Goal: Information Seeking & Learning: Learn about a topic

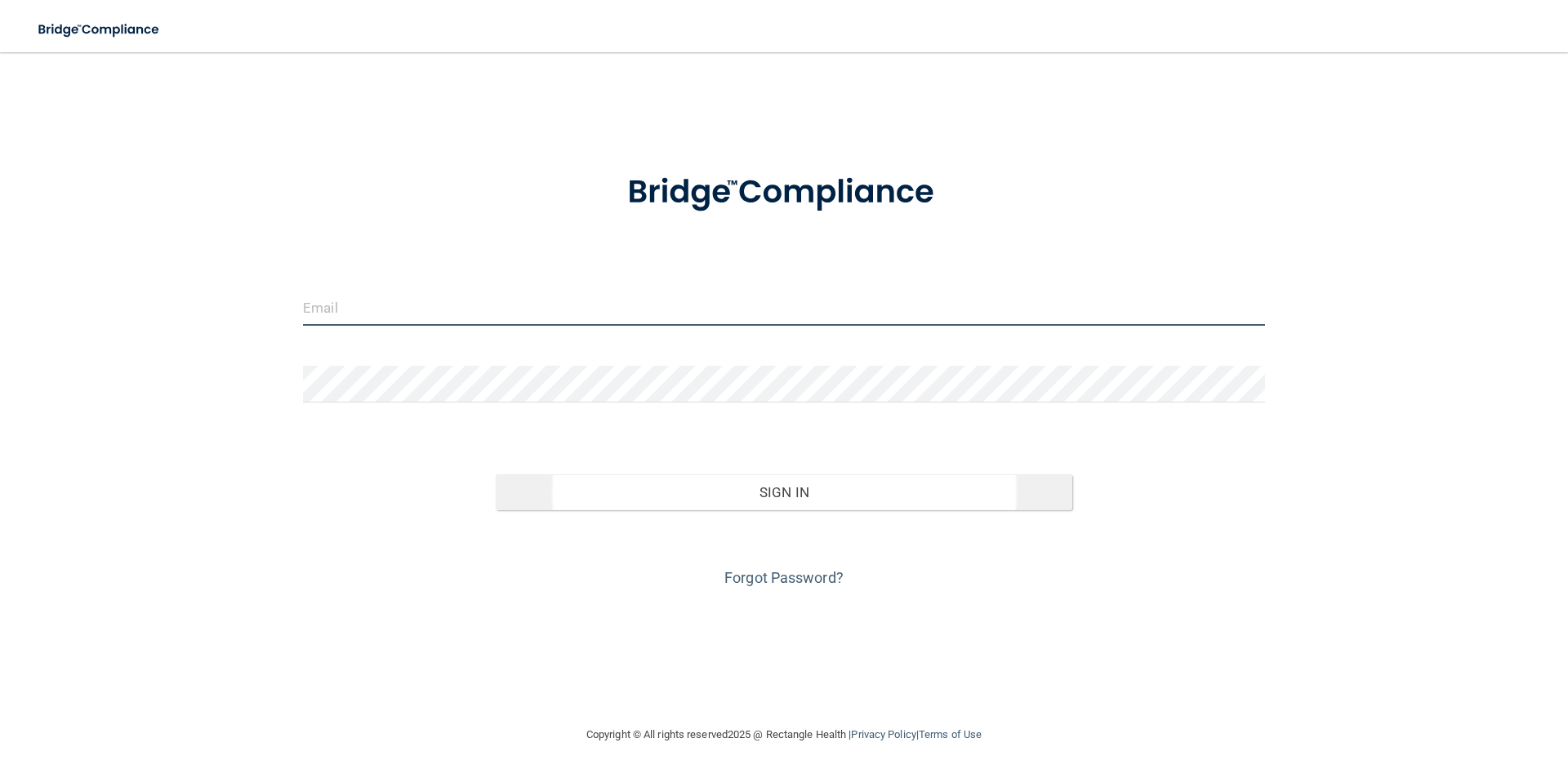
type input "[EMAIL_ADDRESS][DOMAIN_NAME]"
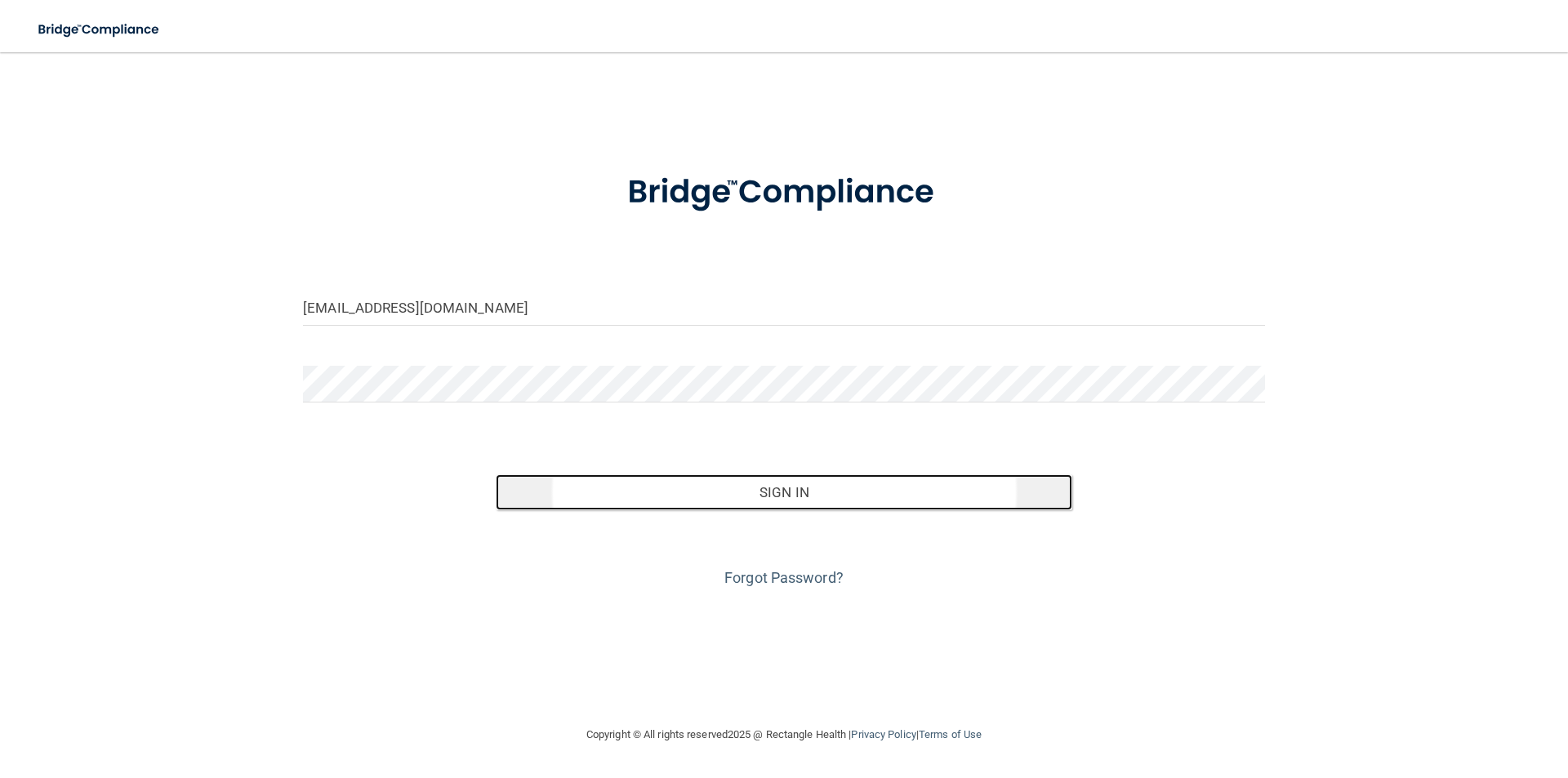
click at [749, 504] on button "Sign In" at bounding box center [784, 492] width 577 height 36
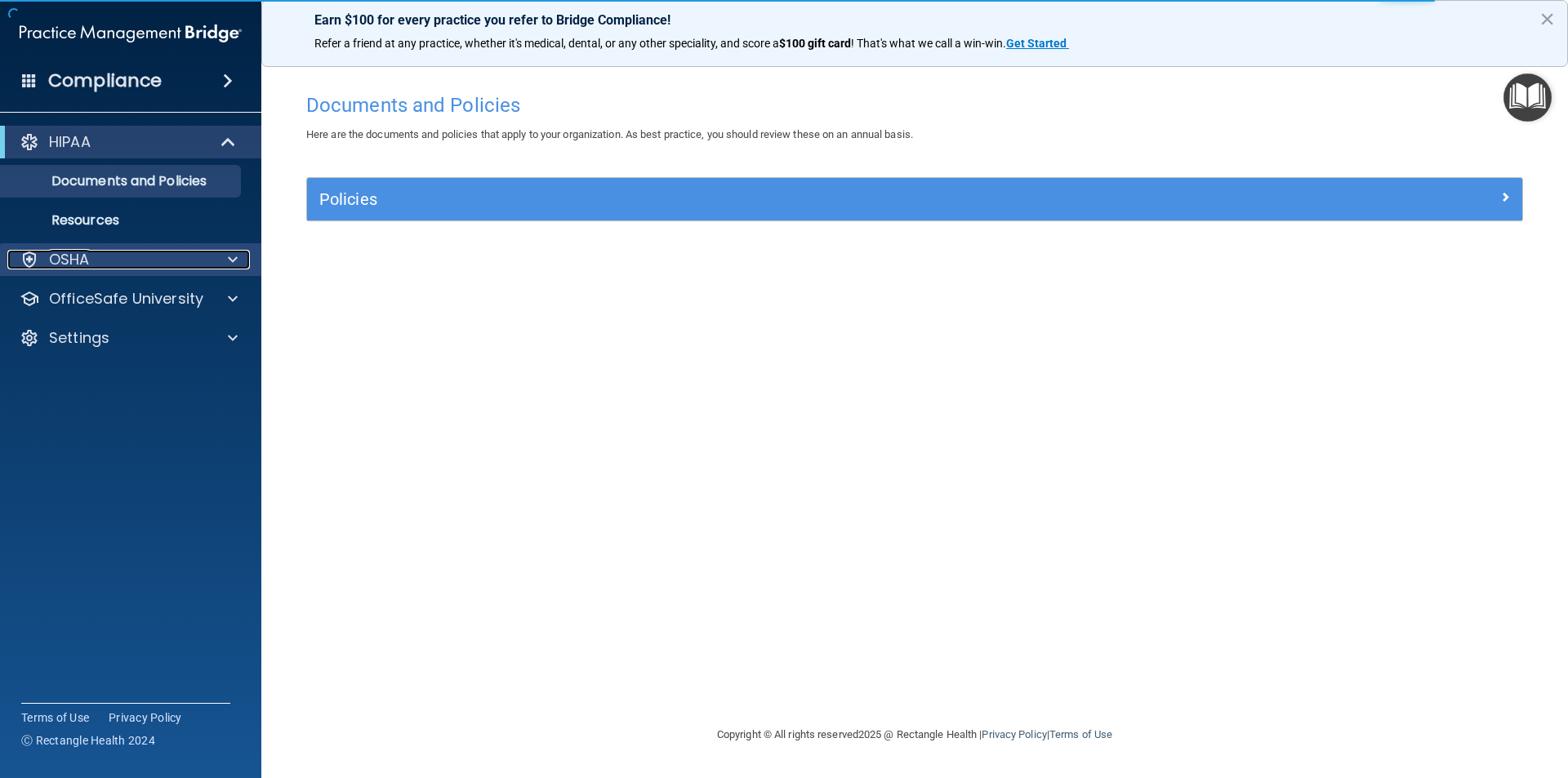
click at [71, 254] on p "OSHA" at bounding box center [69, 260] width 41 height 20
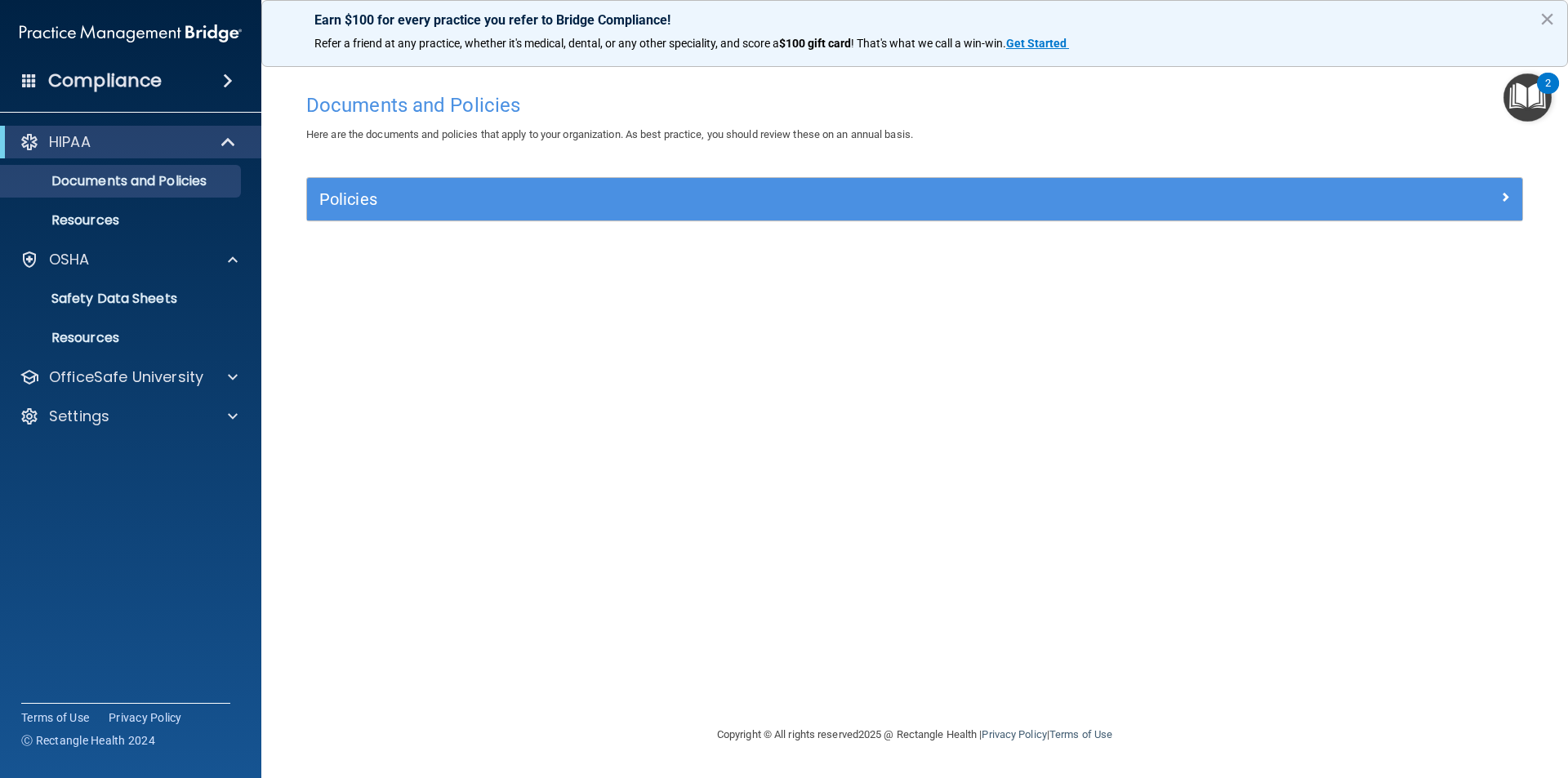
drag, startPoint x: 626, startPoint y: 619, endPoint x: 644, endPoint y: 625, distance: 19.0
click at [631, 619] on div "Documents and Policies Here are the documents and policies that apply to your o…" at bounding box center [914, 404] width 1241 height 640
click at [95, 85] on h4 "Compliance" at bounding box center [105, 81] width 114 height 23
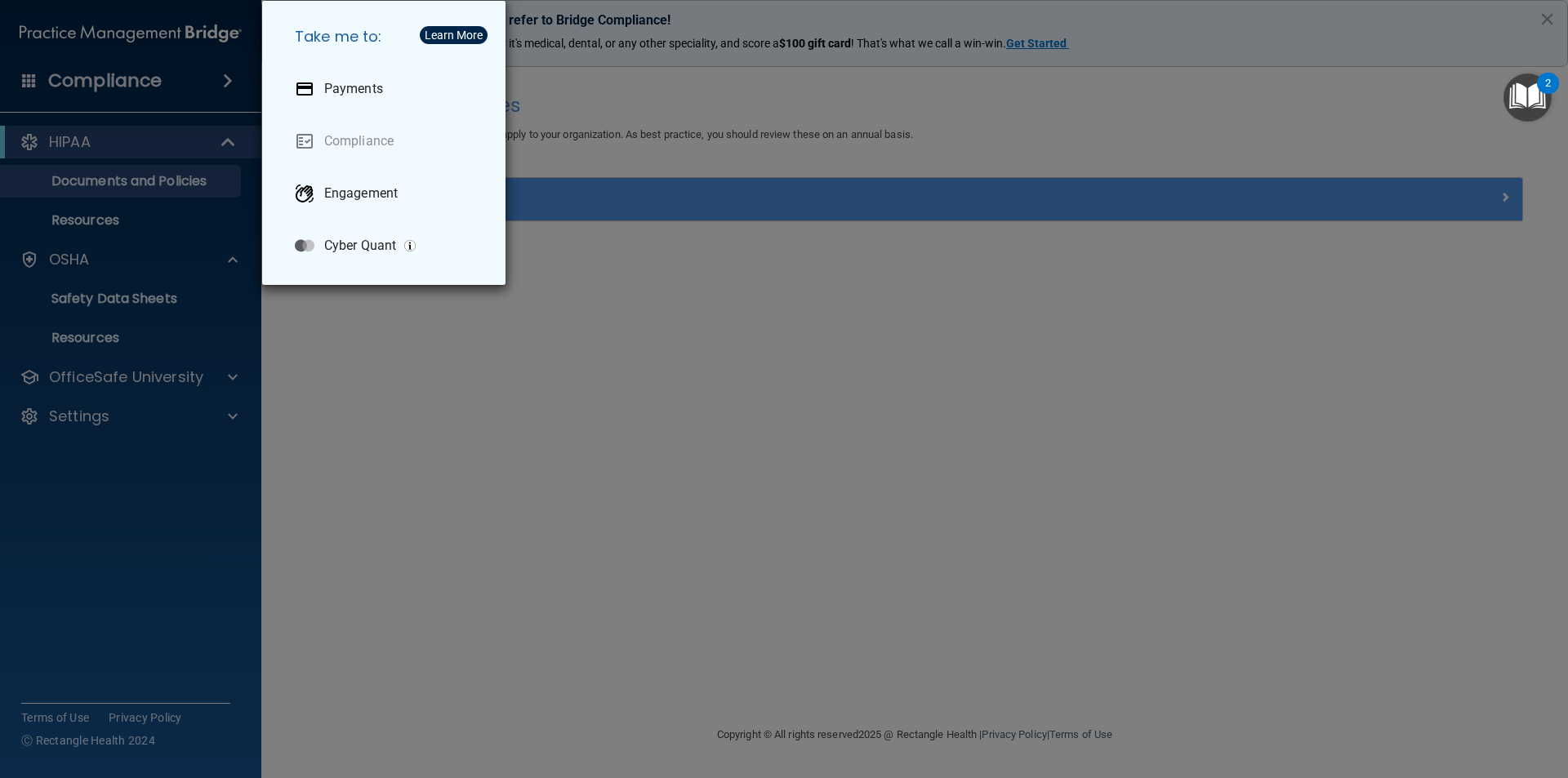
click at [38, 152] on div "Take me to: Payments Compliance Engagement Cyber Quant" at bounding box center [784, 389] width 1568 height 778
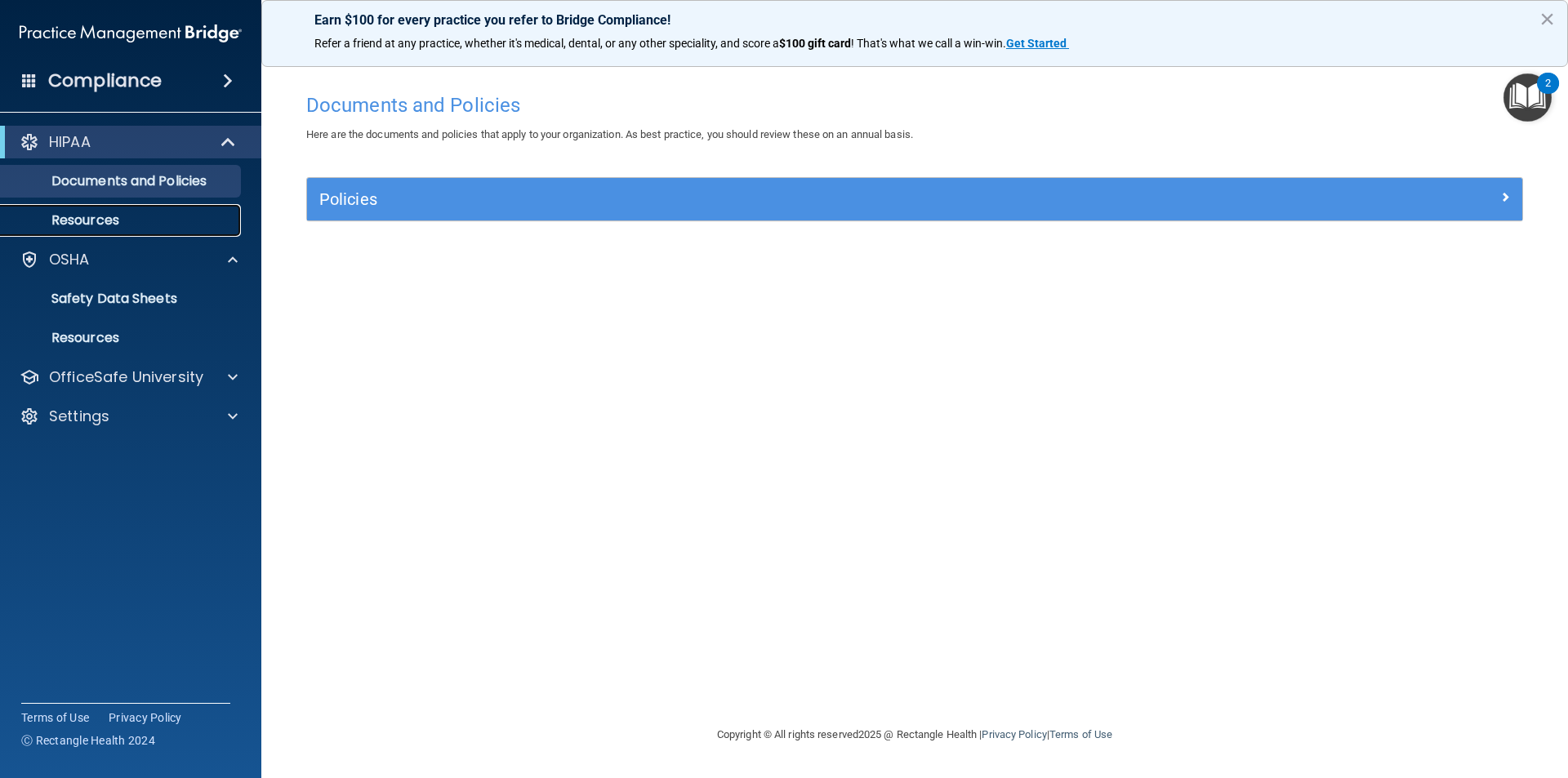
click at [87, 218] on p "Resources" at bounding box center [122, 221] width 223 height 17
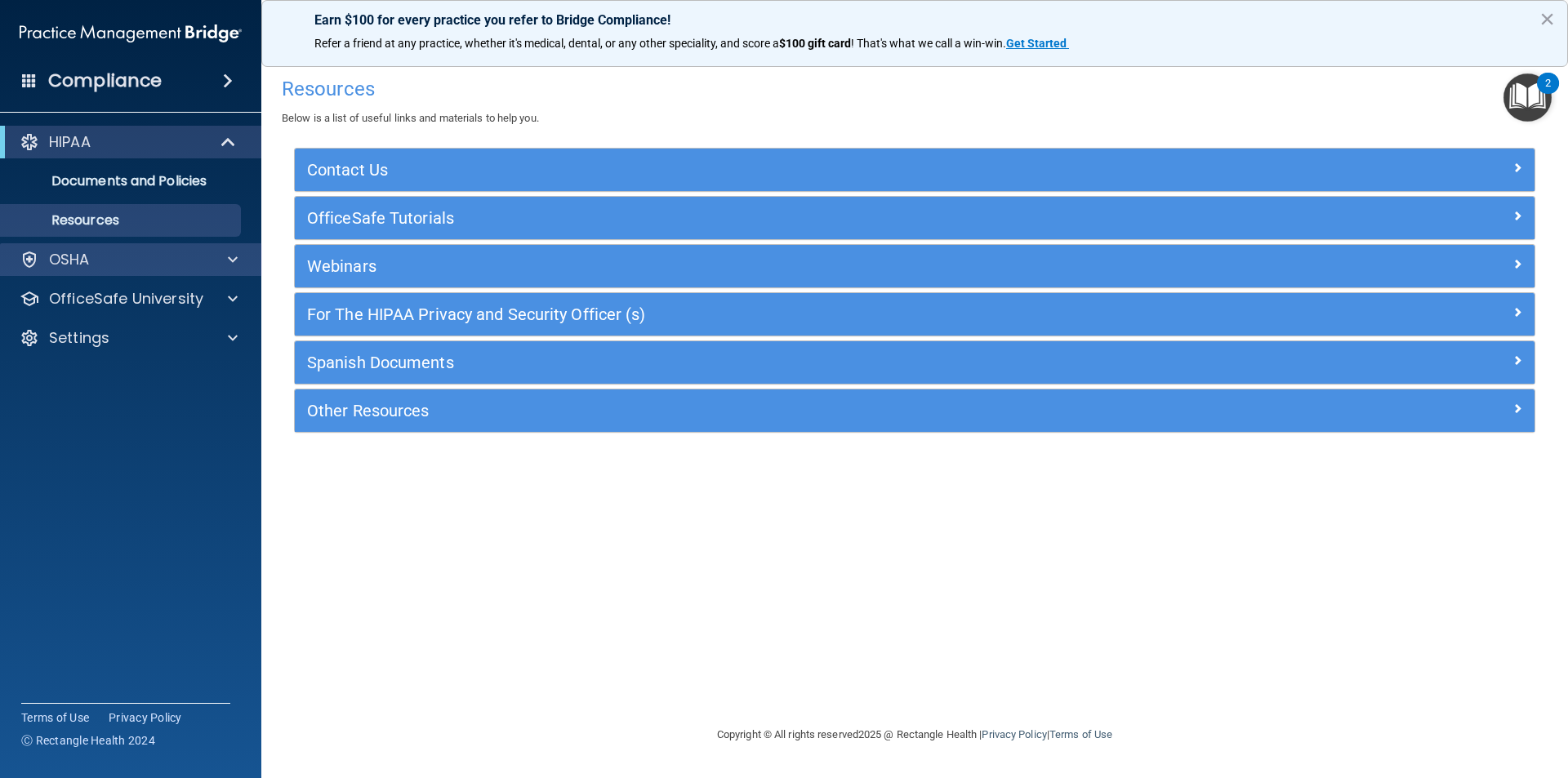
click at [76, 244] on div "OSHA" at bounding box center [131, 259] width 262 height 32
click at [59, 259] on p "OSHA" at bounding box center [69, 260] width 41 height 20
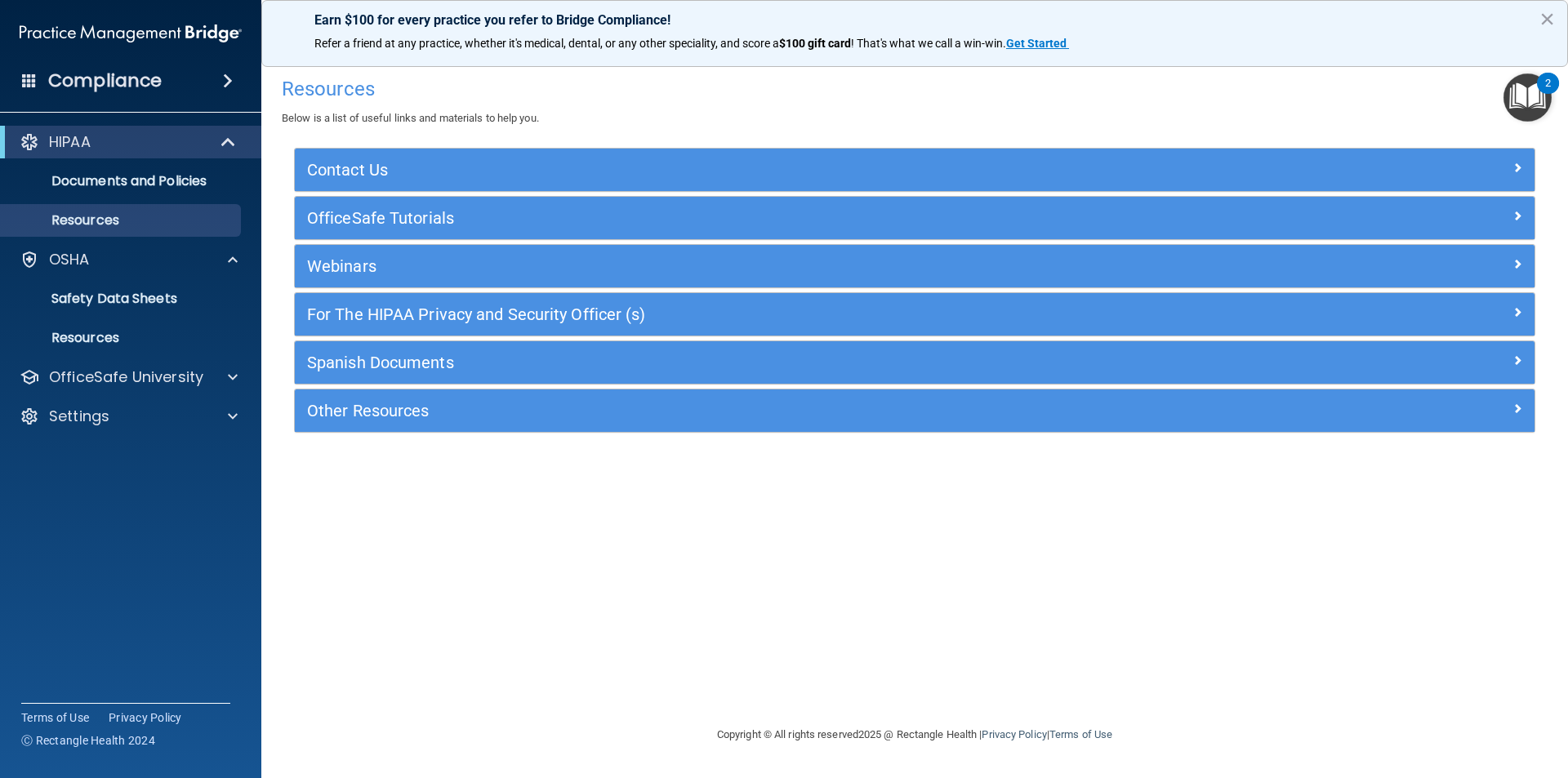
click at [90, 80] on h4 "Compliance" at bounding box center [105, 81] width 114 height 23
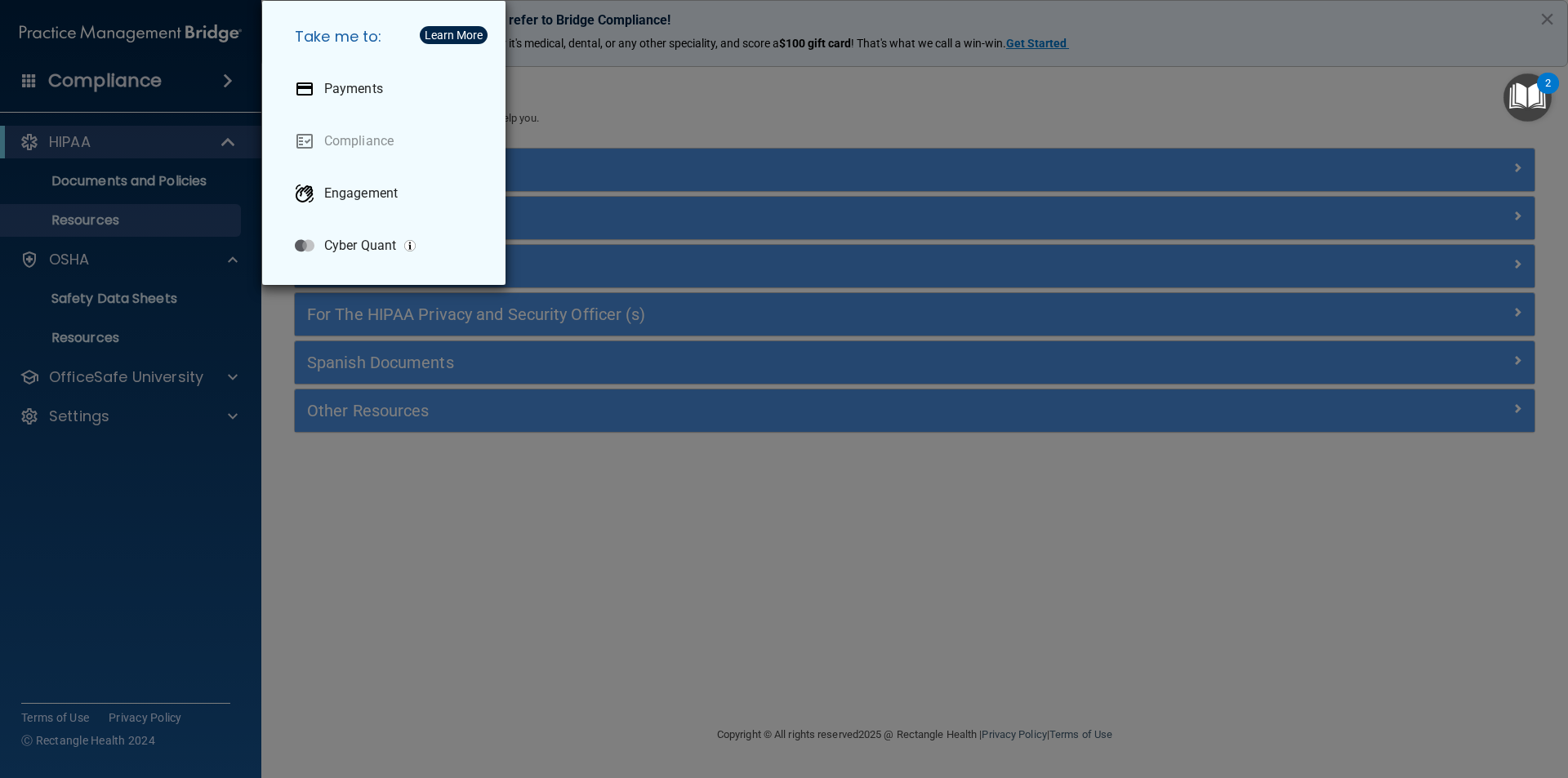
click at [657, 131] on div "Take me to: Payments Compliance Engagement Cyber Quant" at bounding box center [784, 389] width 1568 height 778
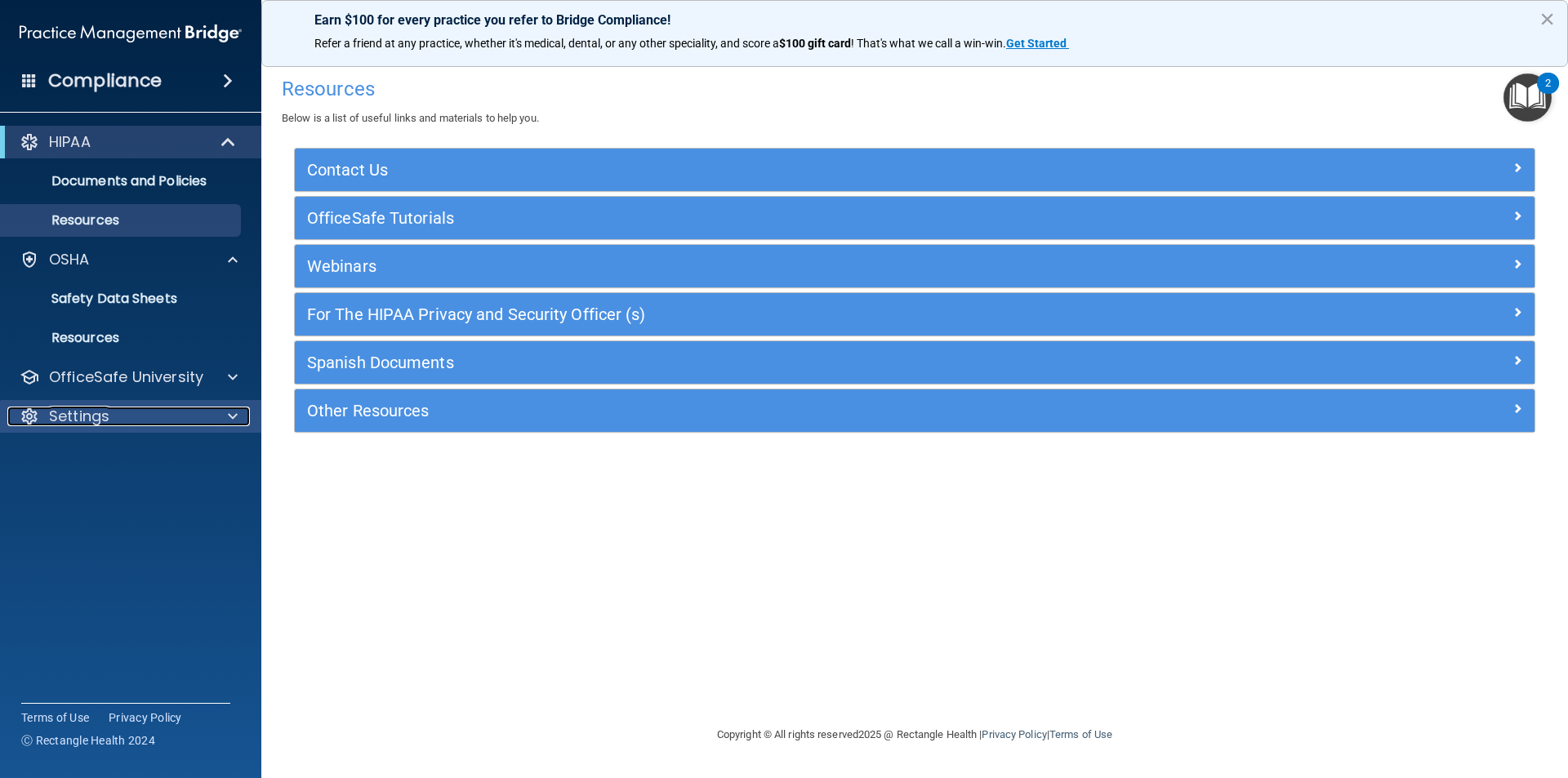
click at [90, 411] on p "Settings" at bounding box center [79, 417] width 61 height 20
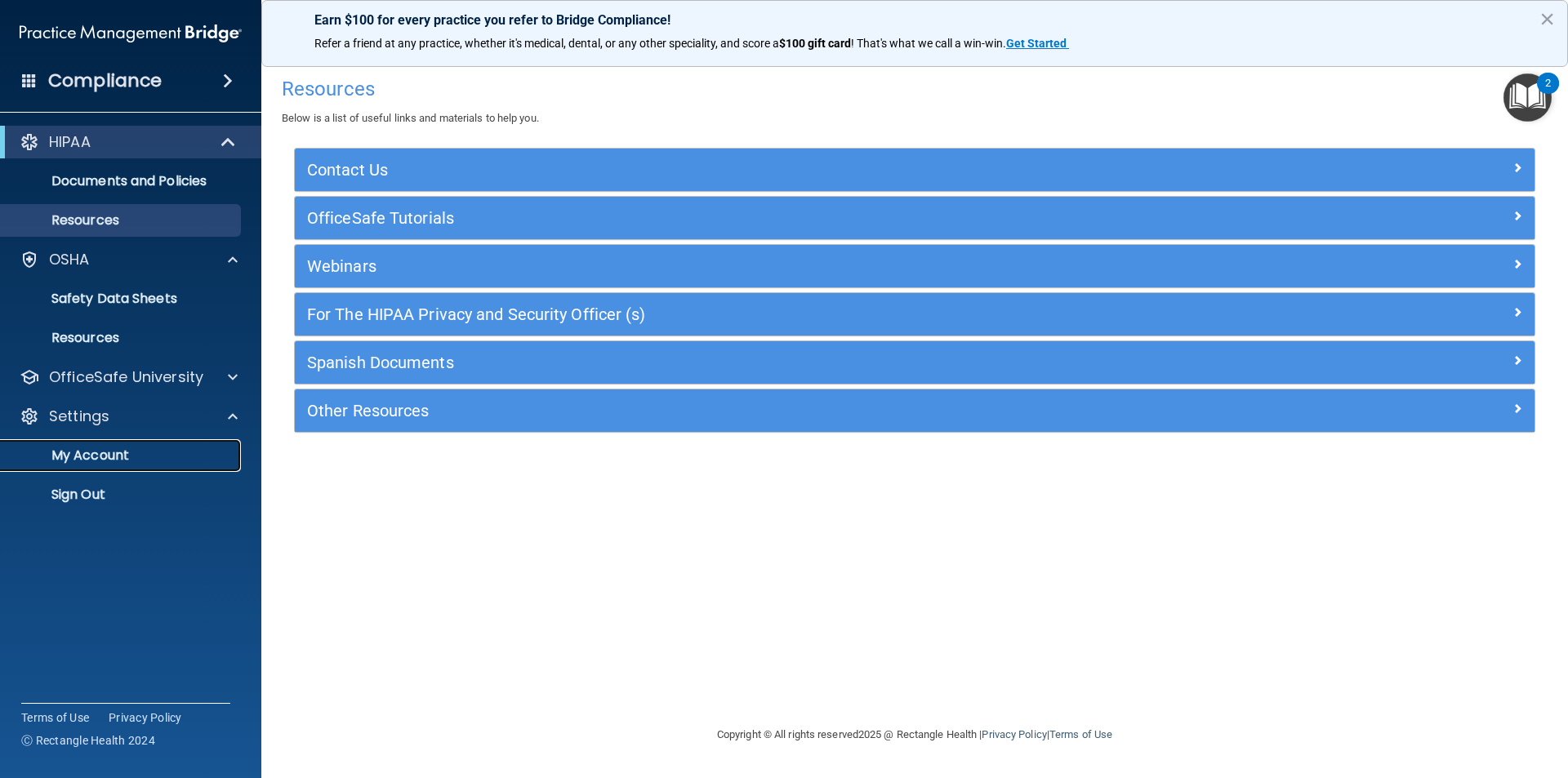
click at [82, 458] on p "My Account" at bounding box center [122, 456] width 223 height 17
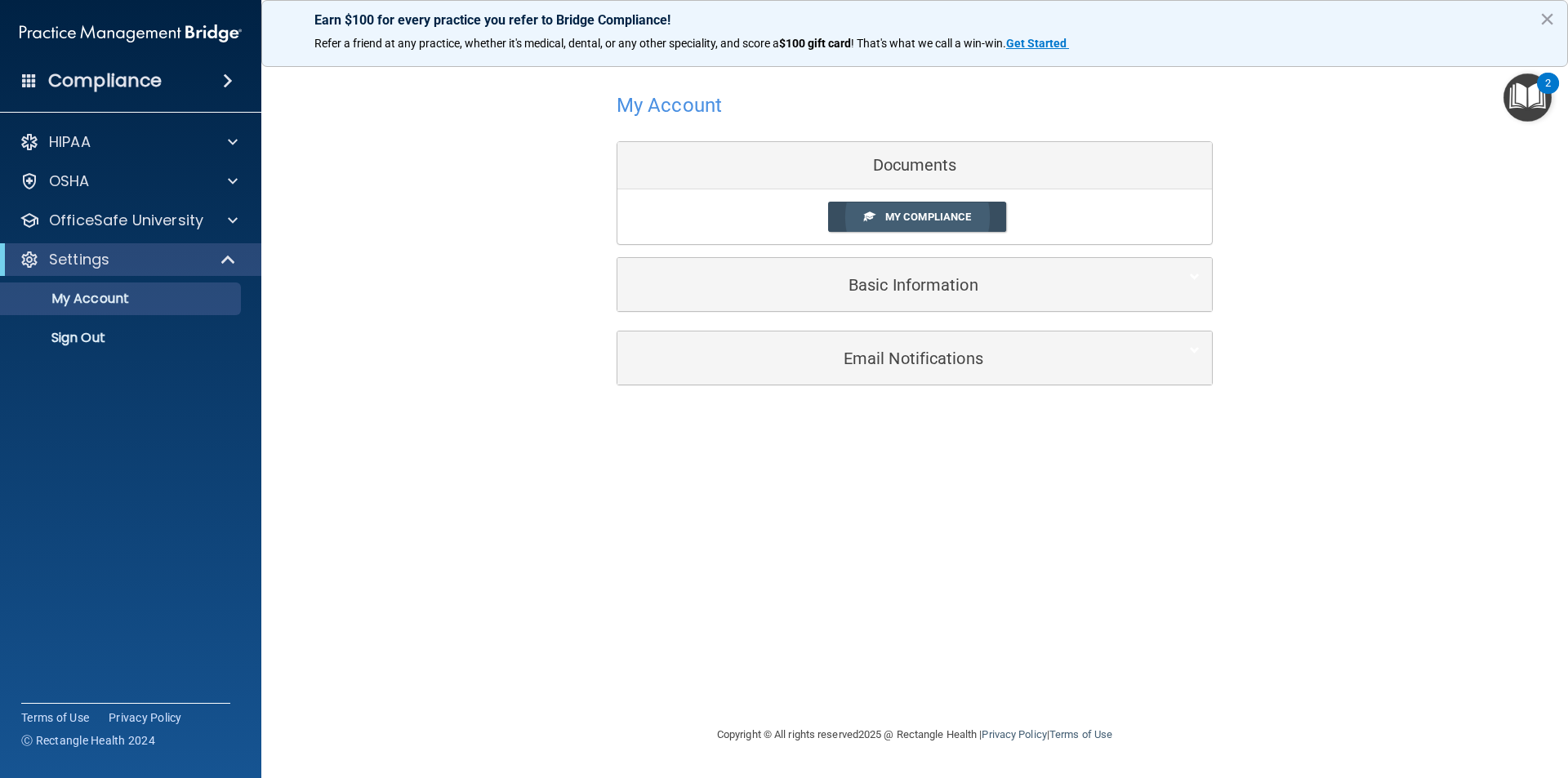
click at [928, 222] on span "My Compliance" at bounding box center [927, 217] width 85 height 12
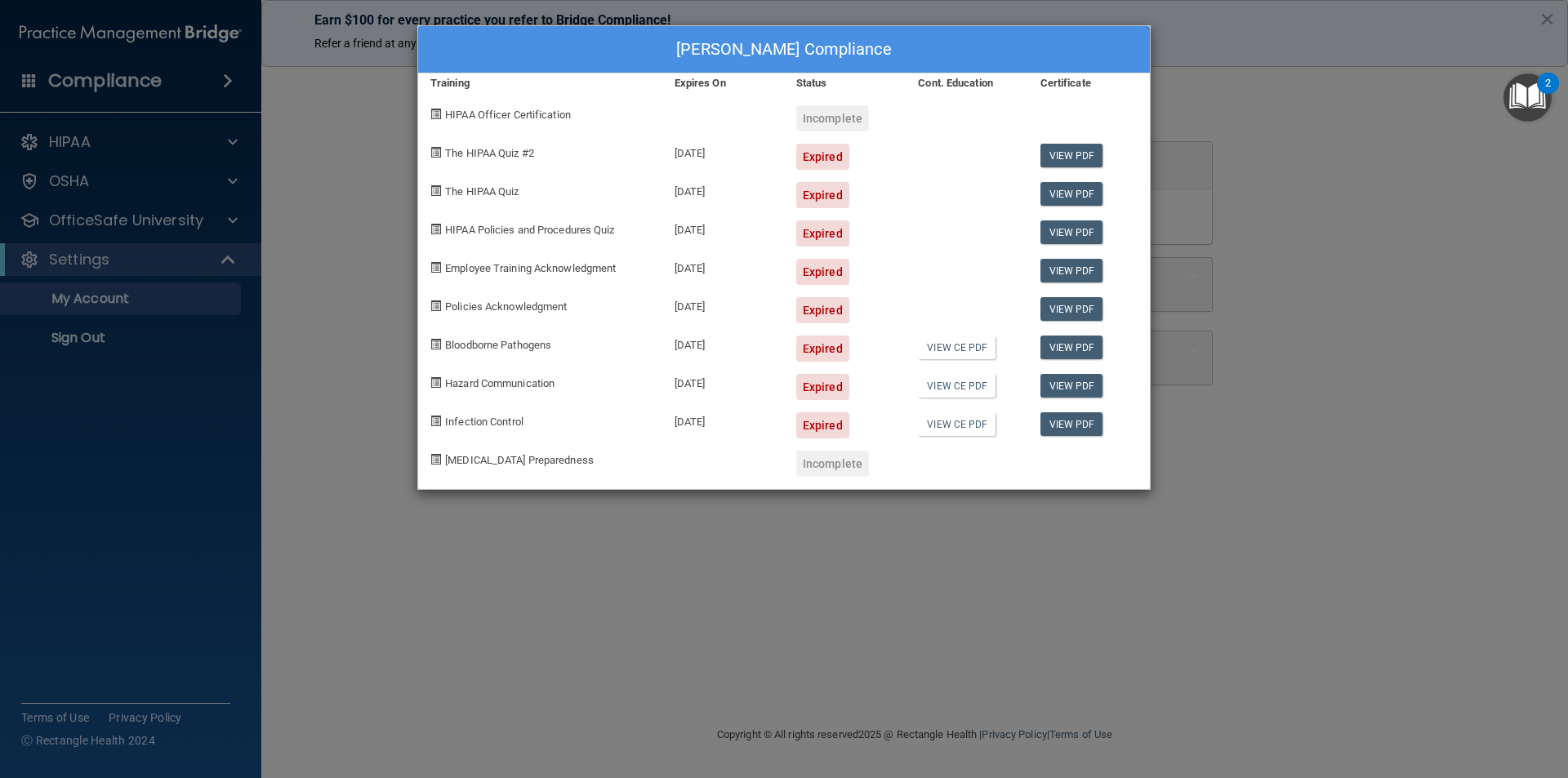
click at [821, 160] on div "Expired" at bounding box center [823, 156] width 53 height 26
click at [723, 197] on div "05/10/2025" at bounding box center [723, 189] width 122 height 38
click at [818, 193] on div "Expired" at bounding box center [823, 194] width 53 height 26
click at [494, 573] on div "Keisha Smith's Compliance Training Expires On Status Cont. Education Certificat…" at bounding box center [784, 389] width 1568 height 778
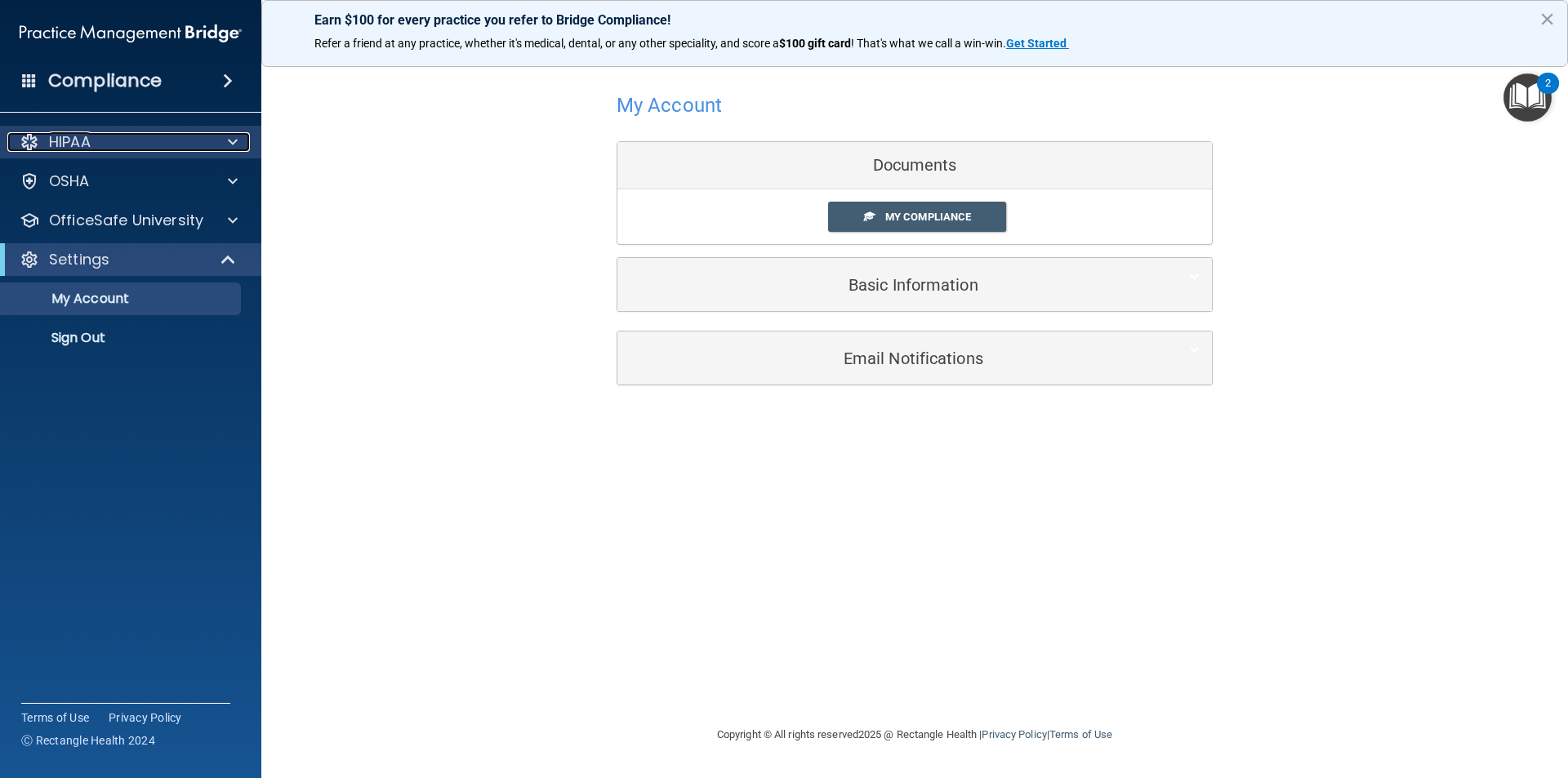
click at [83, 132] on p "HIPAA" at bounding box center [70, 142] width 42 height 20
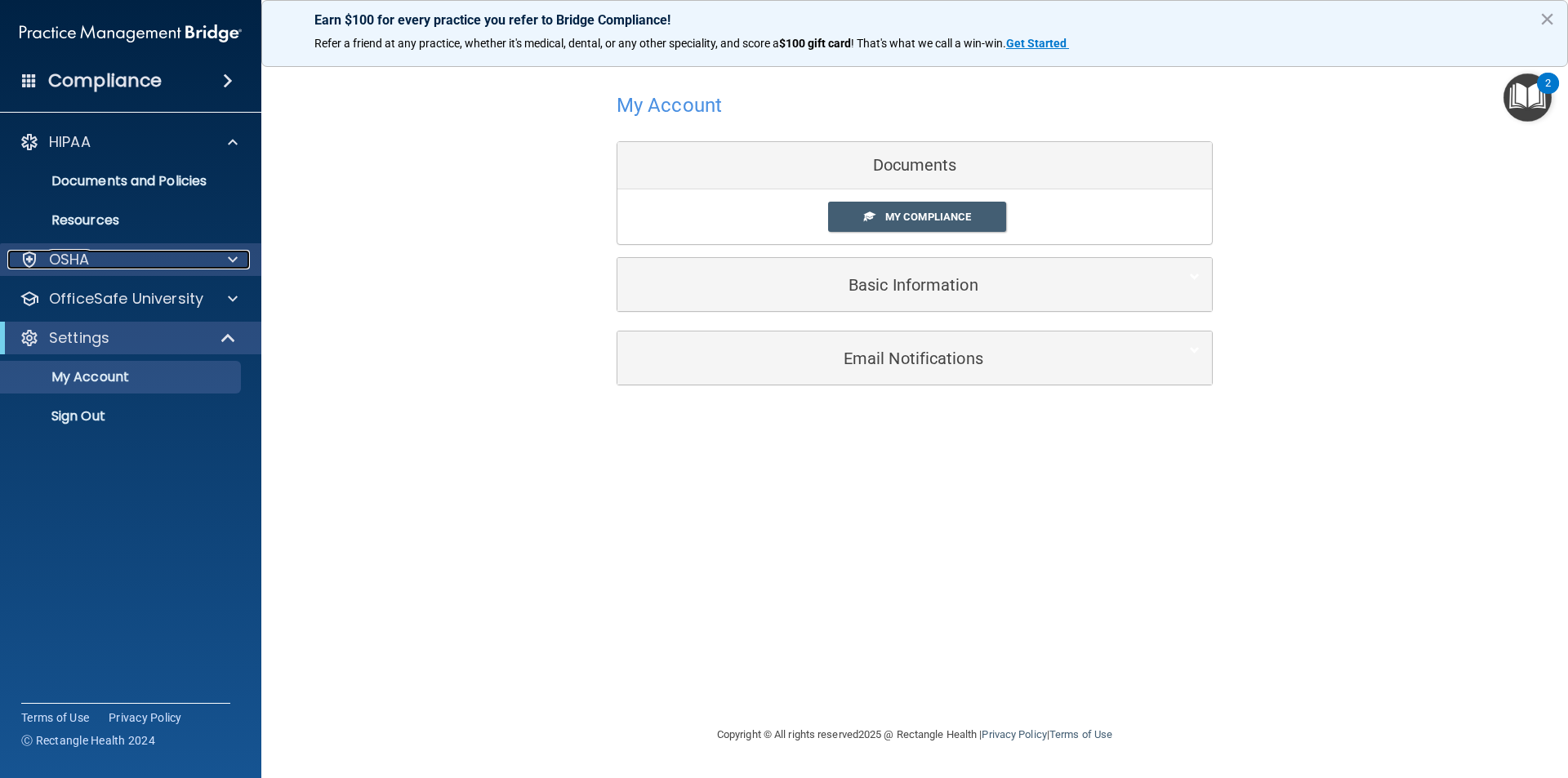
click at [71, 253] on p "OSHA" at bounding box center [69, 260] width 41 height 20
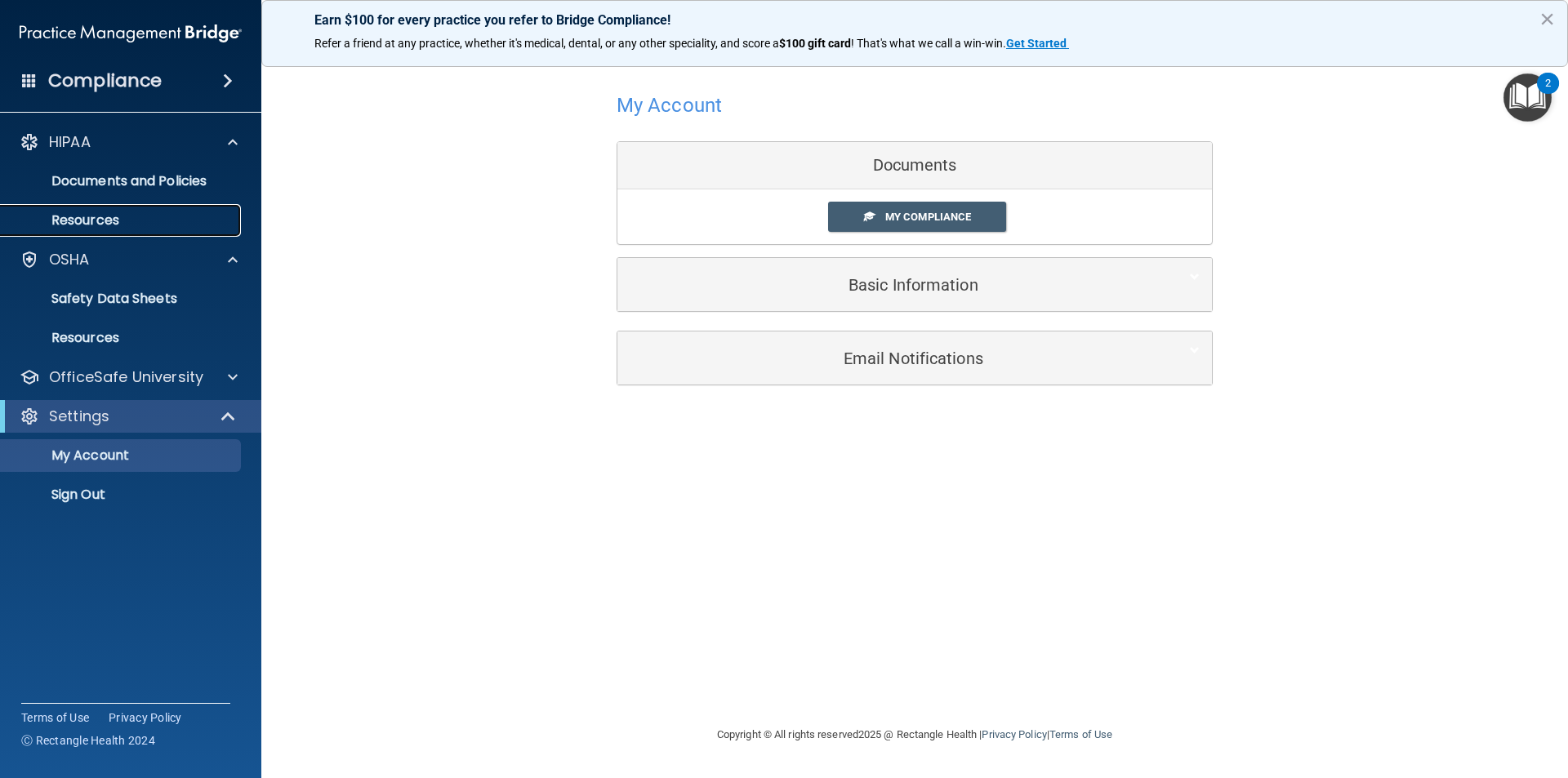
click at [71, 220] on p "Resources" at bounding box center [122, 221] width 223 height 17
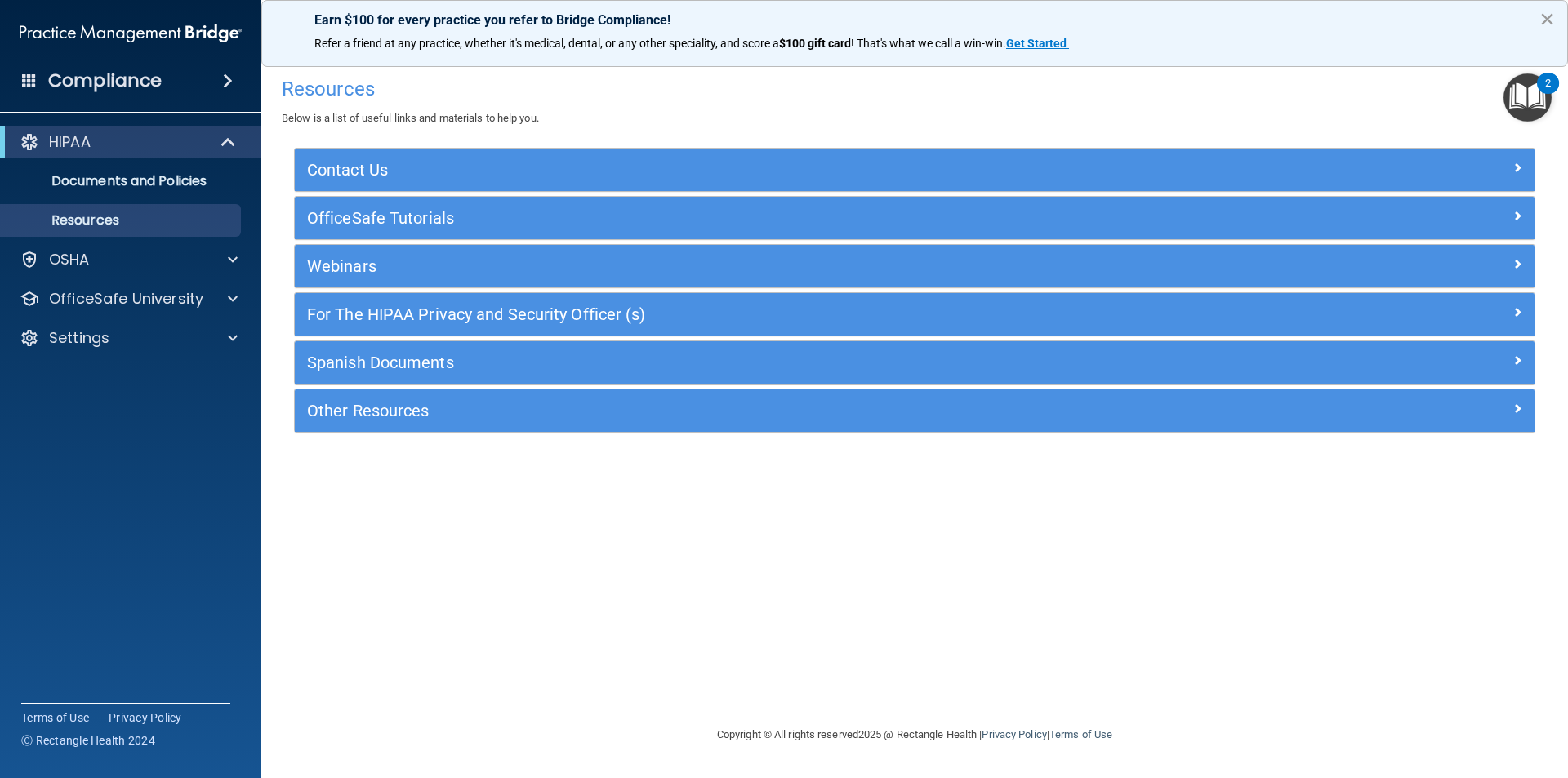
click at [1541, 20] on button "×" at bounding box center [1546, 18] width 16 height 26
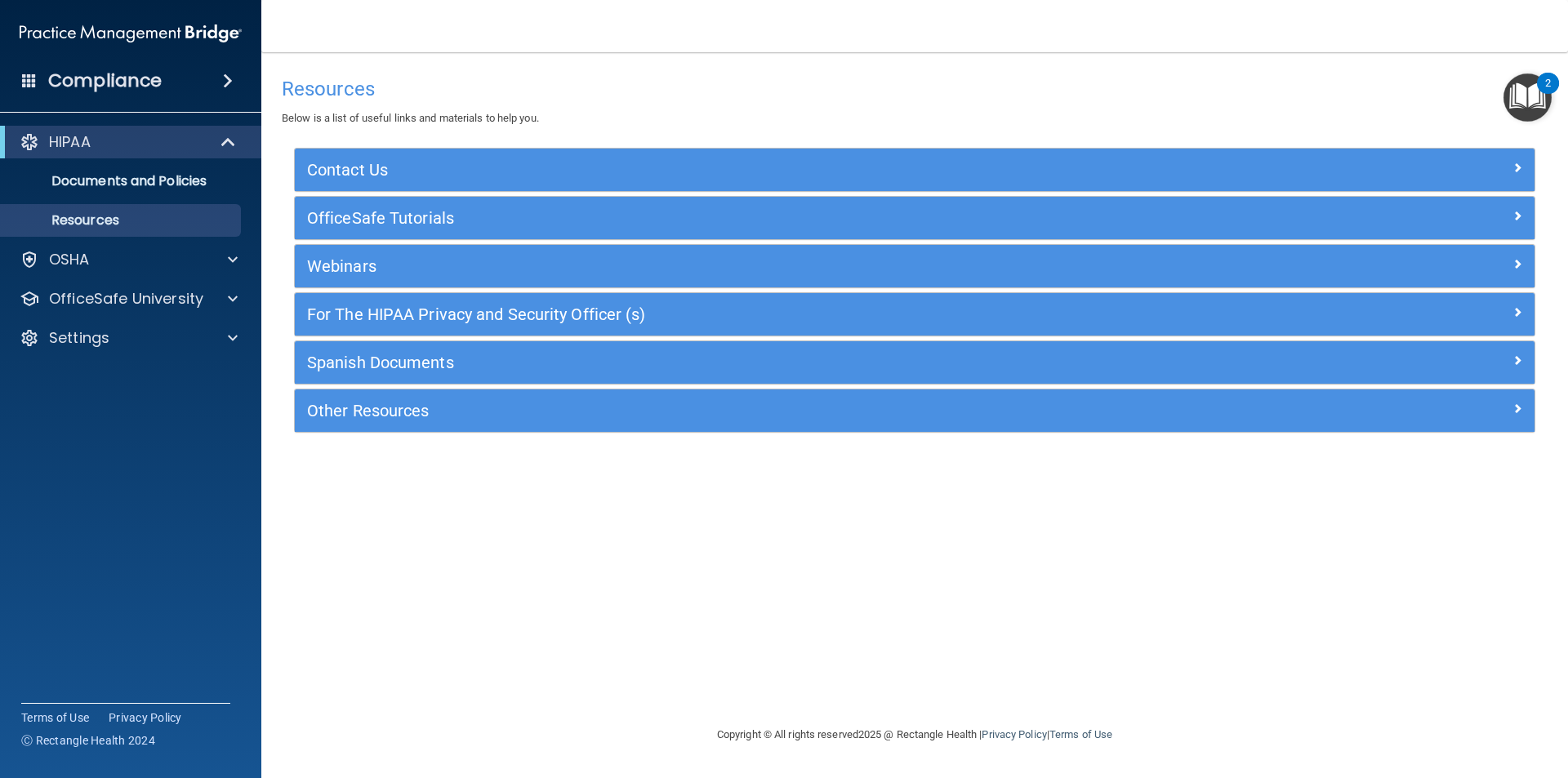
click at [108, 82] on h4 "Compliance" at bounding box center [105, 81] width 114 height 23
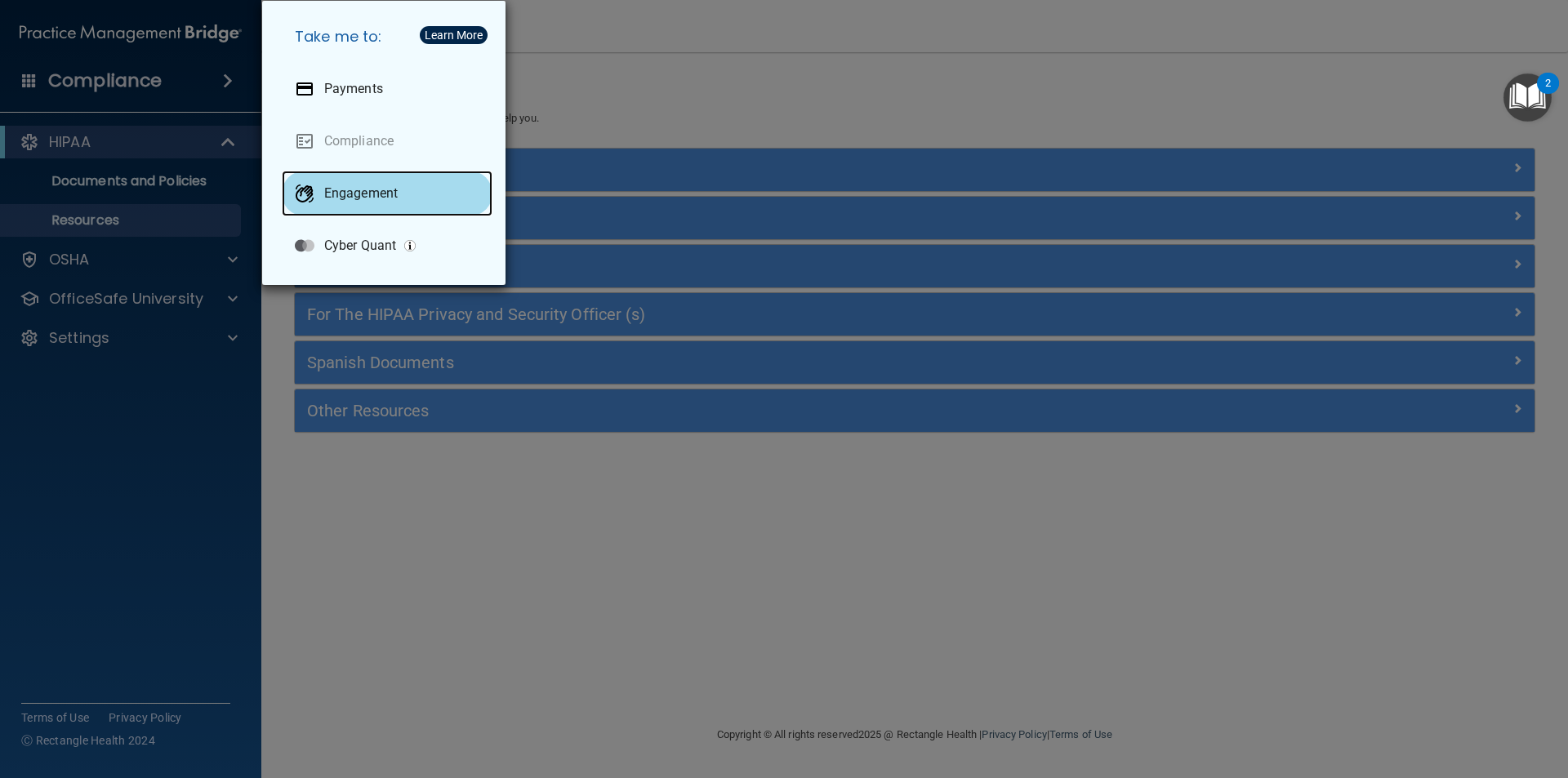
click at [333, 191] on p "Engagement" at bounding box center [360, 193] width 74 height 17
click at [809, 70] on div "Take me to: Payments Compliance Engagement Cyber Quant" at bounding box center [784, 389] width 1568 height 778
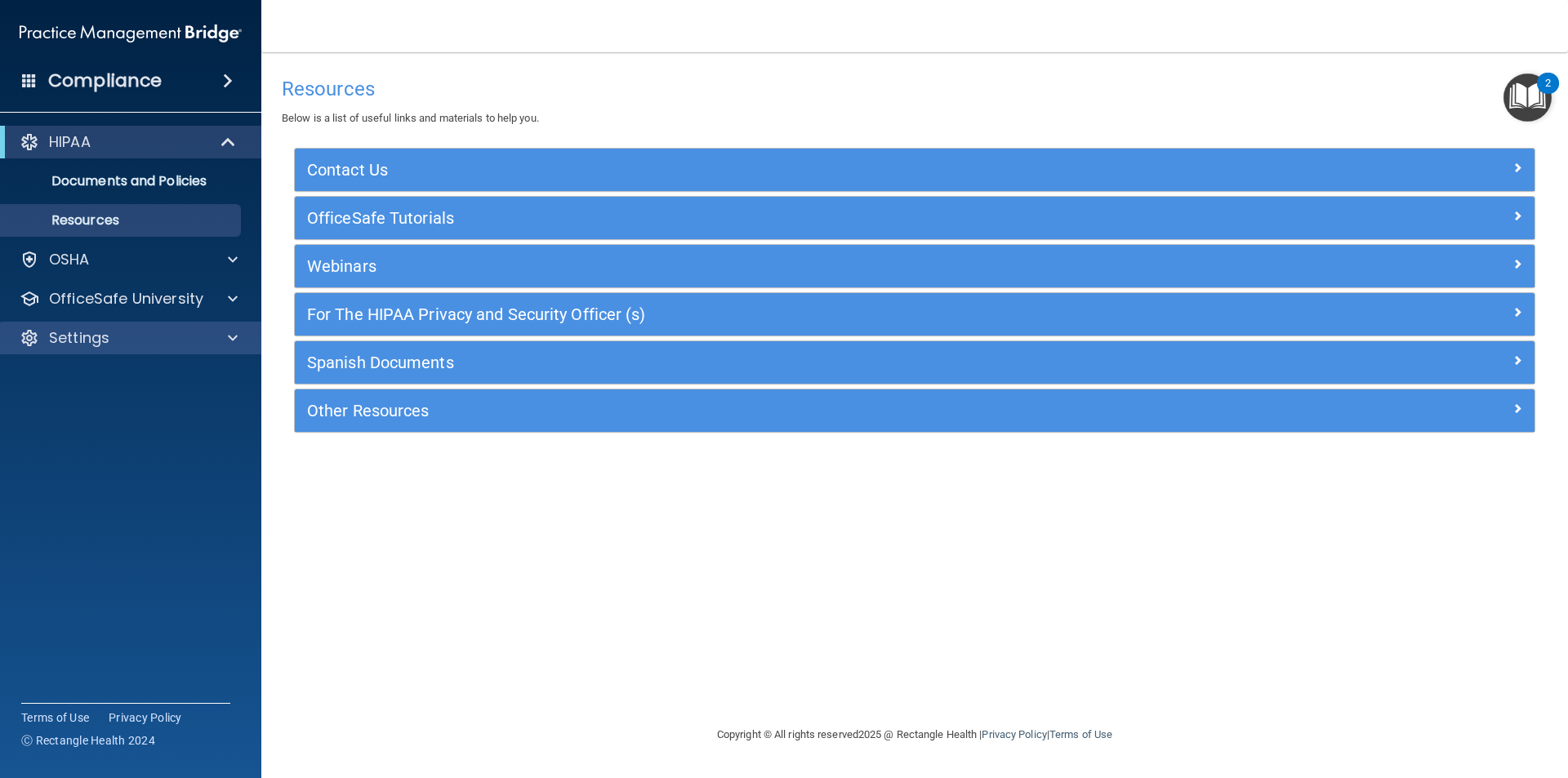
click at [61, 325] on div "Settings" at bounding box center [131, 338] width 262 height 32
click at [129, 339] on div "Settings" at bounding box center [109, 338] width 203 height 20
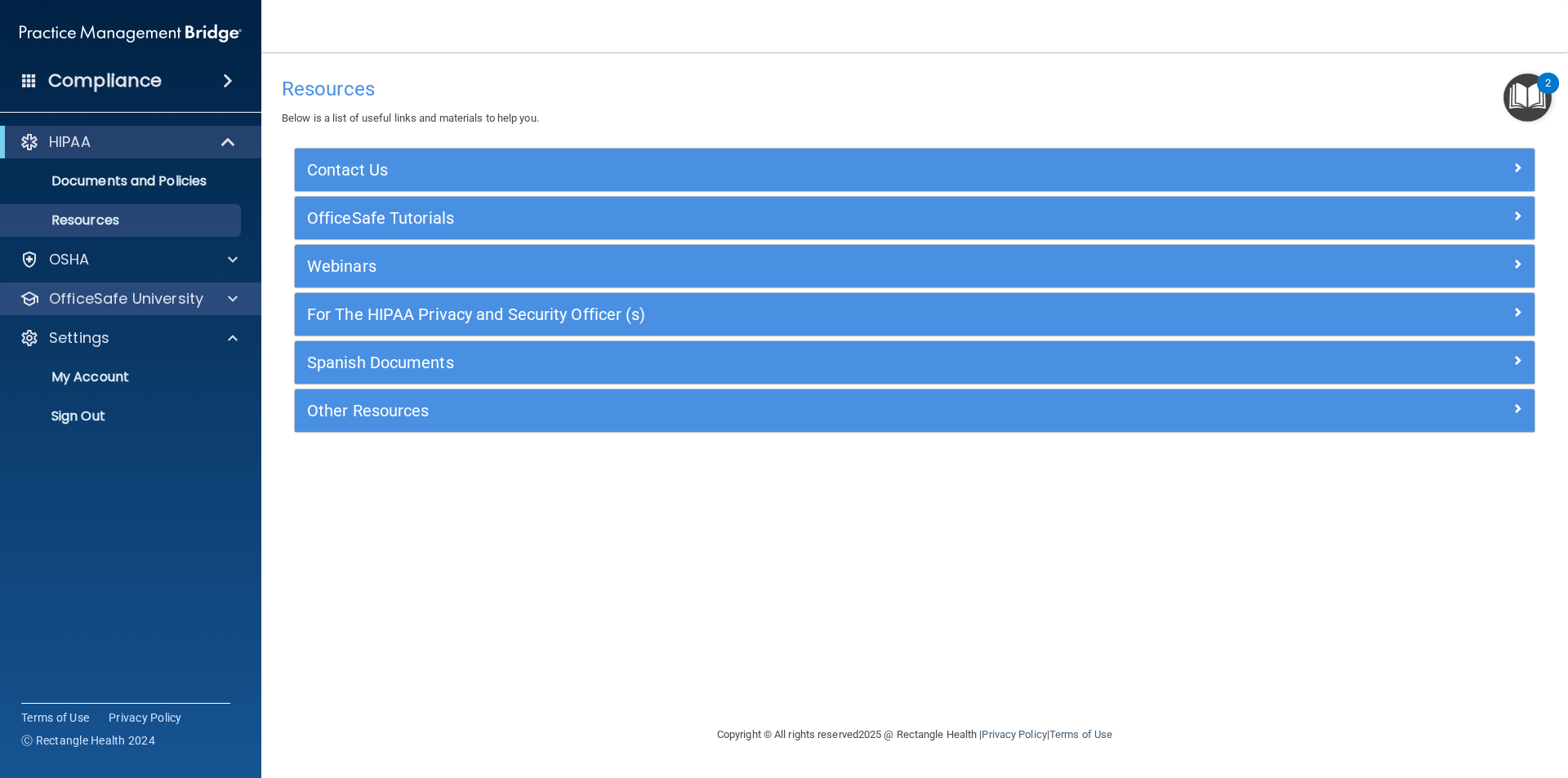
click at [120, 309] on div "OfficeSafe University" at bounding box center [131, 298] width 262 height 32
click at [227, 298] on div at bounding box center [230, 299] width 41 height 20
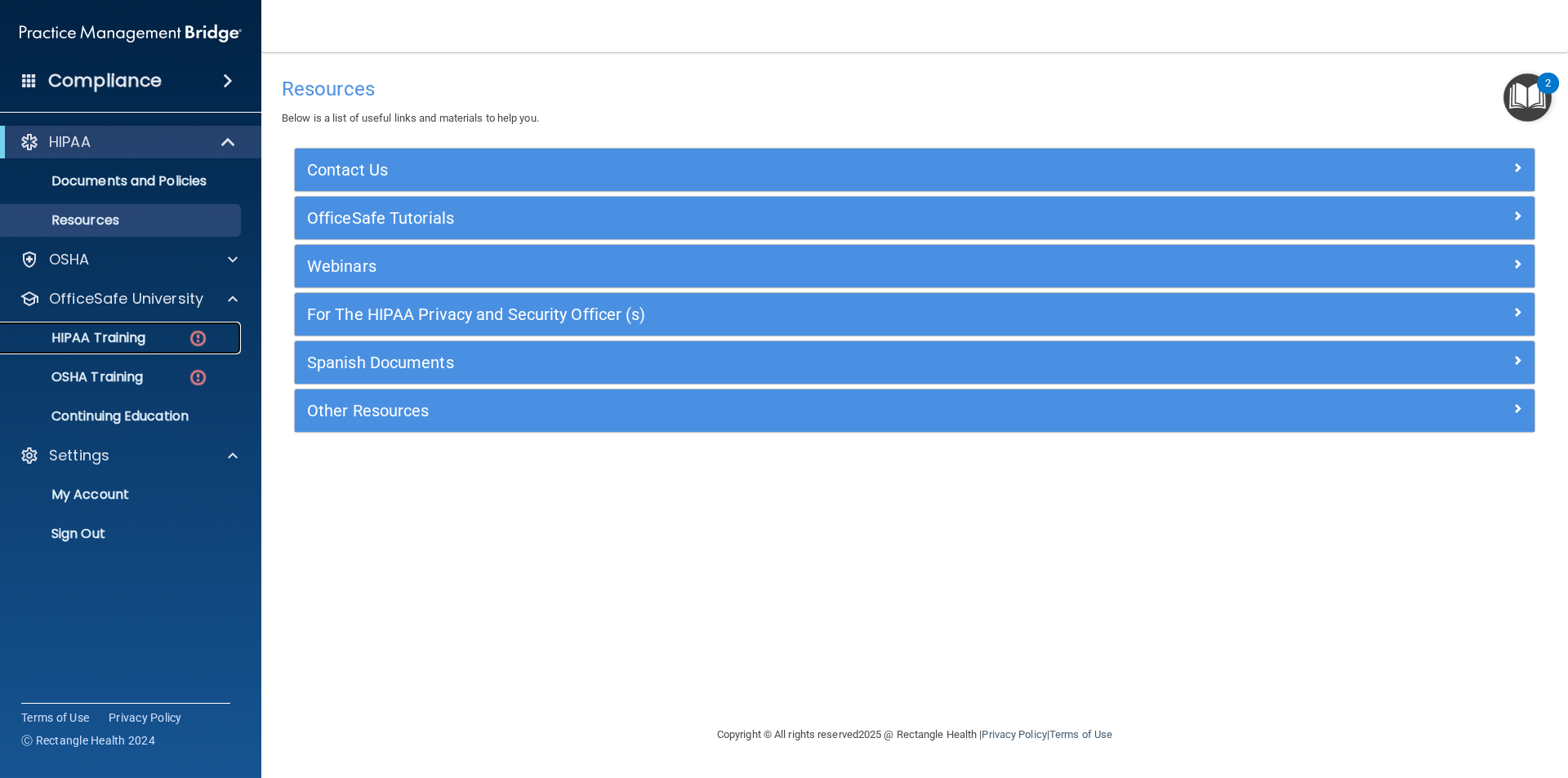
click at [110, 330] on p "HIPAA Training" at bounding box center [78, 338] width 134 height 17
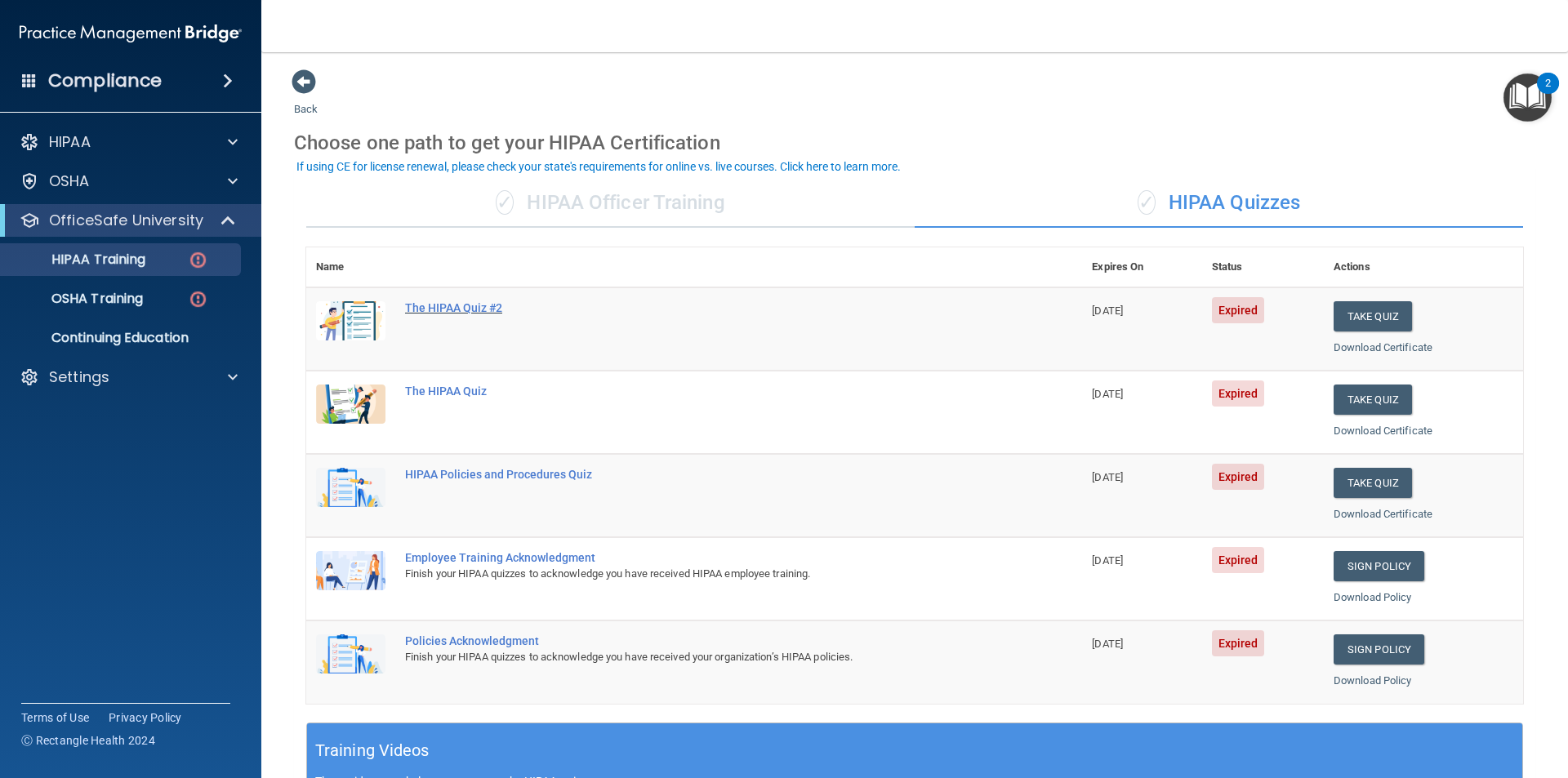
click at [483, 310] on div "The HIPAA Quiz #2" at bounding box center [702, 308] width 595 height 13
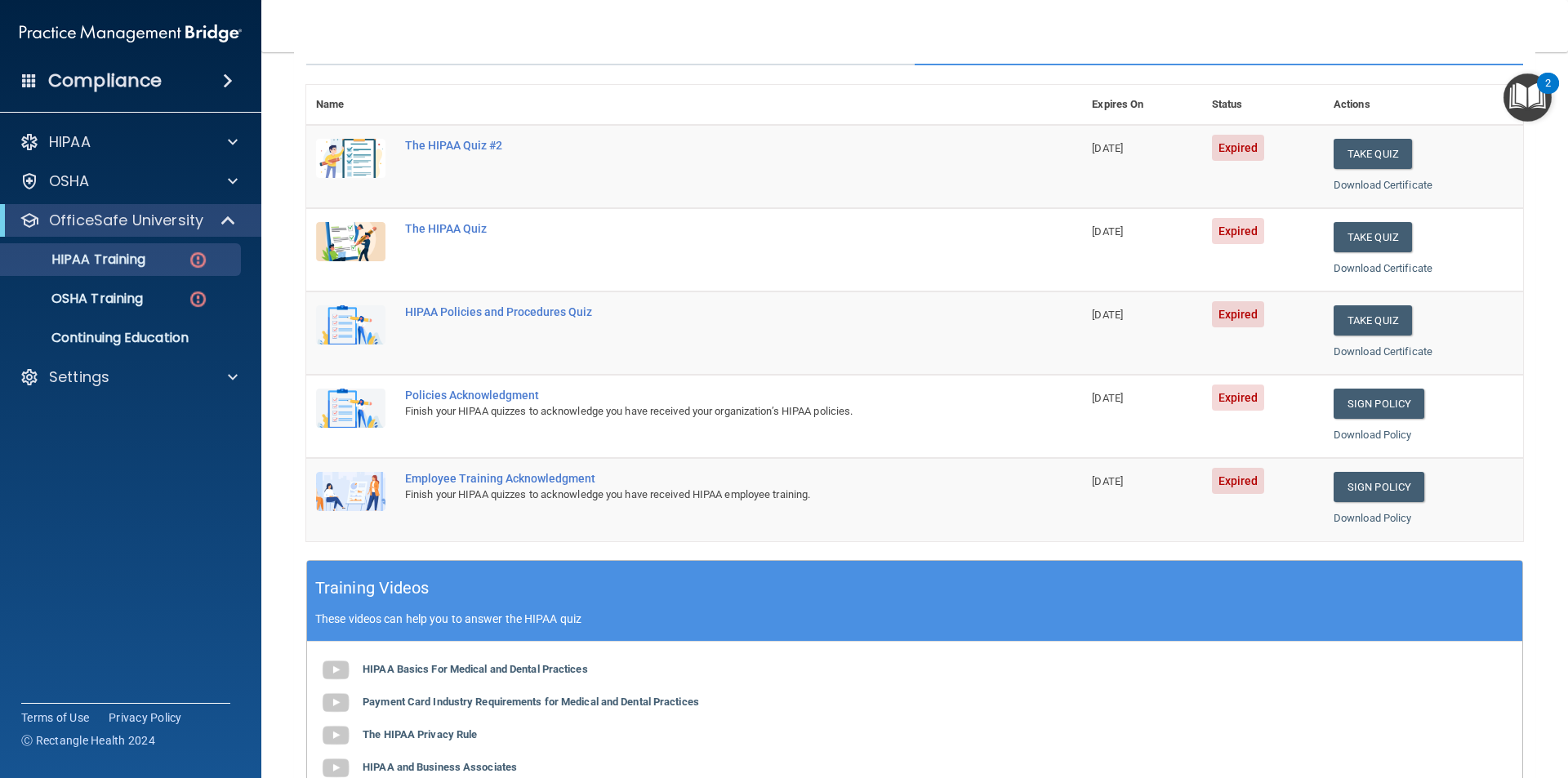
scroll to position [125, 0]
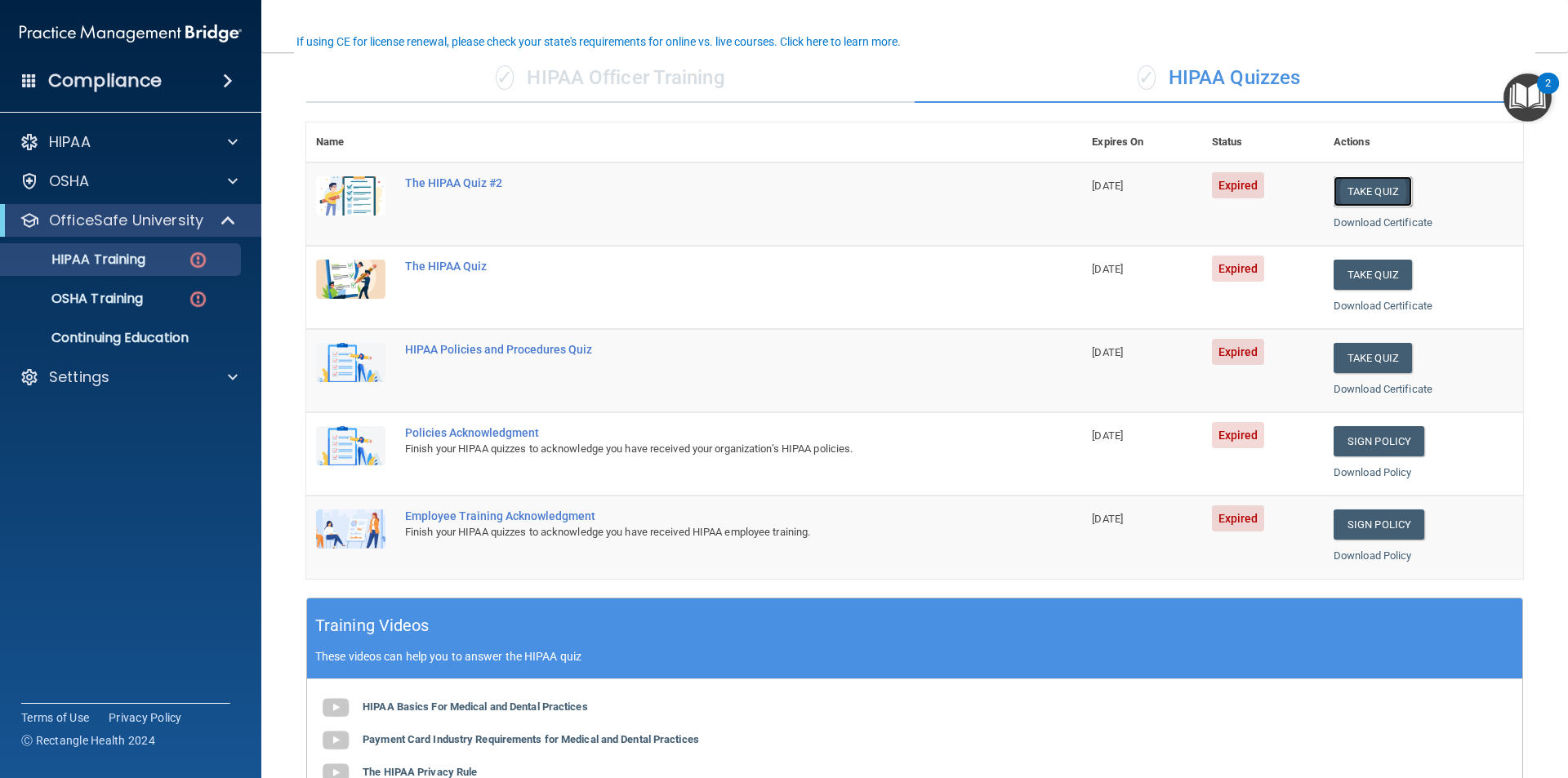
click at [1343, 183] on button "Take Quiz" at bounding box center [1372, 191] width 78 height 30
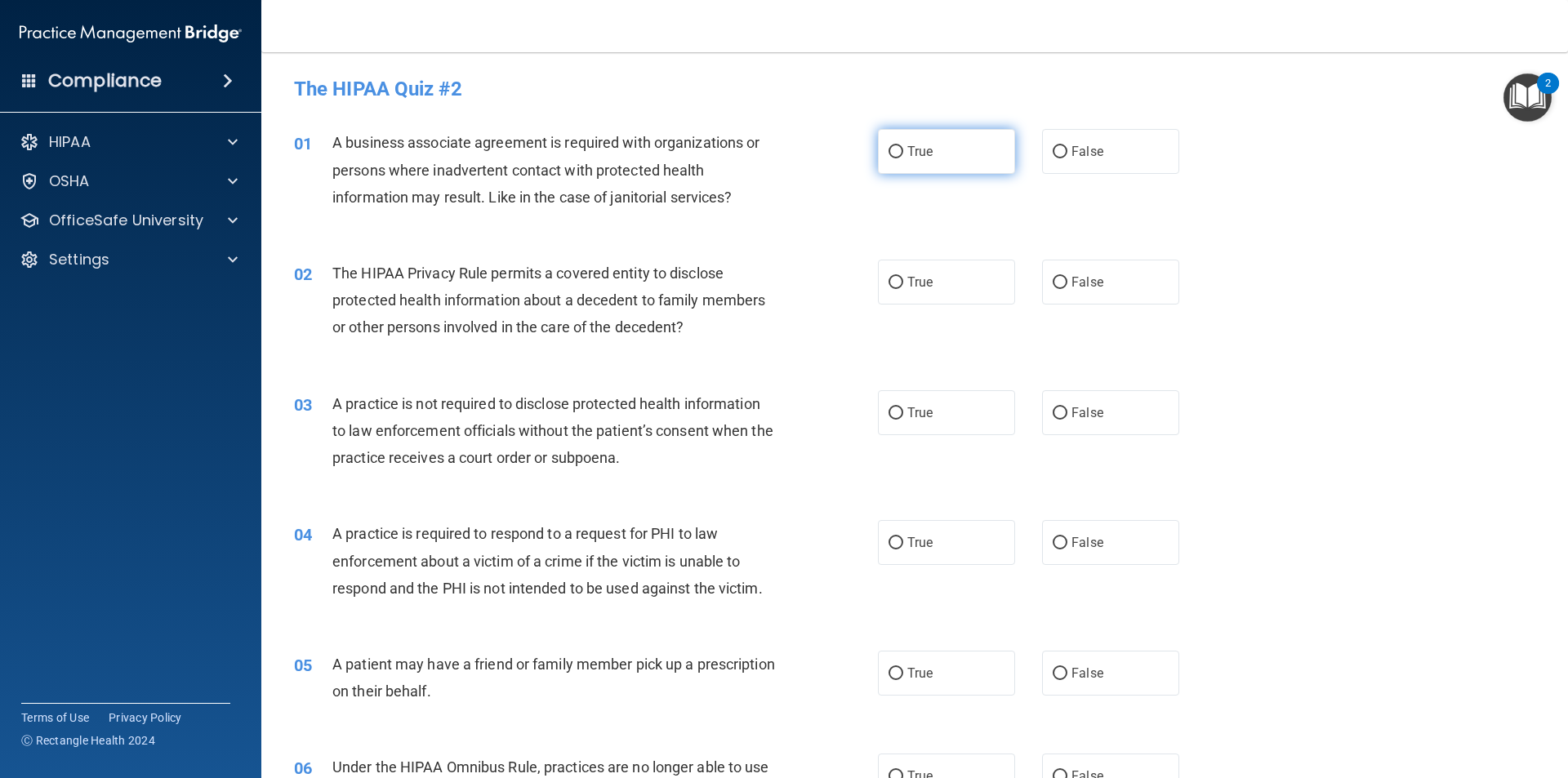
click at [888, 148] on input "True" at bounding box center [896, 152] width 15 height 12
radio input "true"
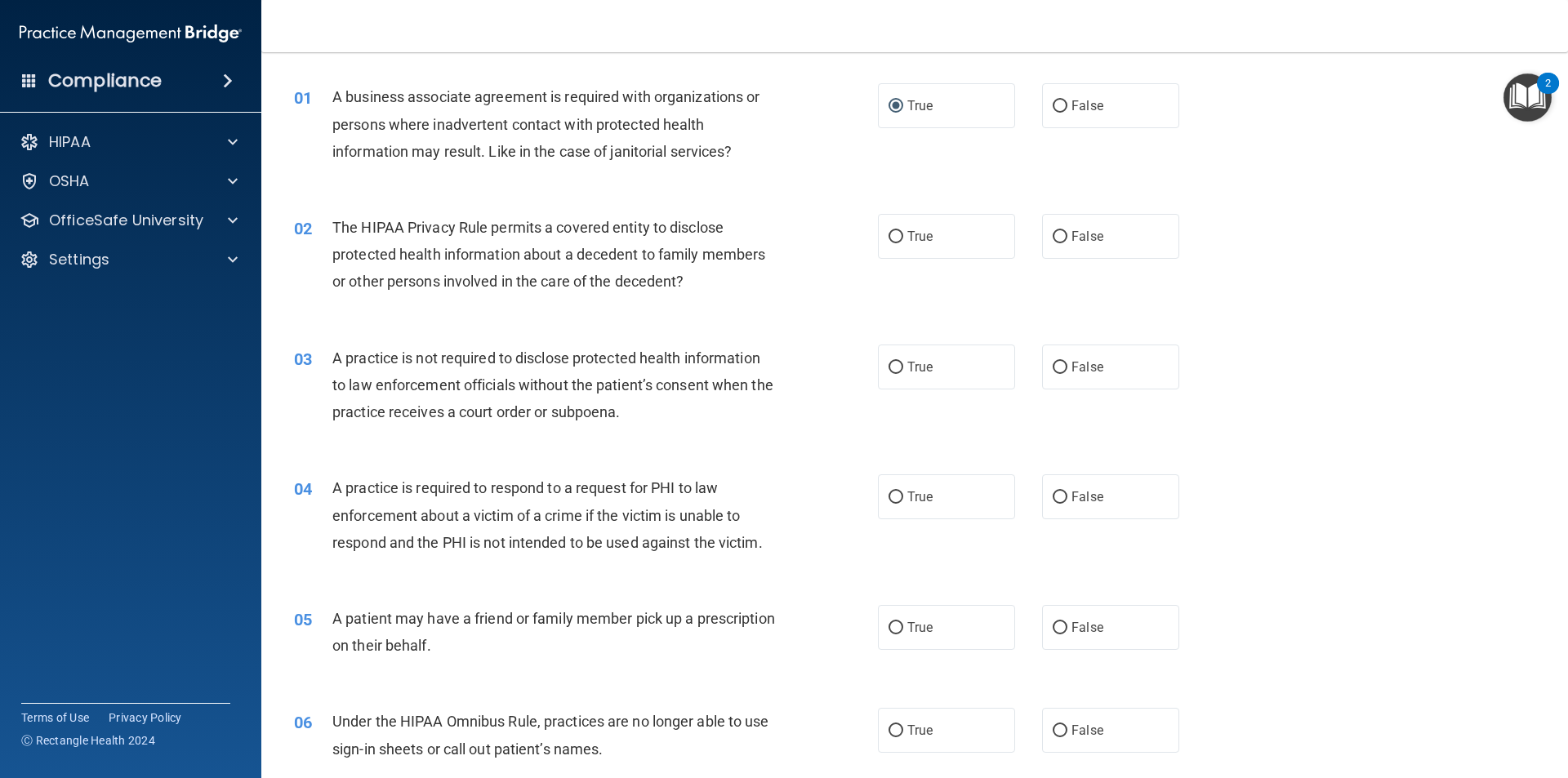
scroll to position [81, 0]
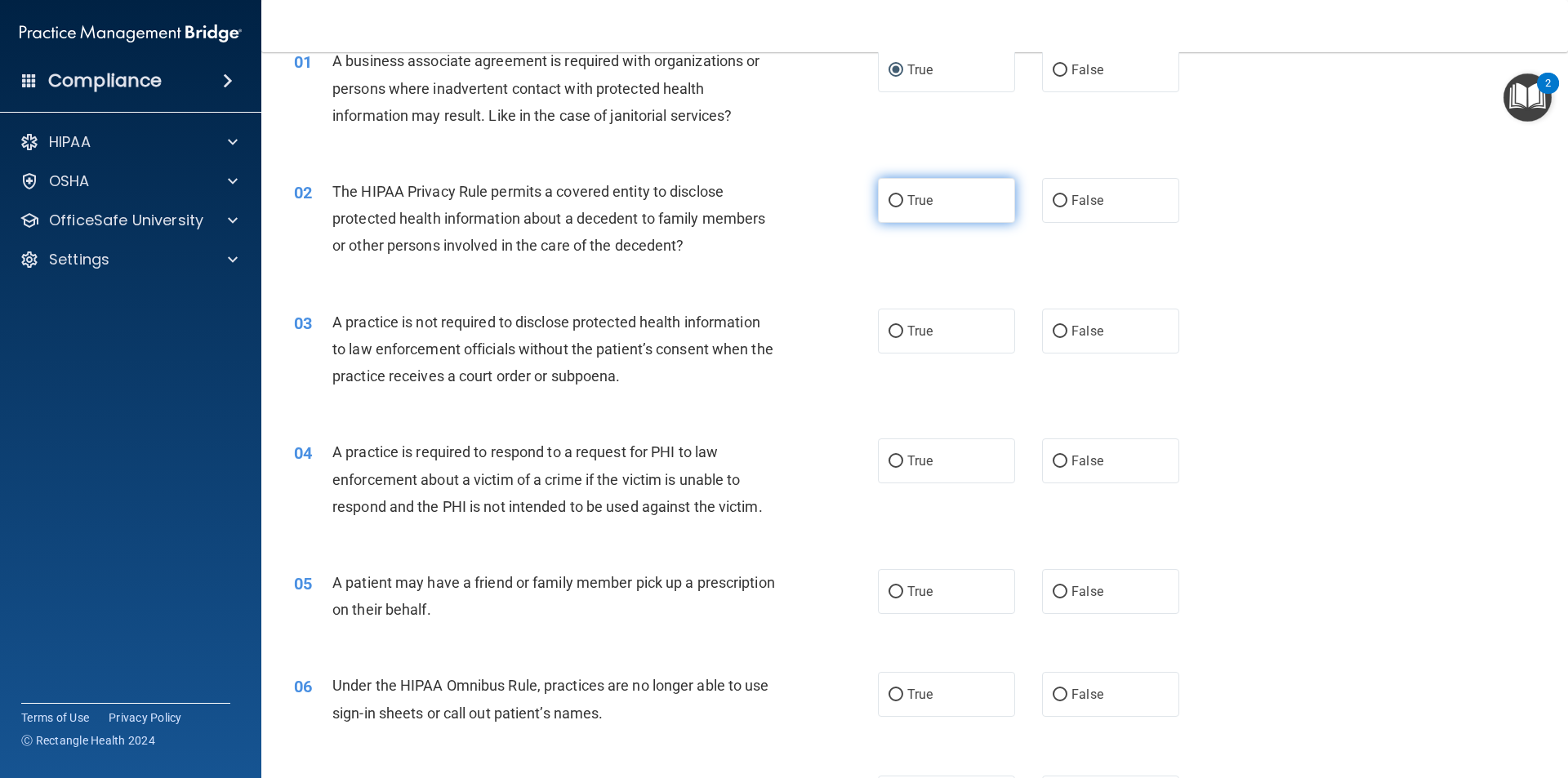
click at [891, 203] on input "True" at bounding box center [896, 201] width 15 height 12
radio input "true"
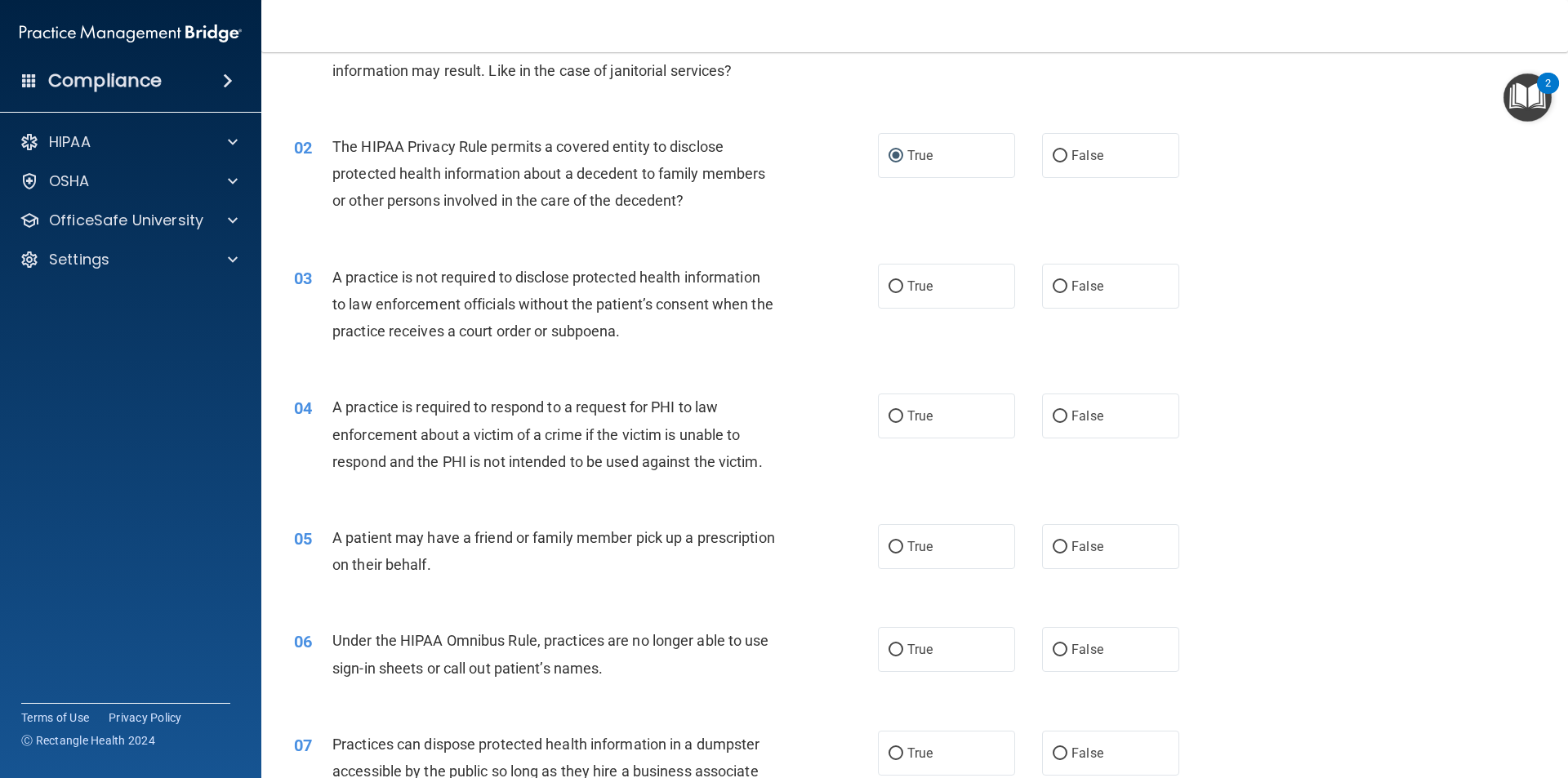
scroll to position [164, 0]
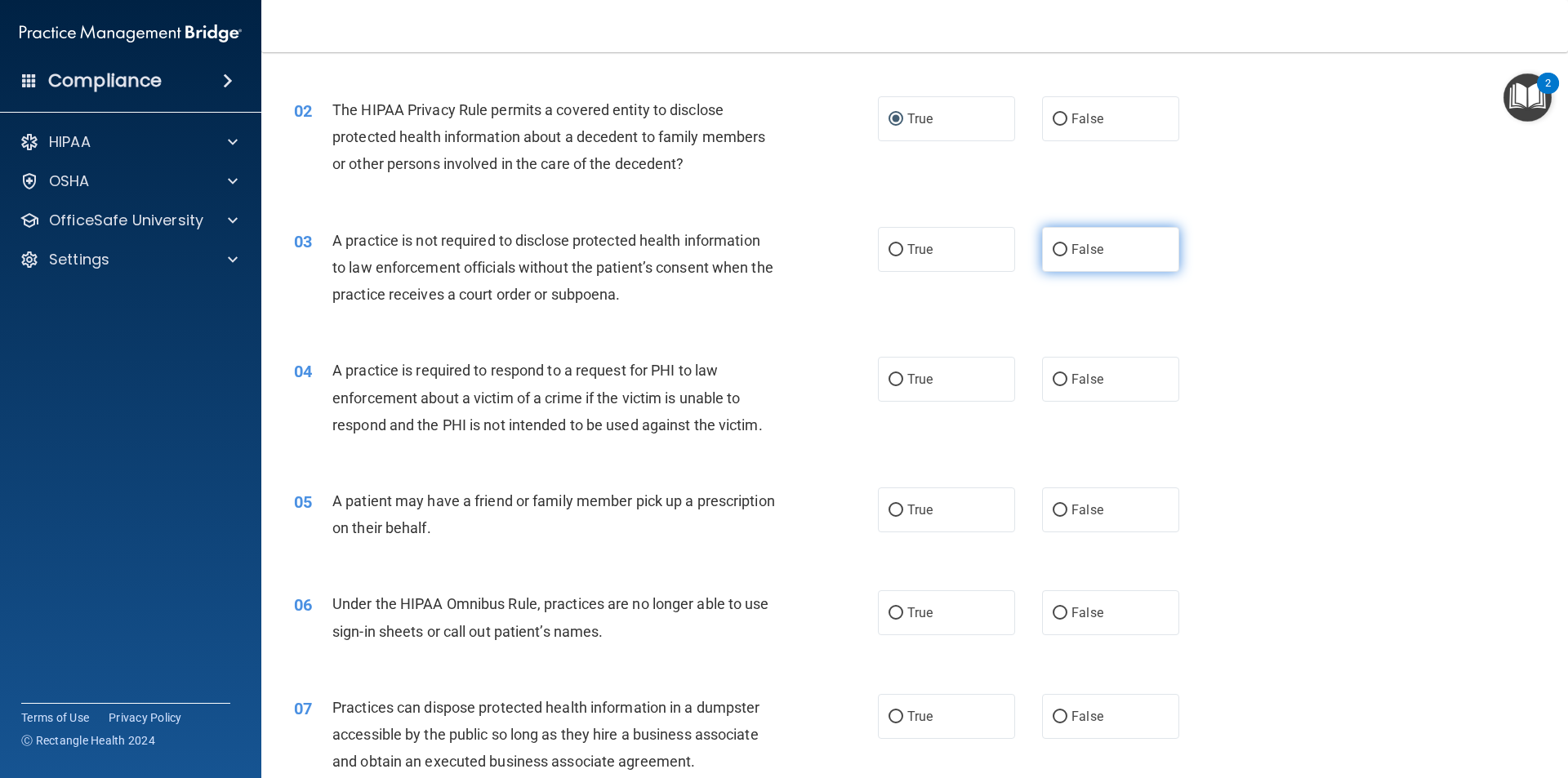
click at [1053, 254] on input "False" at bounding box center [1060, 250] width 15 height 12
radio input "true"
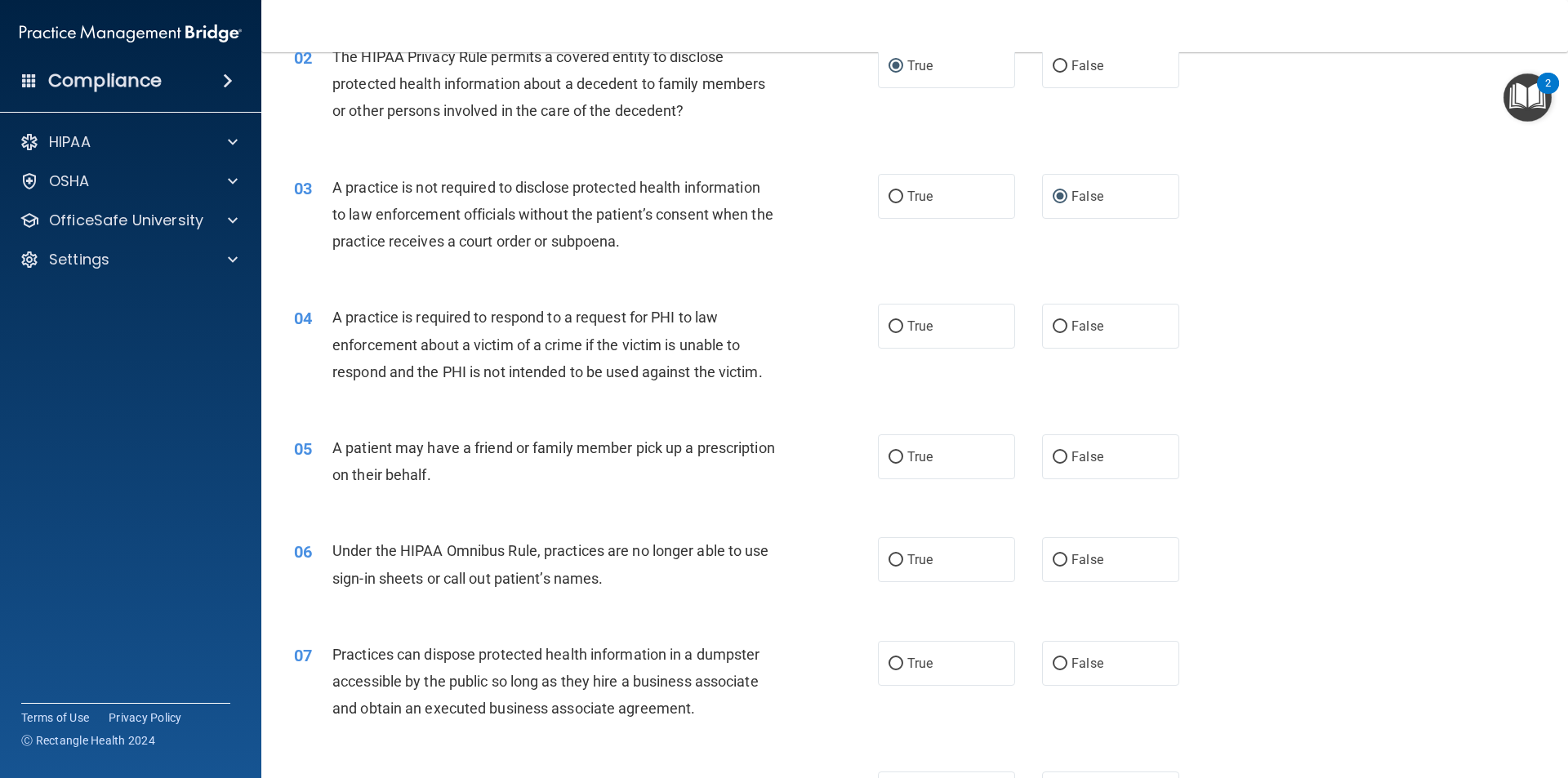
scroll to position [245, 0]
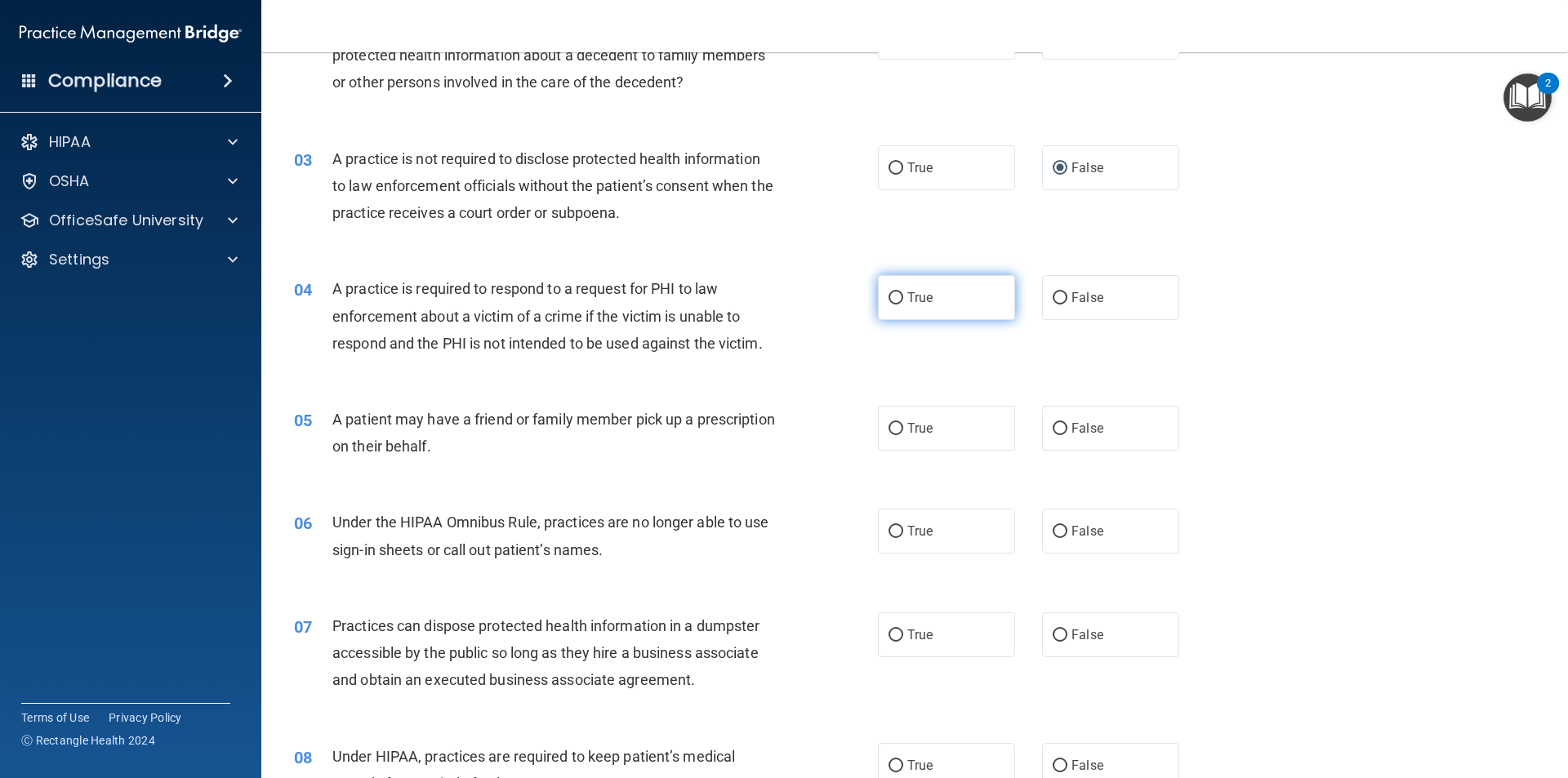
click at [891, 292] on input "True" at bounding box center [896, 298] width 15 height 12
radio input "true"
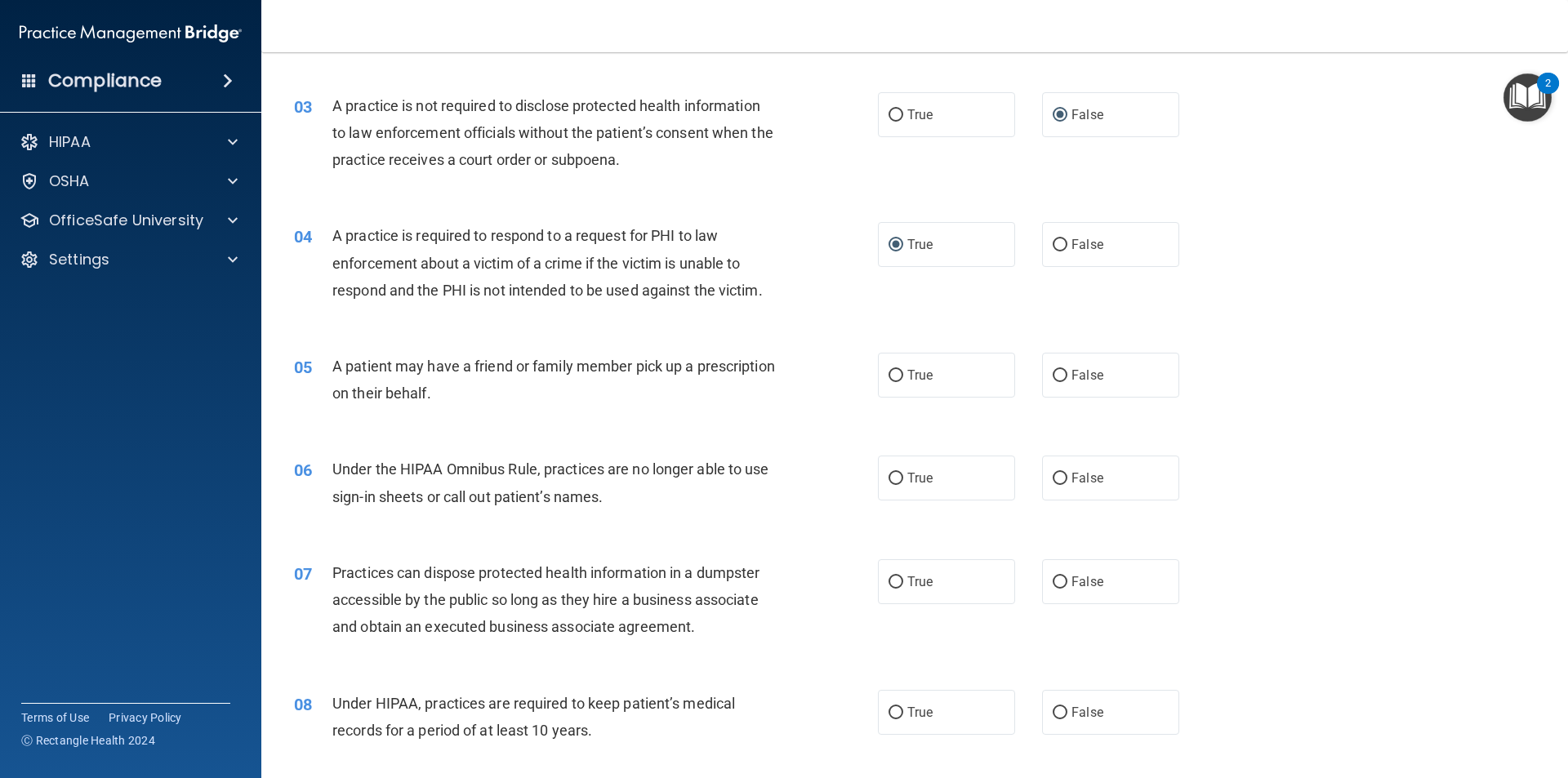
scroll to position [326, 0]
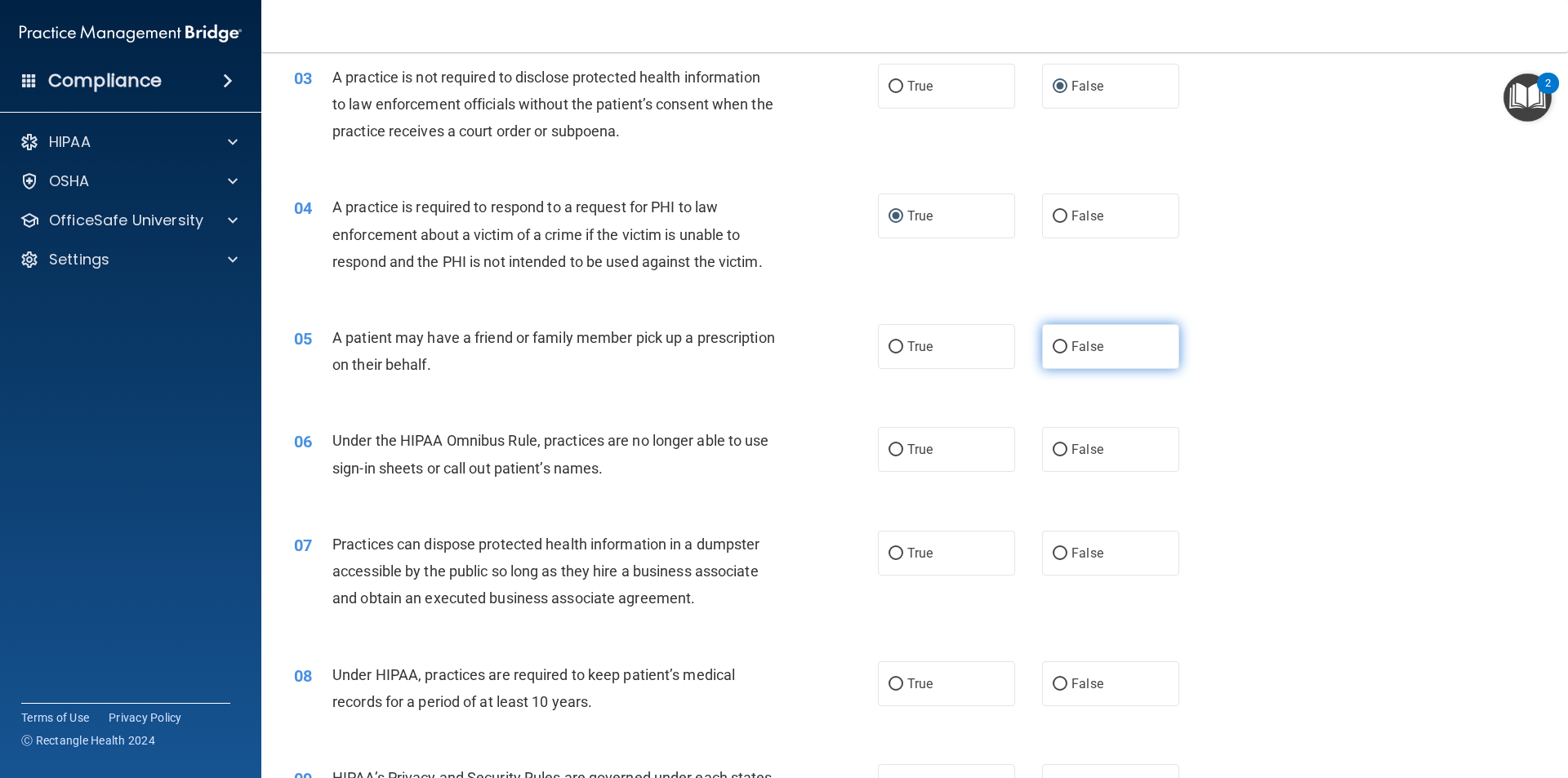
click at [1053, 355] on label "False" at bounding box center [1110, 346] width 137 height 45
click at [1053, 354] on input "False" at bounding box center [1060, 347] width 15 height 12
radio input "true"
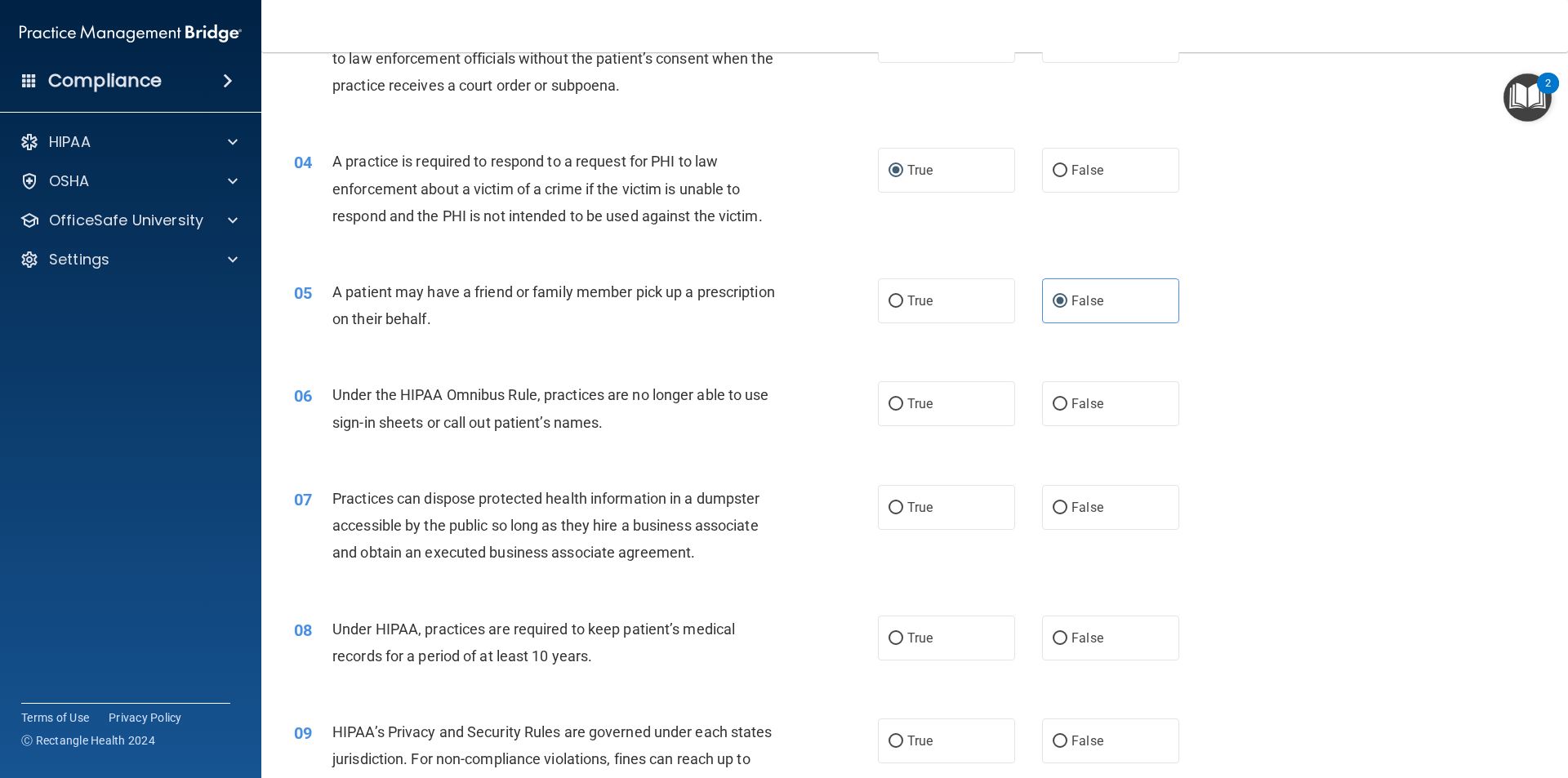
scroll to position [490, 0]
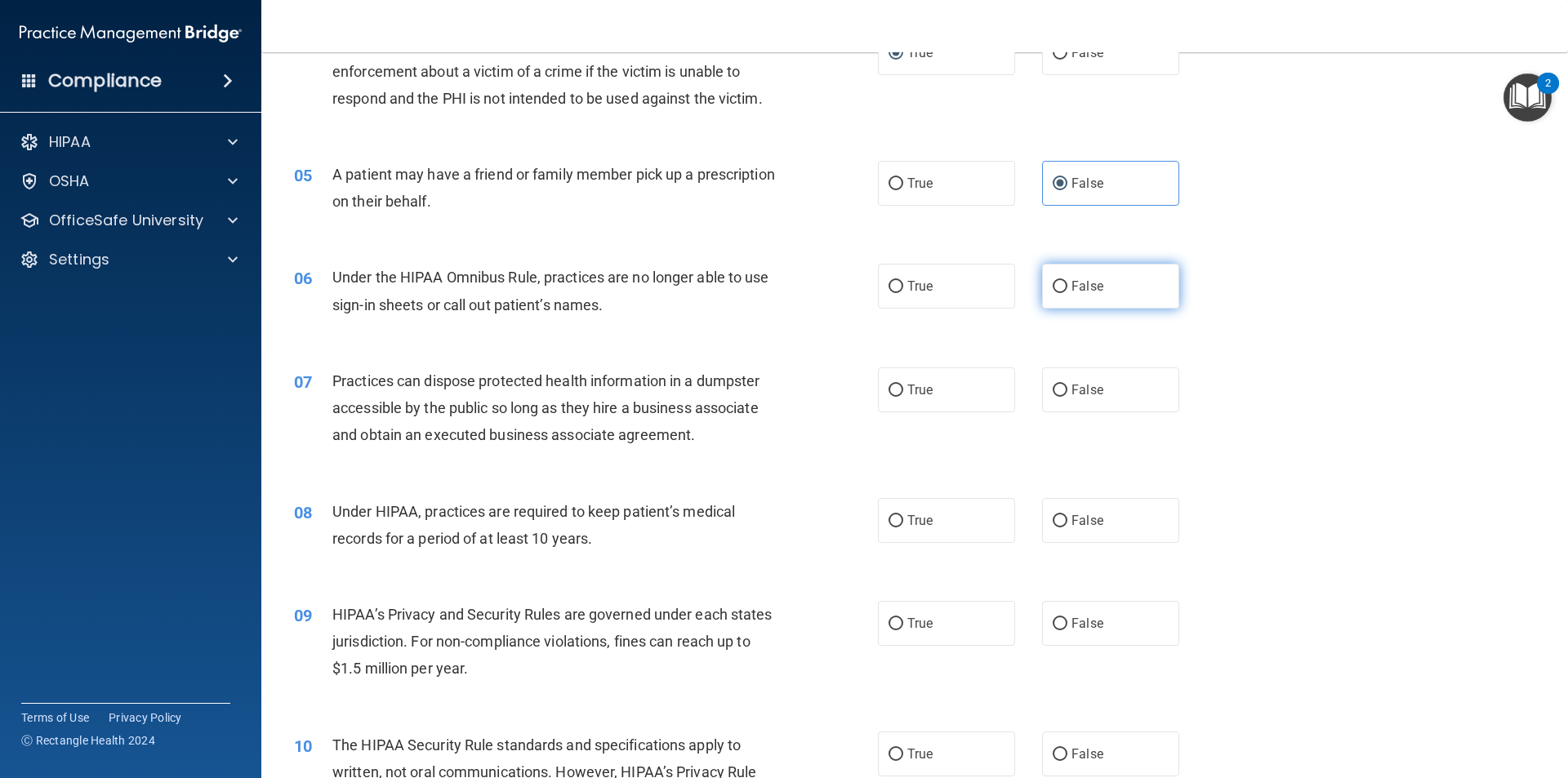
click at [1053, 284] on input "False" at bounding box center [1060, 286] width 15 height 12
radio input "true"
click at [1058, 387] on input "False" at bounding box center [1060, 390] width 15 height 12
radio input "true"
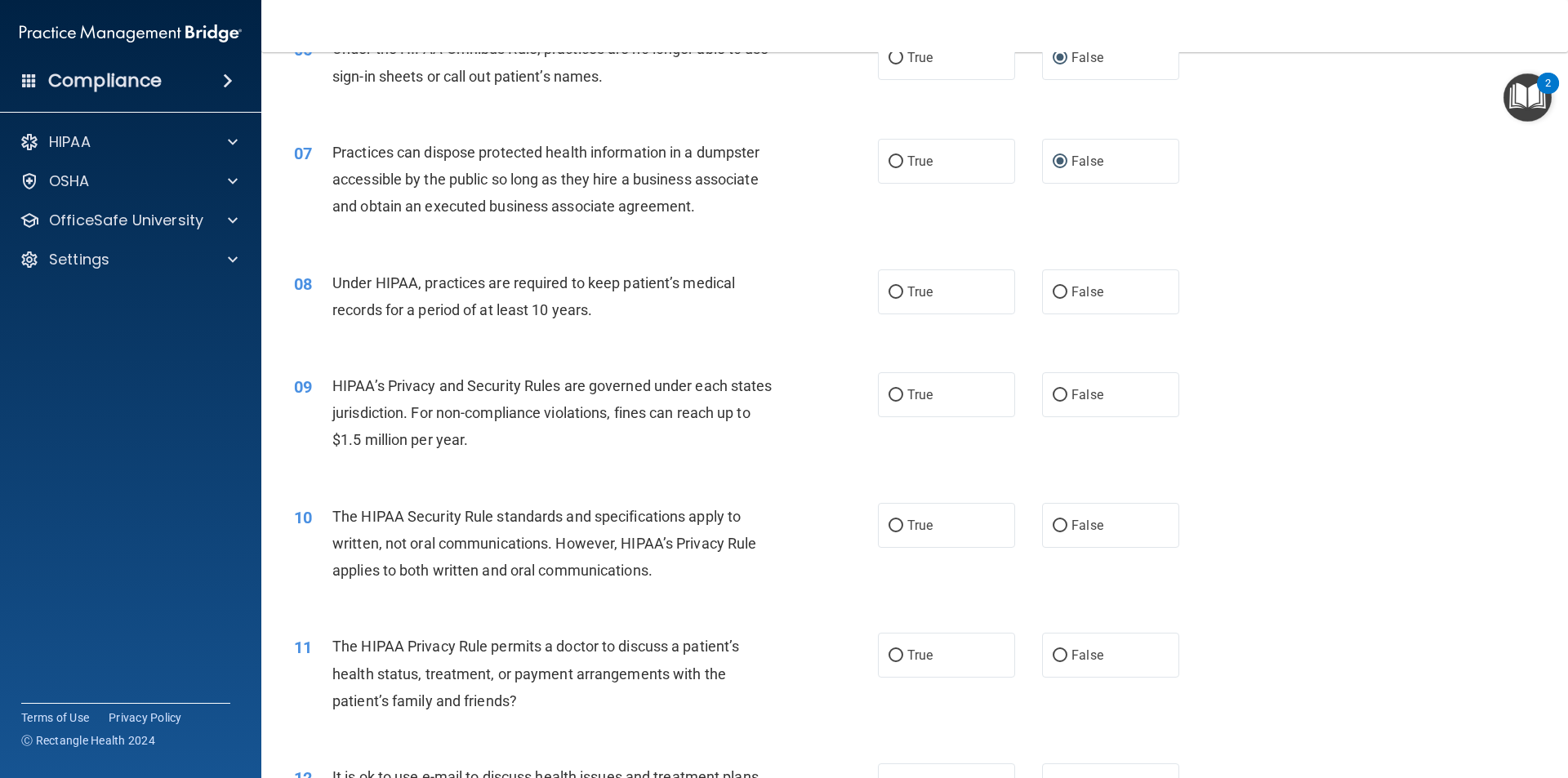
scroll to position [735, 0]
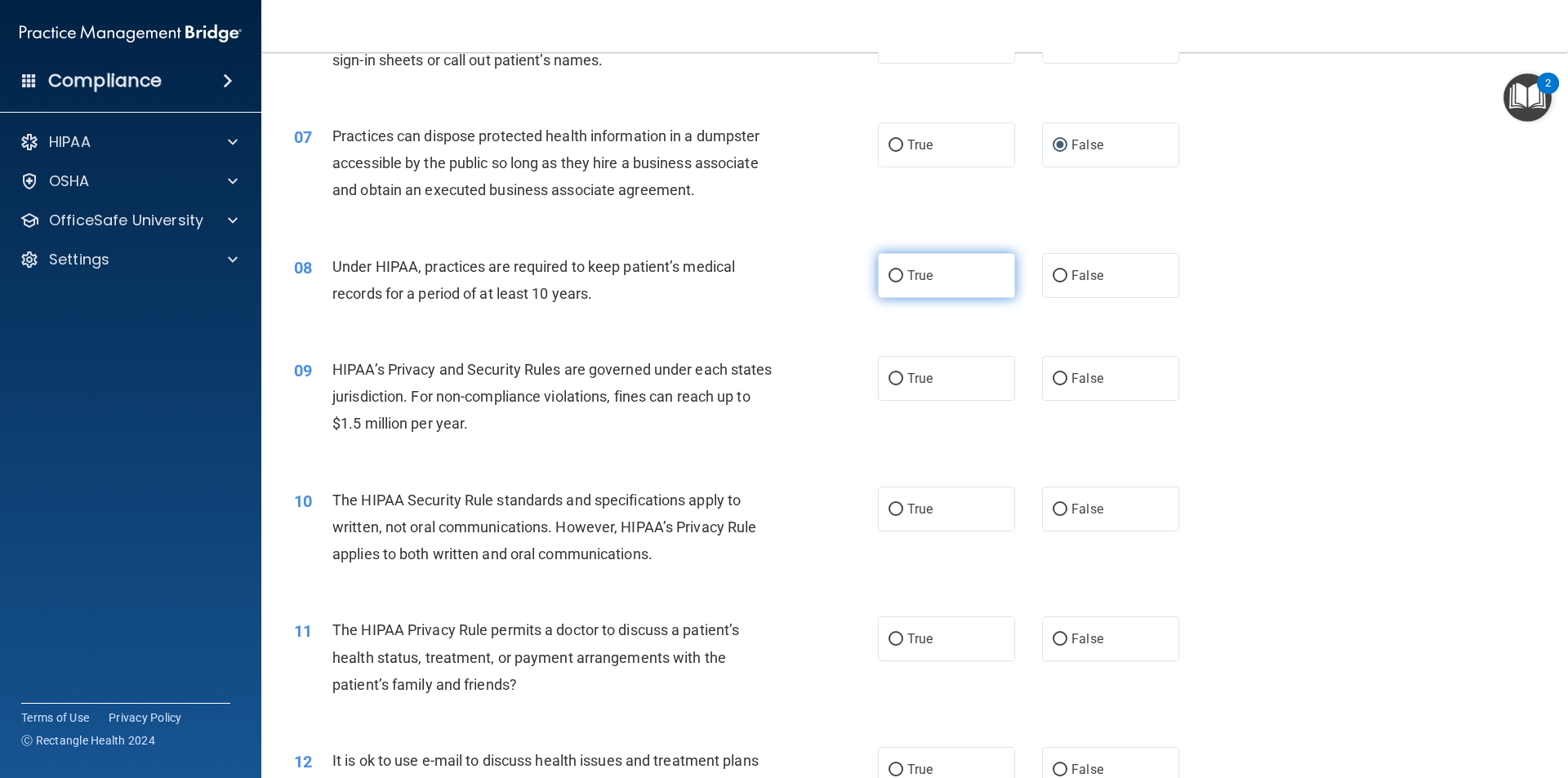
click at [887, 282] on label "True" at bounding box center [945, 276] width 137 height 45
click at [888, 282] on input "True" at bounding box center [896, 276] width 15 height 12
radio input "true"
click at [895, 376] on input "True" at bounding box center [896, 379] width 15 height 12
radio input "true"
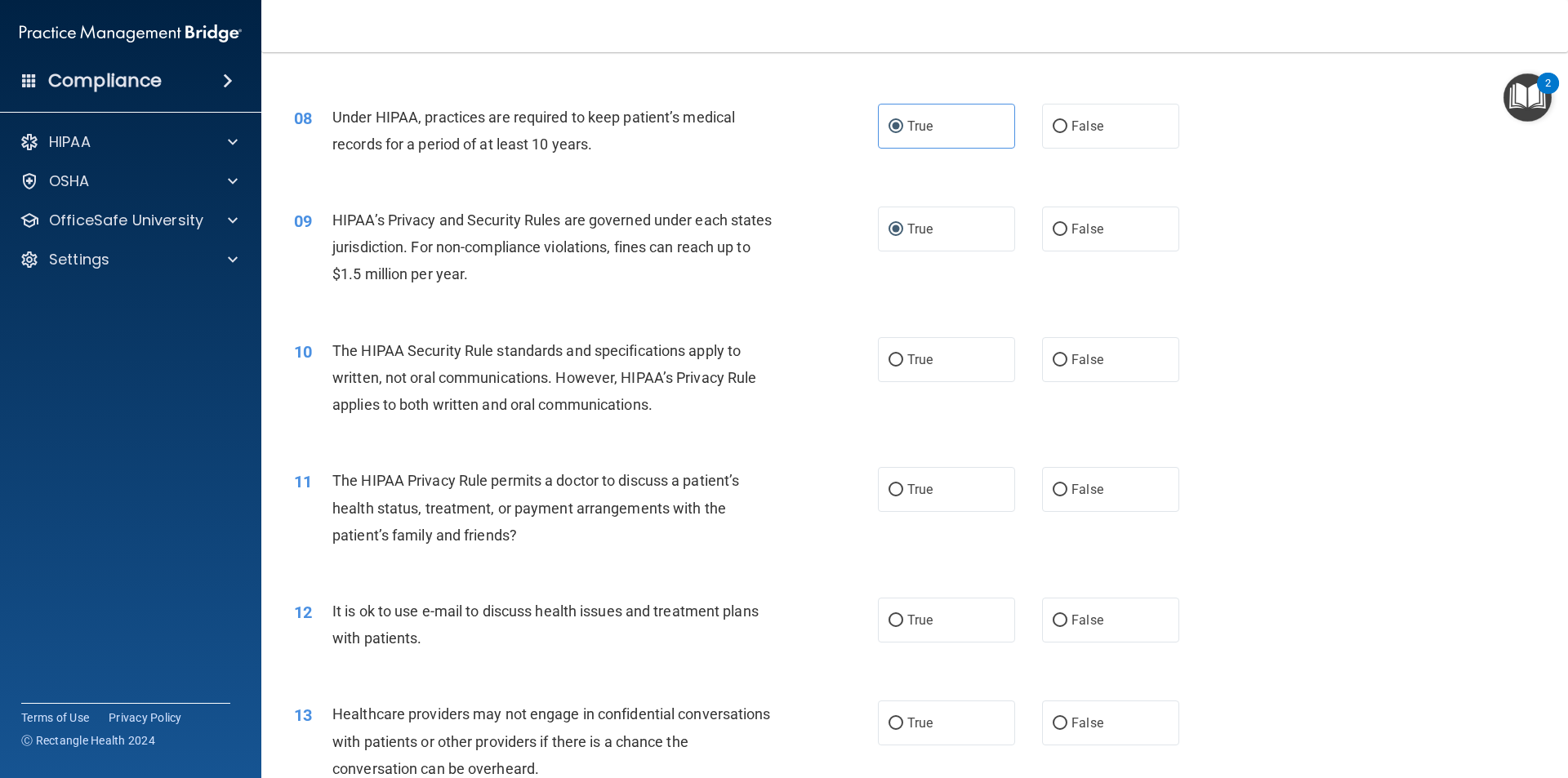
scroll to position [898, 0]
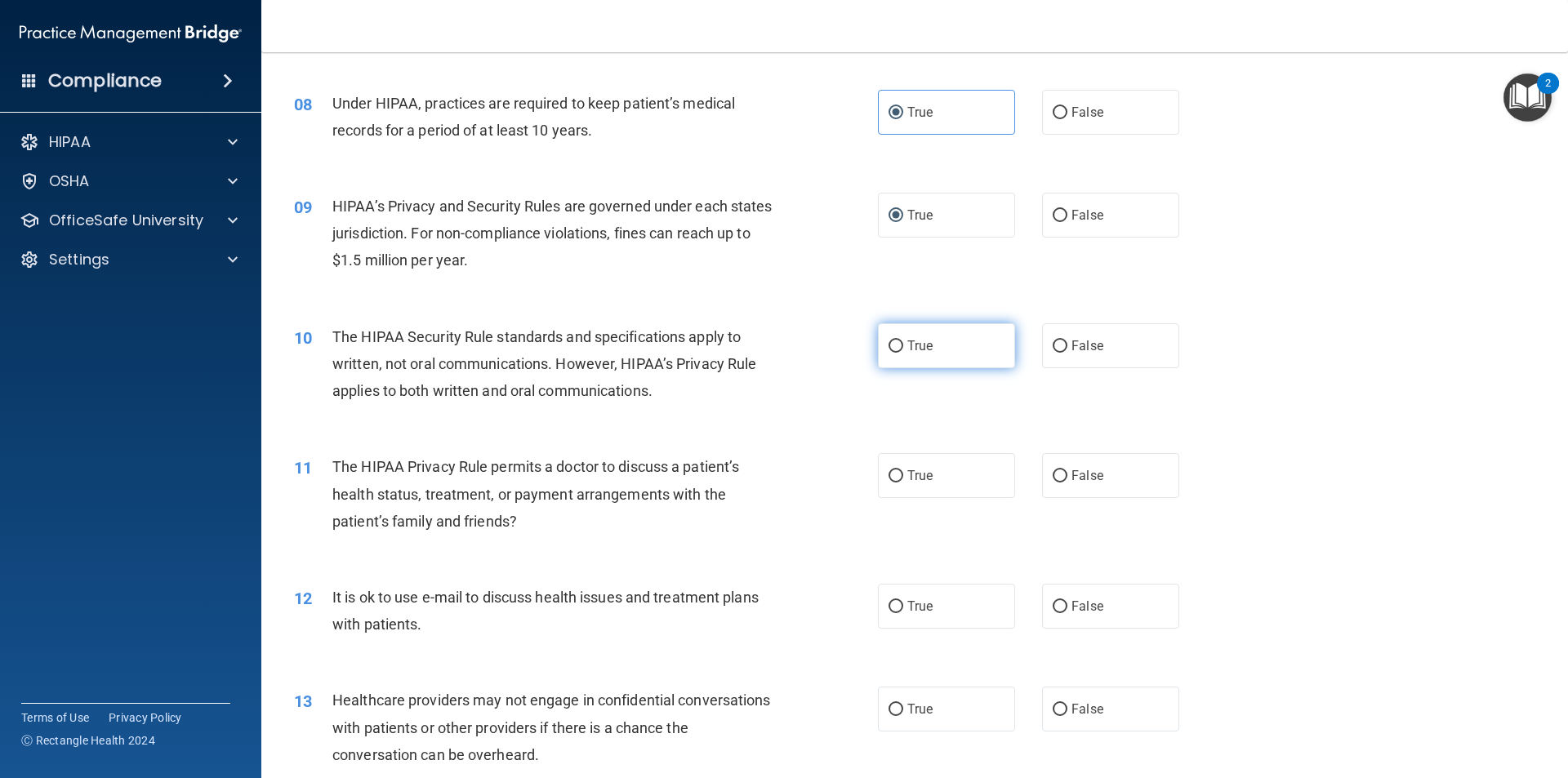
click at [909, 350] on span "True" at bounding box center [920, 345] width 25 height 16
click at [903, 350] on input "True" at bounding box center [896, 346] width 15 height 12
radio input "true"
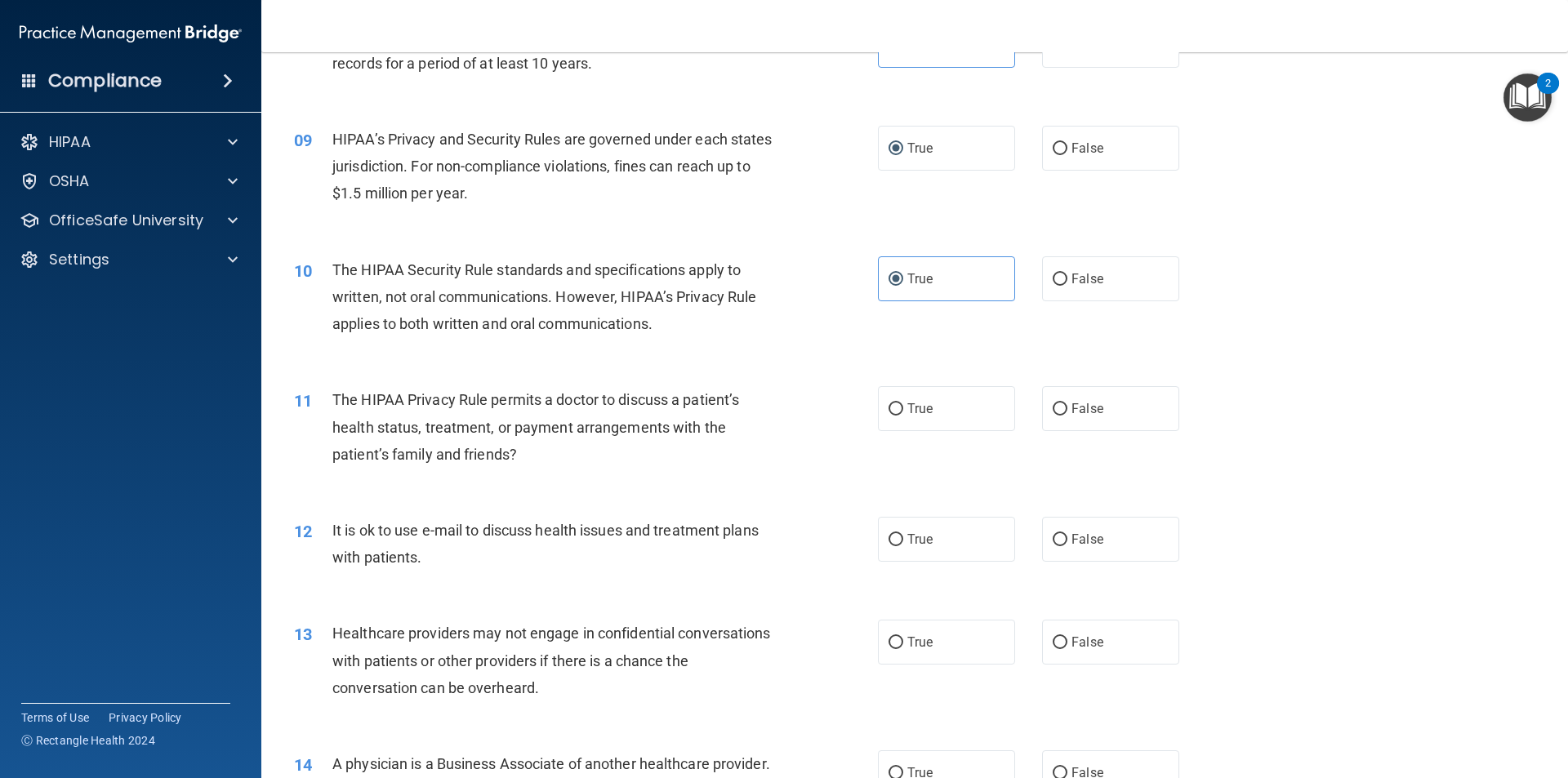
scroll to position [1062, 0]
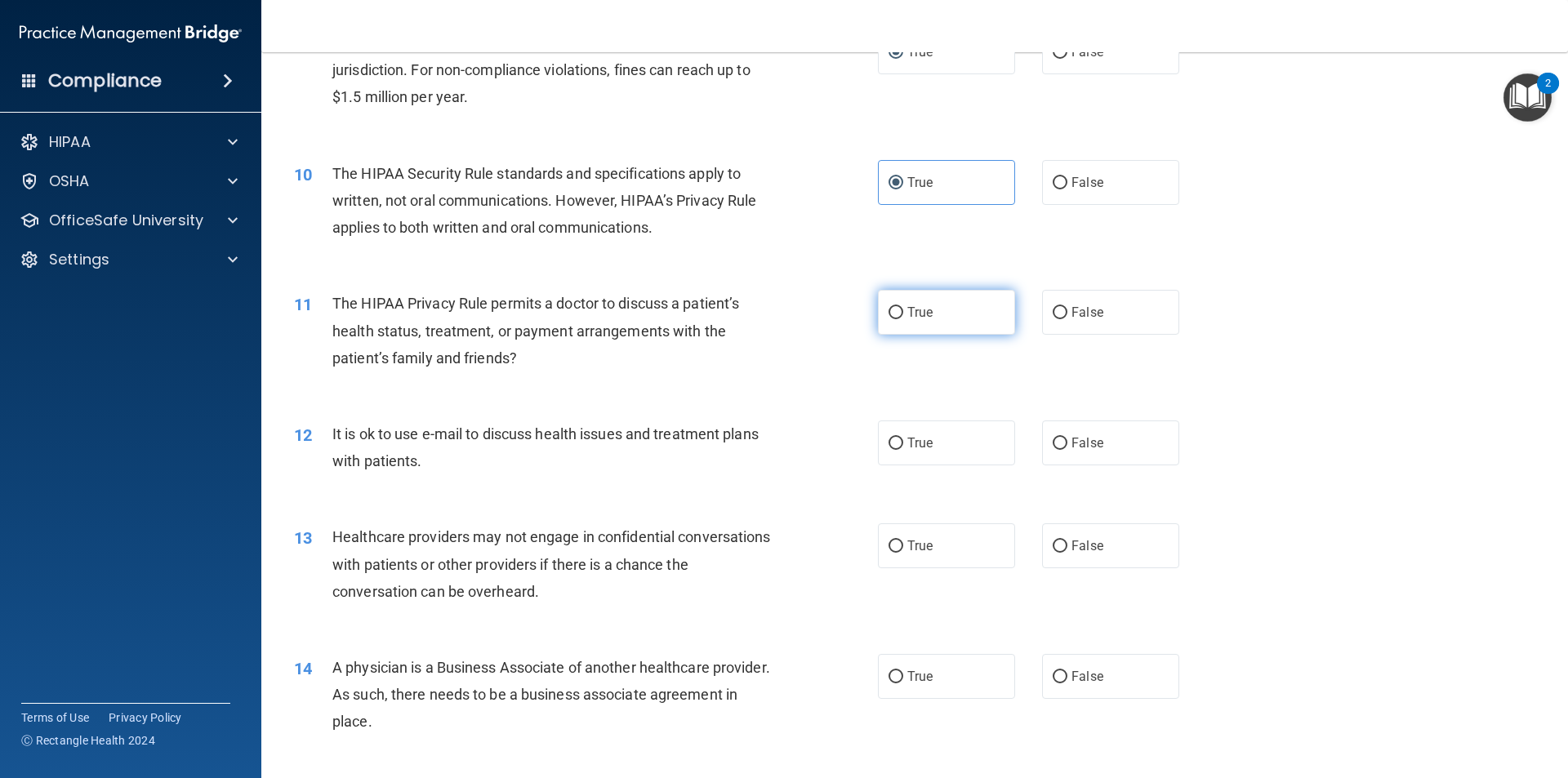
click at [897, 311] on label "True" at bounding box center [945, 312] width 137 height 45
click at [897, 311] on input "True" at bounding box center [896, 313] width 15 height 12
radio input "true"
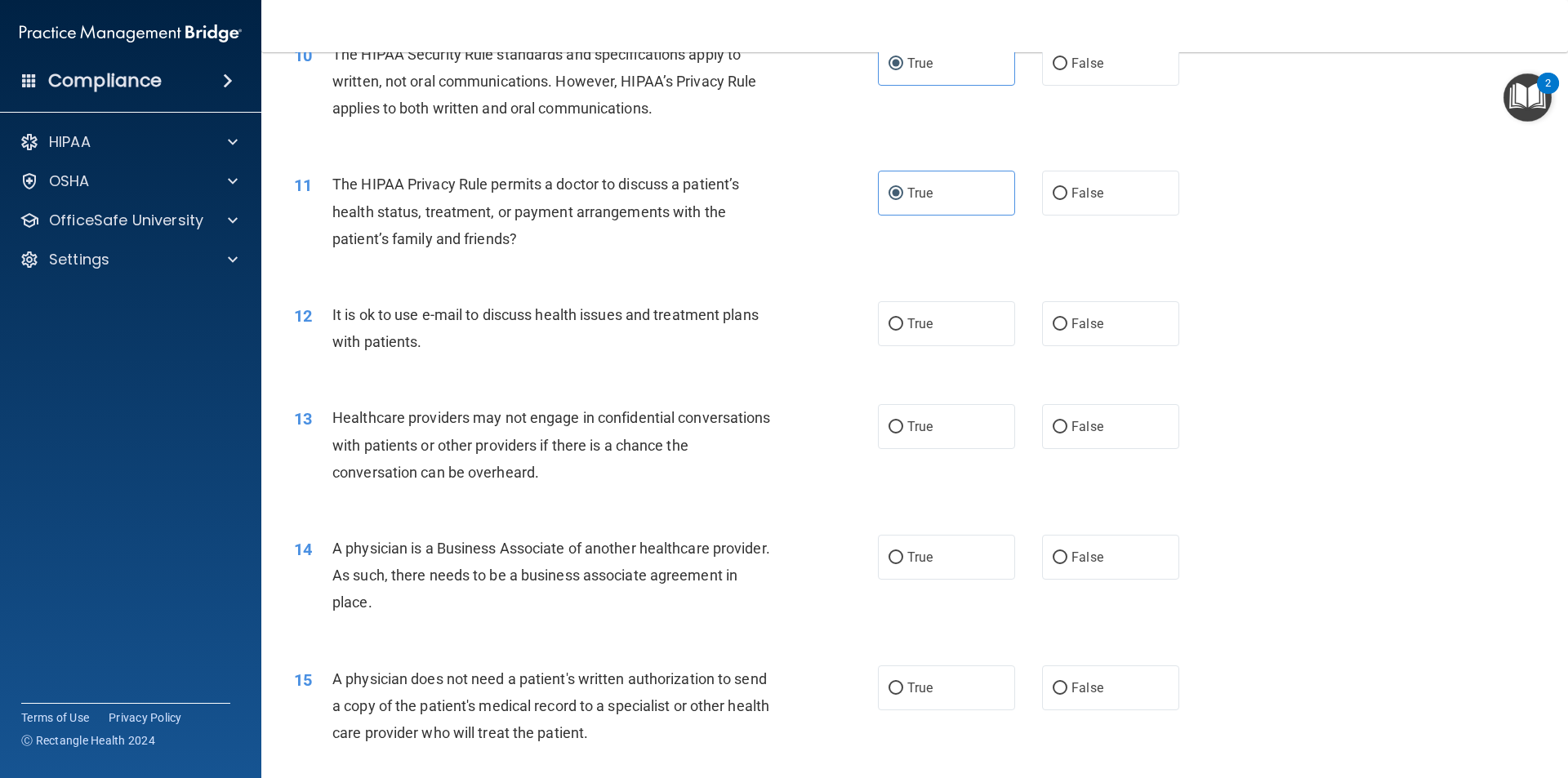
scroll to position [1225, 0]
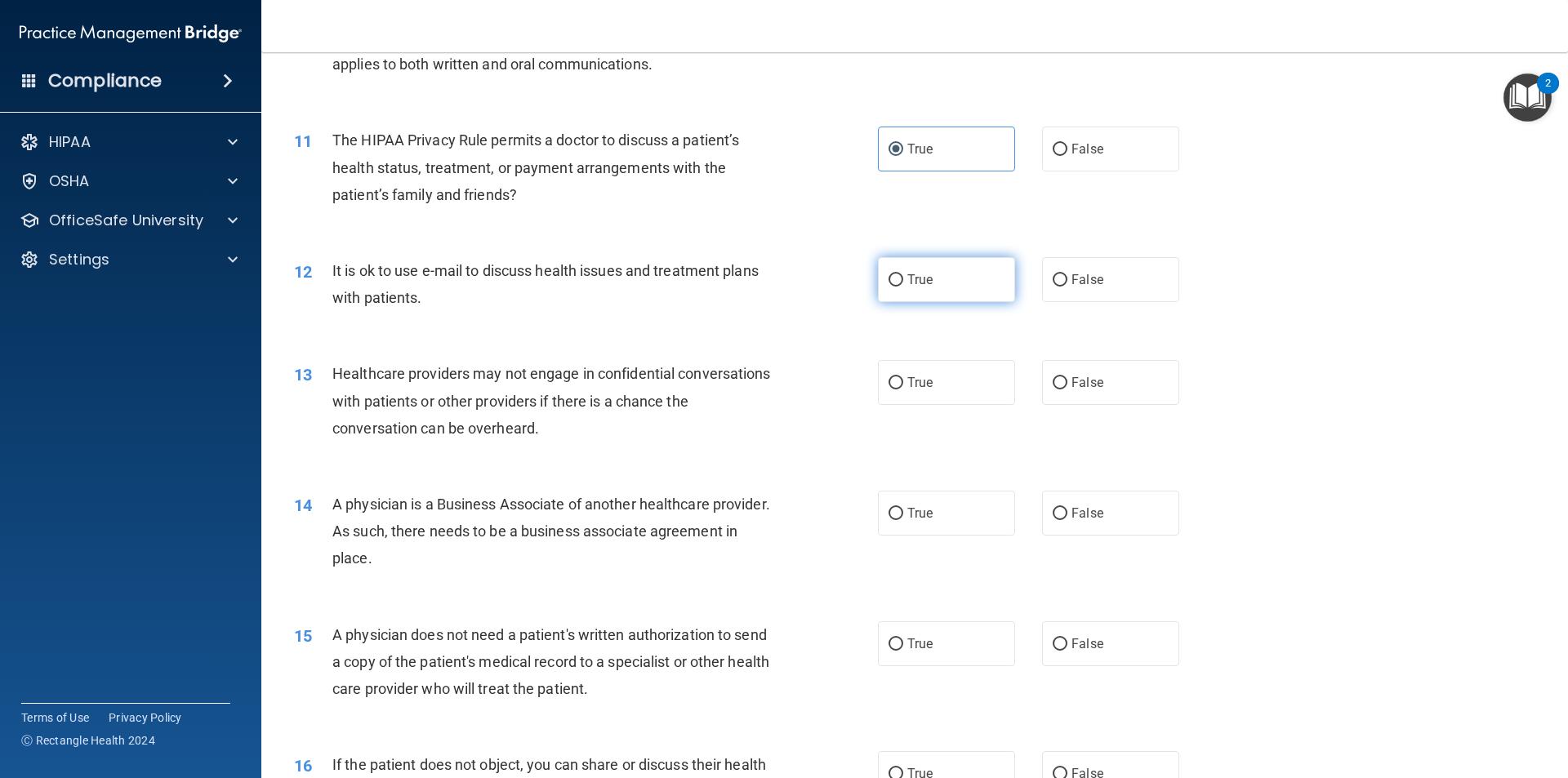
click at [893, 279] on input "True" at bounding box center [896, 280] width 15 height 12
radio input "true"
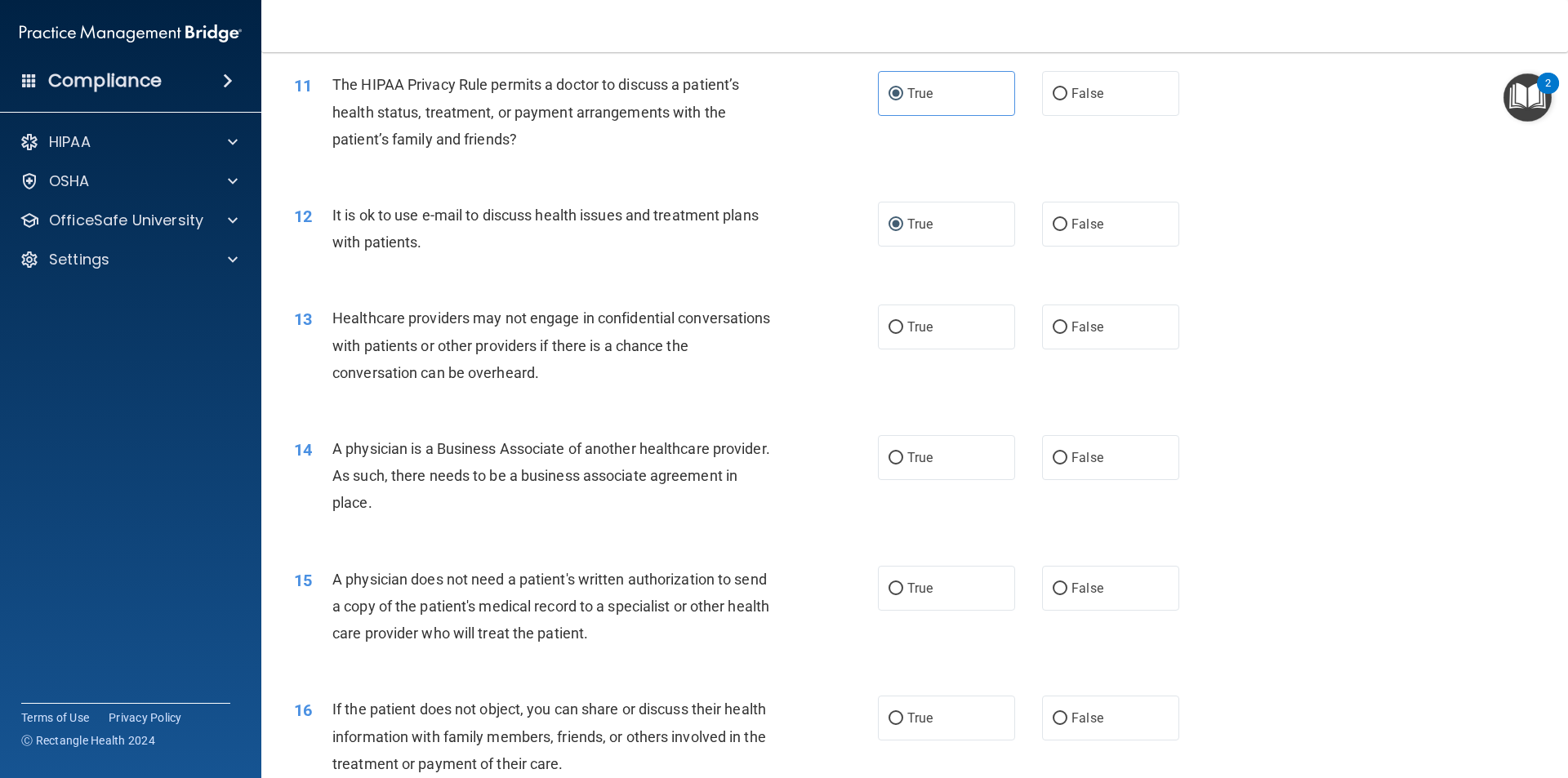
scroll to position [1309, 0]
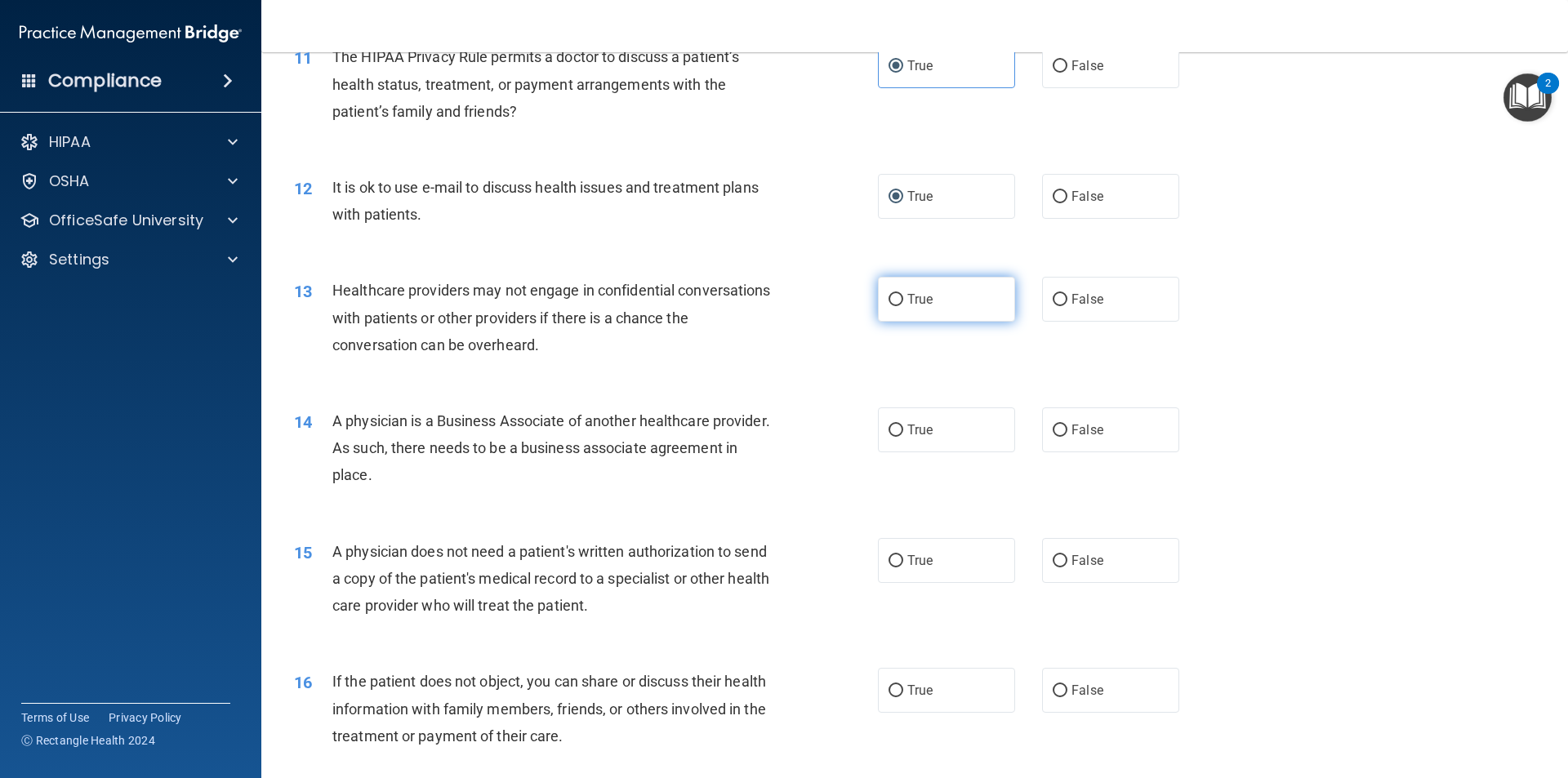
click at [907, 301] on span "True" at bounding box center [920, 299] width 25 height 16
click at [903, 301] on input "True" at bounding box center [896, 300] width 15 height 12
radio input "true"
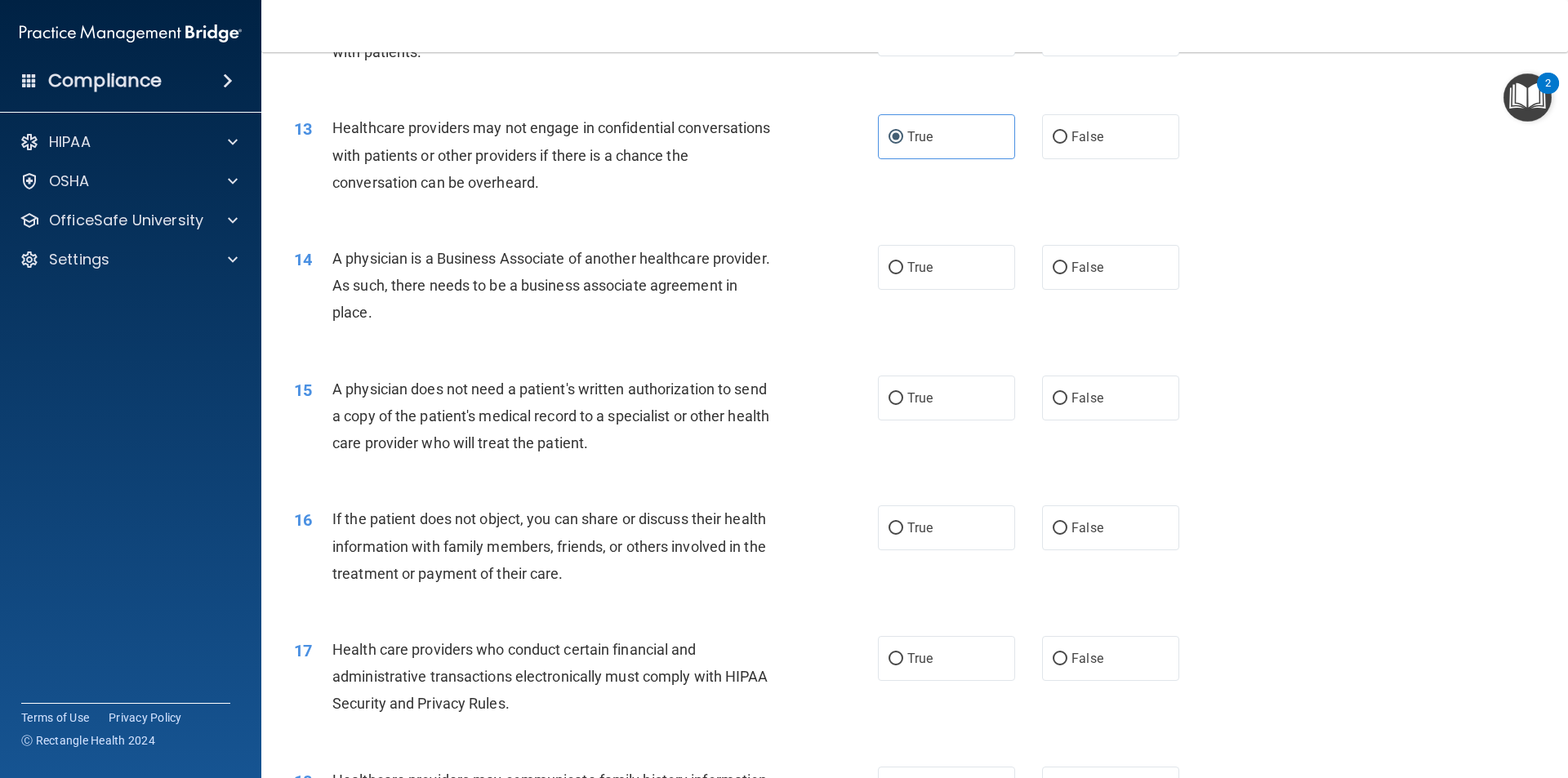
scroll to position [1471, 0]
click at [888, 266] on input "True" at bounding box center [896, 267] width 15 height 12
radio input "true"
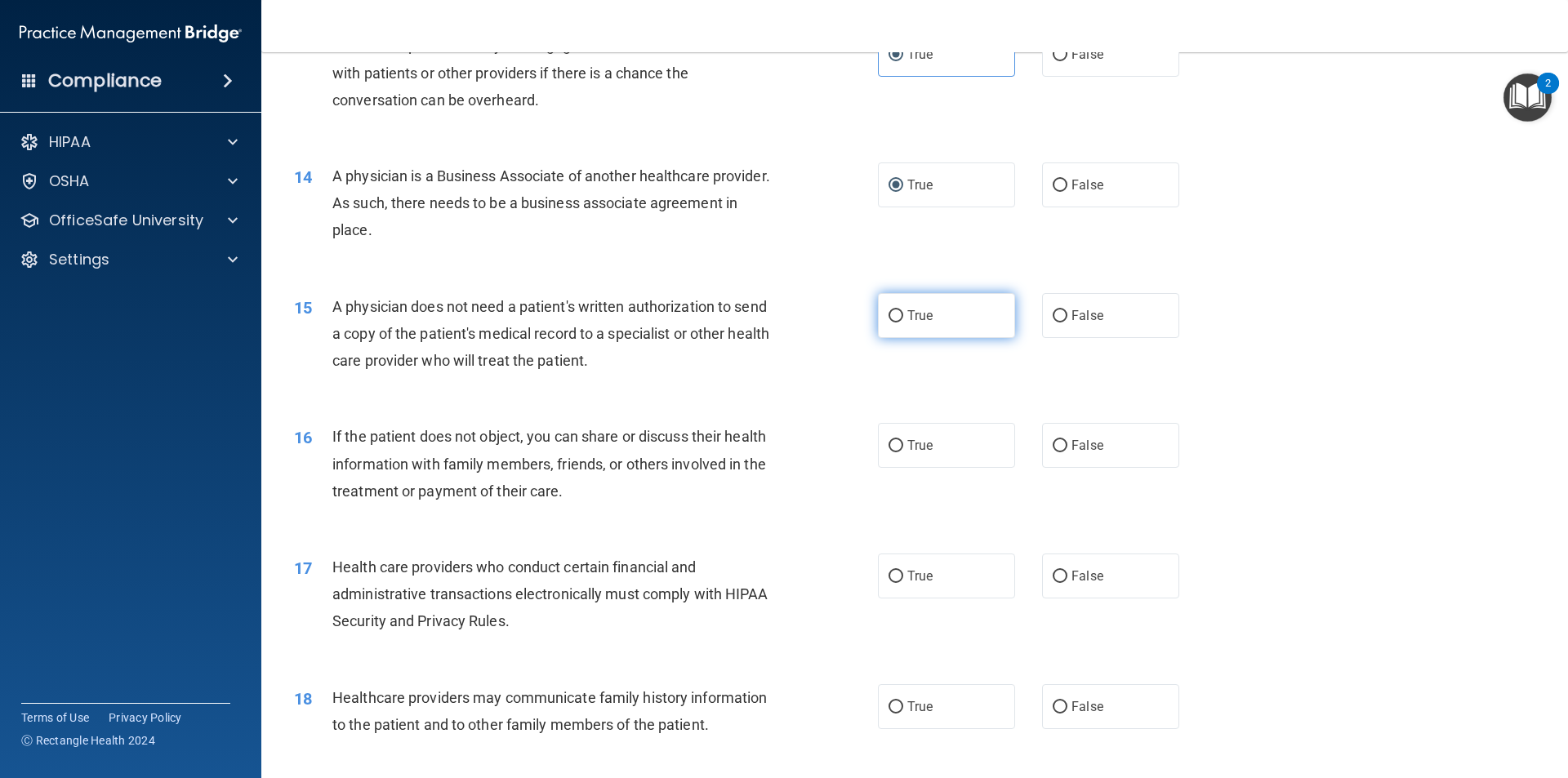
click at [907, 322] on span "True" at bounding box center [920, 316] width 25 height 16
click at [903, 322] on input "True" at bounding box center [896, 316] width 15 height 12
radio input "true"
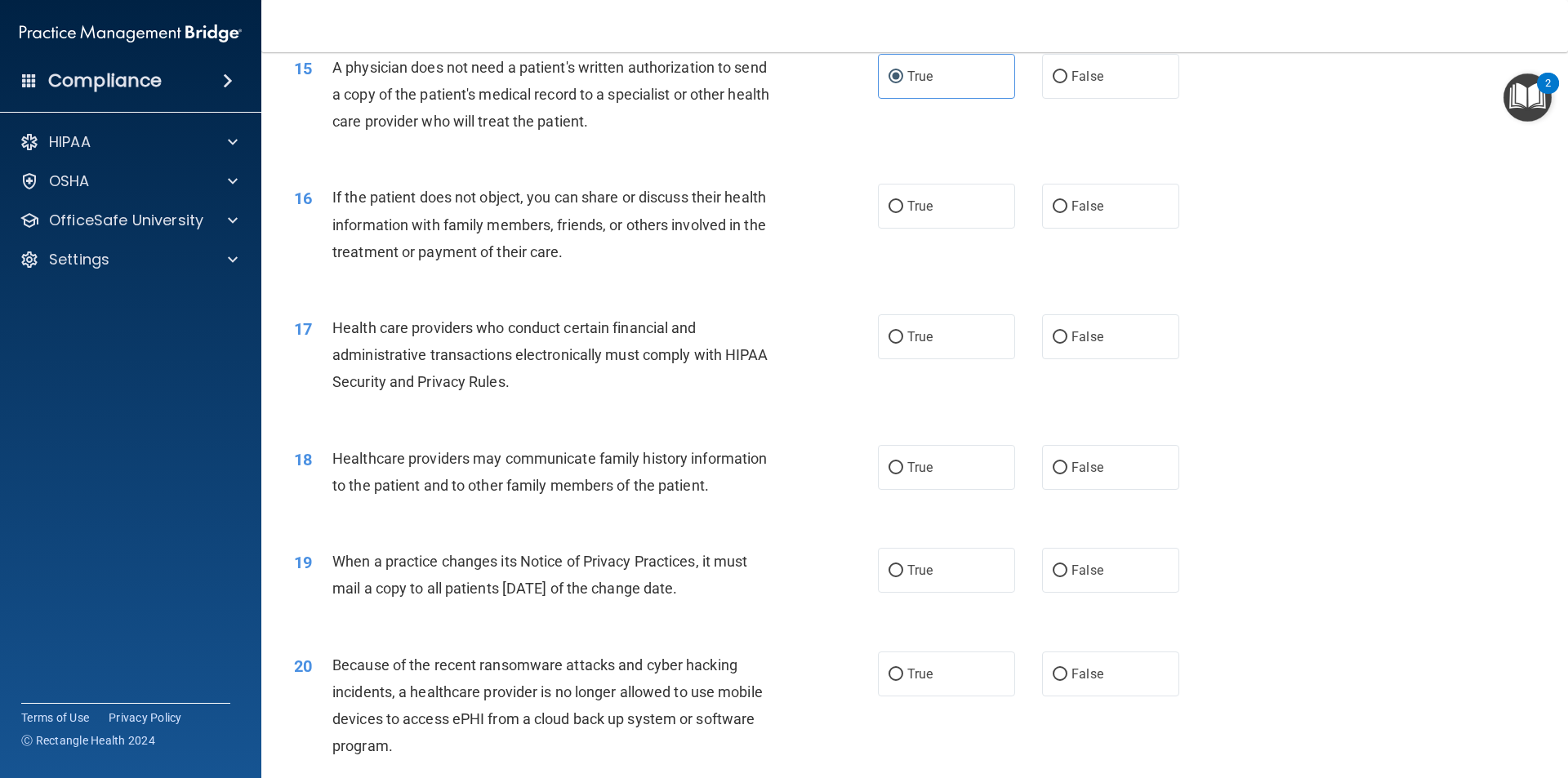
scroll to position [1798, 0]
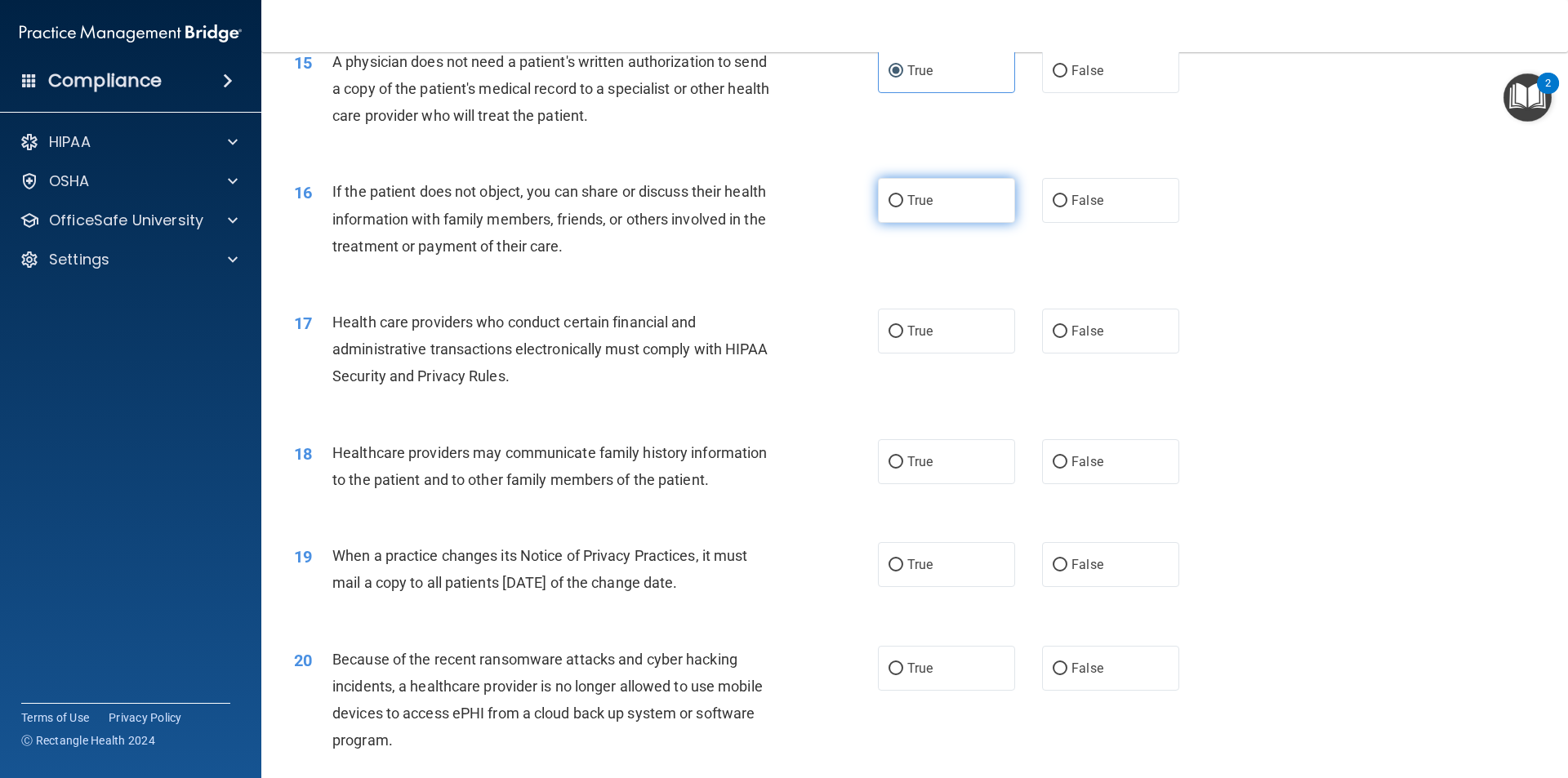
click at [890, 203] on input "True" at bounding box center [896, 201] width 15 height 12
radio input "true"
click at [888, 331] on input "True" at bounding box center [896, 331] width 15 height 12
radio input "true"
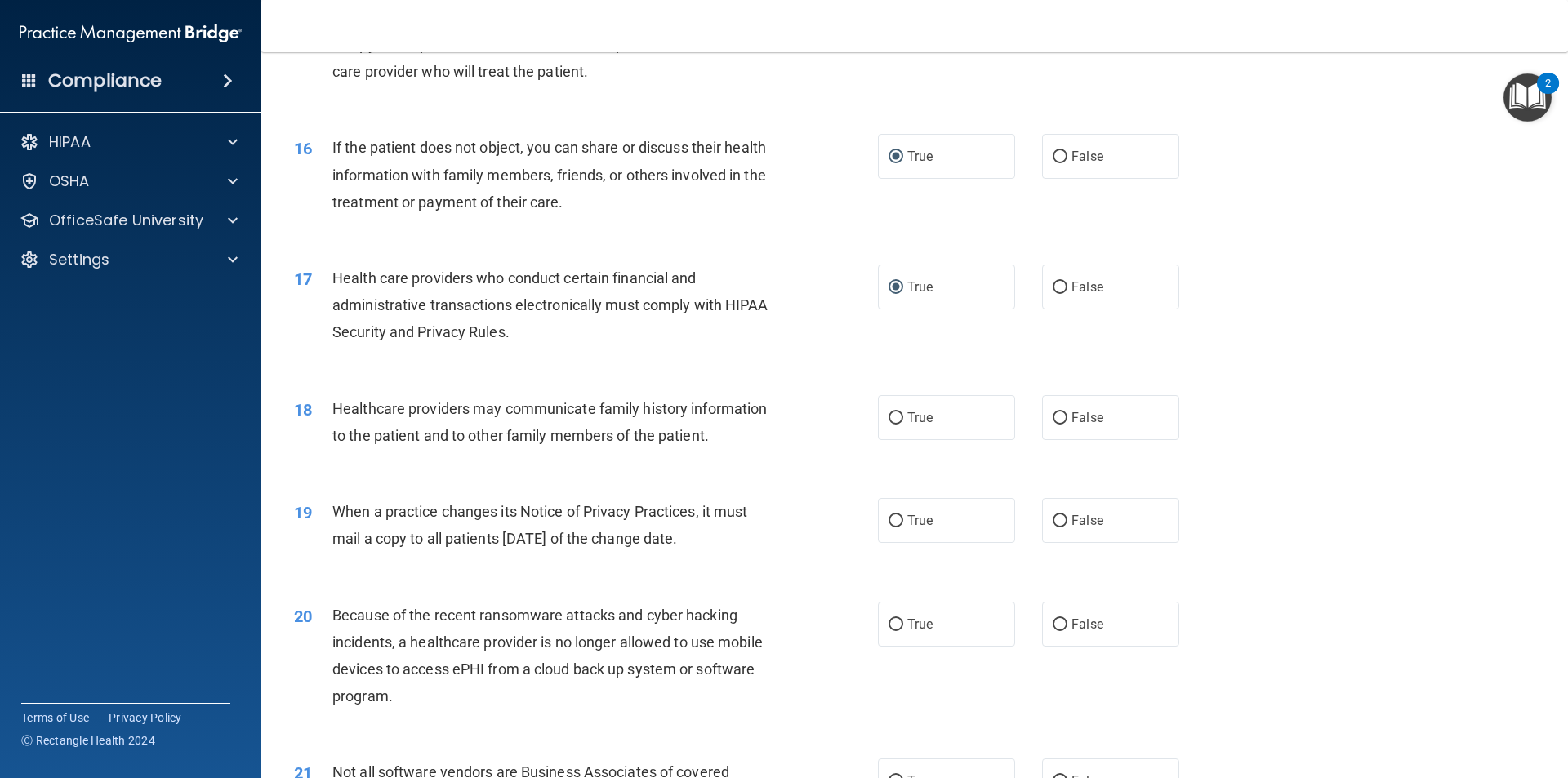
scroll to position [1880, 0]
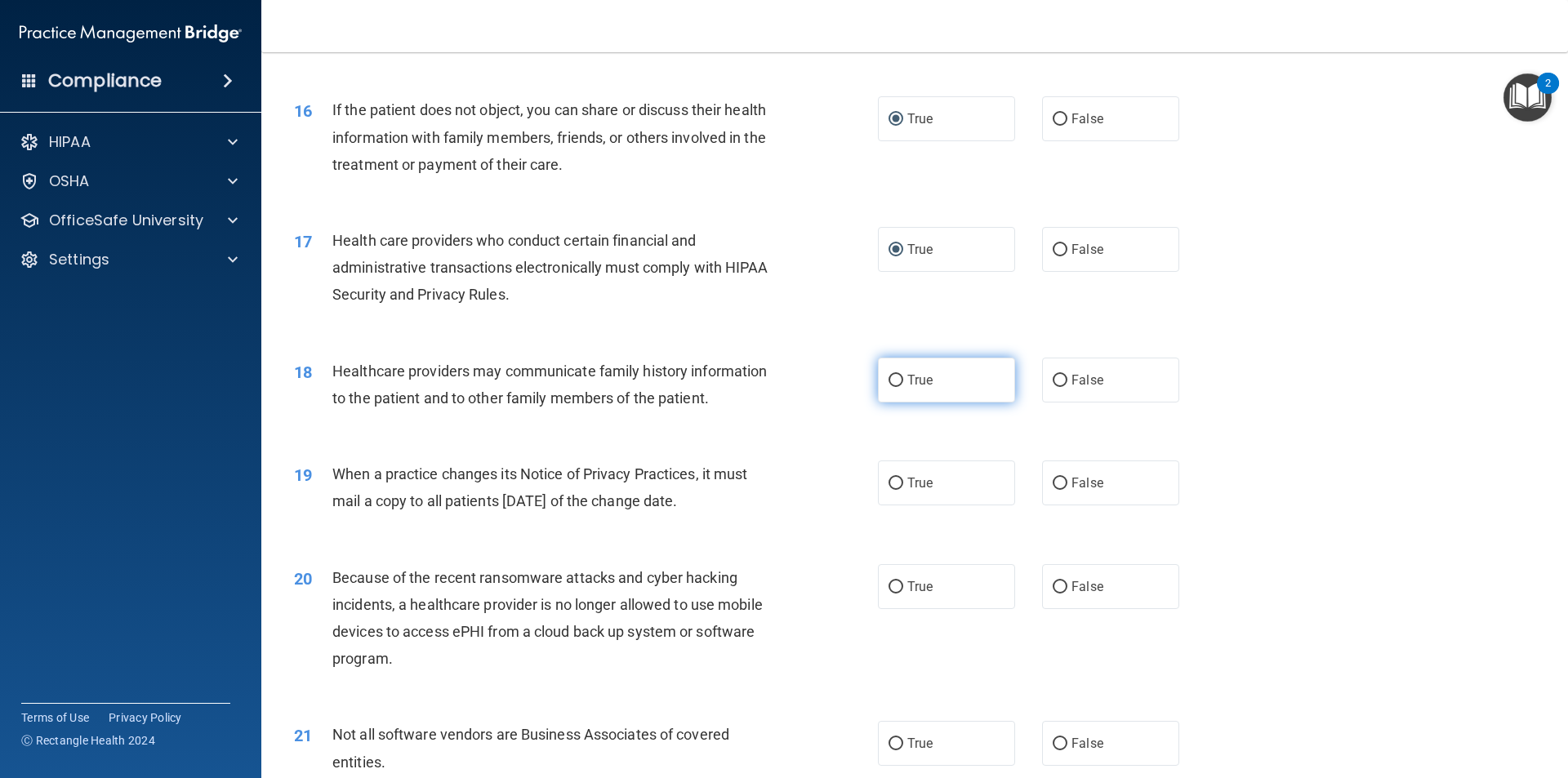
click at [892, 389] on label "True" at bounding box center [945, 380] width 137 height 45
click at [892, 387] on input "True" at bounding box center [896, 380] width 15 height 12
radio input "true"
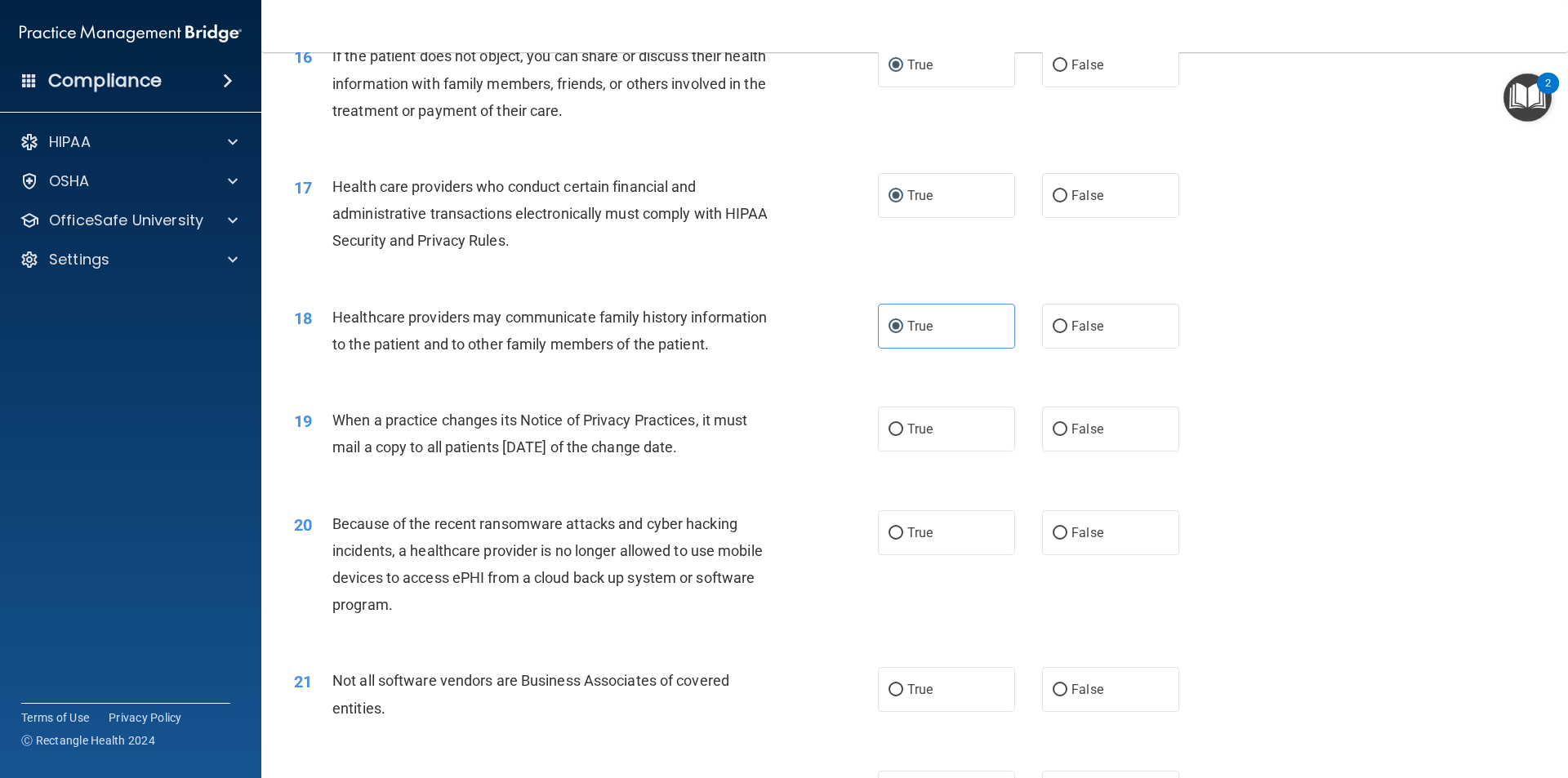
scroll to position [1962, 0]
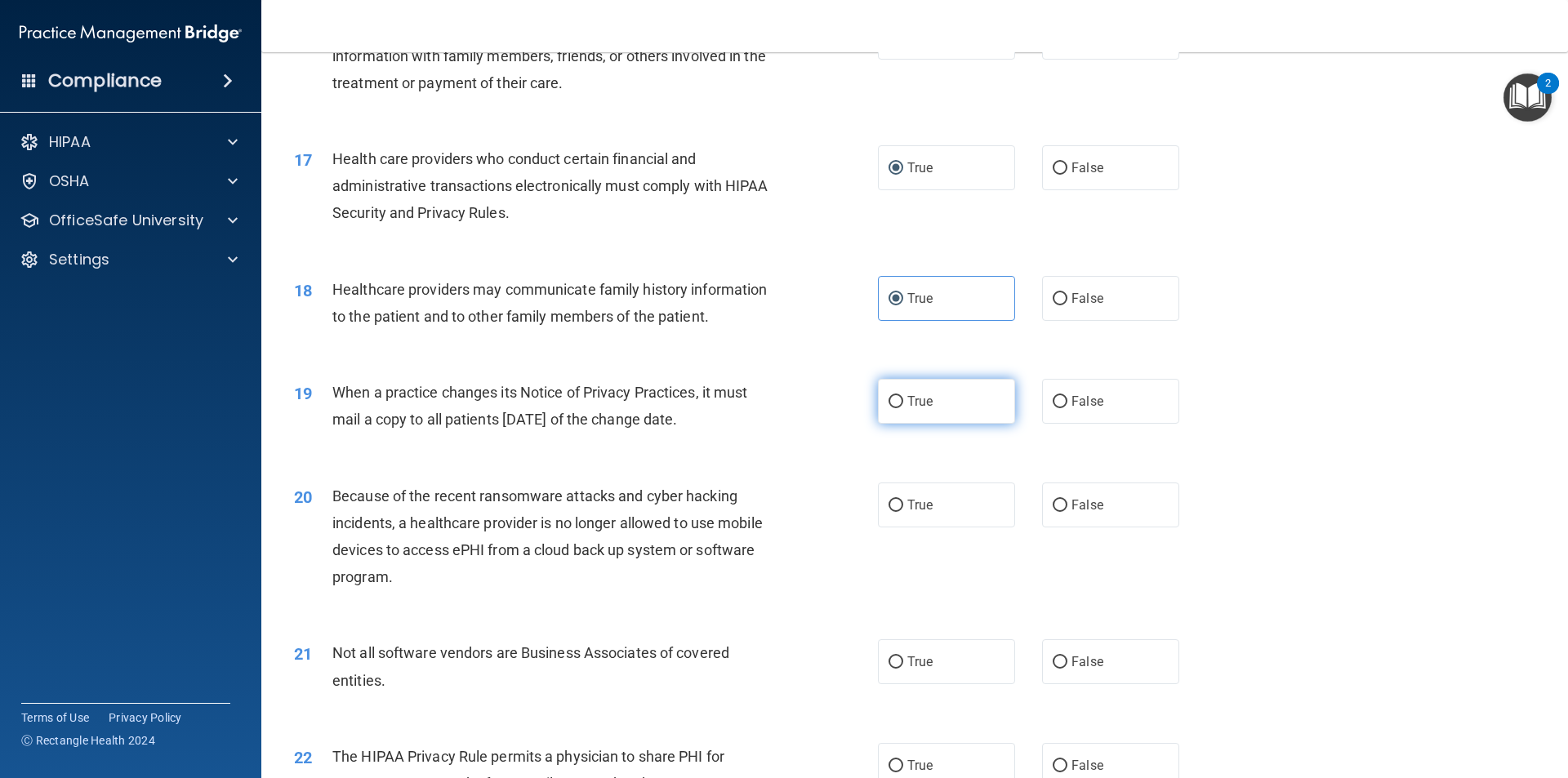
click at [888, 396] on input "True" at bounding box center [896, 402] width 15 height 12
radio input "true"
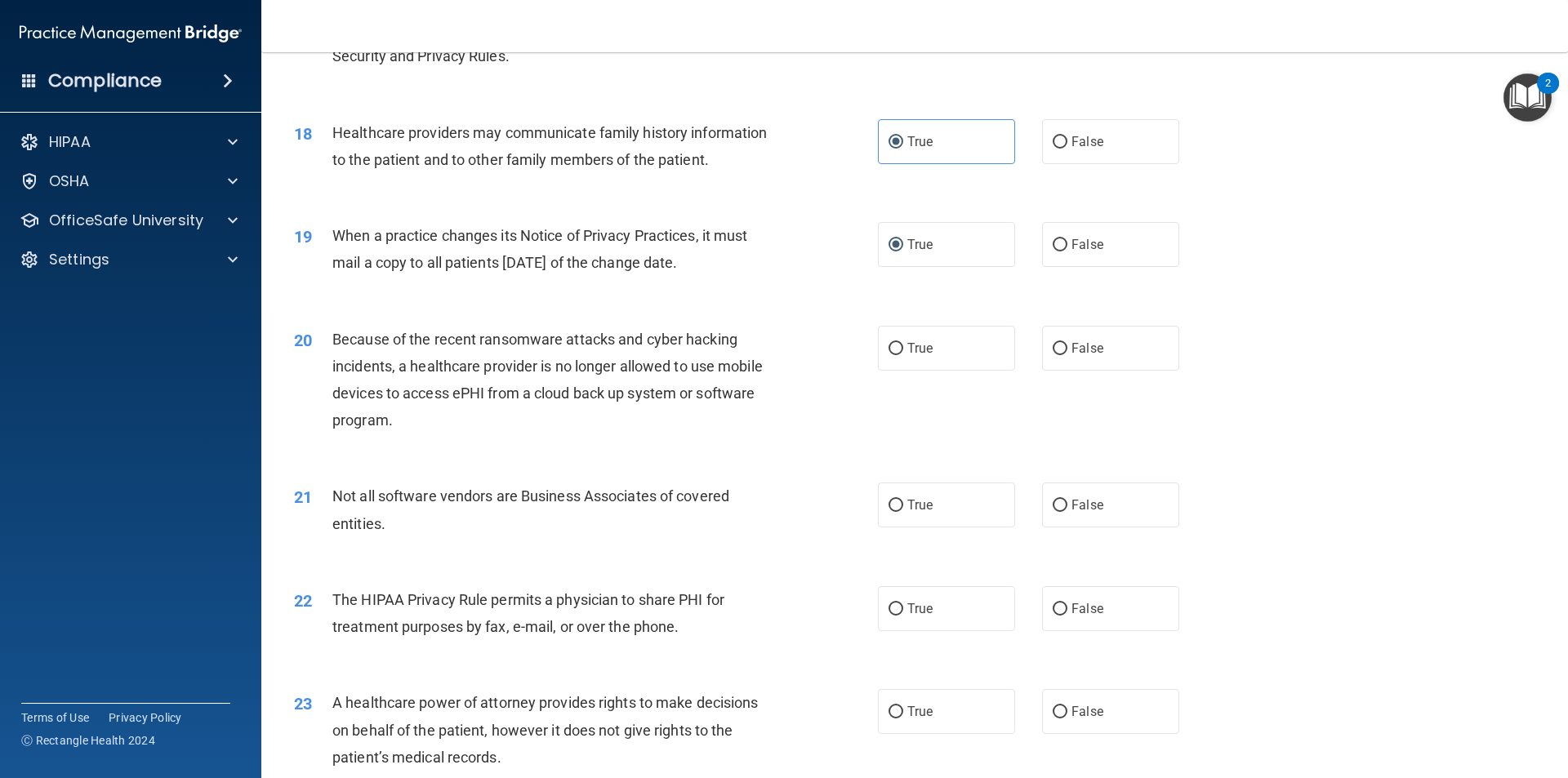
scroll to position [2125, 0]
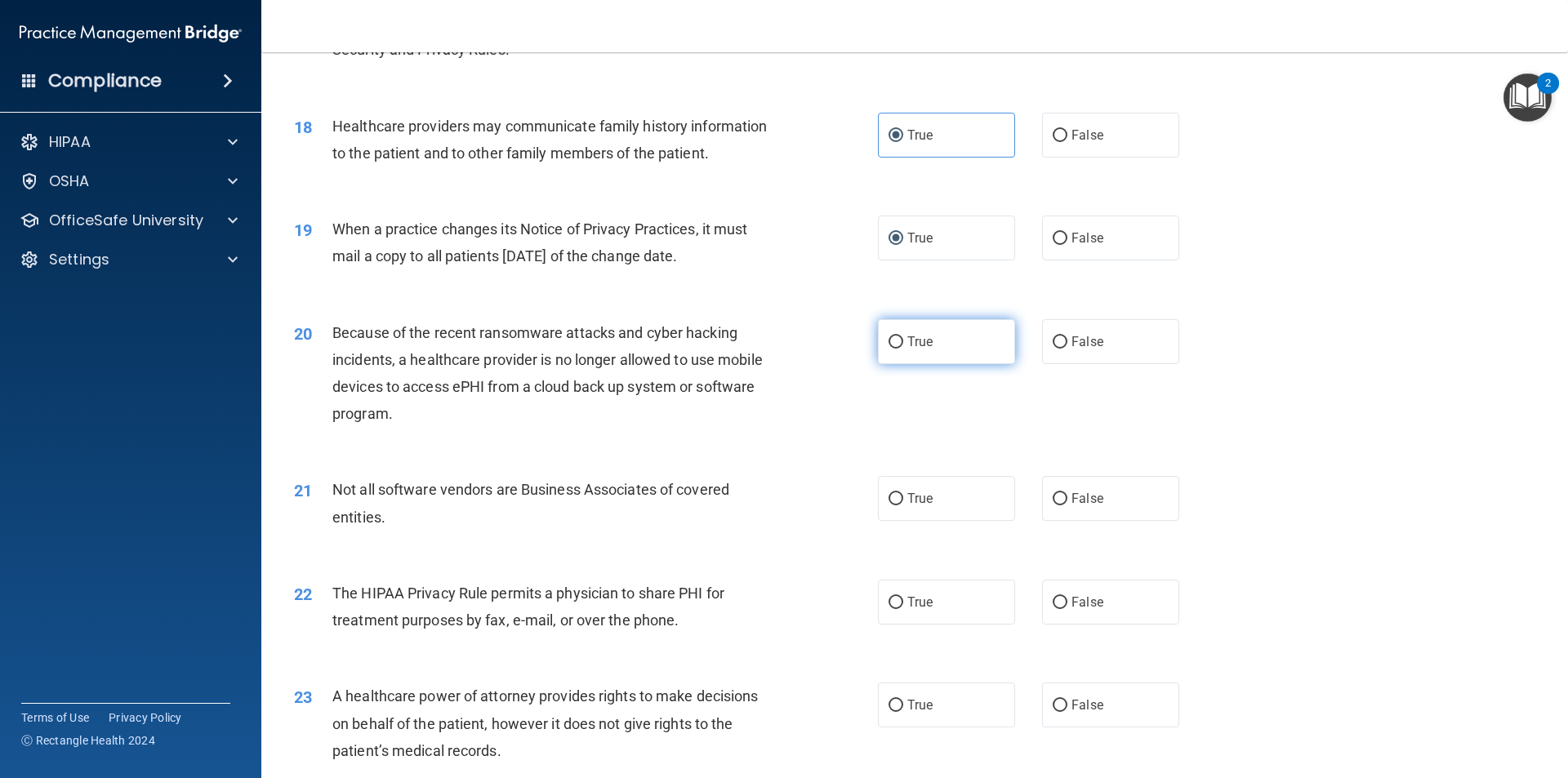
click at [926, 347] on span "True" at bounding box center [920, 341] width 25 height 16
click at [903, 347] on input "True" at bounding box center [896, 342] width 15 height 12
radio input "true"
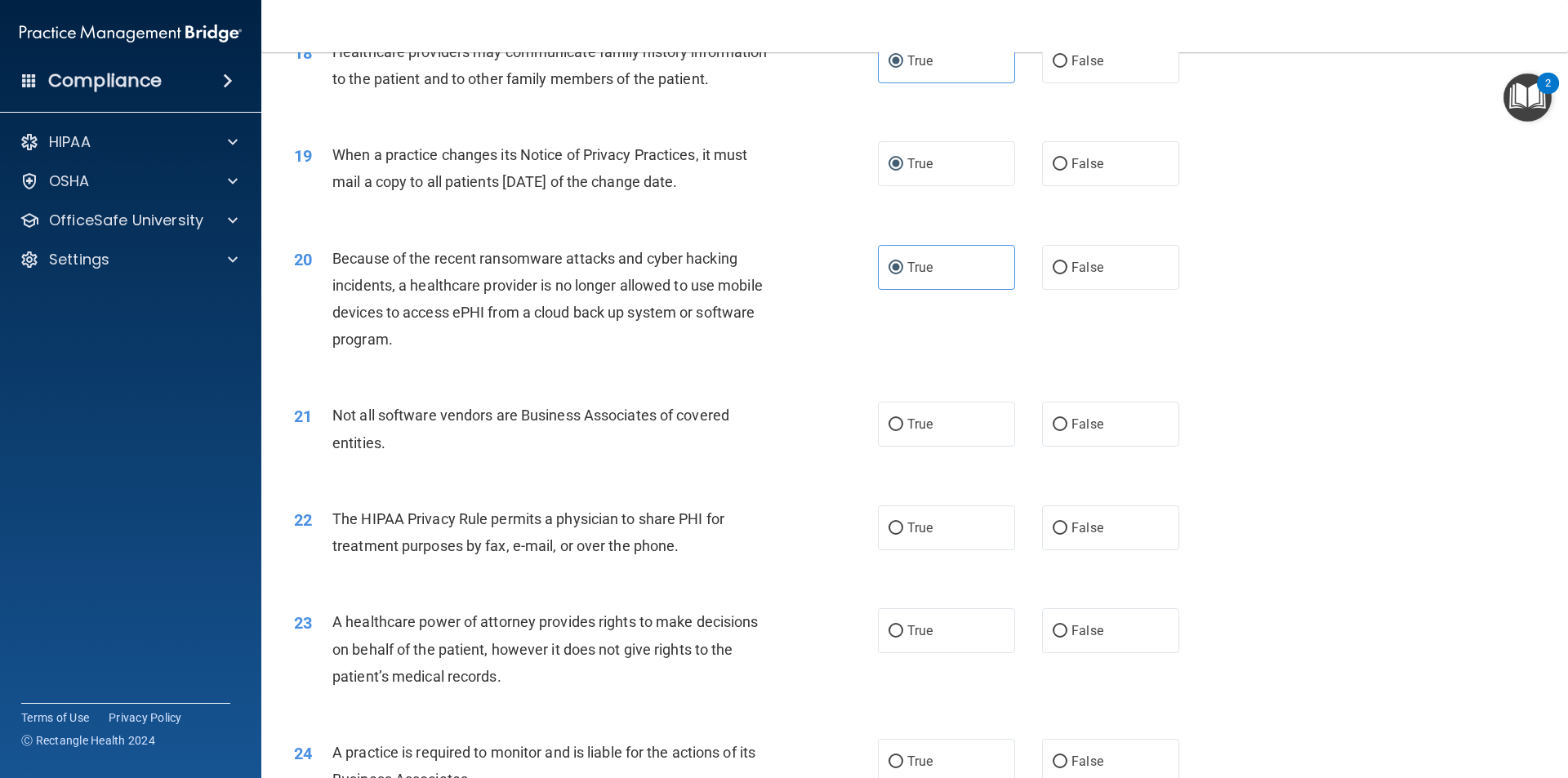
scroll to position [2288, 0]
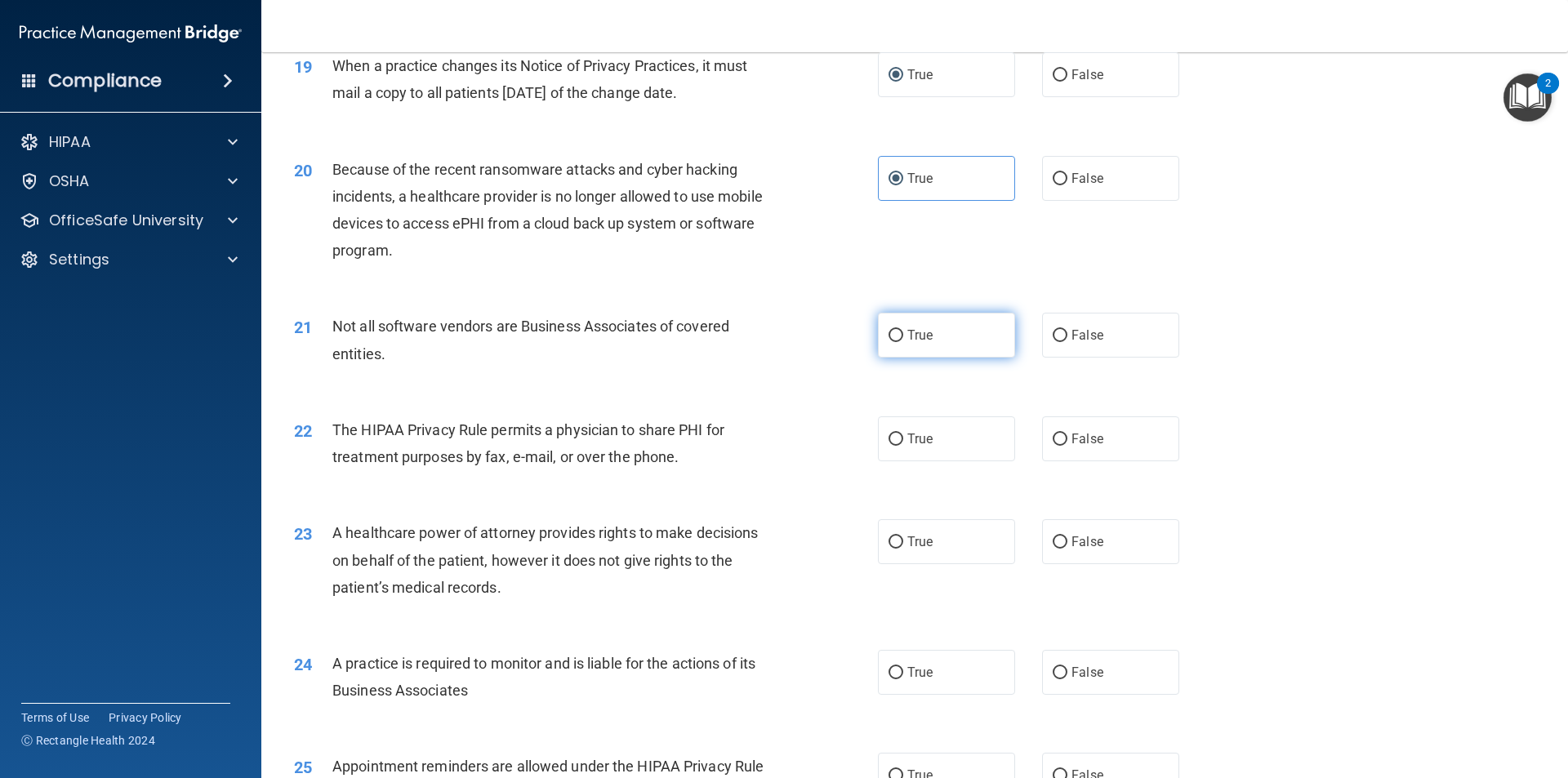
click at [907, 329] on span "True" at bounding box center [920, 335] width 25 height 16
click at [903, 330] on input "True" at bounding box center [896, 335] width 15 height 12
radio input "true"
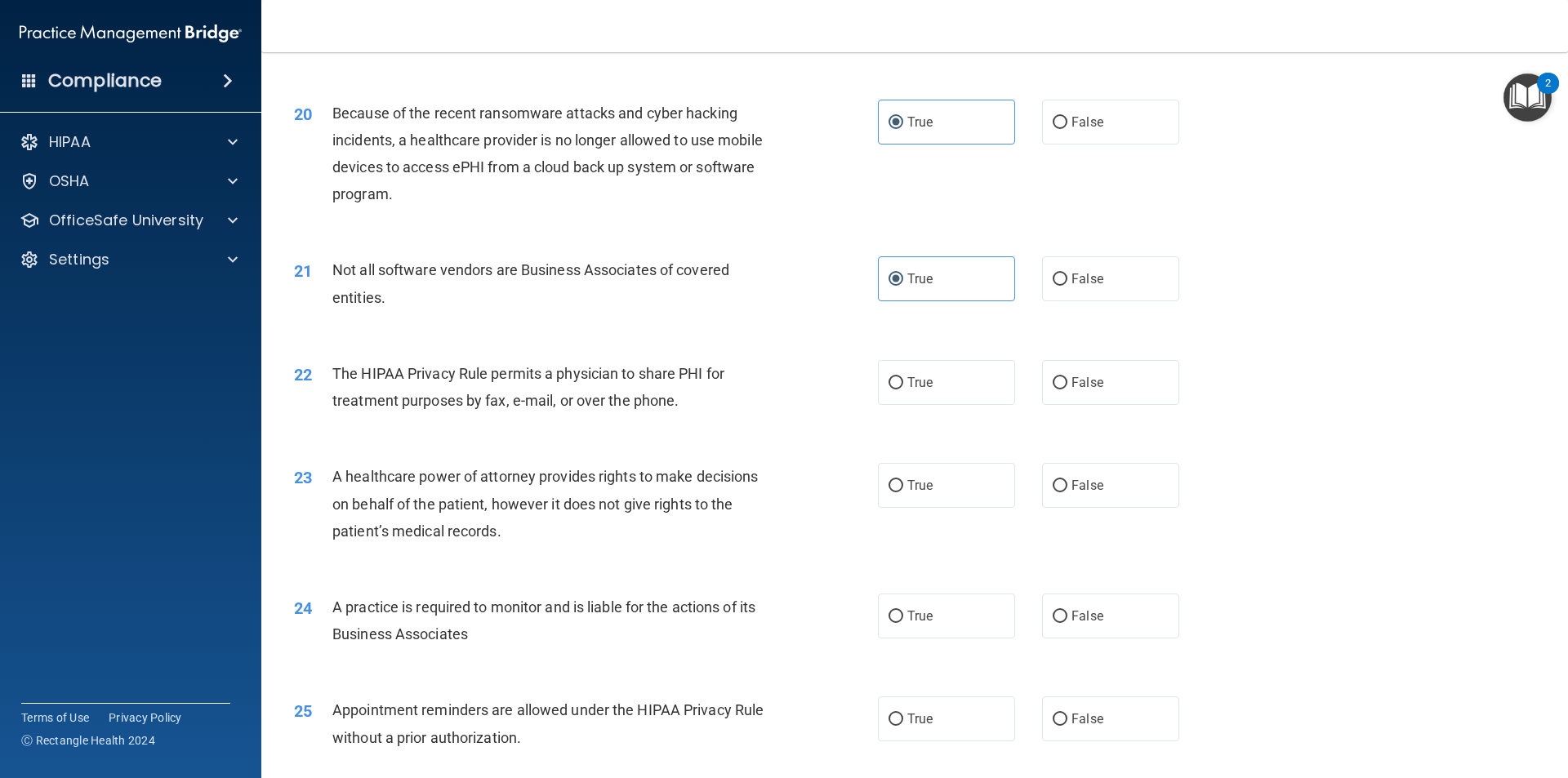
scroll to position [2452, 0]
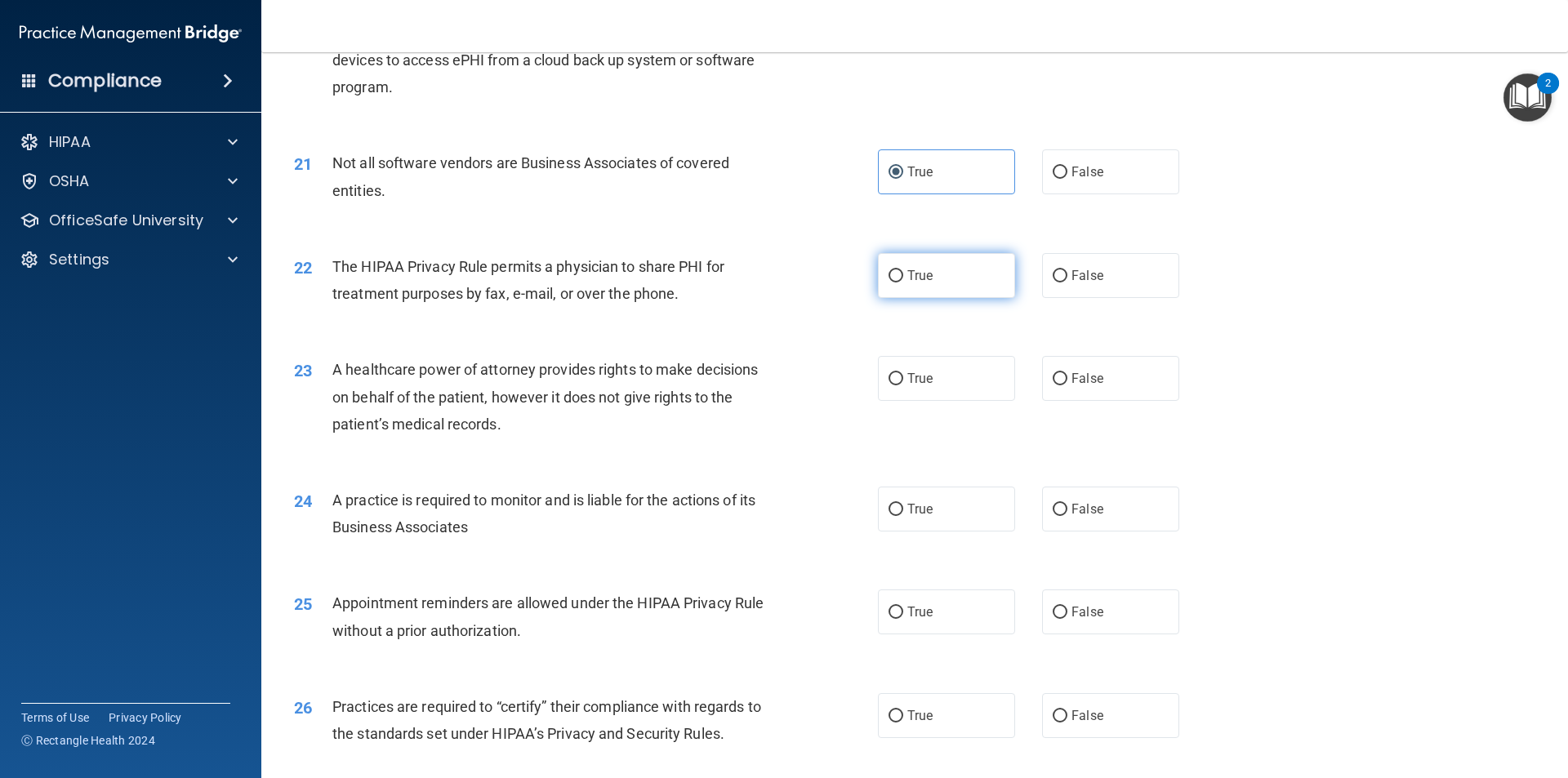
click at [941, 269] on label "True" at bounding box center [945, 276] width 137 height 45
click at [903, 271] on input "True" at bounding box center [896, 276] width 15 height 12
radio input "true"
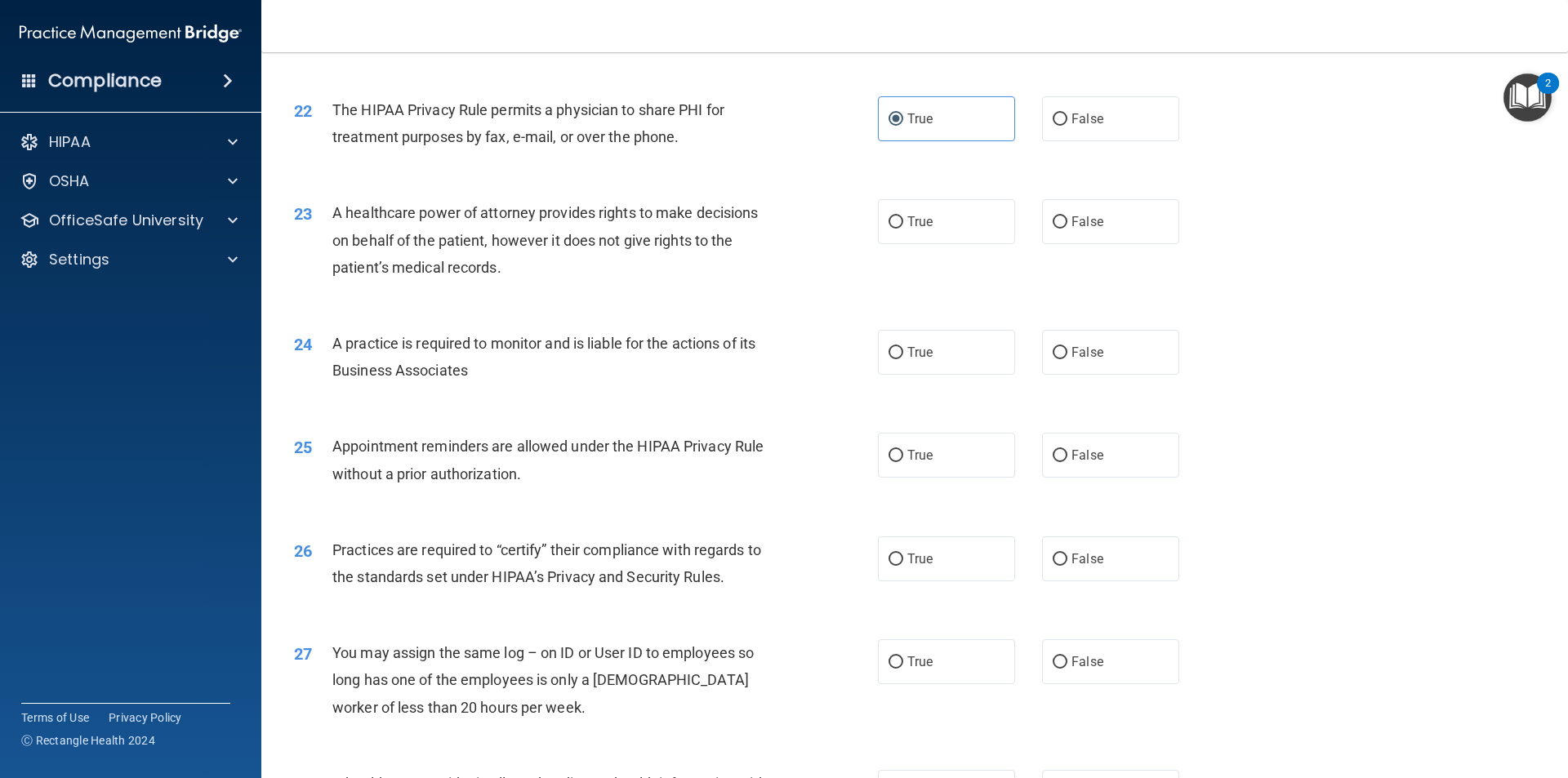
scroll to position [2615, 0]
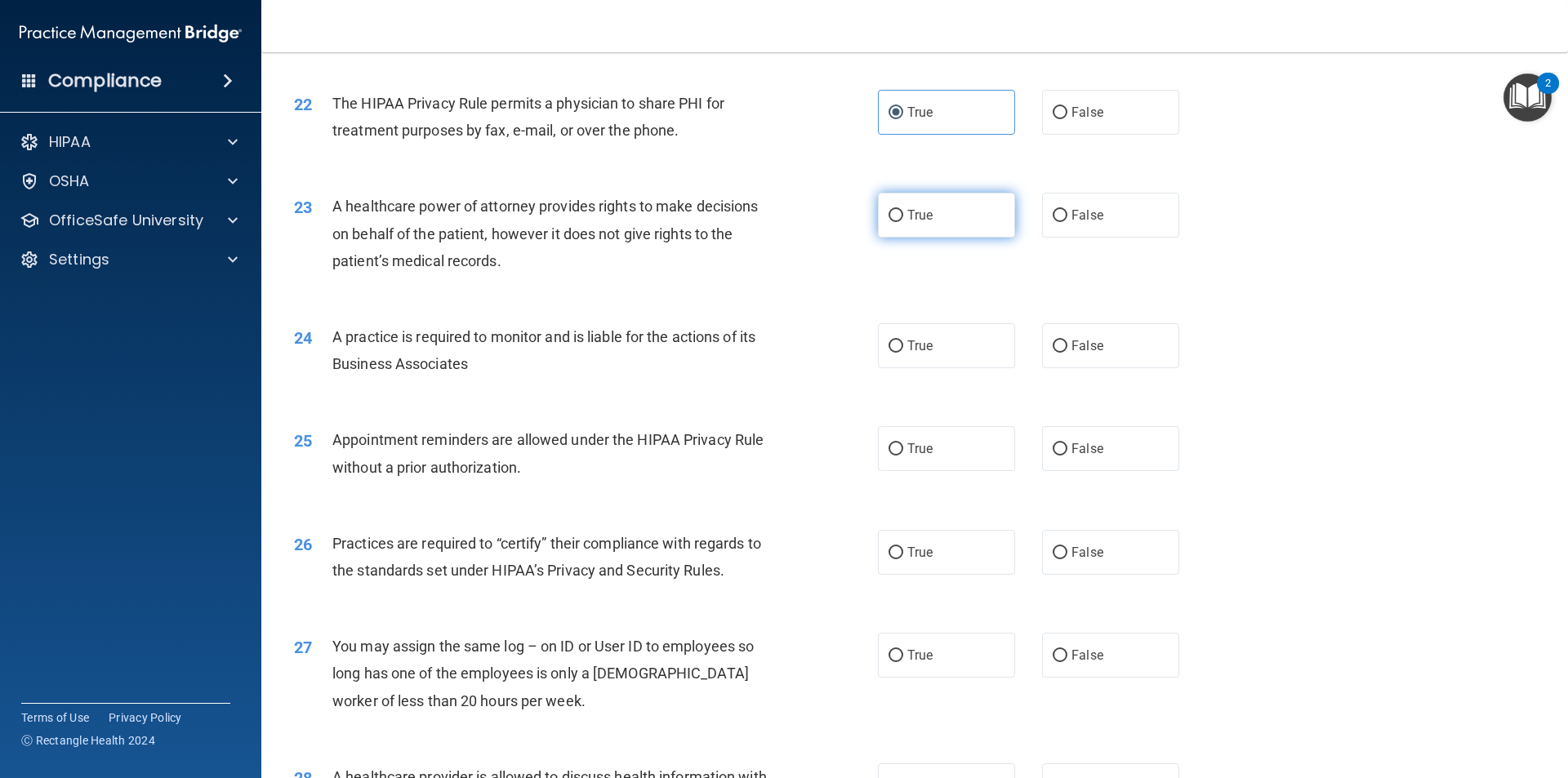
click at [907, 217] on span "True" at bounding box center [920, 215] width 25 height 16
click at [903, 217] on input "True" at bounding box center [896, 216] width 15 height 12
radio input "true"
click at [1079, 340] on span "False" at bounding box center [1087, 345] width 32 height 16
click at [1067, 340] on input "False" at bounding box center [1060, 346] width 15 height 12
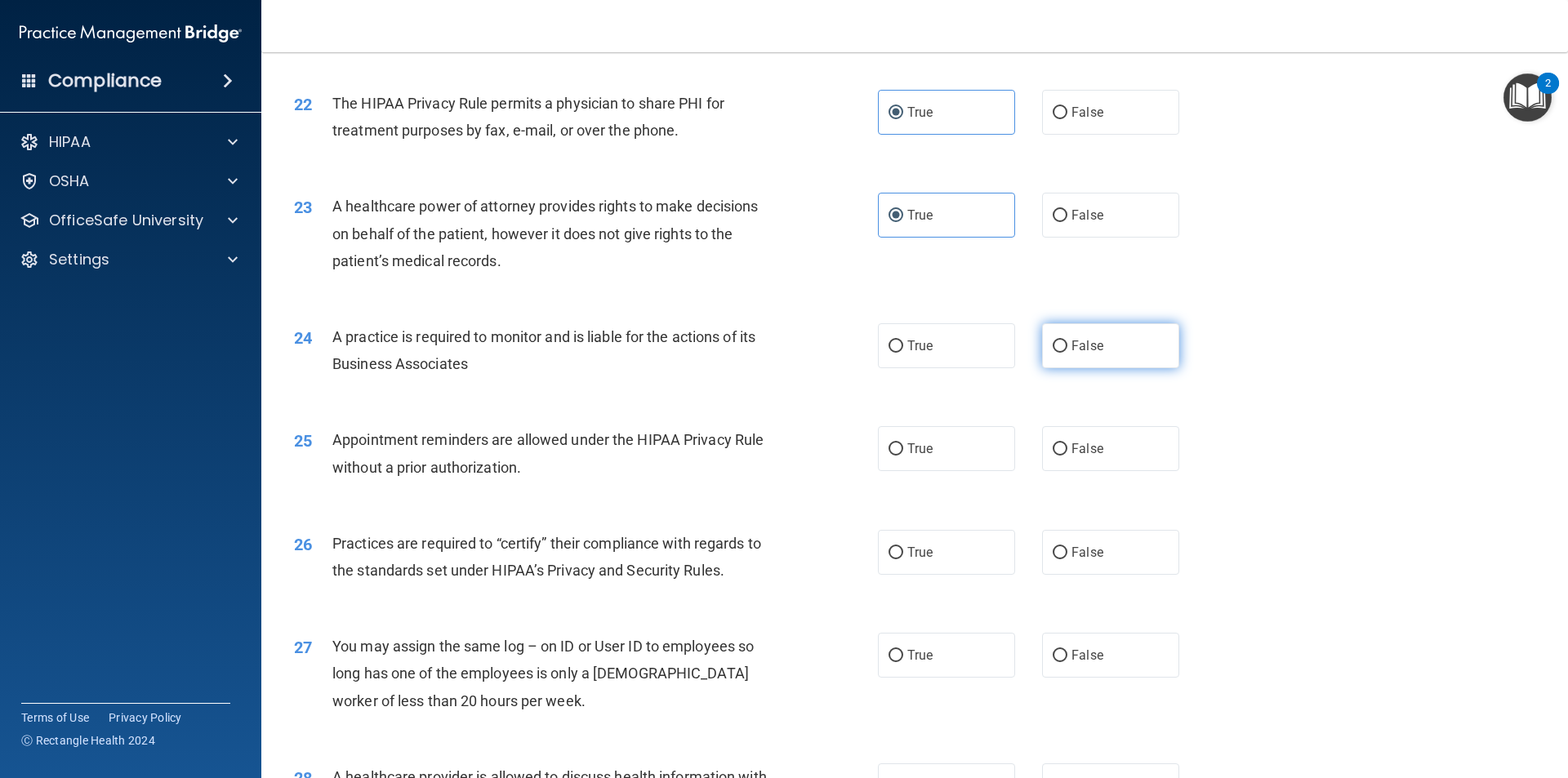
radio input "true"
click at [929, 442] on label "True" at bounding box center [945, 448] width 137 height 45
click at [903, 443] on input "True" at bounding box center [896, 449] width 15 height 12
radio input "true"
click at [1071, 550] on span "False" at bounding box center [1087, 552] width 32 height 16
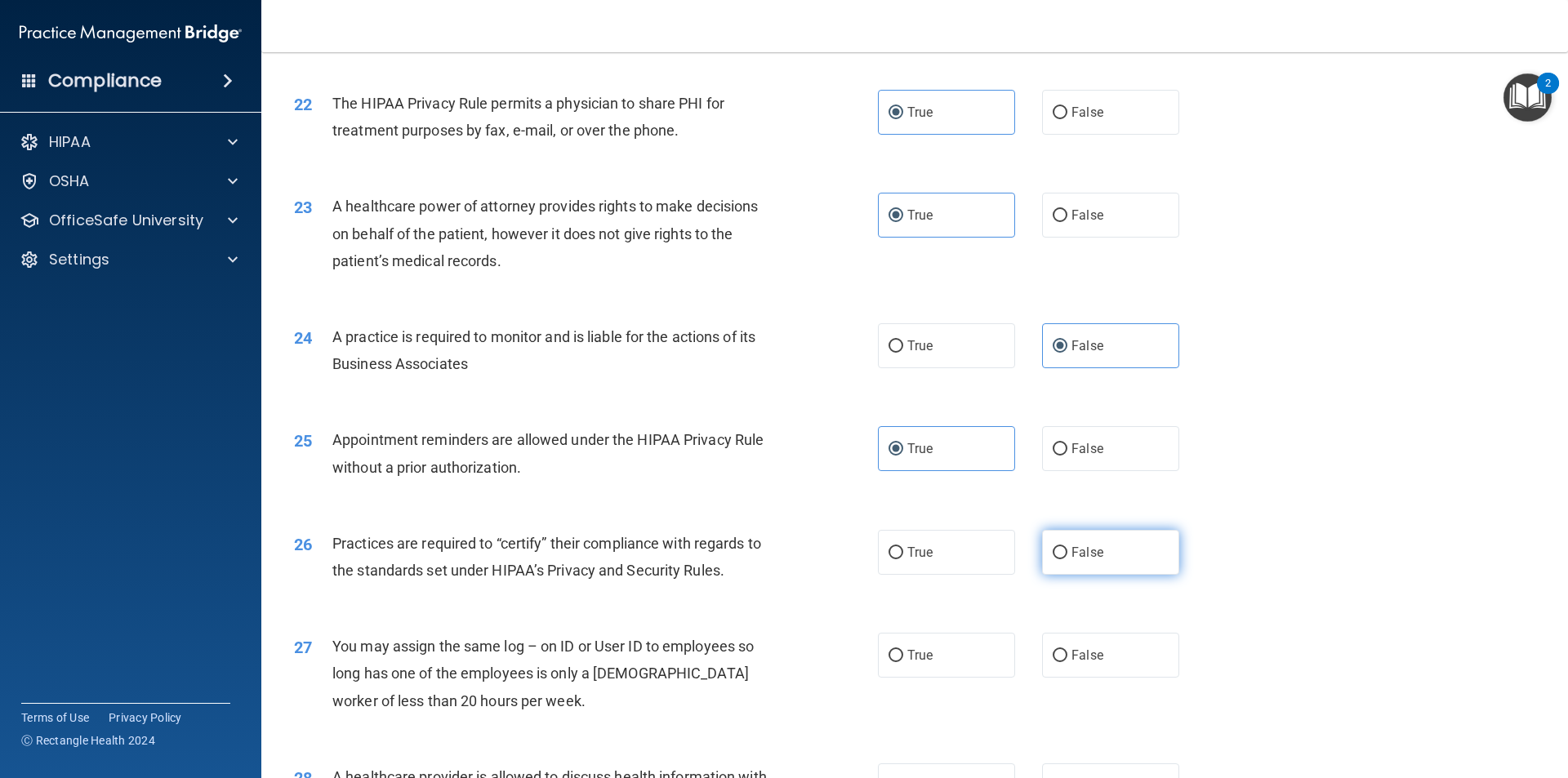
click at [1067, 550] on input "False" at bounding box center [1060, 553] width 15 height 12
radio input "true"
click at [927, 668] on label "True" at bounding box center [945, 655] width 137 height 45
click at [903, 663] on input "True" at bounding box center [896, 656] width 15 height 12
radio input "true"
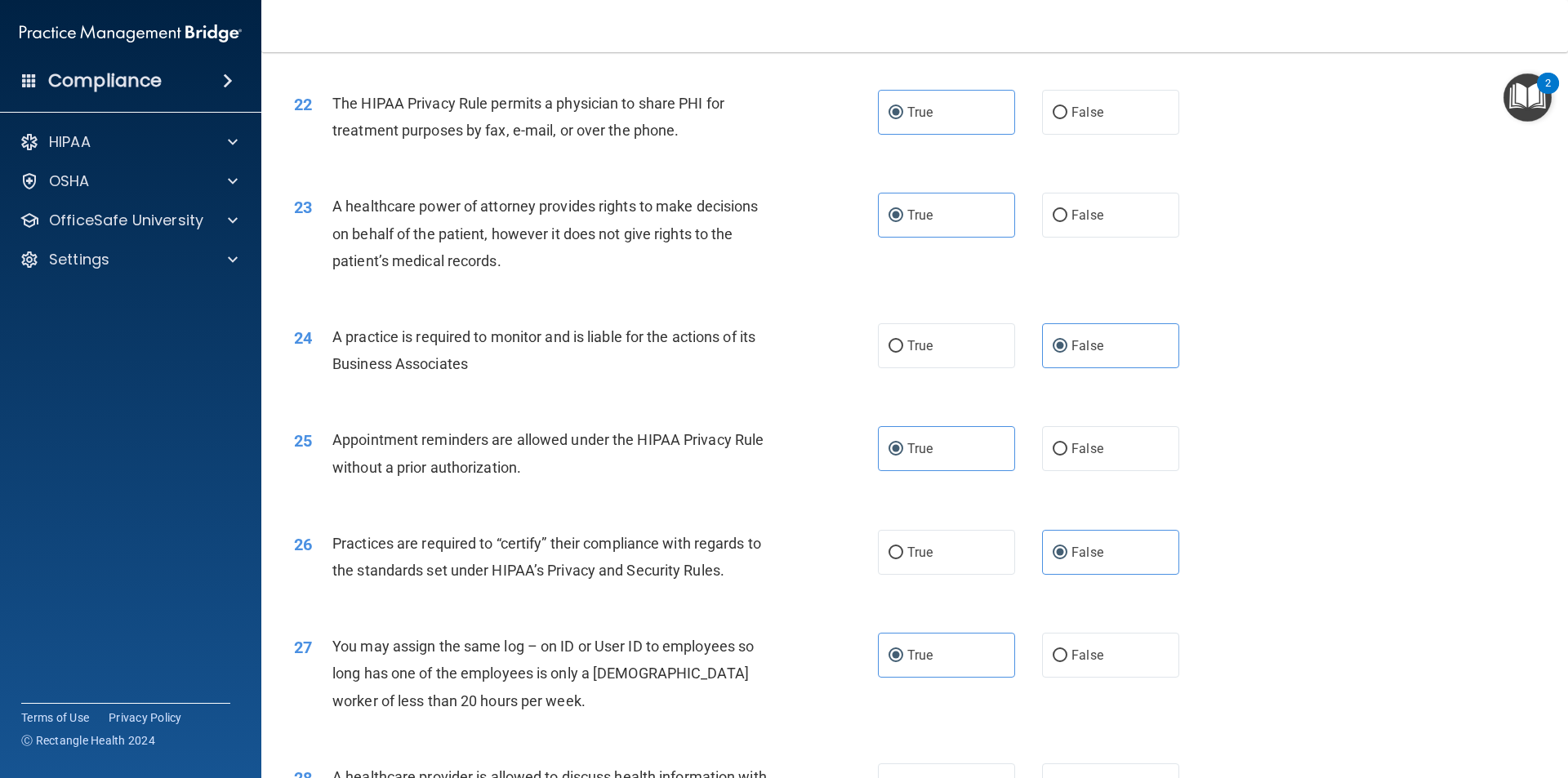
scroll to position [2860, 0]
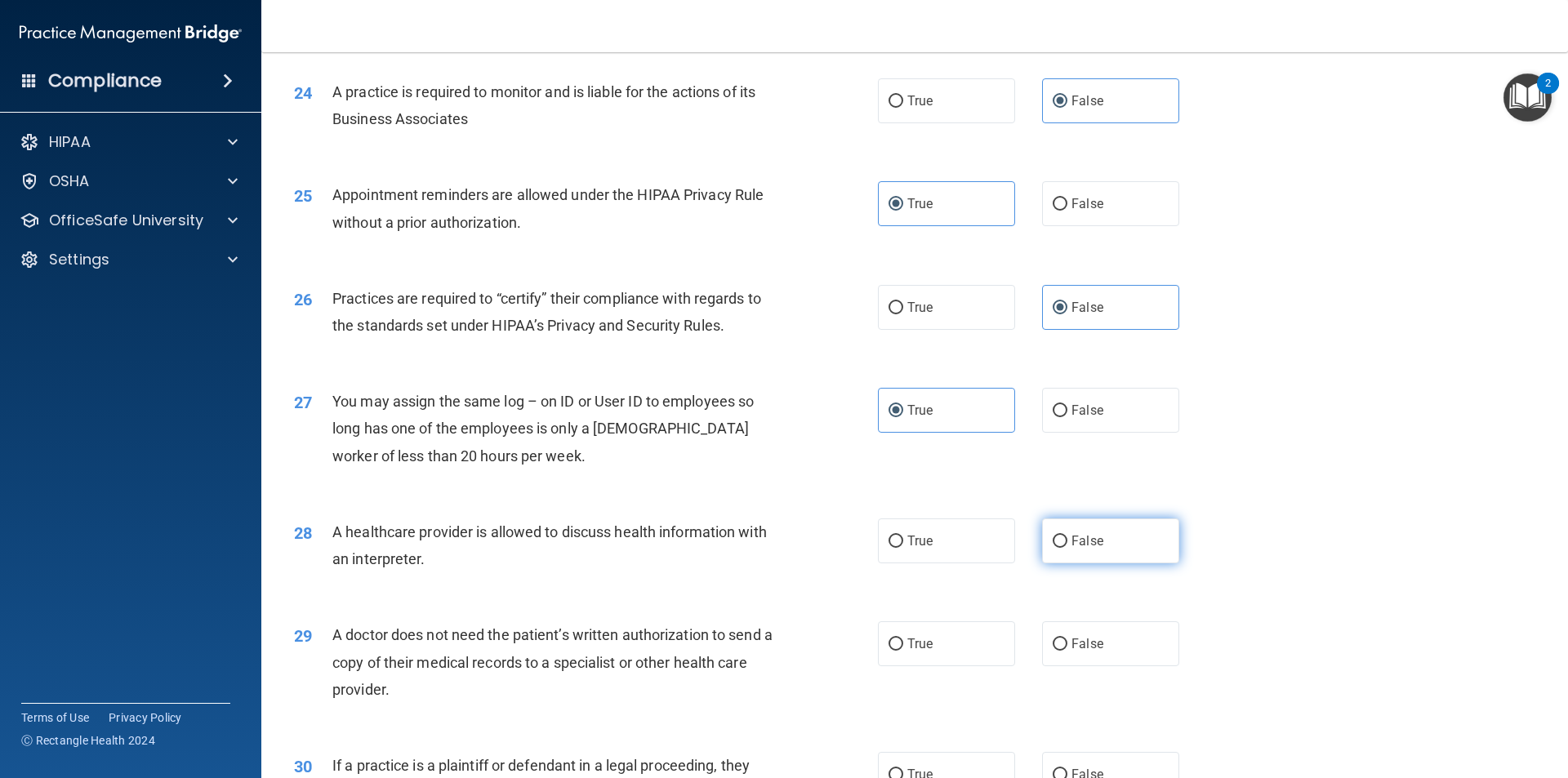
click at [1072, 535] on span "False" at bounding box center [1087, 541] width 32 height 16
click at [1067, 536] on input "False" at bounding box center [1060, 541] width 15 height 12
radio input "true"
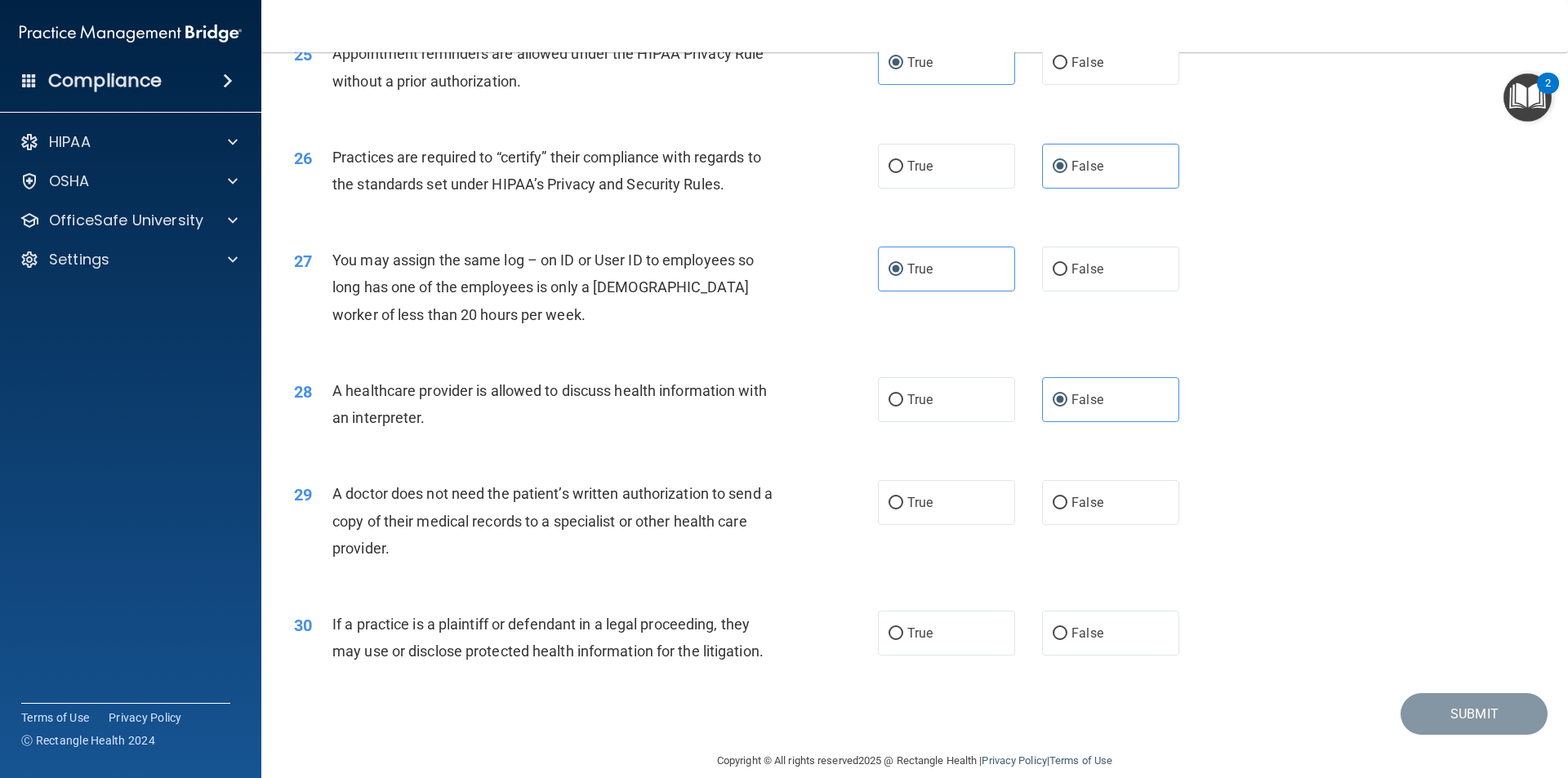
scroll to position [3023, 0]
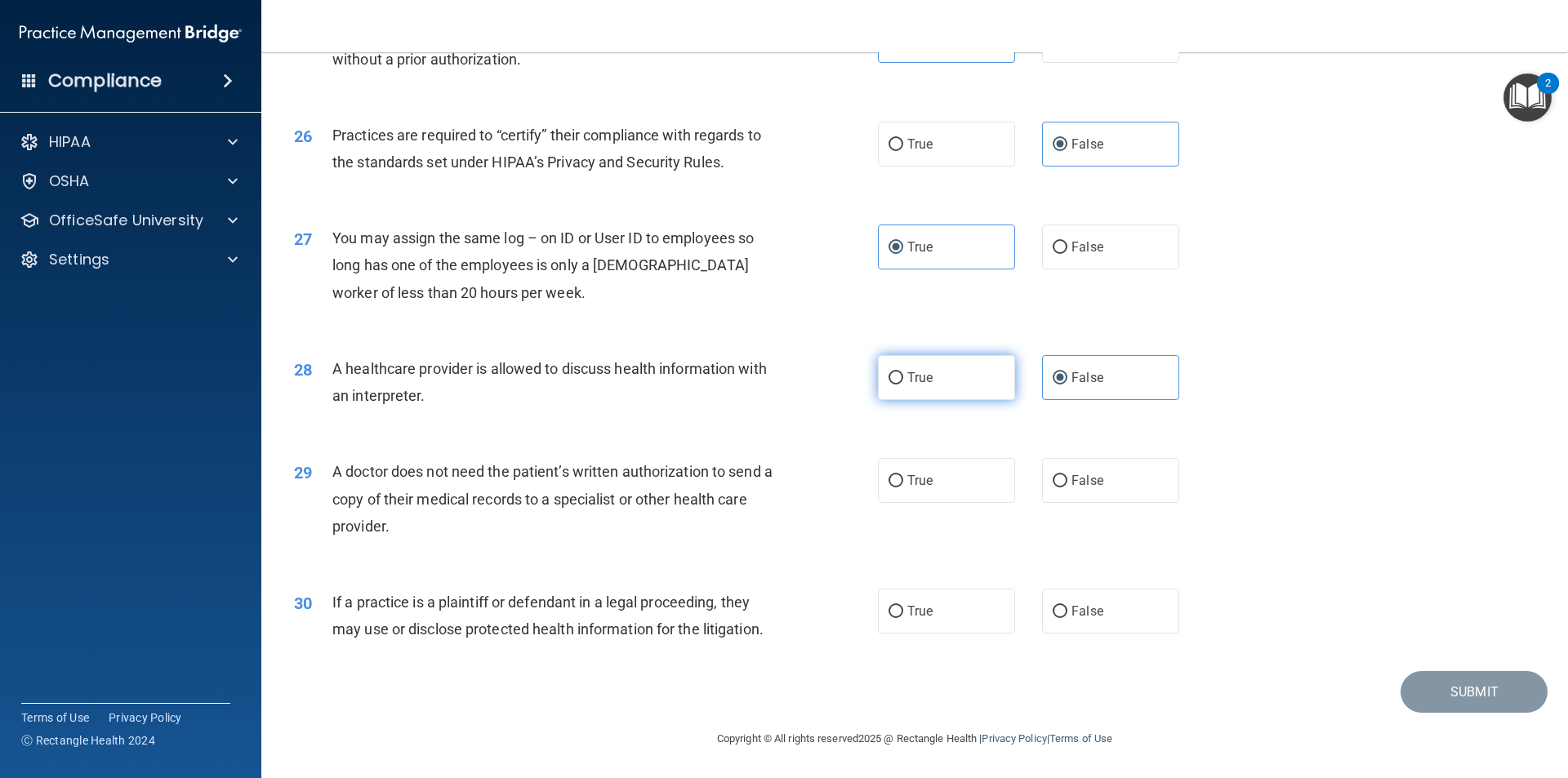
click at [922, 374] on span "True" at bounding box center [920, 378] width 25 height 16
click at [903, 374] on input "True" at bounding box center [896, 379] width 15 height 12
radio input "true"
radio input "false"
click at [1131, 473] on label "False" at bounding box center [1110, 481] width 137 height 45
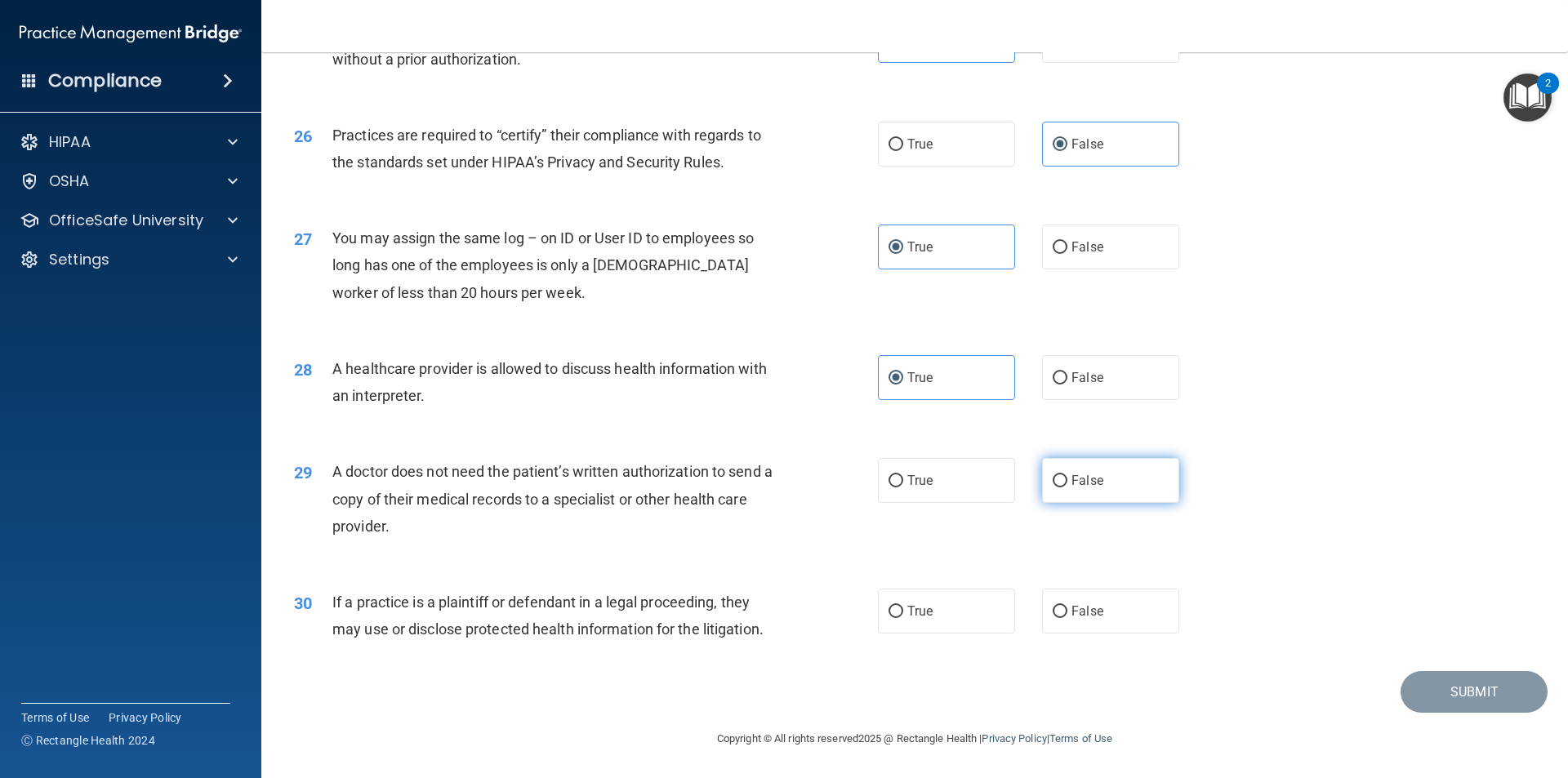
click at [1067, 475] on input "False" at bounding box center [1060, 481] width 15 height 12
radio input "true"
drag, startPoint x: 953, startPoint y: 617, endPoint x: 979, endPoint y: 625, distance: 27.2
click at [955, 617] on label "True" at bounding box center [945, 611] width 137 height 45
click at [903, 617] on input "True" at bounding box center [896, 612] width 15 height 12
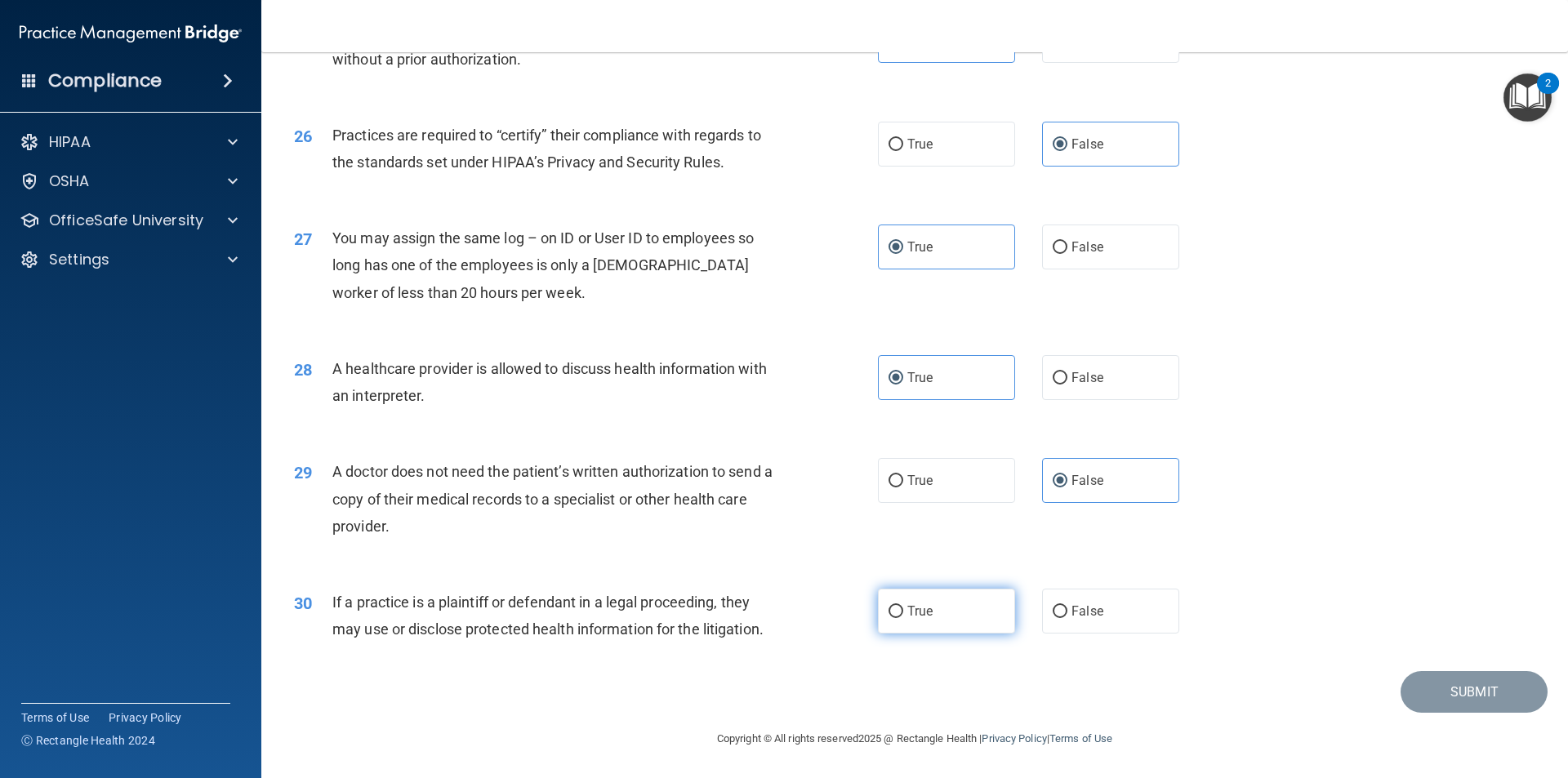
radio input "true"
click at [1432, 695] on button "Submit" at bounding box center [1473, 692] width 147 height 42
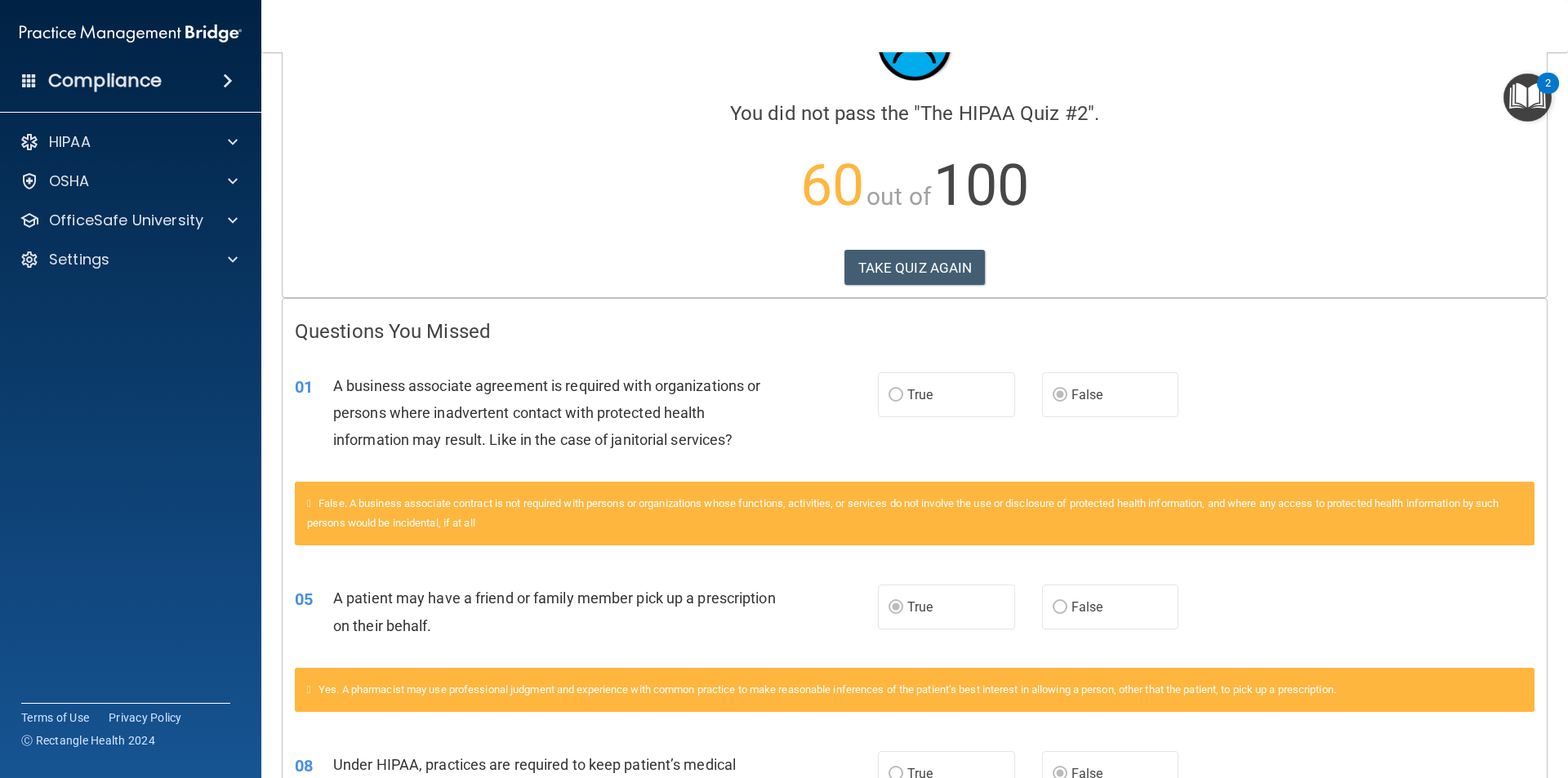
scroll to position [49, 0]
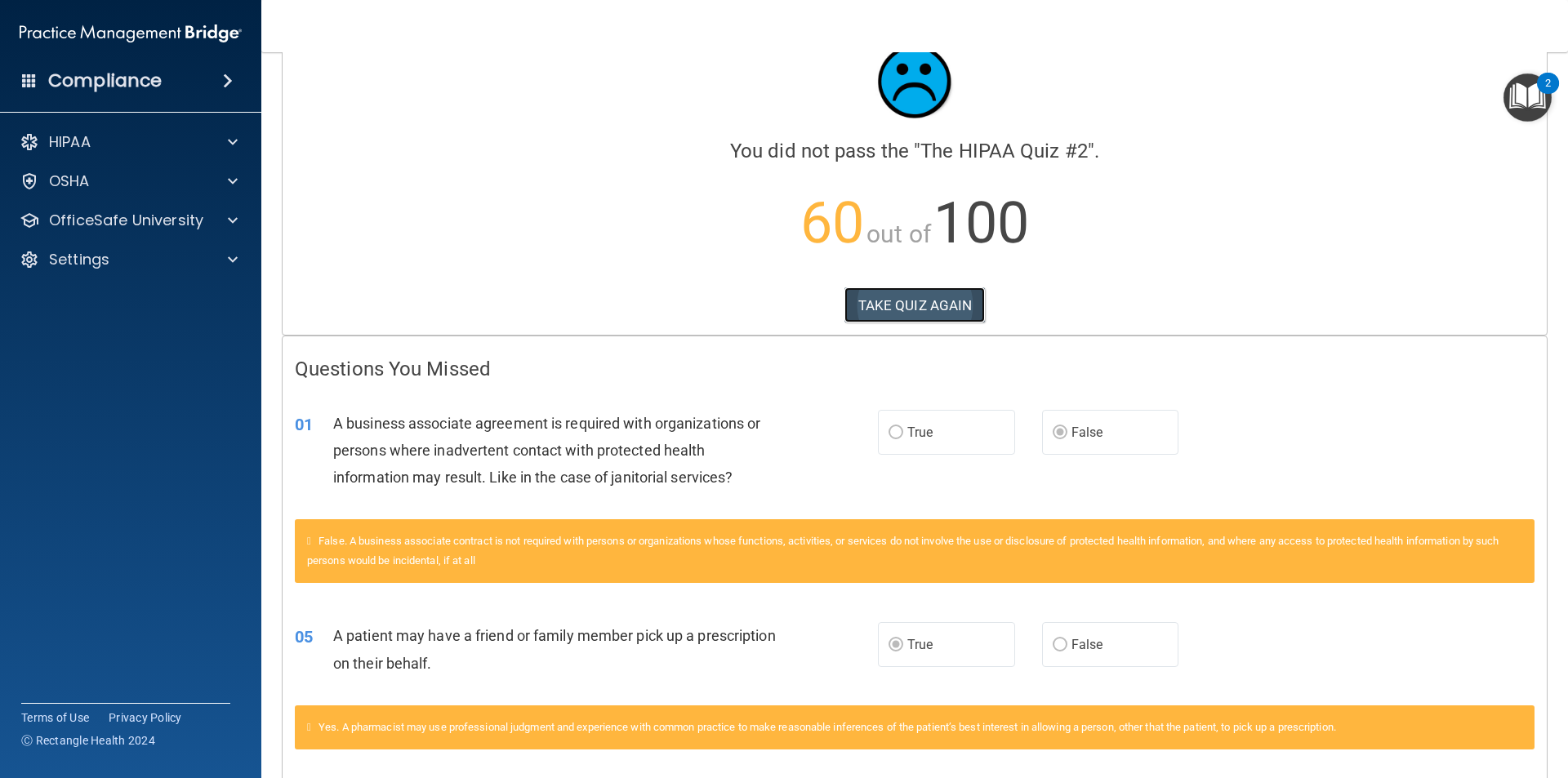
click at [926, 303] on button "TAKE QUIZ AGAIN" at bounding box center [915, 305] width 141 height 36
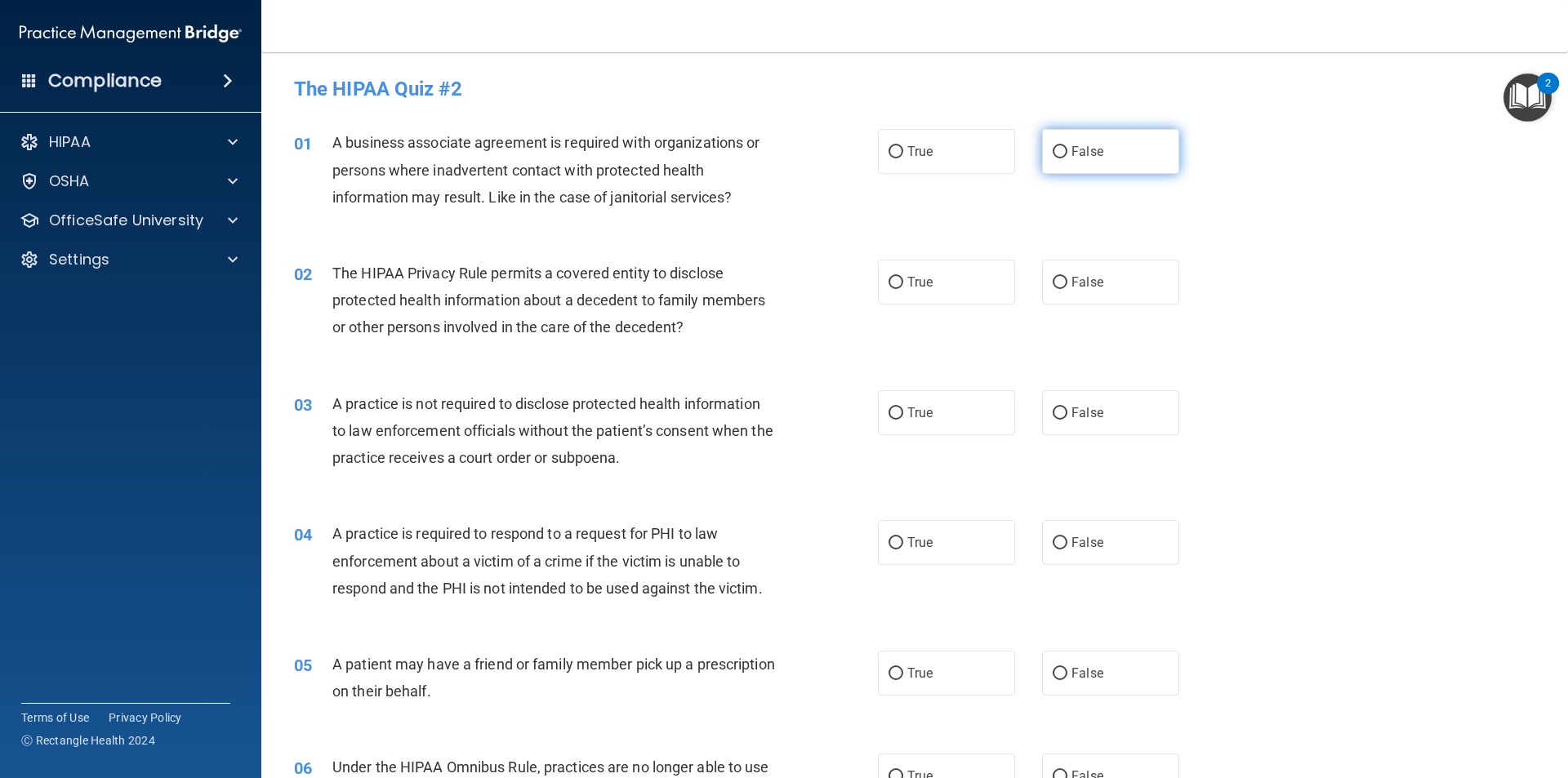
click at [1054, 150] on input "False" at bounding box center [1060, 152] width 15 height 12
radio input "true"
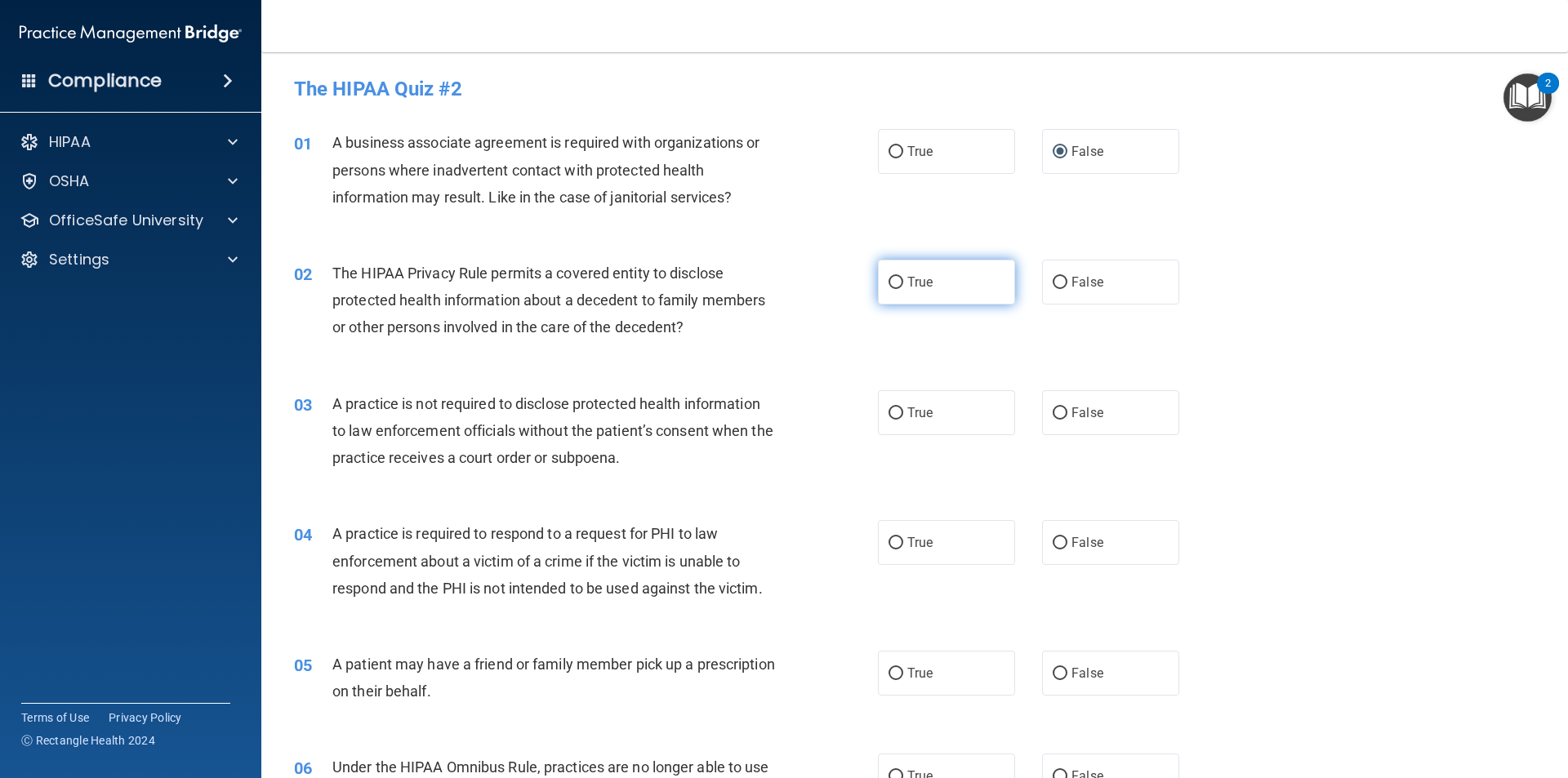
click at [892, 279] on input "True" at bounding box center [896, 282] width 15 height 12
radio input "true"
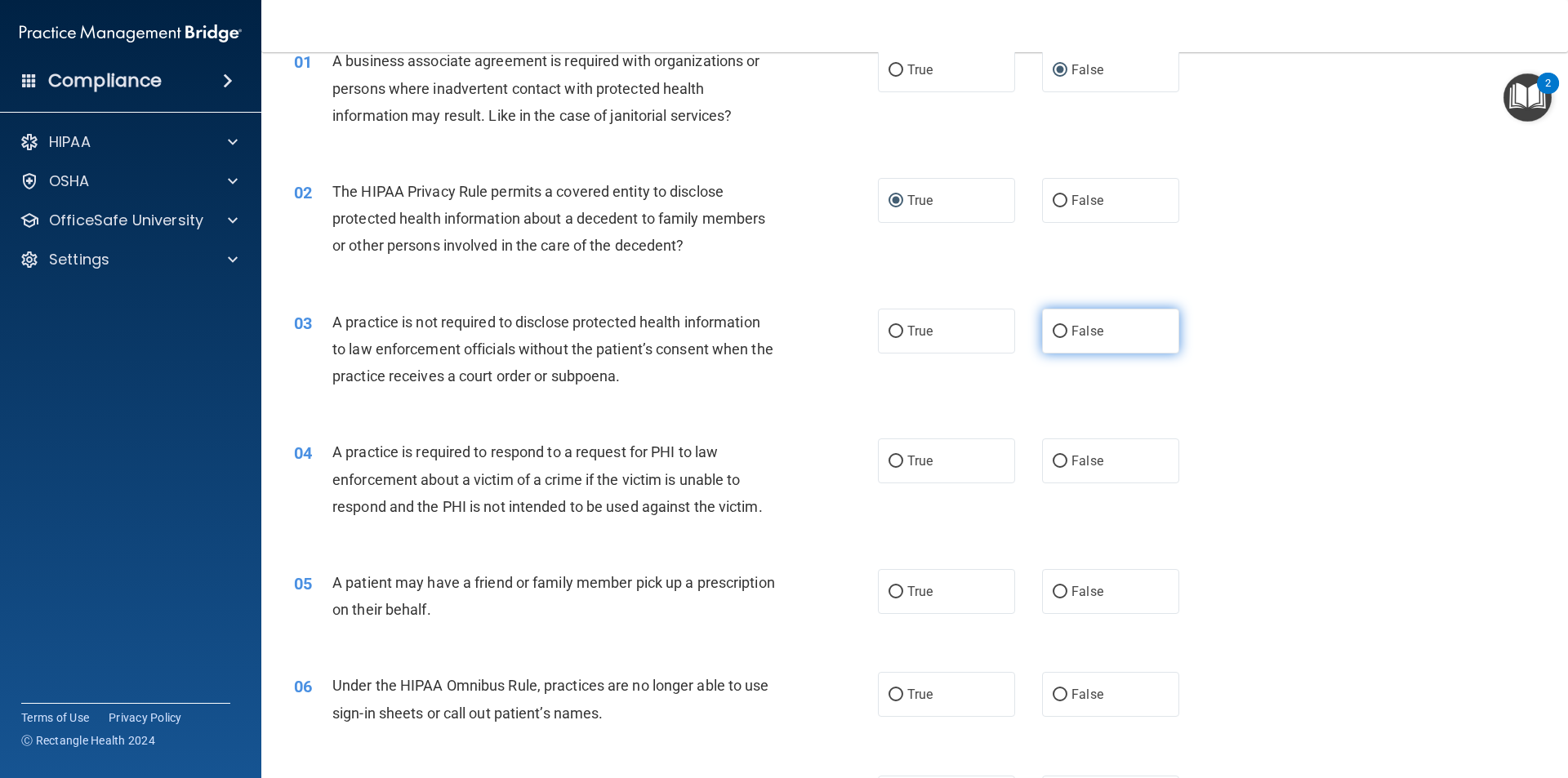
click at [1043, 335] on label "False" at bounding box center [1110, 331] width 137 height 45
click at [1053, 335] on input "False" at bounding box center [1060, 331] width 15 height 12
radio input "true"
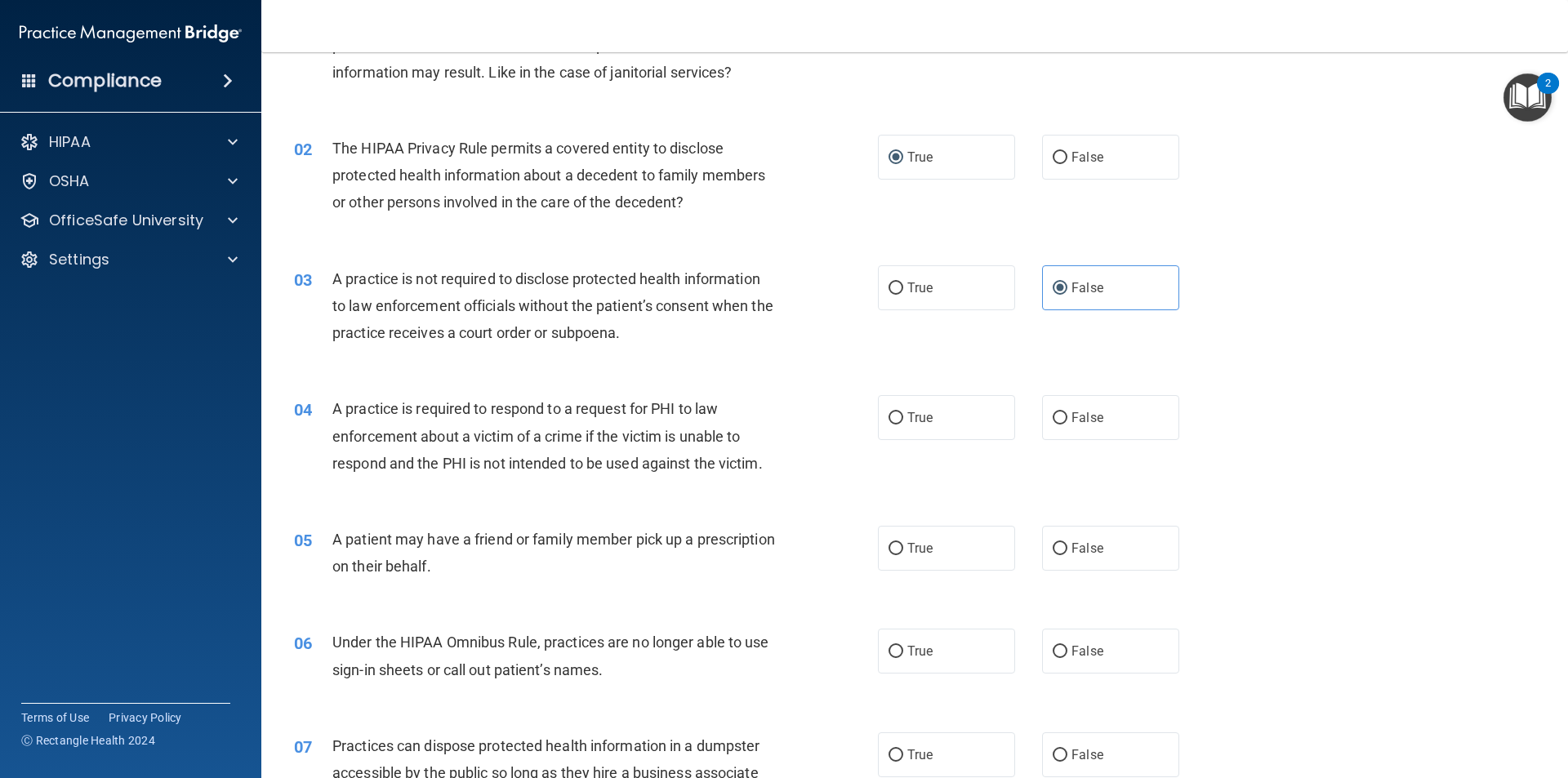
scroll to position [164, 0]
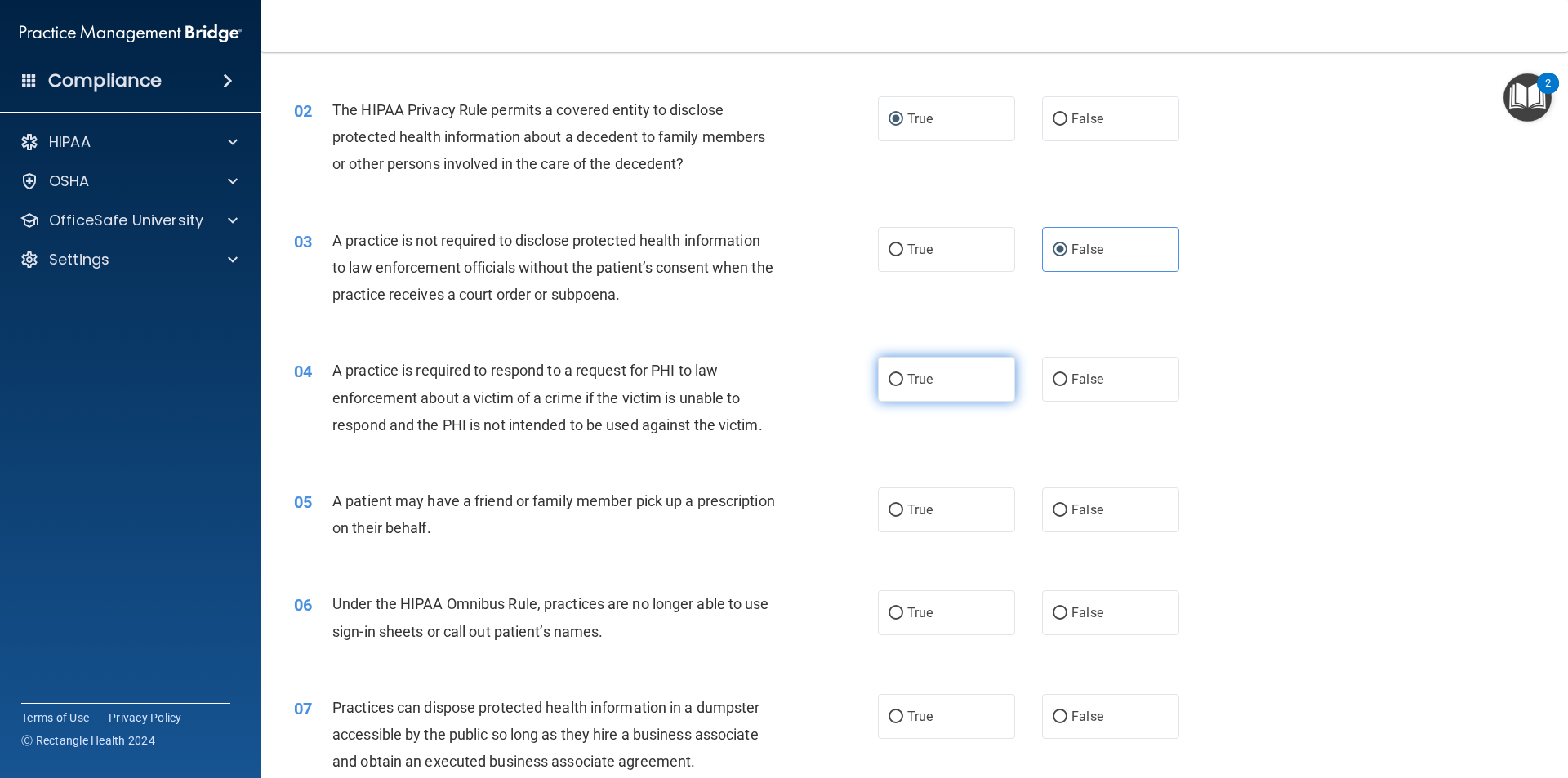
click at [896, 376] on input "True" at bounding box center [896, 379] width 15 height 12
radio input "true"
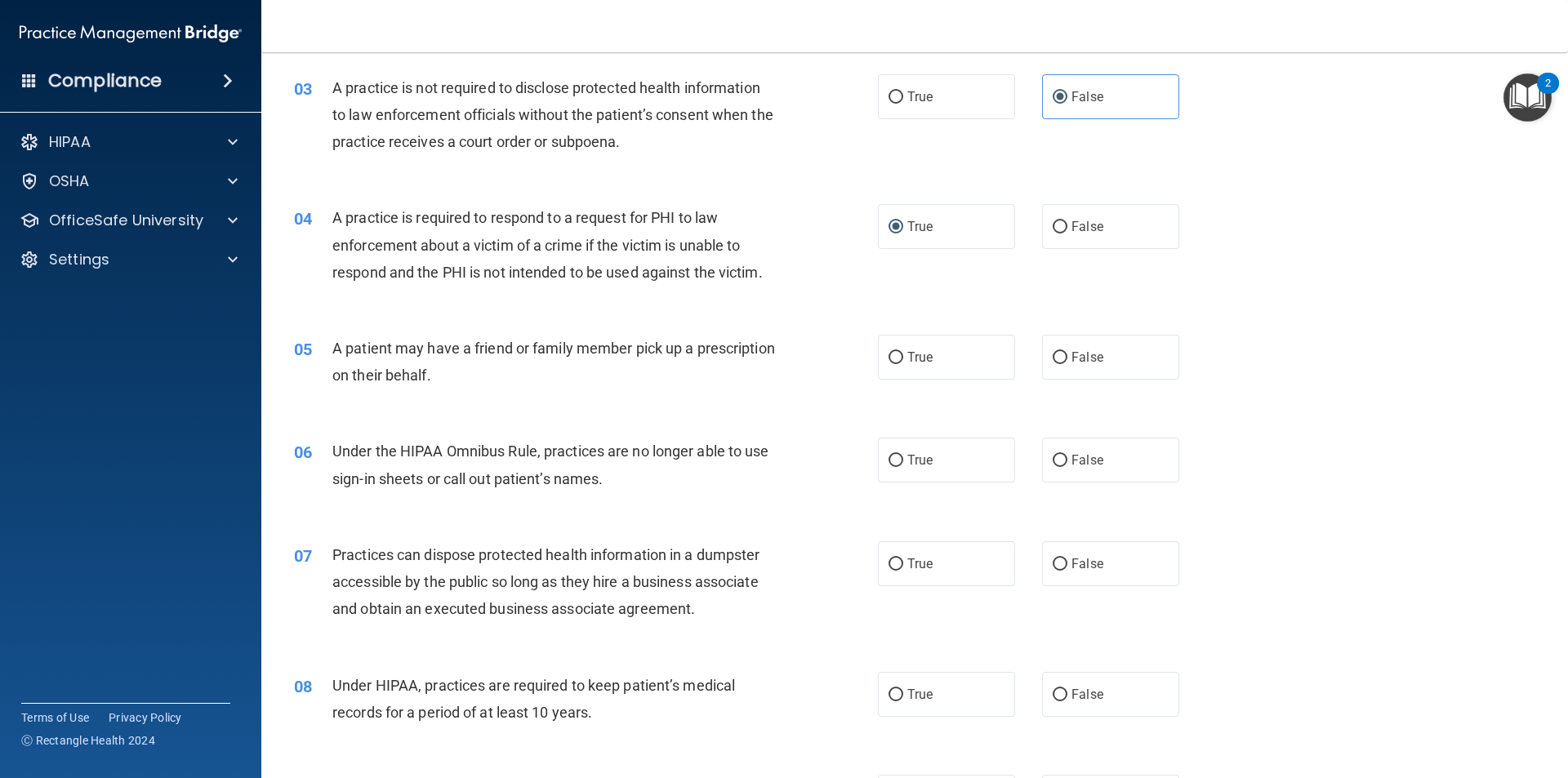
scroll to position [326, 0]
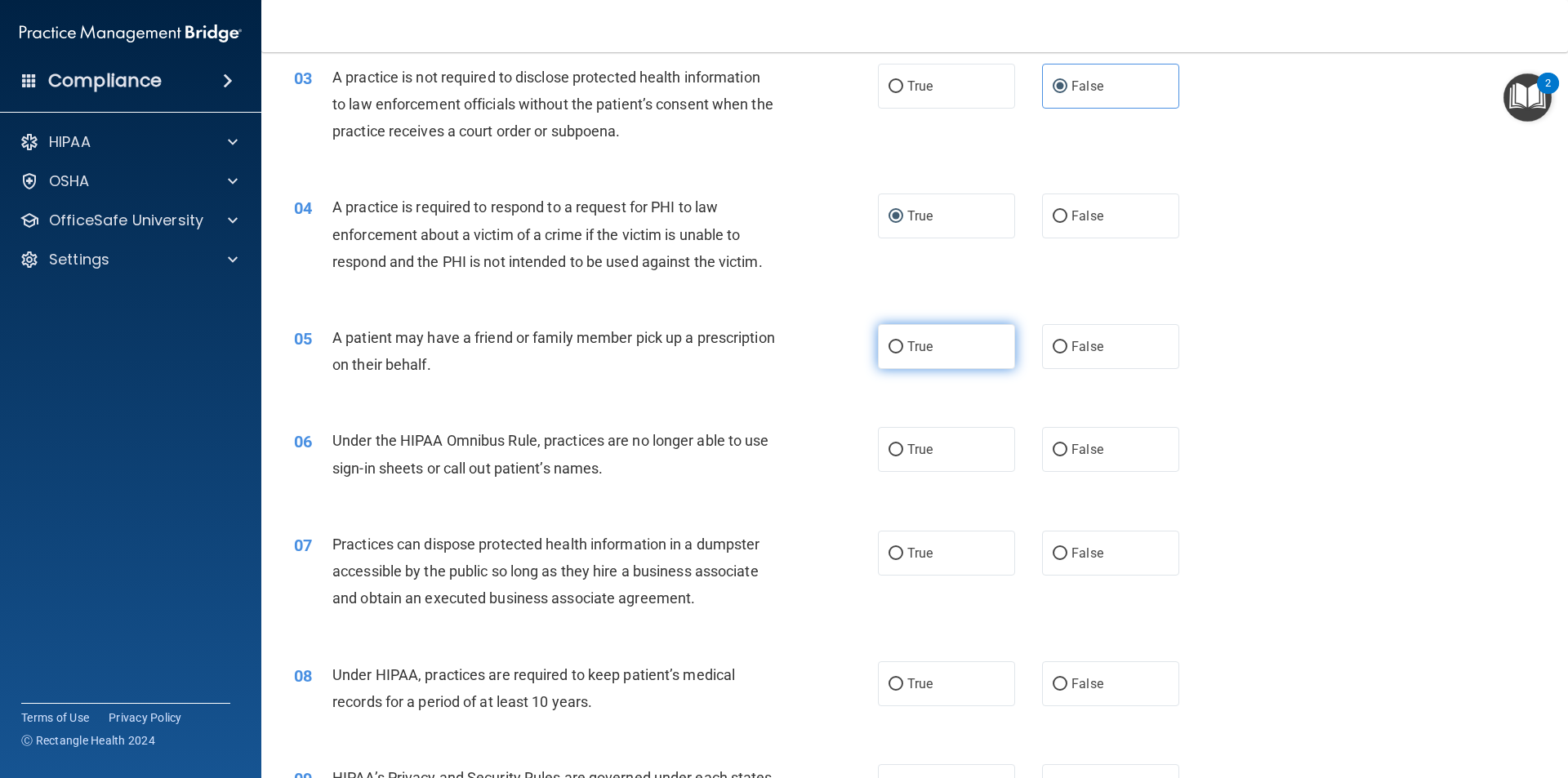
click at [907, 351] on span "True" at bounding box center [920, 346] width 25 height 16
click at [903, 351] on input "True" at bounding box center [896, 347] width 15 height 12
radio input "true"
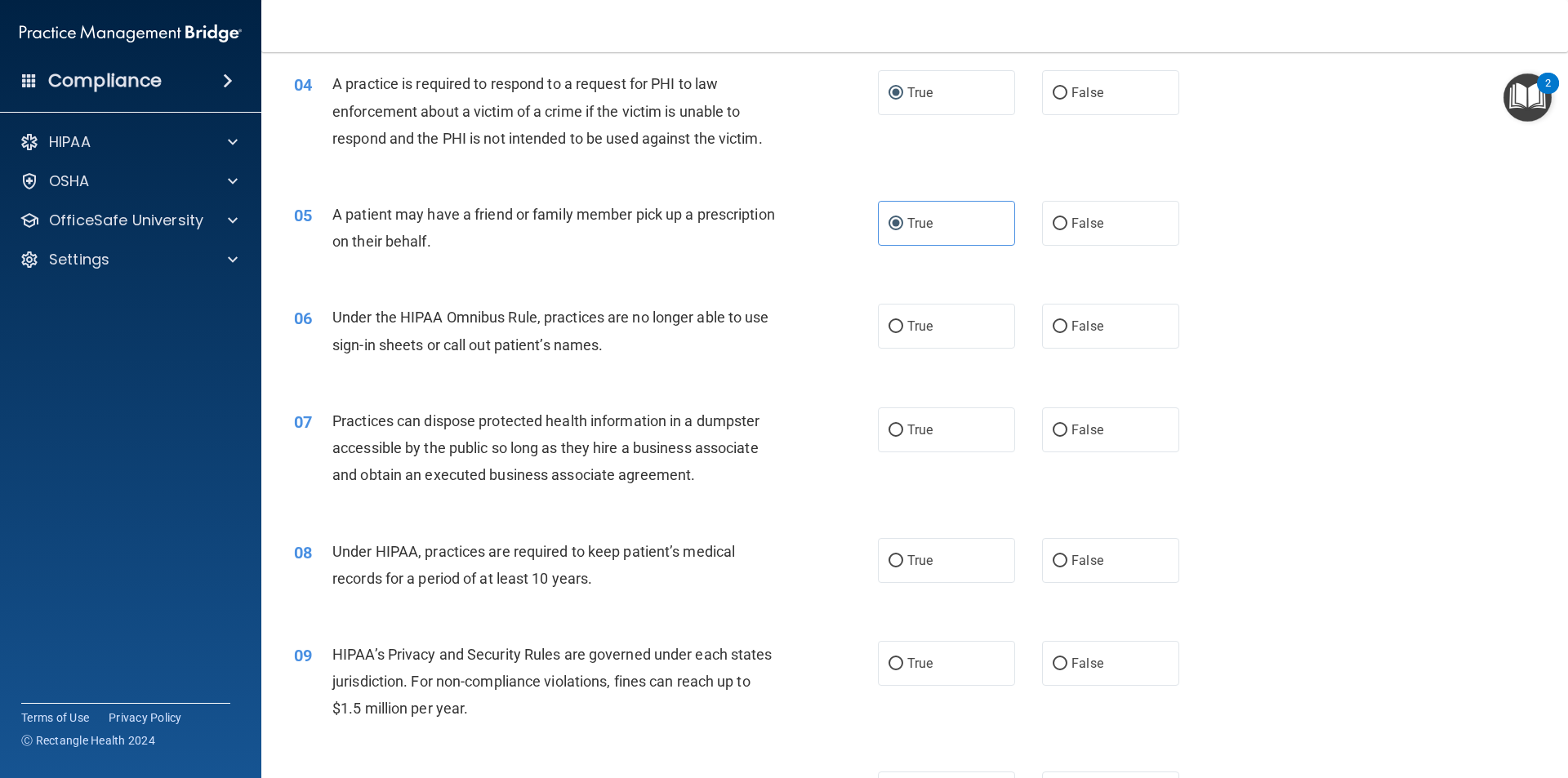
scroll to position [490, 0]
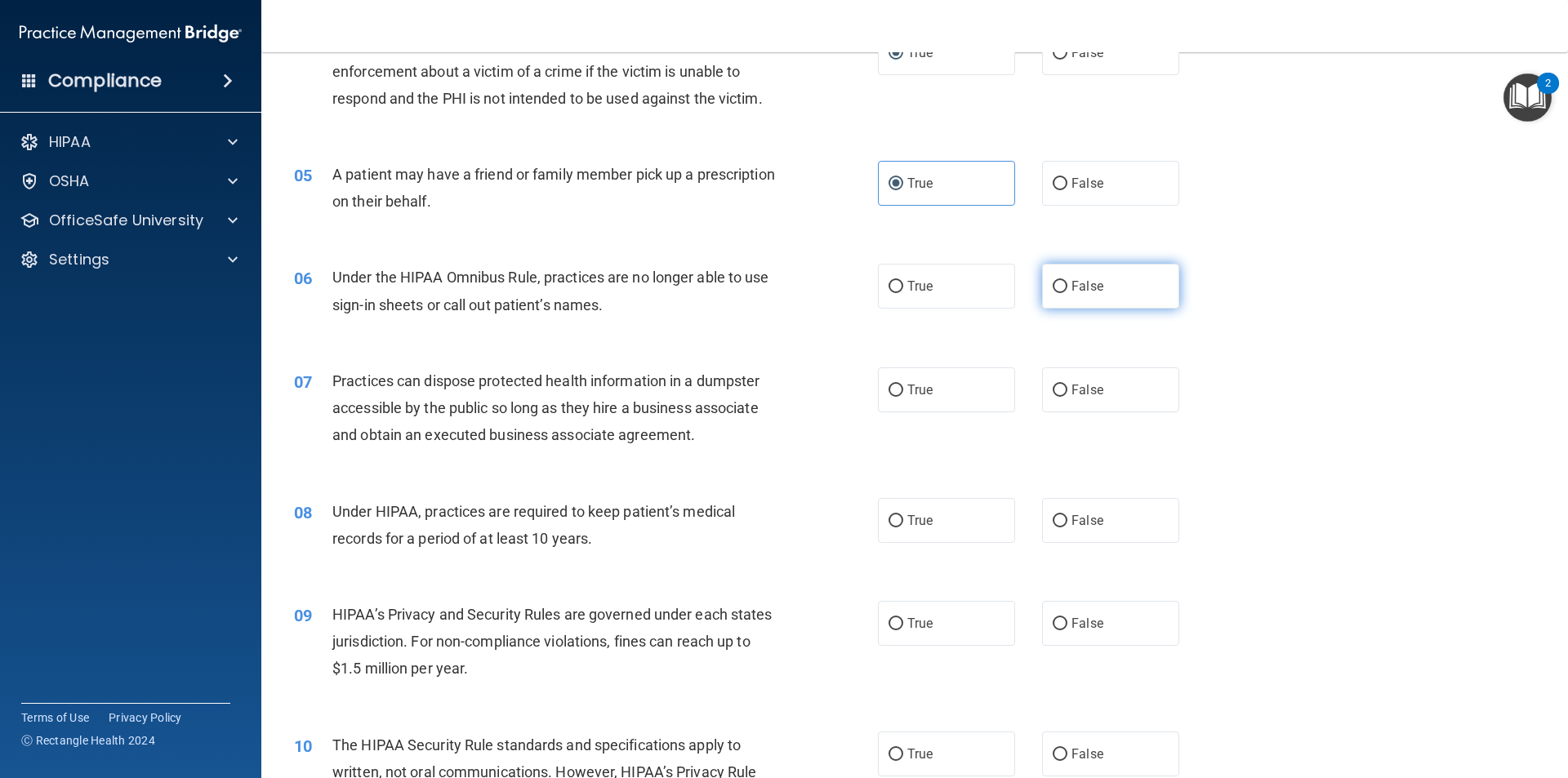
click at [1042, 291] on label "False" at bounding box center [1110, 286] width 137 height 45
click at [1053, 291] on input "False" at bounding box center [1060, 286] width 15 height 12
radio input "true"
click at [1057, 399] on label "False" at bounding box center [1110, 390] width 137 height 45
click at [1057, 397] on input "False" at bounding box center [1060, 390] width 15 height 12
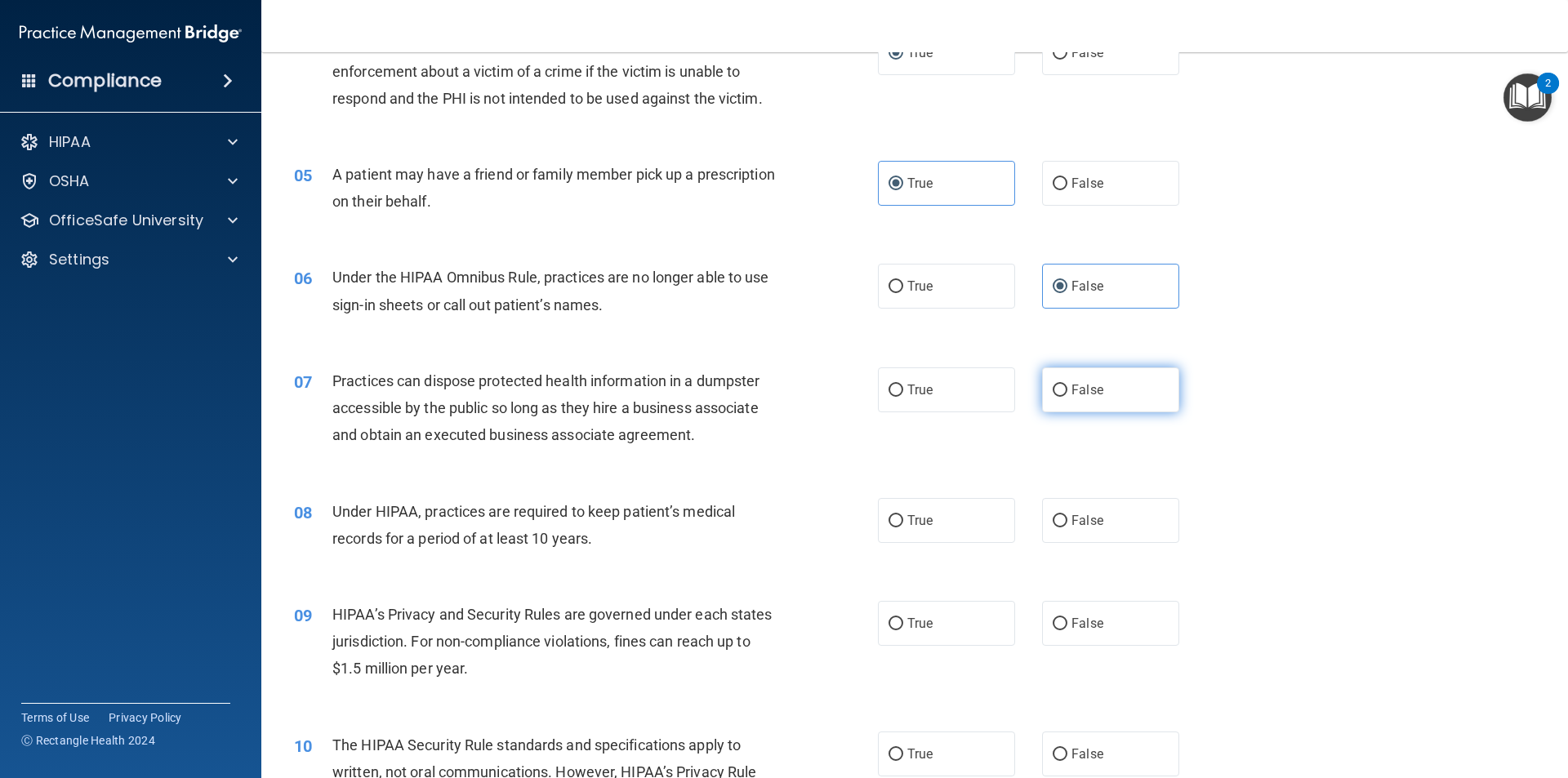
radio input "true"
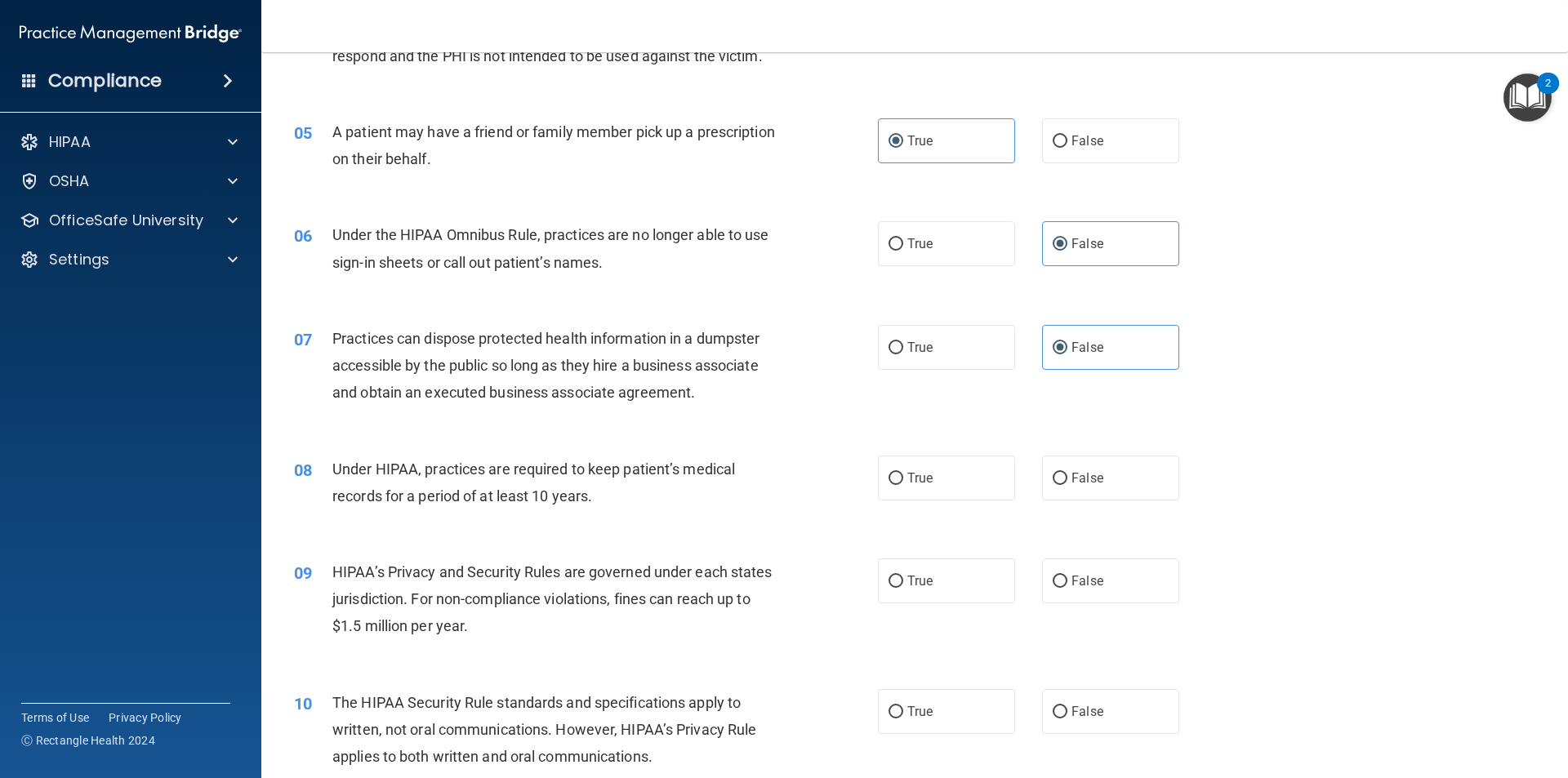
scroll to position [572, 0]
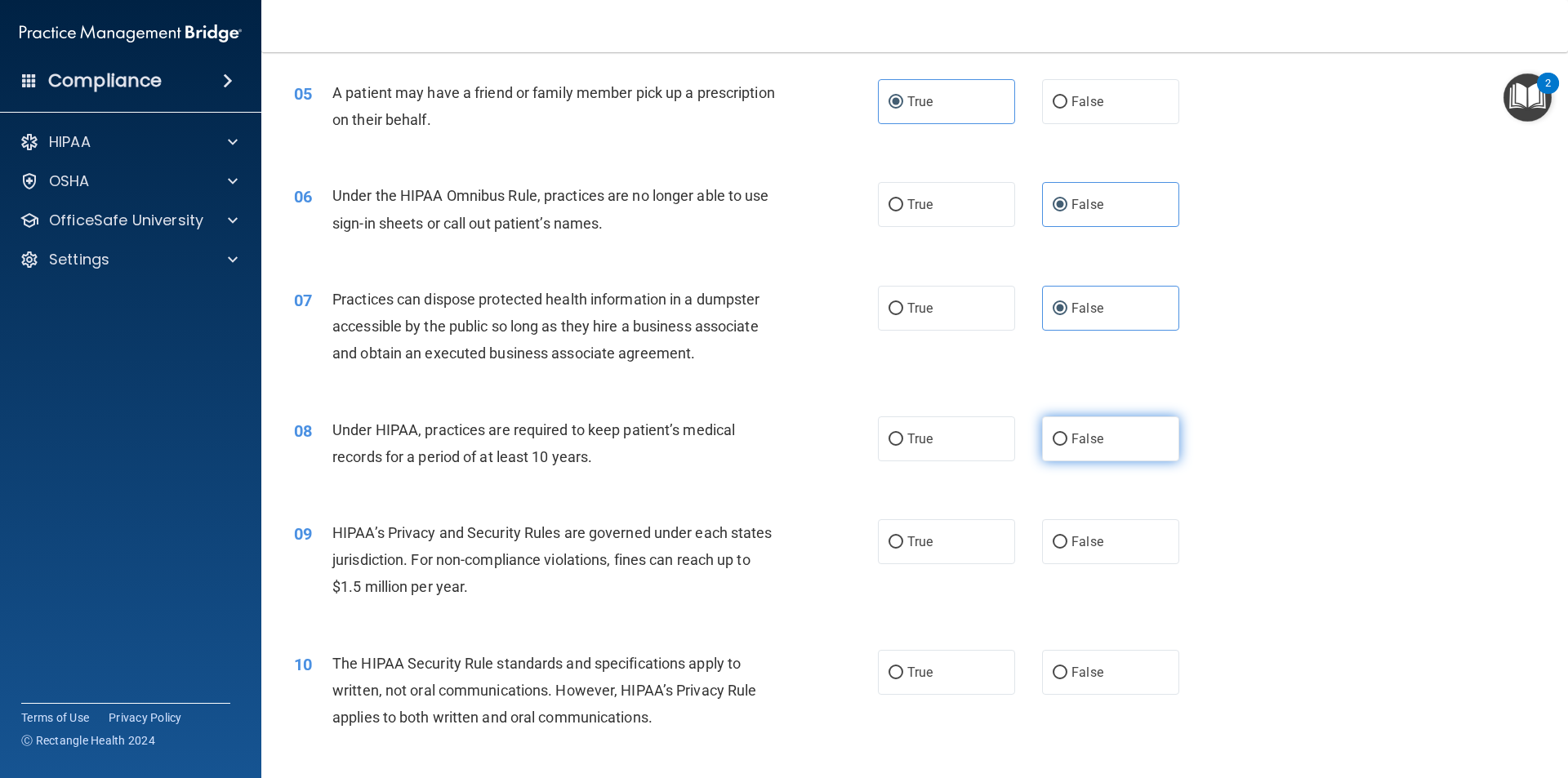
click at [1042, 433] on label "False" at bounding box center [1110, 439] width 137 height 45
click at [1053, 433] on input "False" at bounding box center [1060, 439] width 15 height 12
radio input "true"
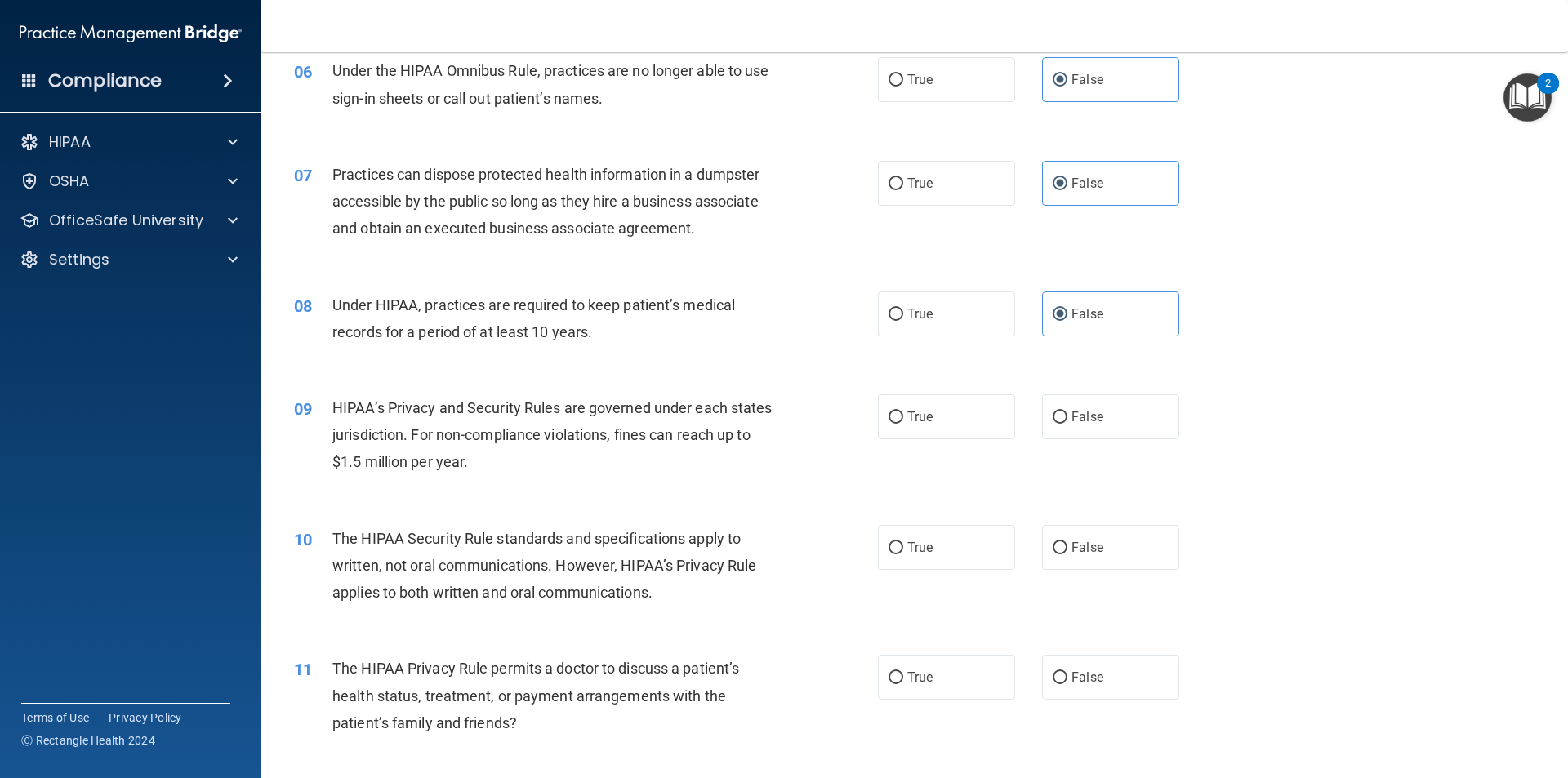
scroll to position [735, 0]
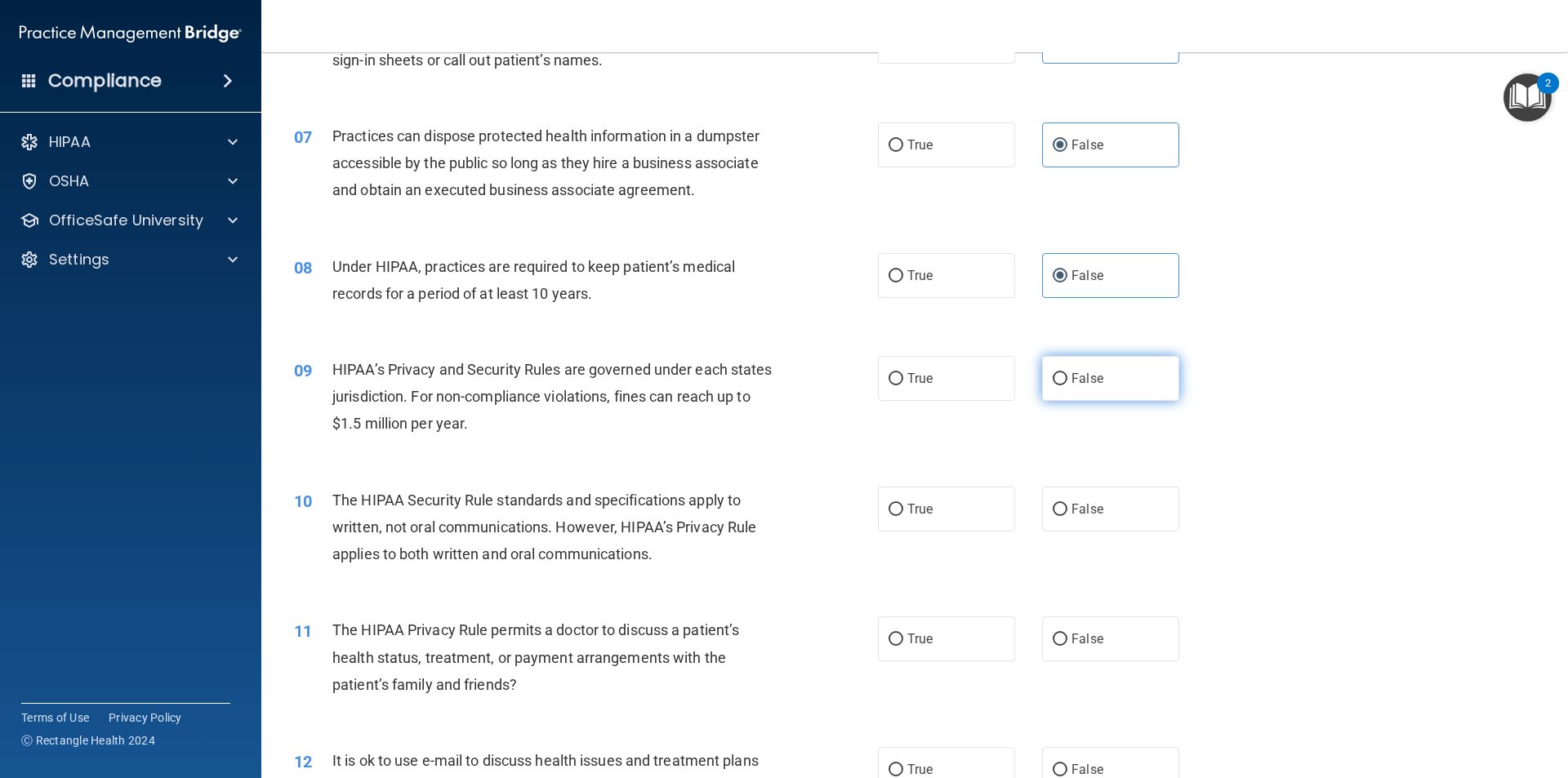
click at [1057, 370] on label "False" at bounding box center [1110, 379] width 137 height 45
click at [1057, 374] on input "False" at bounding box center [1060, 379] width 15 height 12
radio input "true"
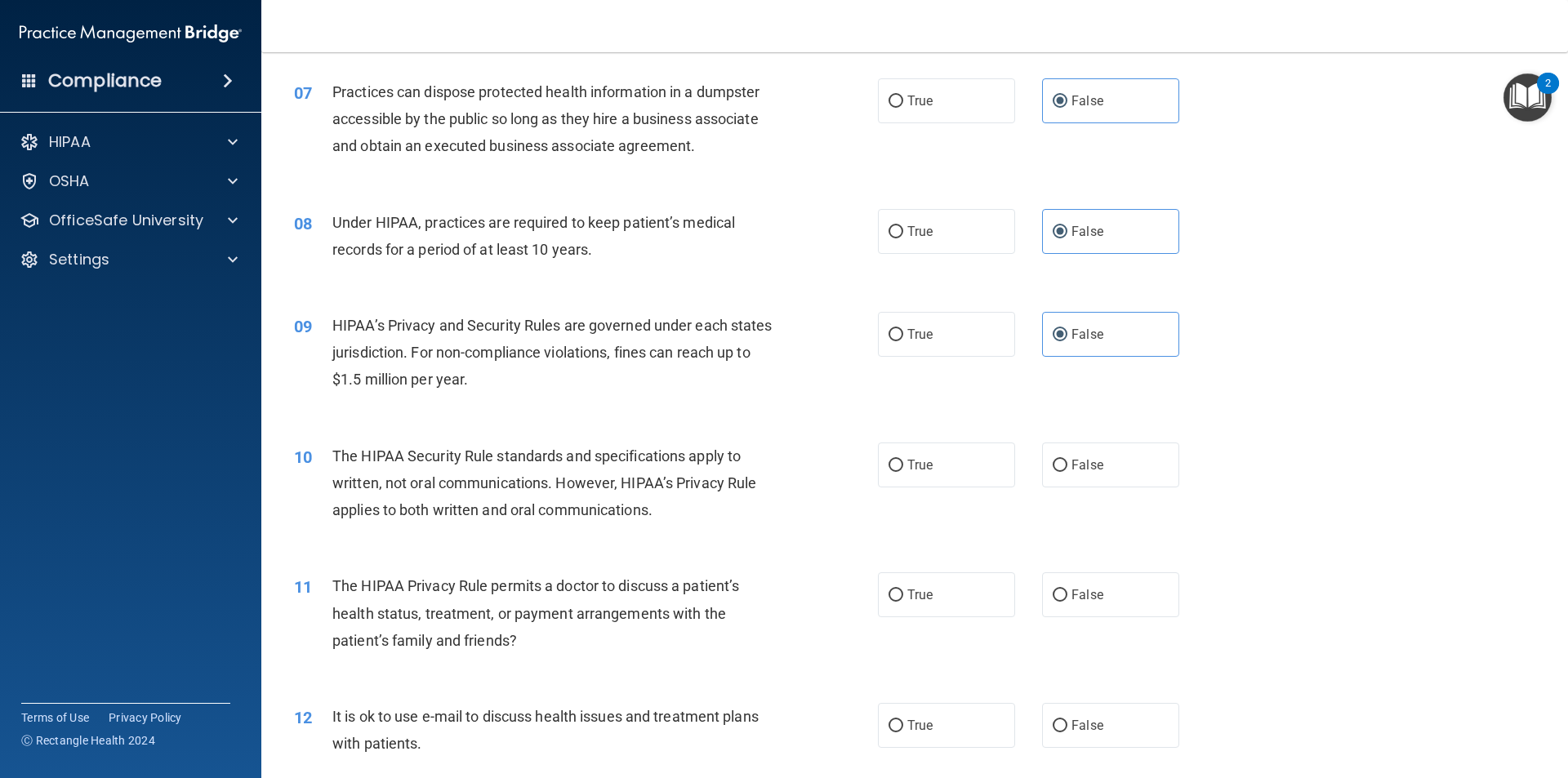
scroll to position [817, 0]
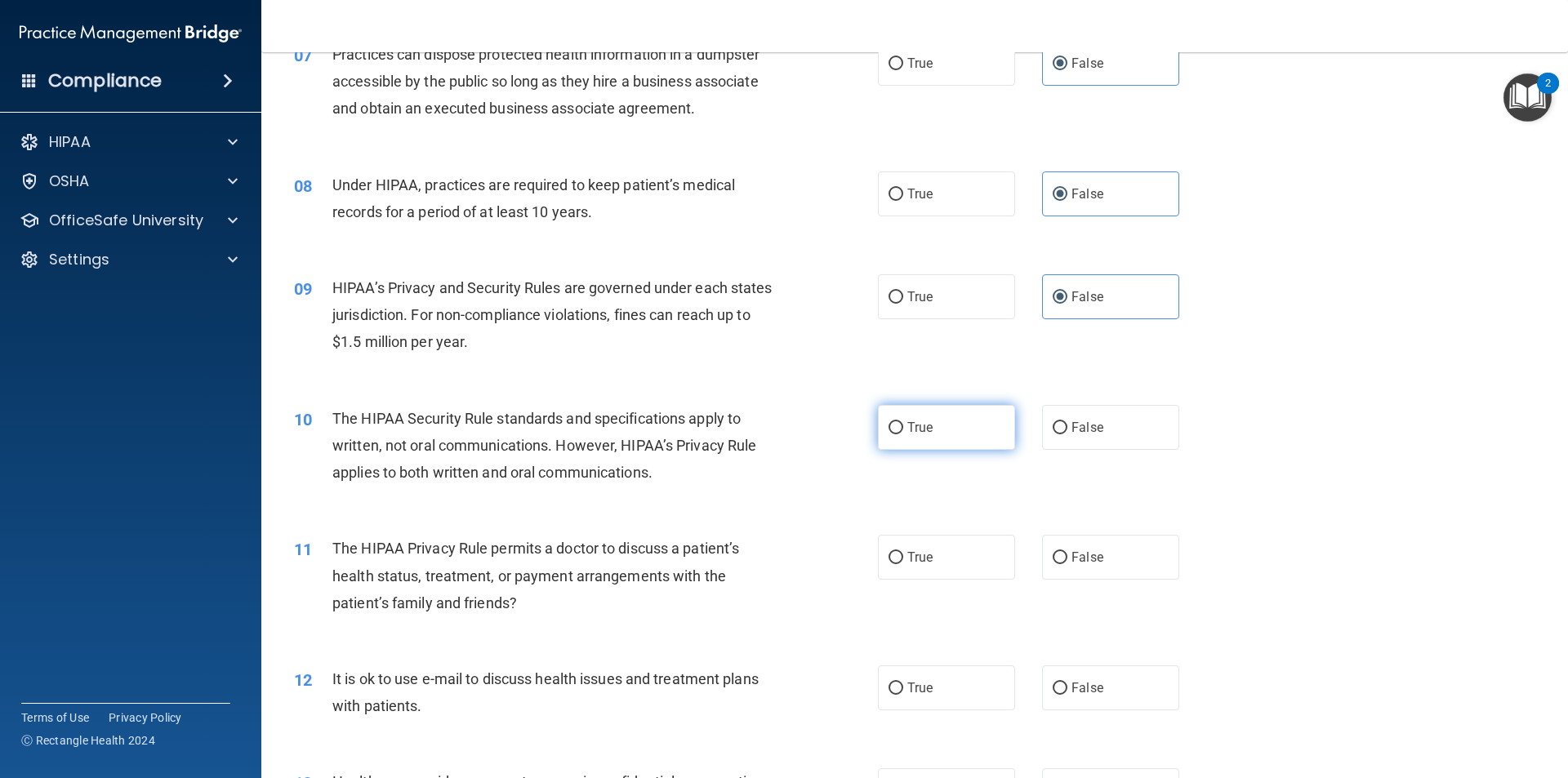
click at [893, 428] on input "True" at bounding box center [896, 428] width 15 height 12
radio input "true"
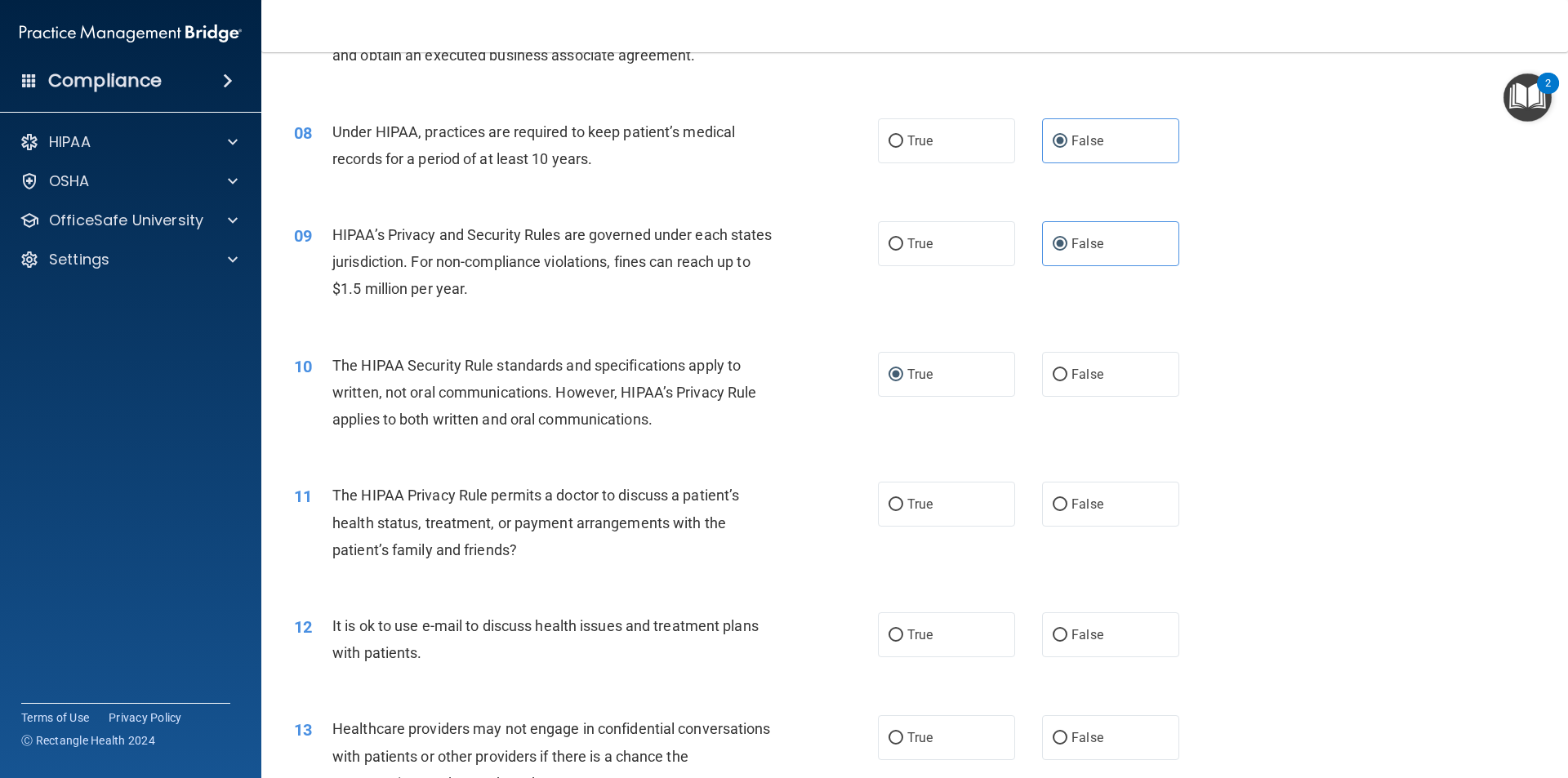
scroll to position [898, 0]
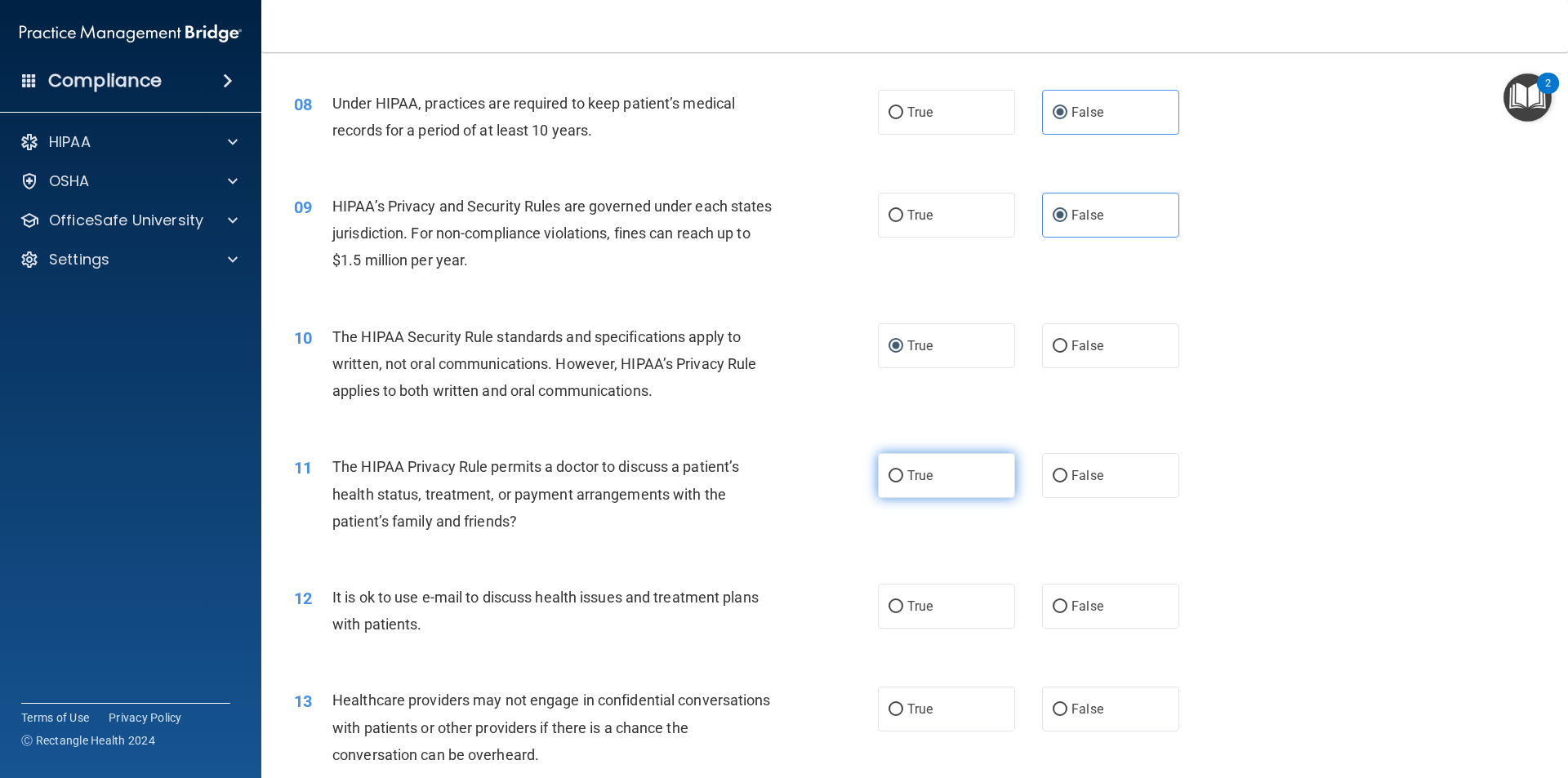
click at [909, 486] on label "True" at bounding box center [945, 476] width 137 height 45
click at [903, 482] on input "True" at bounding box center [896, 477] width 15 height 12
radio input "true"
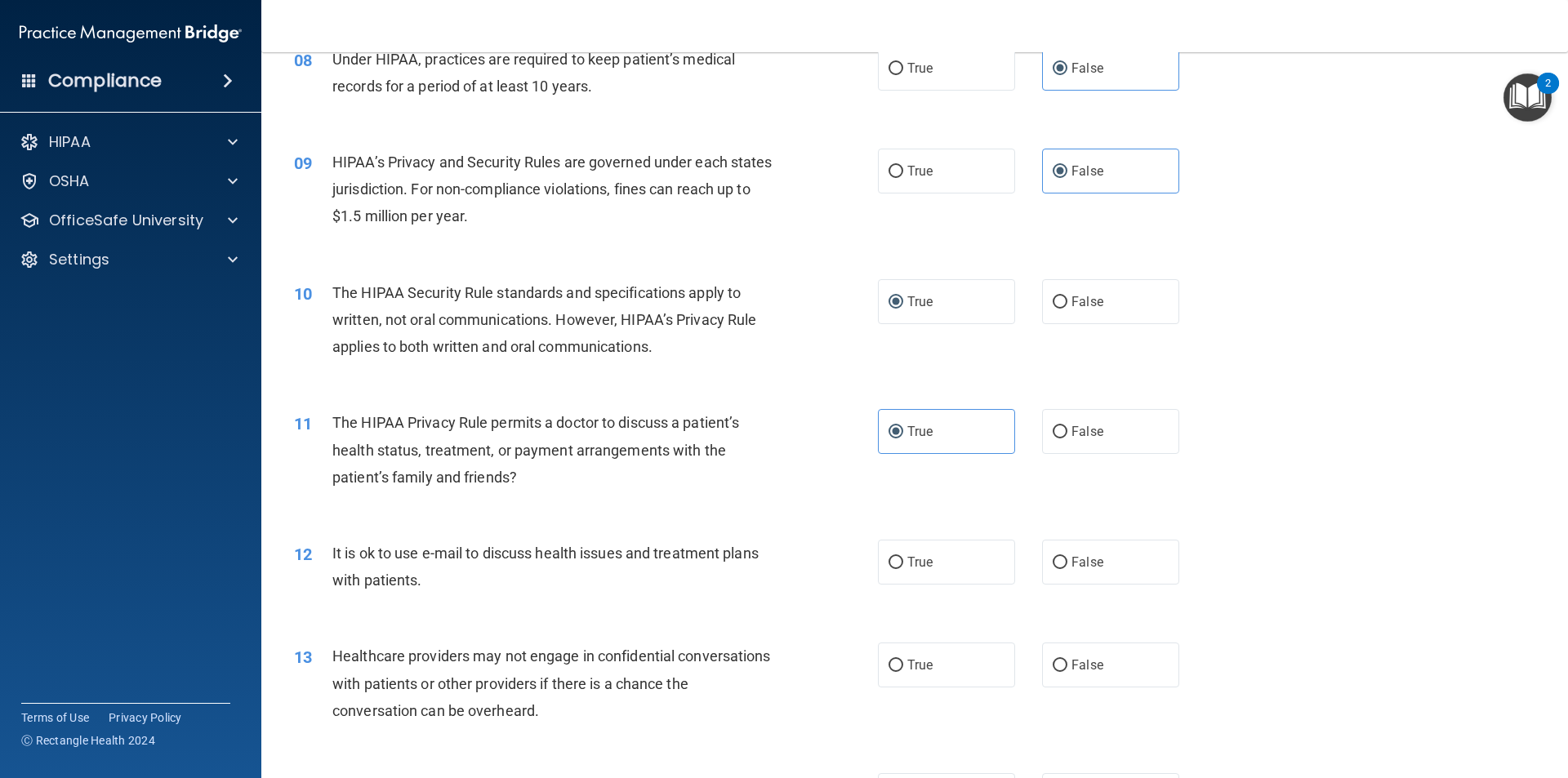
scroll to position [980, 0]
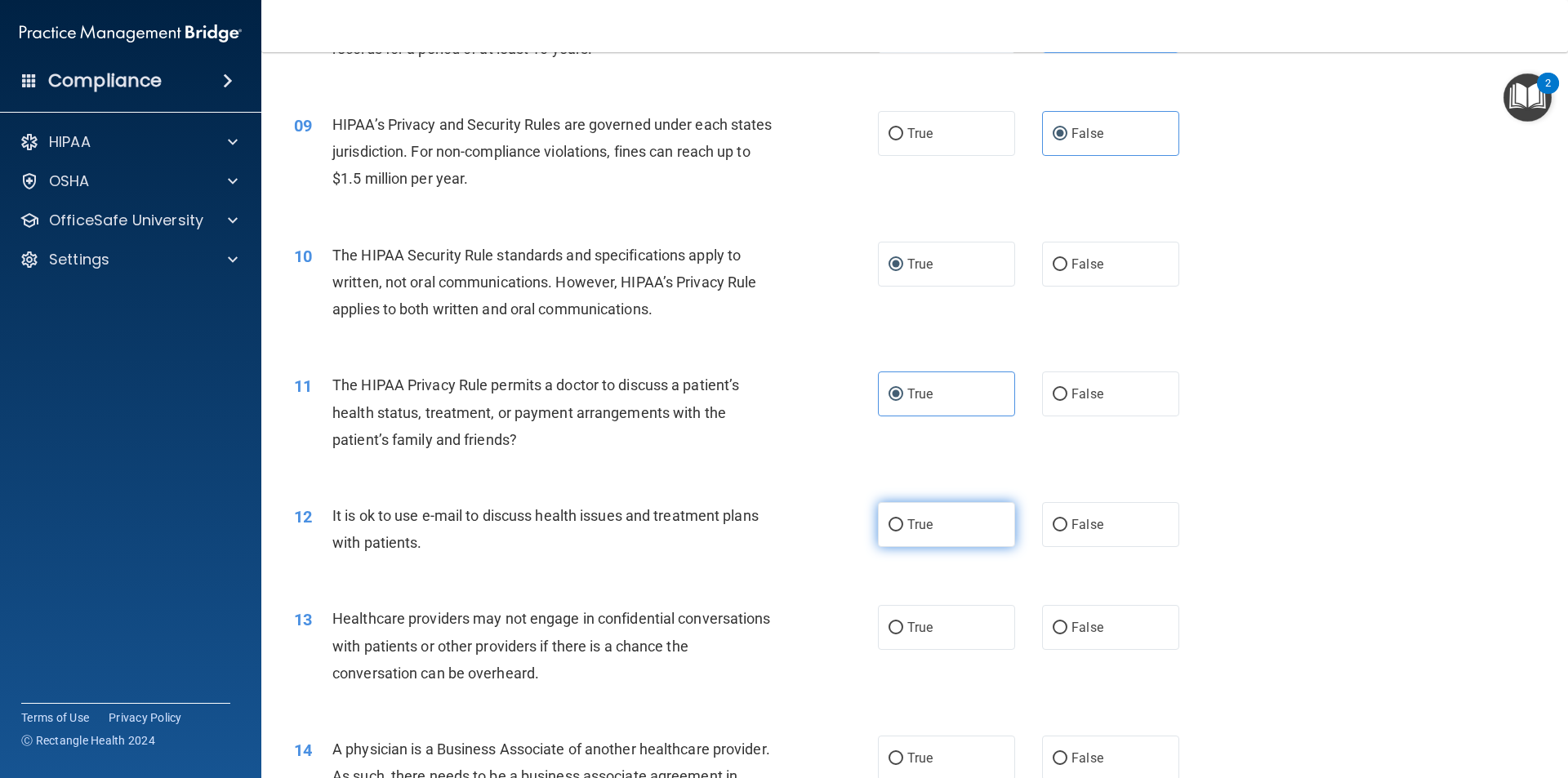
click at [907, 526] on span "True" at bounding box center [920, 525] width 25 height 16
click at [903, 526] on input "True" at bounding box center [896, 526] width 15 height 12
radio input "true"
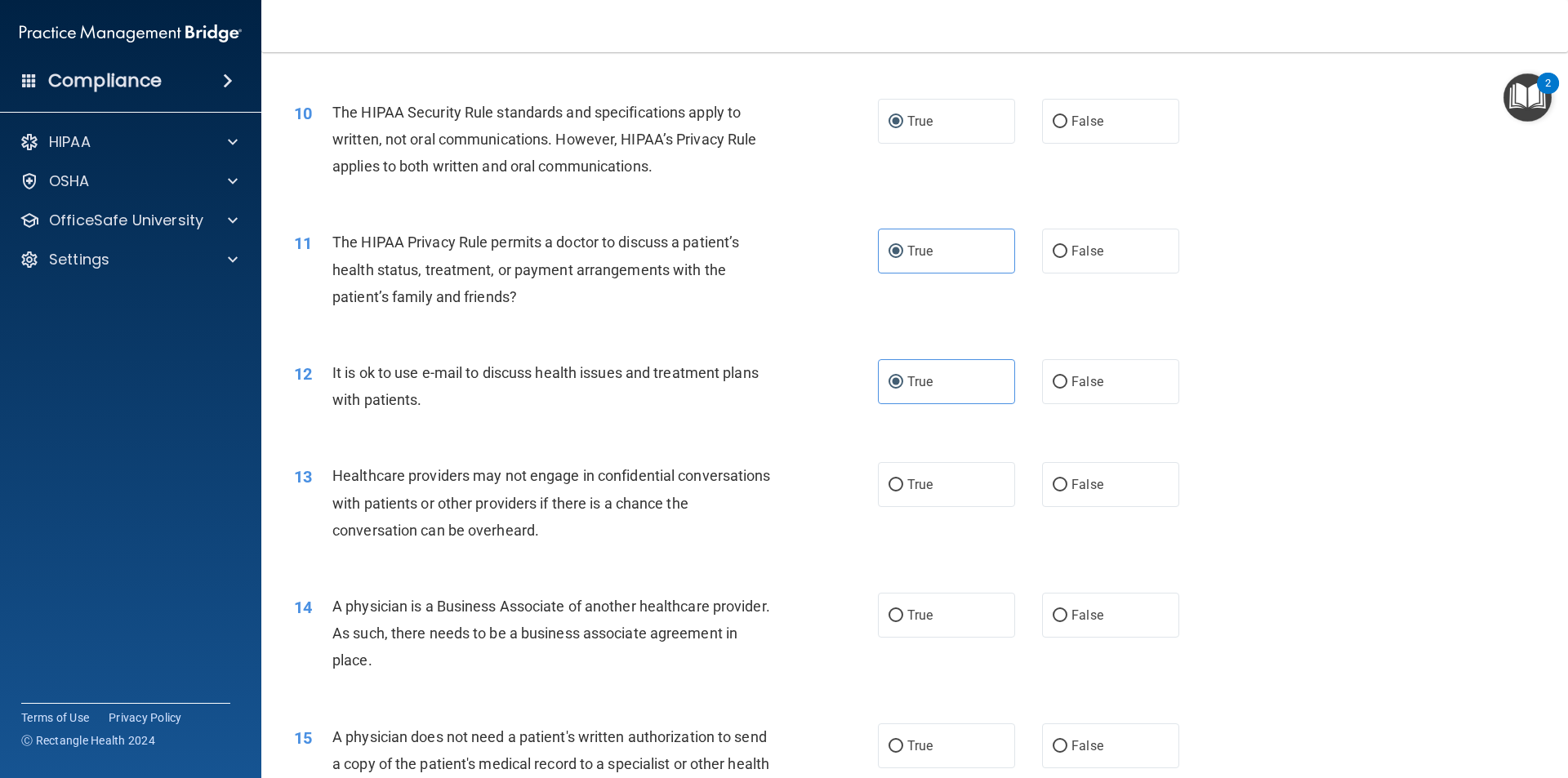
scroll to position [1143, 0]
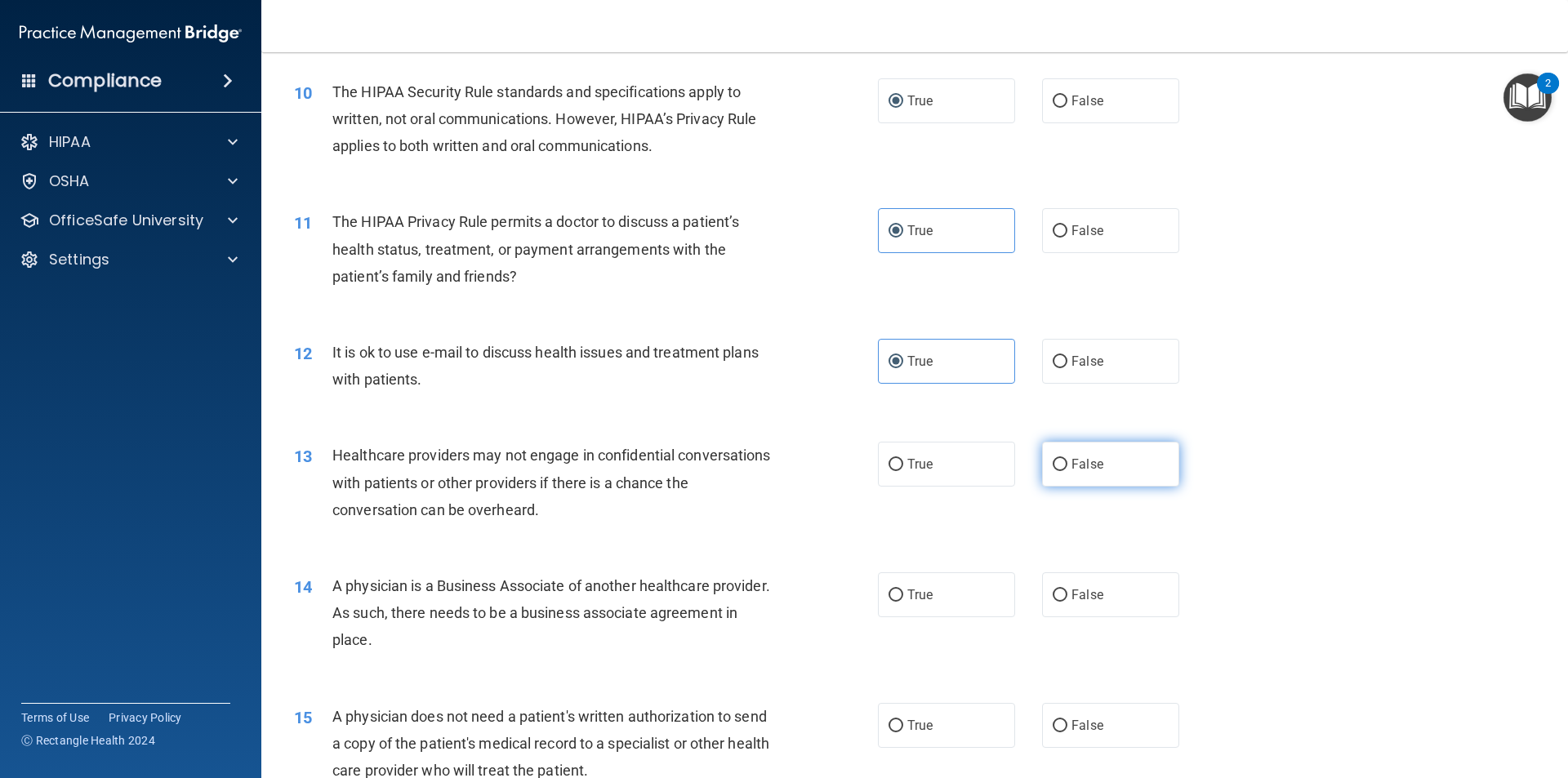
click at [1042, 476] on label "False" at bounding box center [1110, 464] width 137 height 45
click at [1053, 472] on input "False" at bounding box center [1060, 465] width 15 height 12
radio input "true"
click at [1053, 607] on label "False" at bounding box center [1110, 595] width 137 height 45
click at [1053, 602] on input "False" at bounding box center [1060, 595] width 15 height 12
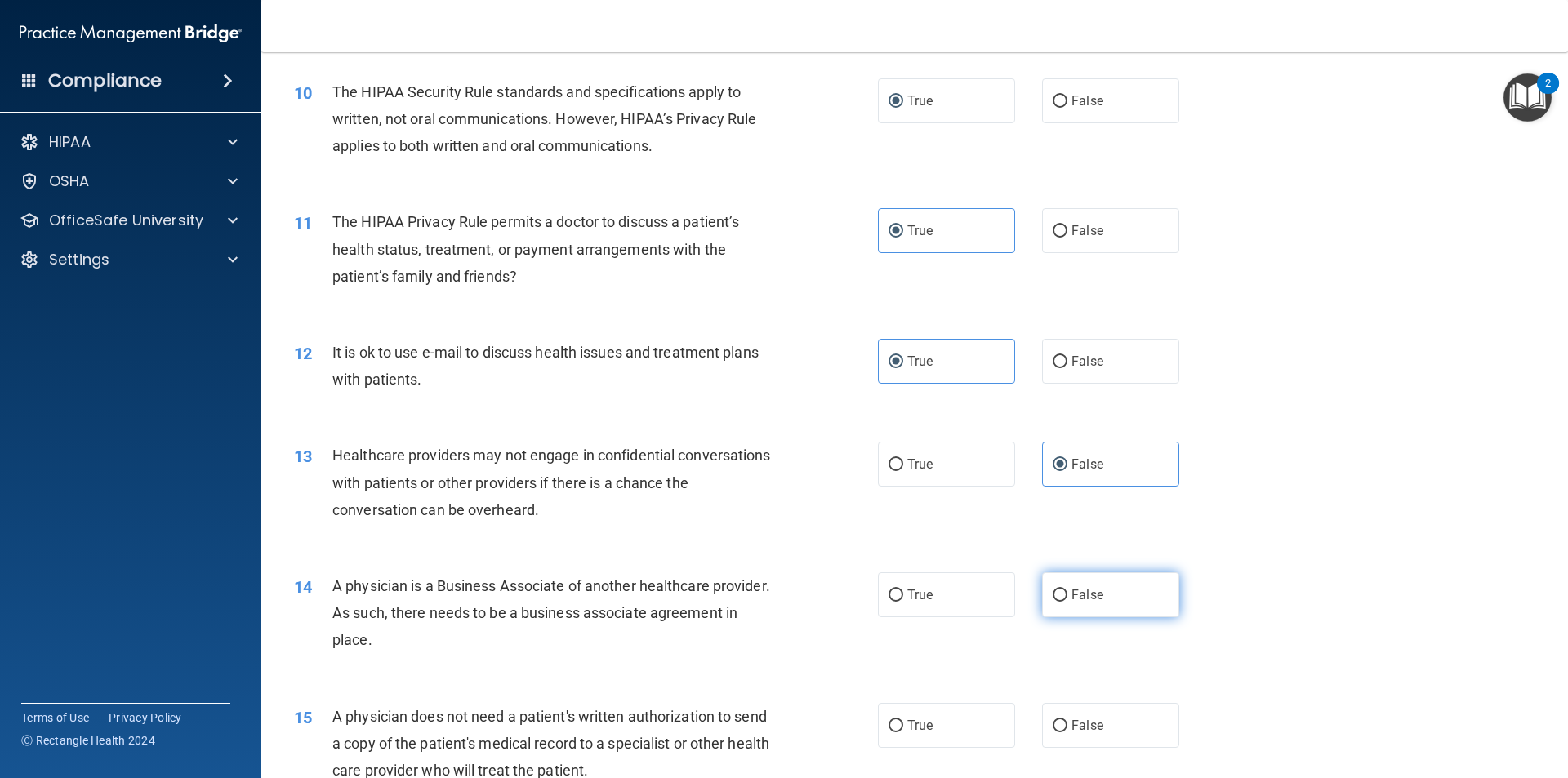
radio input "true"
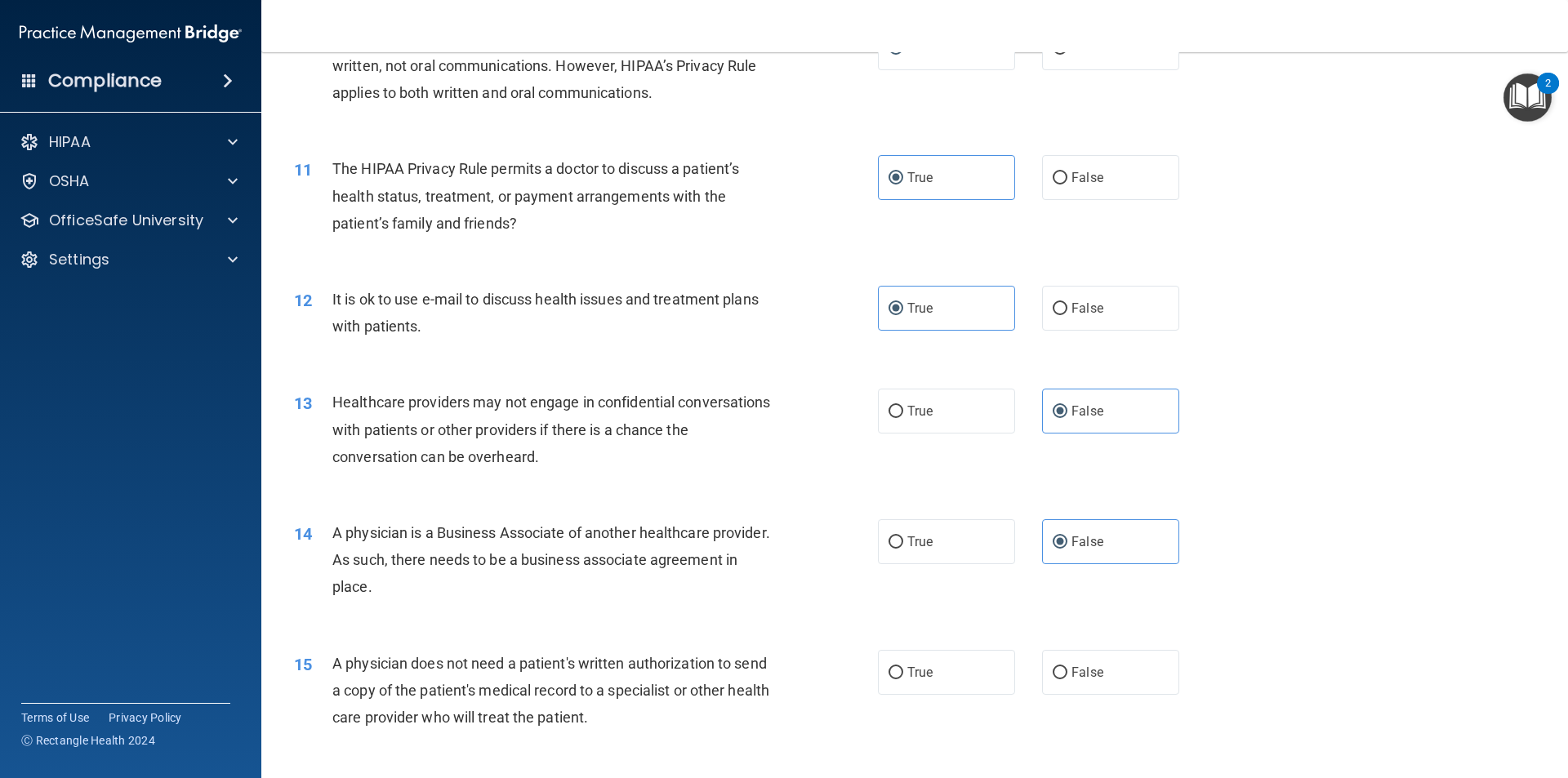
scroll to position [1225, 0]
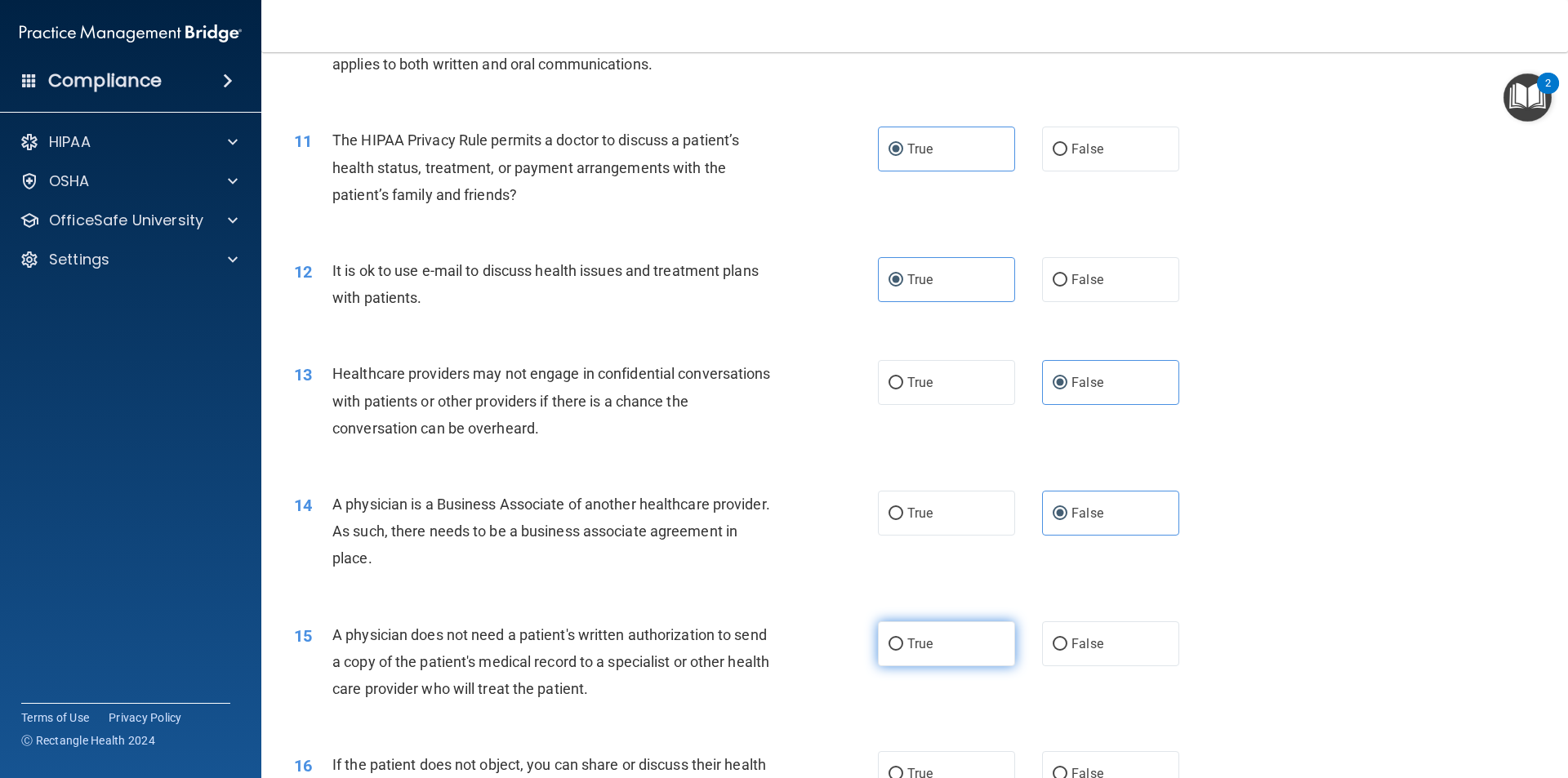
click at [916, 638] on span "True" at bounding box center [920, 643] width 25 height 16
click at [903, 639] on input "True" at bounding box center [896, 644] width 15 height 12
radio input "true"
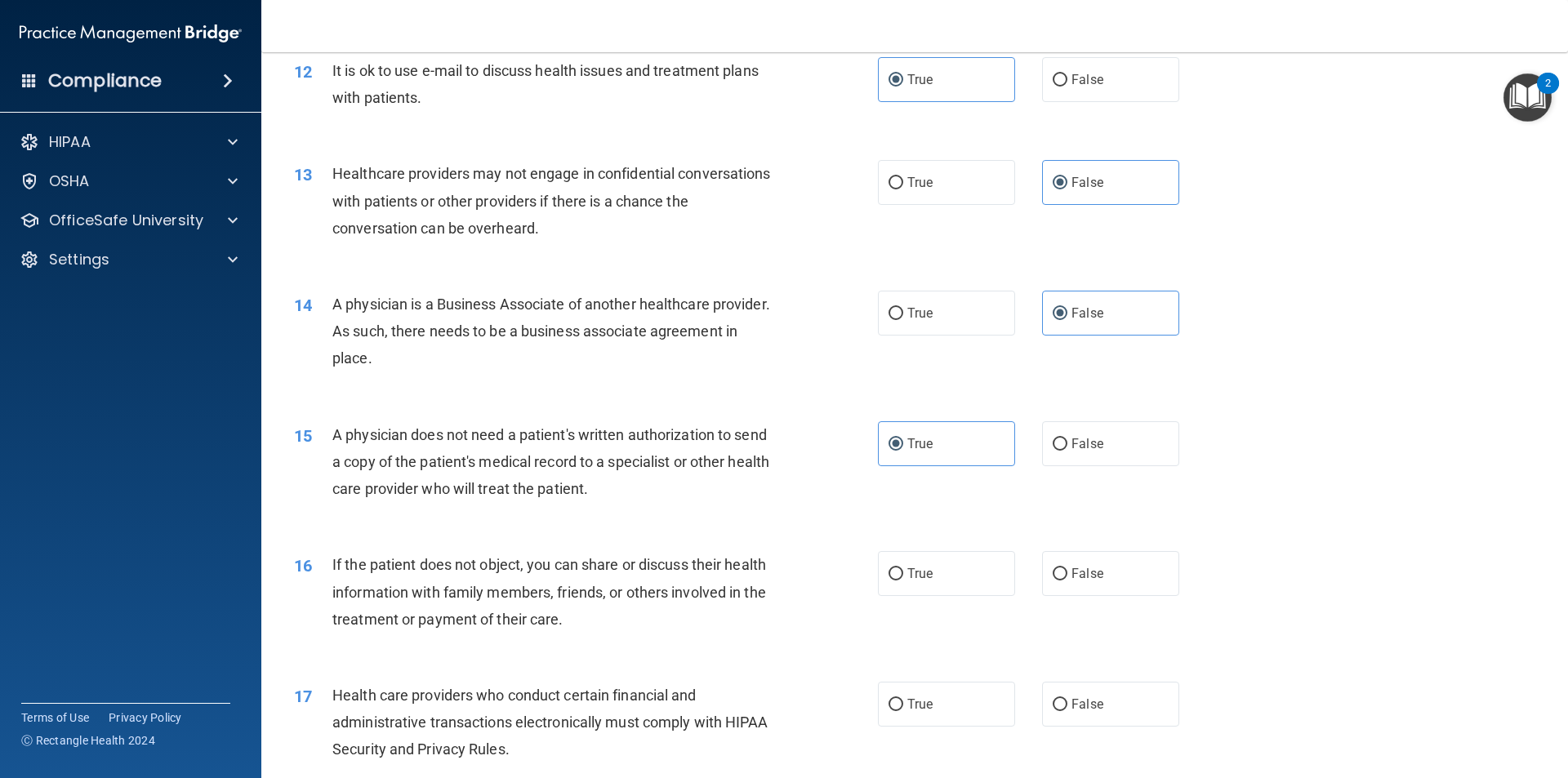
scroll to position [1470, 0]
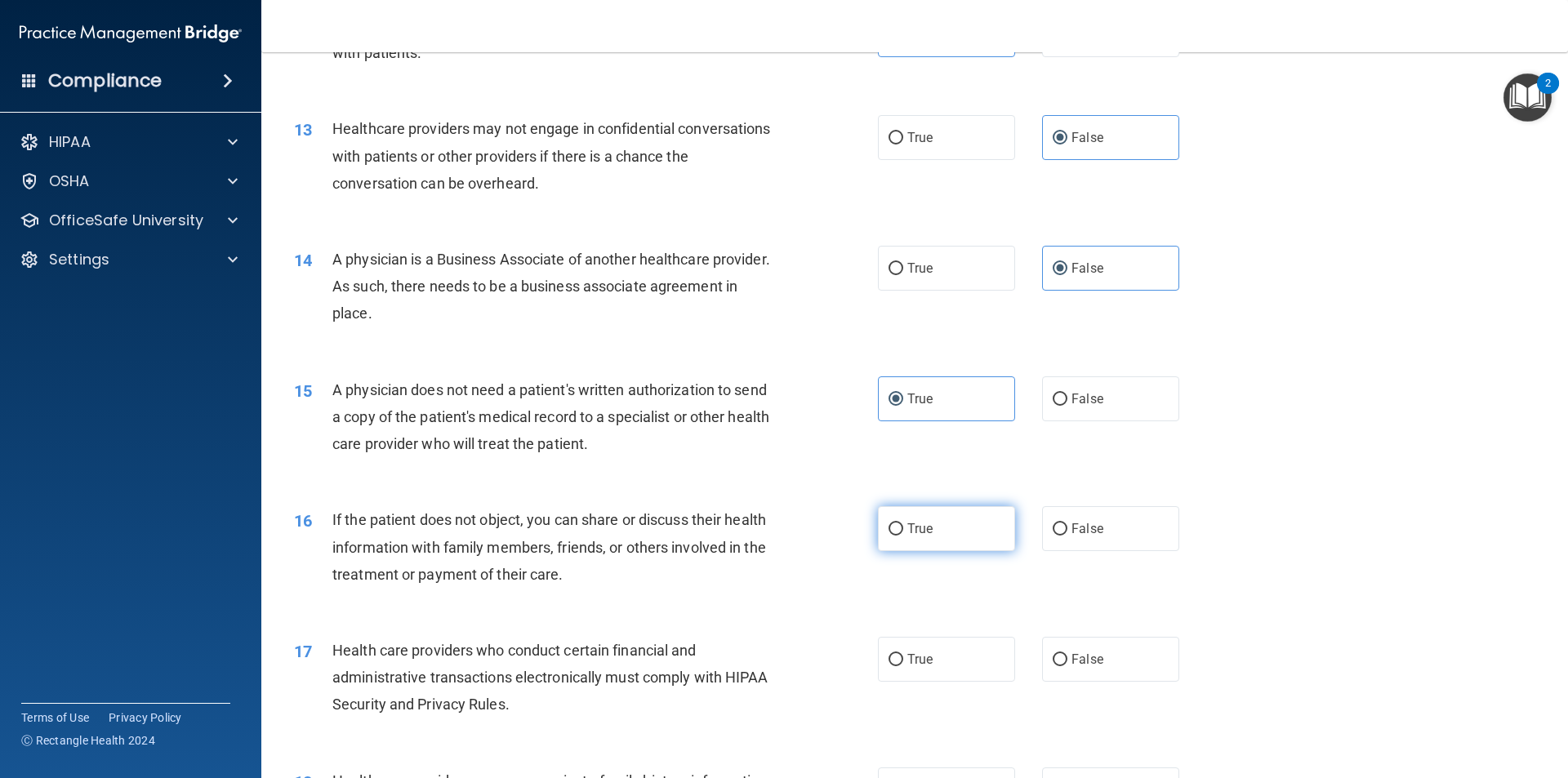
click at [929, 519] on label "True" at bounding box center [945, 529] width 137 height 45
click at [903, 523] on input "True" at bounding box center [896, 529] width 15 height 12
radio input "true"
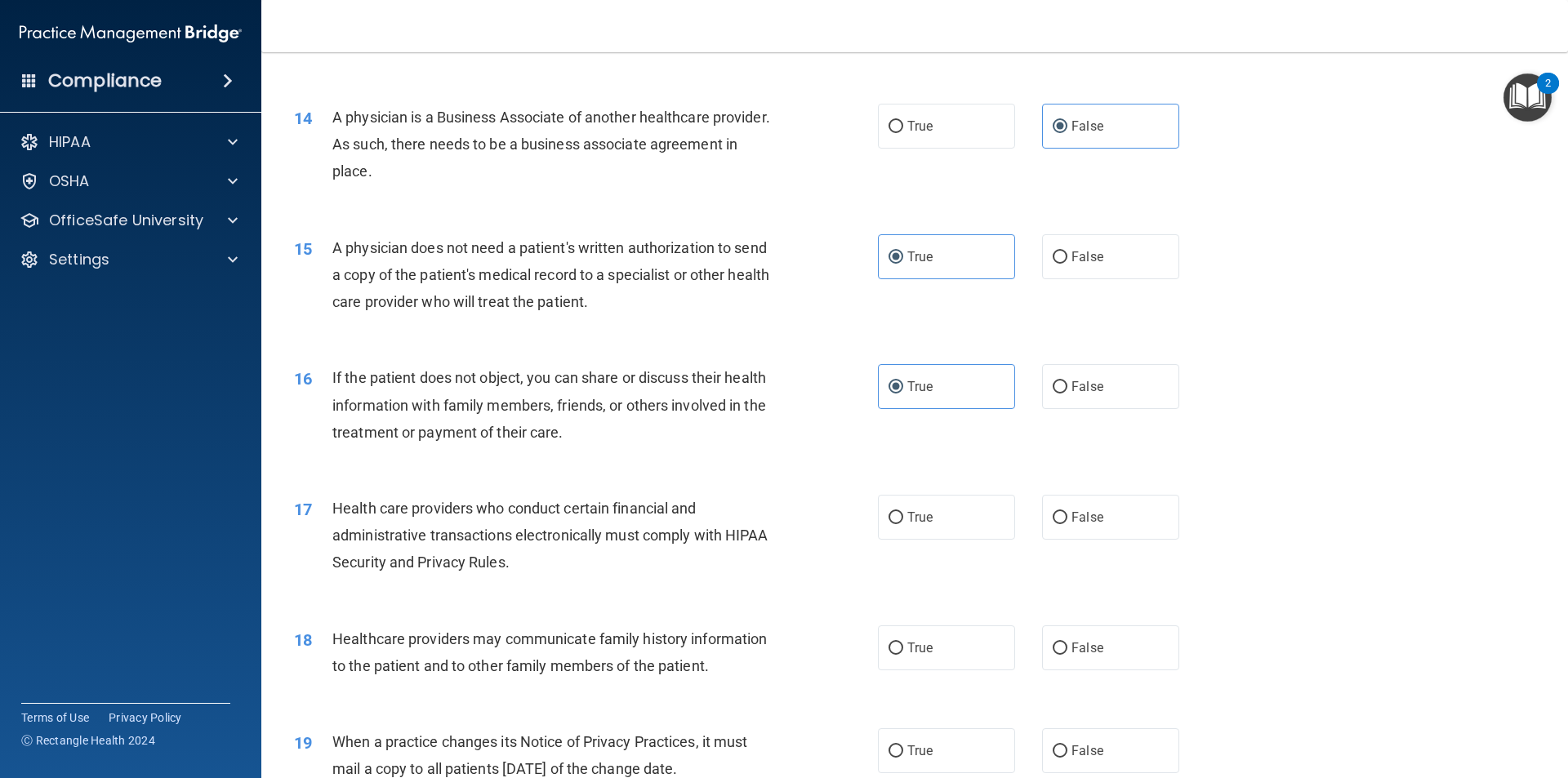
scroll to position [1633, 0]
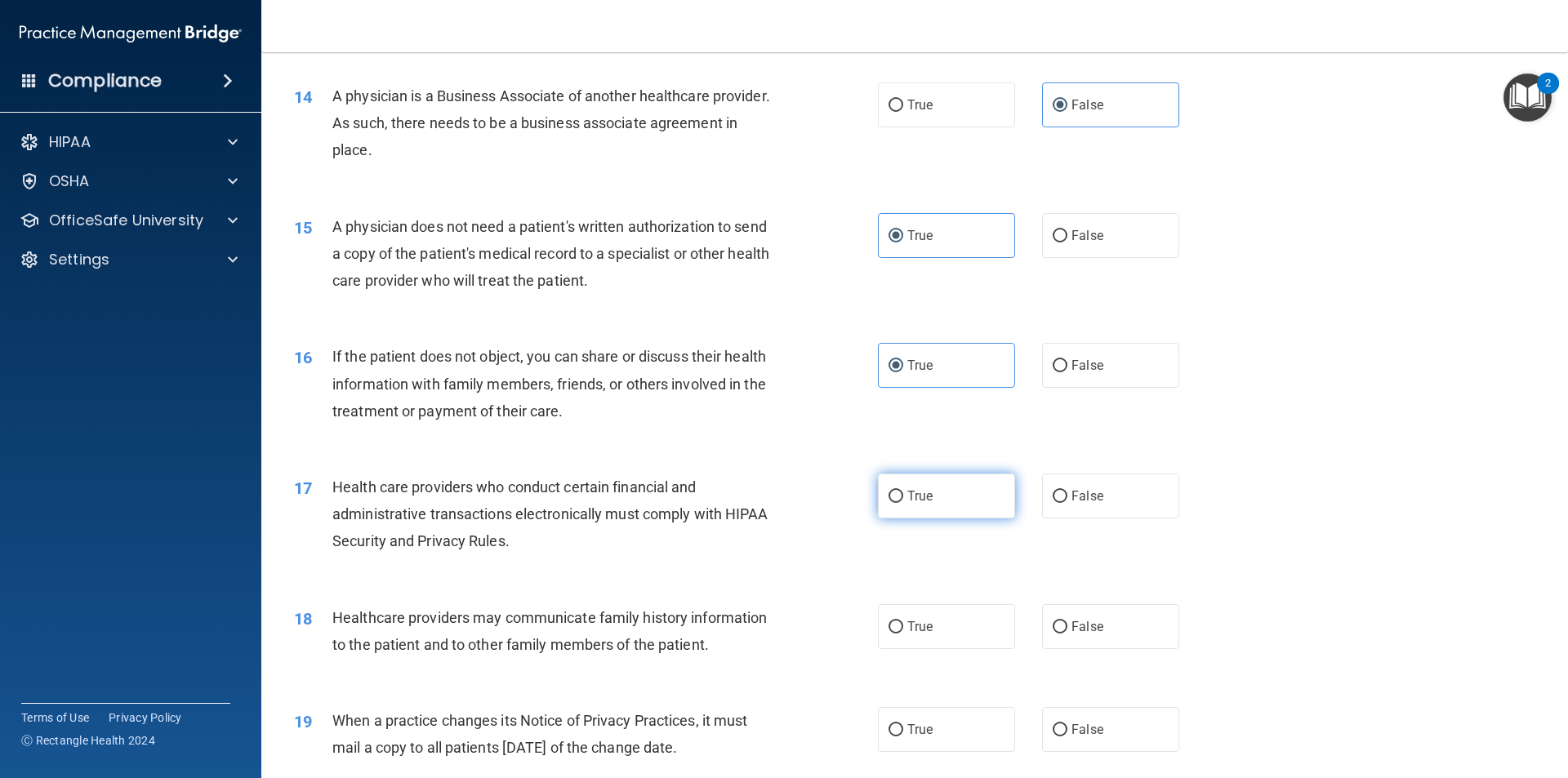
click at [921, 484] on label "True" at bounding box center [945, 496] width 137 height 45
click at [903, 491] on input "True" at bounding box center [896, 497] width 15 height 12
radio input "true"
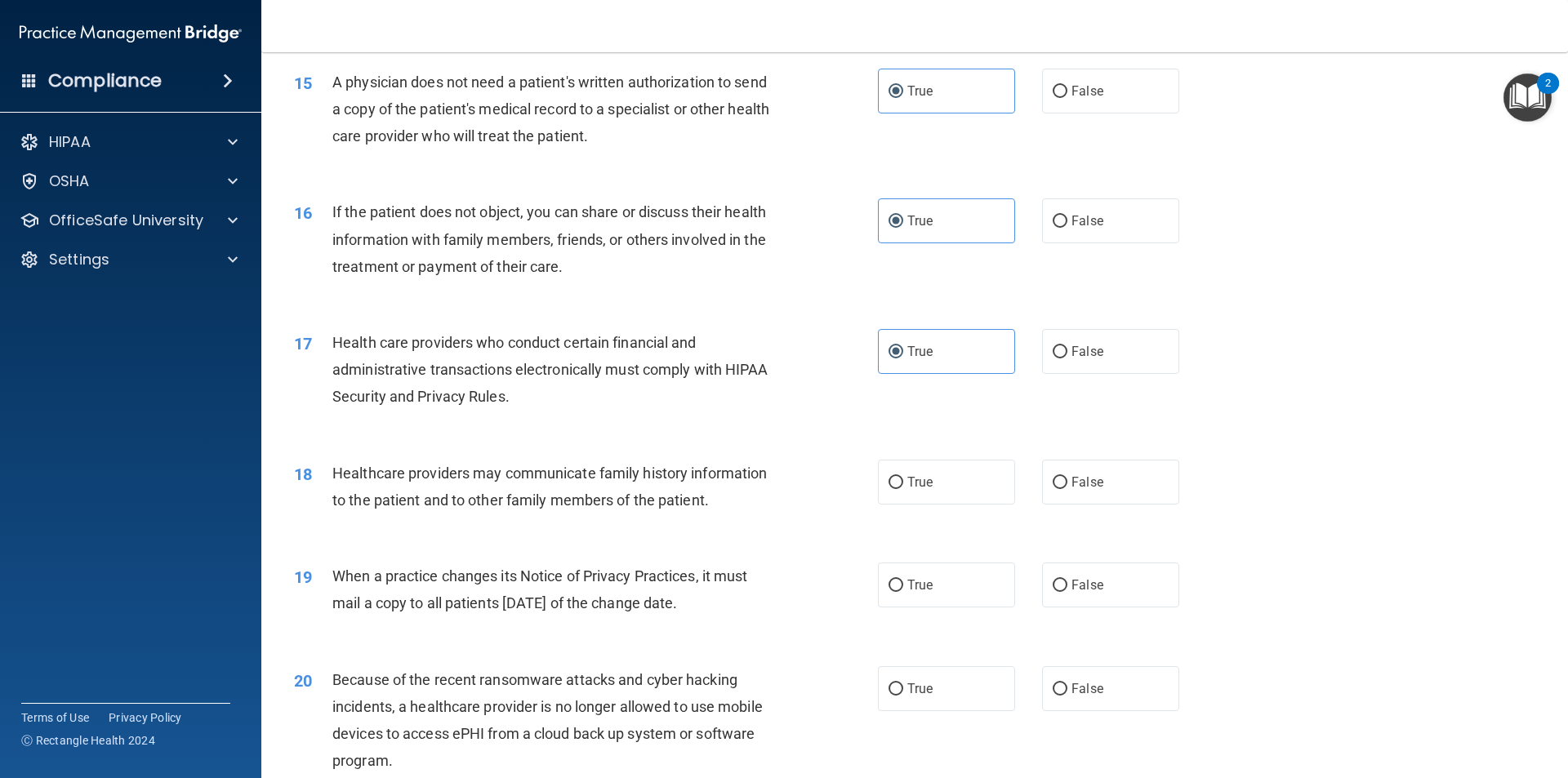
scroll to position [1797, 0]
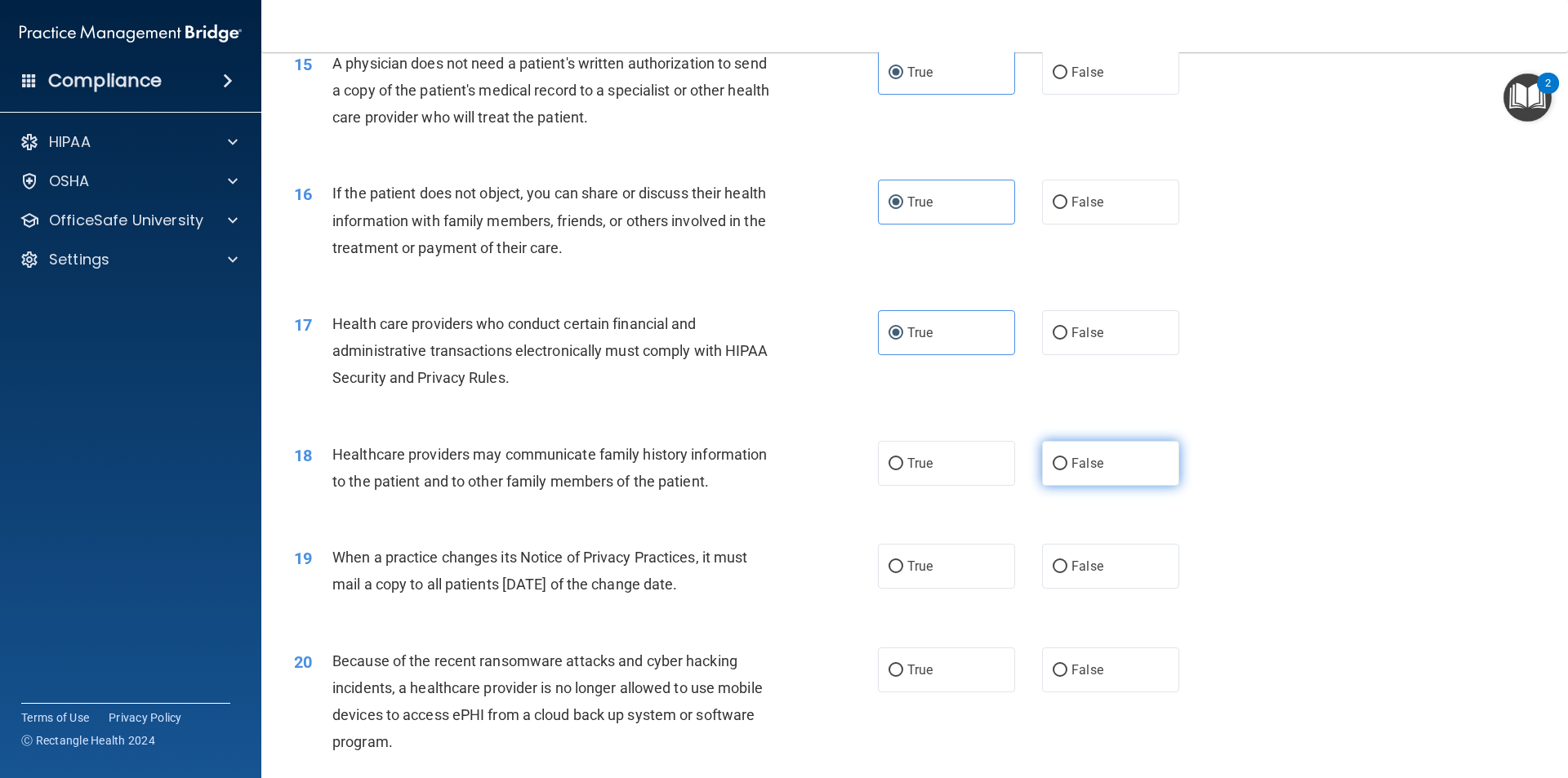
click at [1053, 462] on input "False" at bounding box center [1060, 464] width 15 height 12
radio input "true"
click at [1051, 580] on label "False" at bounding box center [1110, 566] width 137 height 45
click at [1053, 573] on input "False" at bounding box center [1060, 567] width 15 height 12
radio input "true"
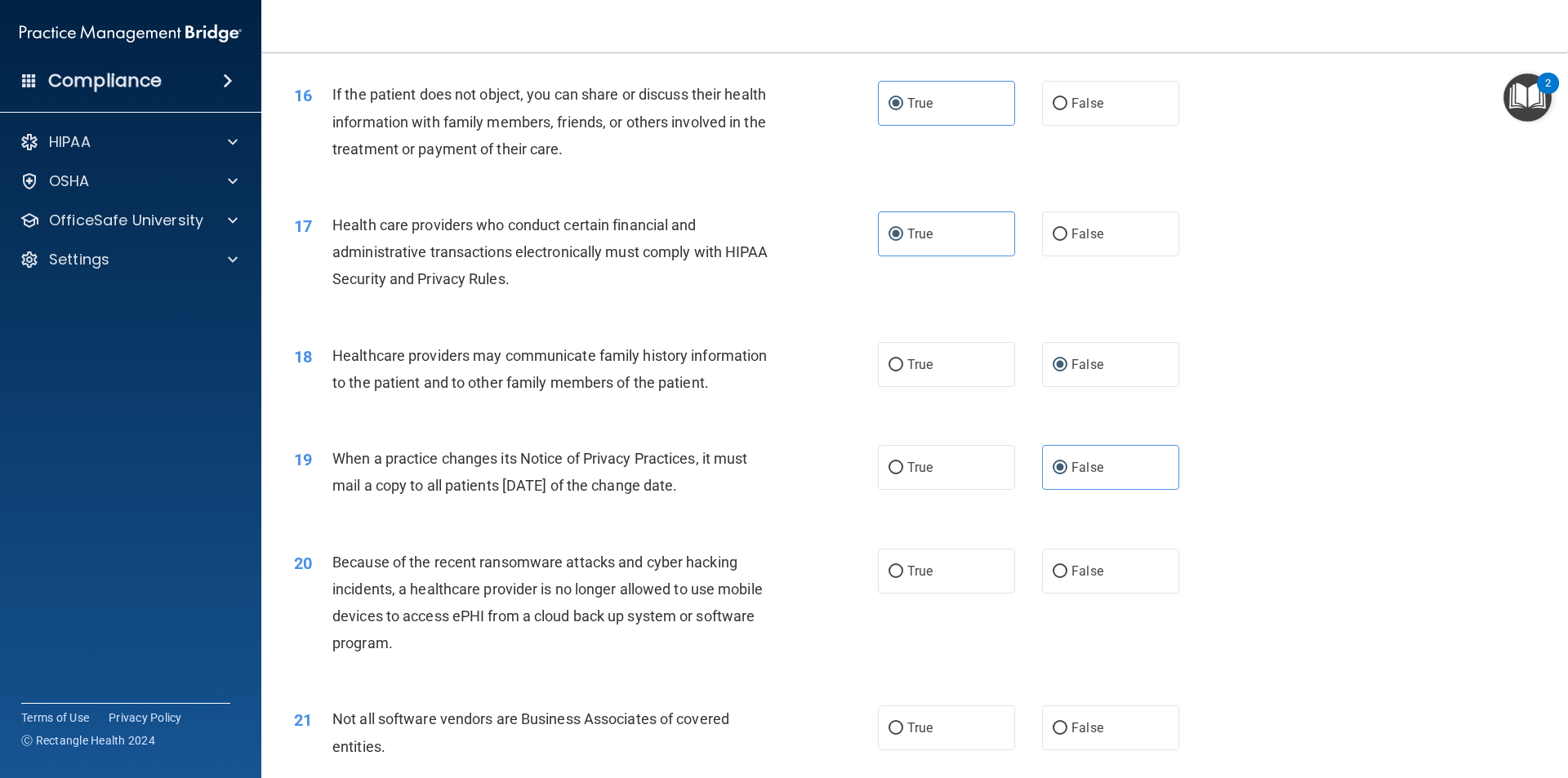
scroll to position [2042, 0]
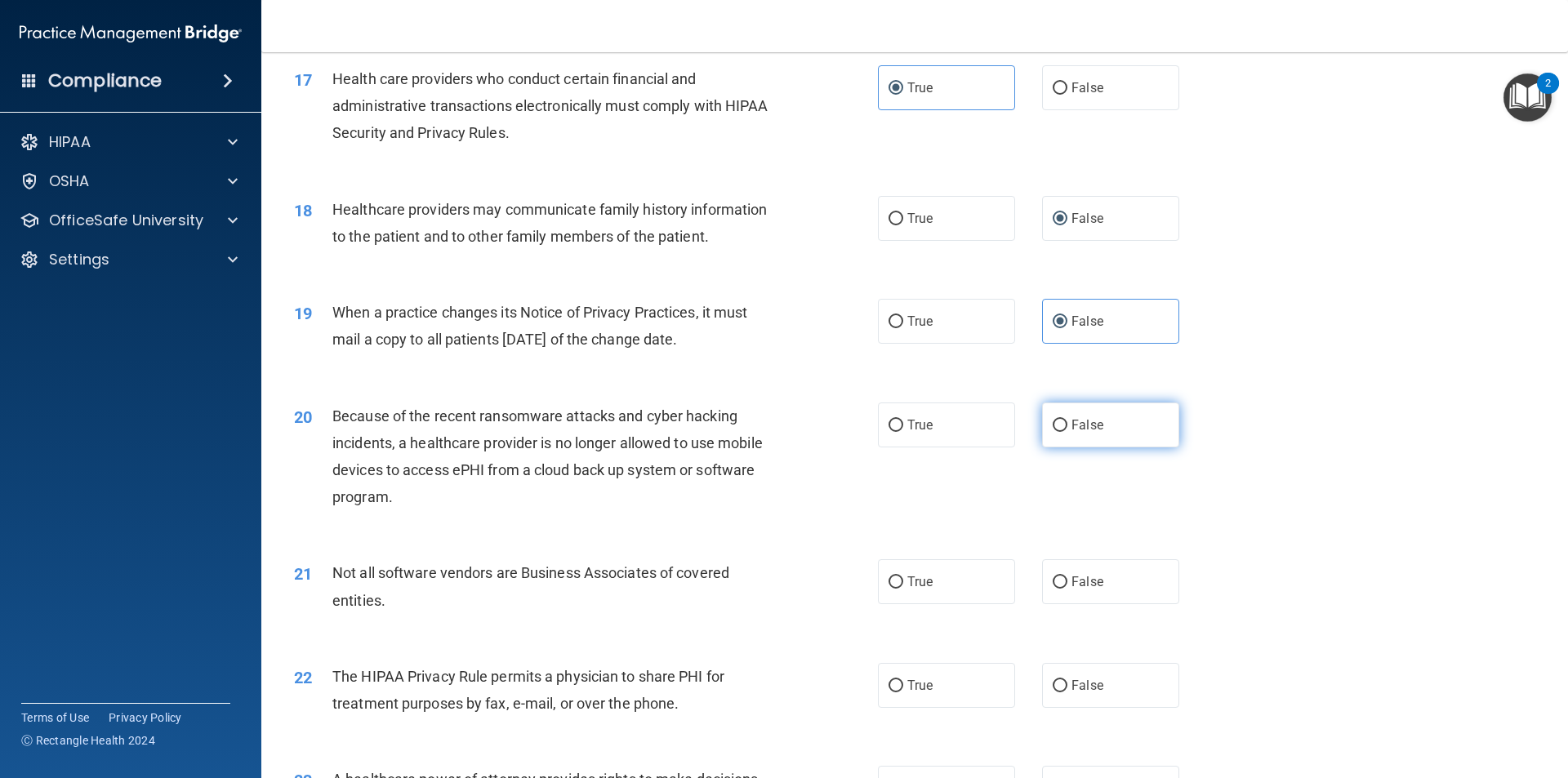
click at [1053, 437] on label "False" at bounding box center [1110, 425] width 137 height 45
click at [1053, 432] on input "False" at bounding box center [1060, 426] width 15 height 12
radio input "true"
click at [901, 585] on label "True" at bounding box center [945, 582] width 137 height 45
click at [901, 585] on input "True" at bounding box center [896, 582] width 15 height 12
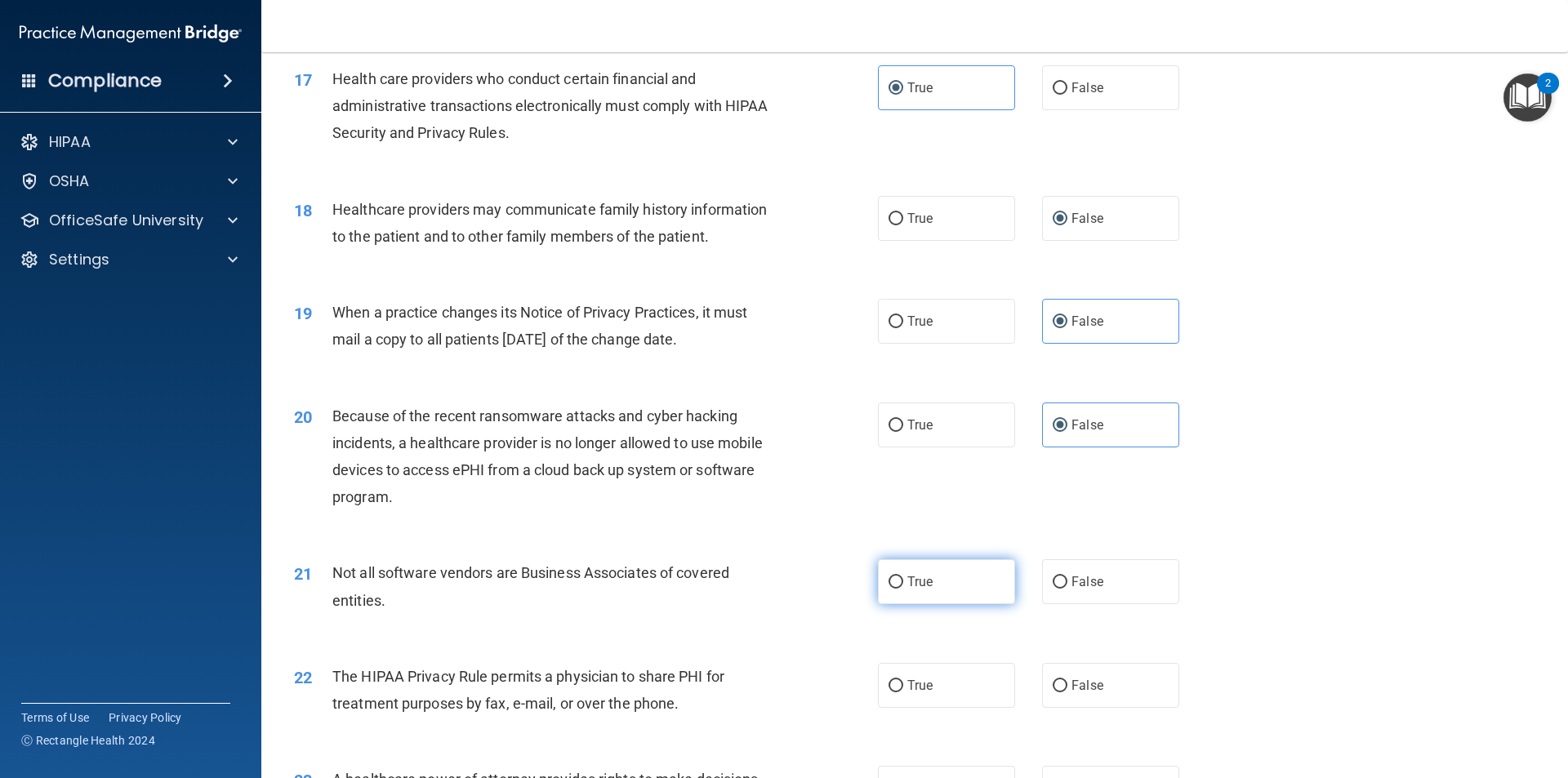
radio input "true"
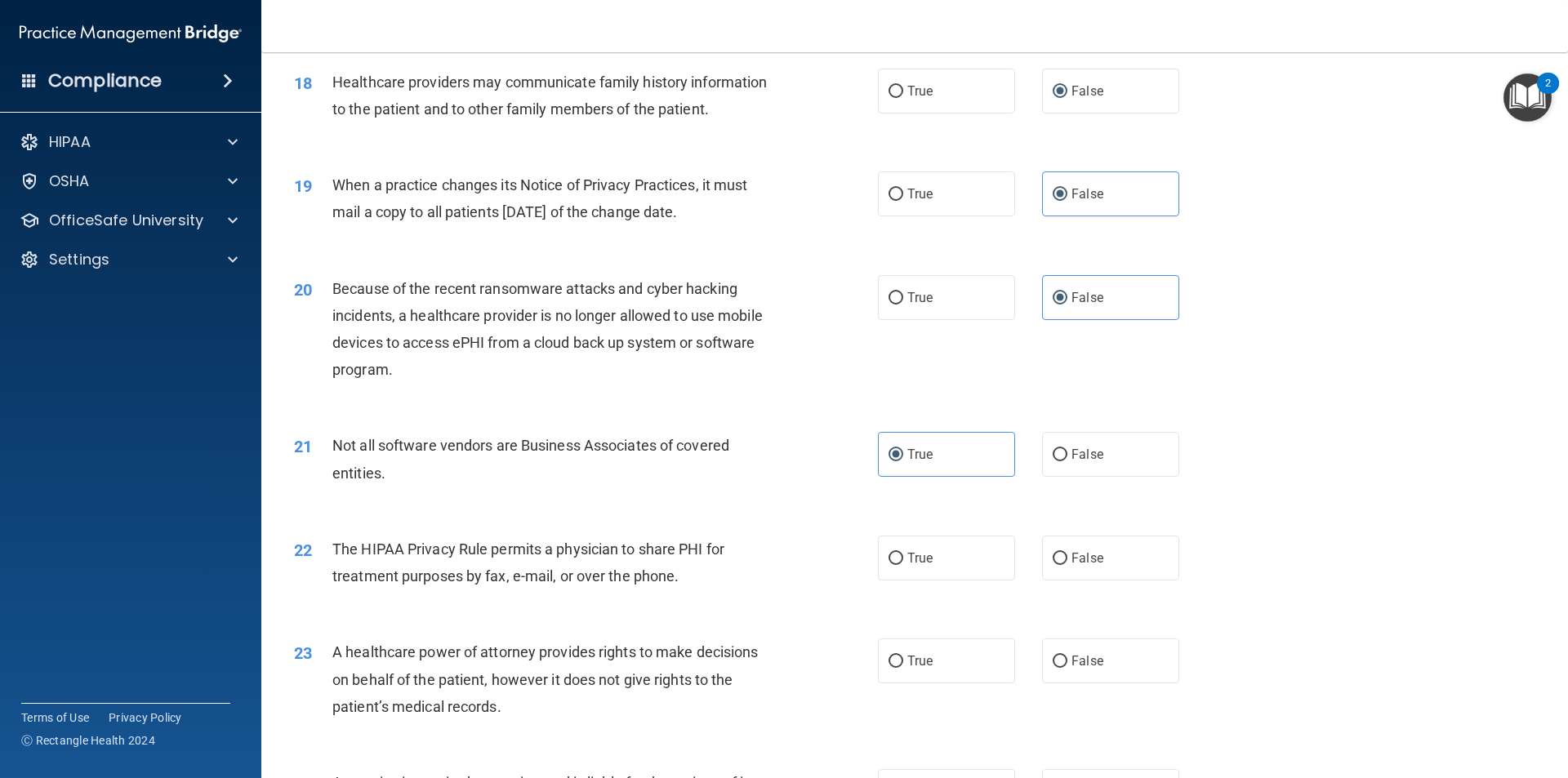
scroll to position [2205, 0]
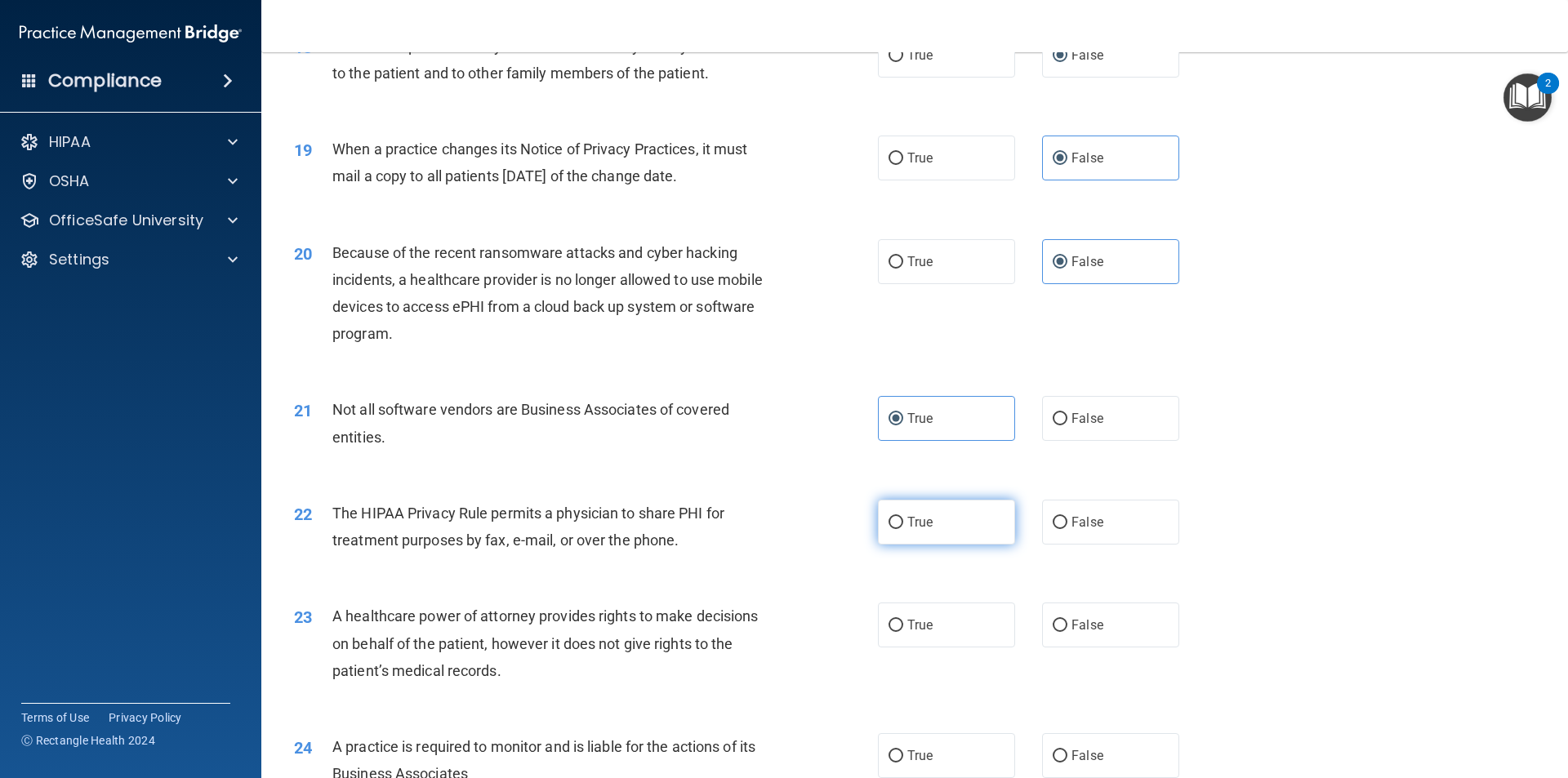
click at [911, 529] on span "True" at bounding box center [920, 522] width 25 height 16
click at [903, 529] on input "True" at bounding box center [896, 523] width 15 height 12
radio input "true"
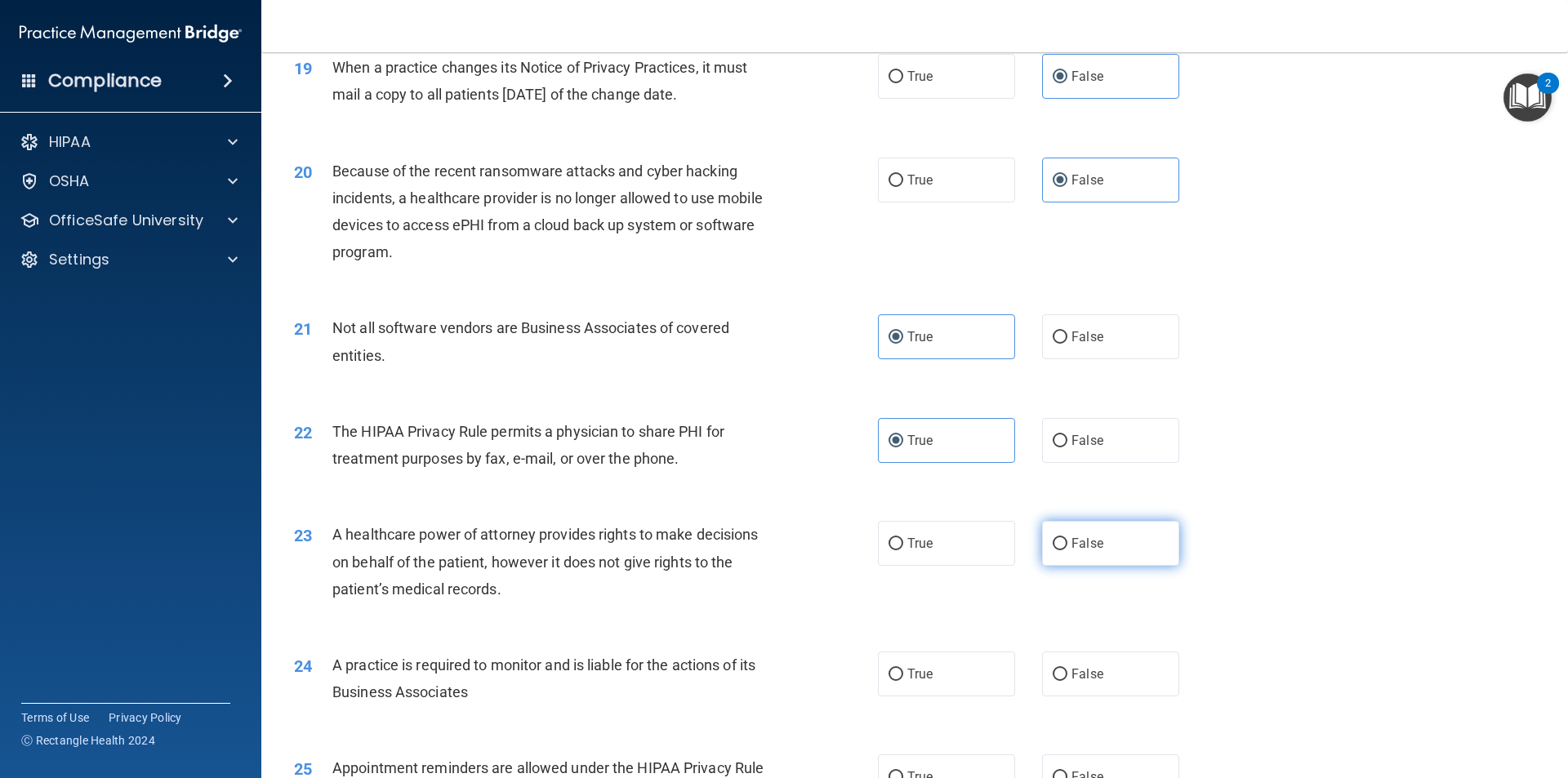
click at [1088, 555] on label "False" at bounding box center [1110, 544] width 137 height 45
click at [1067, 550] on input "False" at bounding box center [1060, 544] width 15 height 12
radio input "true"
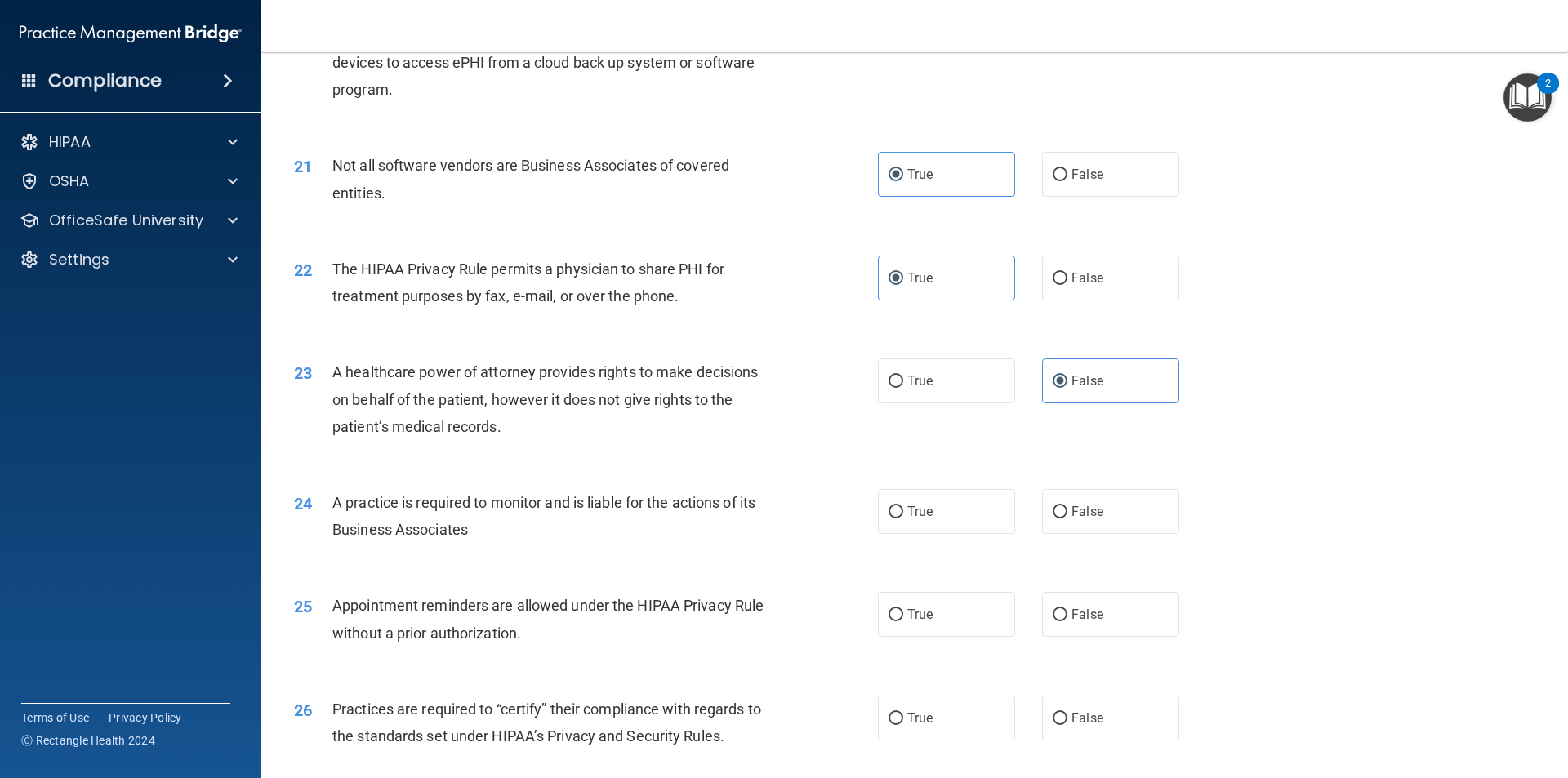
scroll to position [2450, 0]
click at [907, 518] on span "True" at bounding box center [920, 511] width 25 height 16
click at [903, 518] on input "True" at bounding box center [896, 511] width 15 height 12
radio input "true"
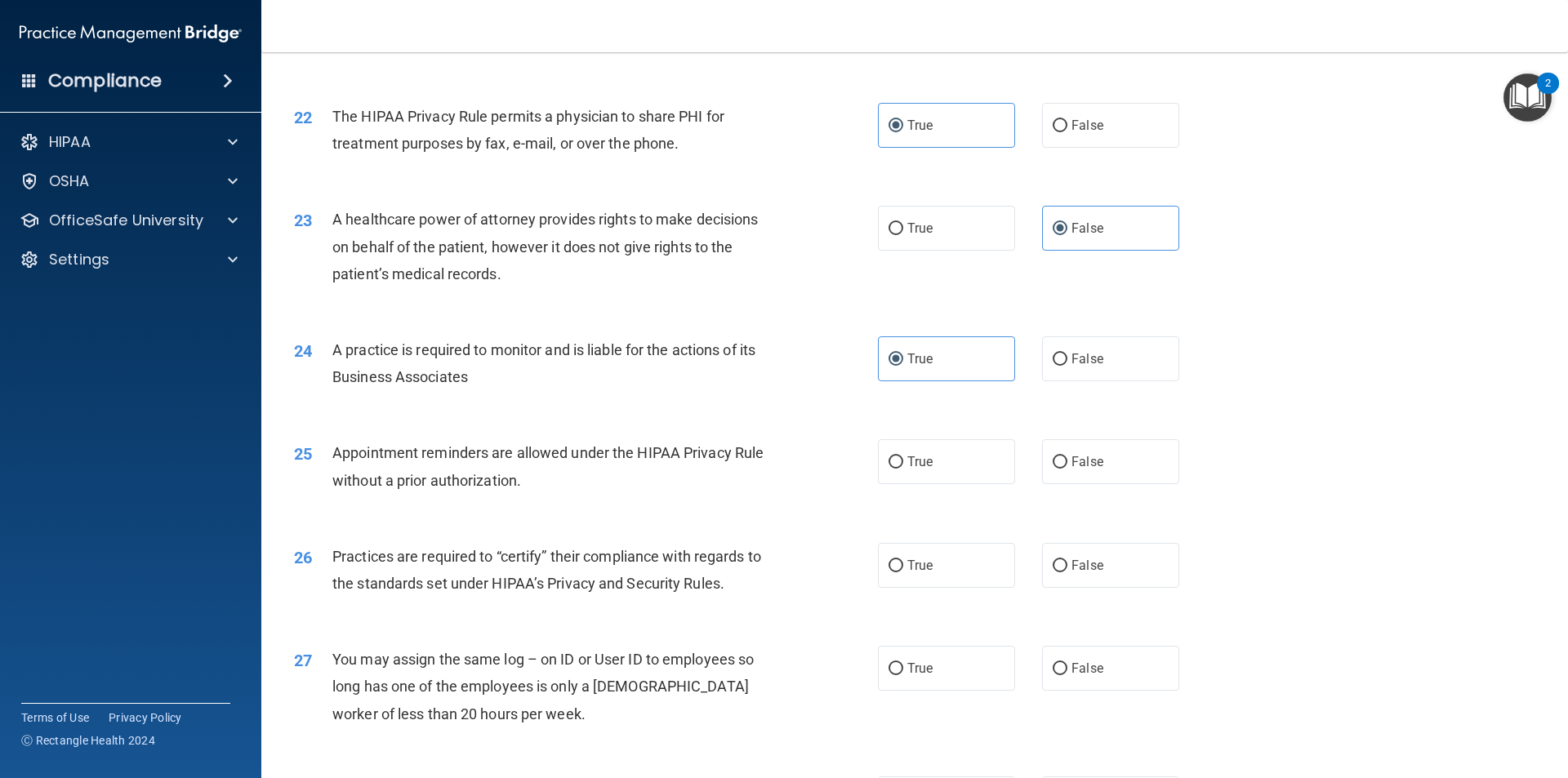
scroll to position [2614, 0]
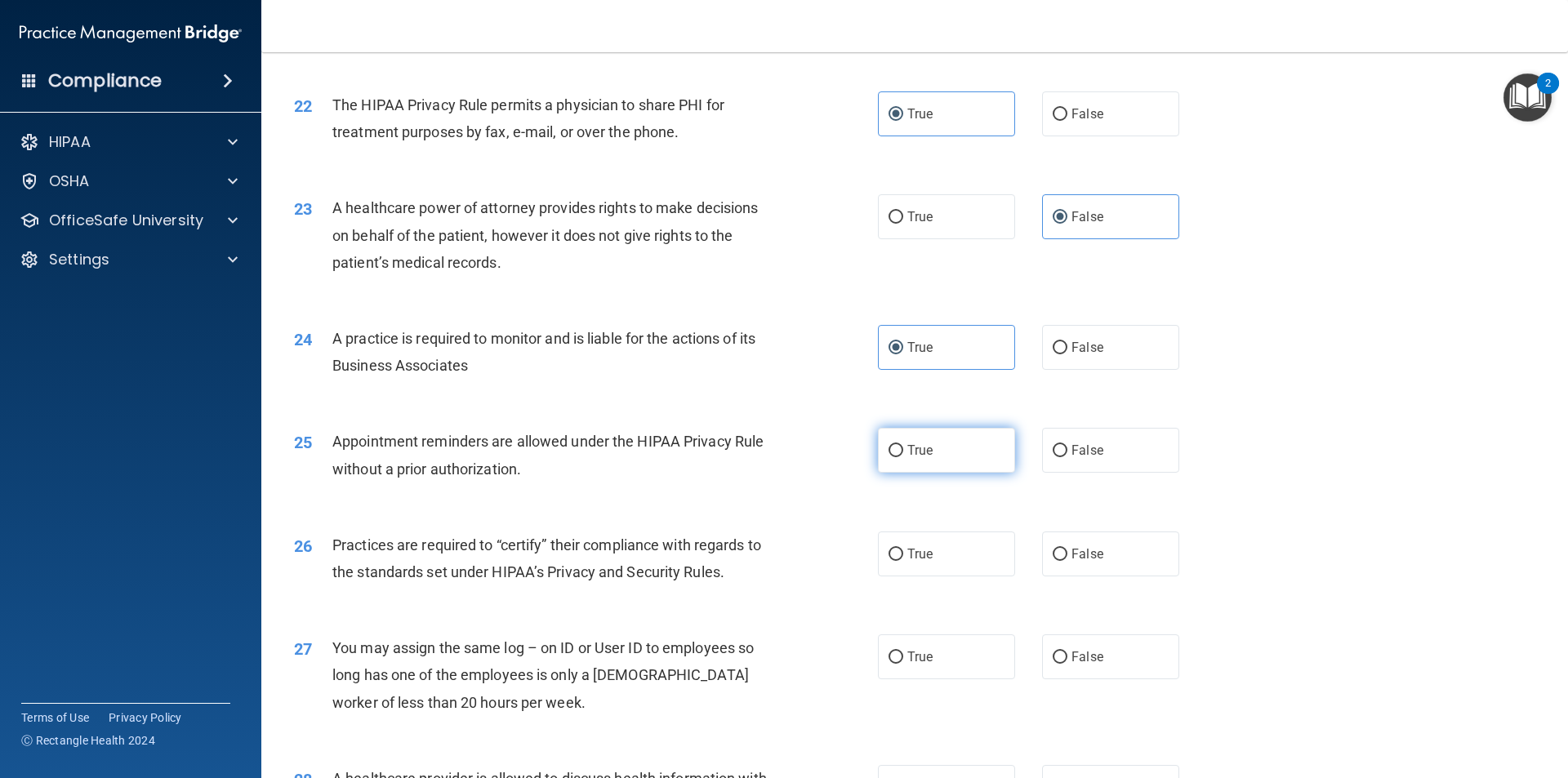
click at [907, 454] on span "True" at bounding box center [920, 450] width 25 height 16
click at [903, 454] on input "True" at bounding box center [896, 451] width 15 height 12
radio input "true"
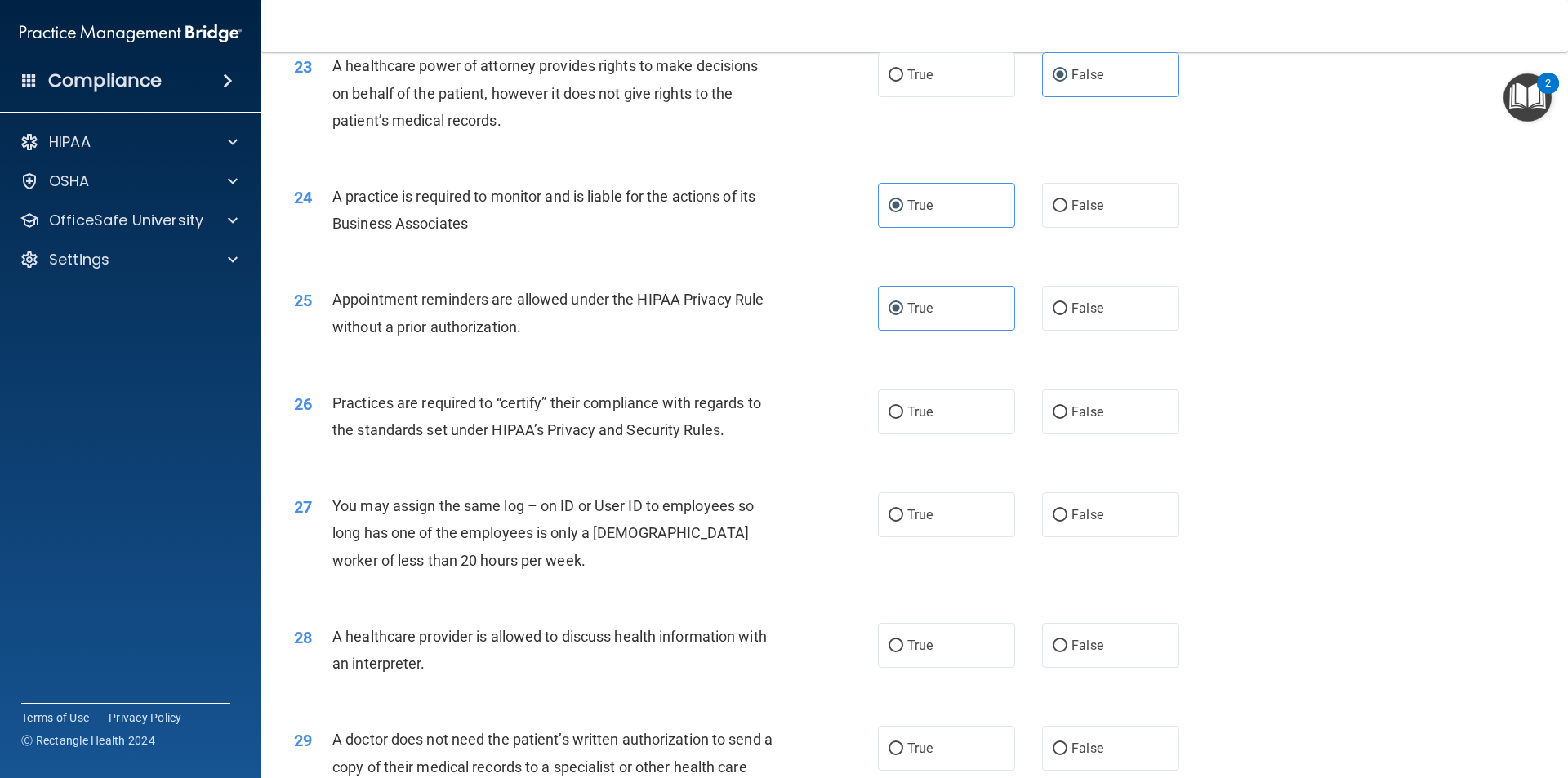
scroll to position [2777, 0]
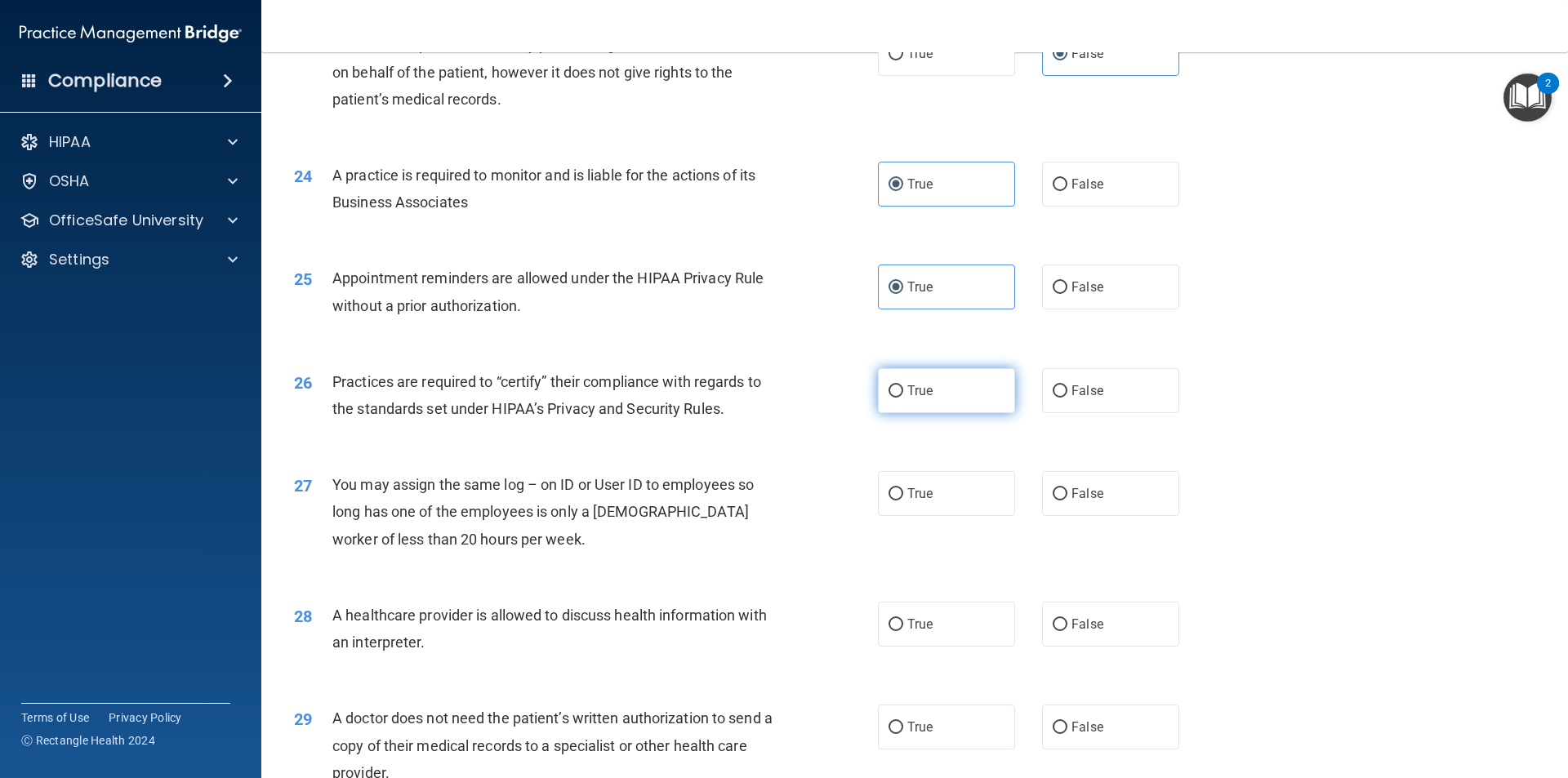
click at [931, 391] on label "True" at bounding box center [945, 391] width 137 height 45
click at [903, 391] on input "True" at bounding box center [896, 391] width 15 height 12
radio input "true"
click at [1063, 482] on label "False" at bounding box center [1110, 494] width 137 height 45
click at [1063, 488] on input "False" at bounding box center [1060, 494] width 15 height 12
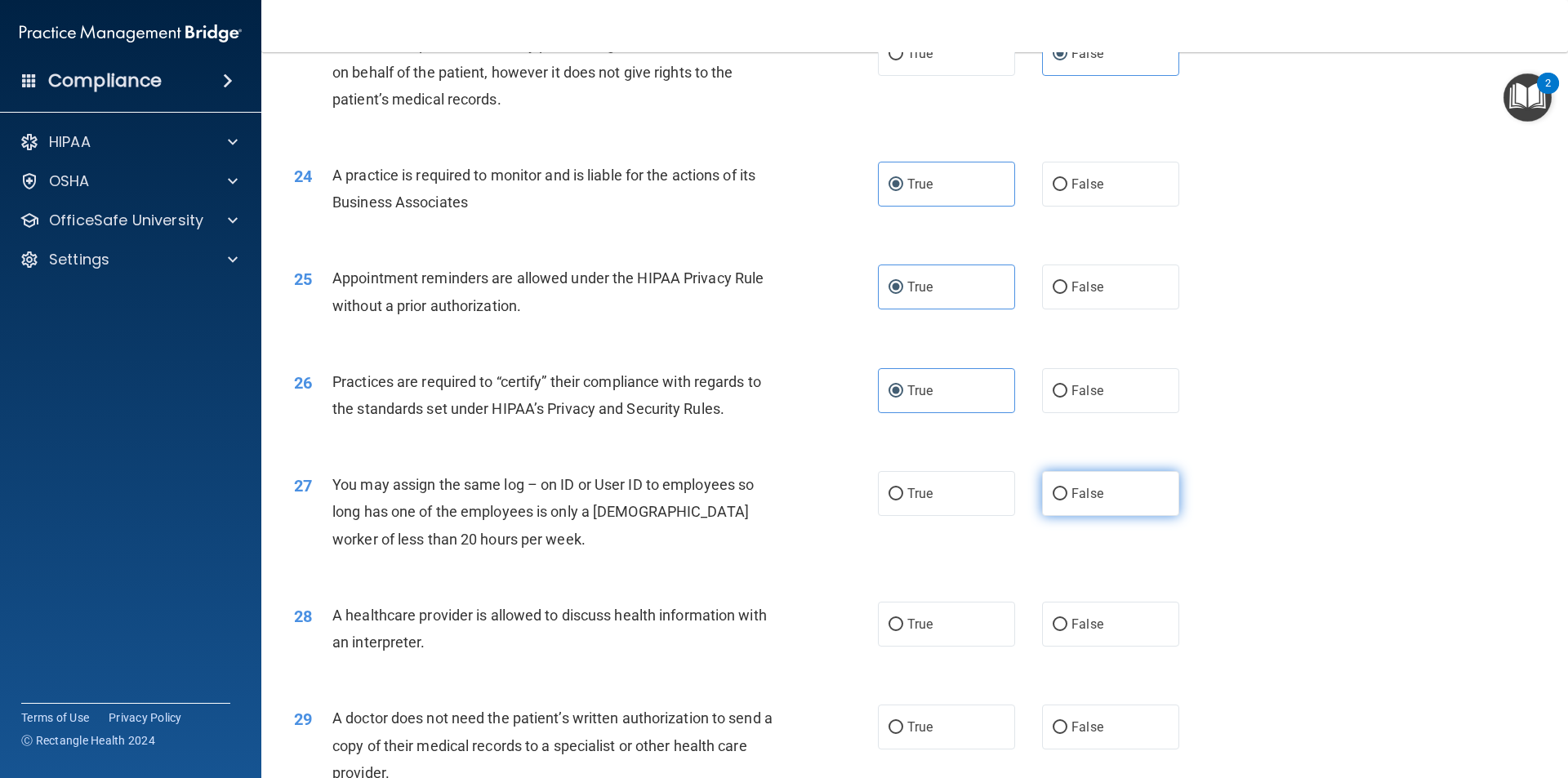
radio input "true"
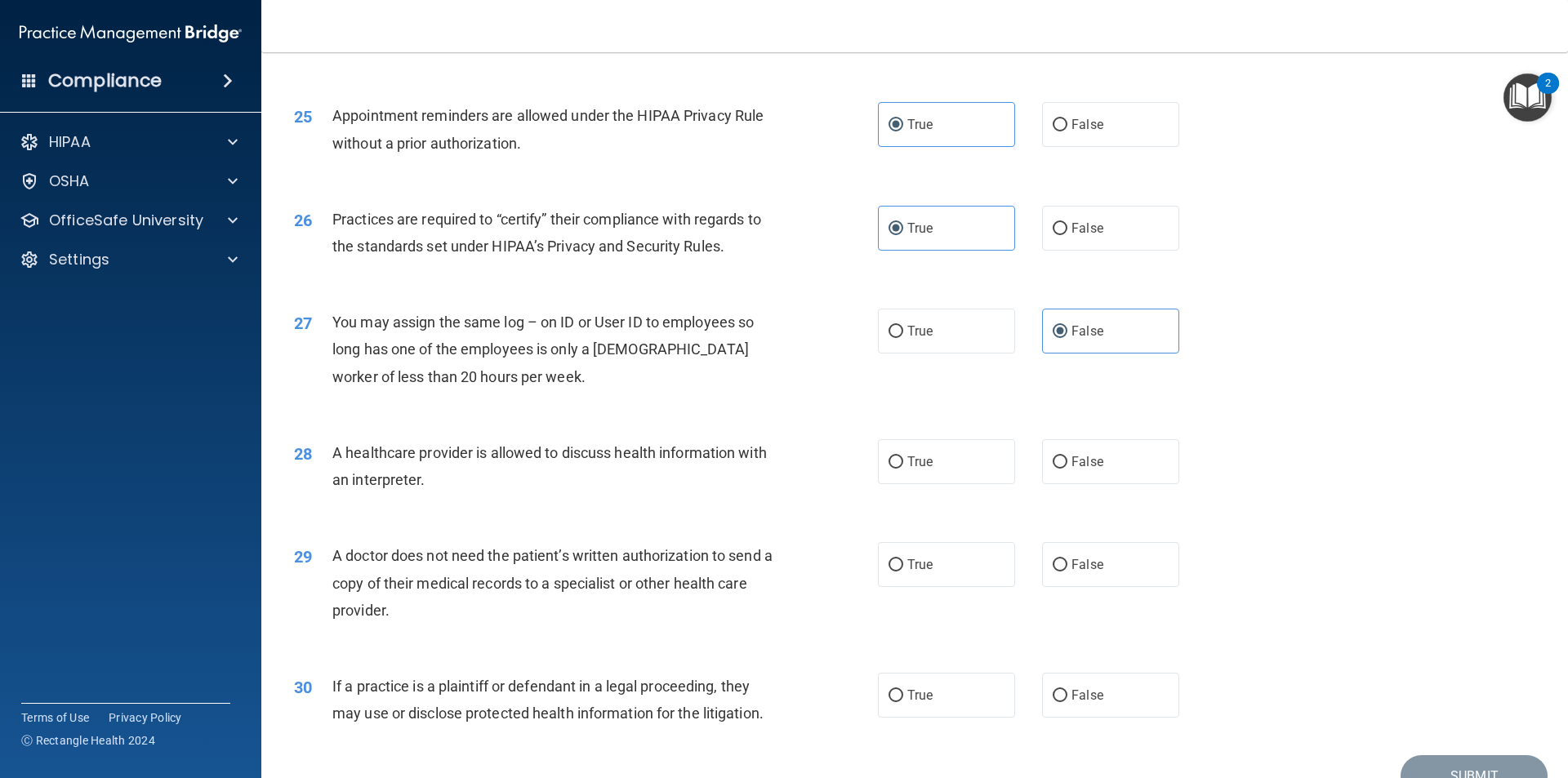
scroll to position [2940, 0]
click at [898, 462] on label "True" at bounding box center [945, 461] width 137 height 45
click at [898, 462] on input "True" at bounding box center [896, 462] width 15 height 12
radio input "true"
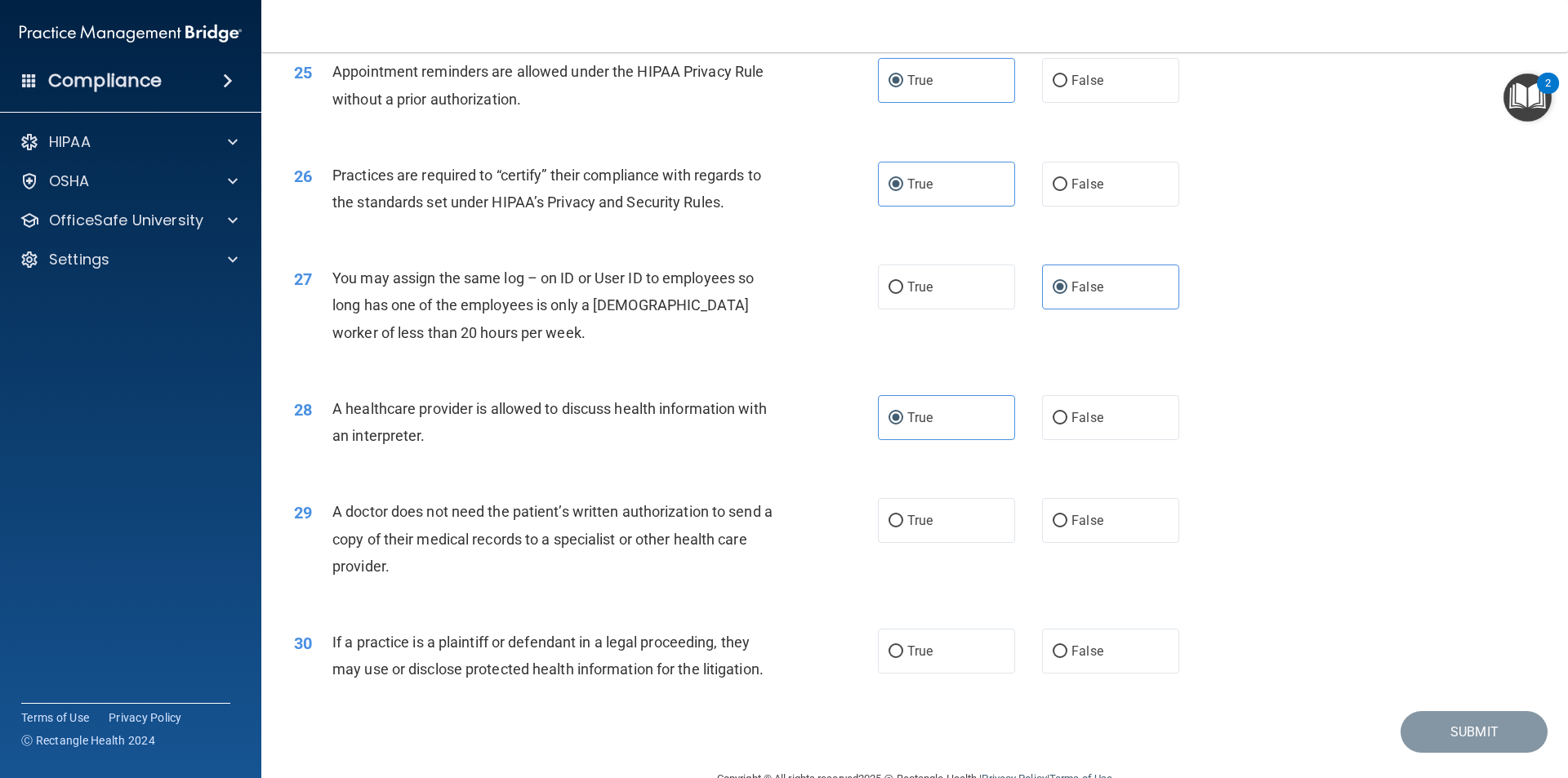
scroll to position [3021, 0]
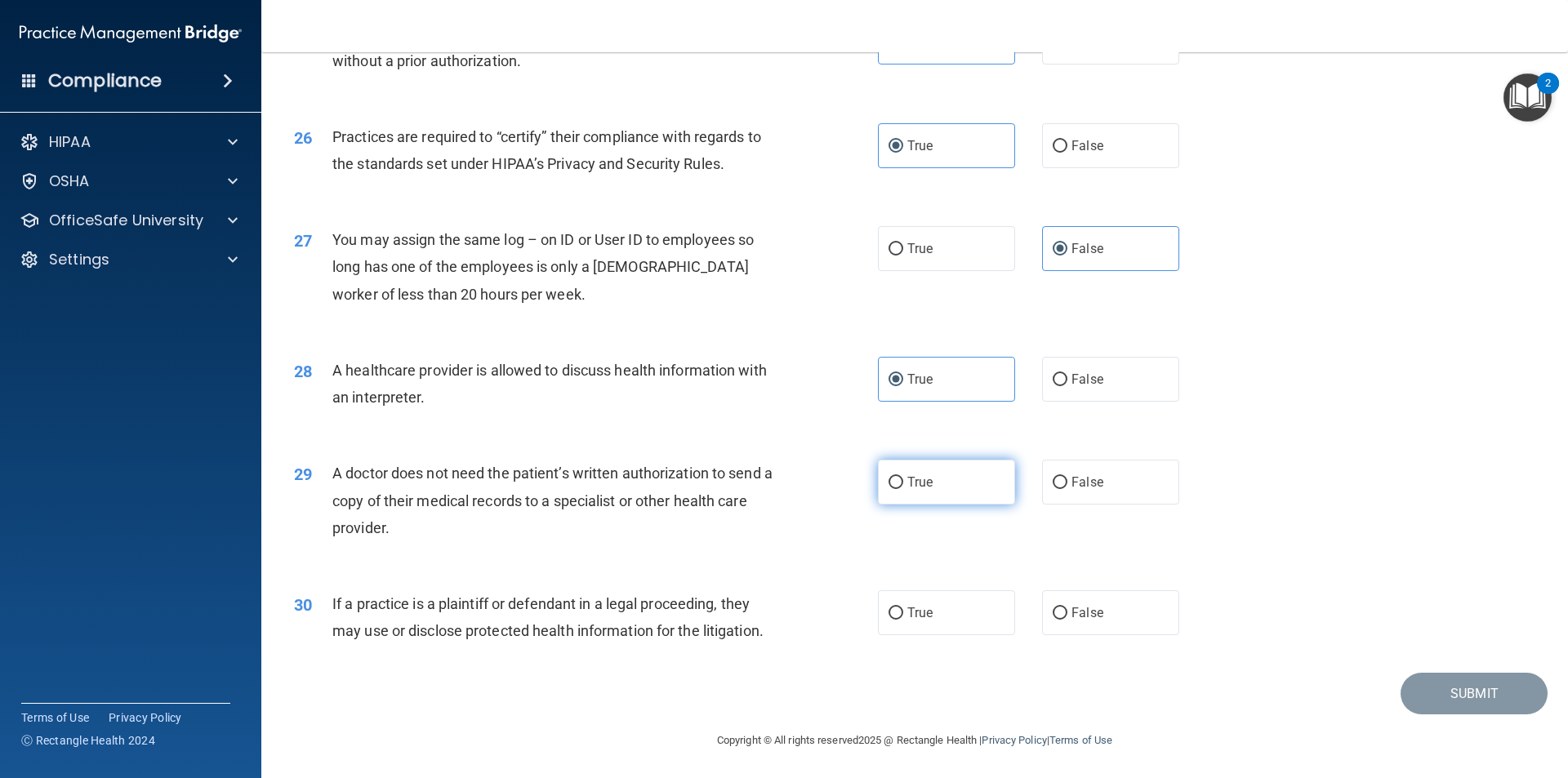
click at [925, 486] on span "True" at bounding box center [920, 482] width 25 height 16
click at [903, 486] on input "True" at bounding box center [896, 482] width 15 height 12
radio input "true"
click at [913, 624] on label "True" at bounding box center [945, 613] width 137 height 45
click at [903, 620] on input "True" at bounding box center [896, 614] width 15 height 12
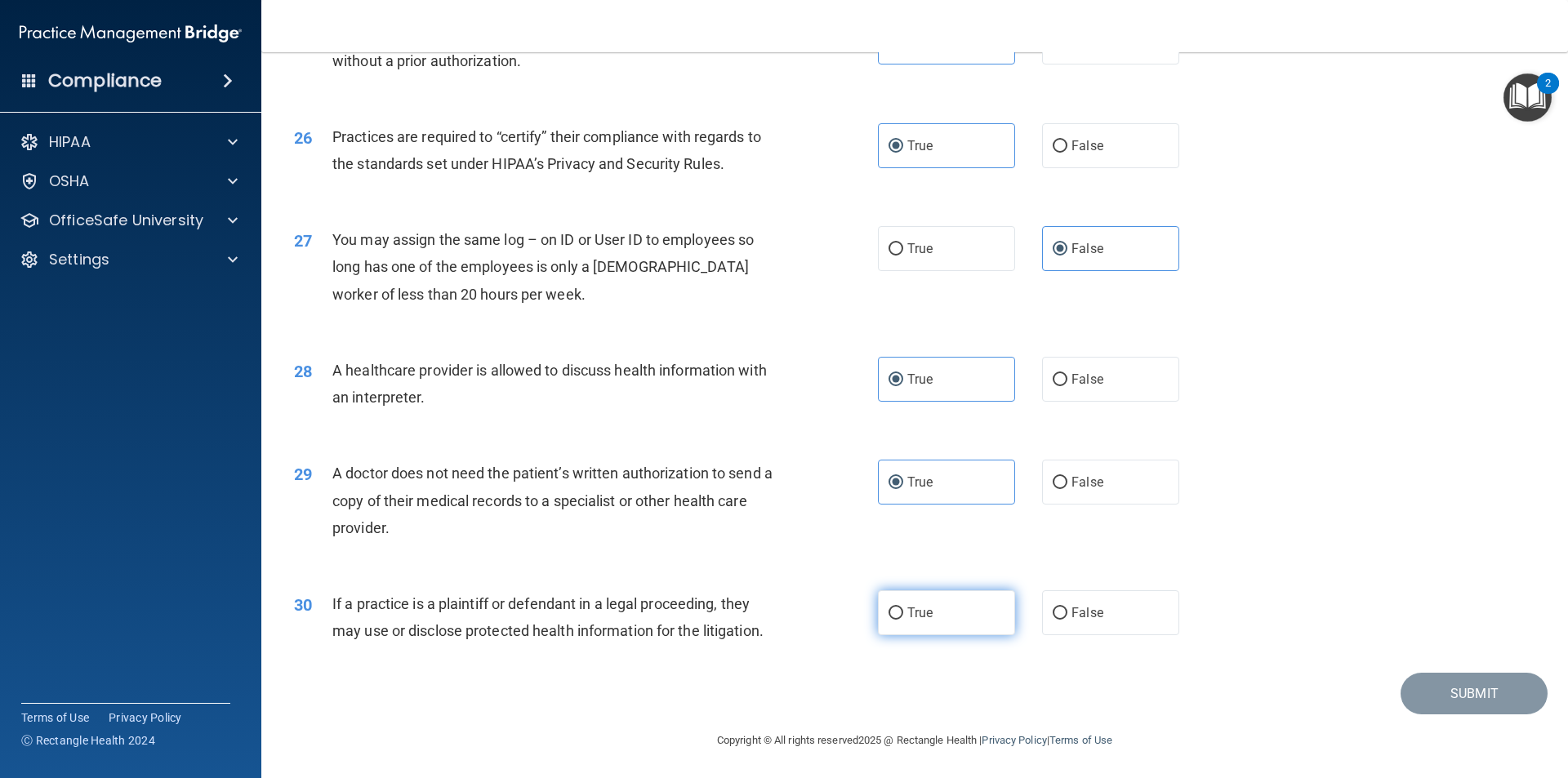
radio input "true"
click at [1419, 695] on button "Submit" at bounding box center [1473, 693] width 147 height 42
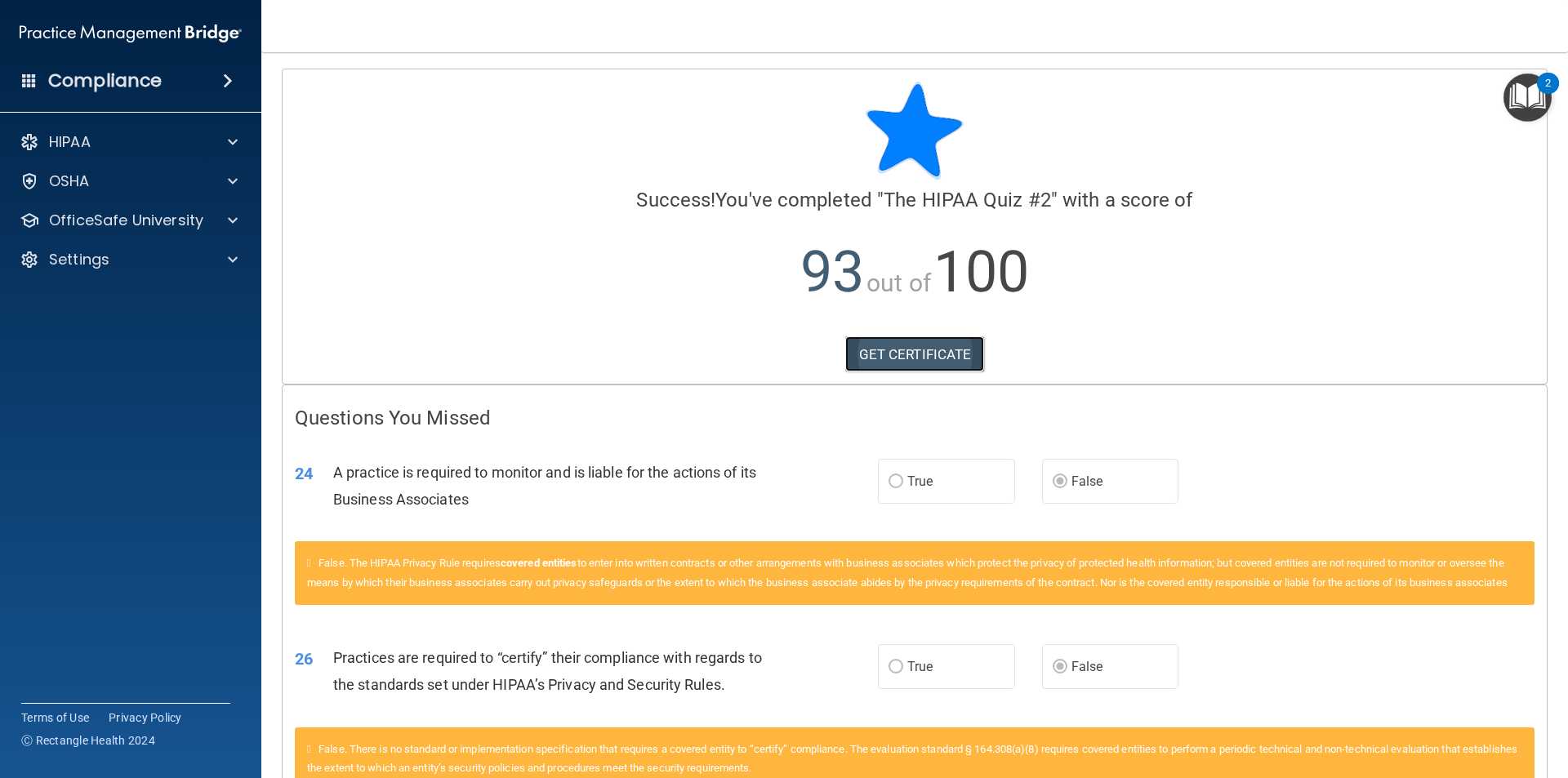
click at [875, 362] on link "GET CERTIFICATE" at bounding box center [915, 354] width 139 height 36
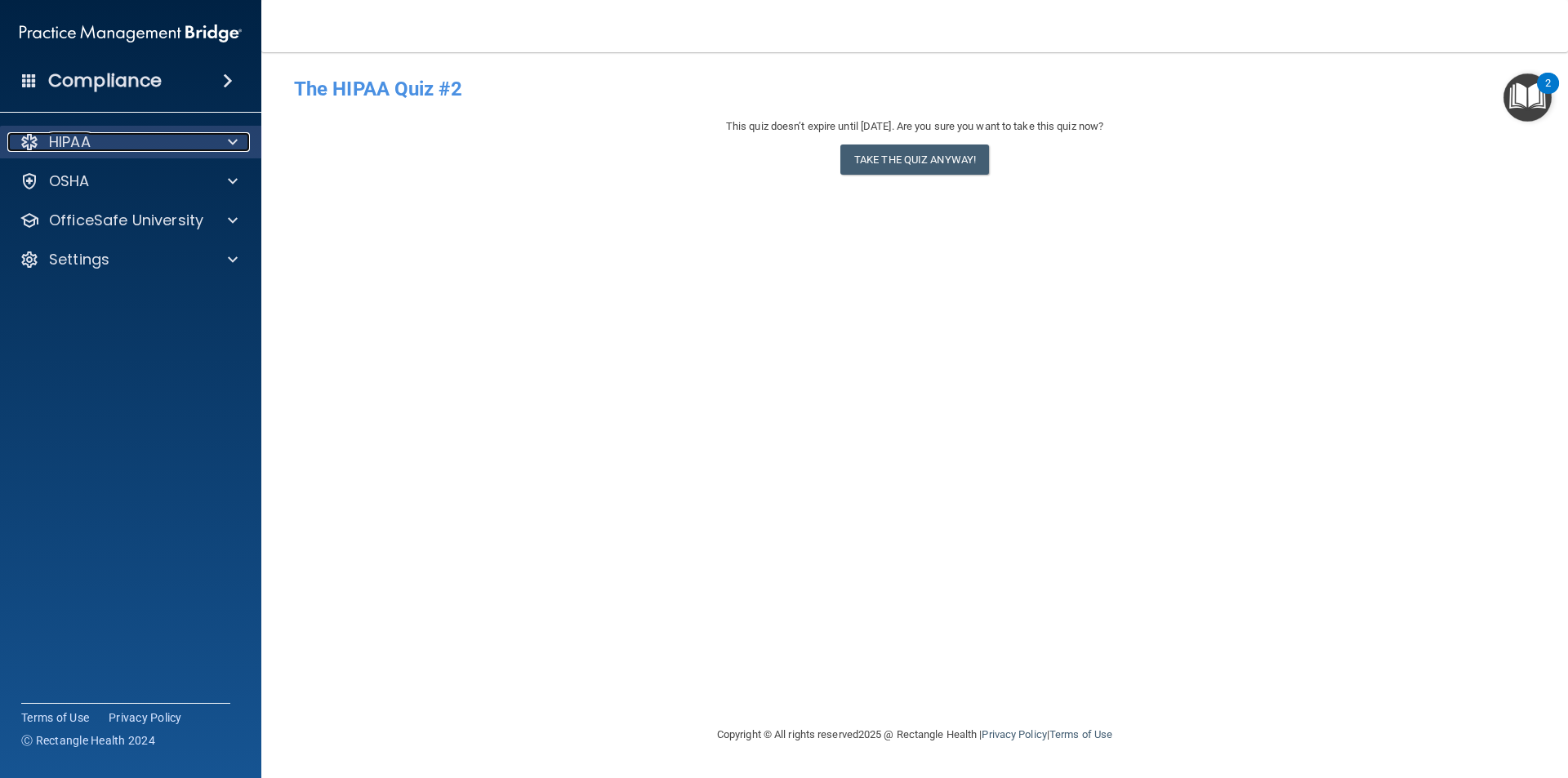
click at [69, 142] on p "HIPAA" at bounding box center [70, 142] width 42 height 20
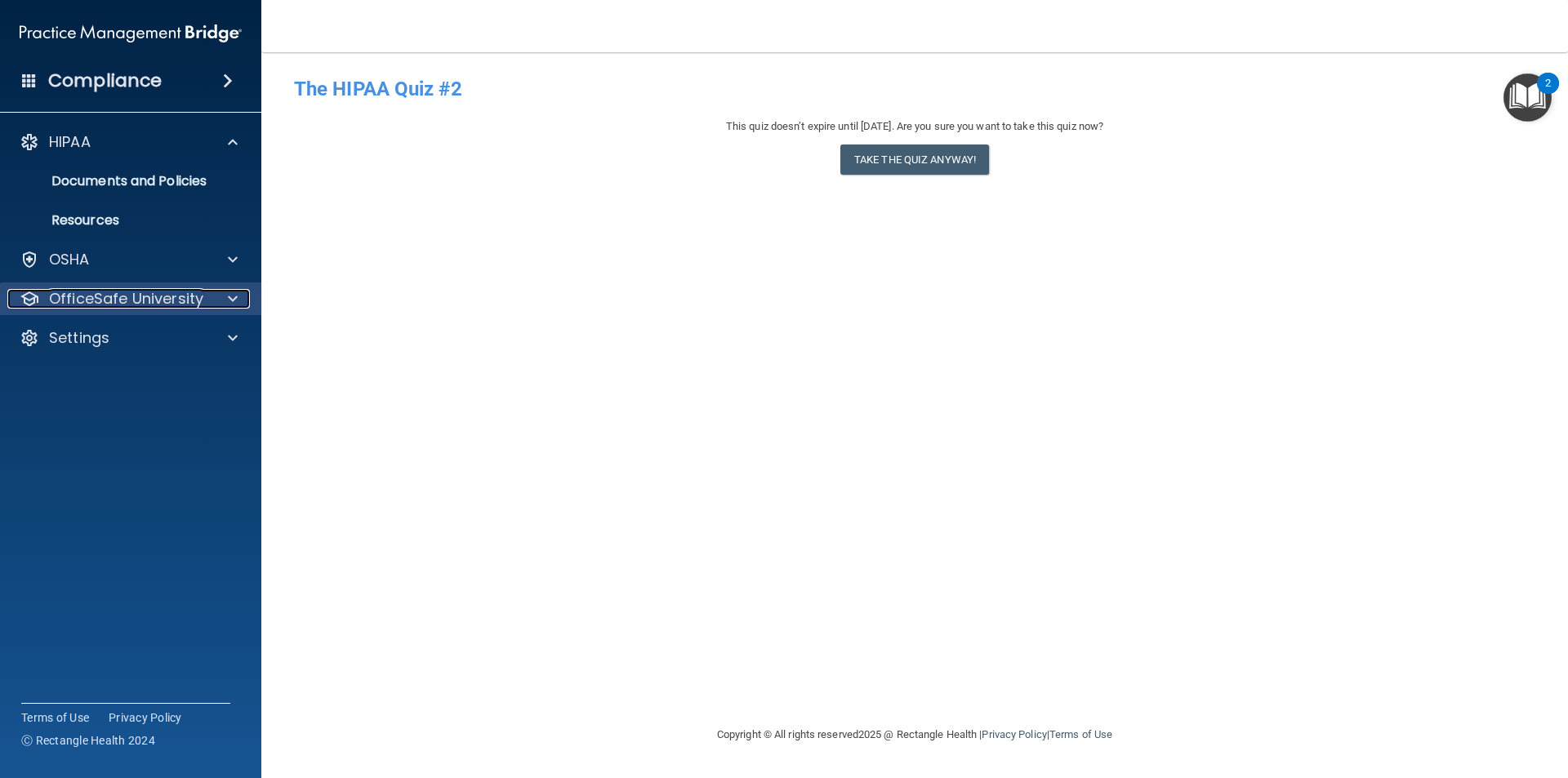
click at [80, 297] on p "OfficeSafe University" at bounding box center [126, 299] width 154 height 20
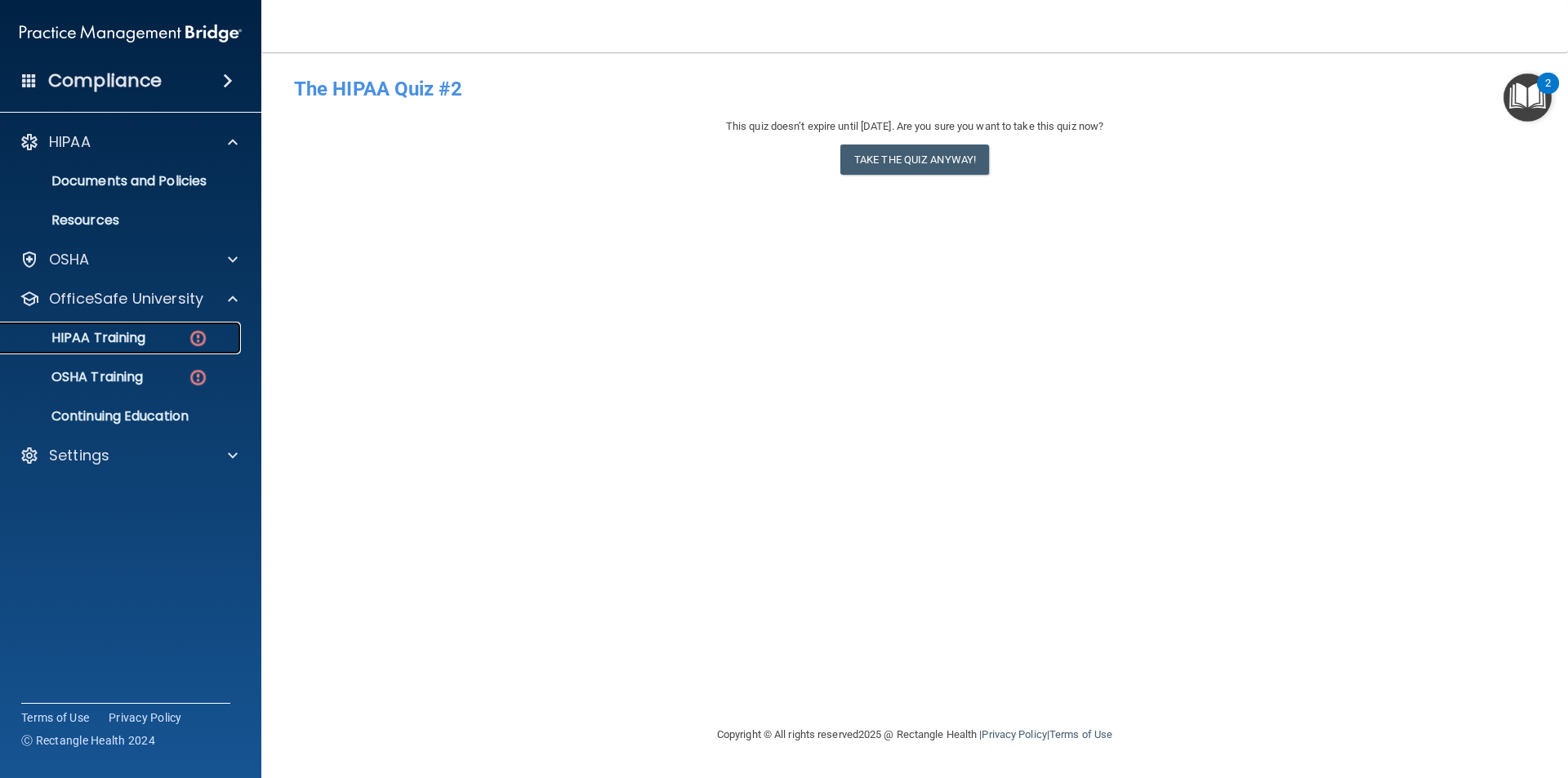
click at [119, 331] on p "HIPAA Training" at bounding box center [78, 338] width 134 height 17
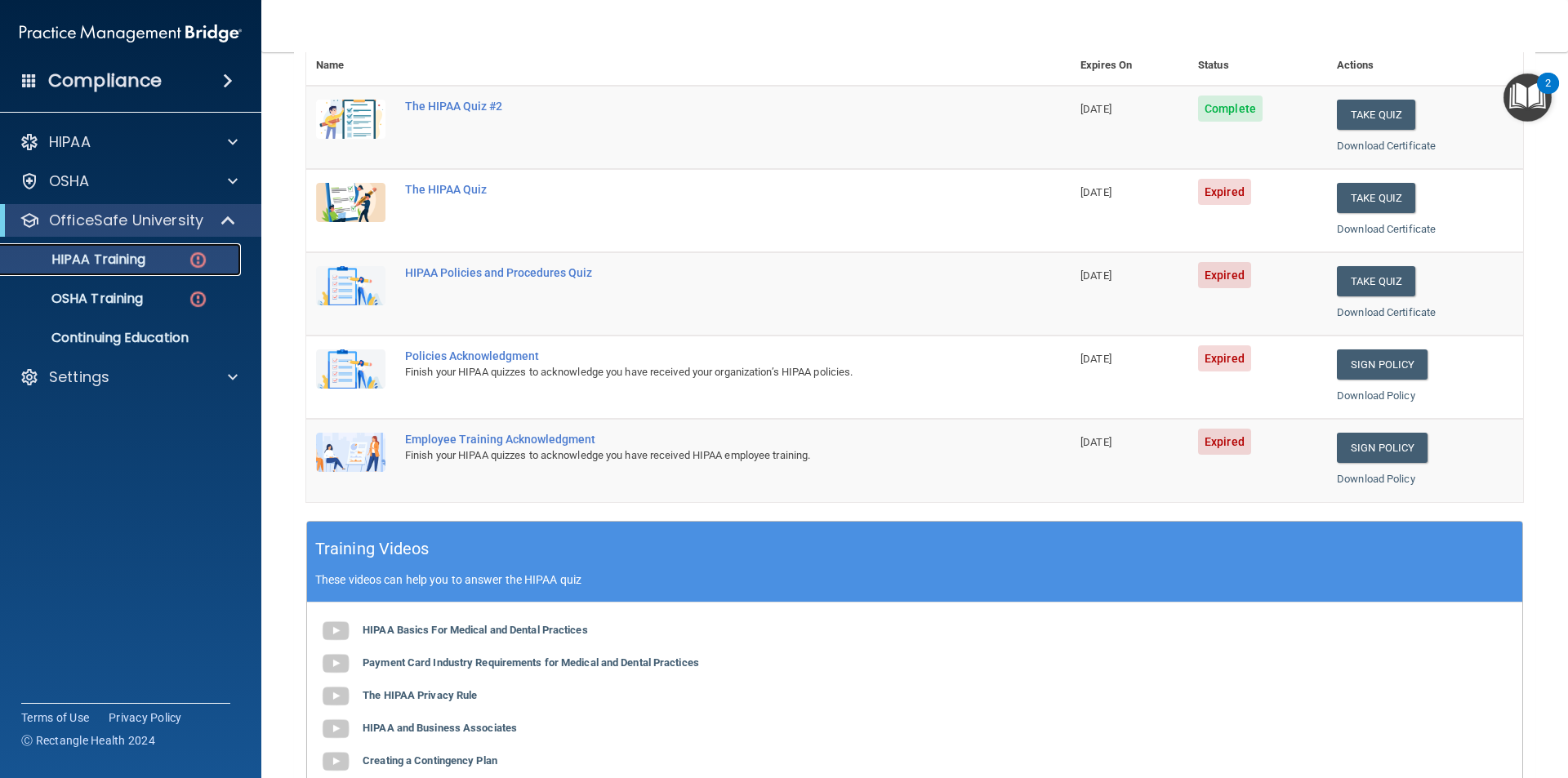
scroll to position [164, 0]
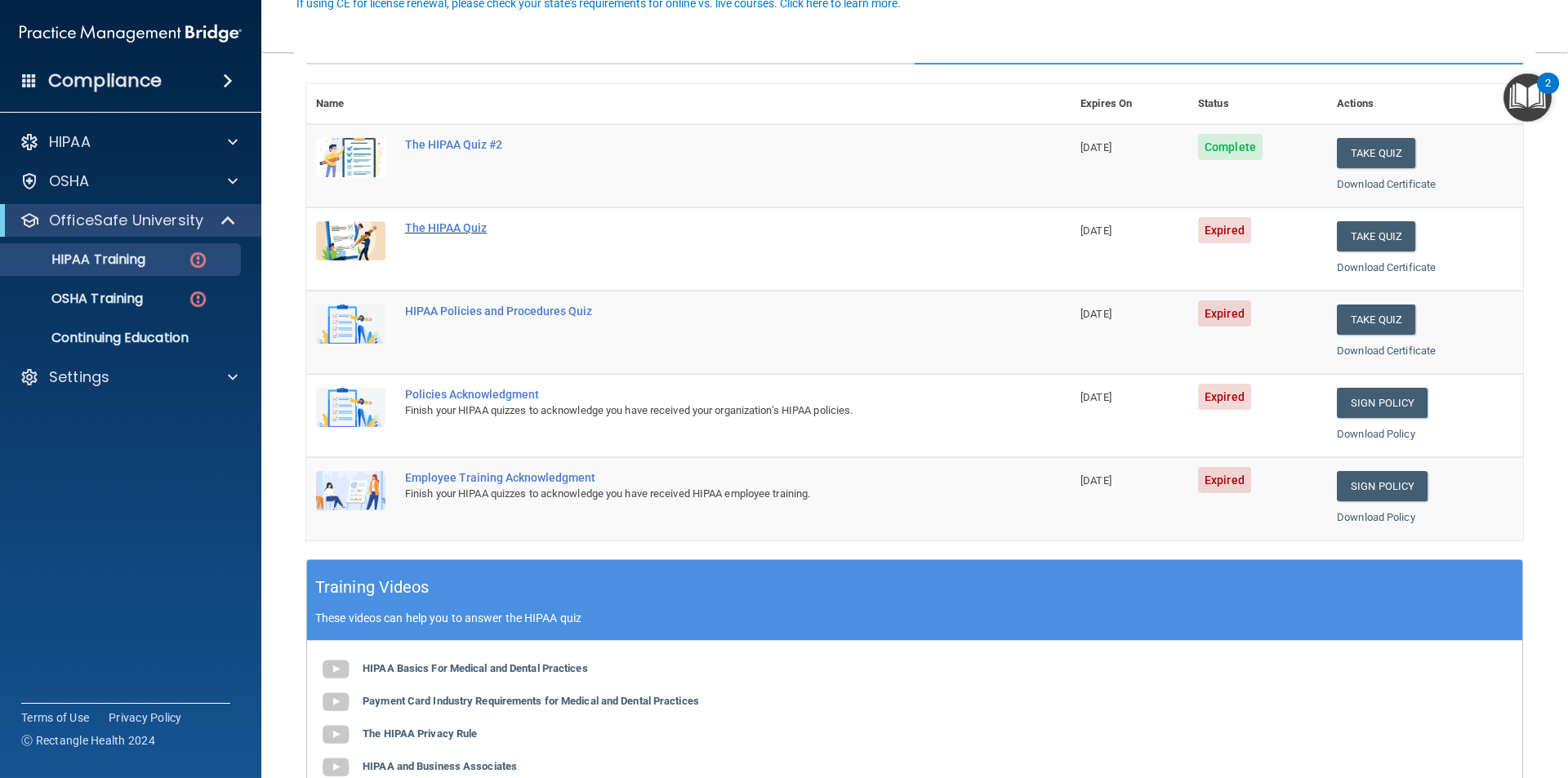
click at [447, 227] on div "The HIPAA Quiz" at bounding box center [696, 228] width 584 height 13
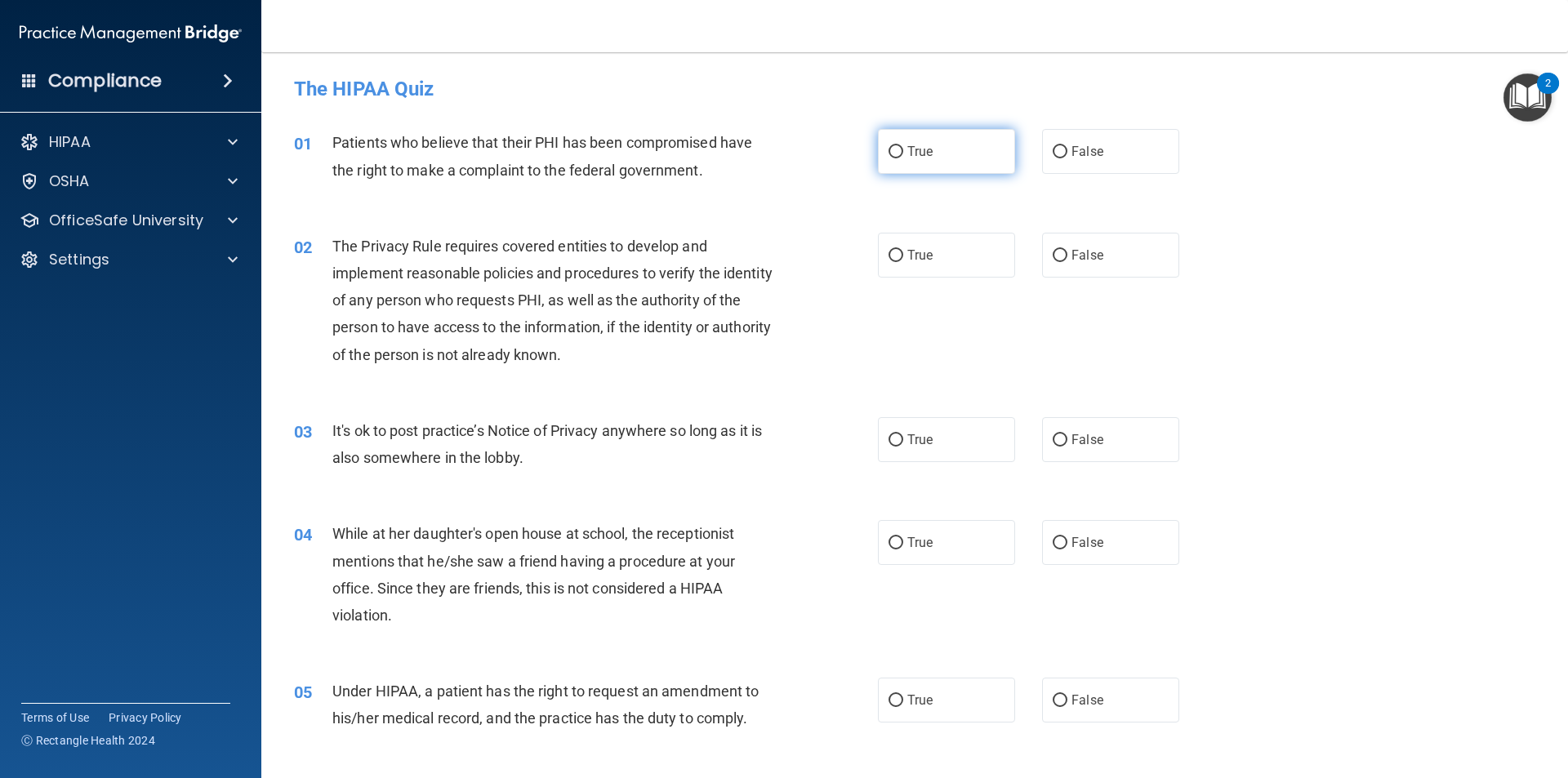
click at [907, 145] on span "True" at bounding box center [920, 151] width 25 height 16
click at [903, 146] on input "True" at bounding box center [896, 152] width 15 height 12
radio input "true"
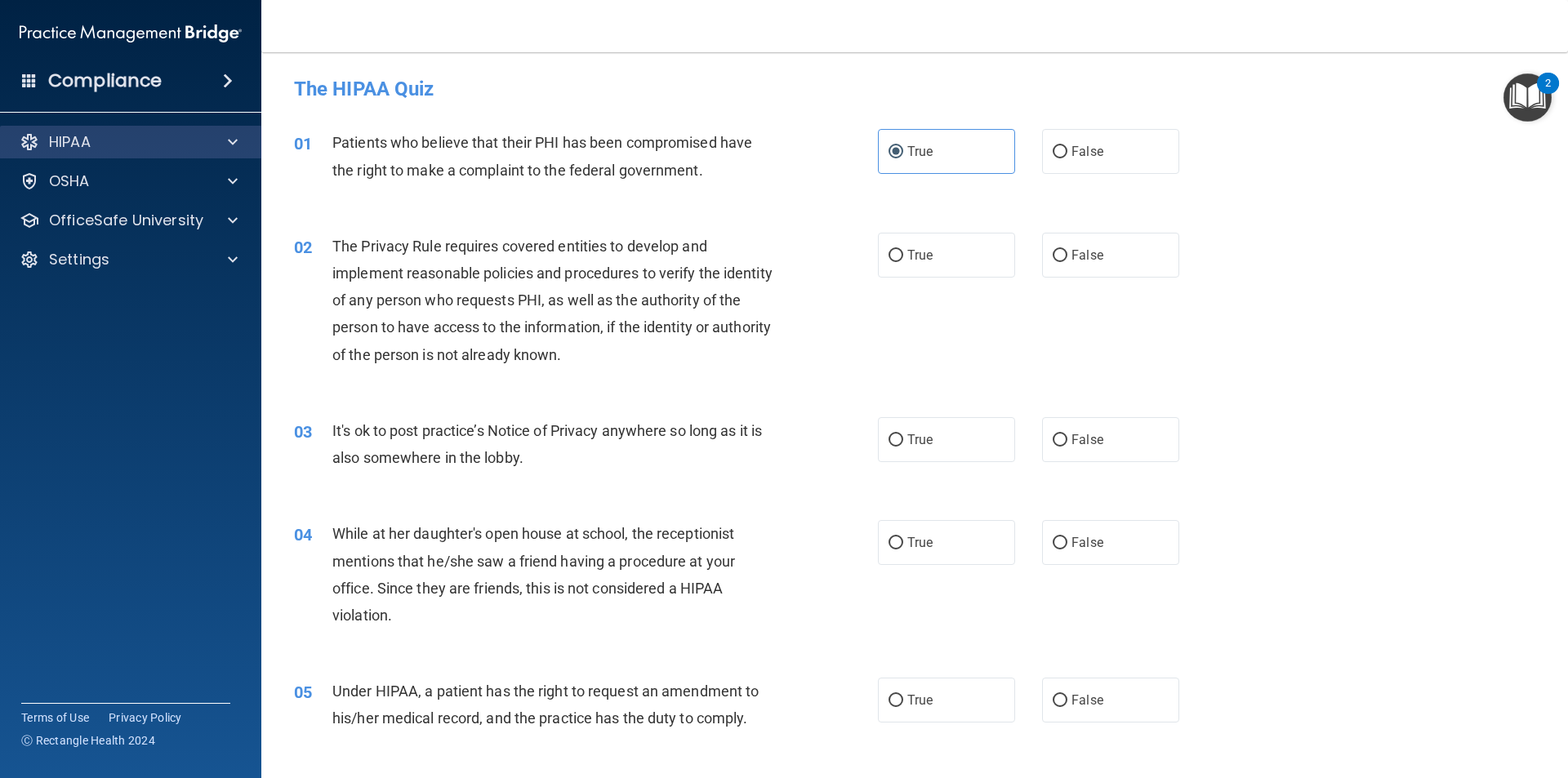
click at [121, 153] on div "HIPAA" at bounding box center [131, 141] width 262 height 32
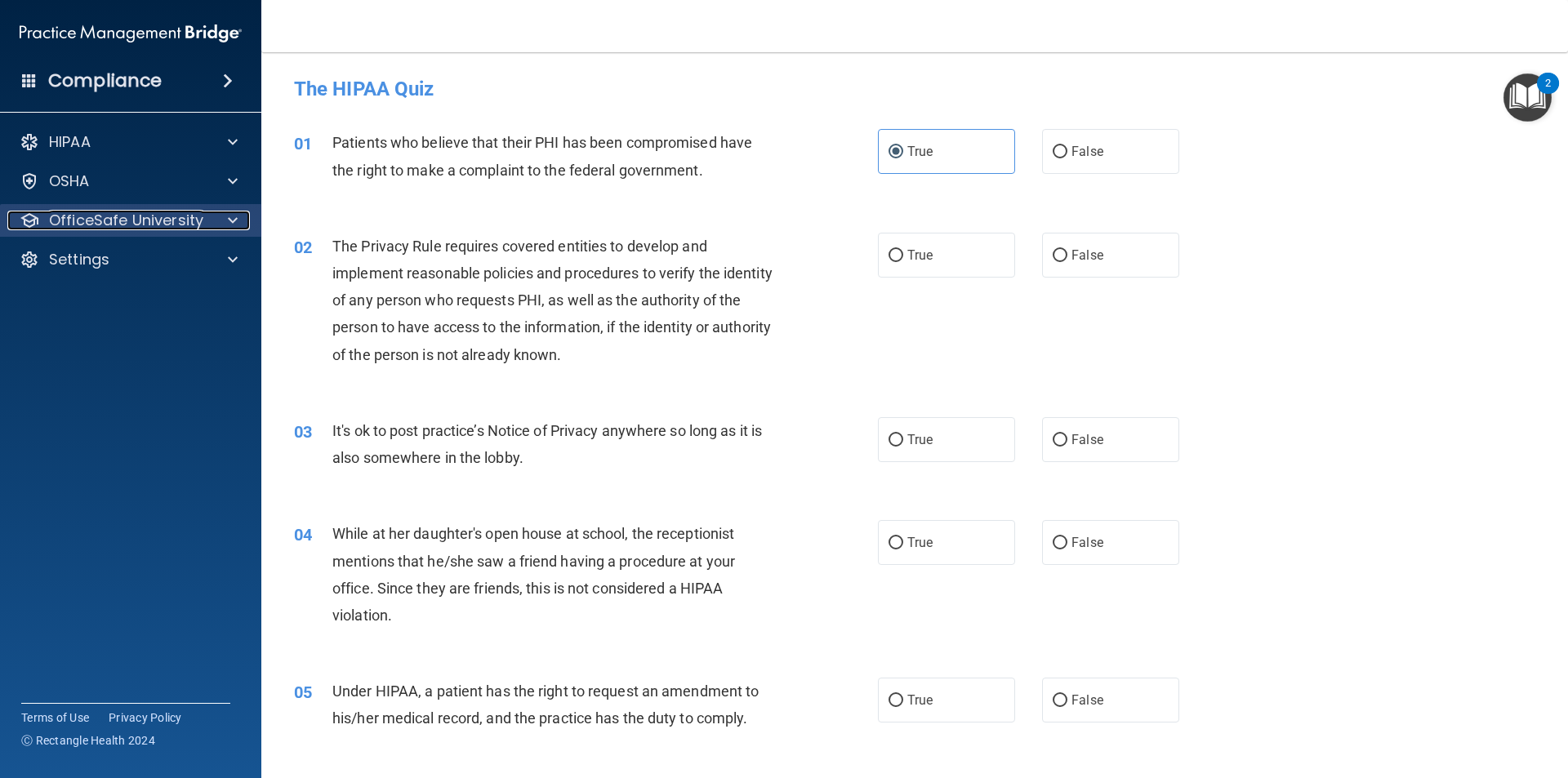
click at [131, 219] on p "OfficeSafe University" at bounding box center [126, 221] width 154 height 20
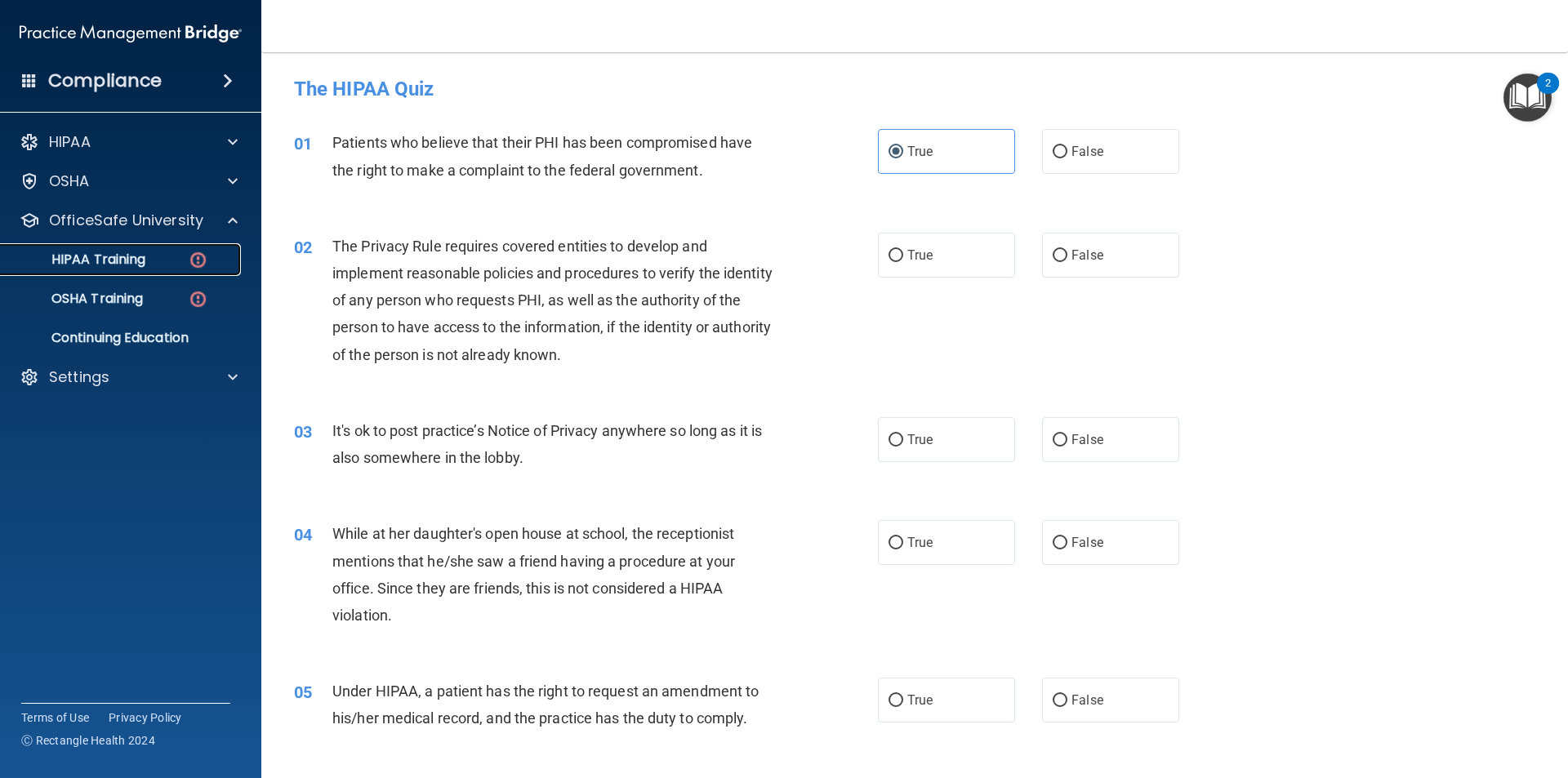
click at [94, 252] on p "HIPAA Training" at bounding box center [78, 260] width 134 height 17
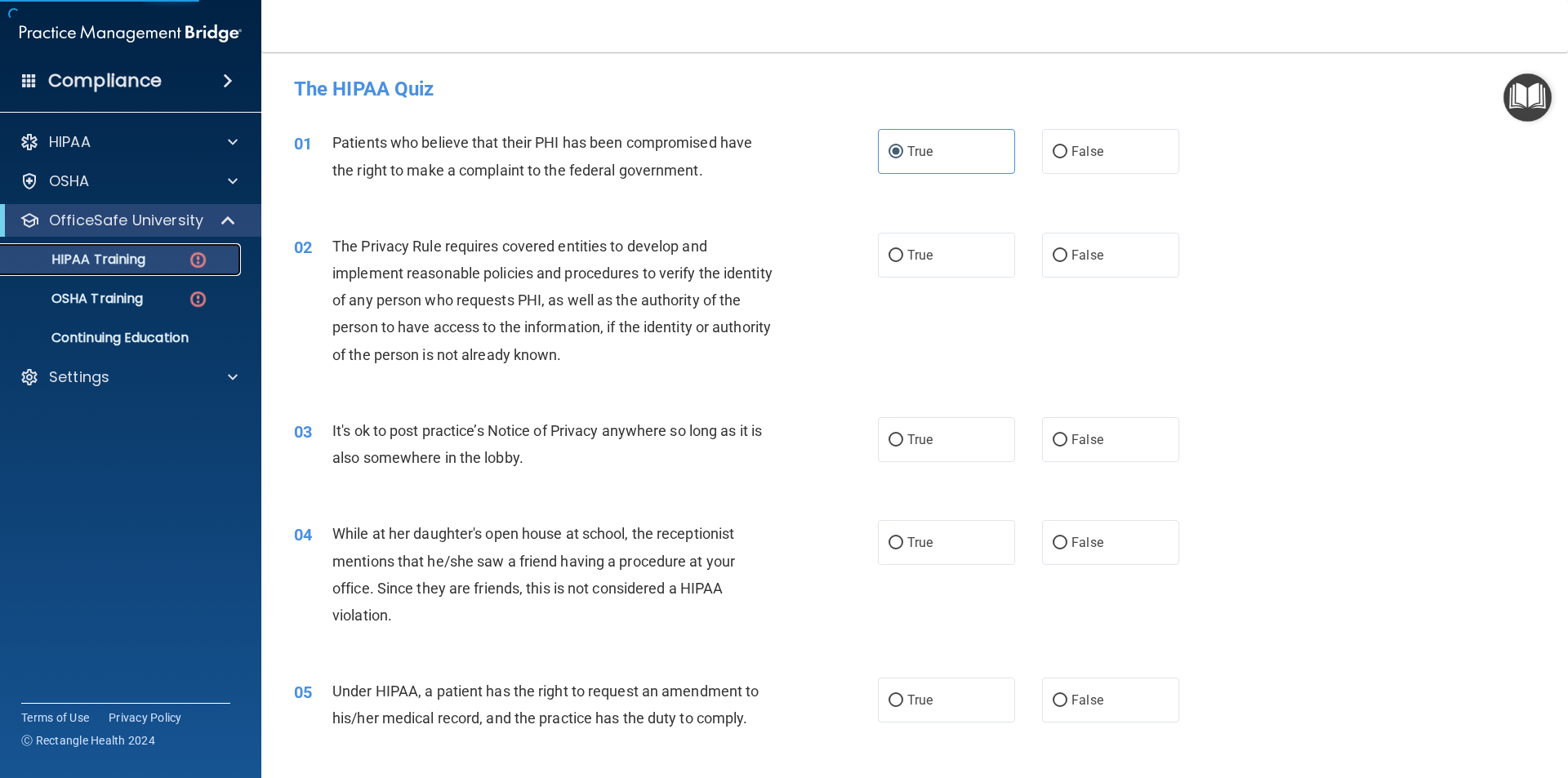
click at [94, 252] on p "HIPAA Training" at bounding box center [78, 260] width 134 height 17
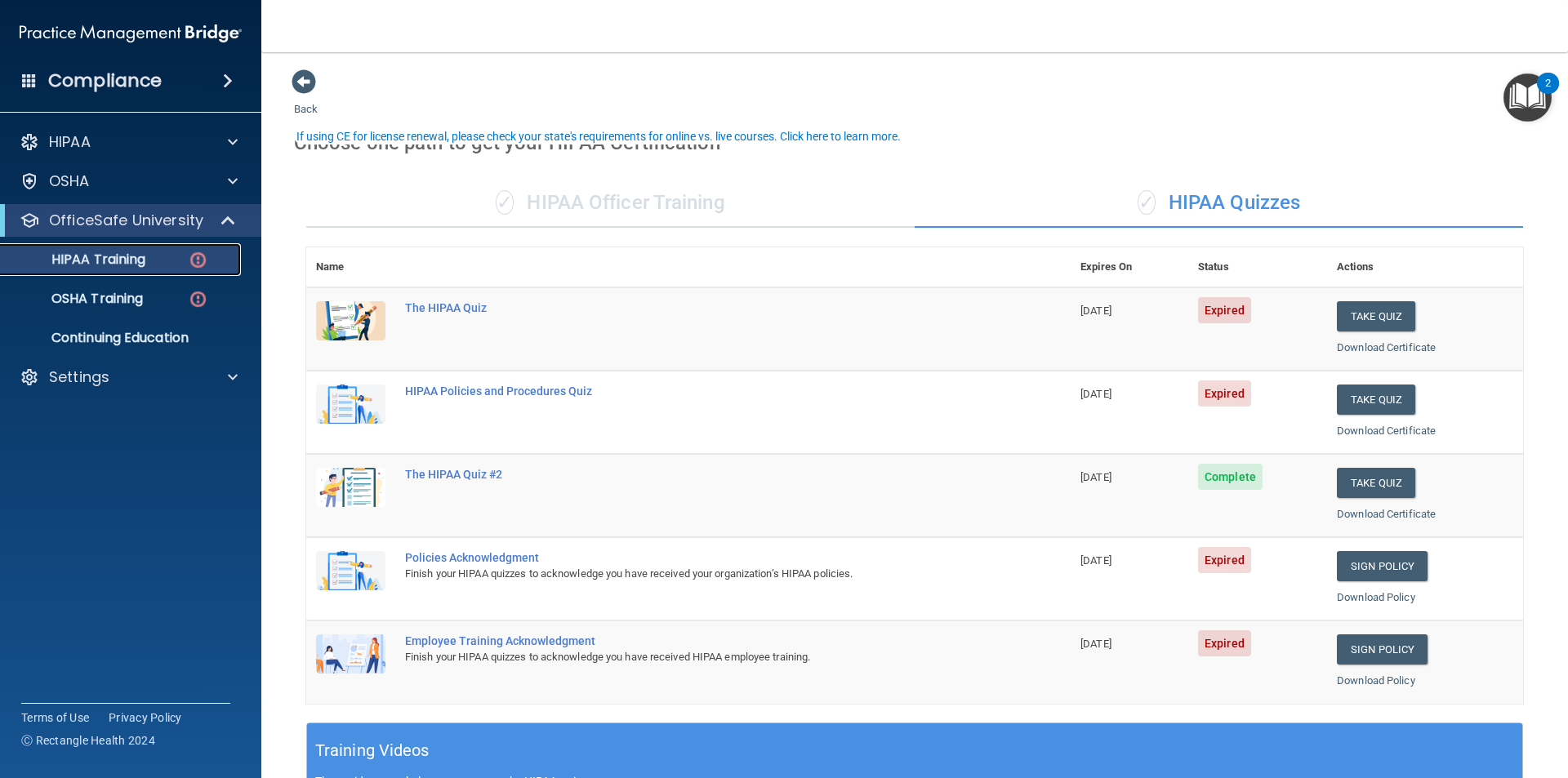
scroll to position [81, 0]
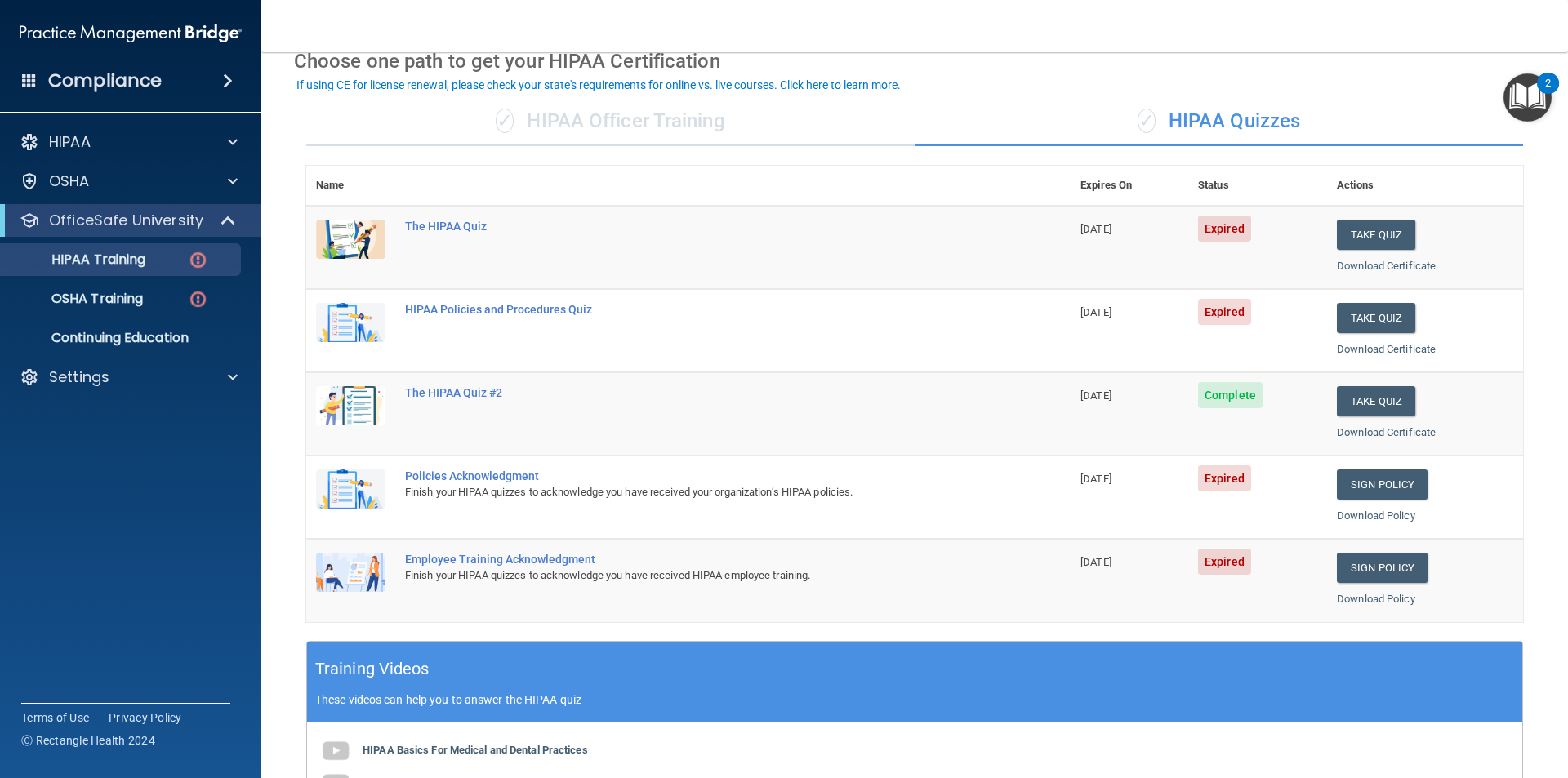
click at [344, 324] on img at bounding box center [351, 322] width 70 height 39
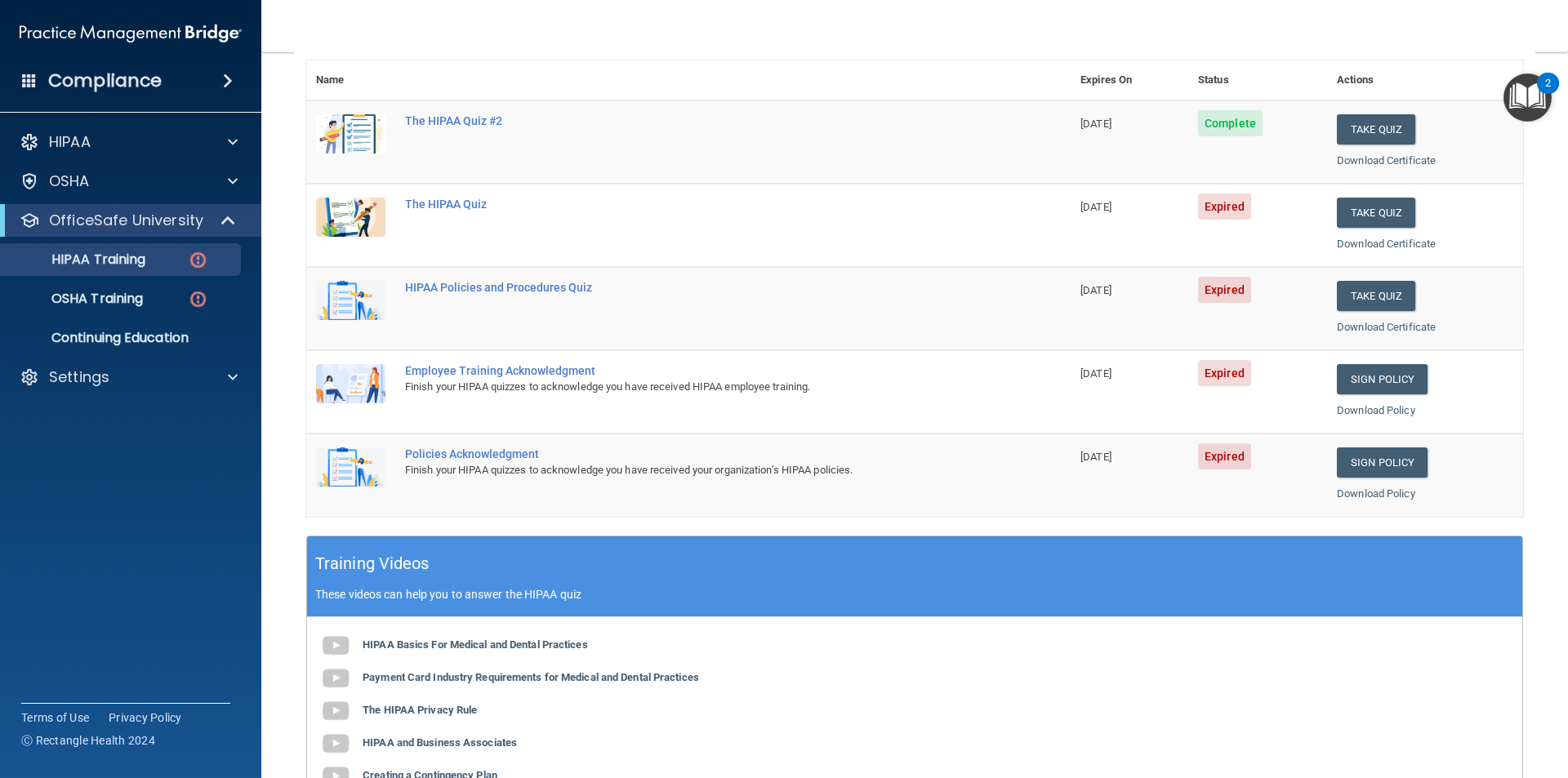
scroll to position [164, 0]
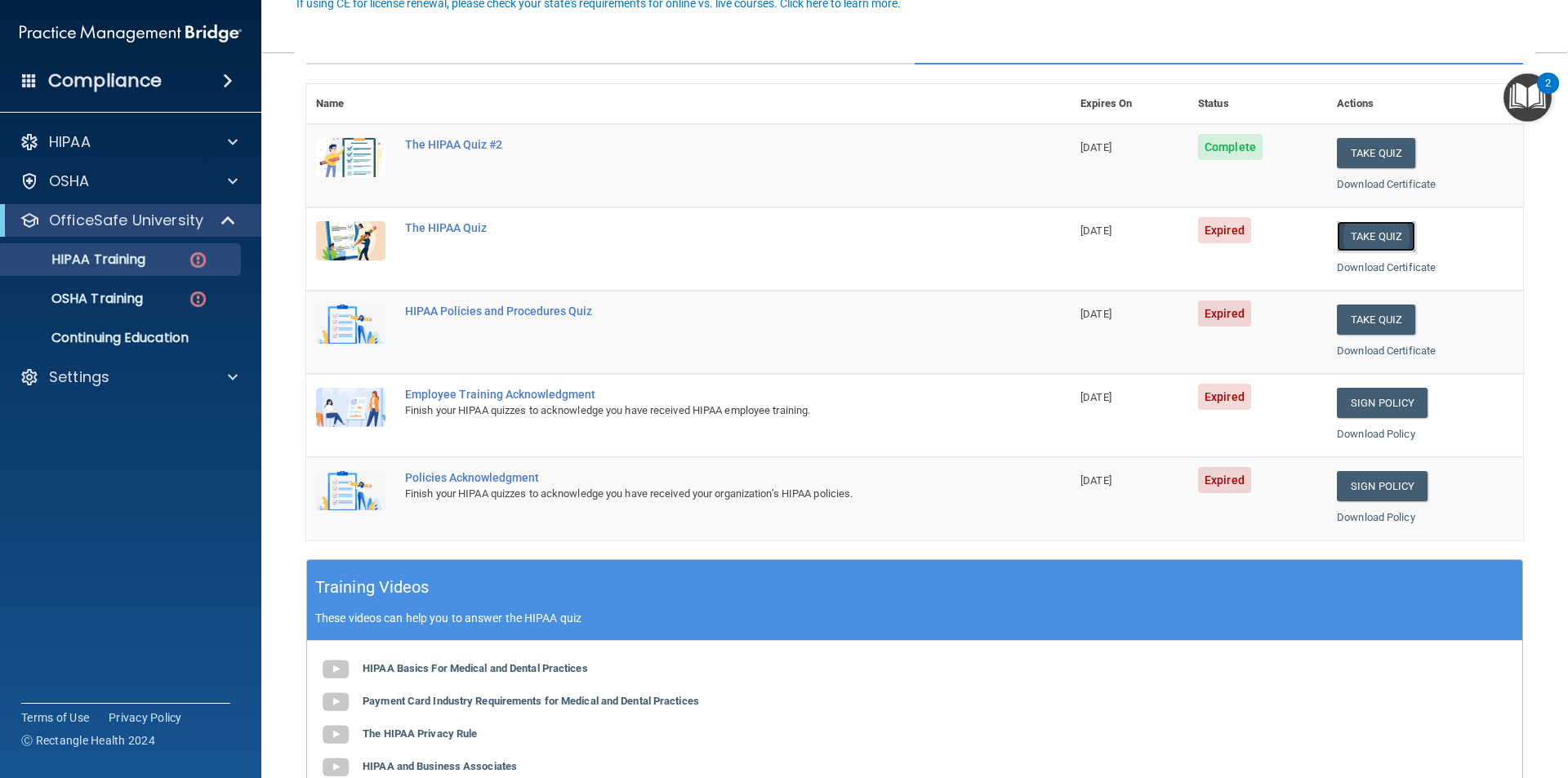
click at [1369, 241] on button "Take Quiz" at bounding box center [1375, 237] width 78 height 30
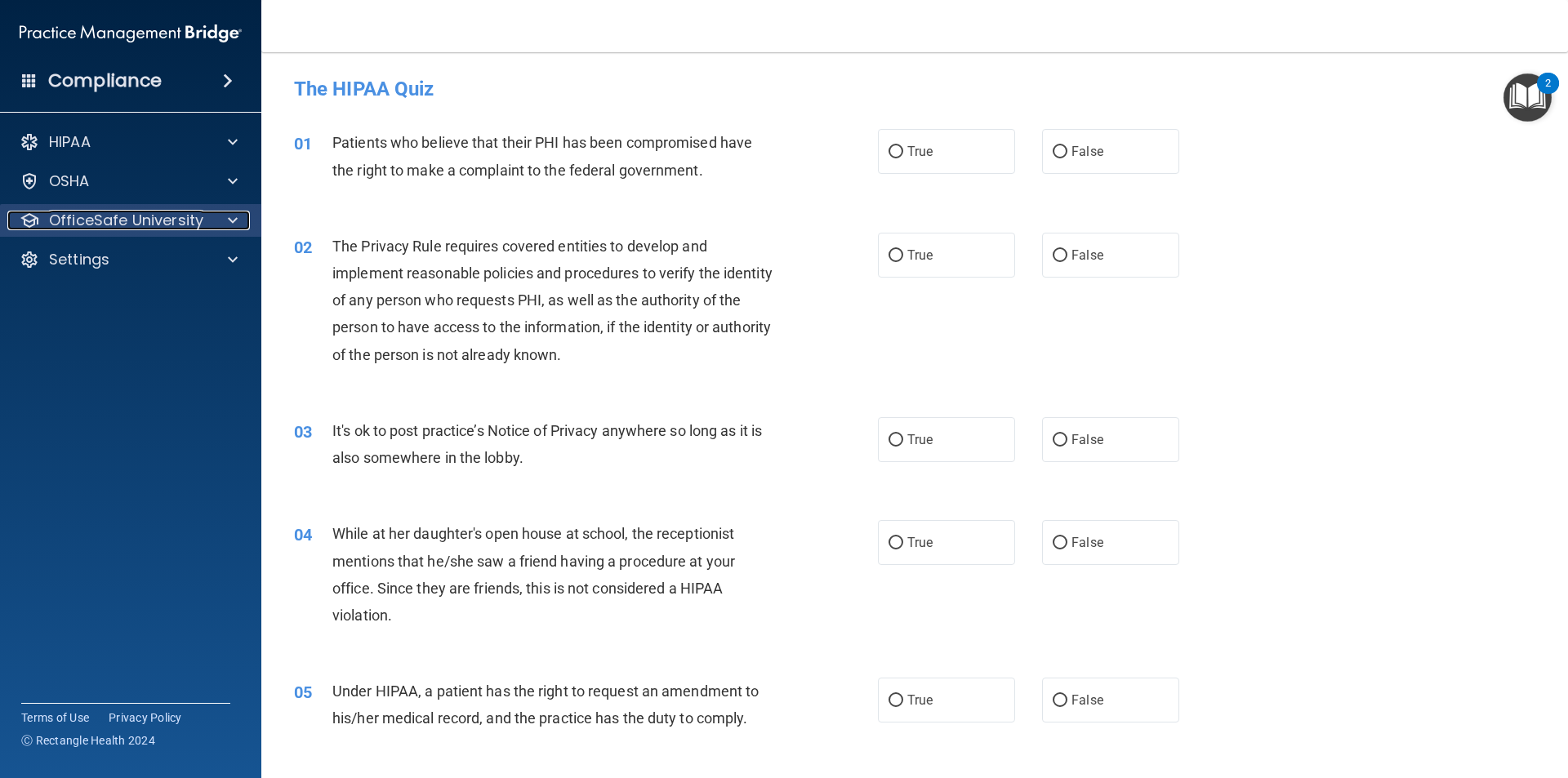
click at [115, 223] on p "OfficeSafe University" at bounding box center [126, 221] width 154 height 20
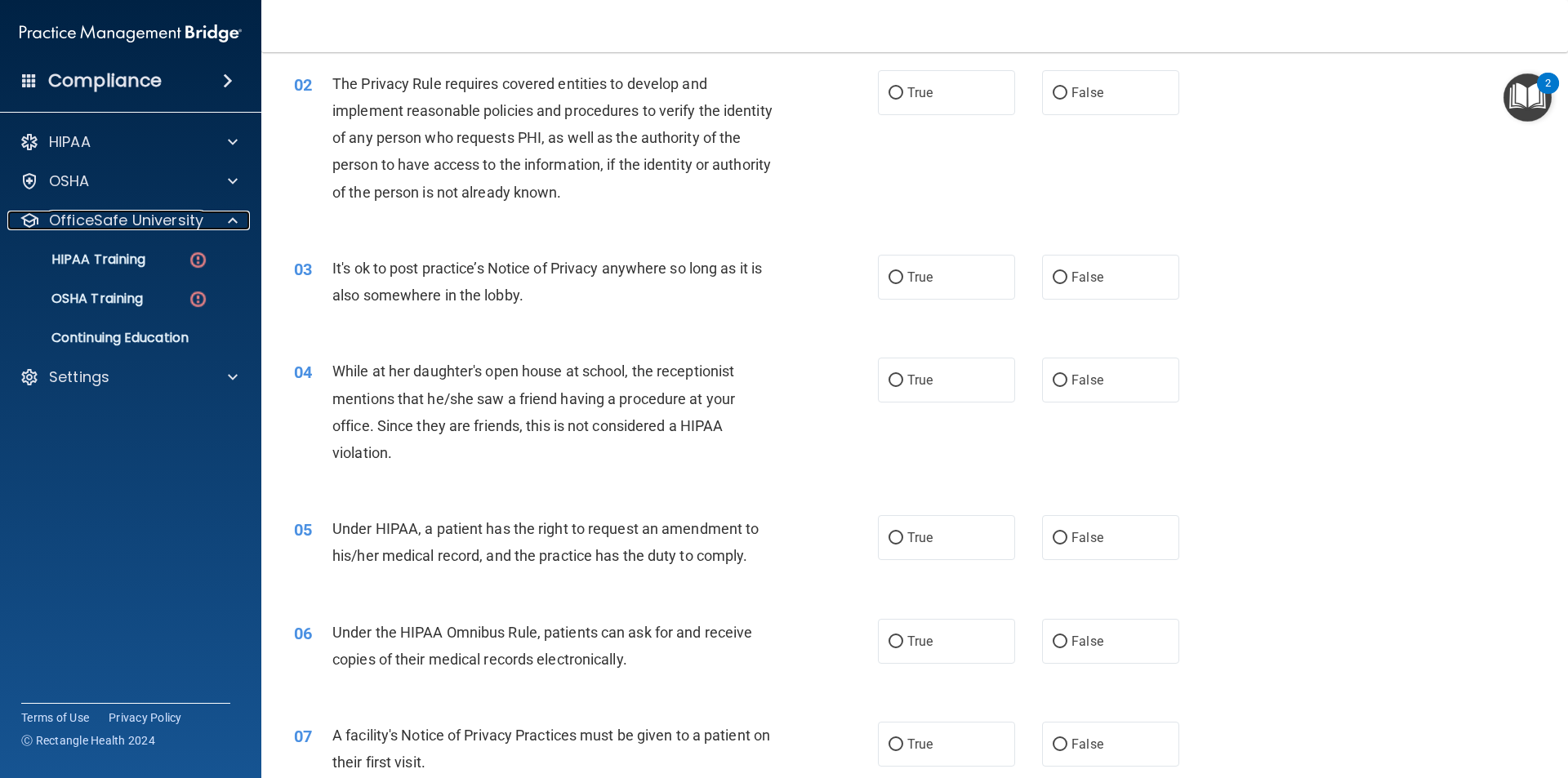
scroll to position [164, 0]
click at [1053, 385] on input "False" at bounding box center [1060, 379] width 15 height 12
radio input "true"
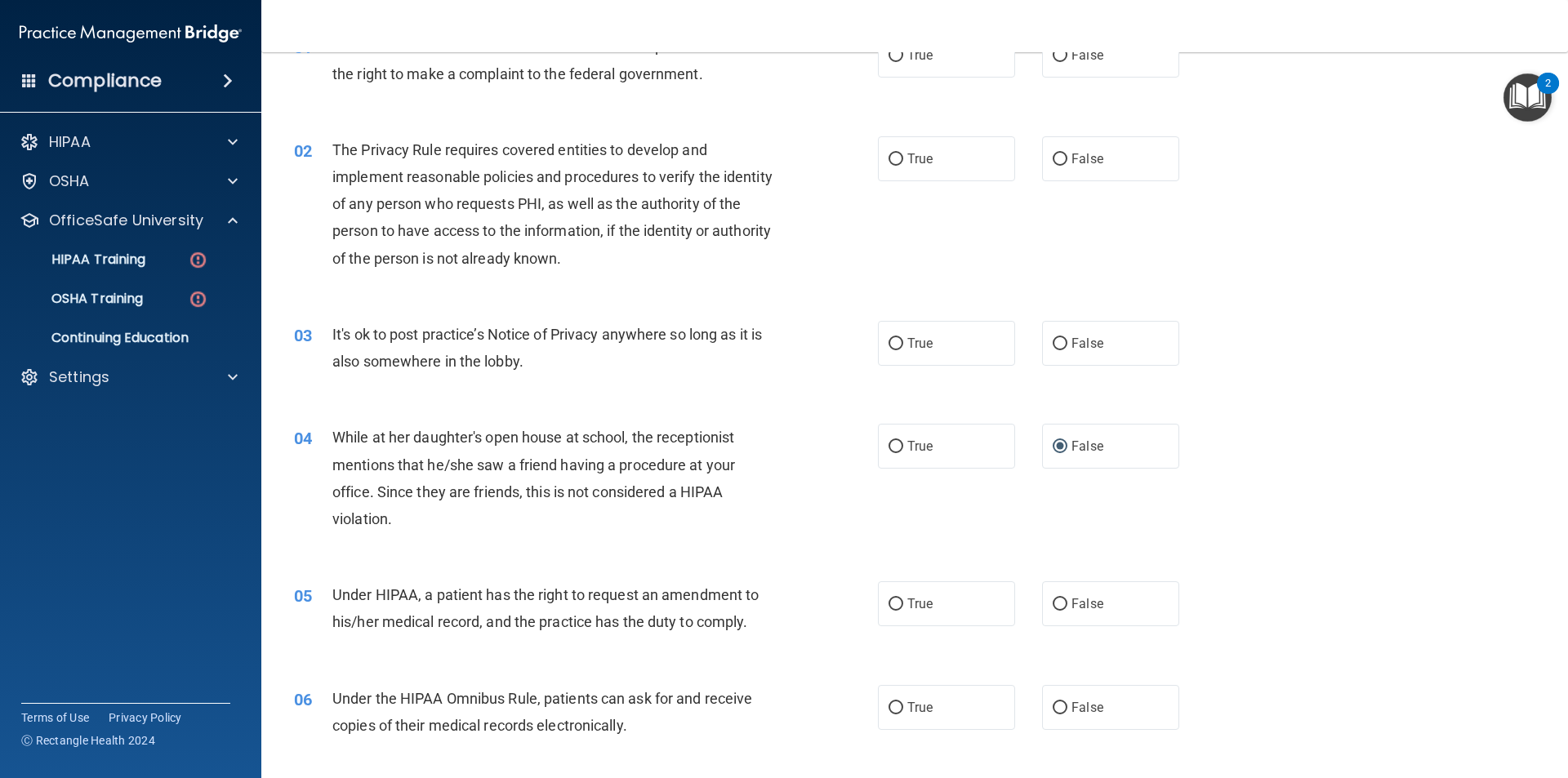
scroll to position [0, 0]
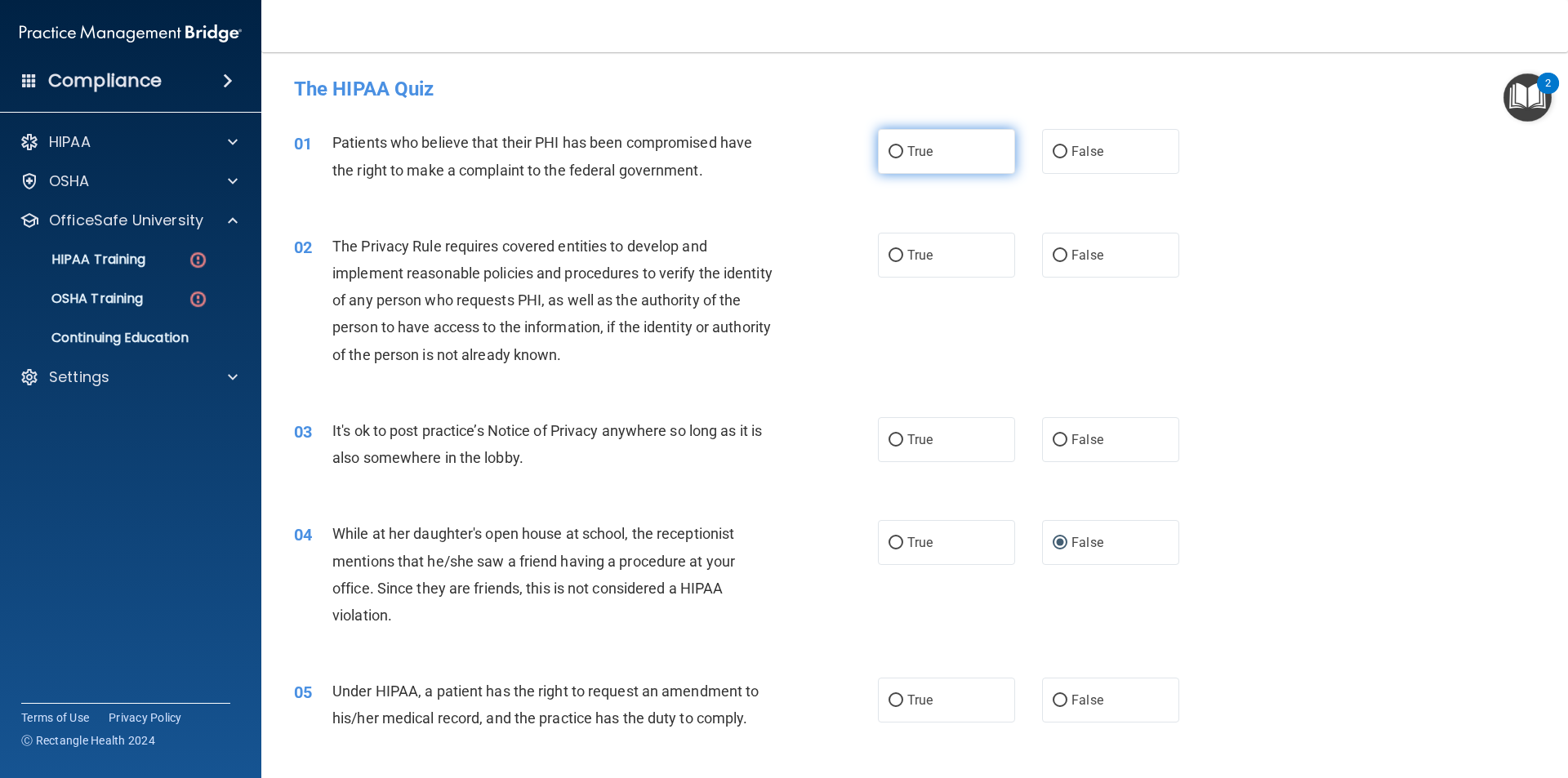
click at [893, 148] on input "True" at bounding box center [896, 152] width 15 height 12
radio input "true"
click at [893, 253] on input "True" at bounding box center [896, 256] width 15 height 12
radio input "true"
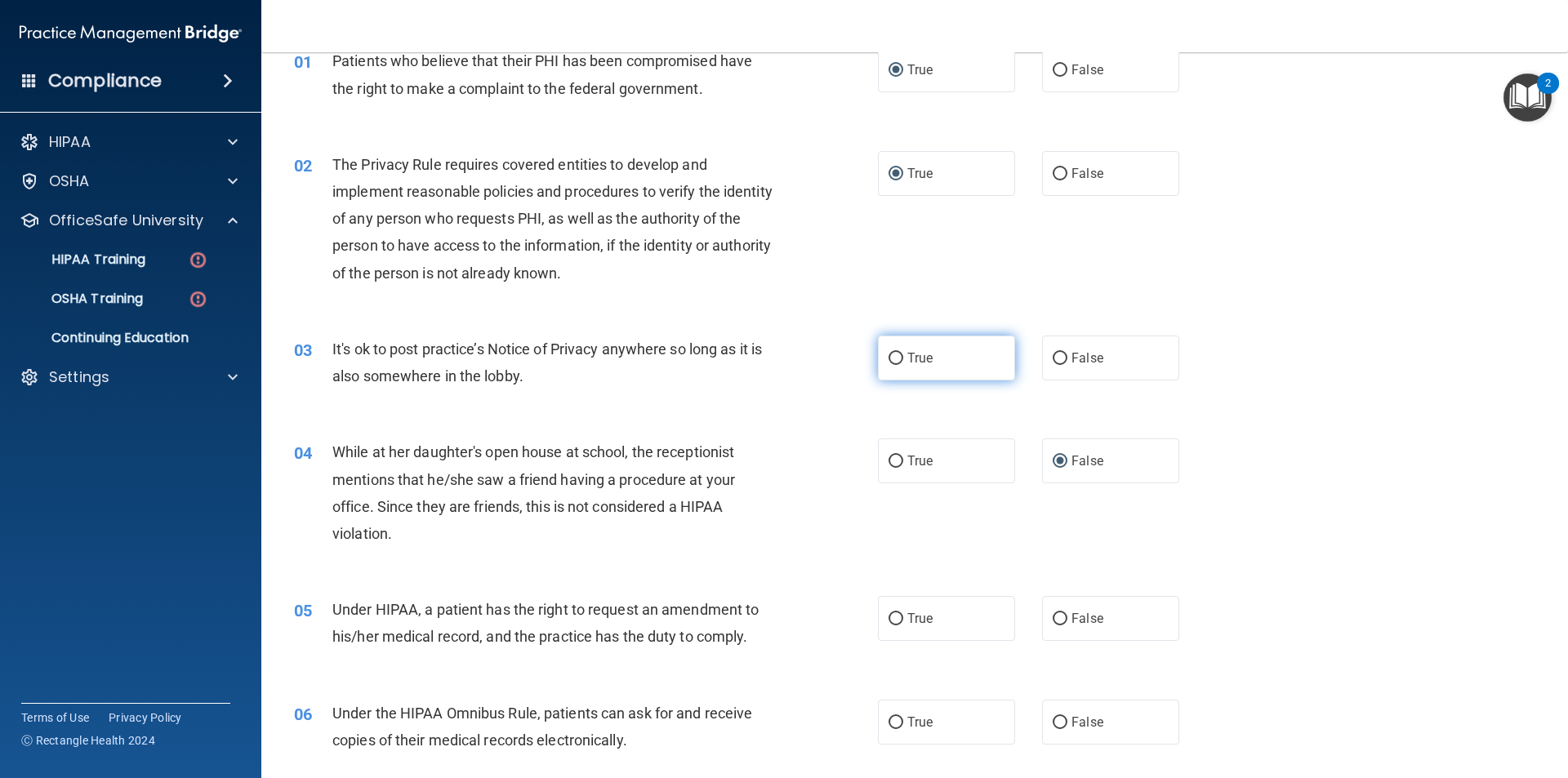
click at [888, 365] on input "True" at bounding box center [896, 359] width 15 height 12
radio input "true"
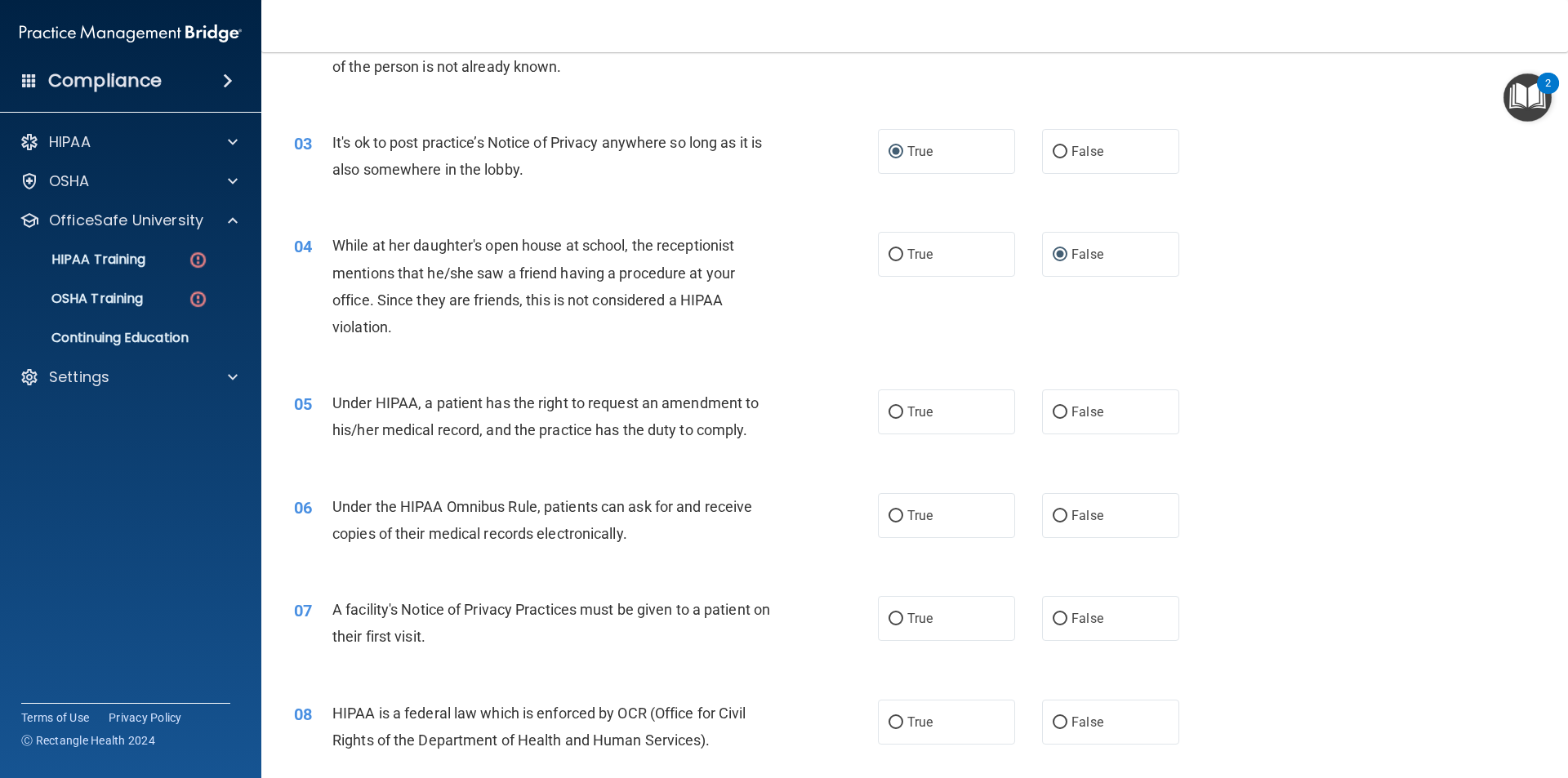
scroll to position [326, 0]
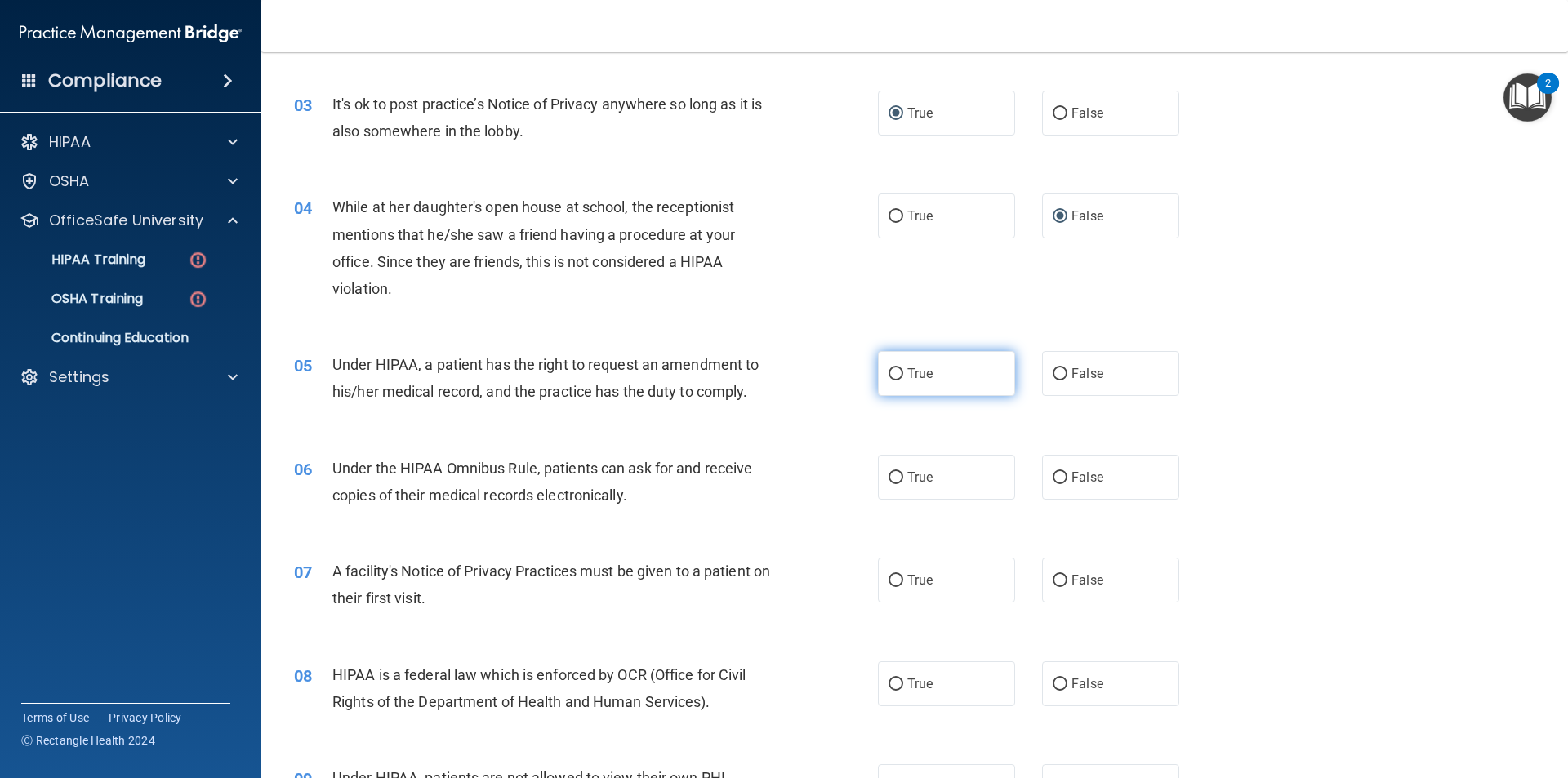
click at [888, 376] on input "True" at bounding box center [896, 374] width 15 height 12
radio input "true"
click at [100, 252] on p "HIPAA Training" at bounding box center [78, 260] width 134 height 17
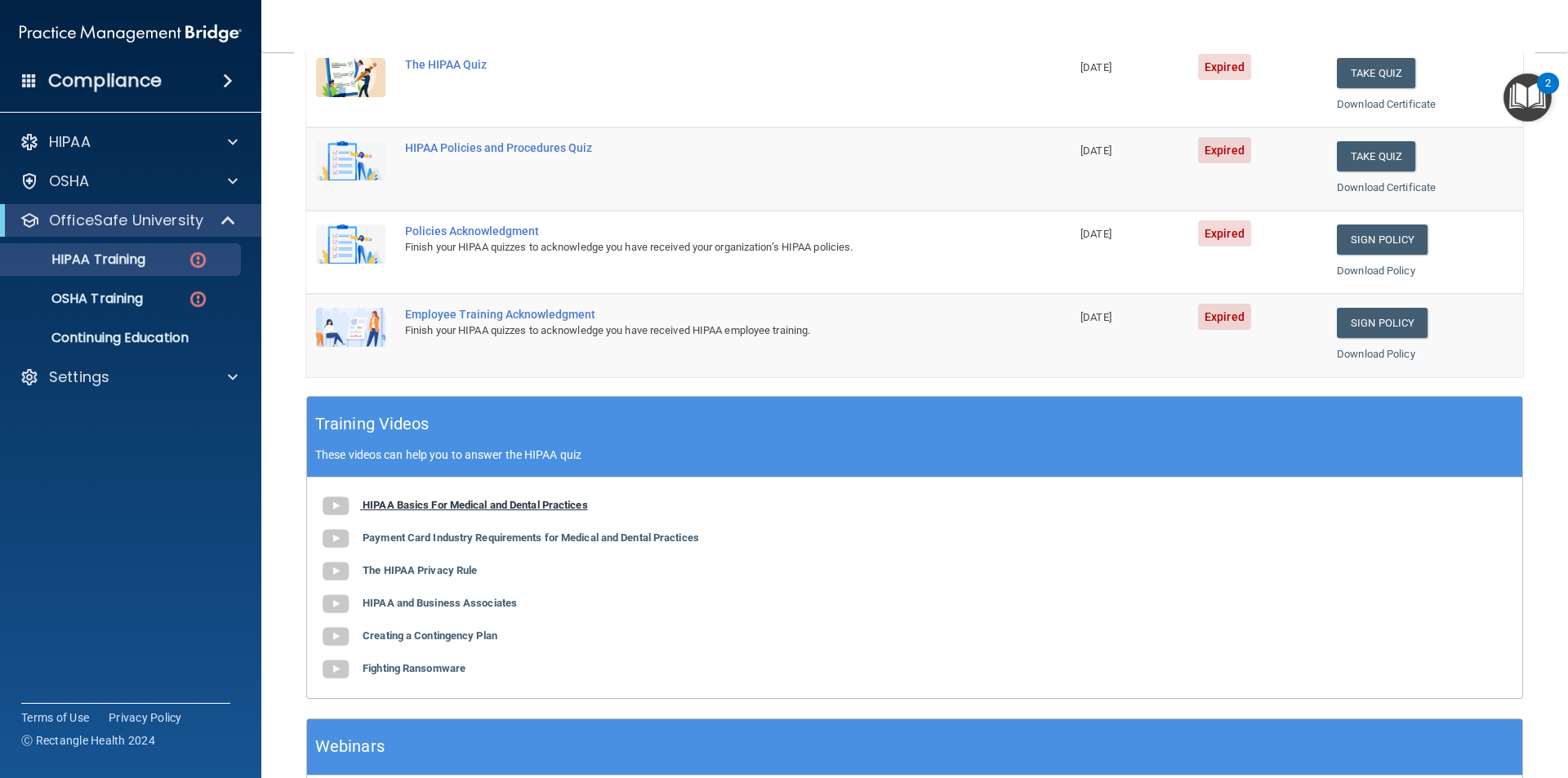
click at [393, 503] on b "HIPAA Basics For Medical and Dental Practices" at bounding box center [475, 505] width 225 height 12
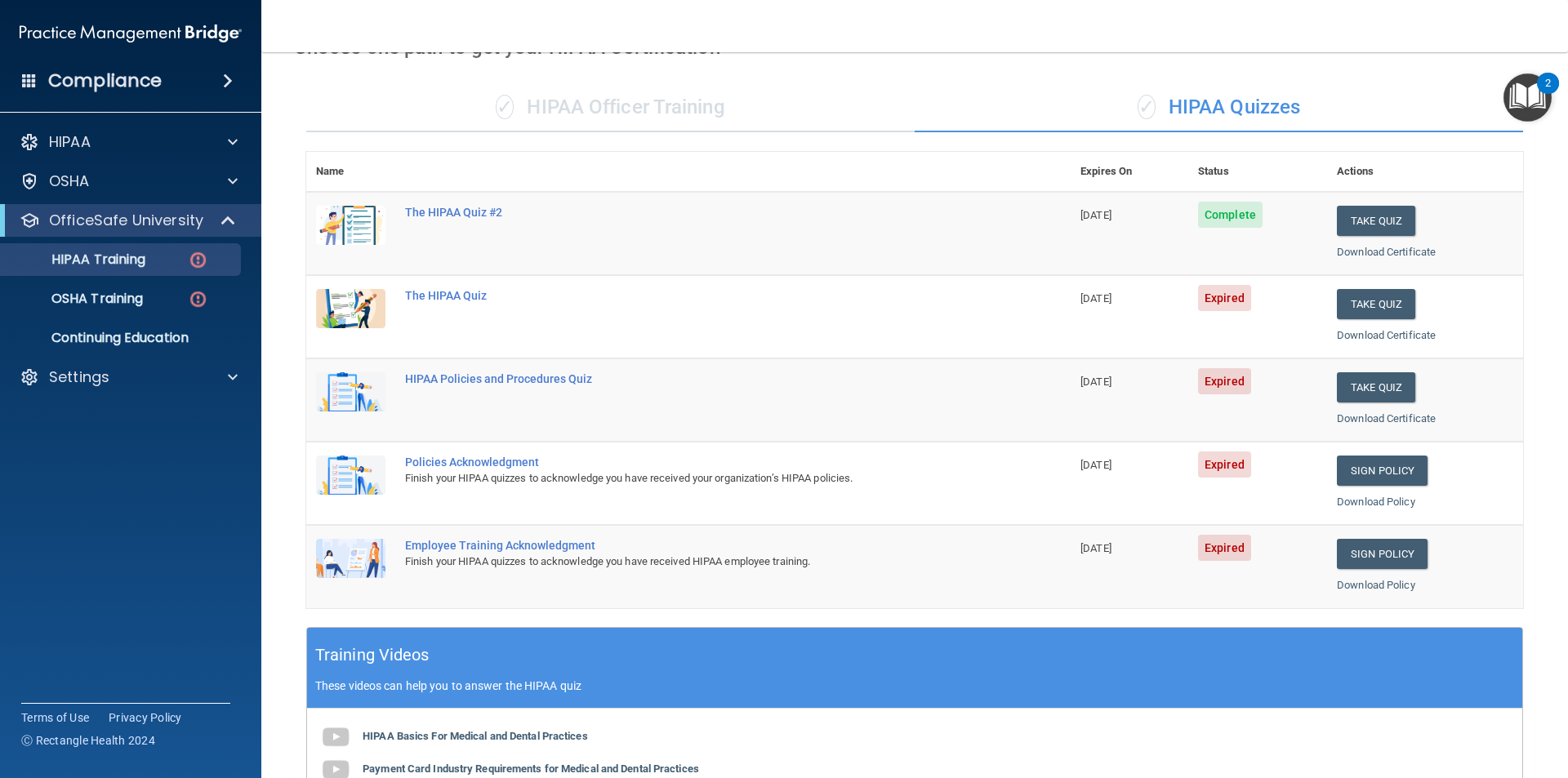
scroll to position [81, 0]
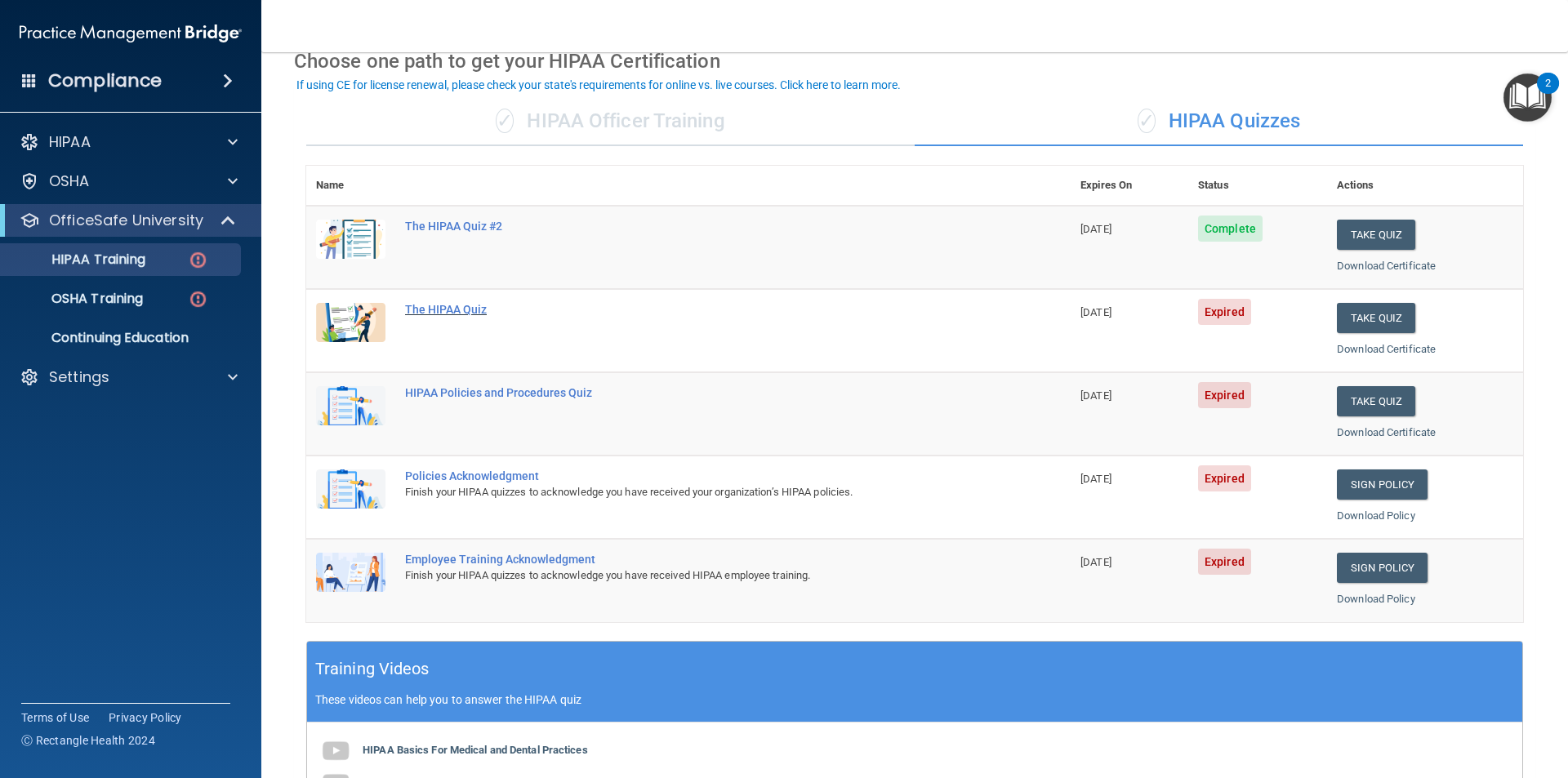
click at [433, 304] on div "The HIPAA Quiz" at bounding box center [696, 310] width 584 height 13
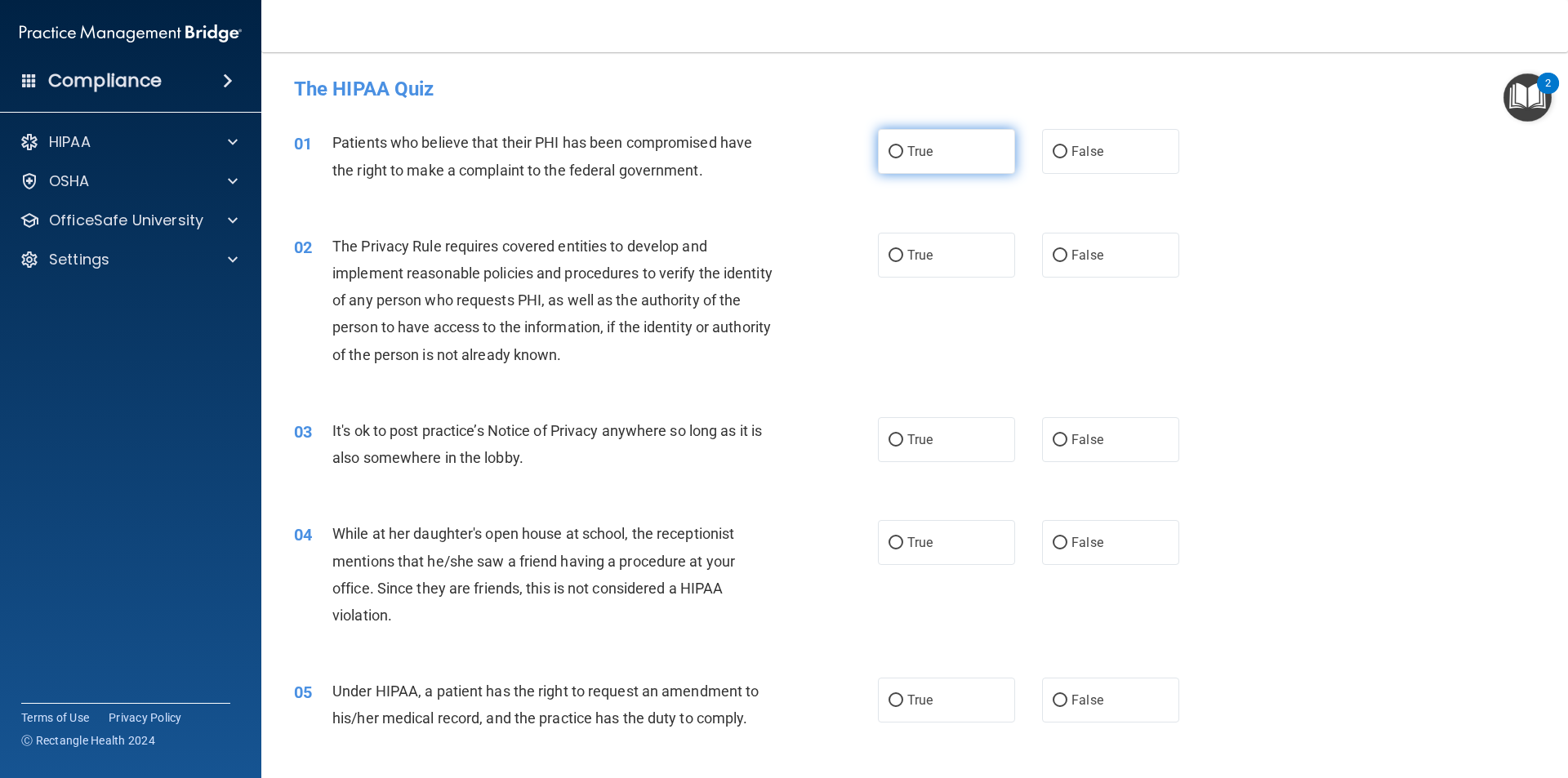
click at [888, 156] on input "True" at bounding box center [896, 152] width 15 height 12
radio input "true"
click at [896, 261] on input "True" at bounding box center [896, 256] width 15 height 12
radio input "true"
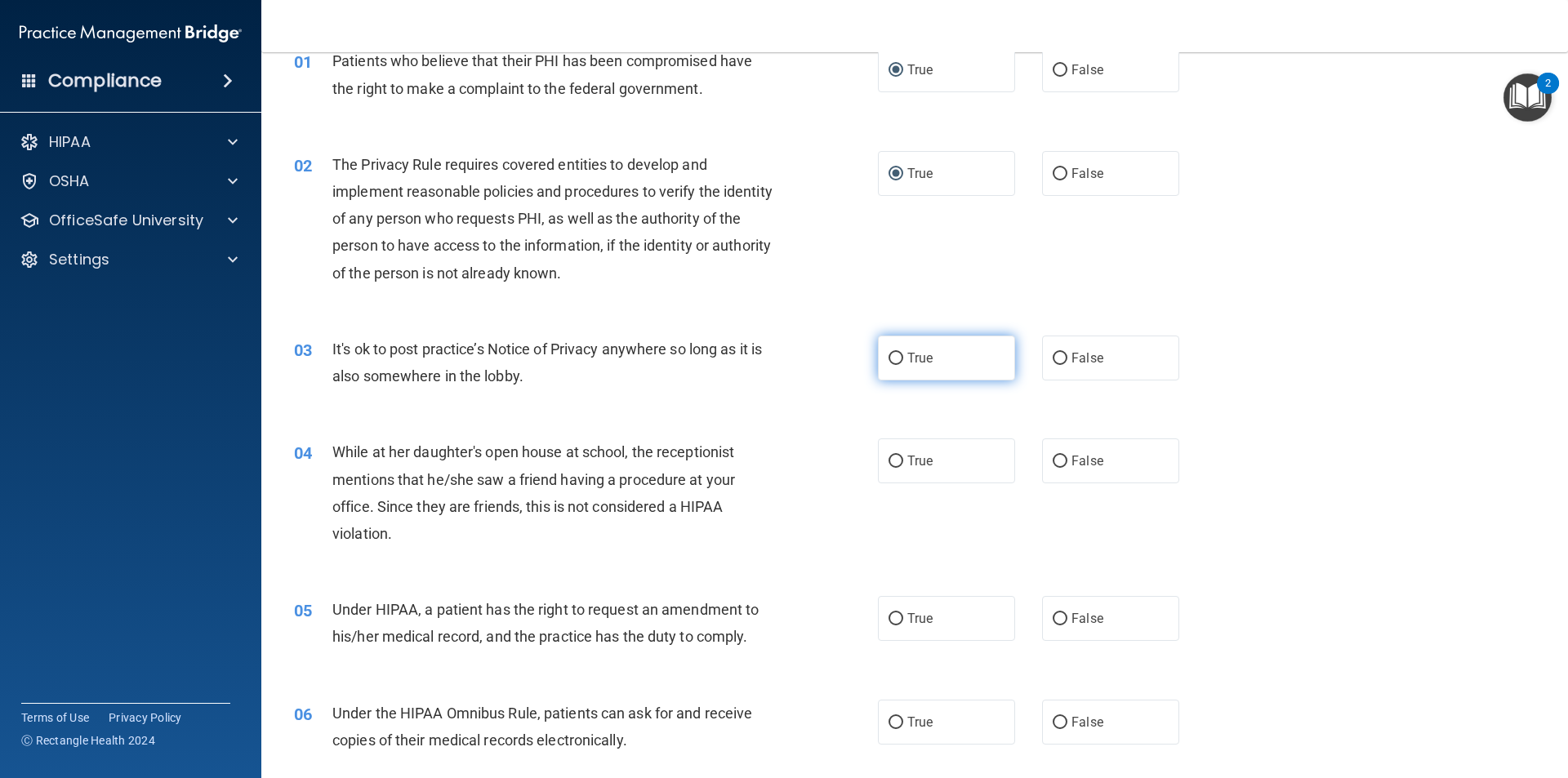
click at [893, 354] on input "True" at bounding box center [896, 359] width 15 height 12
radio input "true"
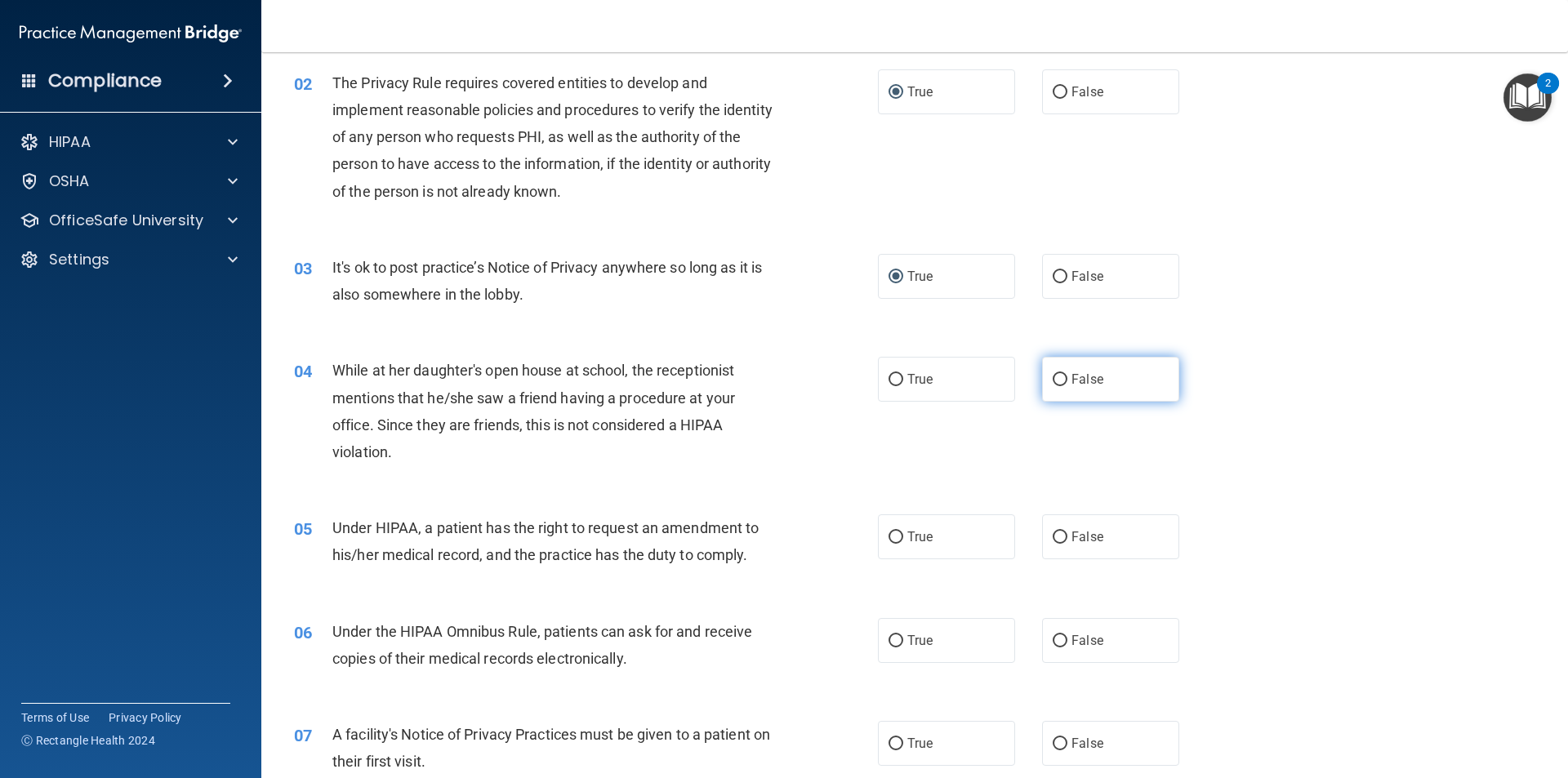
click at [1121, 377] on label "False" at bounding box center [1110, 379] width 137 height 45
click at [1067, 377] on input "False" at bounding box center [1060, 379] width 15 height 12
radio input "true"
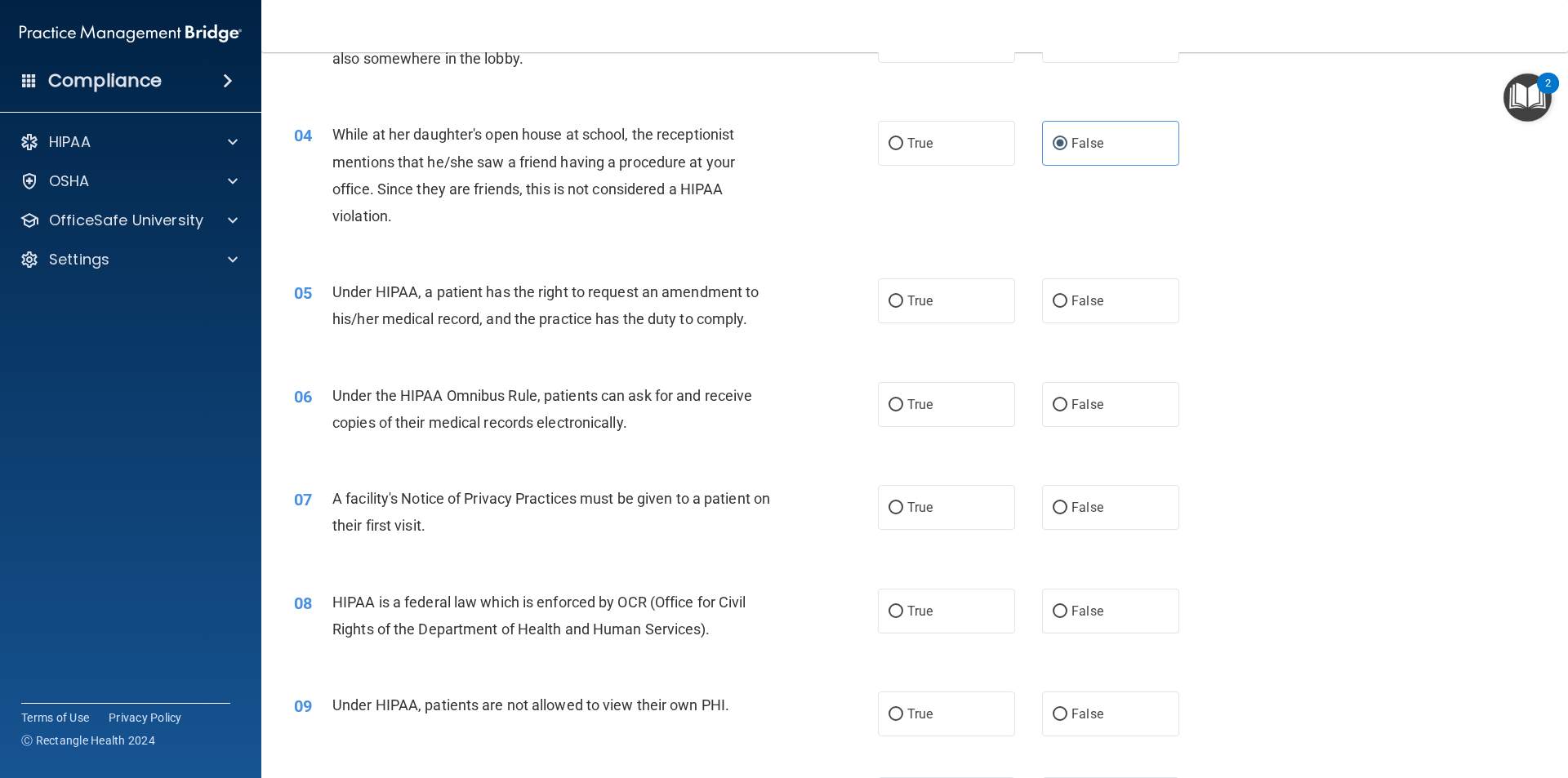
scroll to position [409, 0]
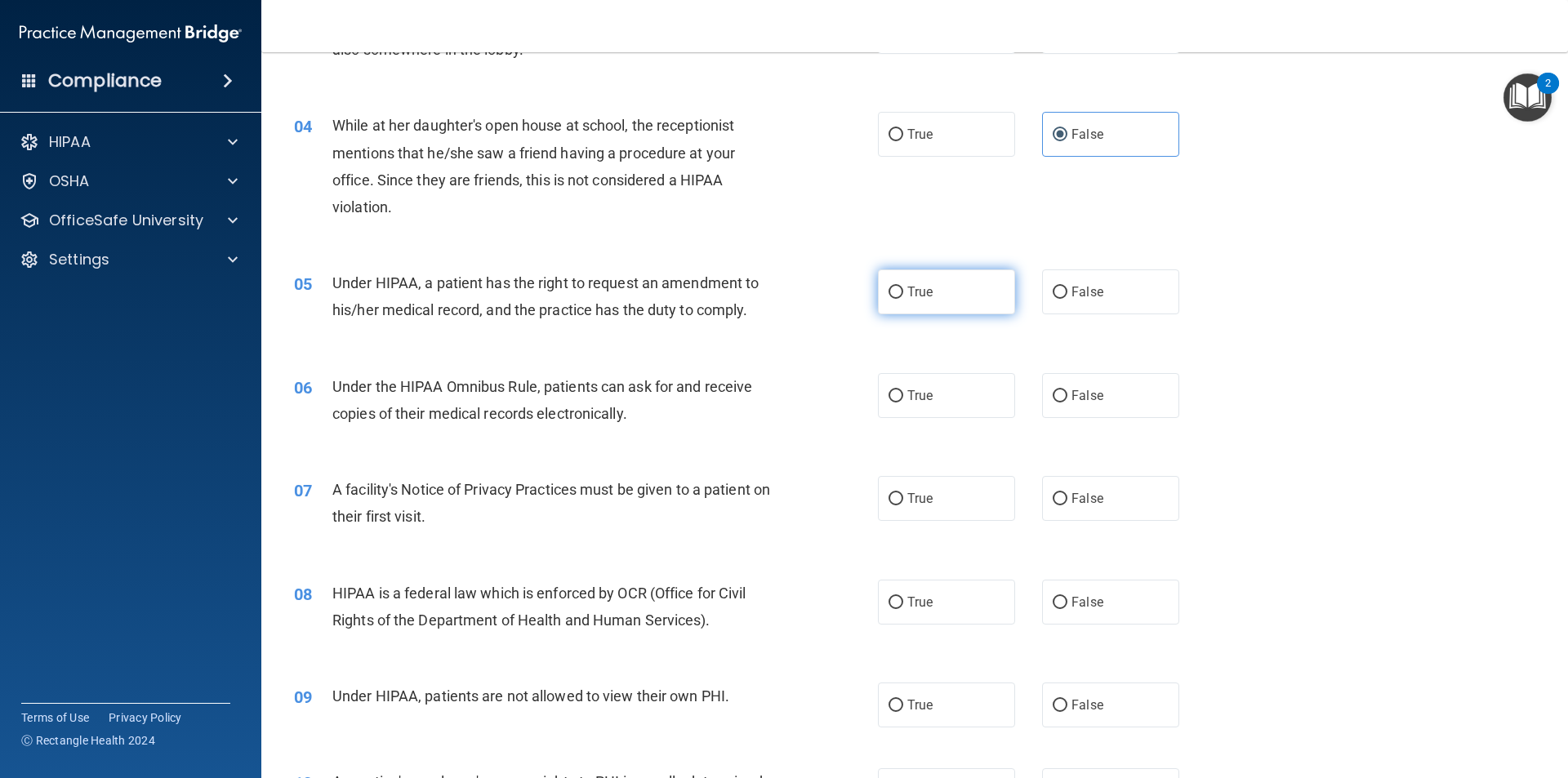
click at [892, 302] on label "True" at bounding box center [945, 292] width 137 height 45
click at [892, 299] on input "True" at bounding box center [896, 292] width 15 height 12
radio input "true"
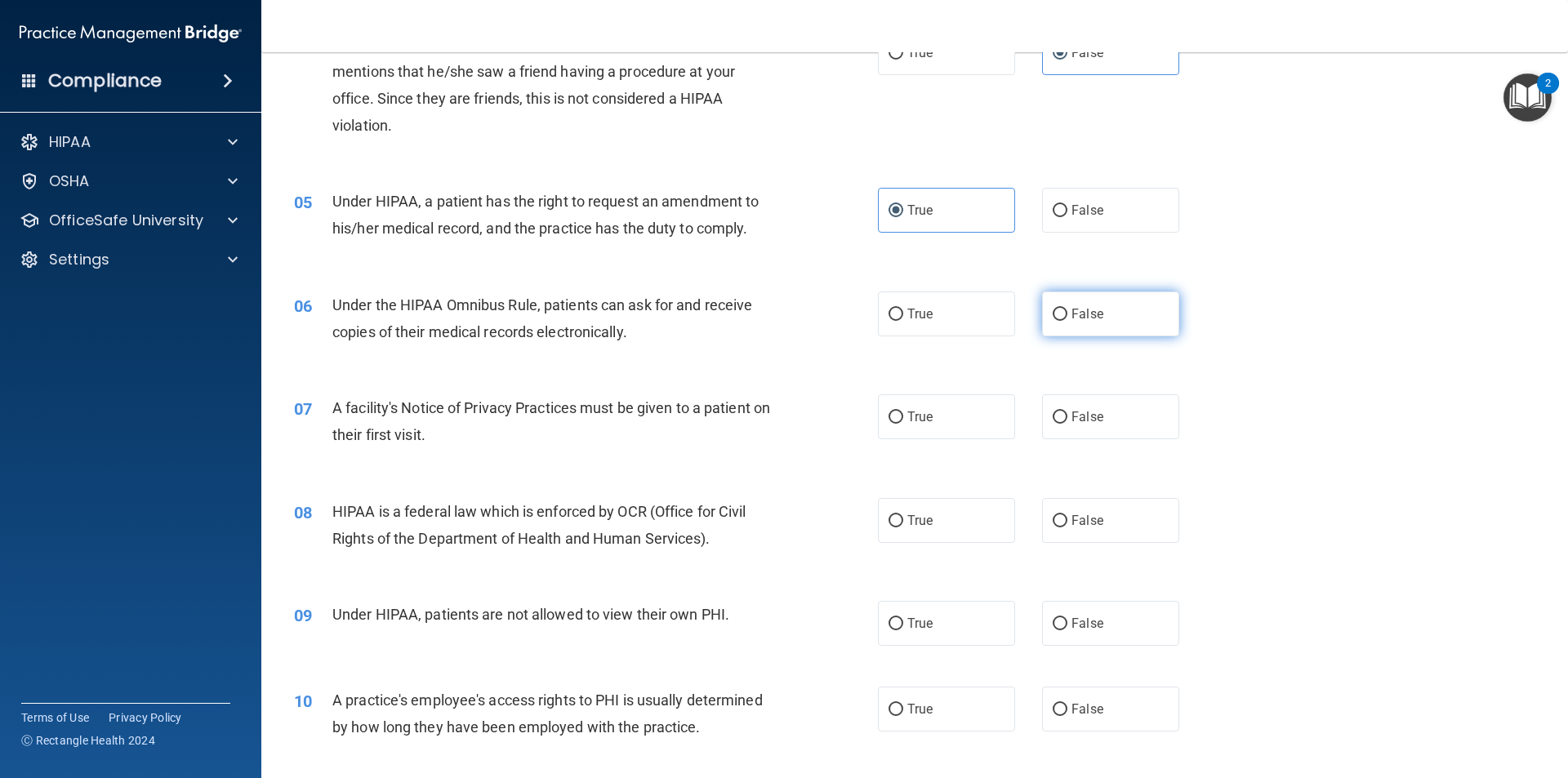
click at [1060, 320] on label "False" at bounding box center [1110, 314] width 137 height 45
click at [1060, 320] on input "False" at bounding box center [1060, 315] width 15 height 12
radio input "true"
click at [899, 414] on label "True" at bounding box center [945, 417] width 137 height 45
click at [899, 414] on input "True" at bounding box center [896, 418] width 15 height 12
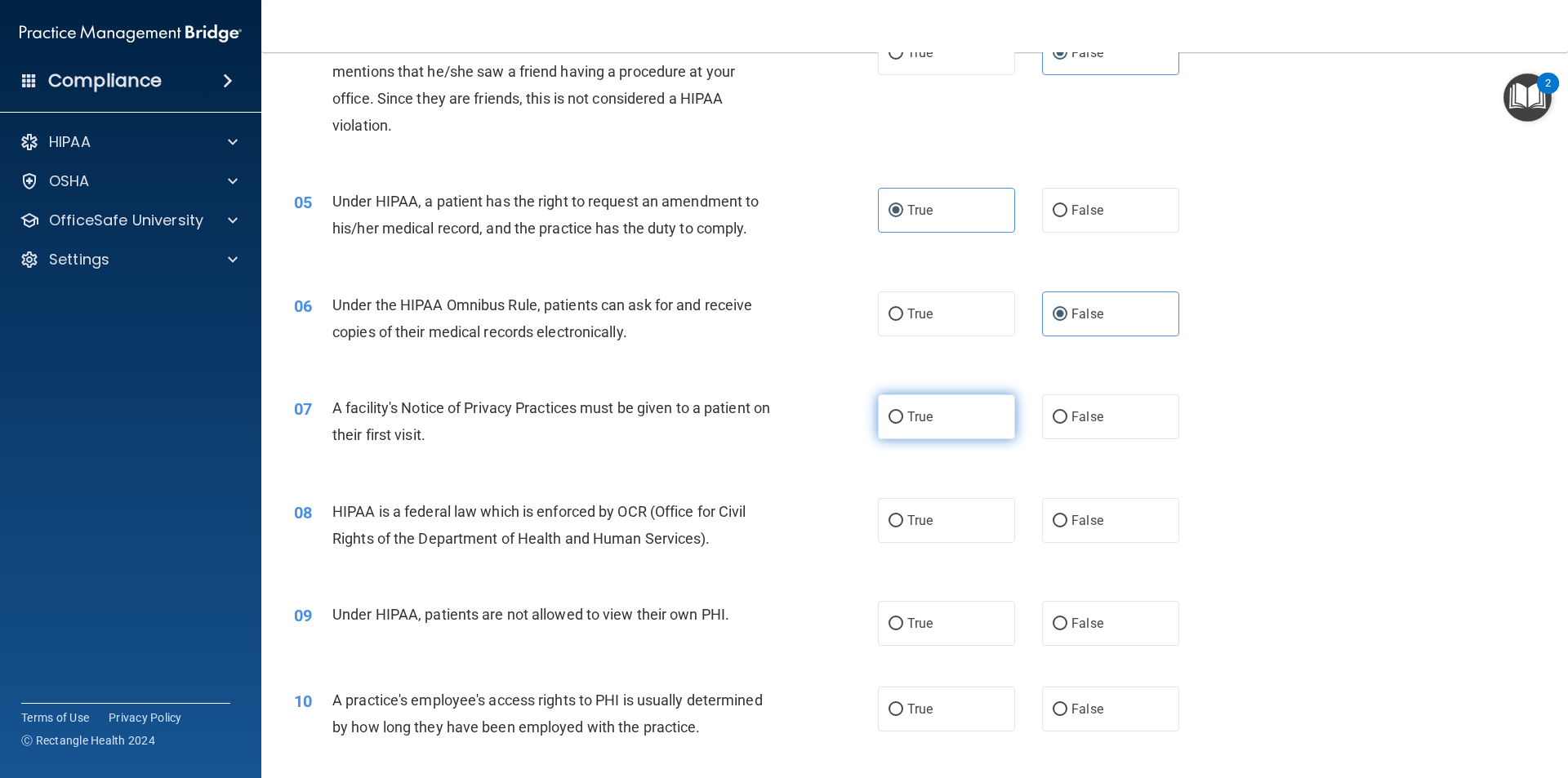
radio input "true"
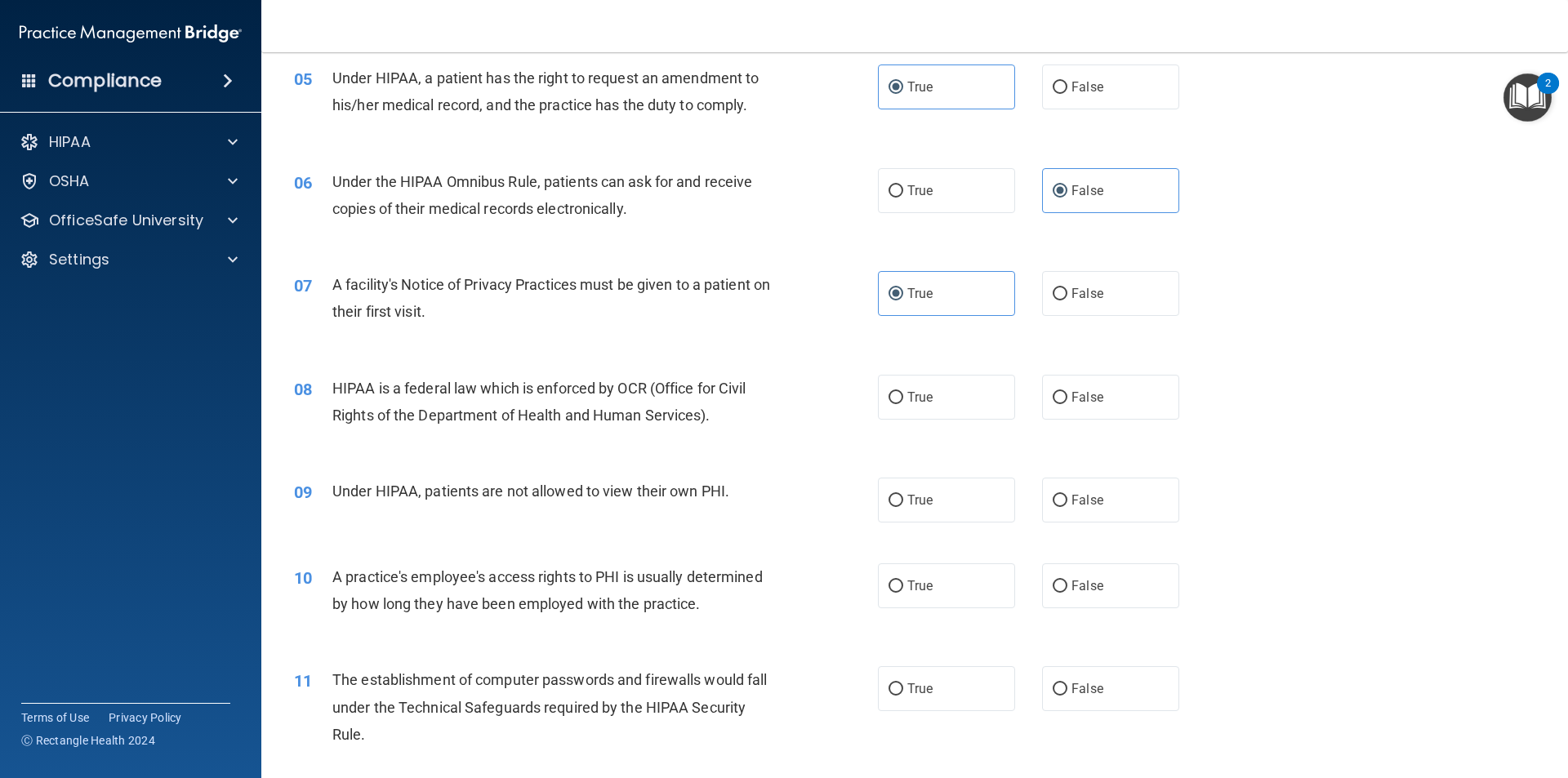
scroll to position [653, 0]
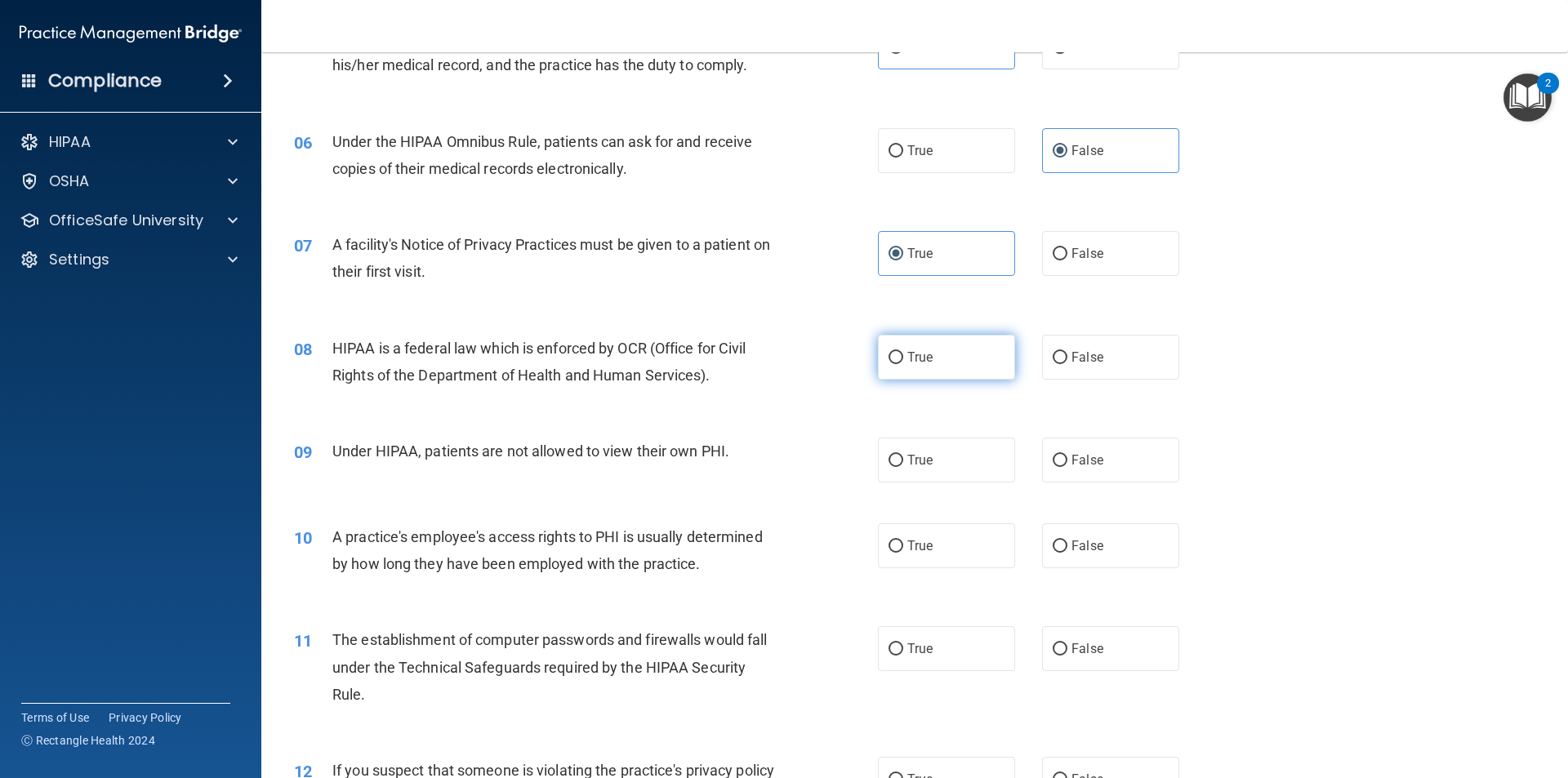
click at [896, 369] on label "True" at bounding box center [945, 357] width 137 height 45
click at [896, 365] on input "True" at bounding box center [896, 358] width 15 height 12
radio input "true"
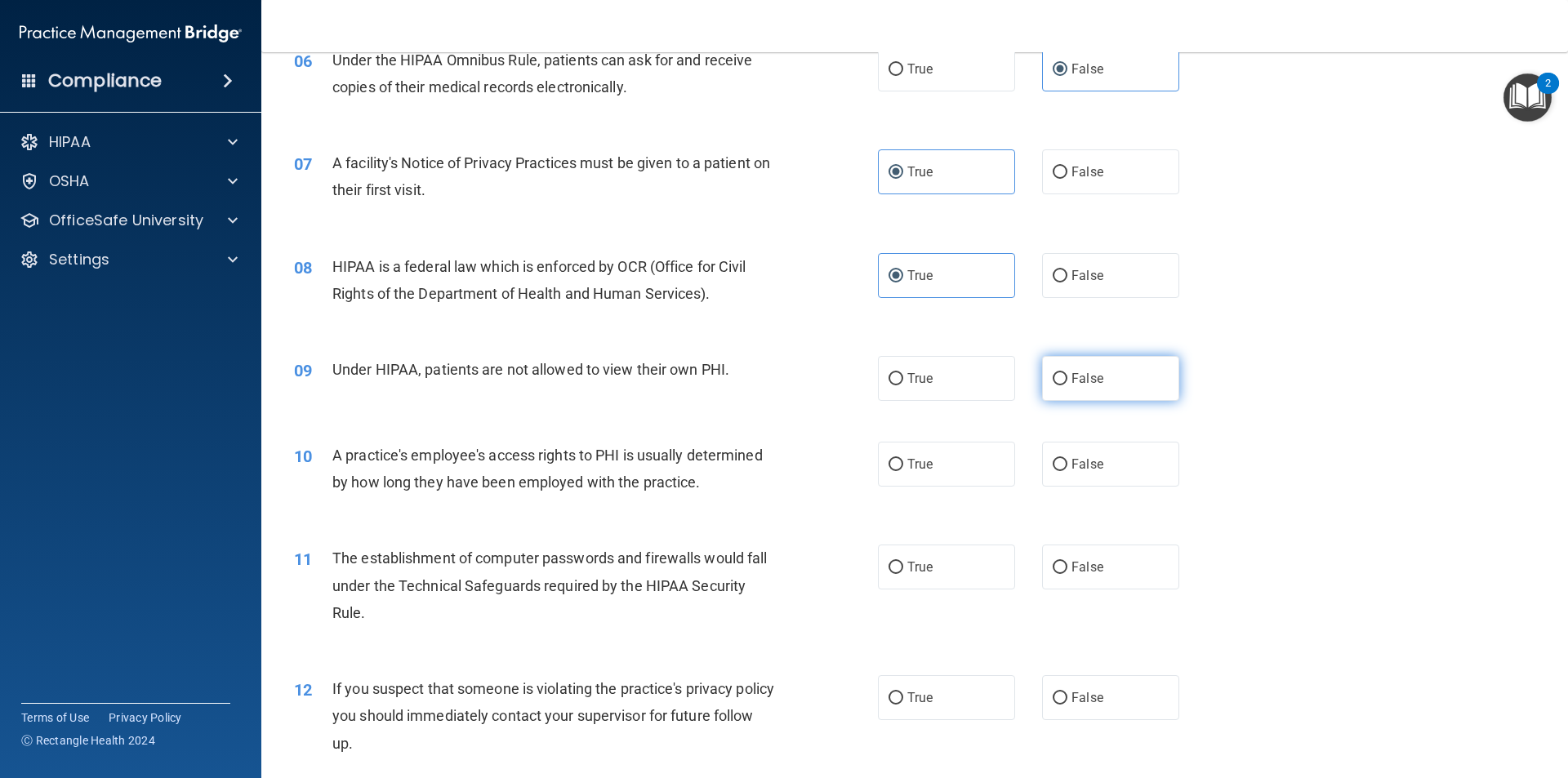
click at [1052, 387] on label "False" at bounding box center [1110, 379] width 137 height 45
click at [1053, 385] on input "False" at bounding box center [1060, 379] width 15 height 12
radio input "true"
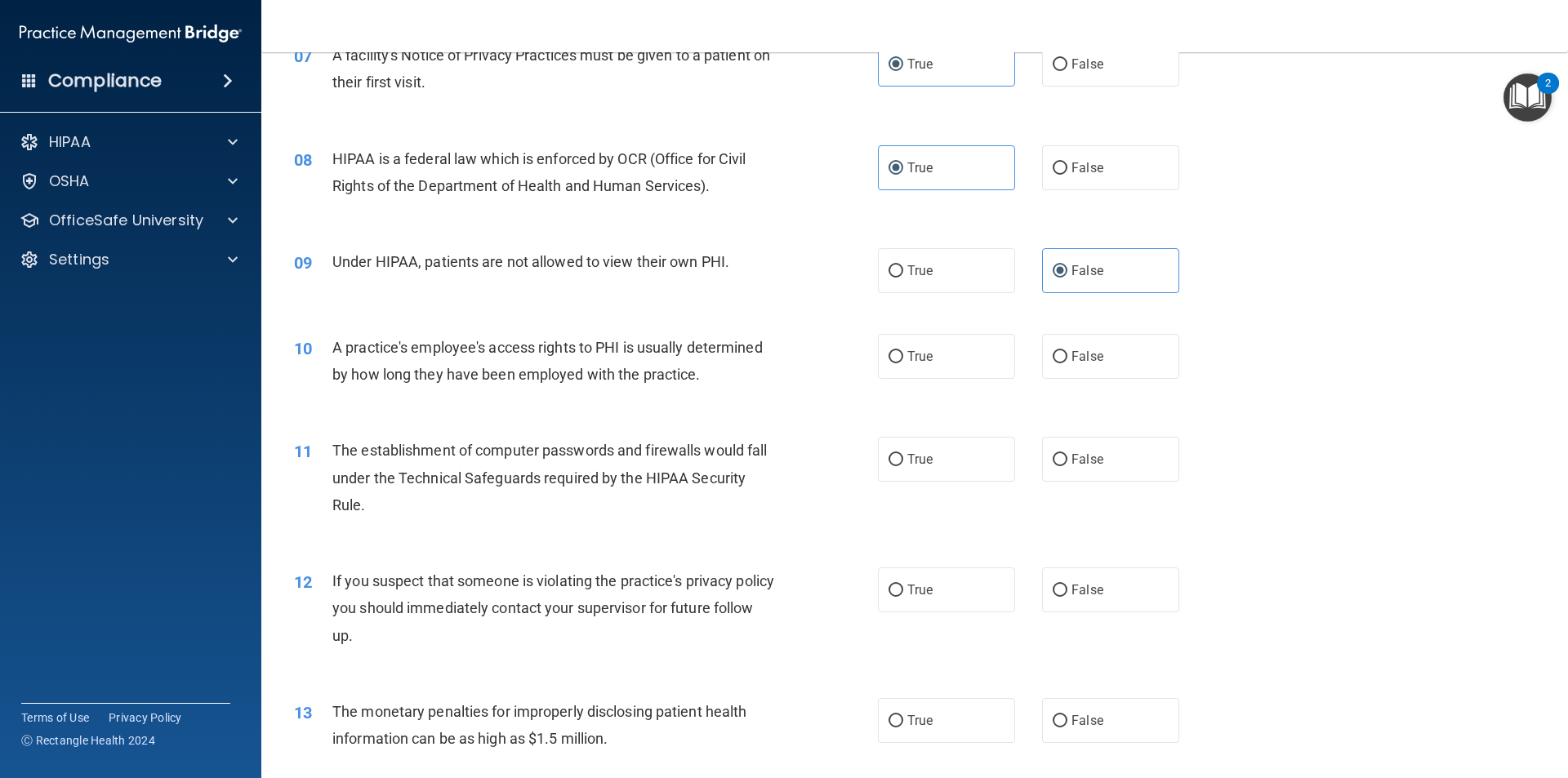
scroll to position [898, 0]
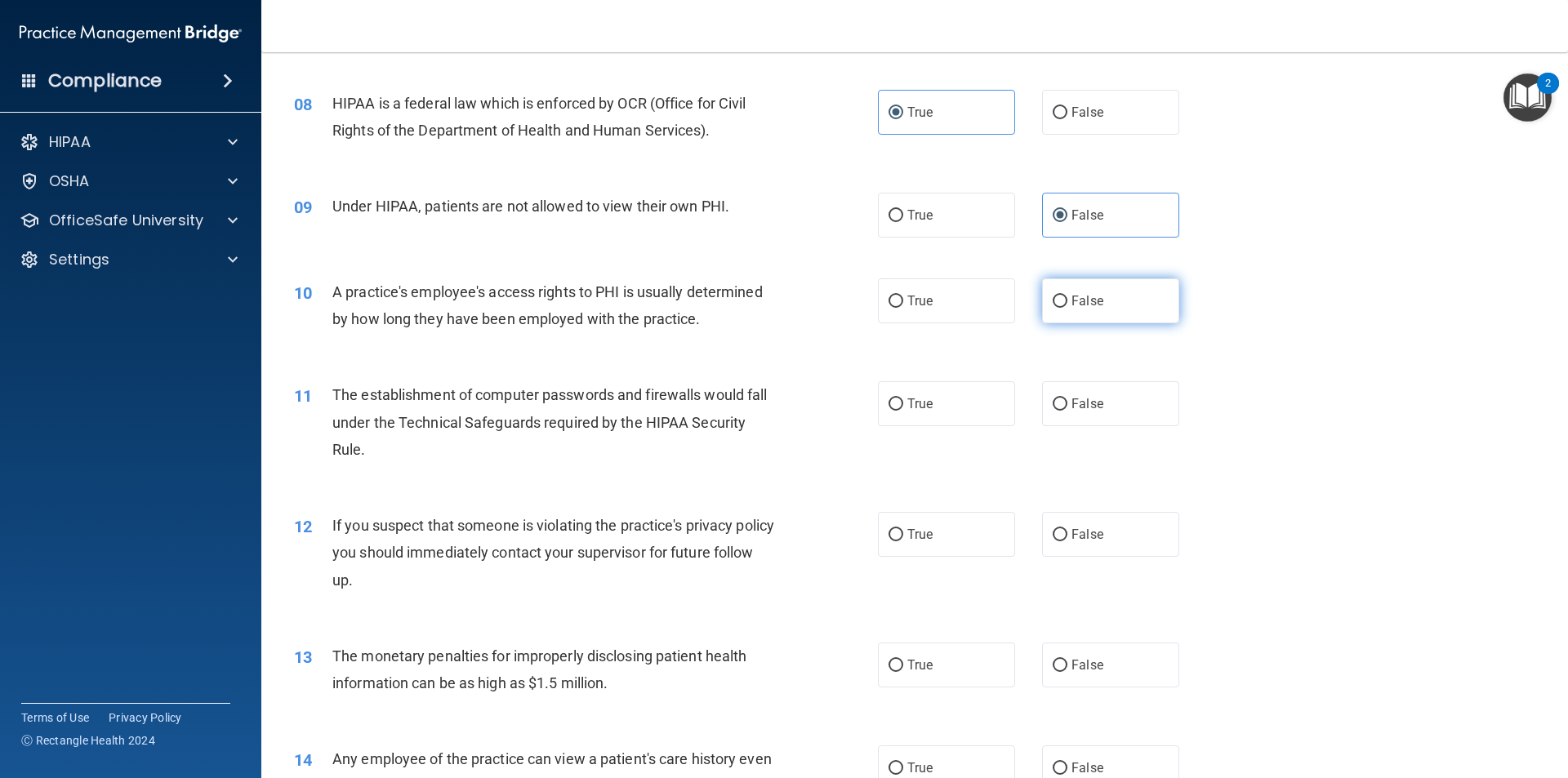
click at [1116, 299] on label "False" at bounding box center [1110, 301] width 137 height 45
click at [1067, 299] on input "False" at bounding box center [1060, 301] width 15 height 12
radio input "true"
click at [907, 410] on span "True" at bounding box center [920, 404] width 25 height 16
click at [903, 410] on input "True" at bounding box center [896, 404] width 15 height 12
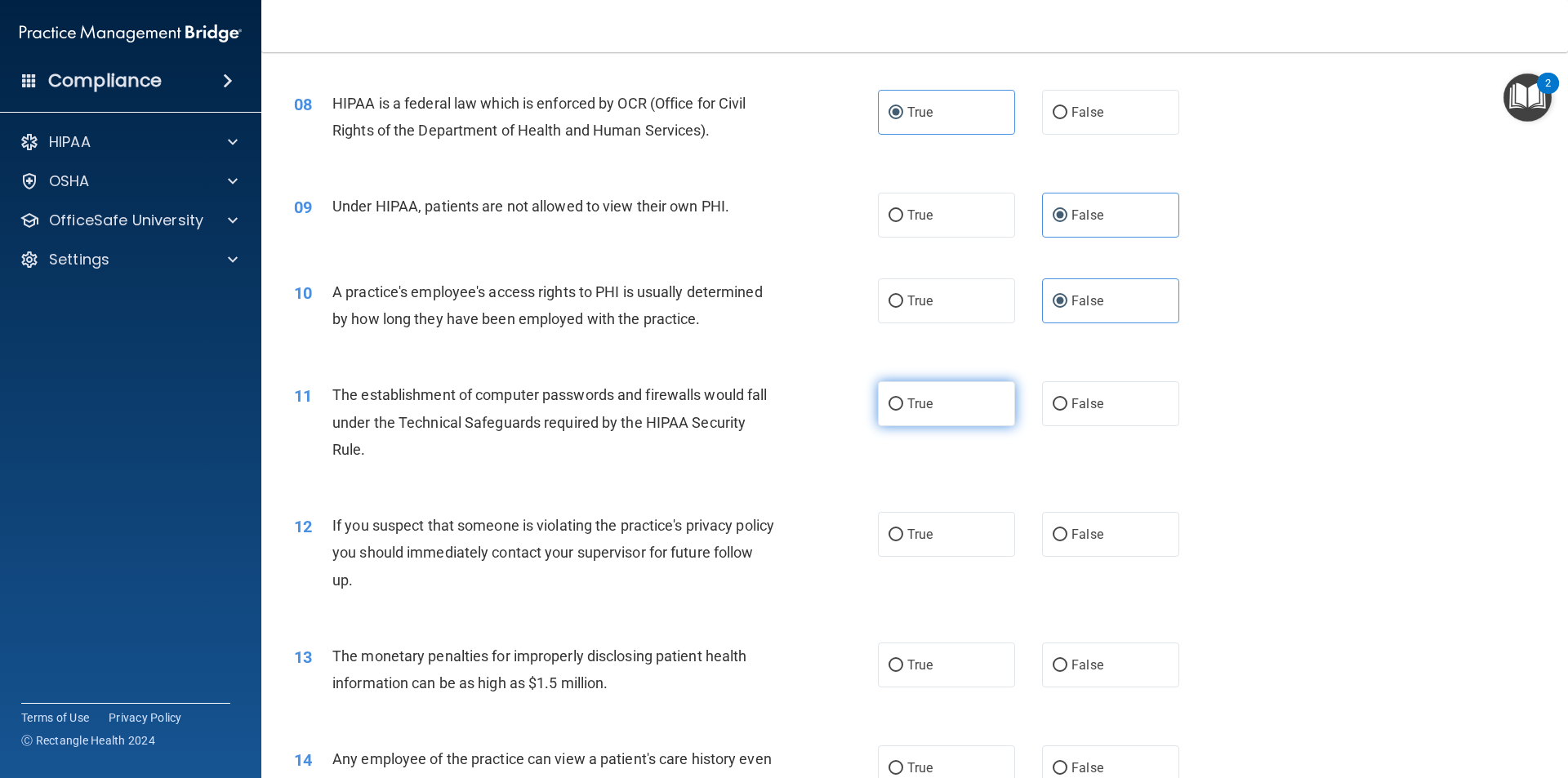
radio input "true"
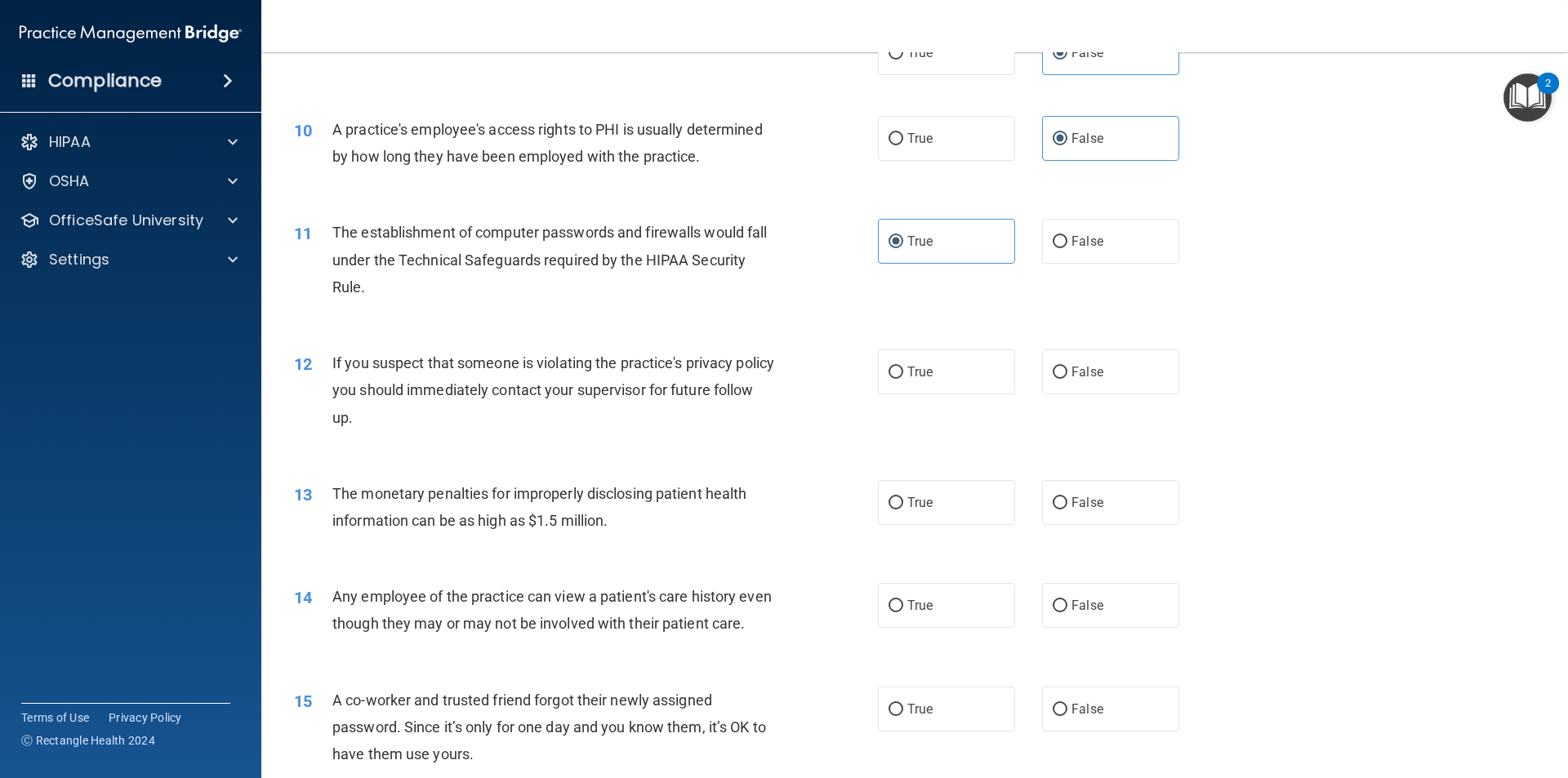
scroll to position [1062, 0]
click at [888, 370] on input "True" at bounding box center [896, 372] width 15 height 12
radio input "true"
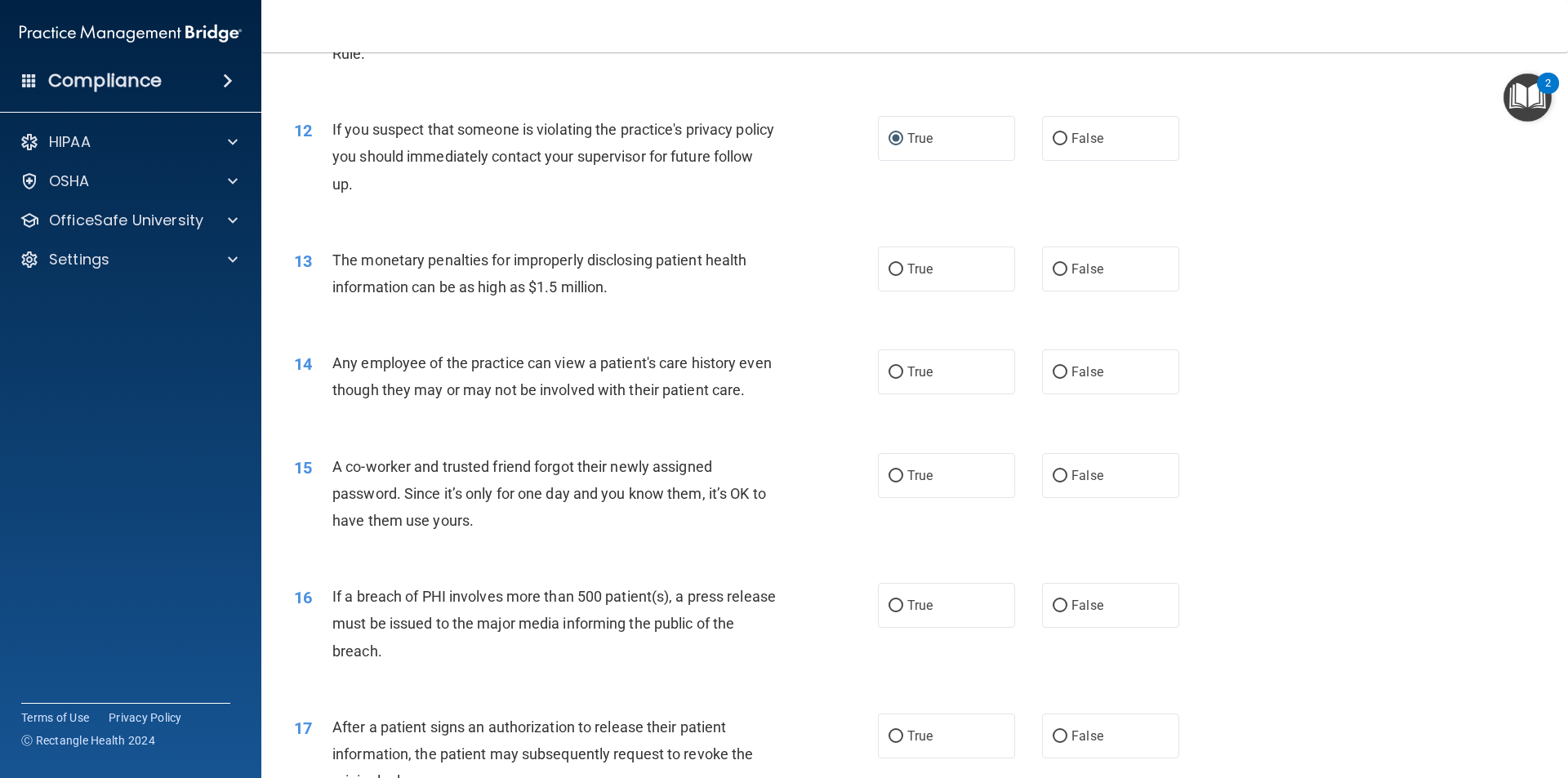
scroll to position [1307, 0]
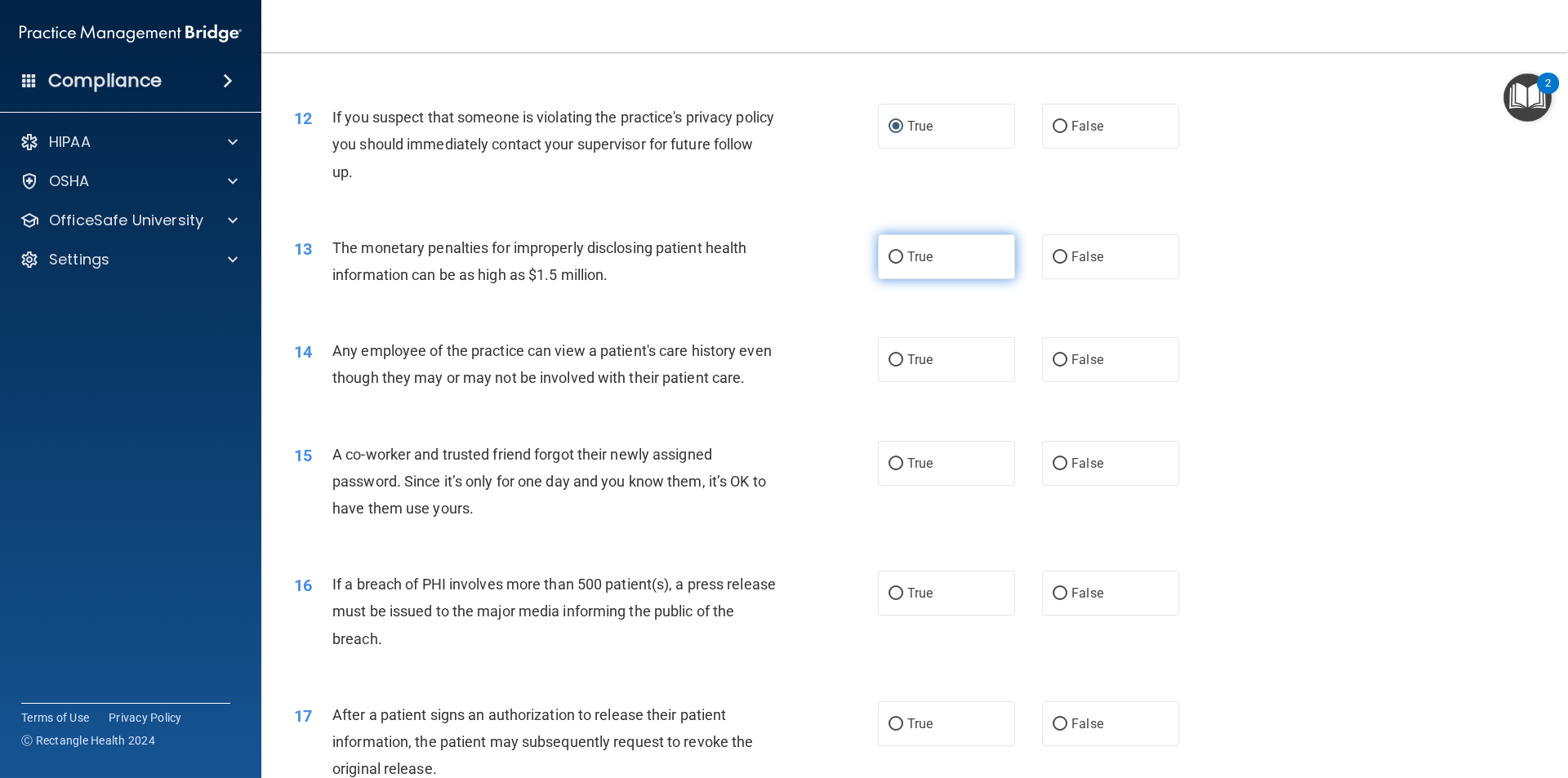
click at [925, 251] on span "True" at bounding box center [920, 257] width 25 height 16
click at [903, 252] on input "True" at bounding box center [896, 257] width 15 height 12
radio input "true"
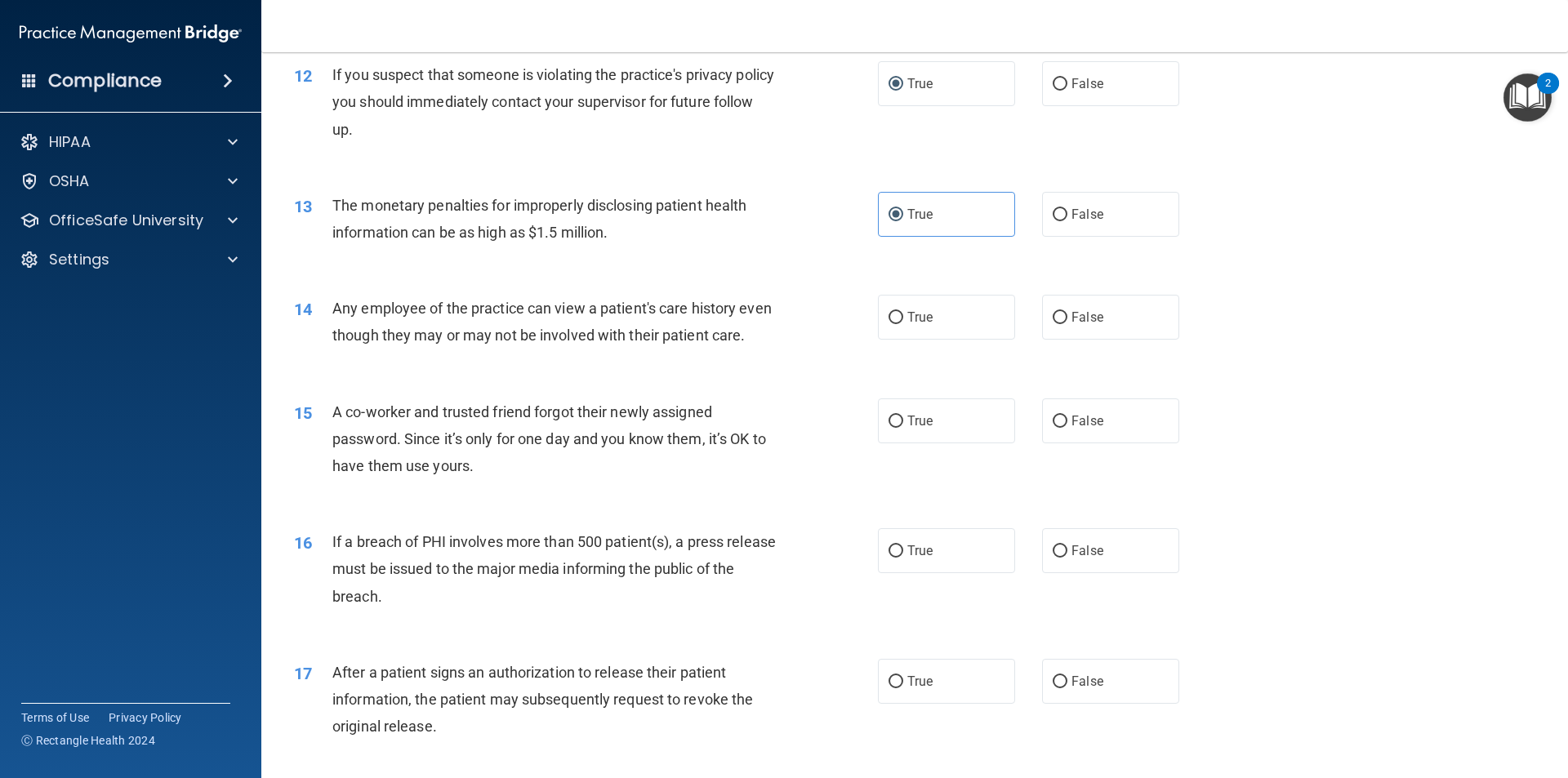
scroll to position [1388, 0]
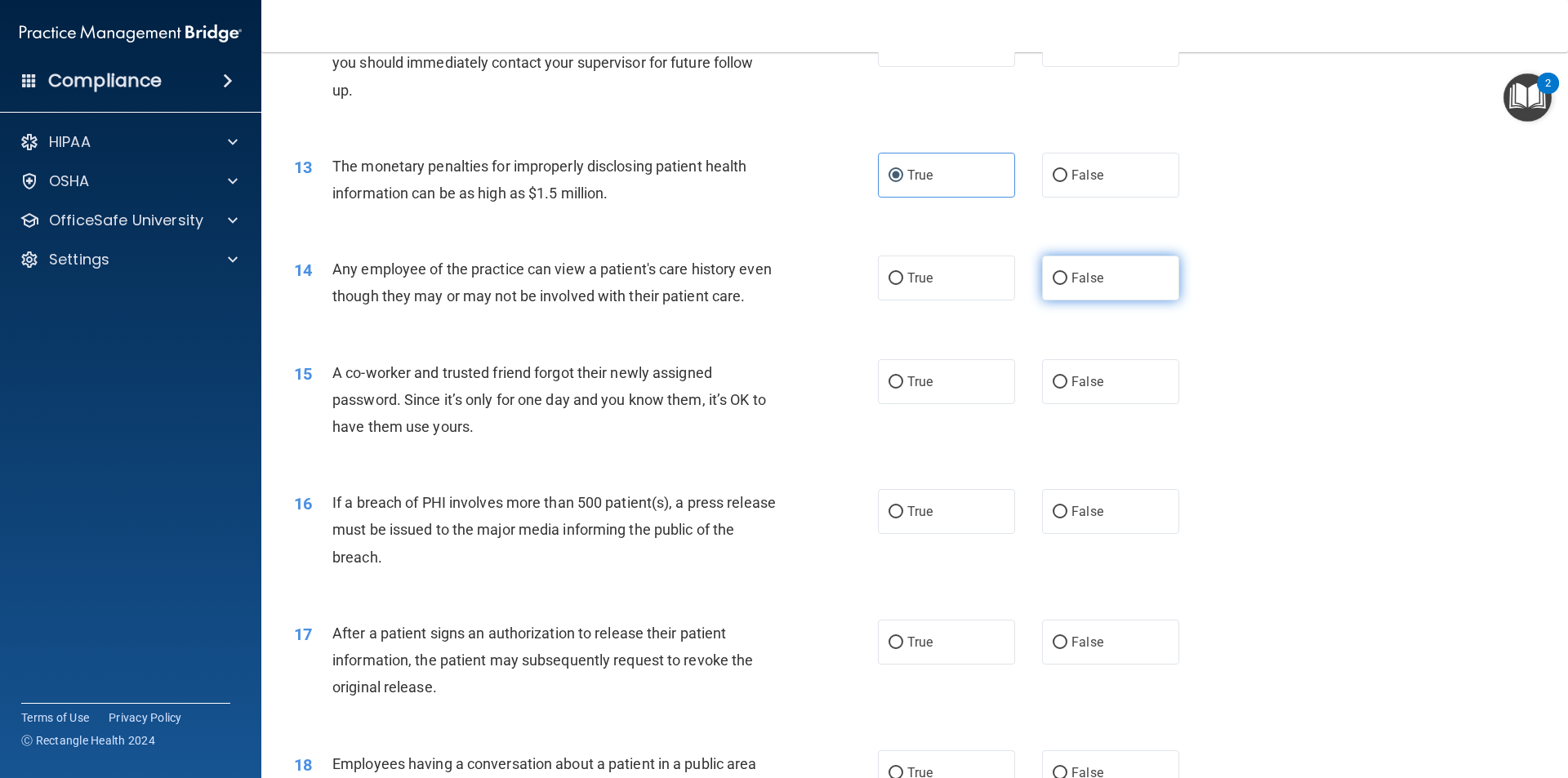
click at [1056, 286] on label "False" at bounding box center [1110, 278] width 137 height 45
click at [1056, 285] on input "False" at bounding box center [1060, 279] width 15 height 12
radio input "true"
click at [1058, 404] on label "False" at bounding box center [1110, 382] width 137 height 45
click at [1058, 389] on input "False" at bounding box center [1060, 382] width 15 height 12
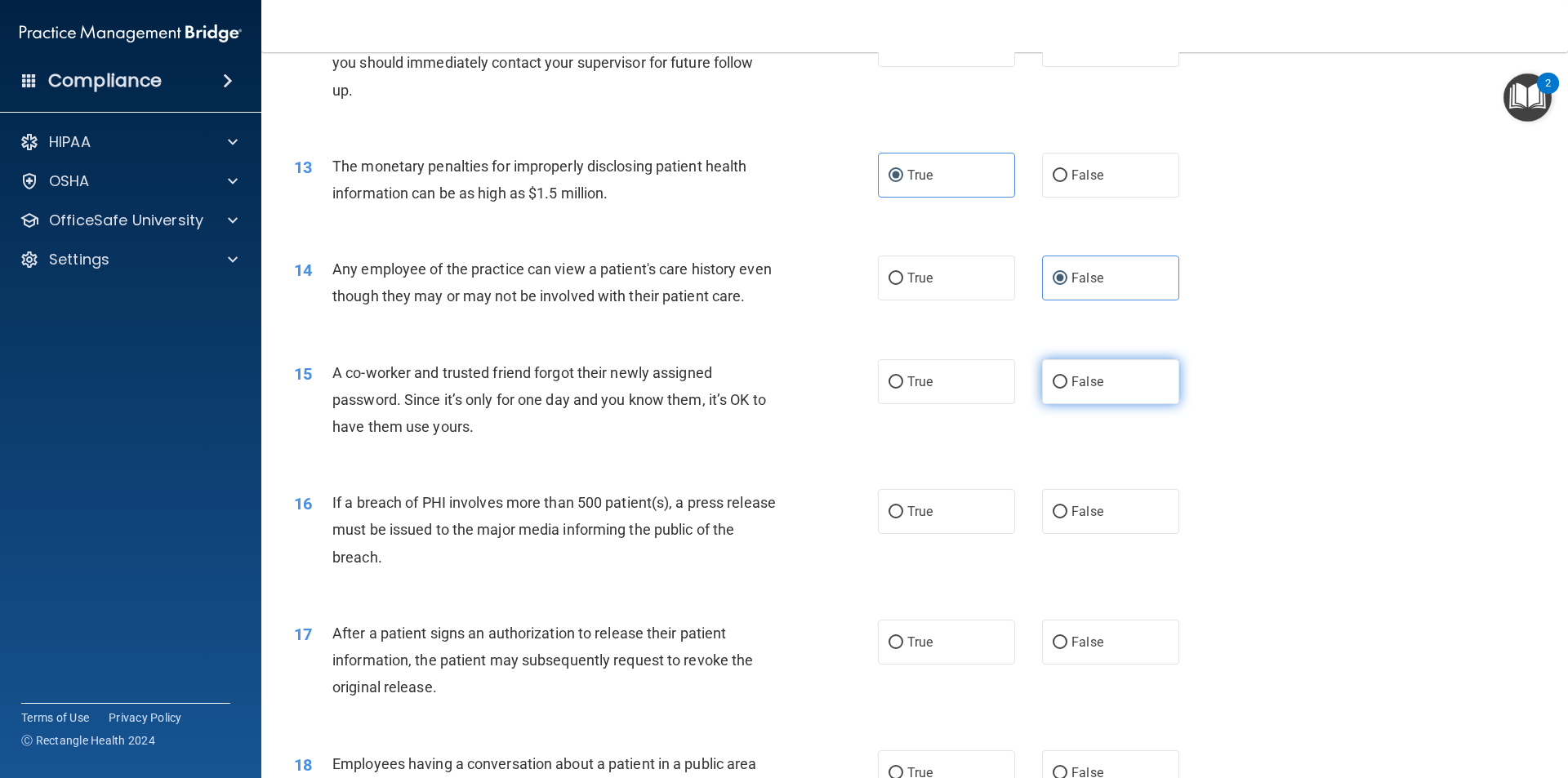
radio input "true"
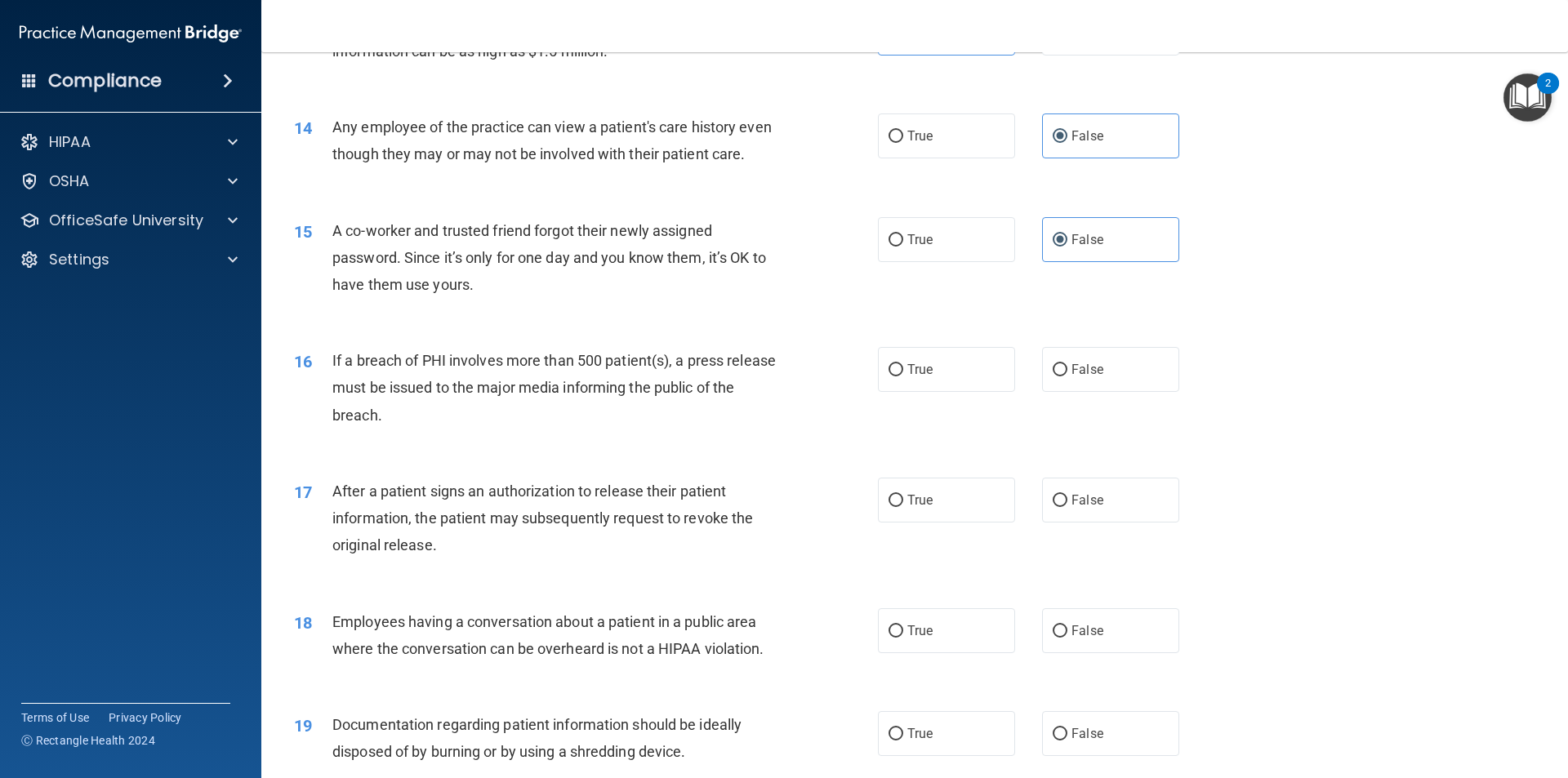
scroll to position [1552, 0]
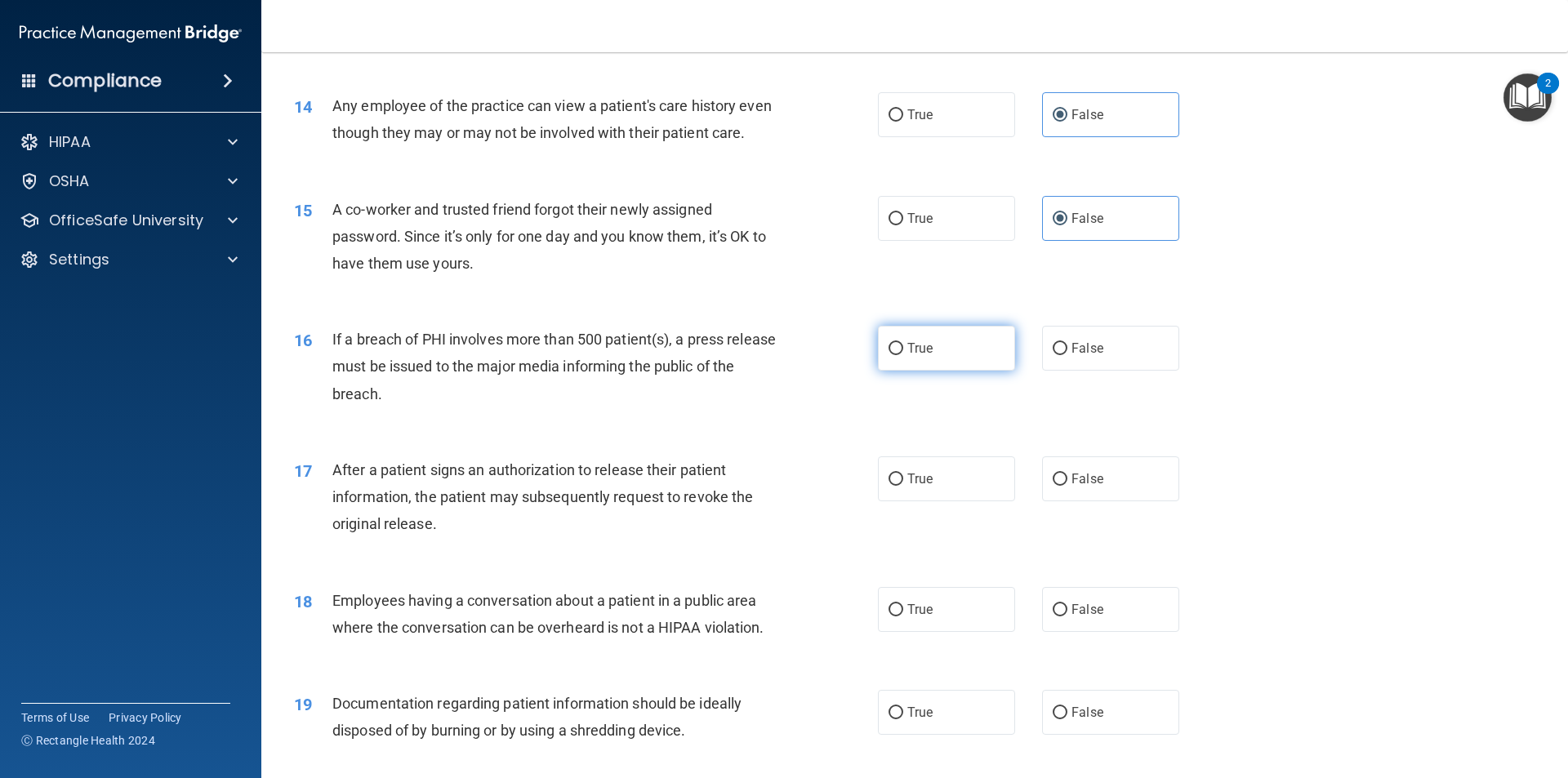
click at [907, 356] on span "True" at bounding box center [920, 348] width 25 height 16
click at [903, 355] on input "True" at bounding box center [896, 349] width 15 height 12
radio input "true"
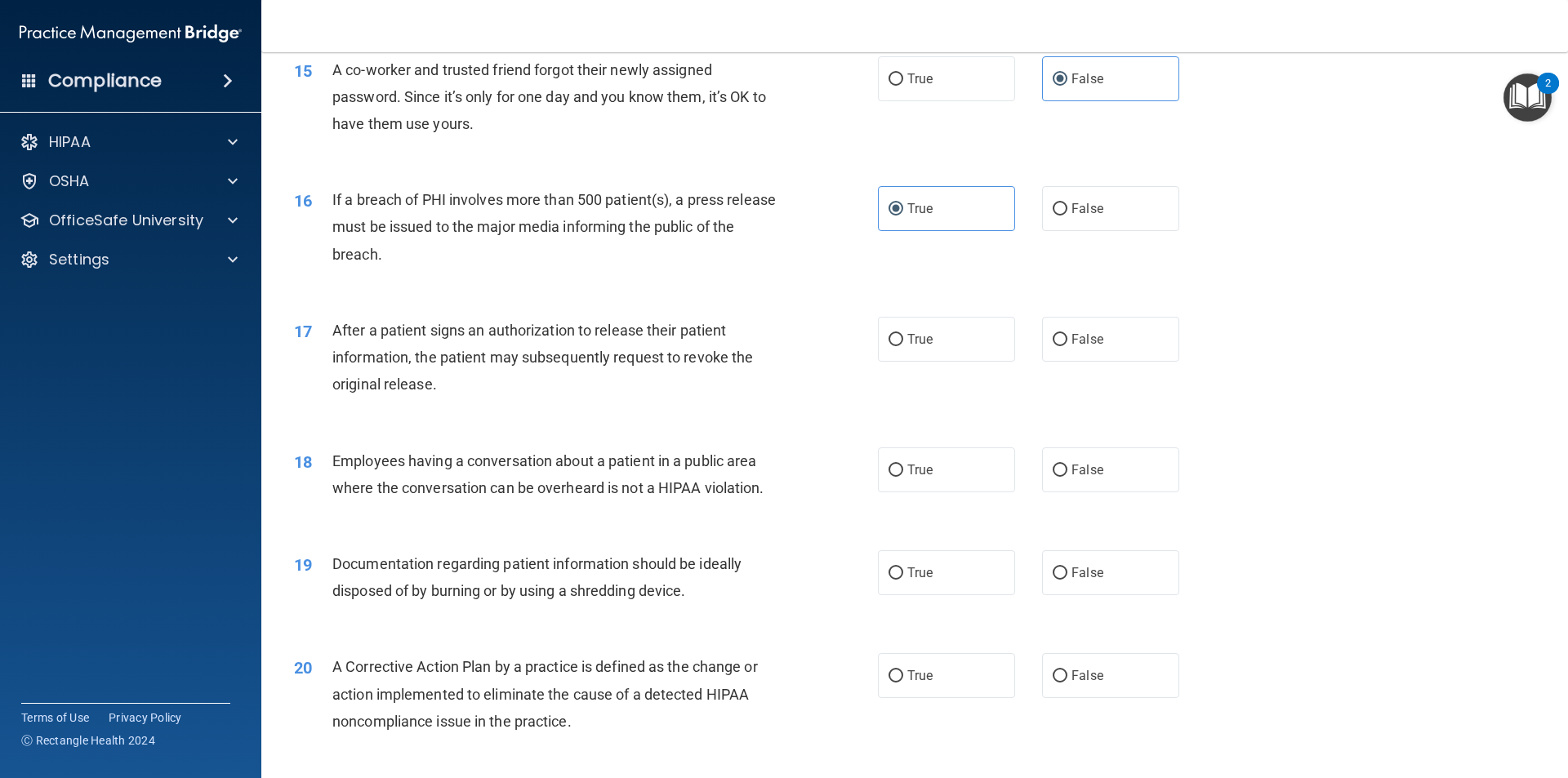
scroll to position [1715, 0]
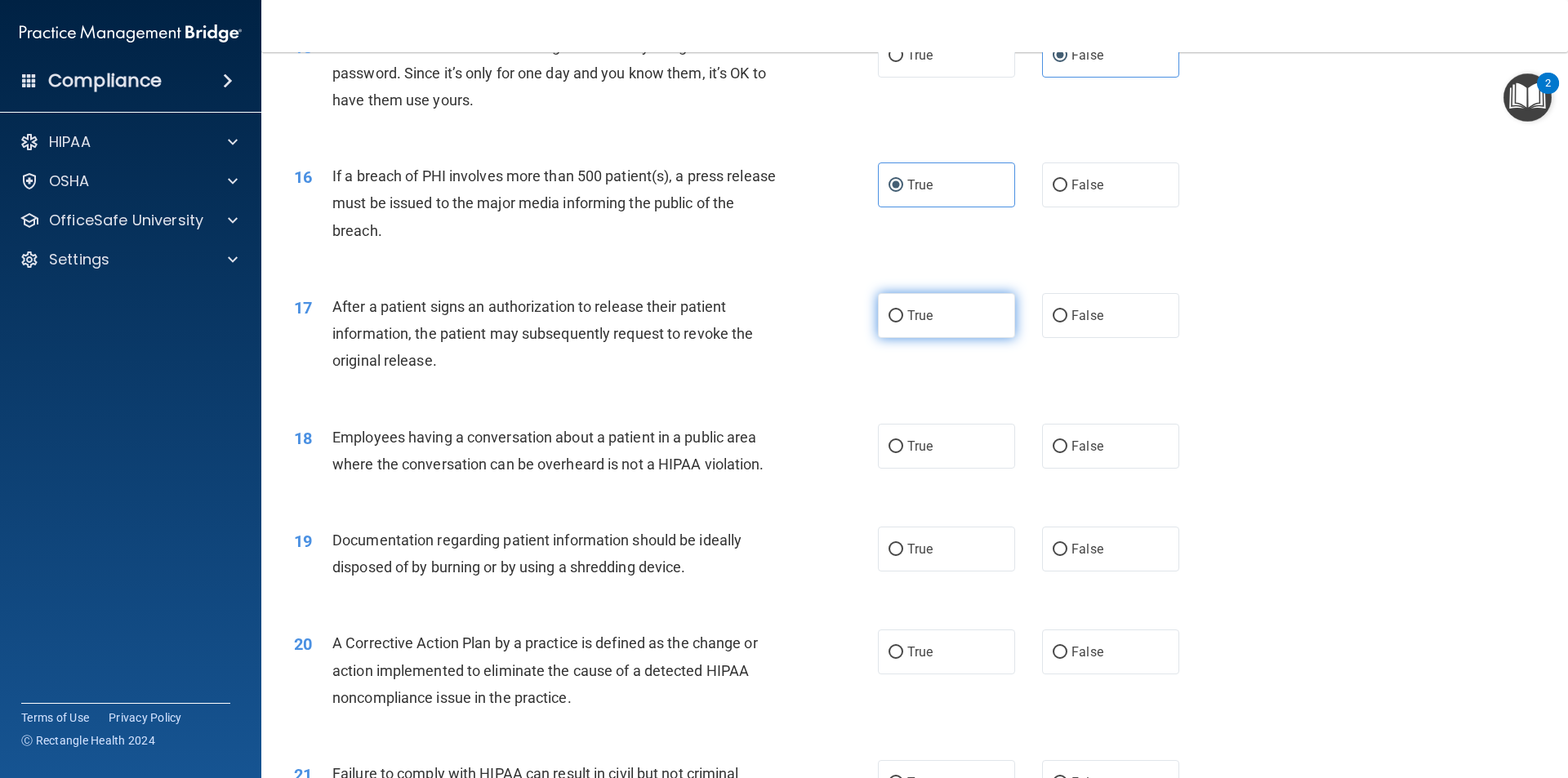
click at [916, 324] on span "True" at bounding box center [920, 316] width 25 height 16
click at [903, 323] on input "True" at bounding box center [896, 316] width 15 height 12
radio input "true"
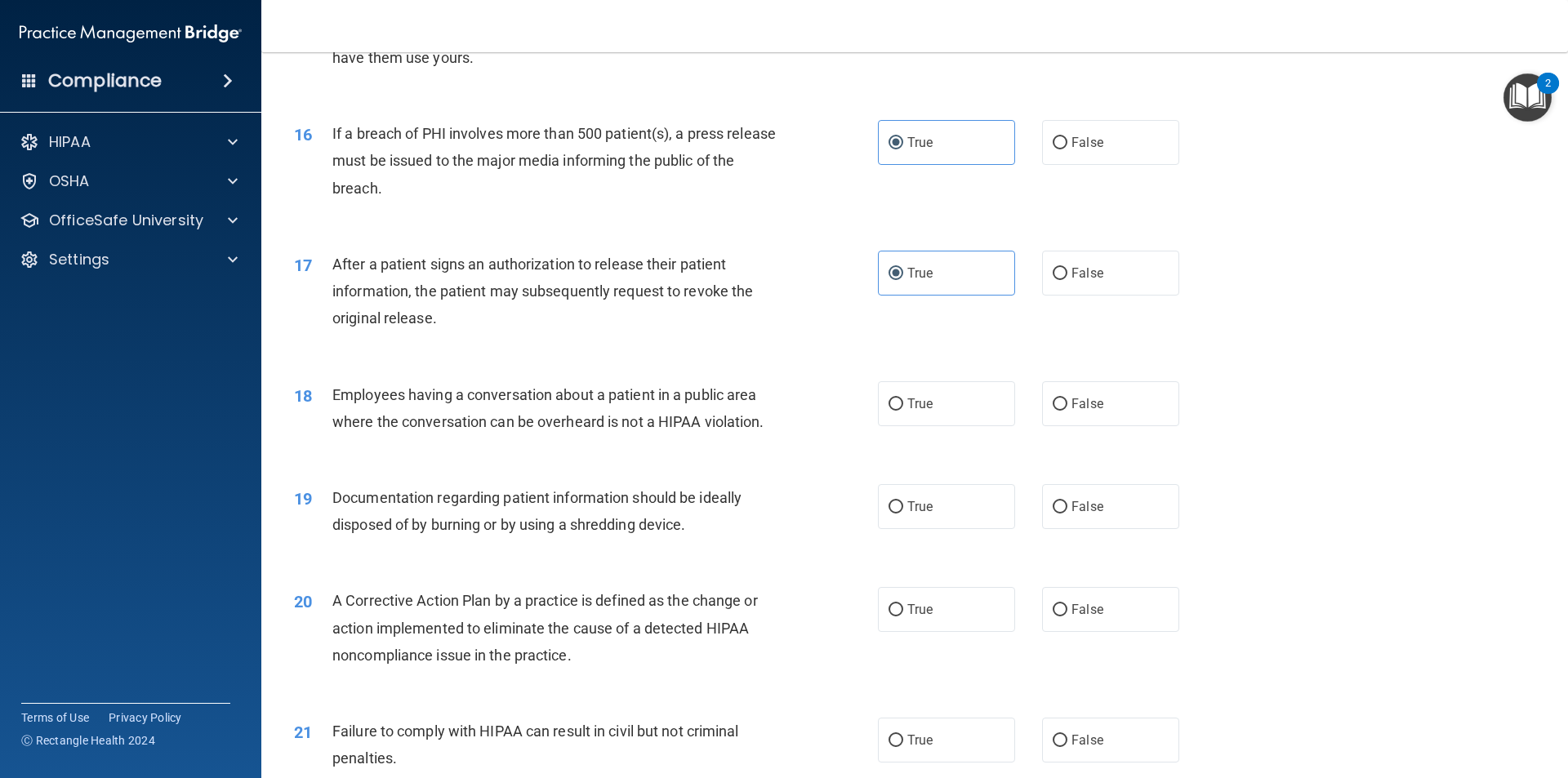
scroll to position [1797, 0]
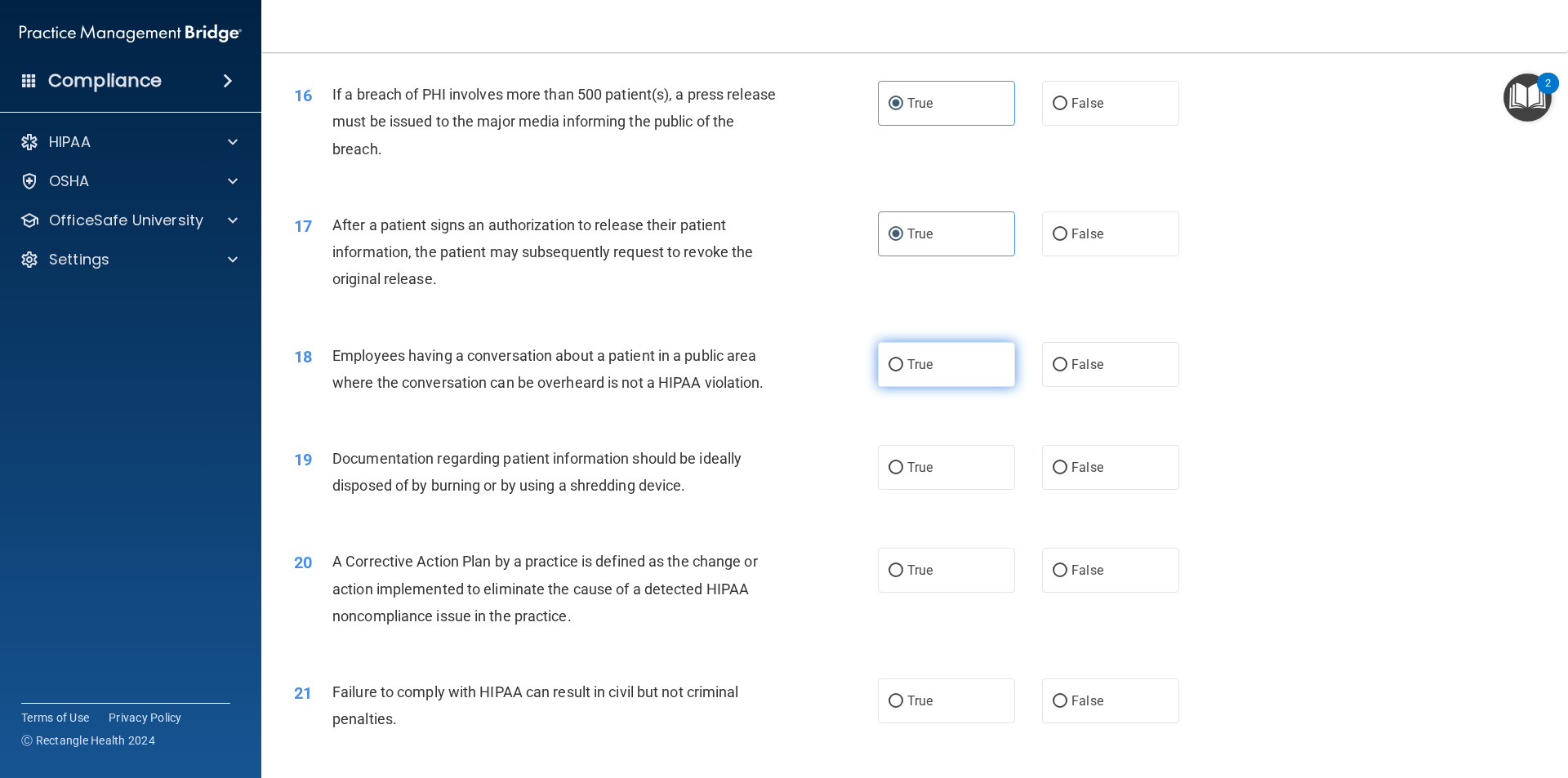
click at [912, 387] on label "True" at bounding box center [945, 365] width 137 height 45
click at [903, 372] on input "True" at bounding box center [896, 365] width 15 height 12
radio input "true"
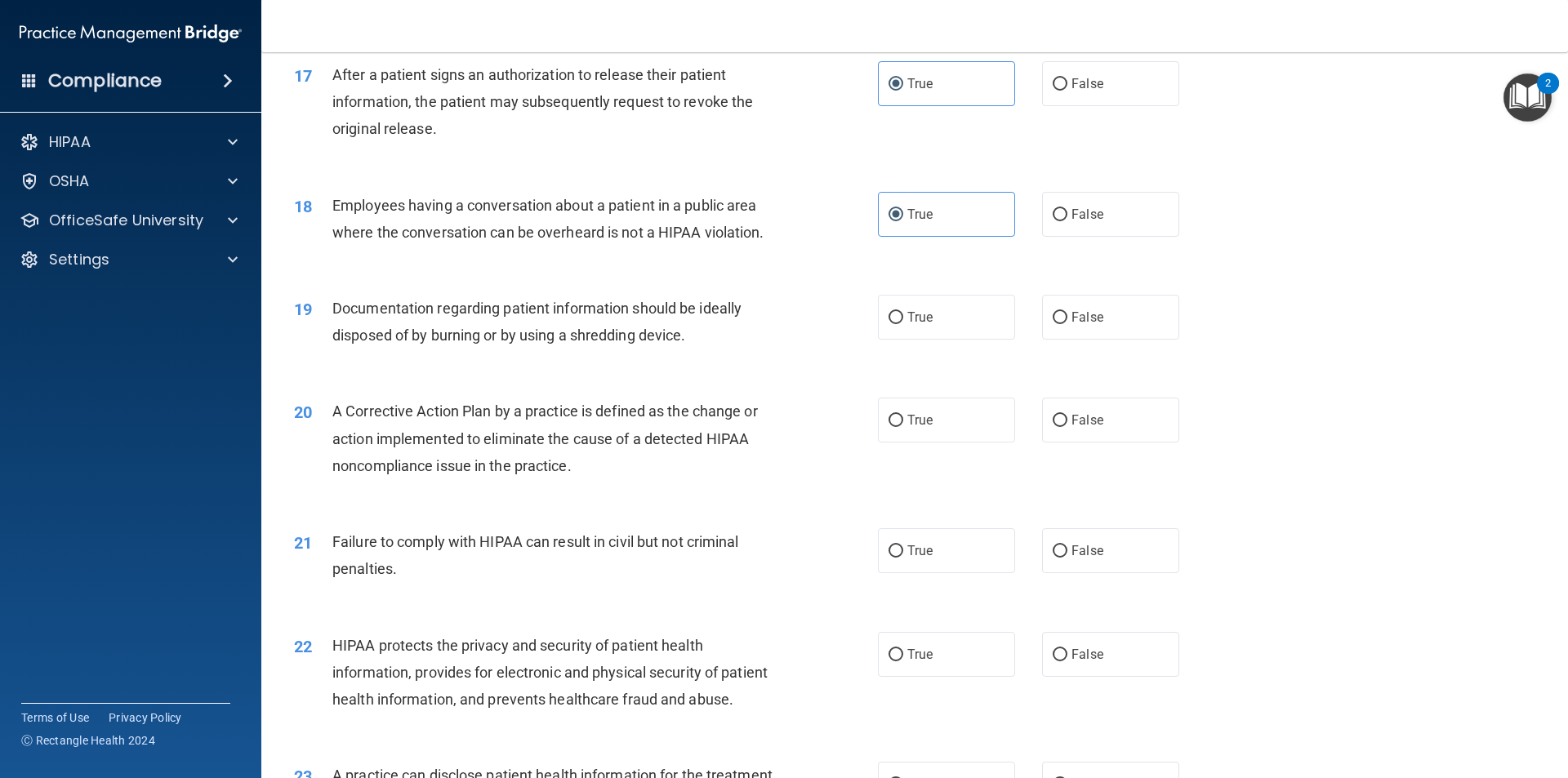
scroll to position [1960, 0]
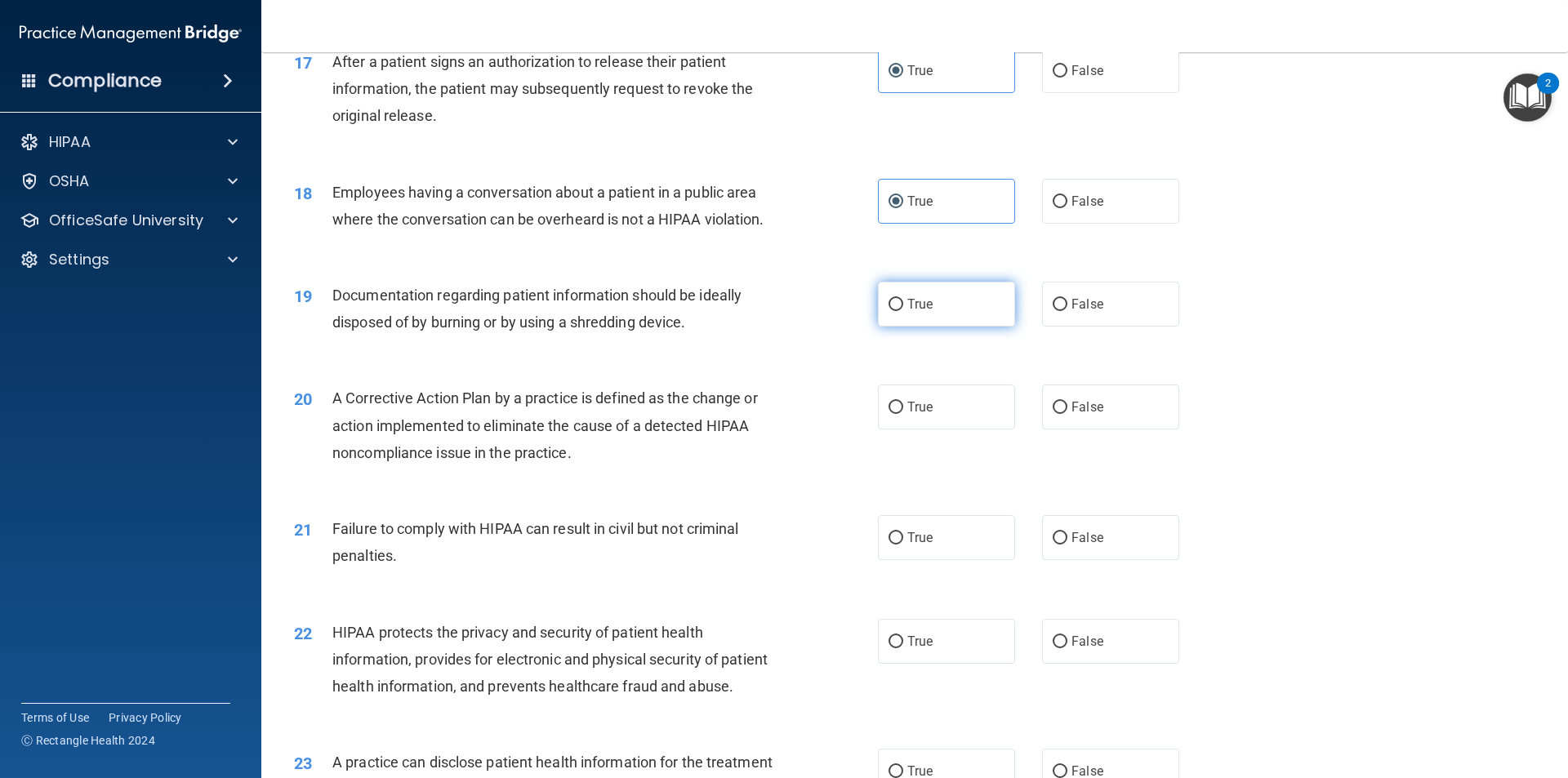
click at [907, 312] on span "True" at bounding box center [920, 304] width 25 height 16
click at [903, 311] on input "True" at bounding box center [896, 305] width 15 height 12
radio input "true"
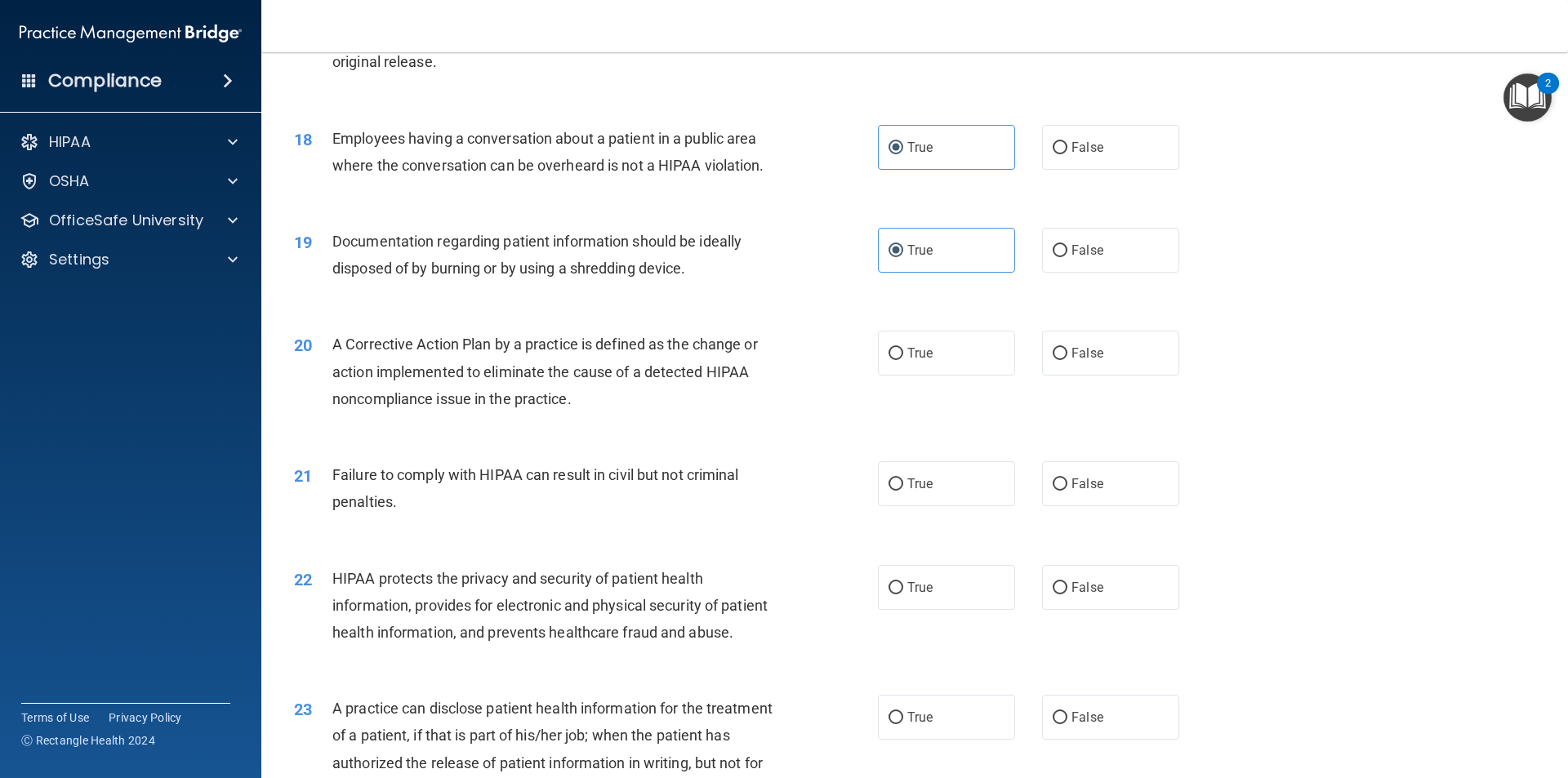
scroll to position [2042, 0]
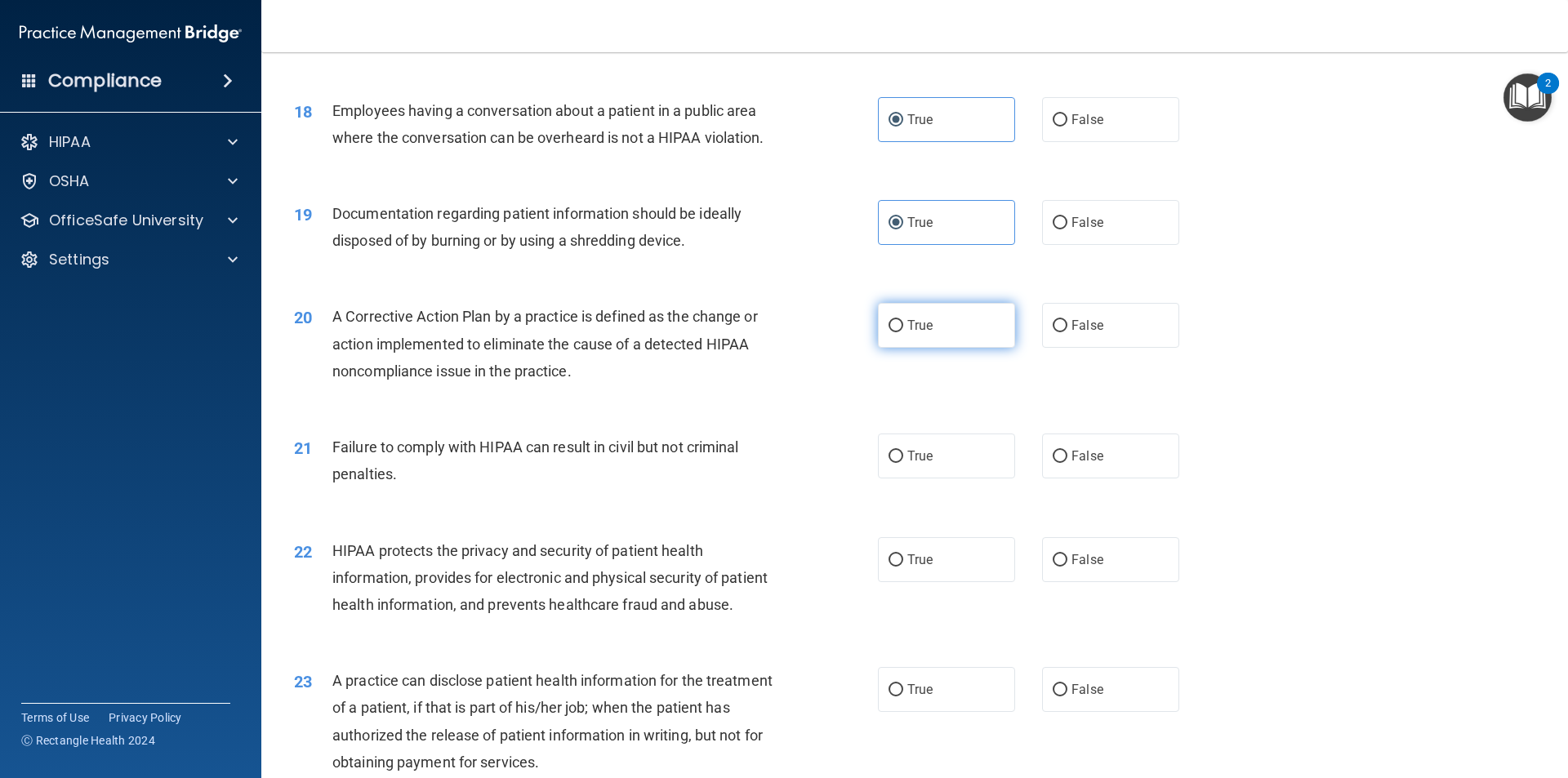
click at [896, 332] on input "True" at bounding box center [896, 326] width 15 height 12
radio input "true"
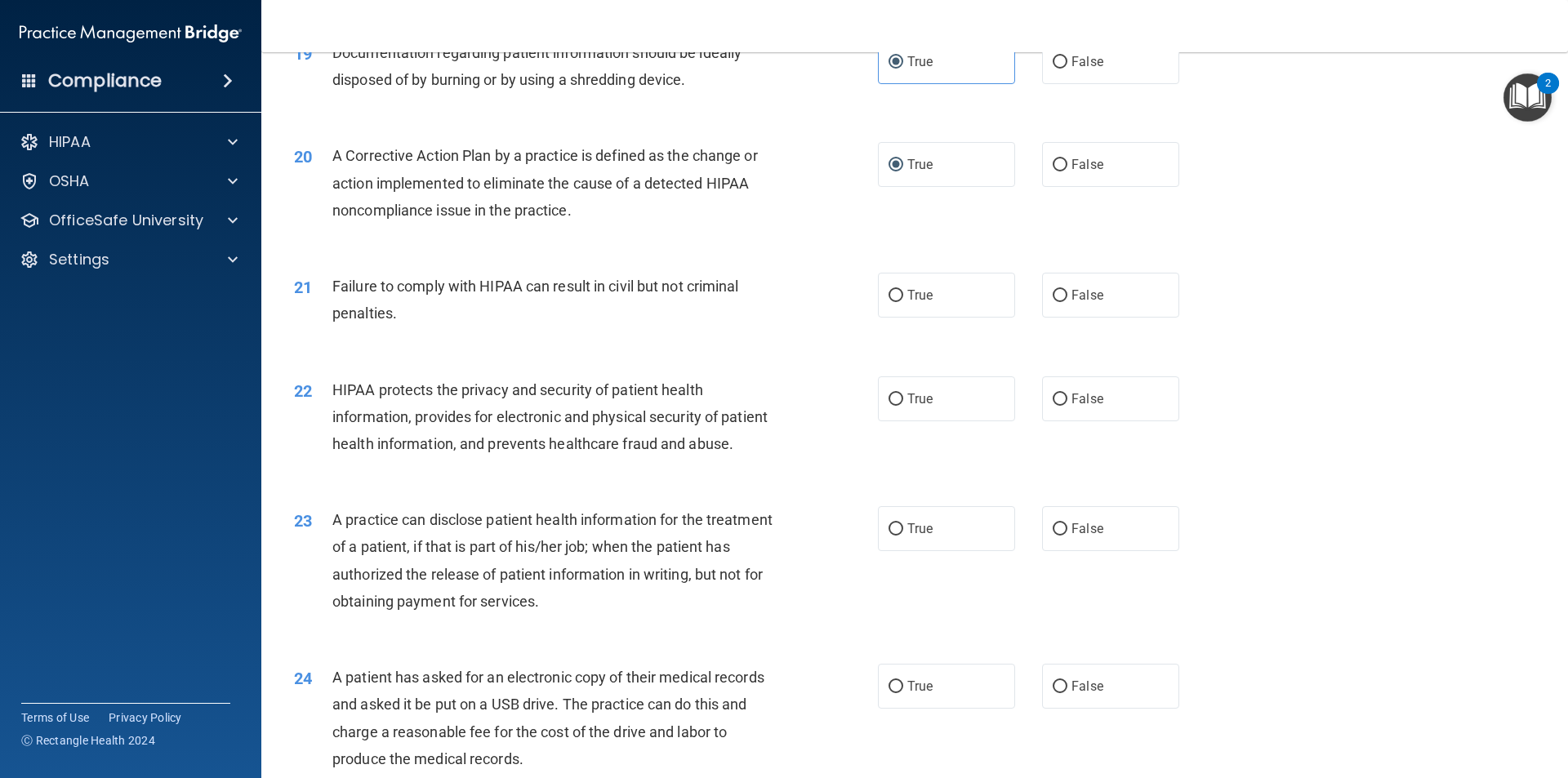
scroll to position [2205, 0]
click at [896, 300] on input "True" at bounding box center [896, 293] width 15 height 12
radio input "true"
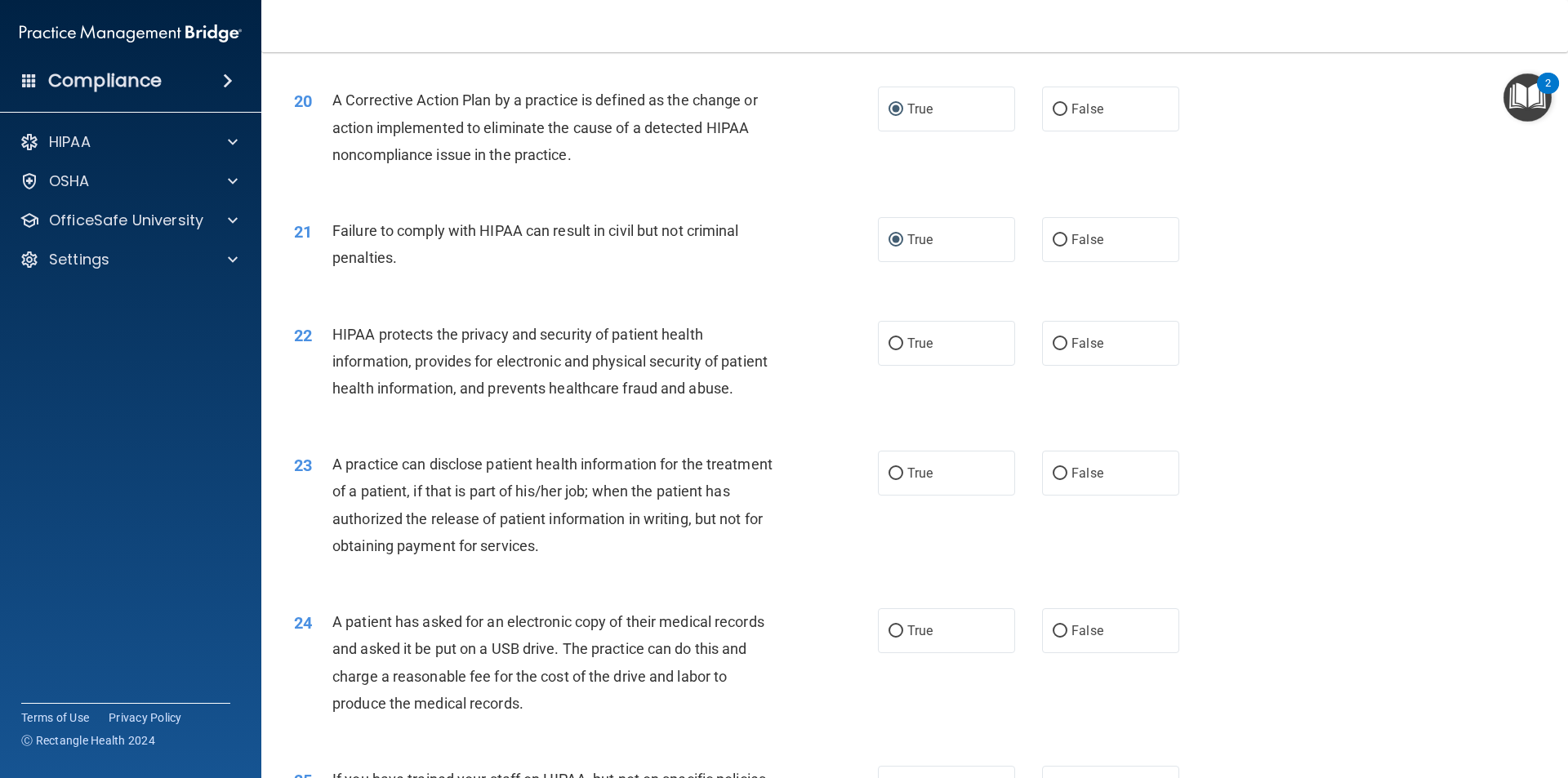
scroll to position [2287, 0]
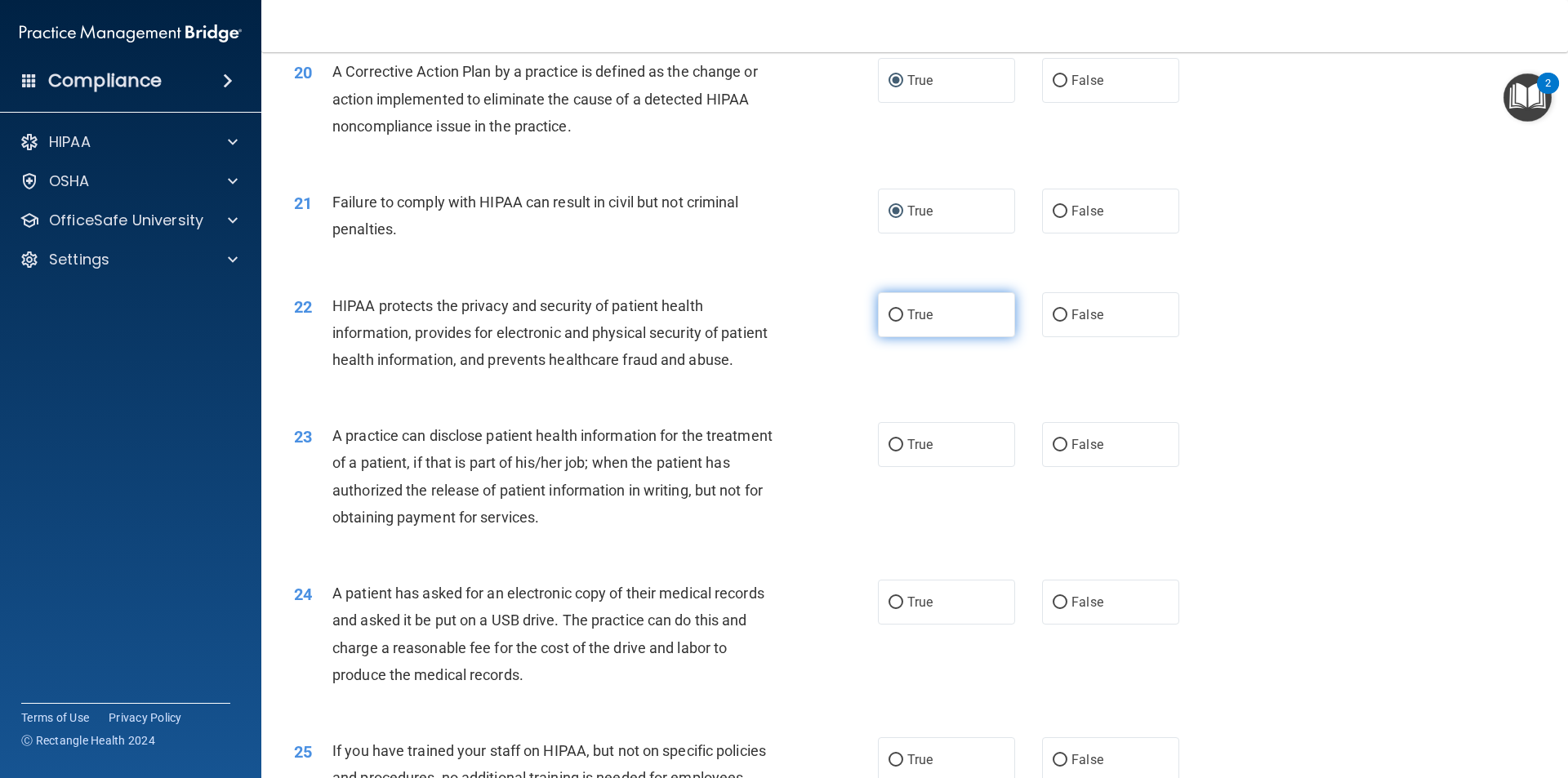
click at [932, 337] on label "True" at bounding box center [945, 315] width 137 height 45
click at [903, 322] on input "True" at bounding box center [896, 316] width 15 height 12
radio input "true"
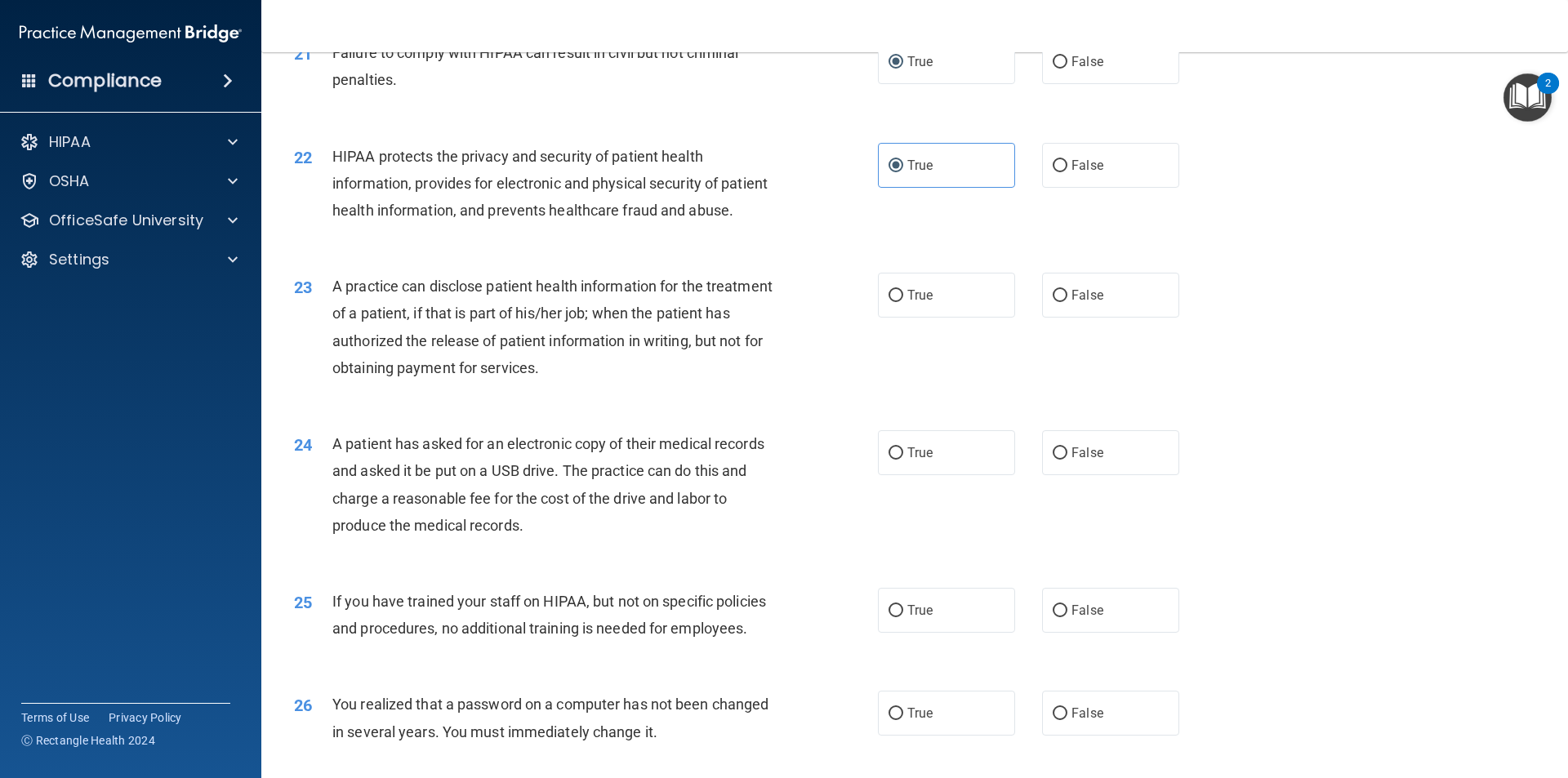
scroll to position [2450, 0]
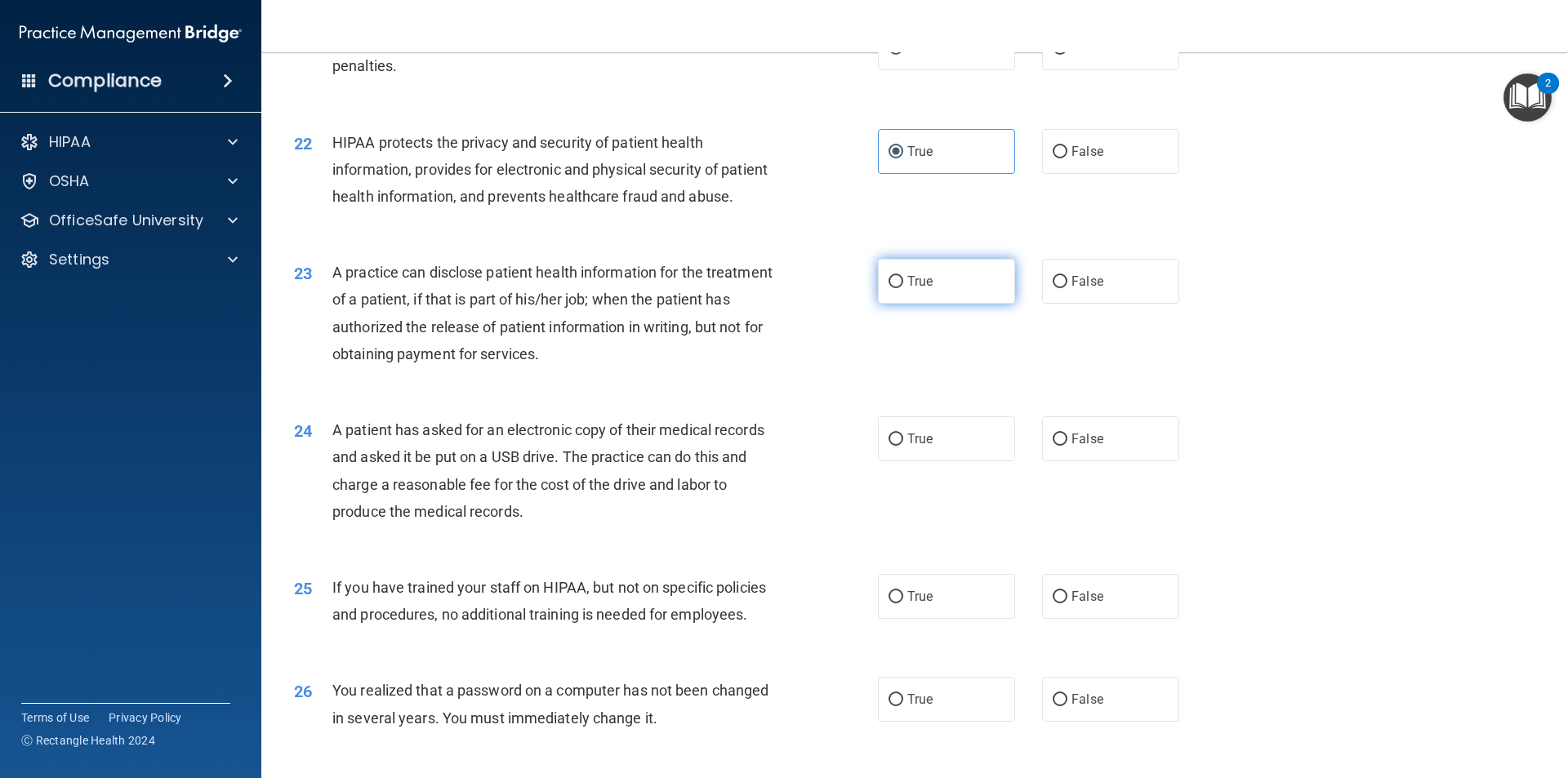
click at [961, 304] on label "True" at bounding box center [945, 281] width 137 height 45
click at [903, 288] on input "True" at bounding box center [896, 281] width 15 height 12
radio input "true"
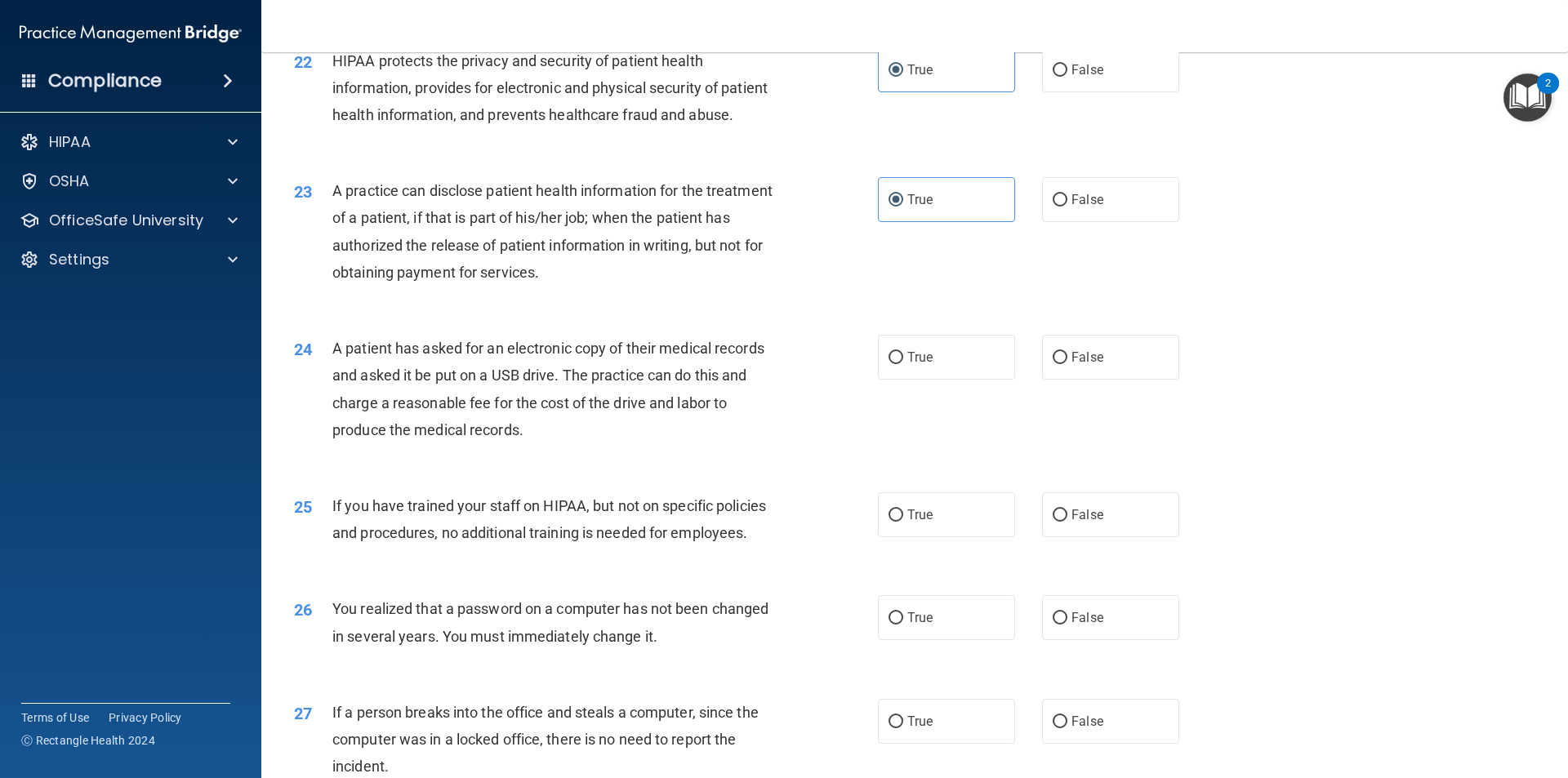
scroll to position [2695, 0]
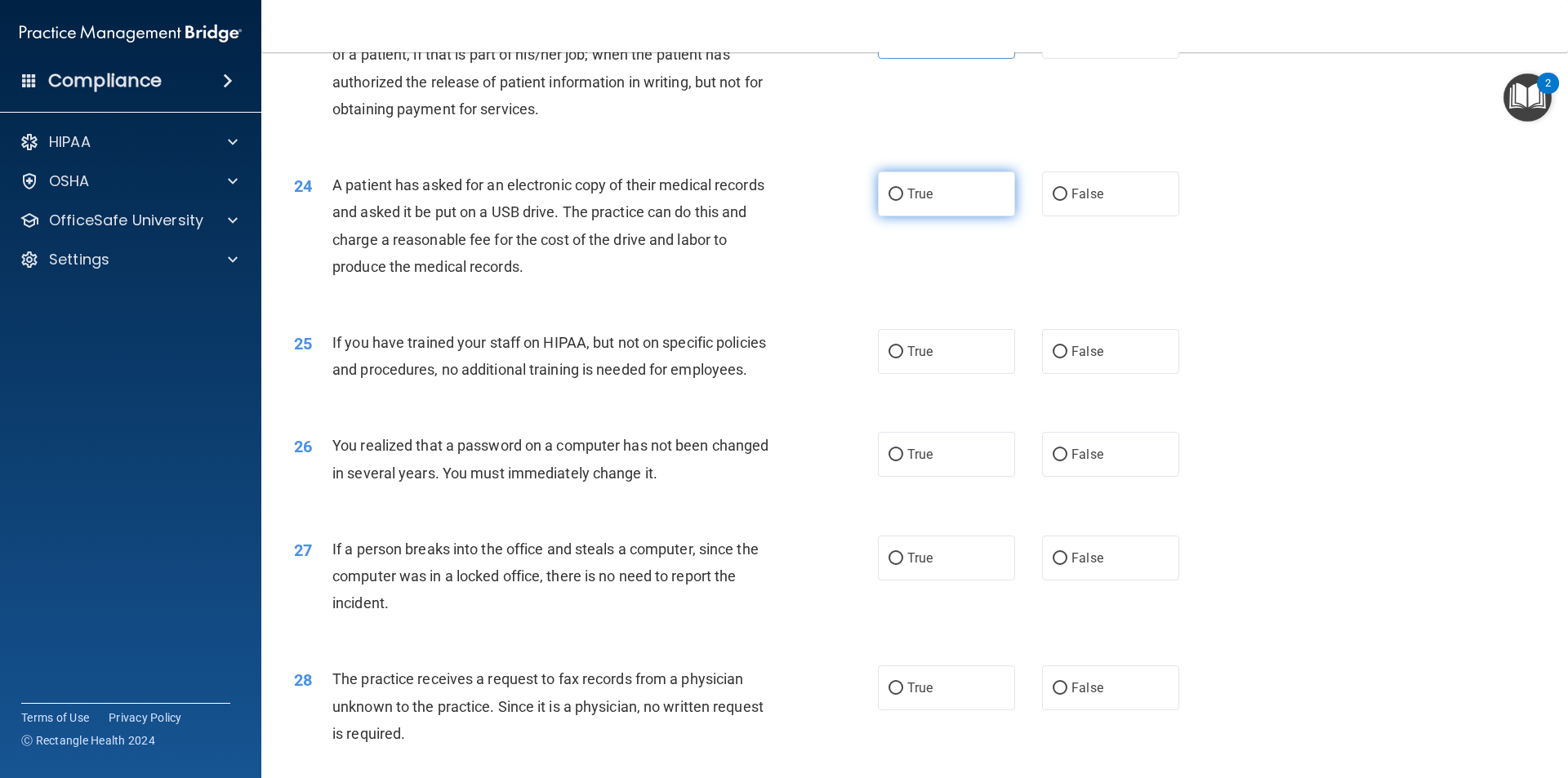
click at [907, 202] on span "True" at bounding box center [920, 193] width 25 height 16
click at [901, 201] on input "True" at bounding box center [896, 194] width 15 height 12
radio input "true"
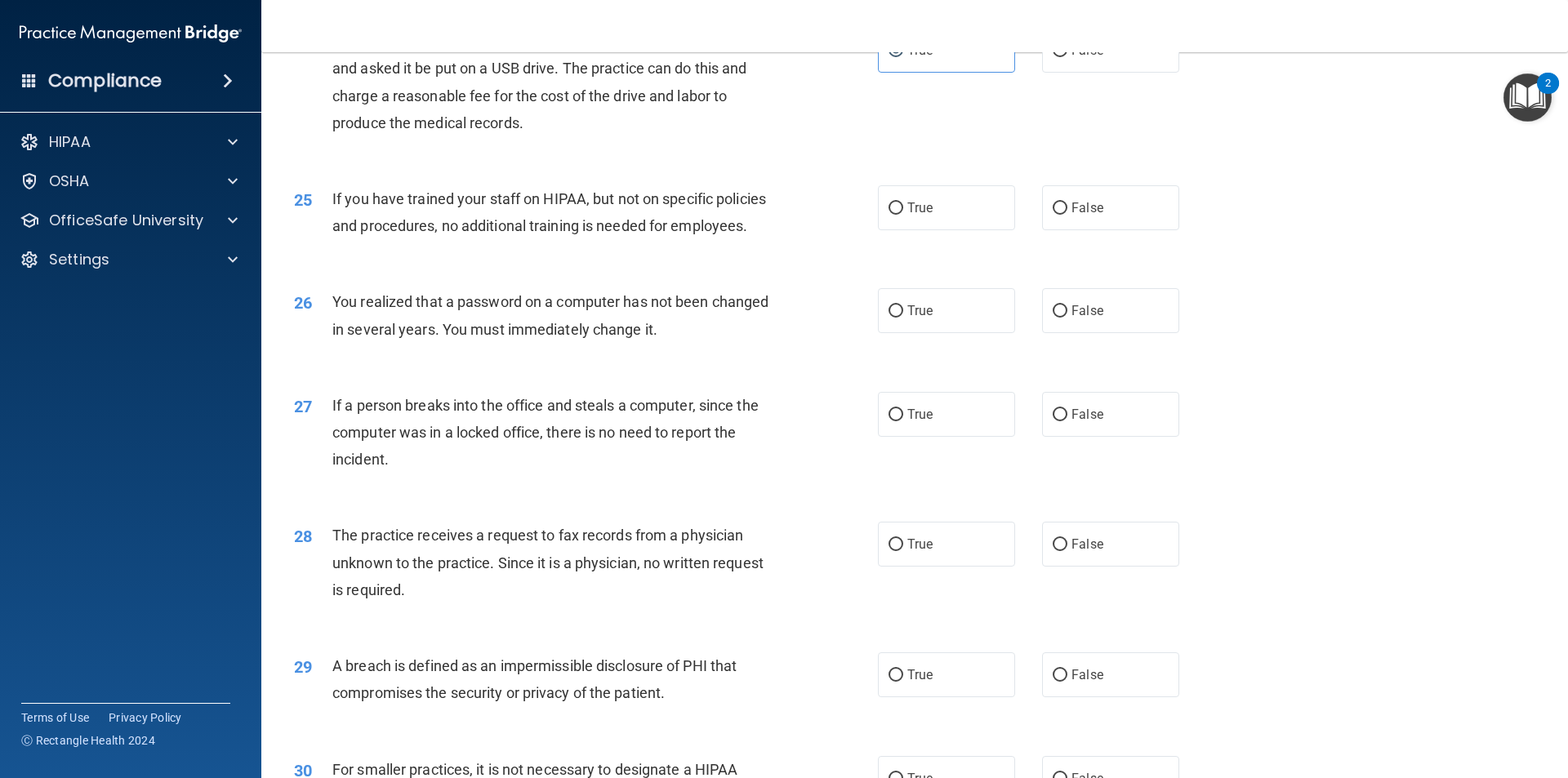
scroll to position [2859, 0]
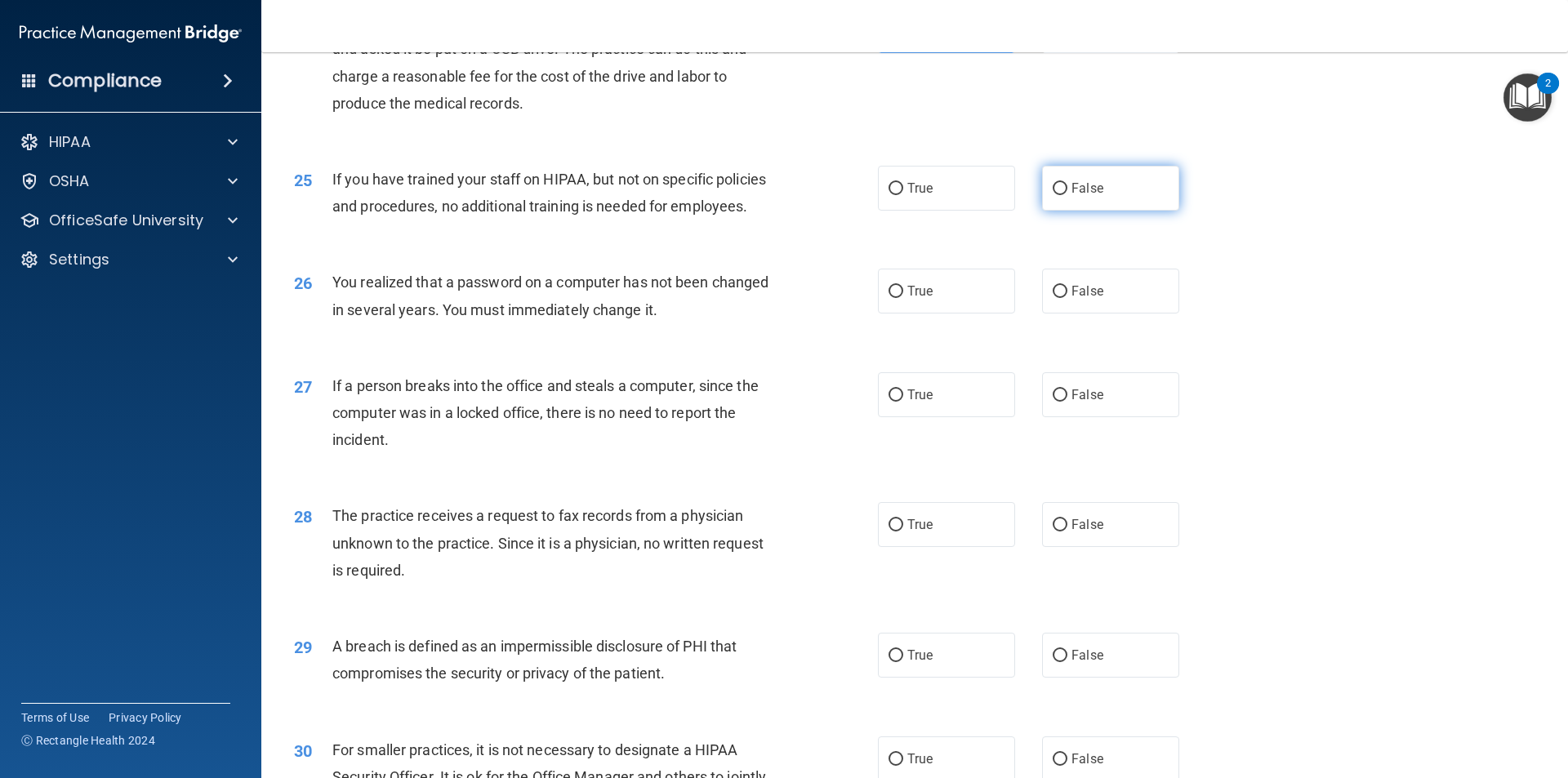
click at [1057, 195] on input "False" at bounding box center [1060, 188] width 15 height 12
radio input "true"
click at [1094, 299] on span "False" at bounding box center [1087, 291] width 32 height 16
click at [1067, 298] on input "False" at bounding box center [1060, 291] width 15 height 12
radio input "true"
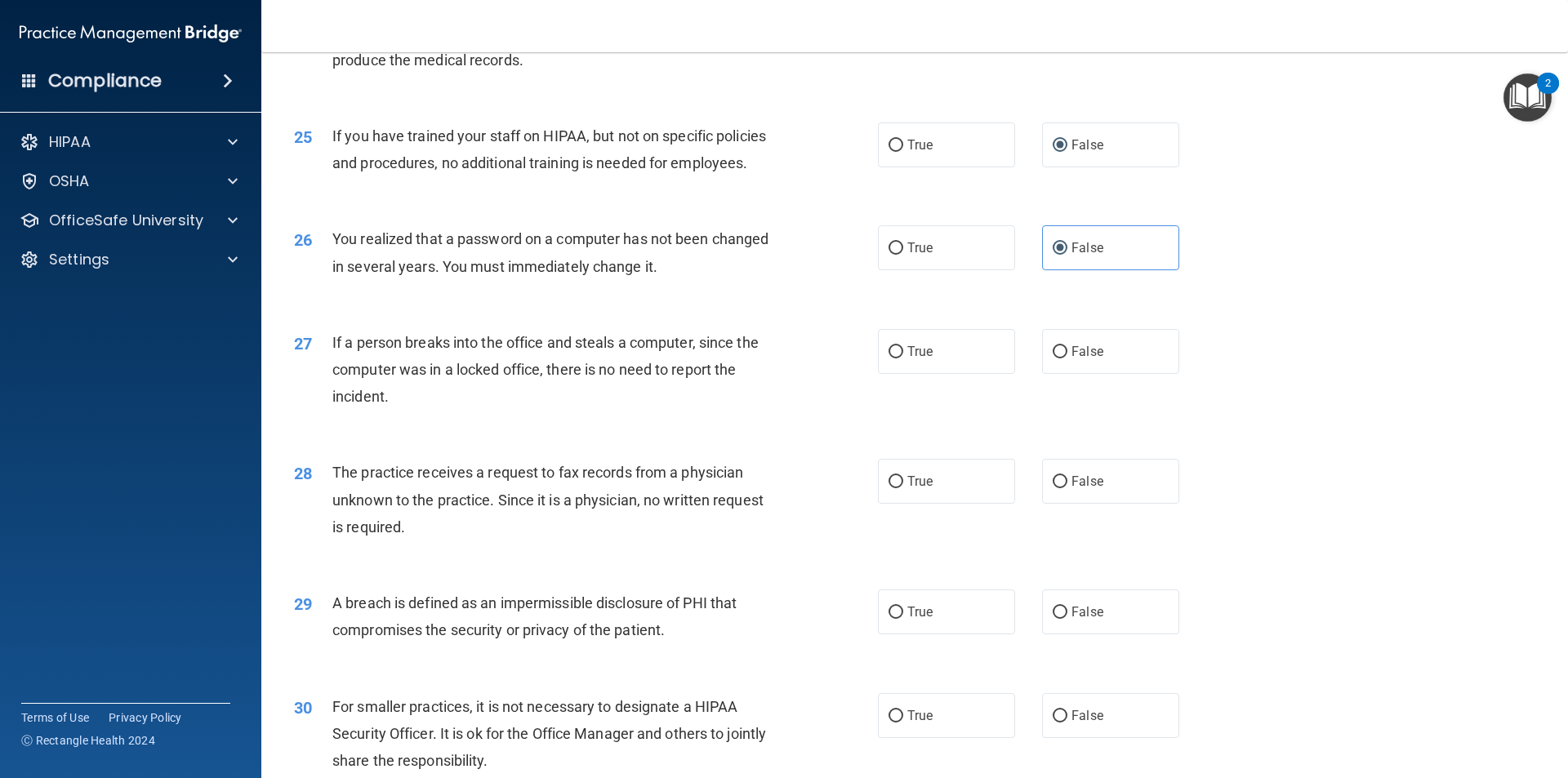
scroll to position [2940, 0]
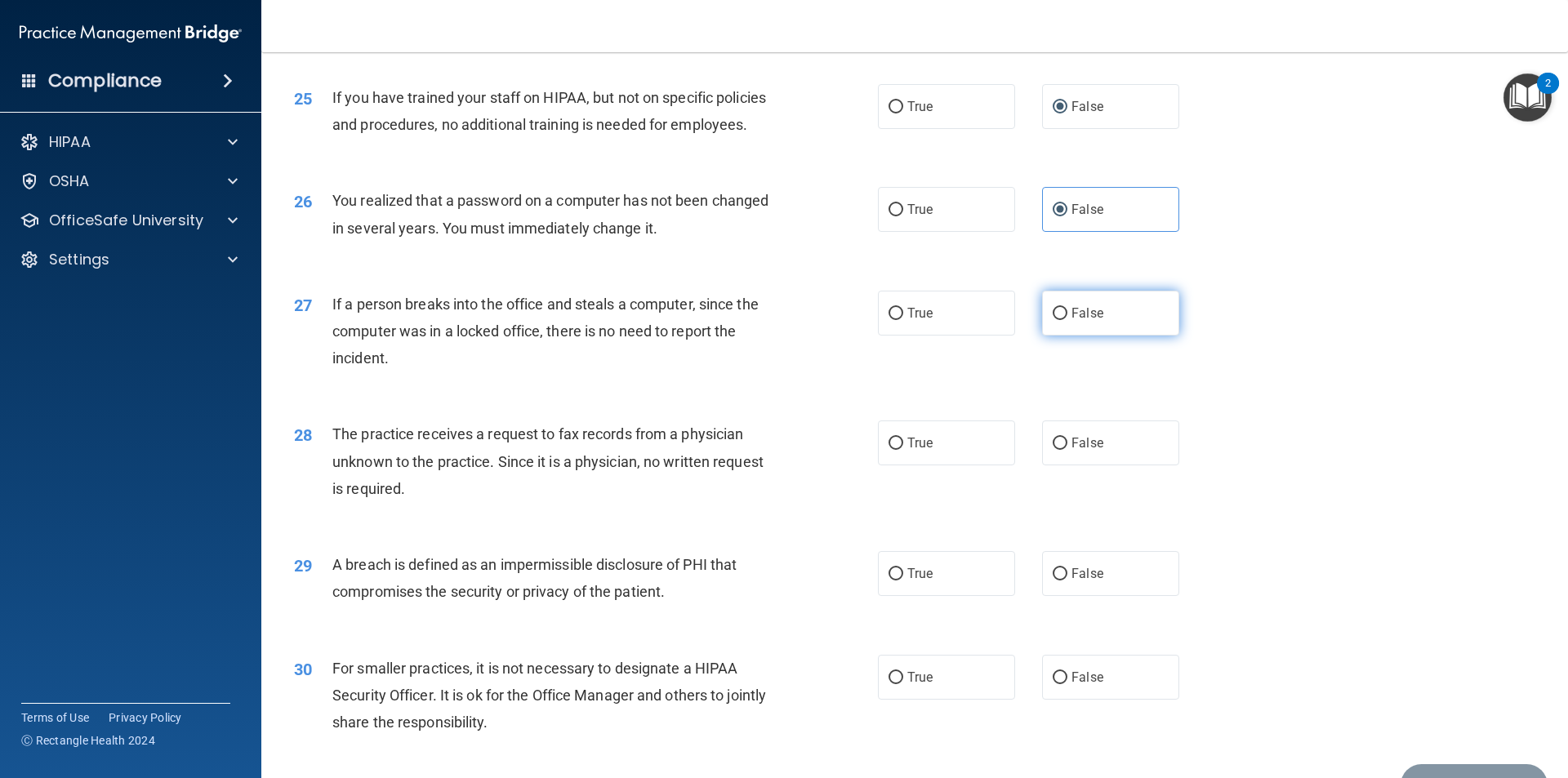
click at [1070, 335] on label "False" at bounding box center [1110, 313] width 137 height 45
click at [1067, 320] on input "False" at bounding box center [1060, 314] width 15 height 12
radio input "true"
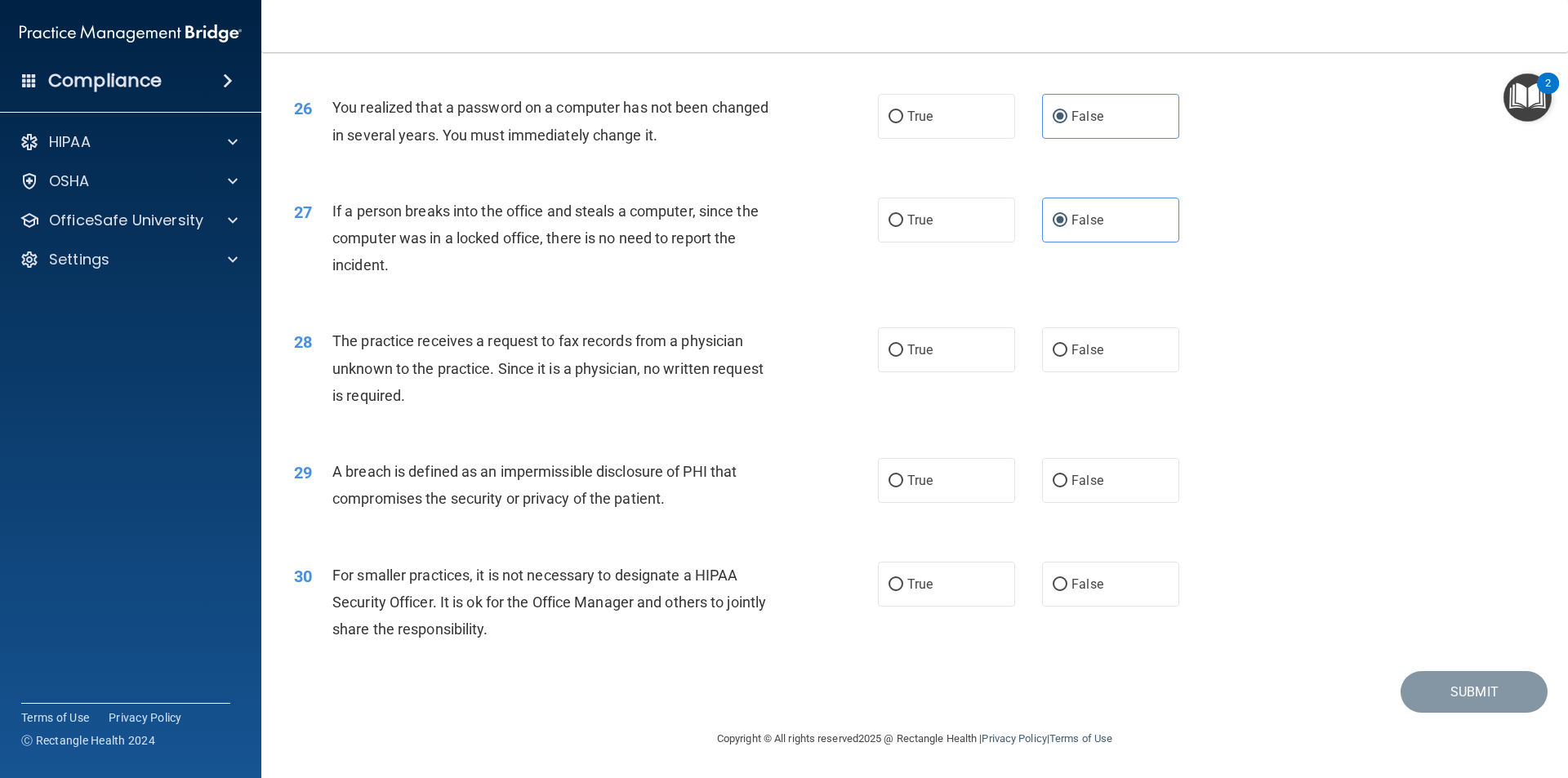
scroll to position [3087, 0]
click at [936, 354] on label "True" at bounding box center [945, 350] width 137 height 45
click at [903, 354] on input "True" at bounding box center [896, 350] width 15 height 12
radio input "true"
click at [961, 492] on label "True" at bounding box center [945, 481] width 137 height 45
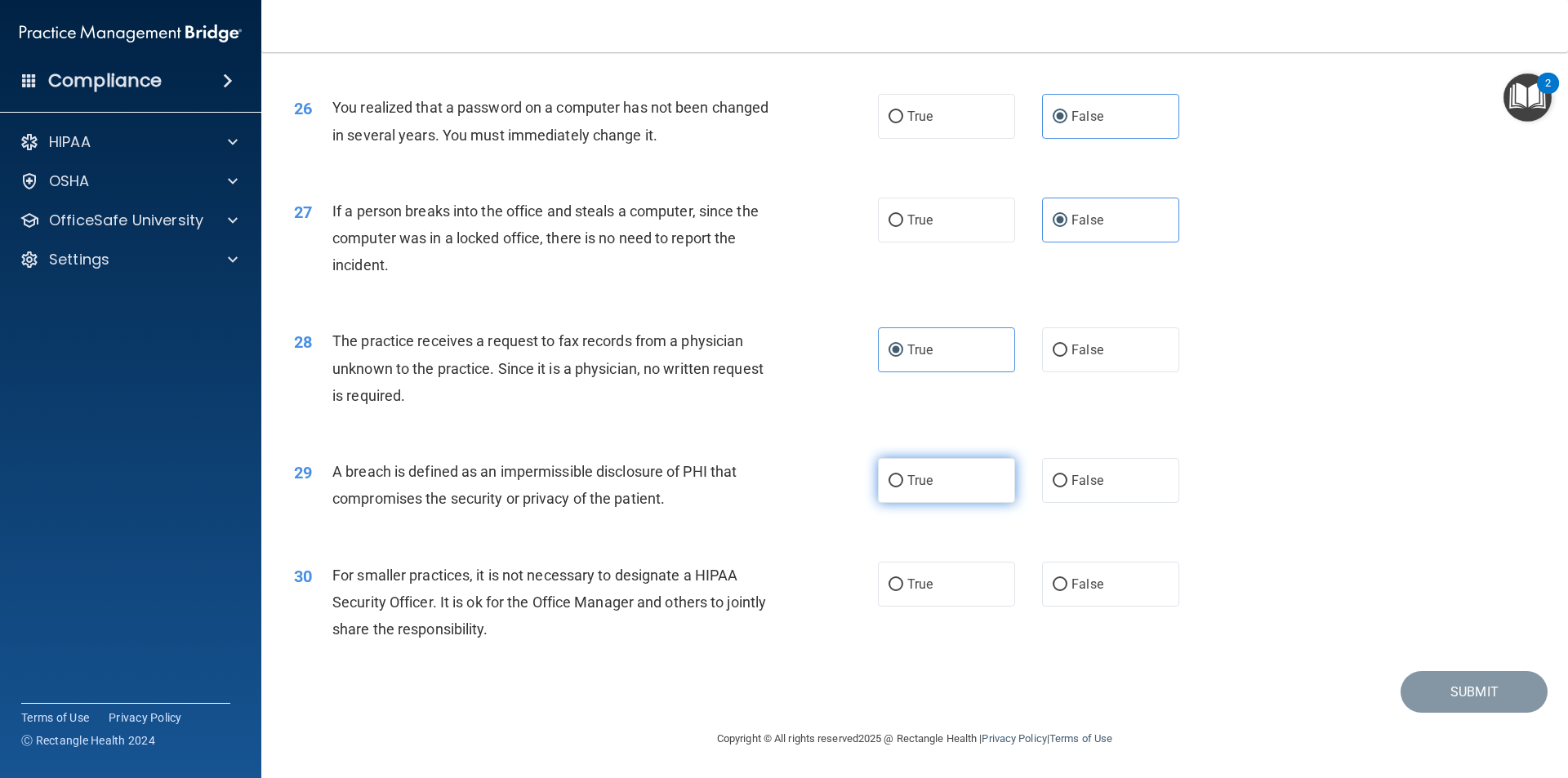
click at [903, 487] on input "True" at bounding box center [896, 481] width 15 height 12
radio input "true"
click at [1076, 600] on label "False" at bounding box center [1110, 585] width 137 height 45
click at [1067, 591] on input "False" at bounding box center [1060, 585] width 15 height 12
radio input "true"
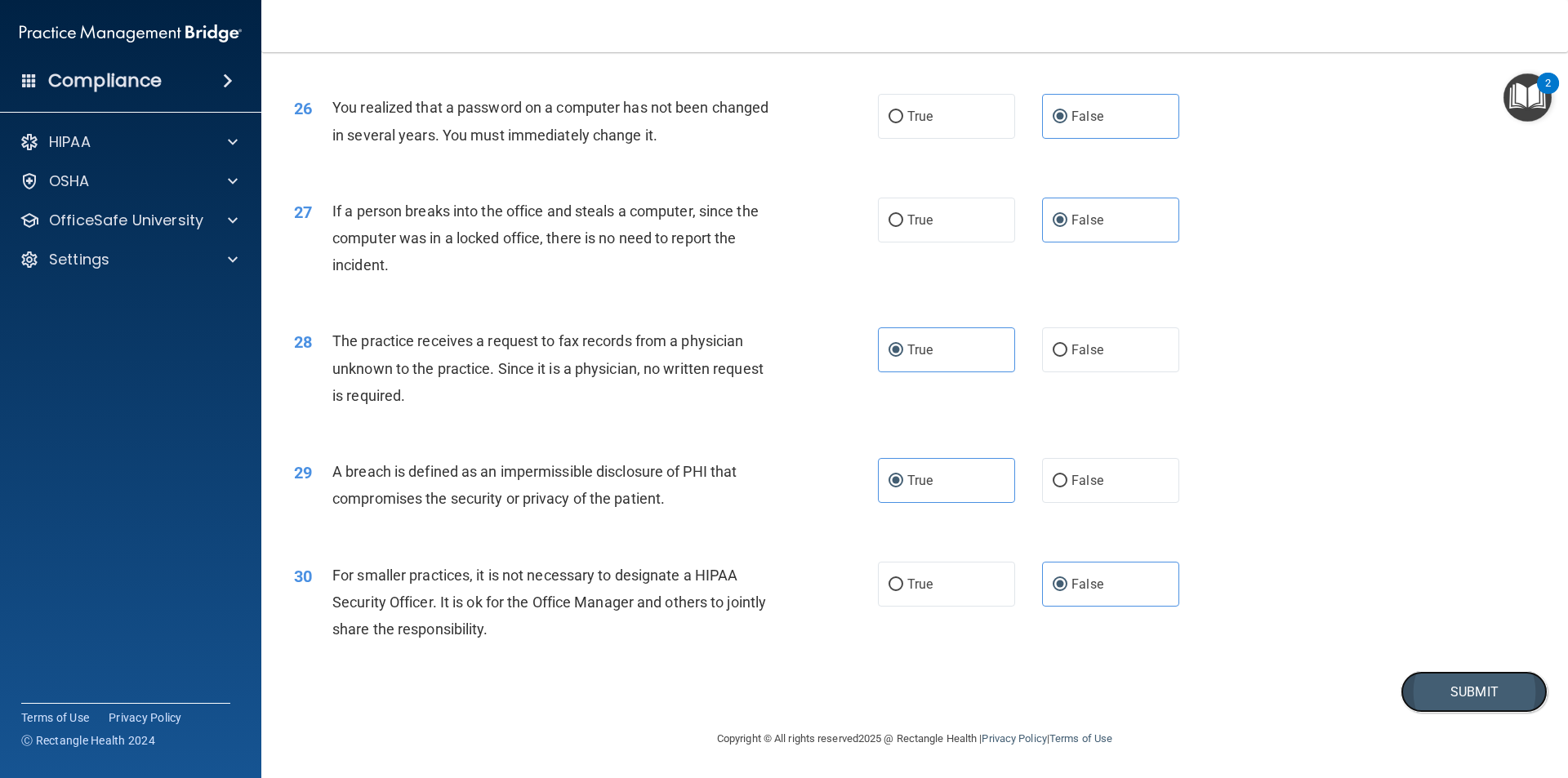
click at [1414, 697] on button "Submit" at bounding box center [1473, 692] width 147 height 42
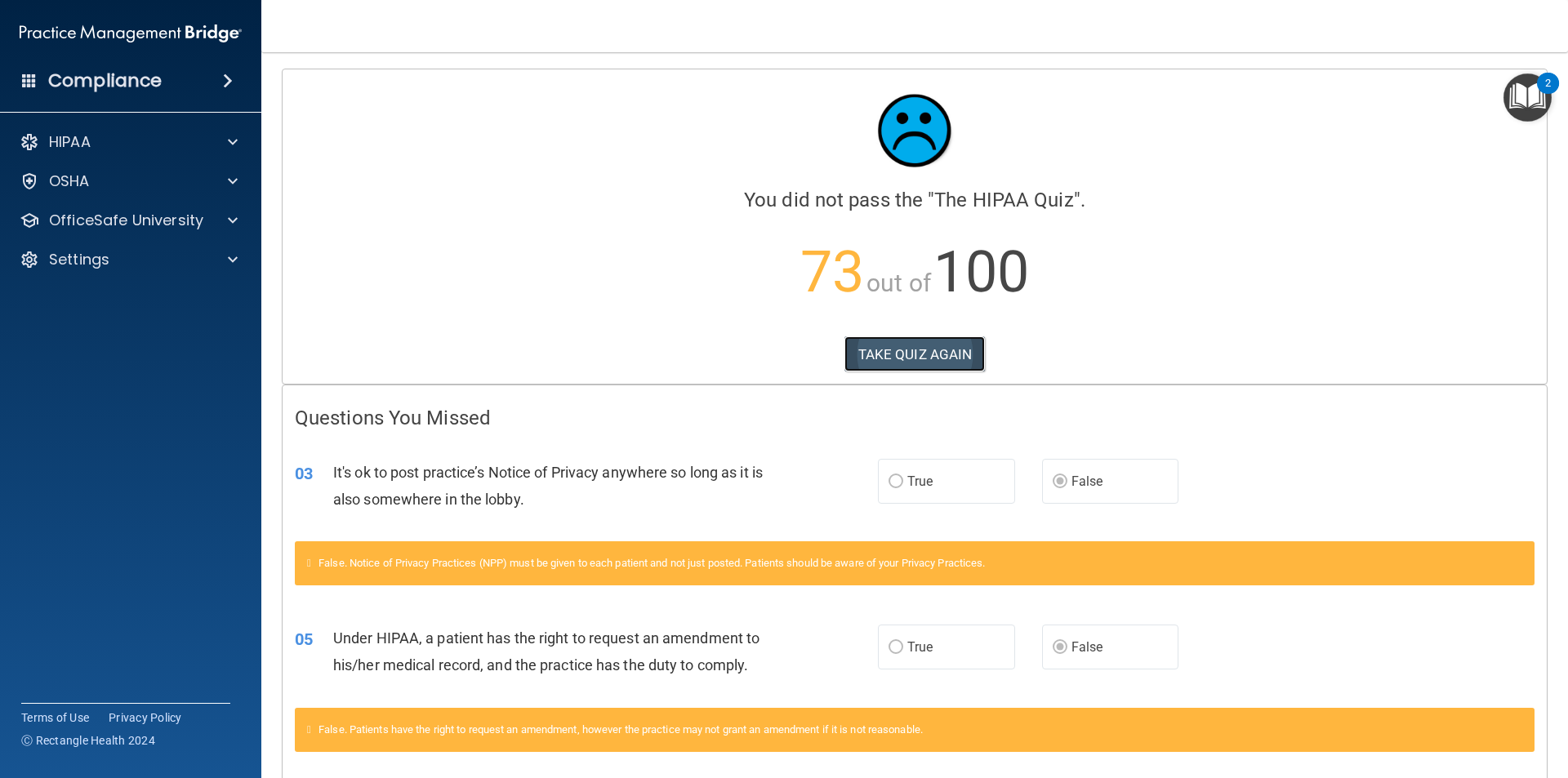
click at [860, 361] on button "TAKE QUIZ AGAIN" at bounding box center [915, 354] width 141 height 36
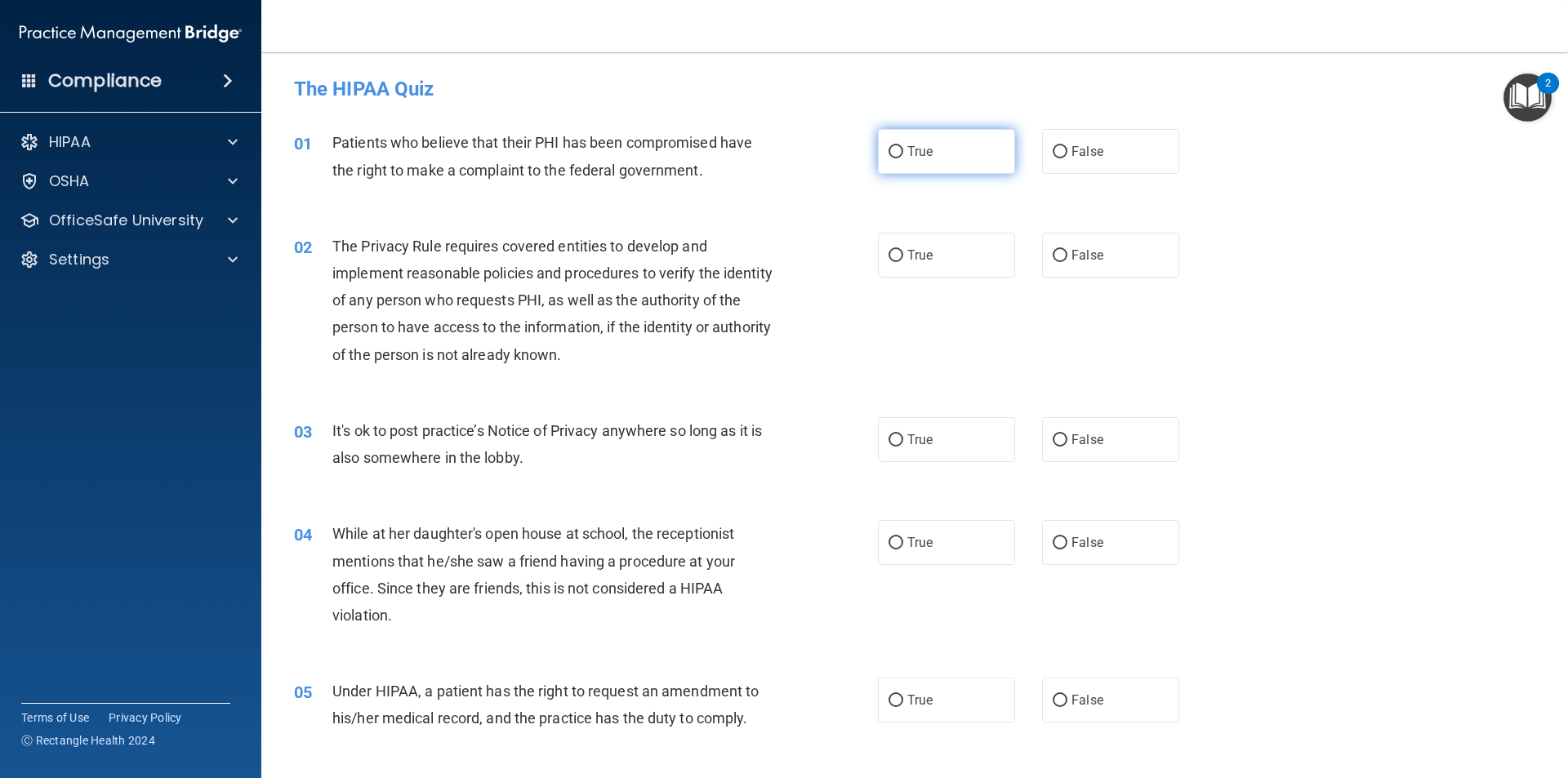
click at [896, 147] on input "True" at bounding box center [896, 152] width 15 height 12
radio input "true"
click at [907, 256] on span "True" at bounding box center [920, 255] width 25 height 16
click at [902, 256] on input "True" at bounding box center [896, 256] width 15 height 12
radio input "true"
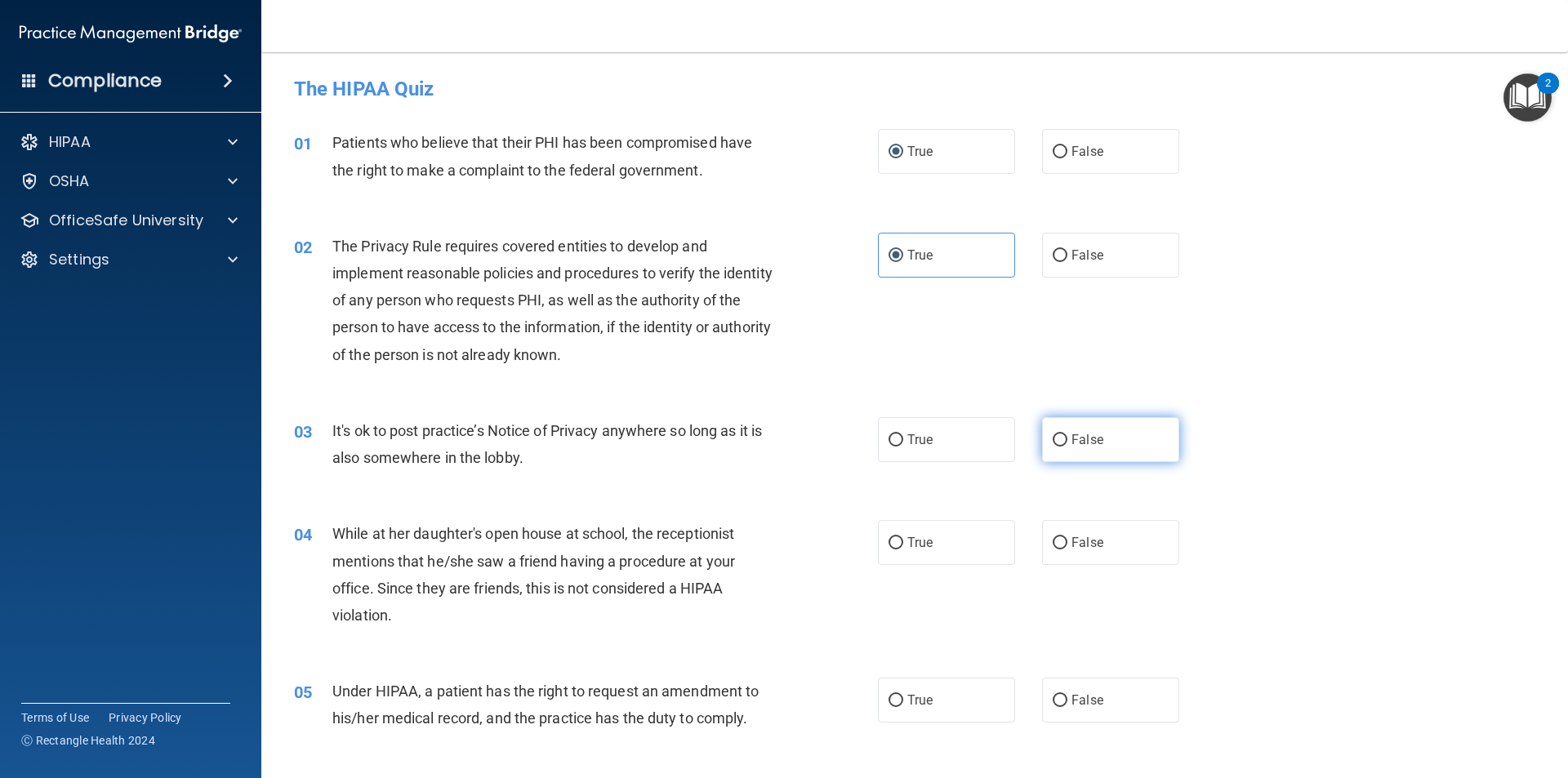
click at [1055, 442] on input "False" at bounding box center [1060, 440] width 15 height 12
radio input "true"
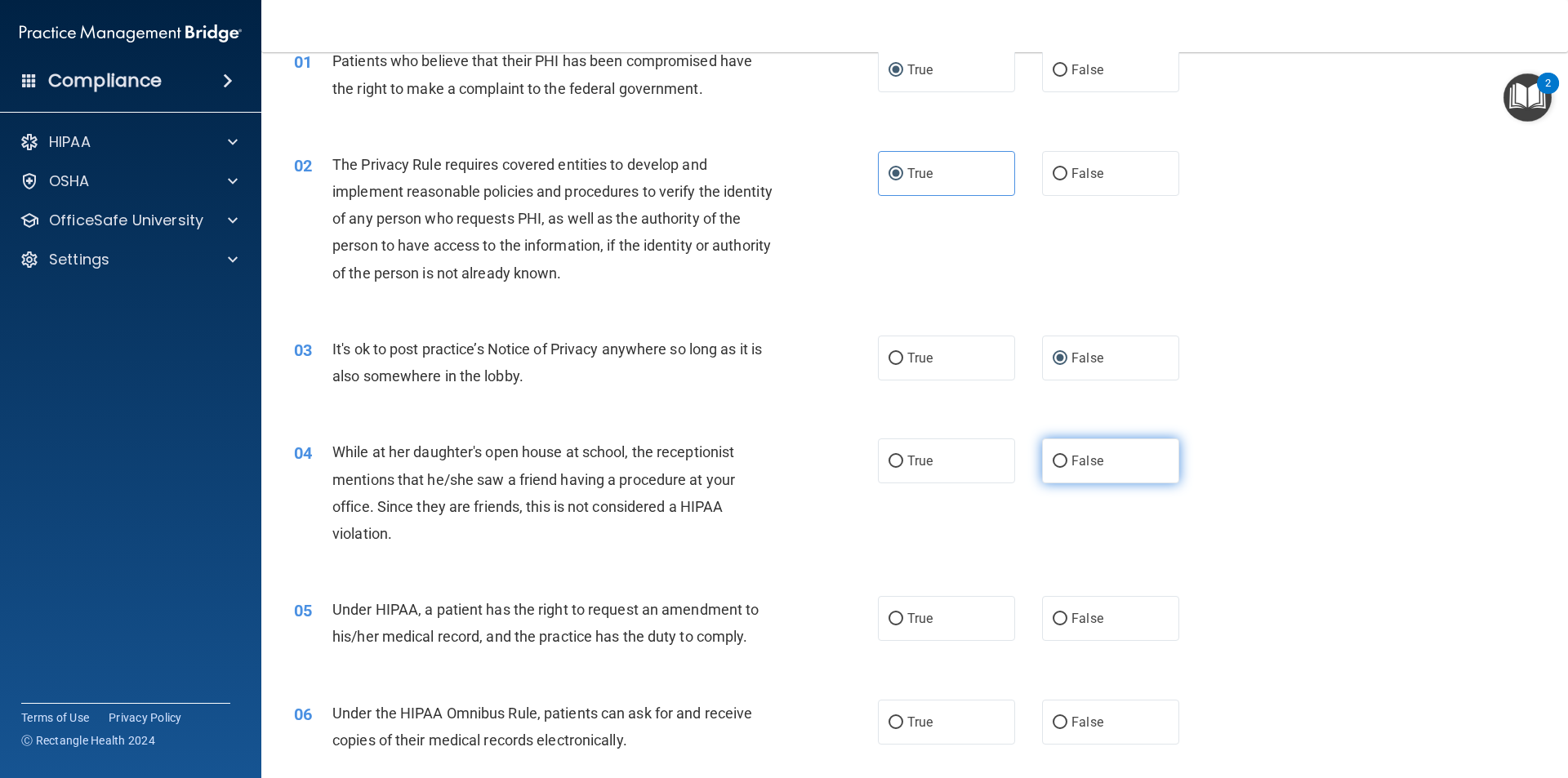
click at [1071, 457] on span "False" at bounding box center [1087, 461] width 32 height 16
click at [1065, 457] on input "False" at bounding box center [1060, 462] width 15 height 12
radio input "true"
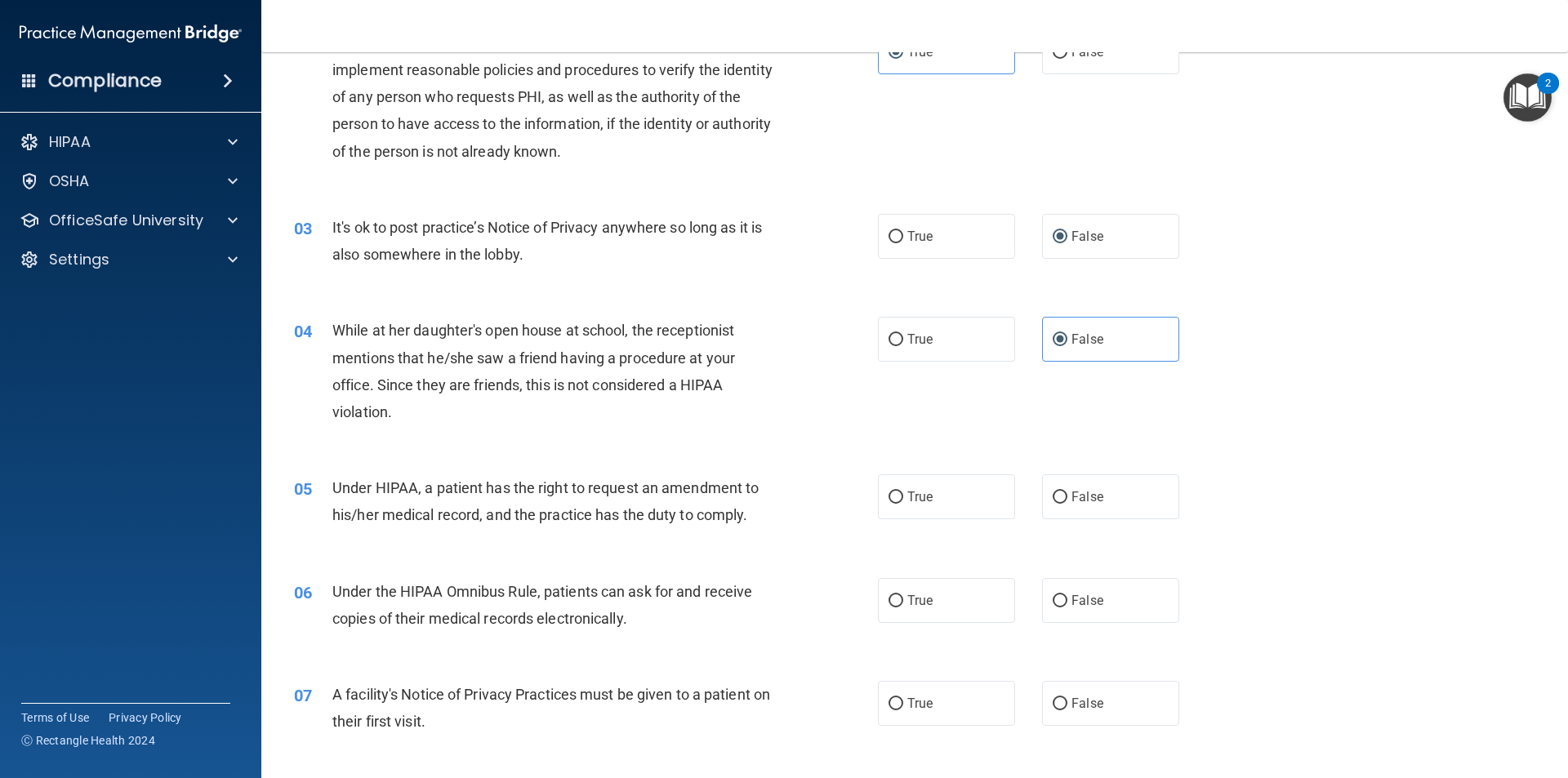
scroll to position [245, 0]
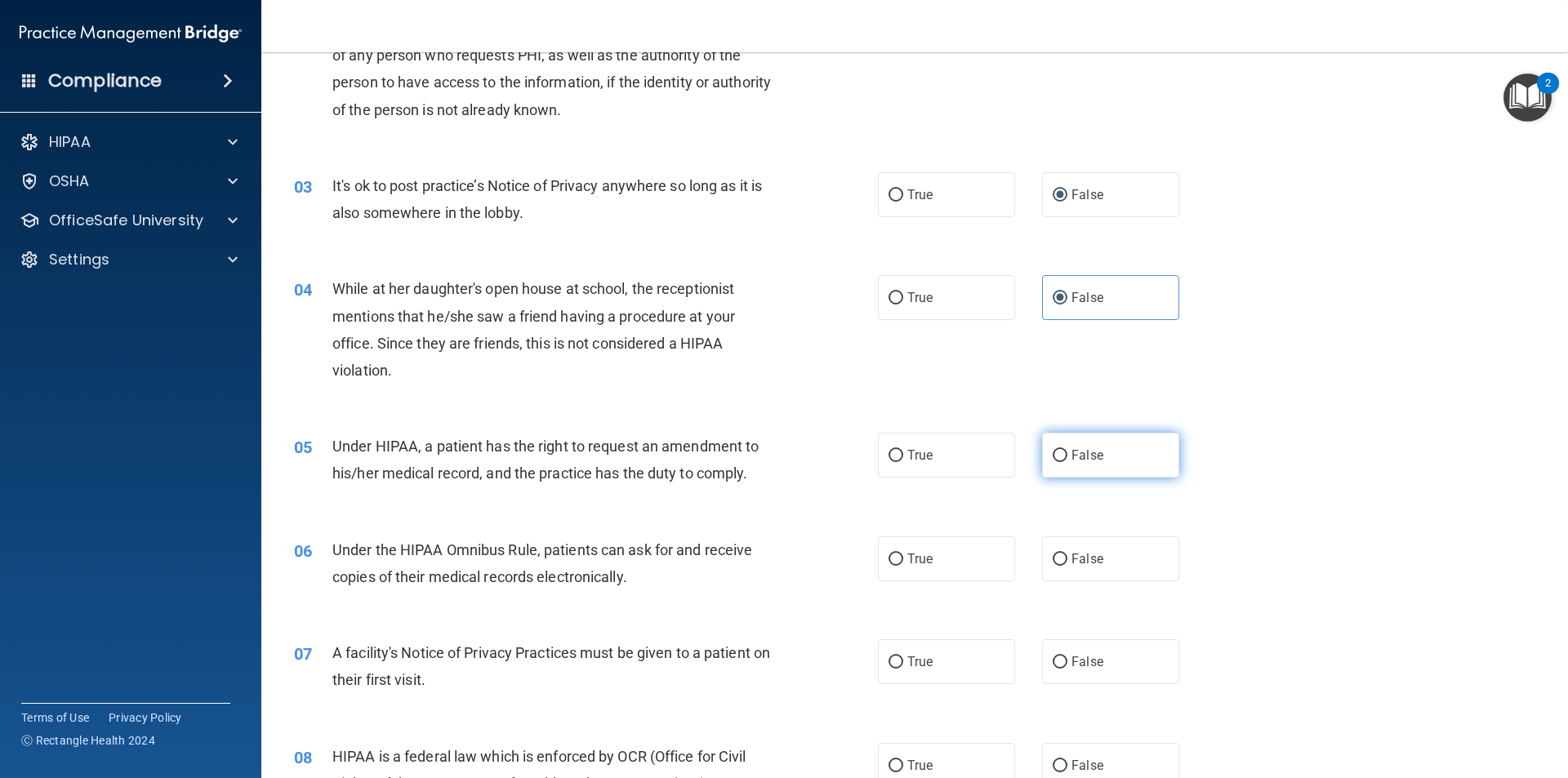
click at [1053, 457] on input "False" at bounding box center [1060, 456] width 15 height 12
radio input "true"
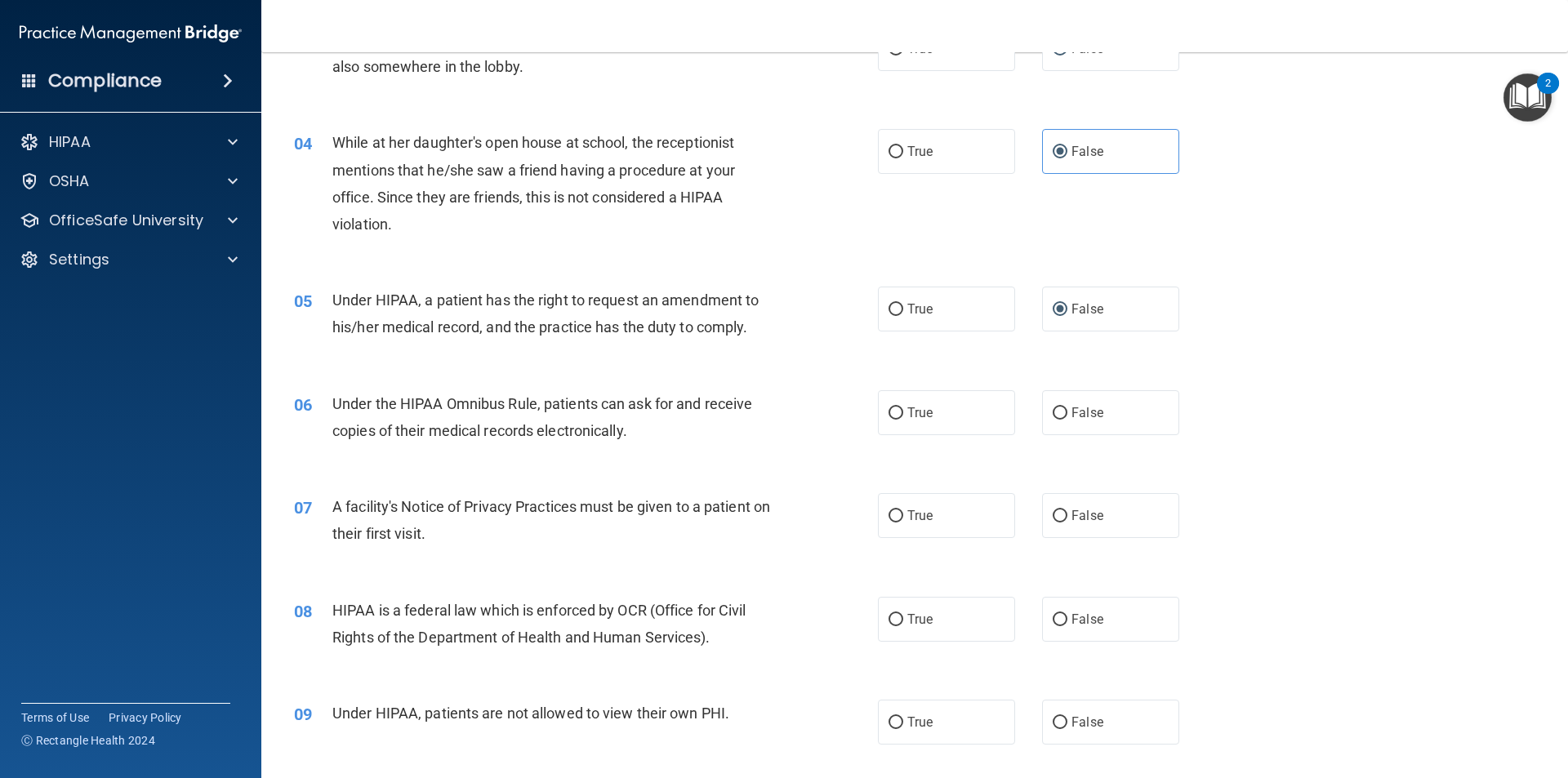
scroll to position [409, 0]
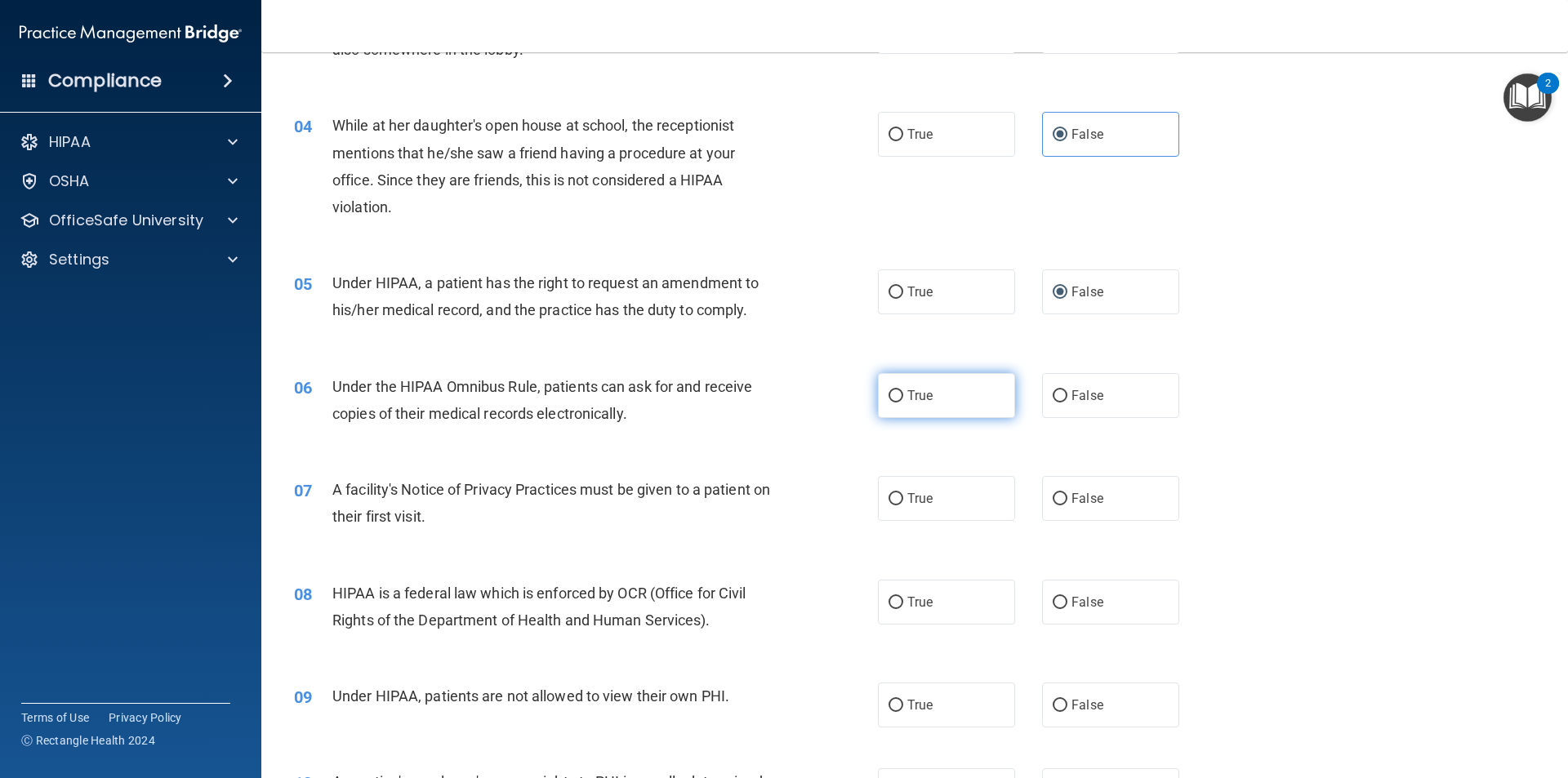
click at [897, 404] on label "True" at bounding box center [945, 396] width 137 height 45
click at [897, 403] on input "True" at bounding box center [896, 396] width 15 height 12
radio input "true"
click at [907, 503] on span "True" at bounding box center [920, 498] width 25 height 16
click at [903, 503] on input "True" at bounding box center [896, 499] width 15 height 12
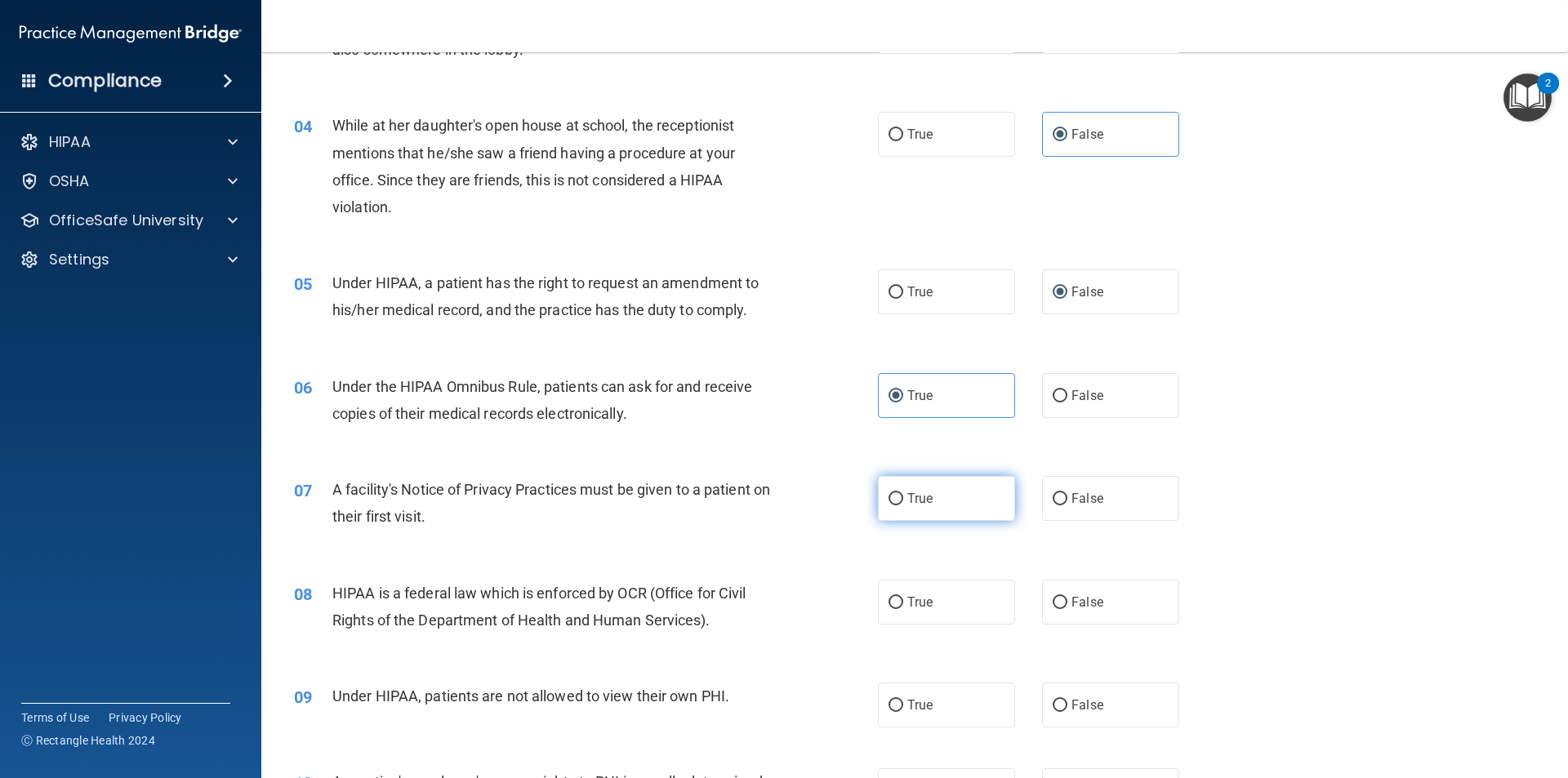
radio input "true"
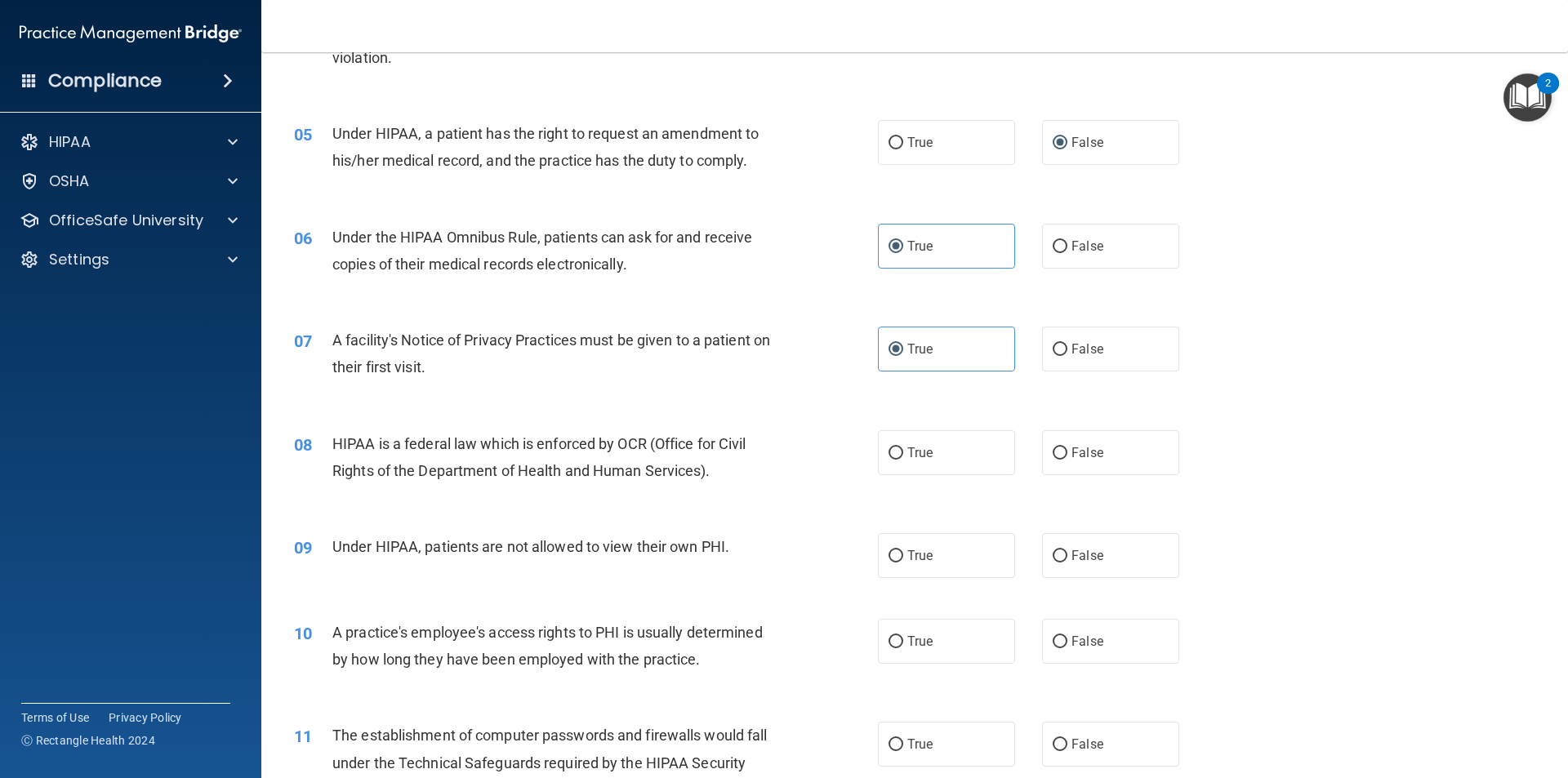
scroll to position [572, 0]
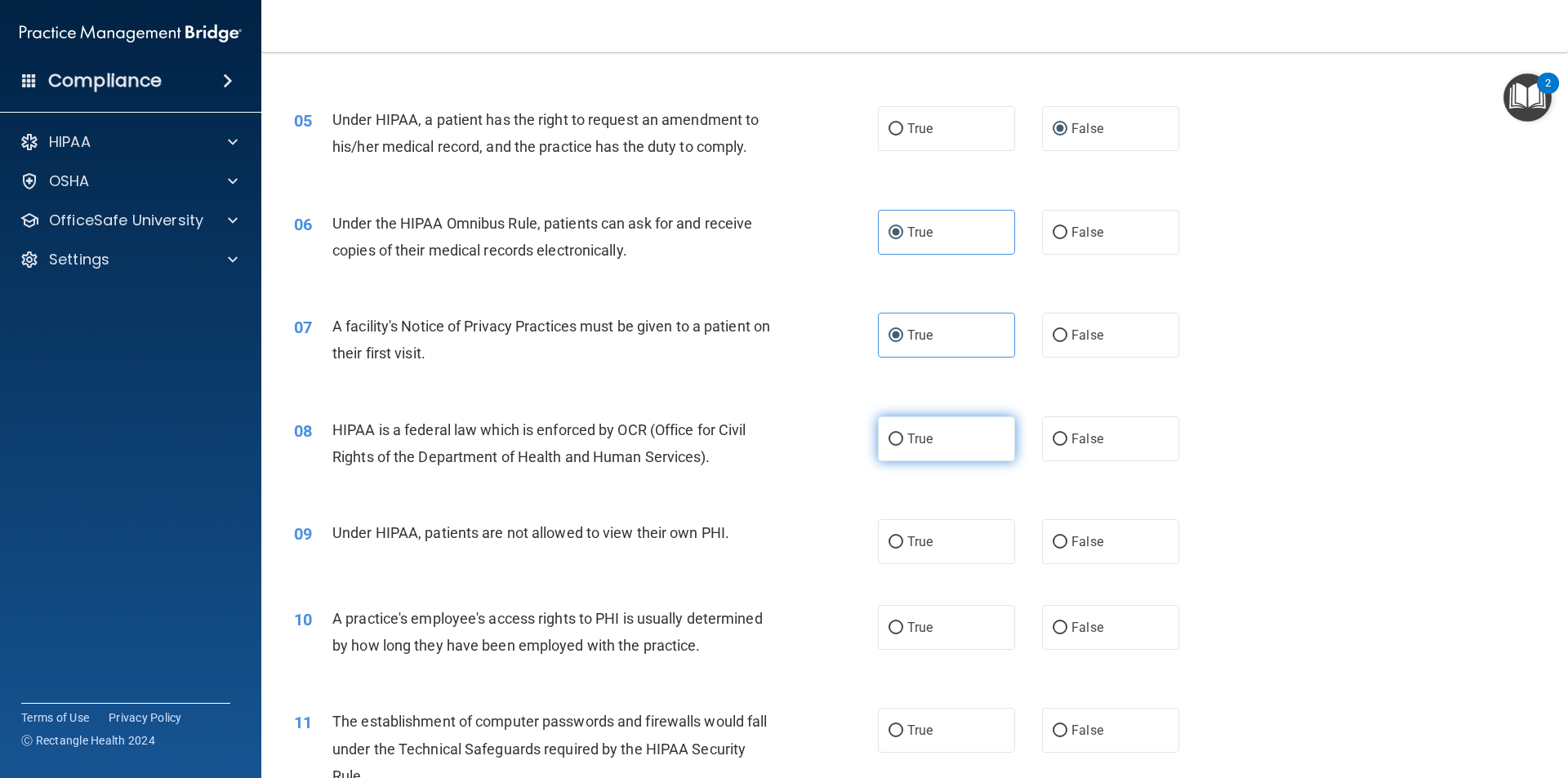
click at [924, 445] on span "True" at bounding box center [920, 438] width 25 height 16
click at [903, 445] on input "True" at bounding box center [896, 439] width 15 height 12
radio input "true"
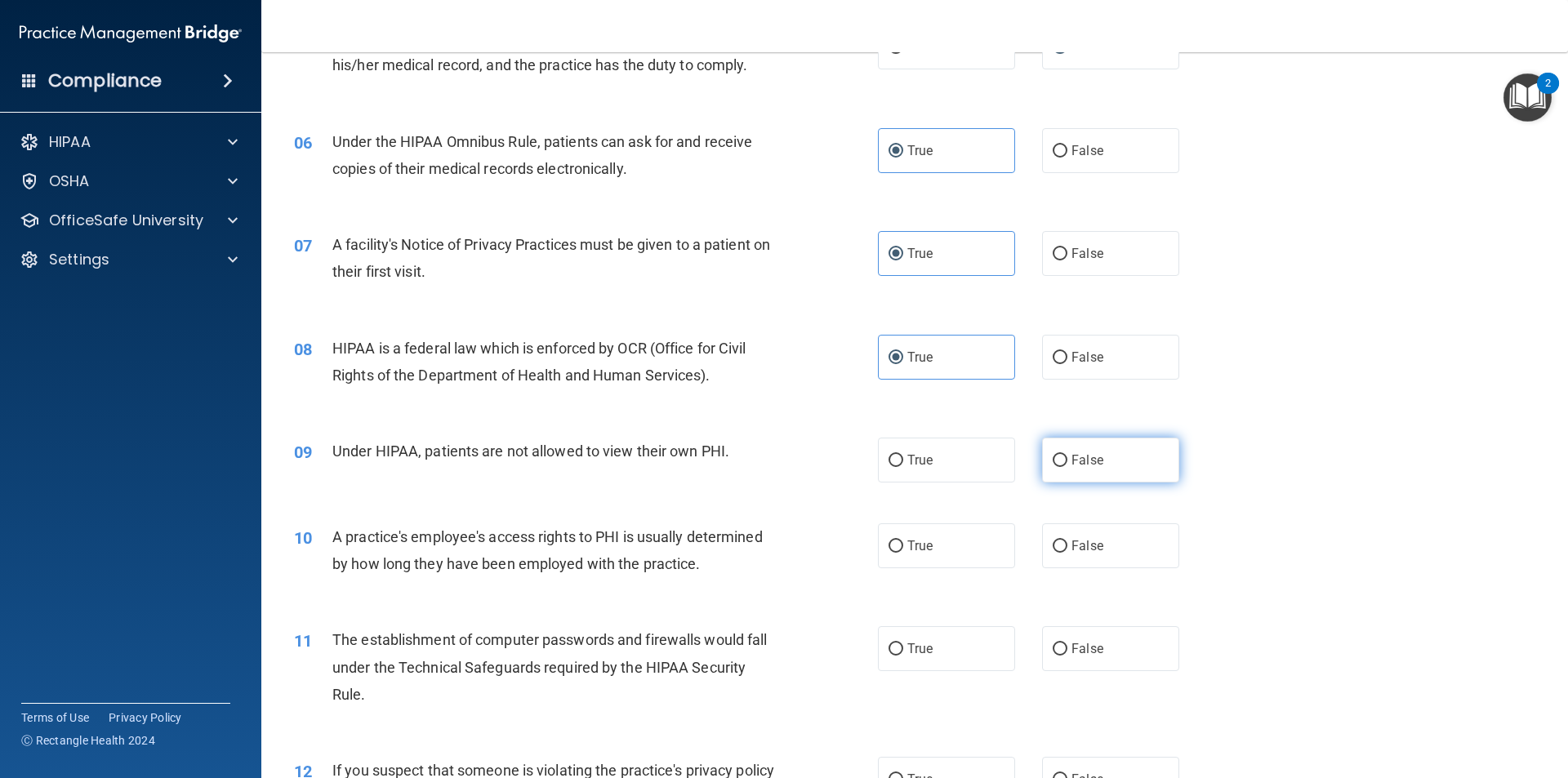
click at [1070, 469] on label "False" at bounding box center [1110, 460] width 137 height 45
click at [1067, 467] on input "False" at bounding box center [1060, 461] width 15 height 12
radio input "true"
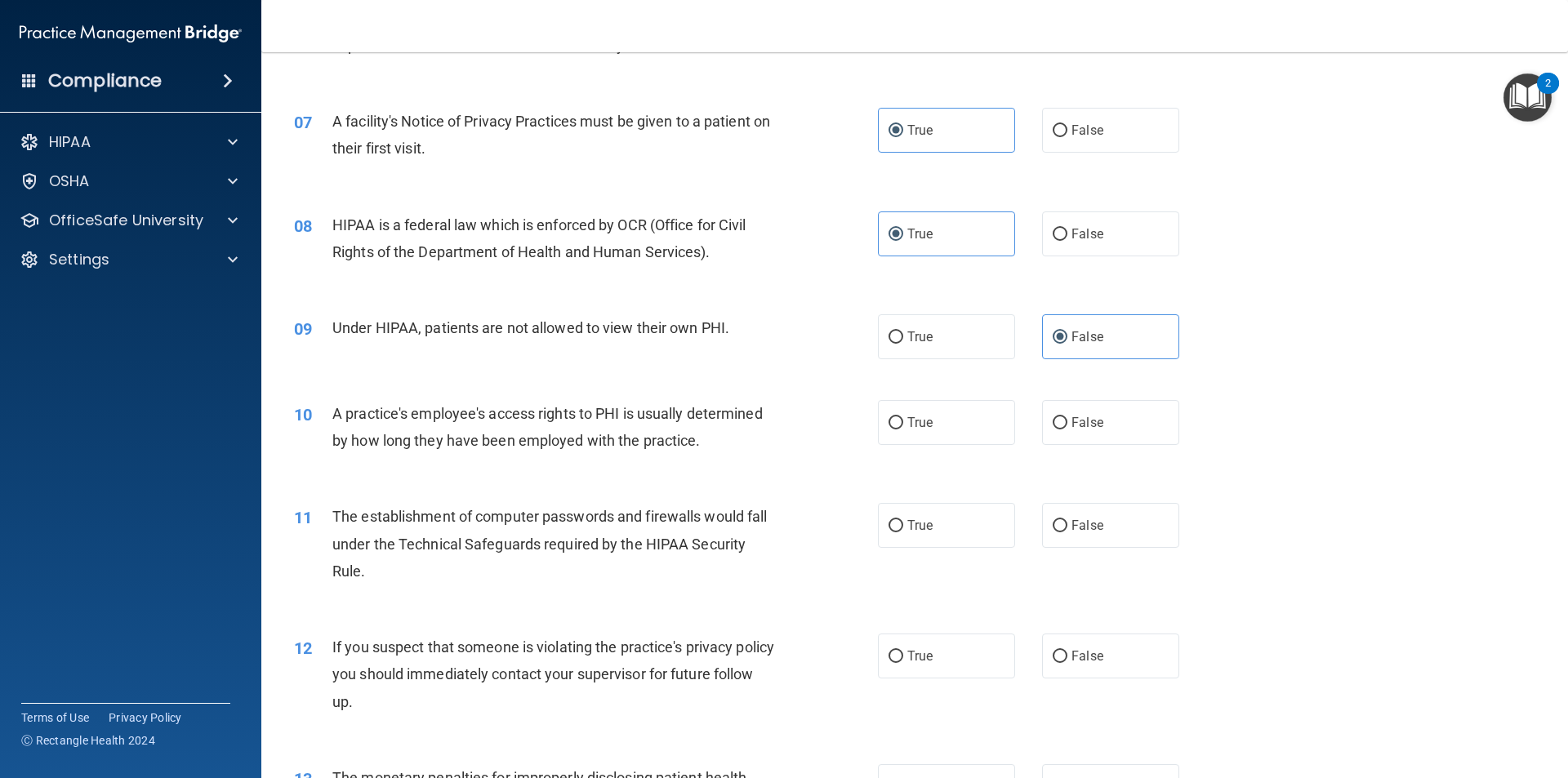
scroll to position [817, 0]
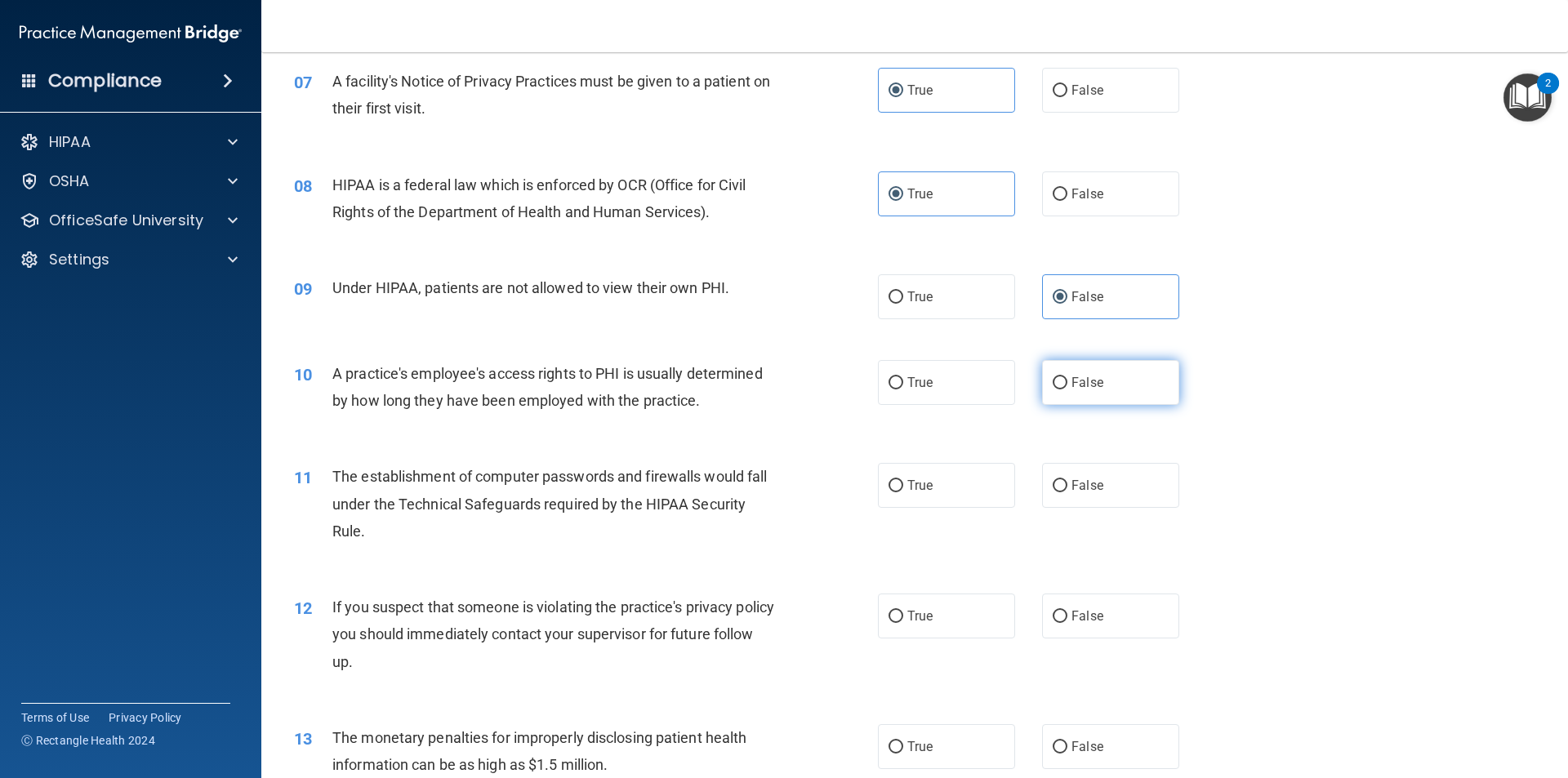
click at [1071, 389] on span "False" at bounding box center [1087, 382] width 32 height 16
click at [1066, 389] on input "False" at bounding box center [1060, 383] width 15 height 12
radio input "true"
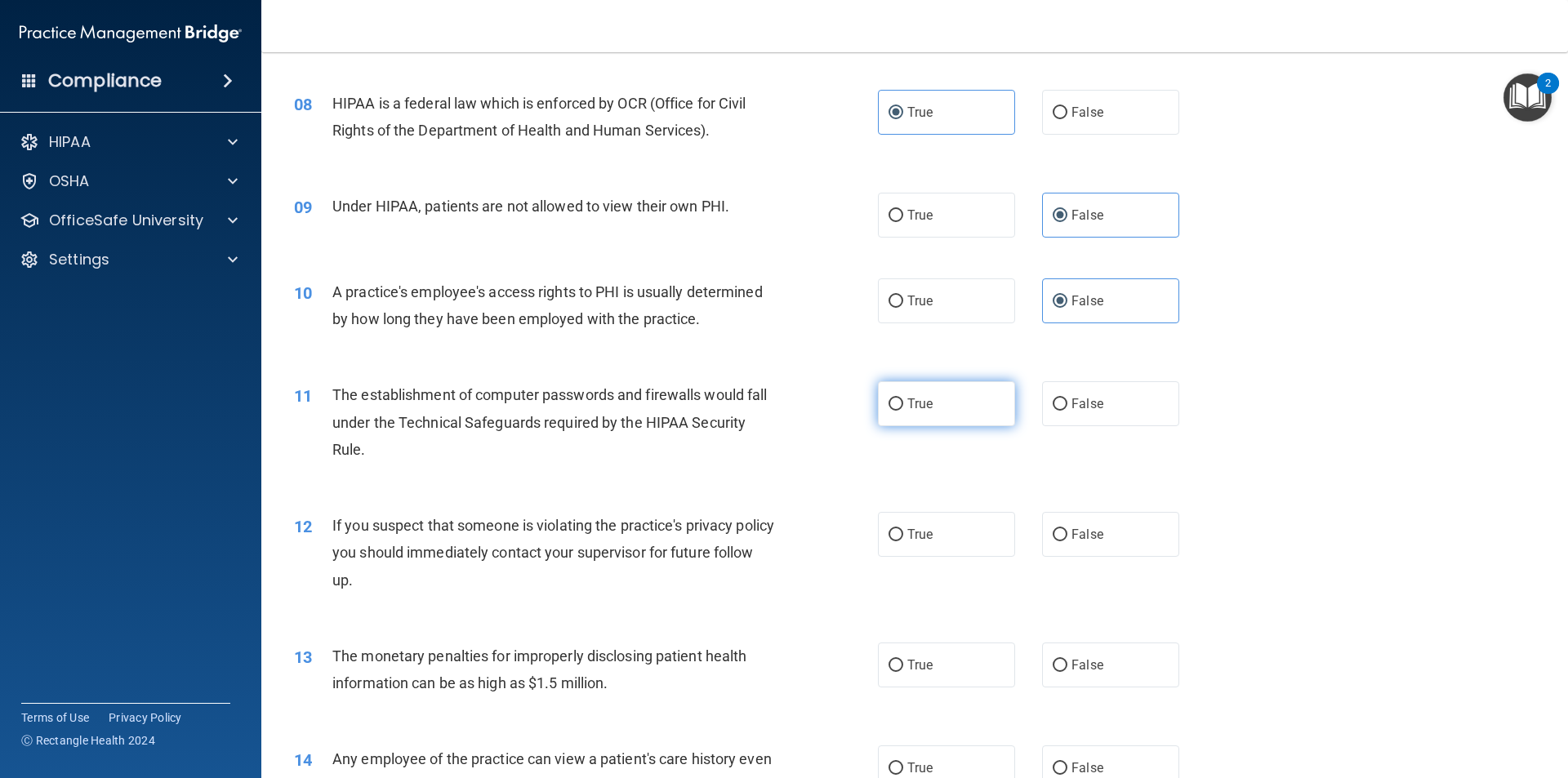
click at [893, 407] on input "True" at bounding box center [896, 404] width 15 height 12
radio input "true"
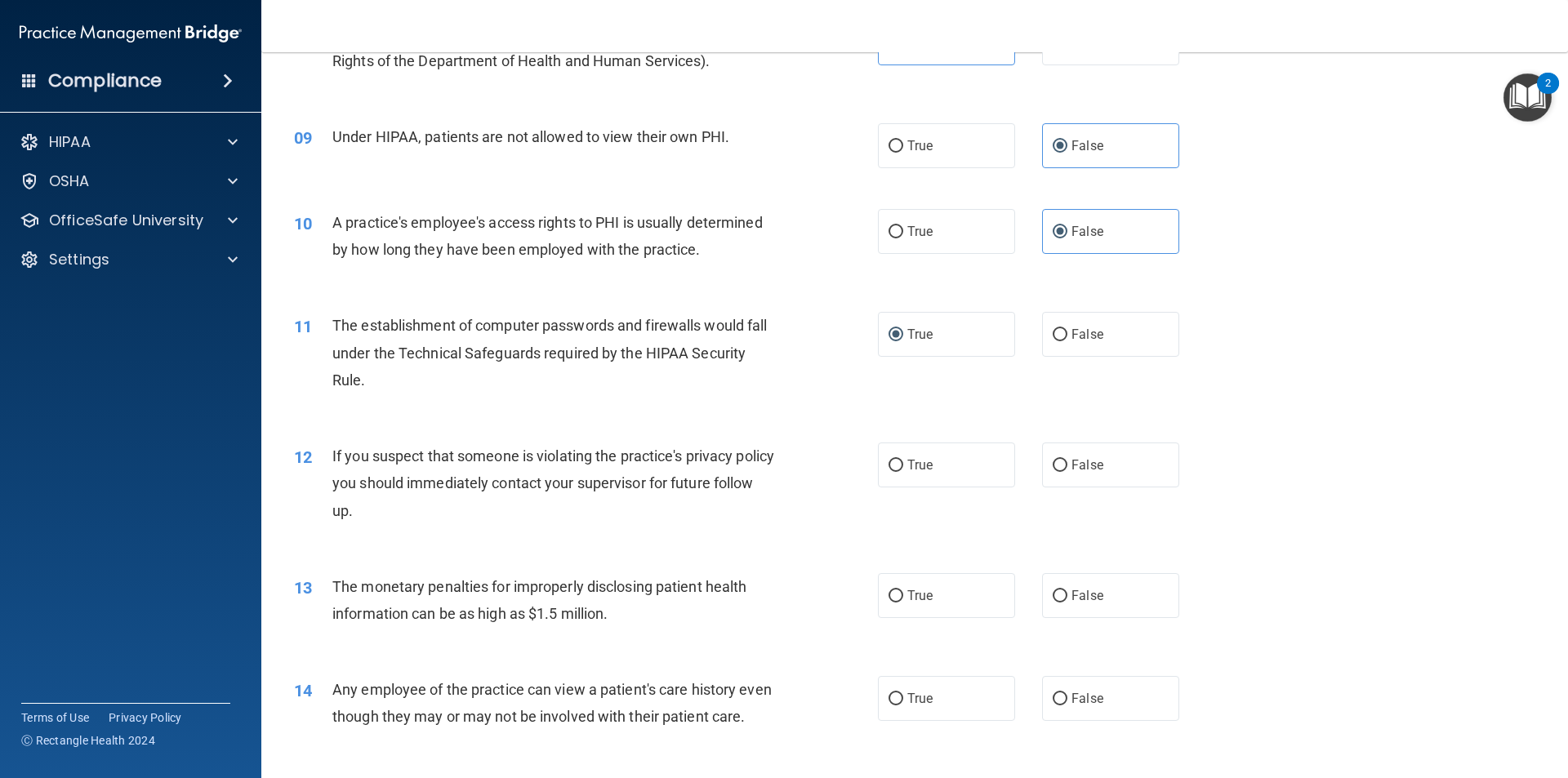
scroll to position [1062, 0]
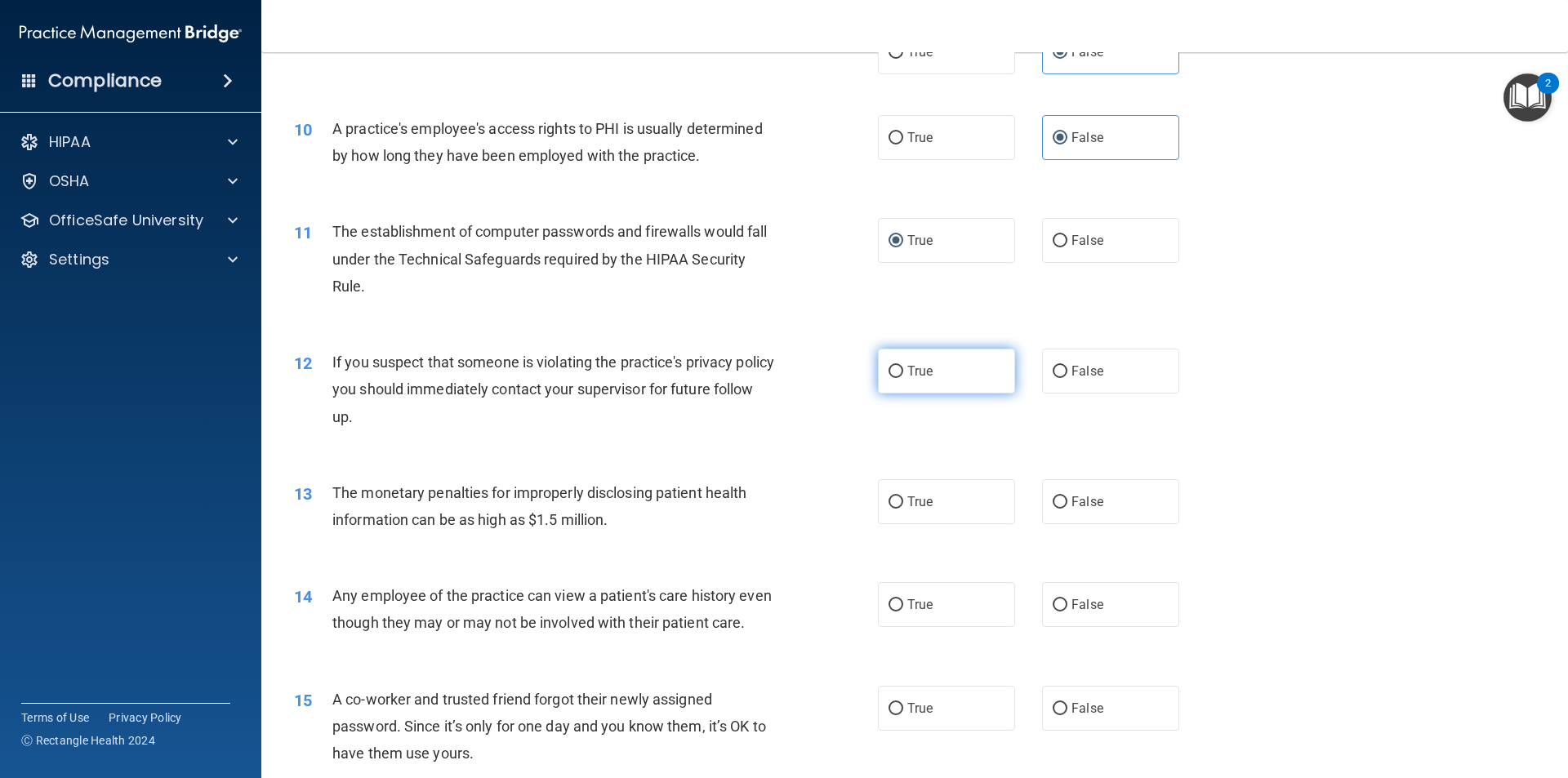
click at [892, 375] on input "True" at bounding box center [896, 372] width 15 height 12
radio input "true"
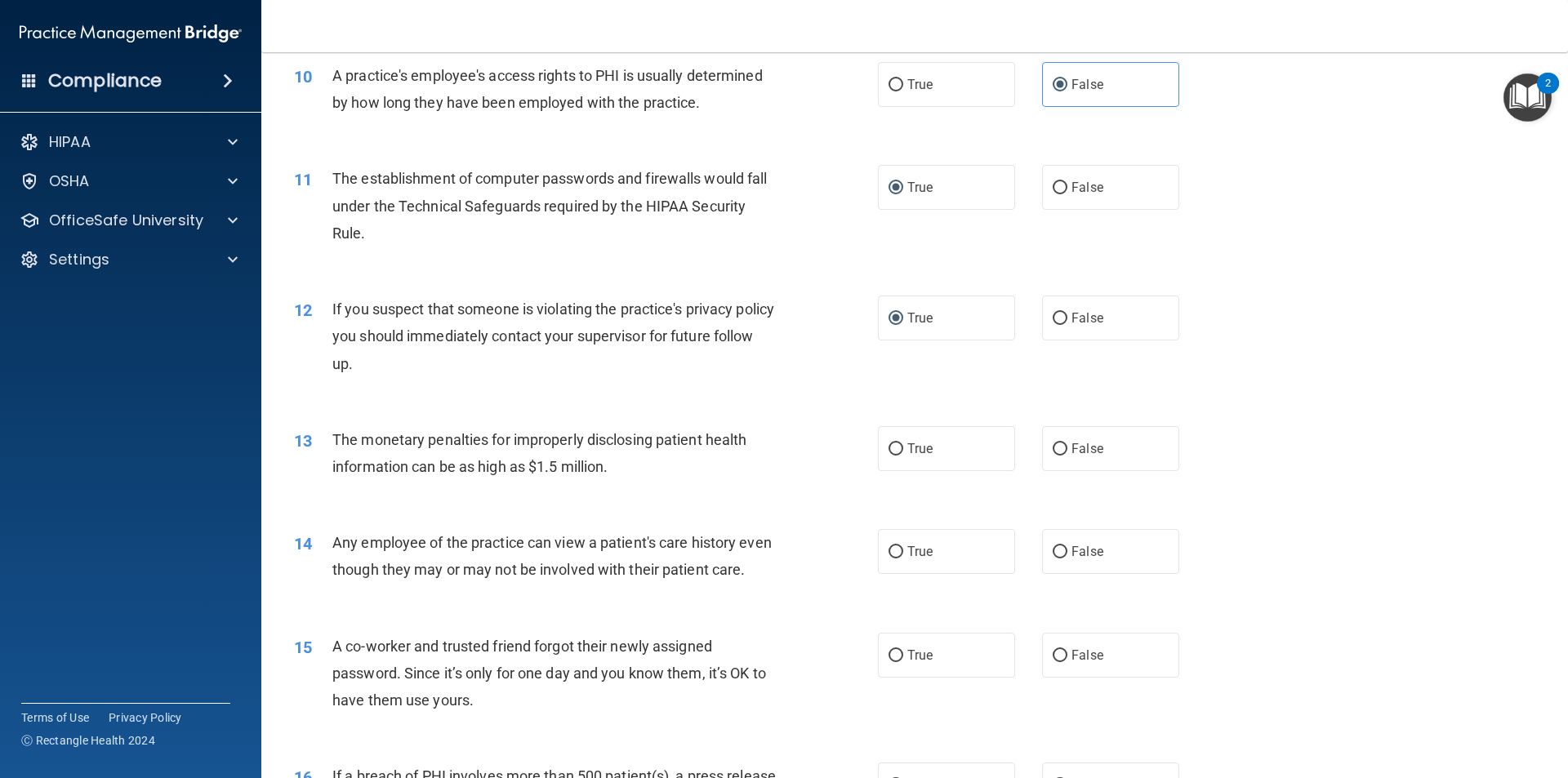
scroll to position [1143, 0]
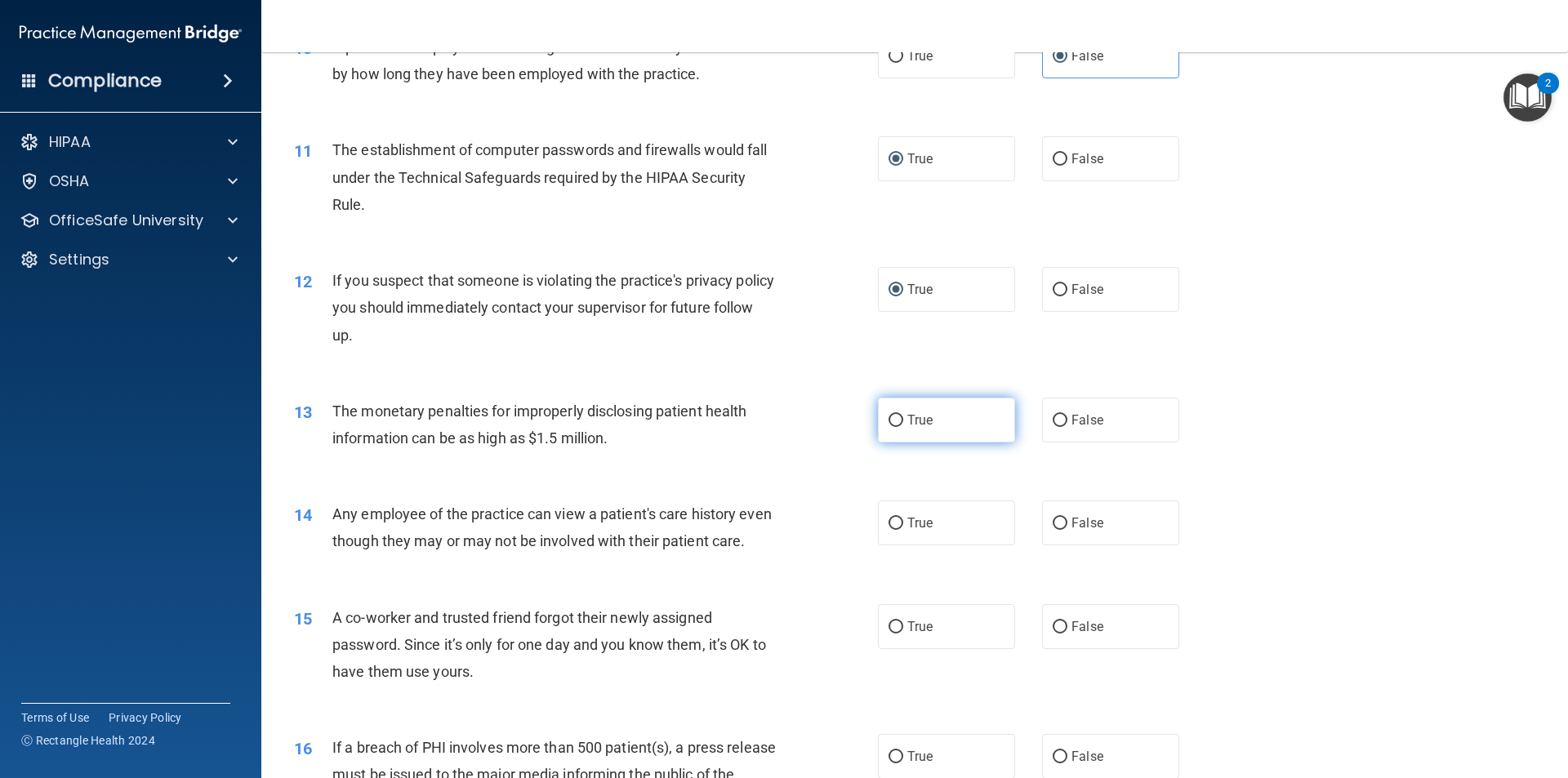
click at [965, 417] on label "True" at bounding box center [945, 420] width 137 height 45
click at [903, 417] on input "True" at bounding box center [896, 421] width 15 height 12
radio input "true"
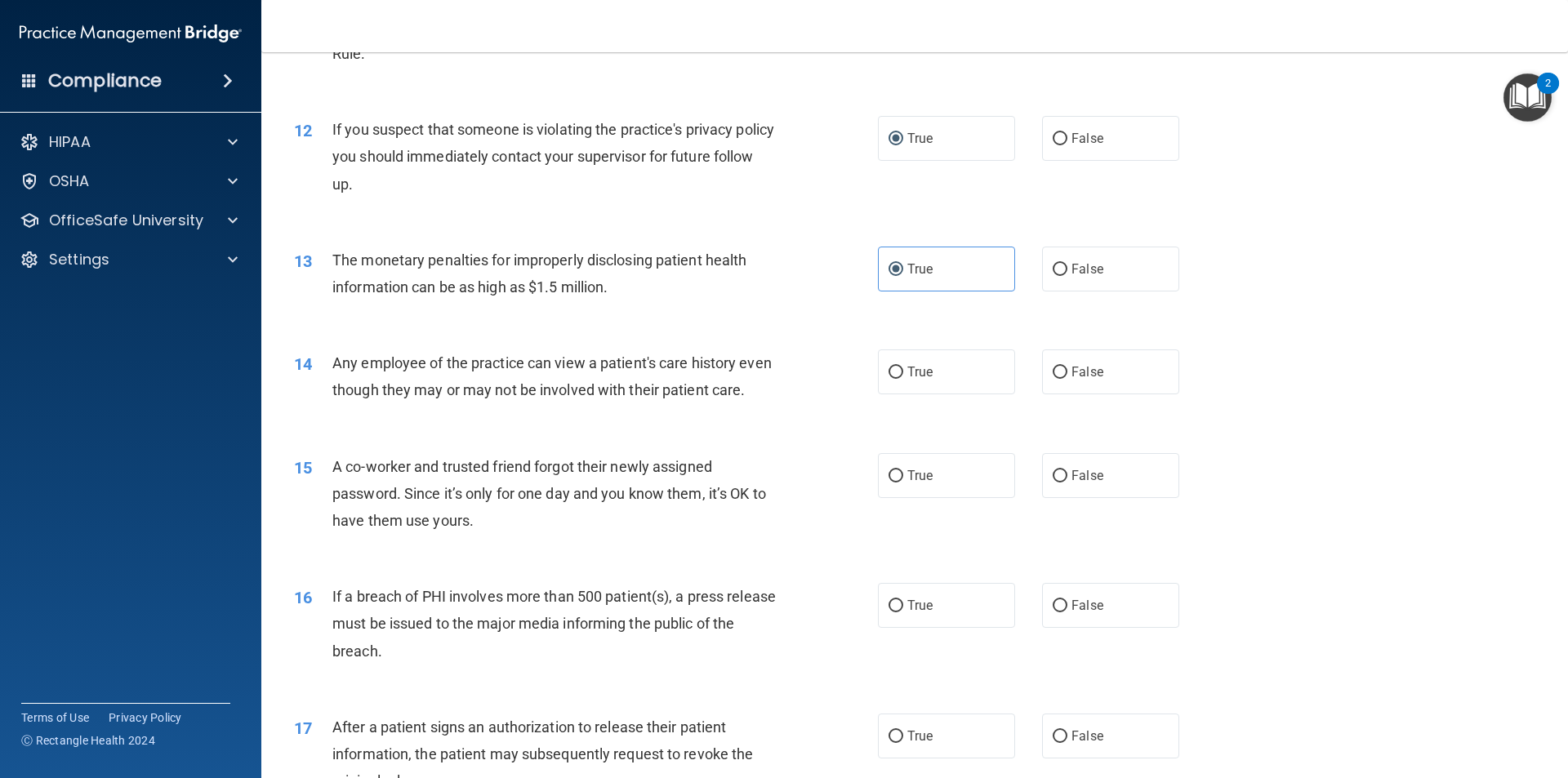
scroll to position [1307, 0]
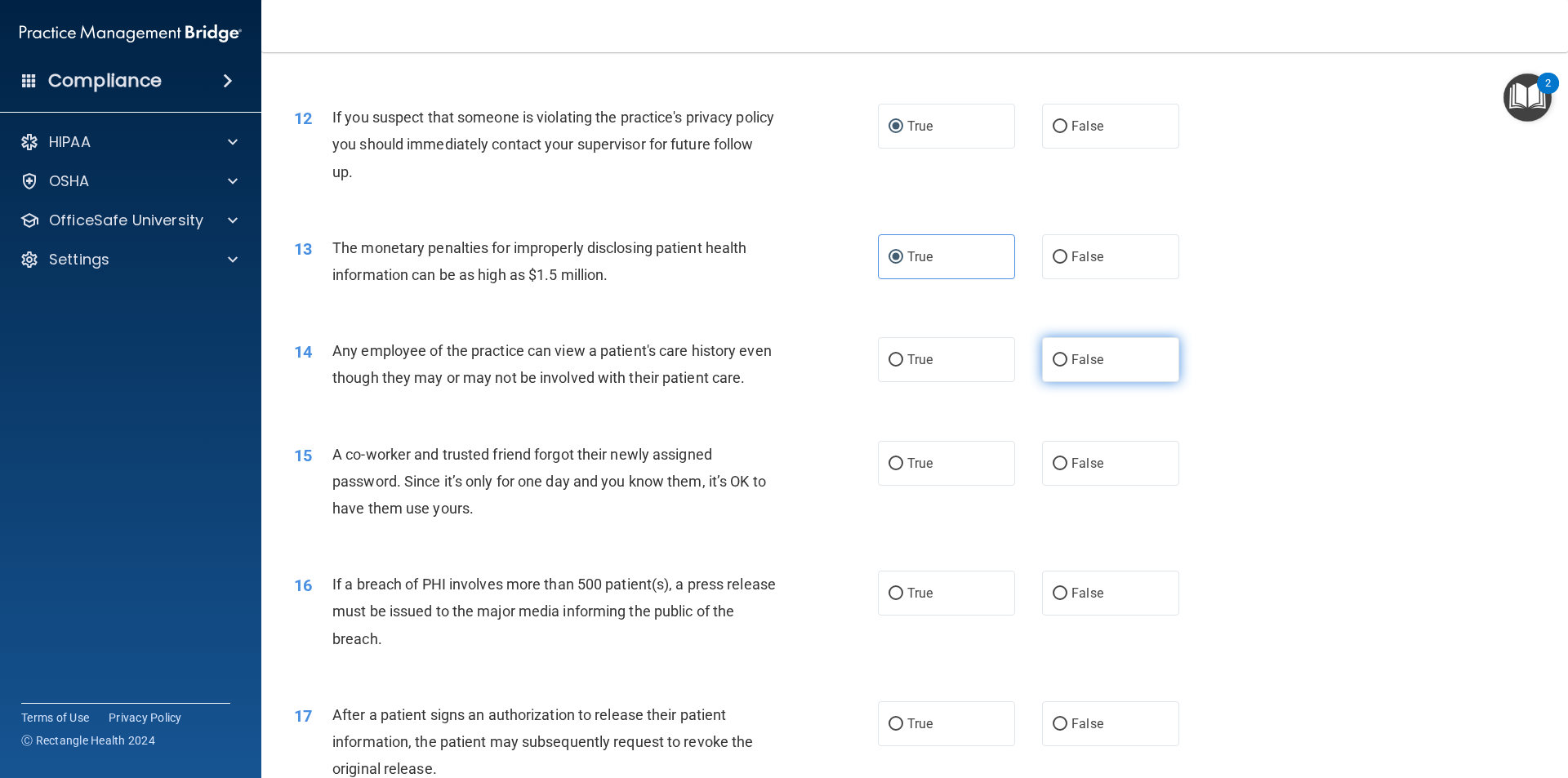
click at [1073, 364] on span "False" at bounding box center [1087, 360] width 32 height 16
click at [1067, 364] on input "False" at bounding box center [1060, 360] width 15 height 12
radio input "true"
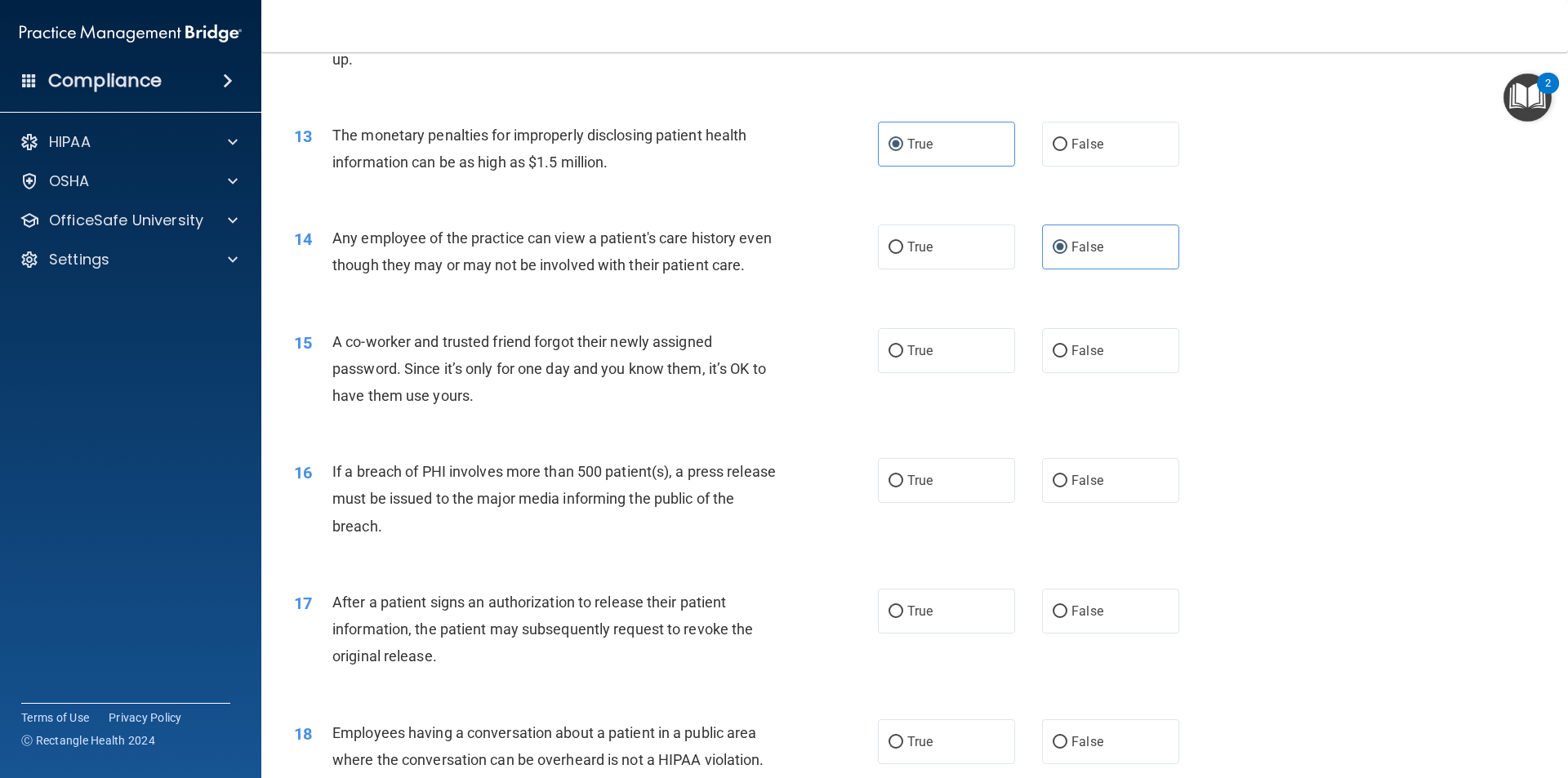
scroll to position [1470, 0]
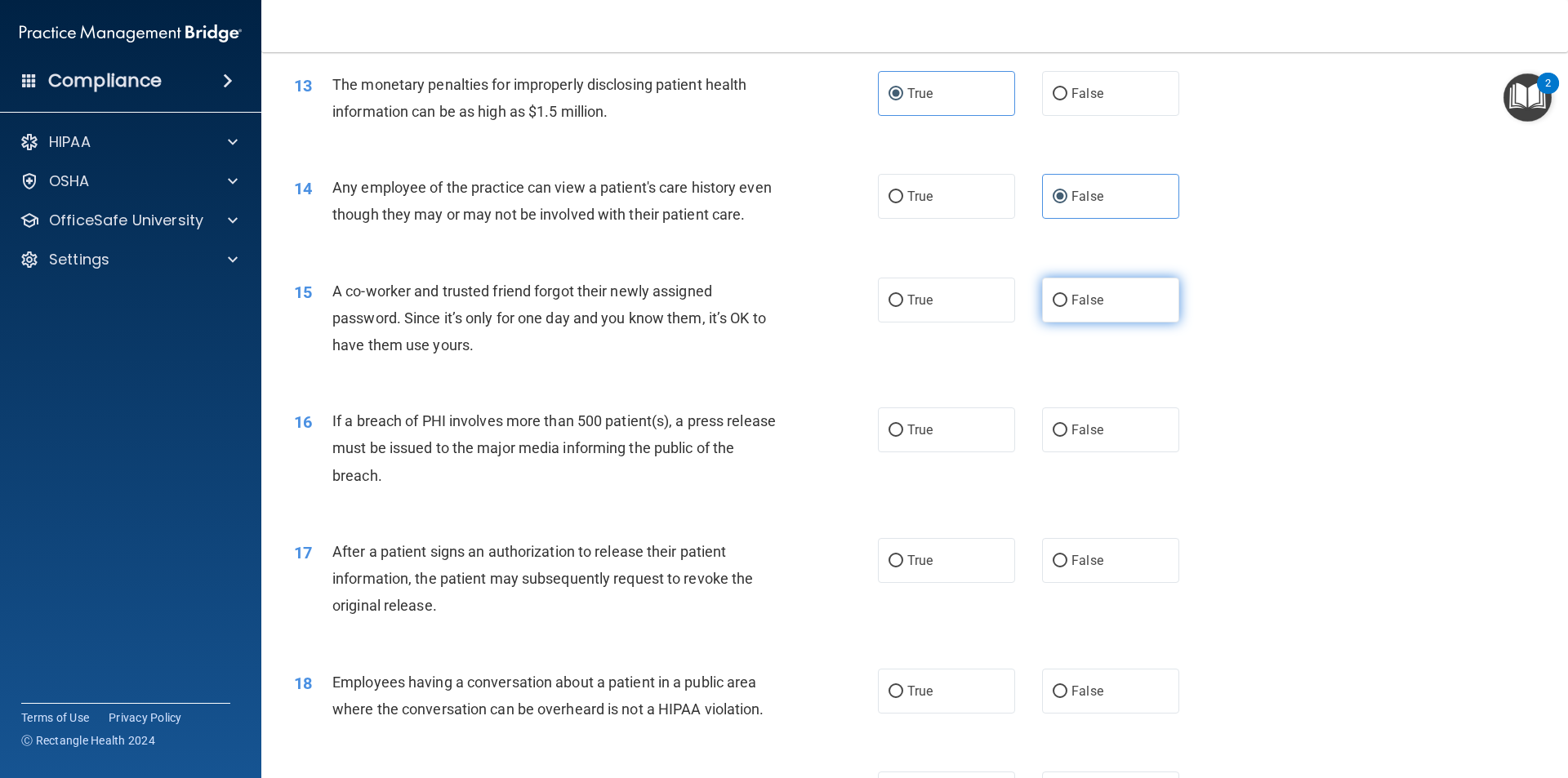
click at [1092, 308] on span "False" at bounding box center [1087, 300] width 32 height 16
click at [1067, 307] on input "False" at bounding box center [1060, 301] width 15 height 12
radio input "true"
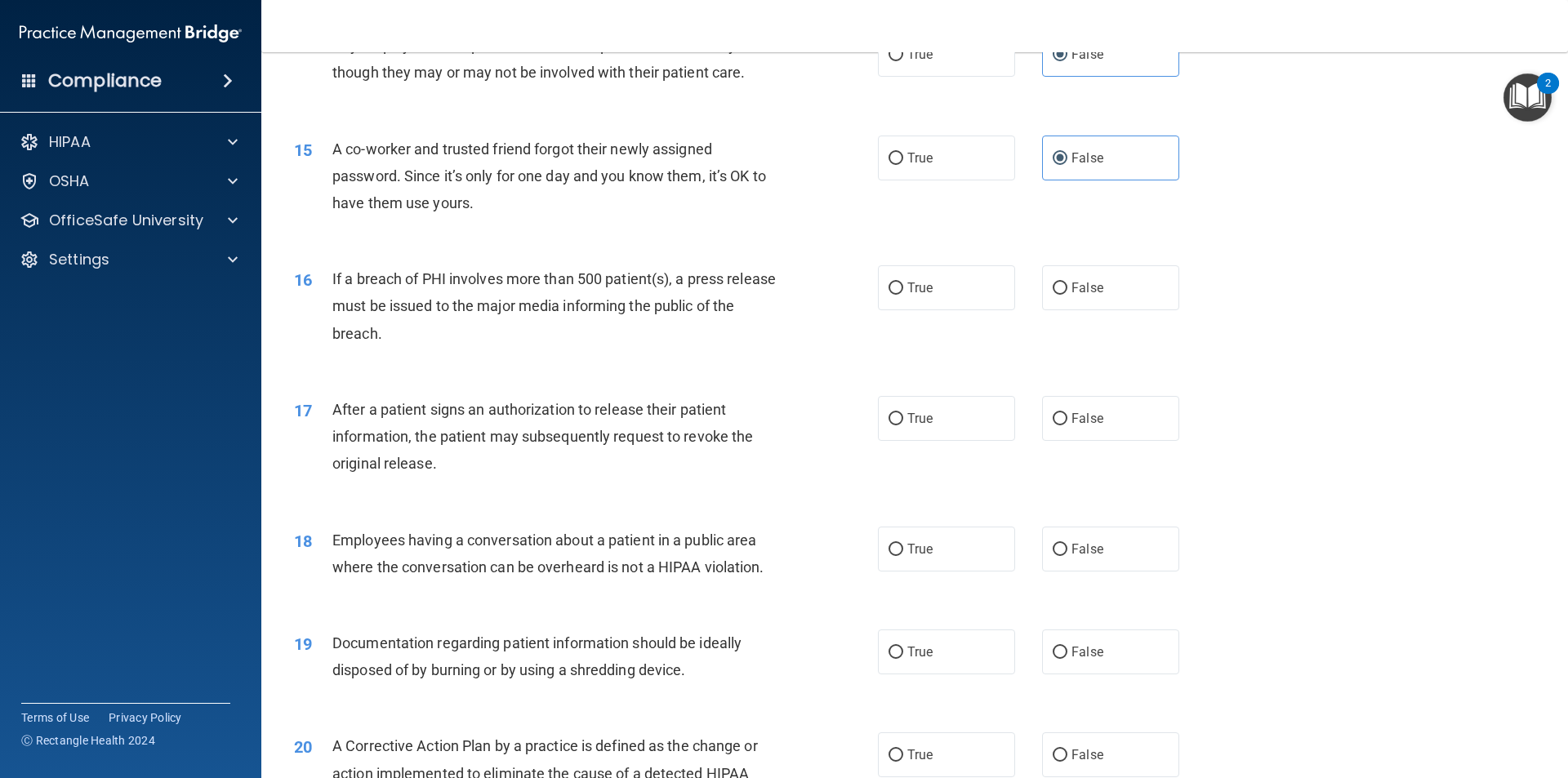
scroll to position [1633, 0]
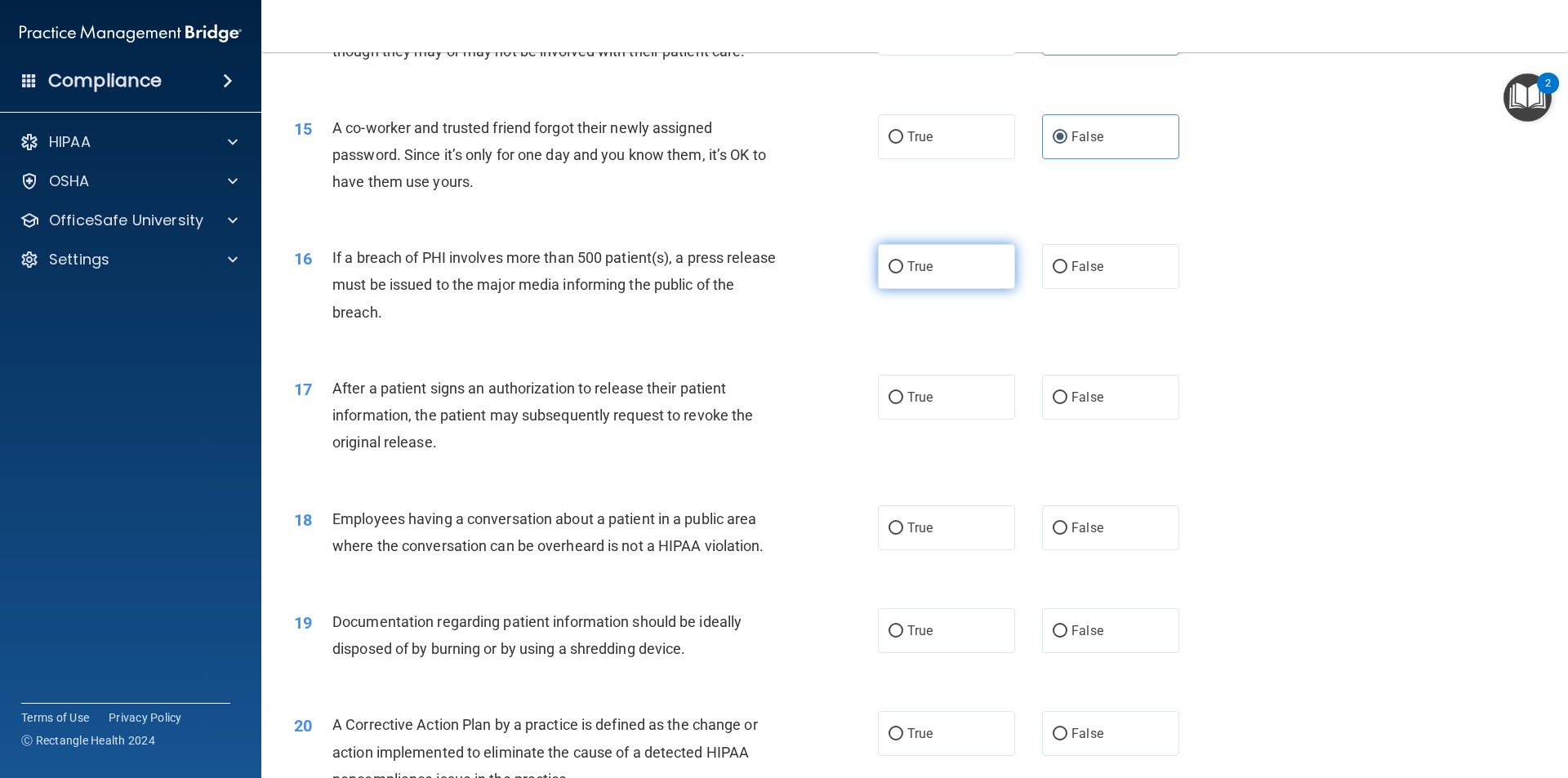
click at [912, 274] on span "True" at bounding box center [920, 267] width 25 height 16
click at [903, 274] on input "True" at bounding box center [896, 267] width 15 height 12
radio input "true"
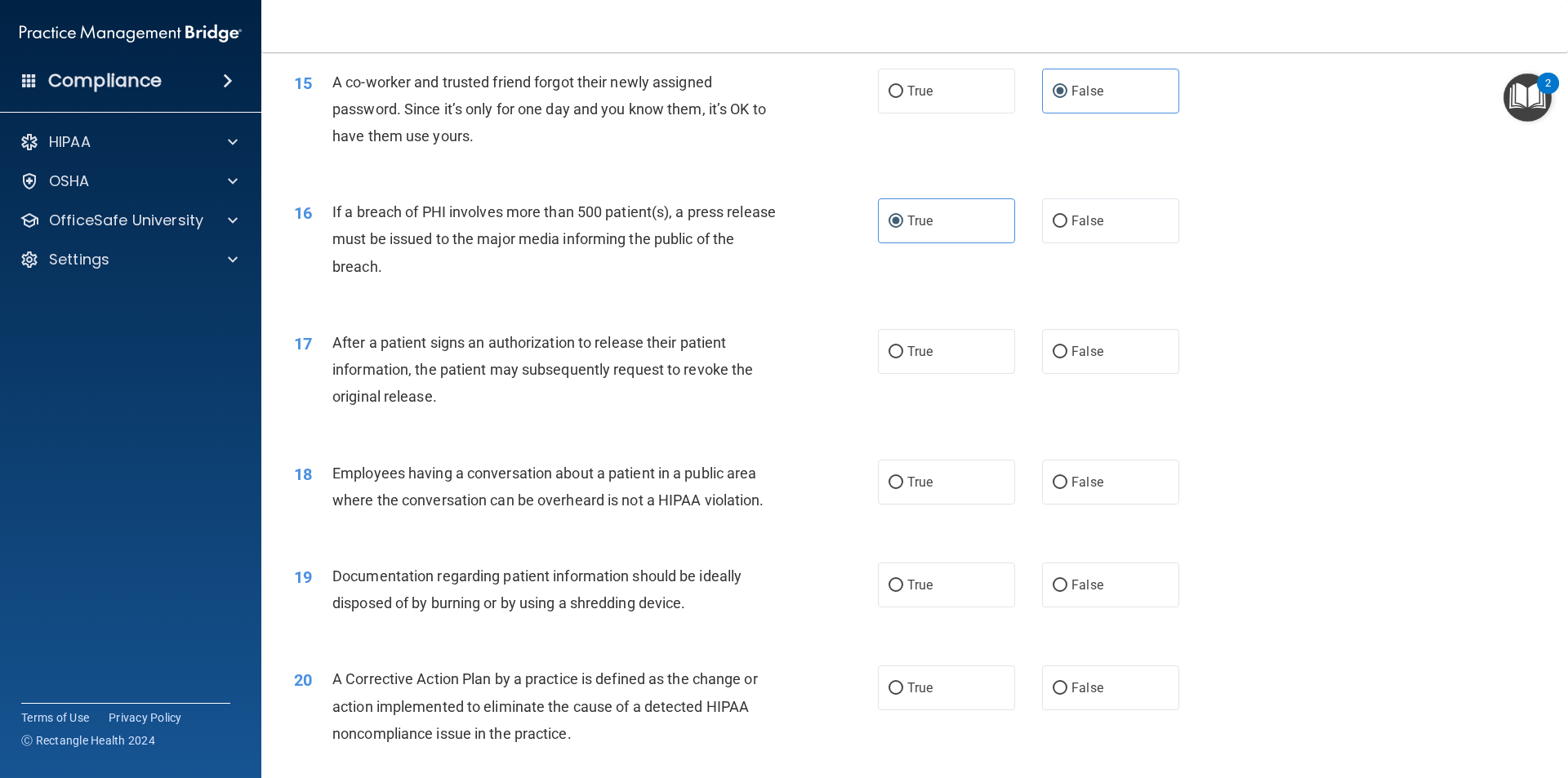
scroll to position [1715, 0]
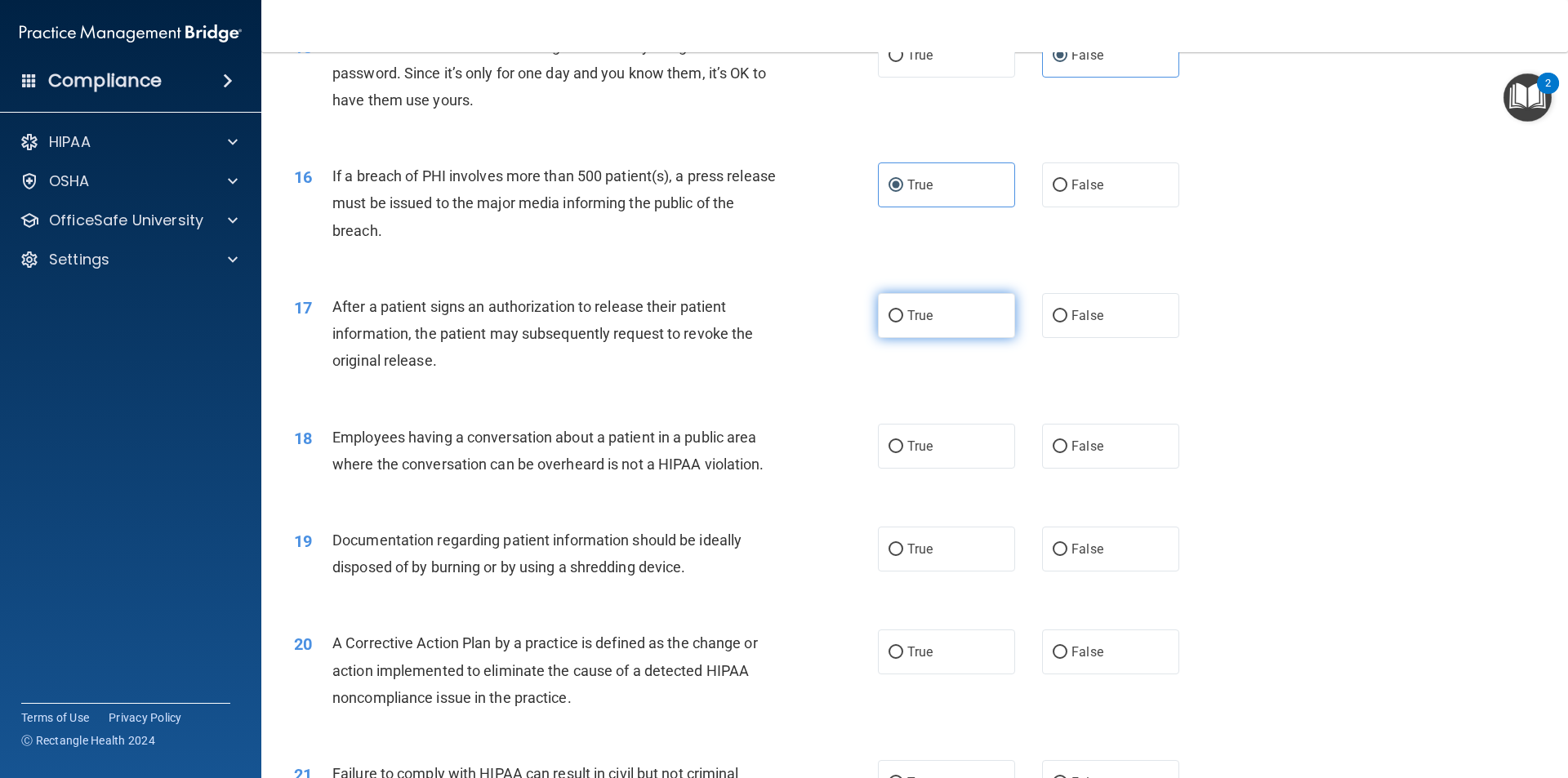
click at [896, 323] on input "True" at bounding box center [896, 316] width 15 height 12
radio input "true"
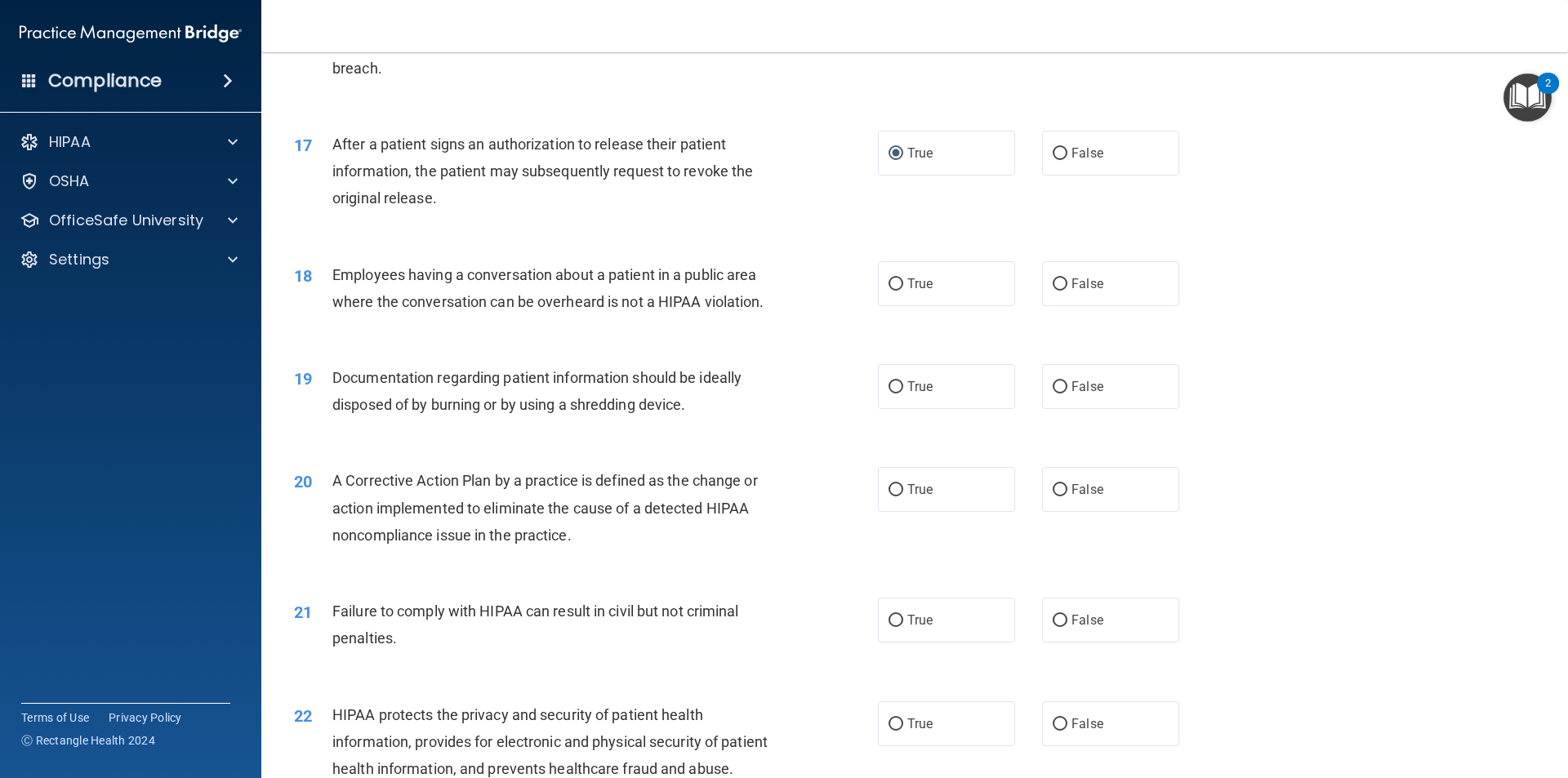
scroll to position [1878, 0]
click at [1067, 306] on label "False" at bounding box center [1110, 283] width 137 height 45
click at [1067, 290] on input "False" at bounding box center [1060, 283] width 15 height 12
radio input "true"
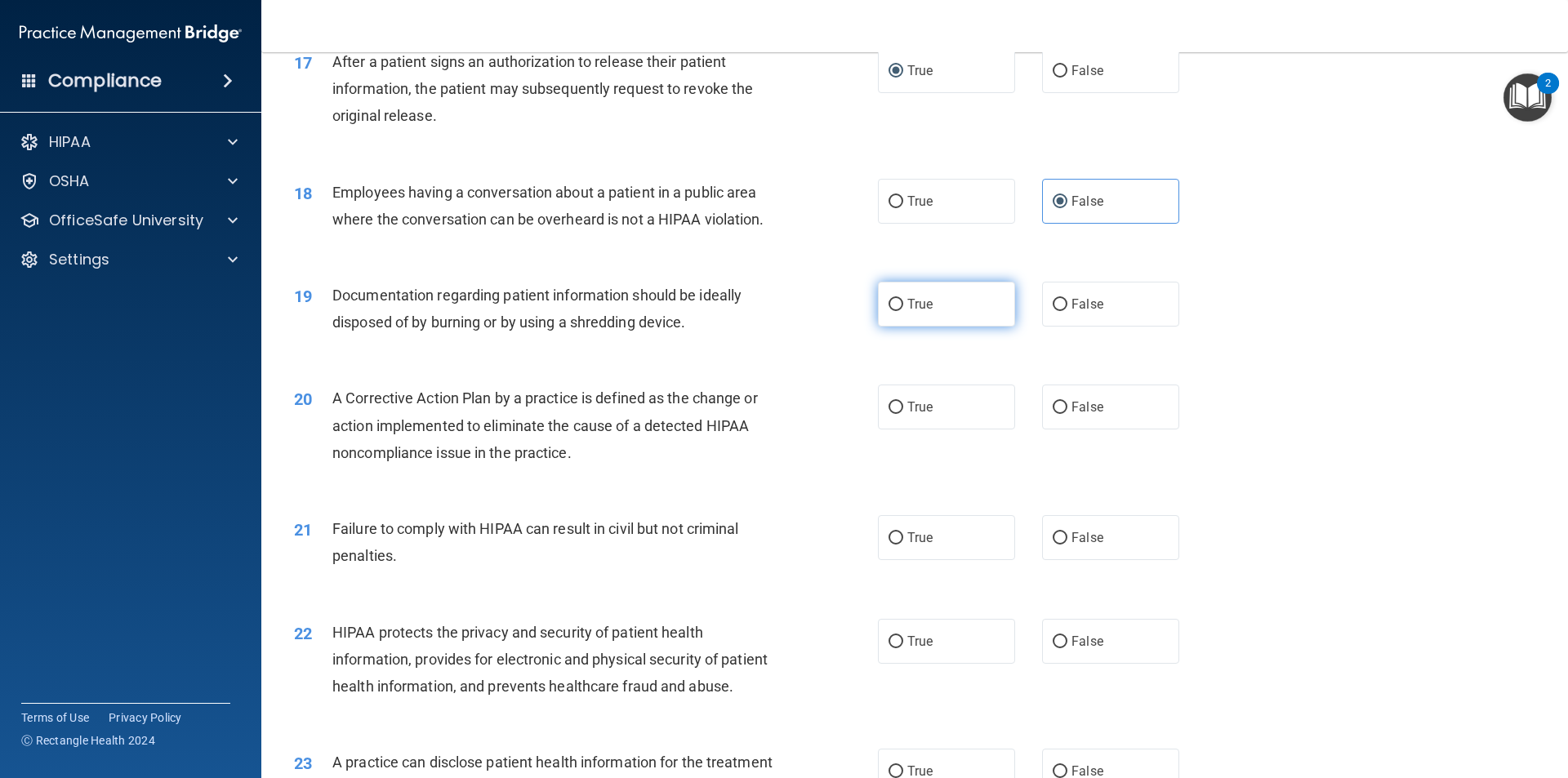
click at [944, 326] on label "True" at bounding box center [945, 304] width 137 height 45
click at [903, 311] on input "True" at bounding box center [896, 305] width 15 height 12
radio input "true"
click at [944, 429] on label "True" at bounding box center [945, 407] width 137 height 45
click at [903, 414] on input "True" at bounding box center [896, 408] width 15 height 12
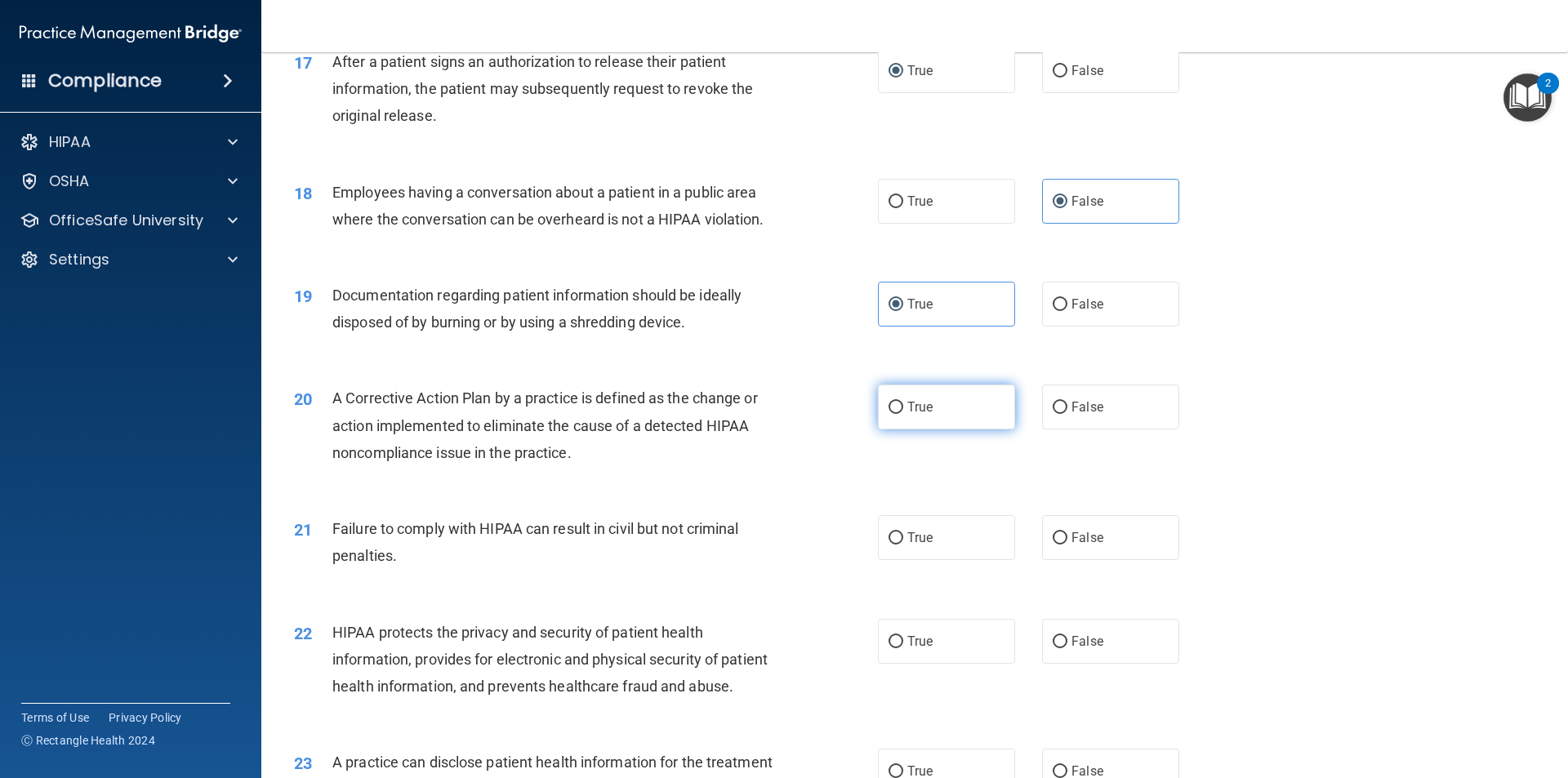
radio input "true"
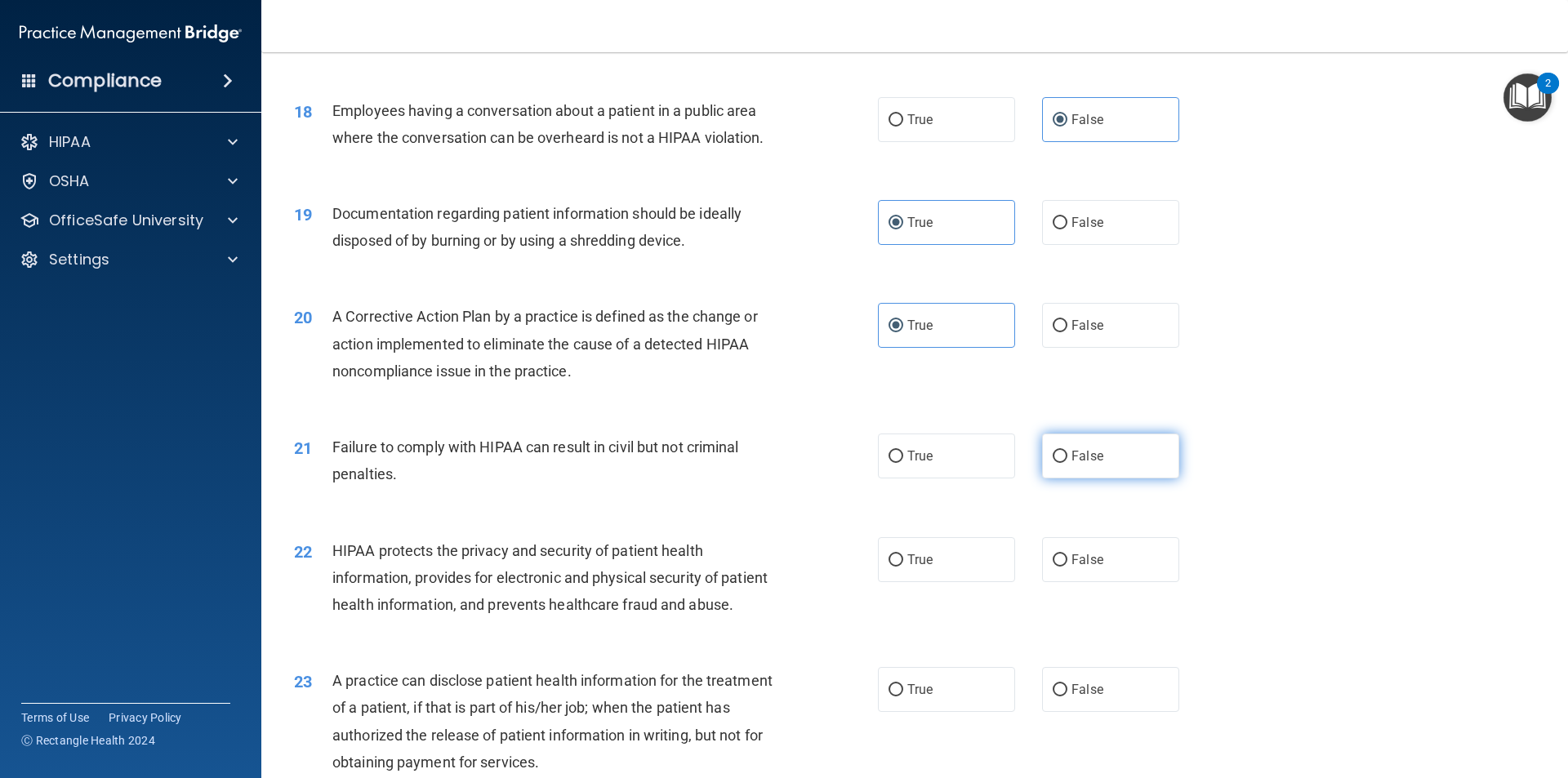
click at [1062, 478] on label "False" at bounding box center [1110, 456] width 137 height 45
click at [1062, 463] on input "False" at bounding box center [1060, 457] width 15 height 12
radio input "true"
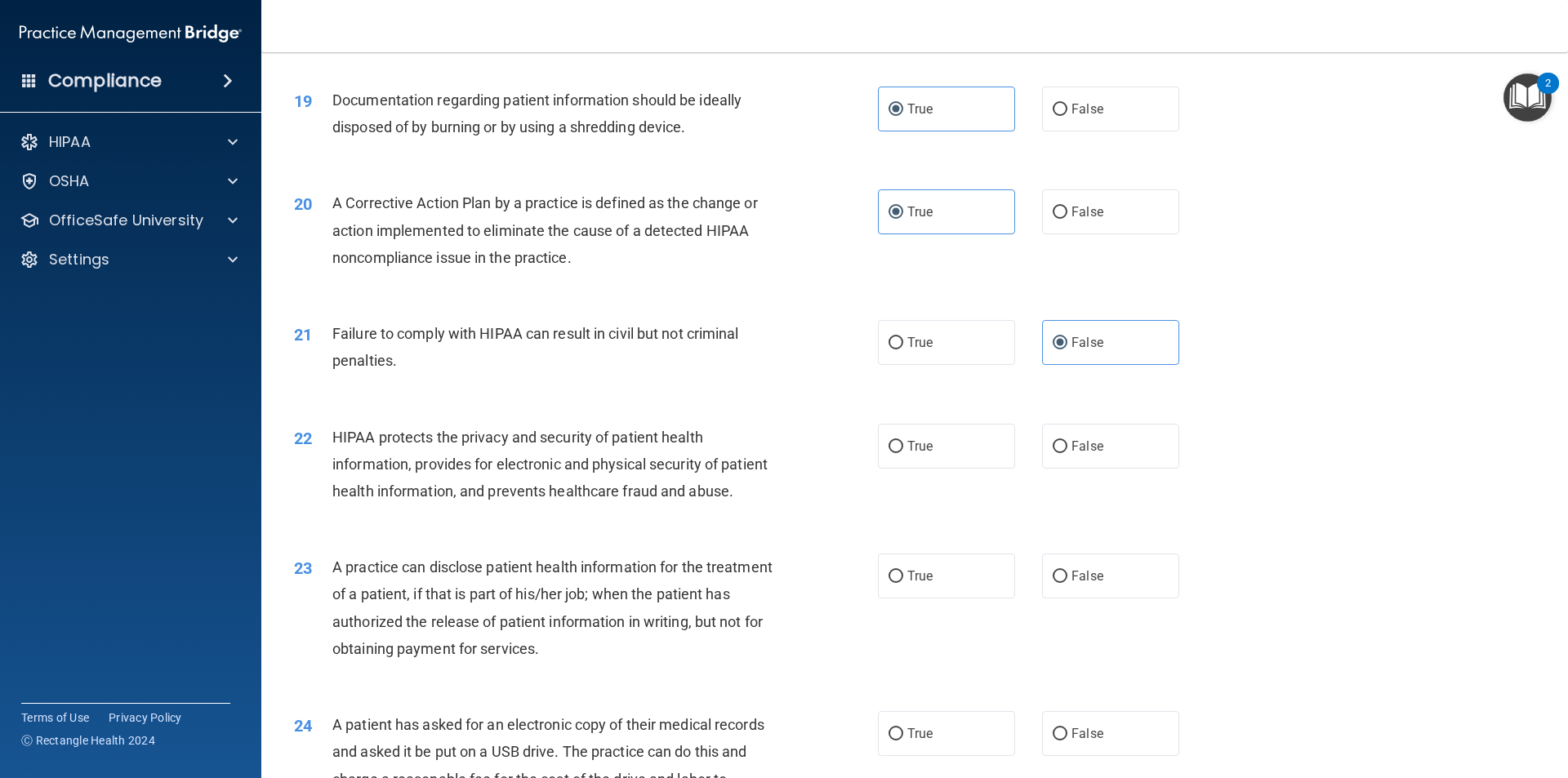
scroll to position [2205, 0]
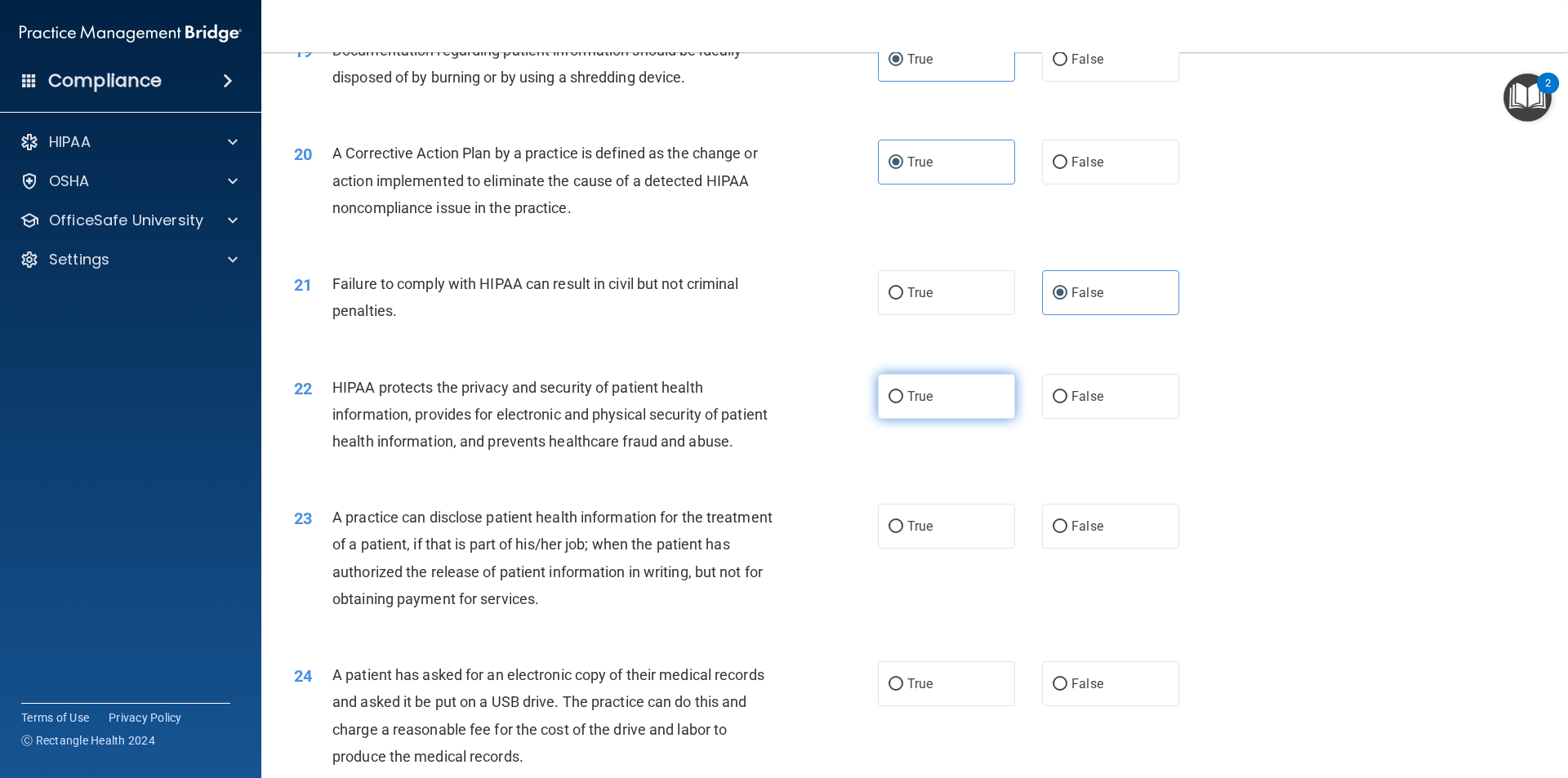
click at [903, 419] on label "True" at bounding box center [945, 396] width 137 height 45
click at [903, 404] on input "True" at bounding box center [896, 397] width 15 height 12
radio input "true"
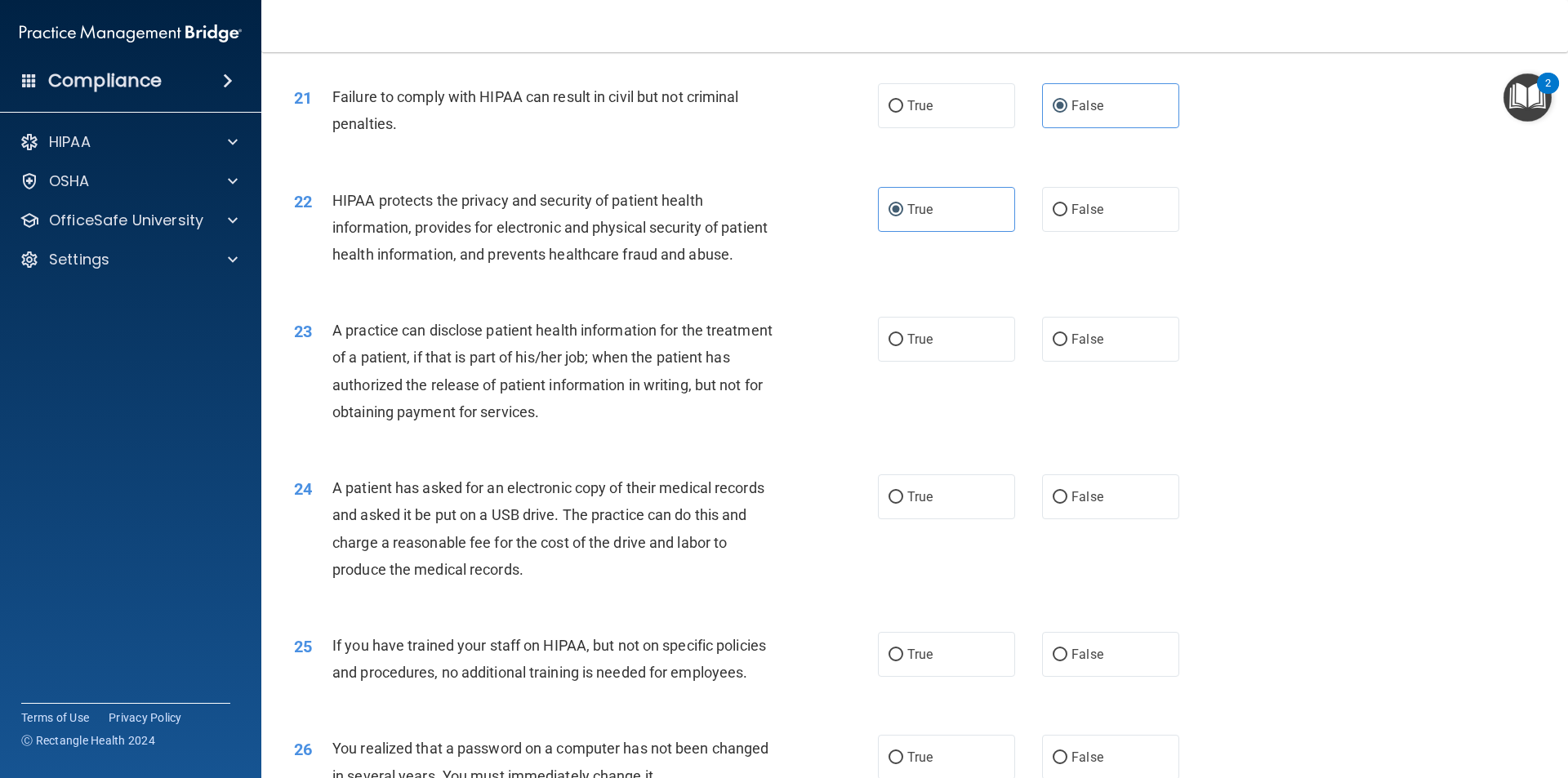
scroll to position [2450, 0]
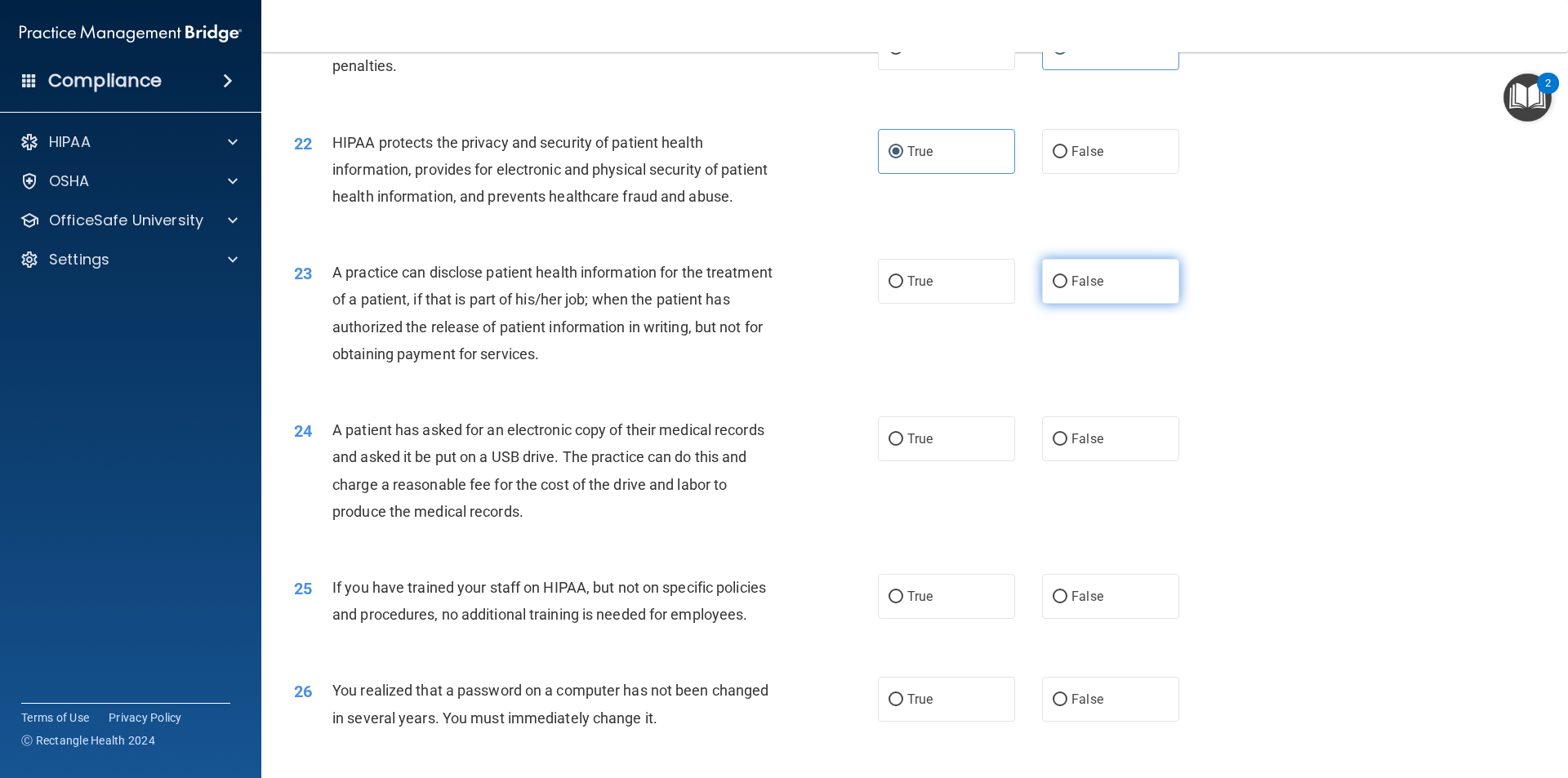
click at [1077, 289] on span "False" at bounding box center [1087, 281] width 32 height 16
click at [1067, 288] on input "False" at bounding box center [1060, 281] width 15 height 12
radio input "true"
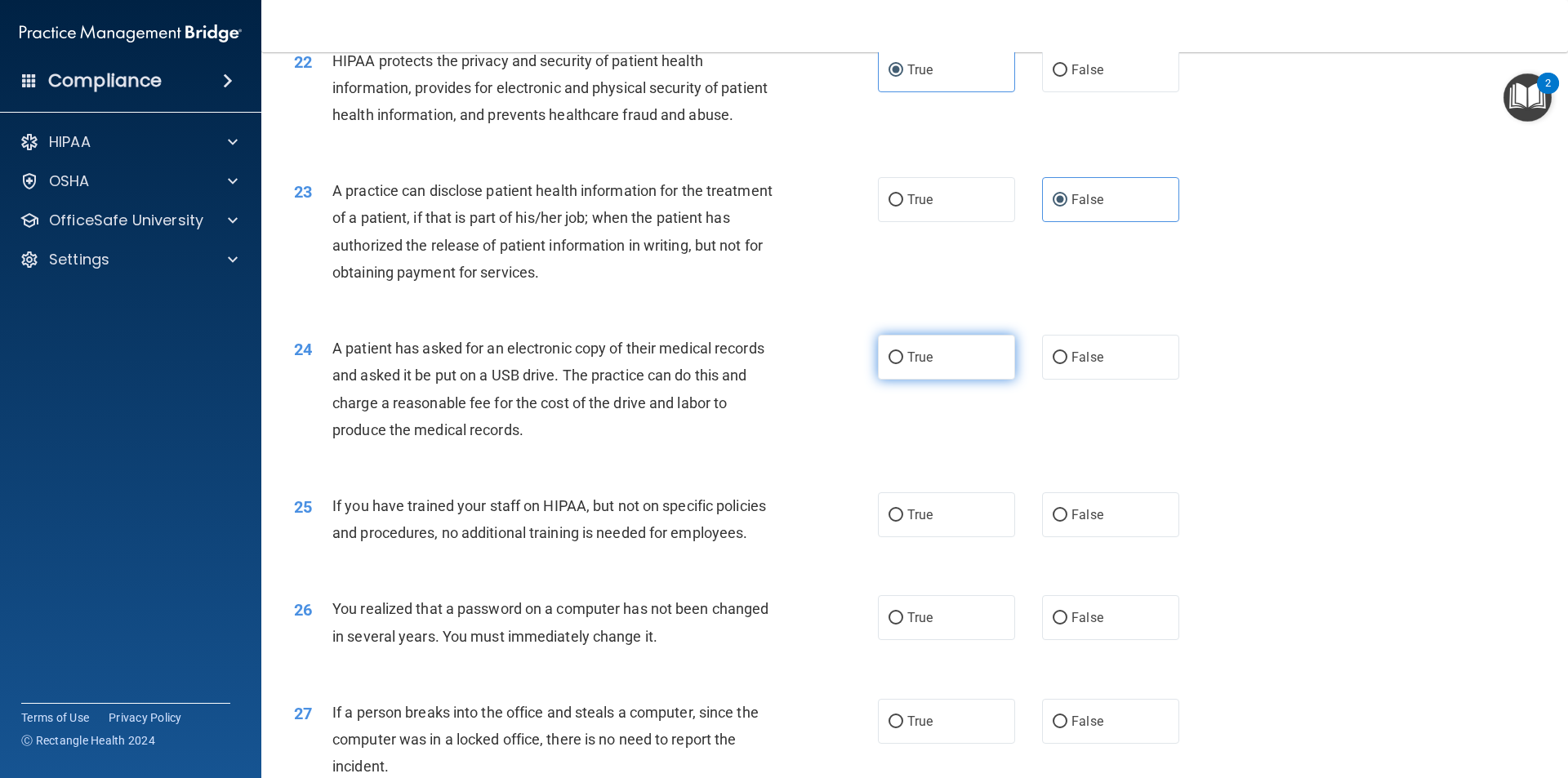
click at [917, 365] on span "True" at bounding box center [920, 357] width 25 height 16
click at [903, 365] on input "True" at bounding box center [896, 358] width 15 height 12
radio input "true"
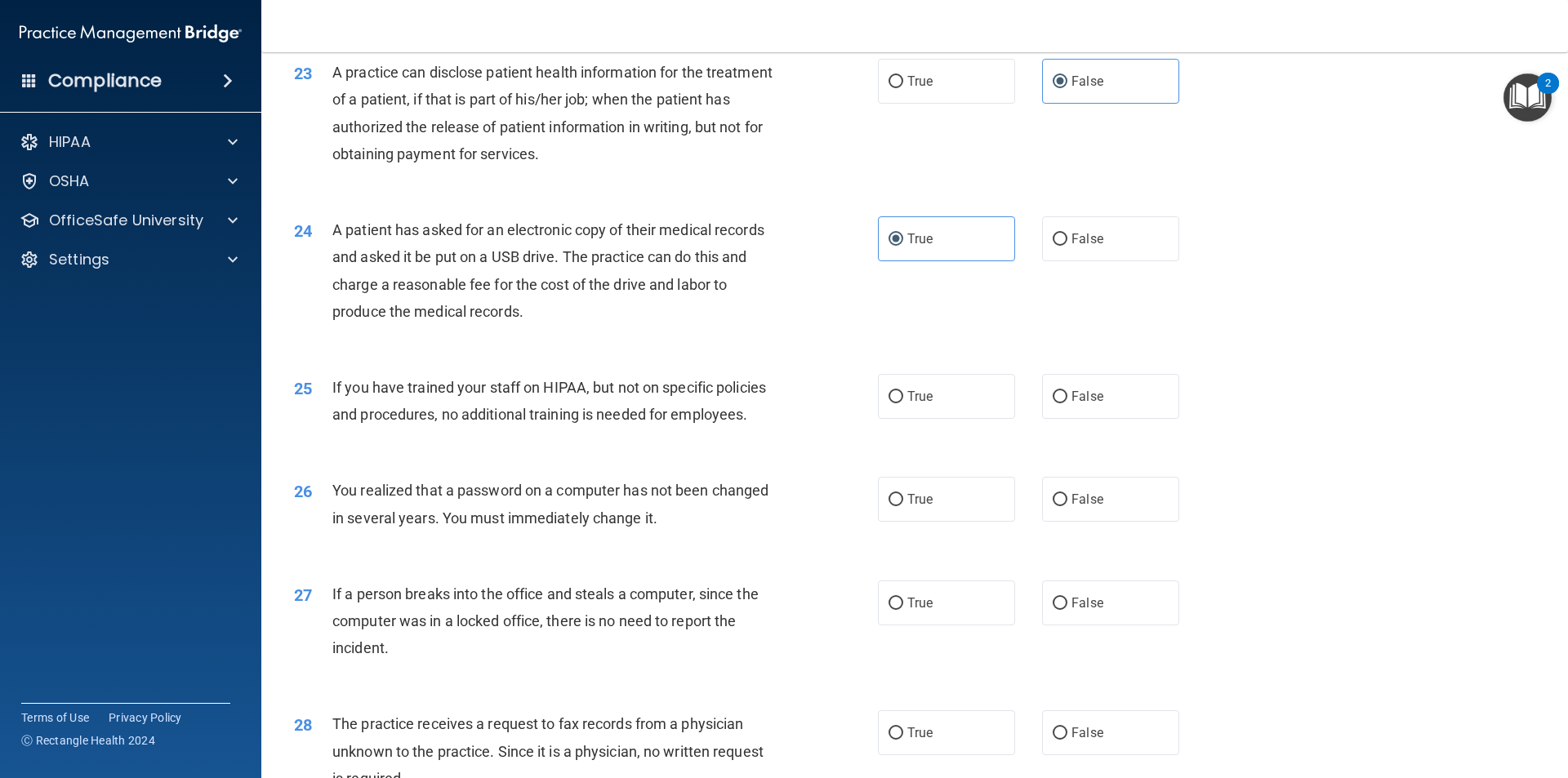
scroll to position [2695, 0]
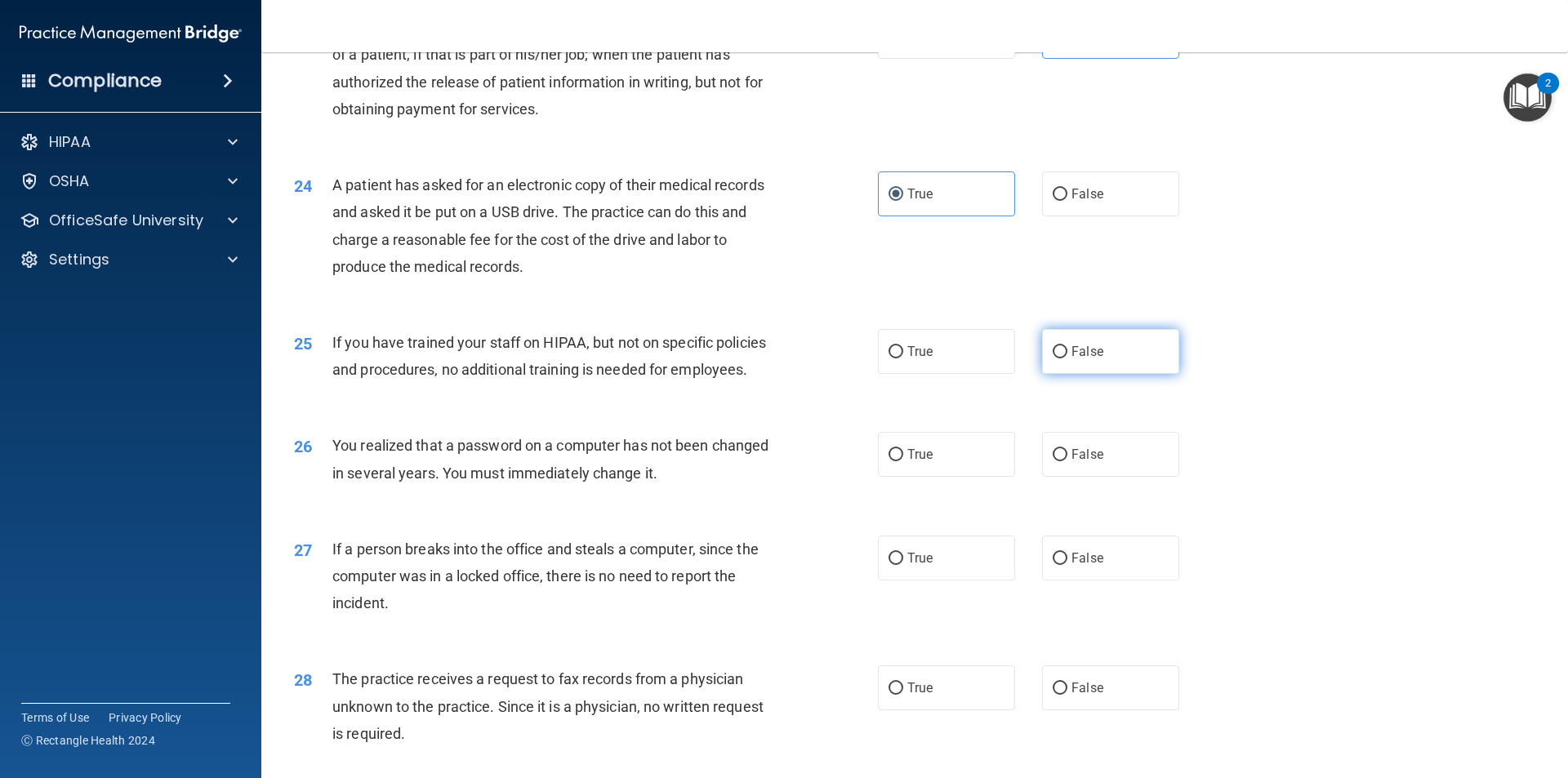
click at [1114, 374] on label "False" at bounding box center [1110, 351] width 137 height 45
click at [1067, 359] on input "False" at bounding box center [1060, 352] width 15 height 12
radio input "true"
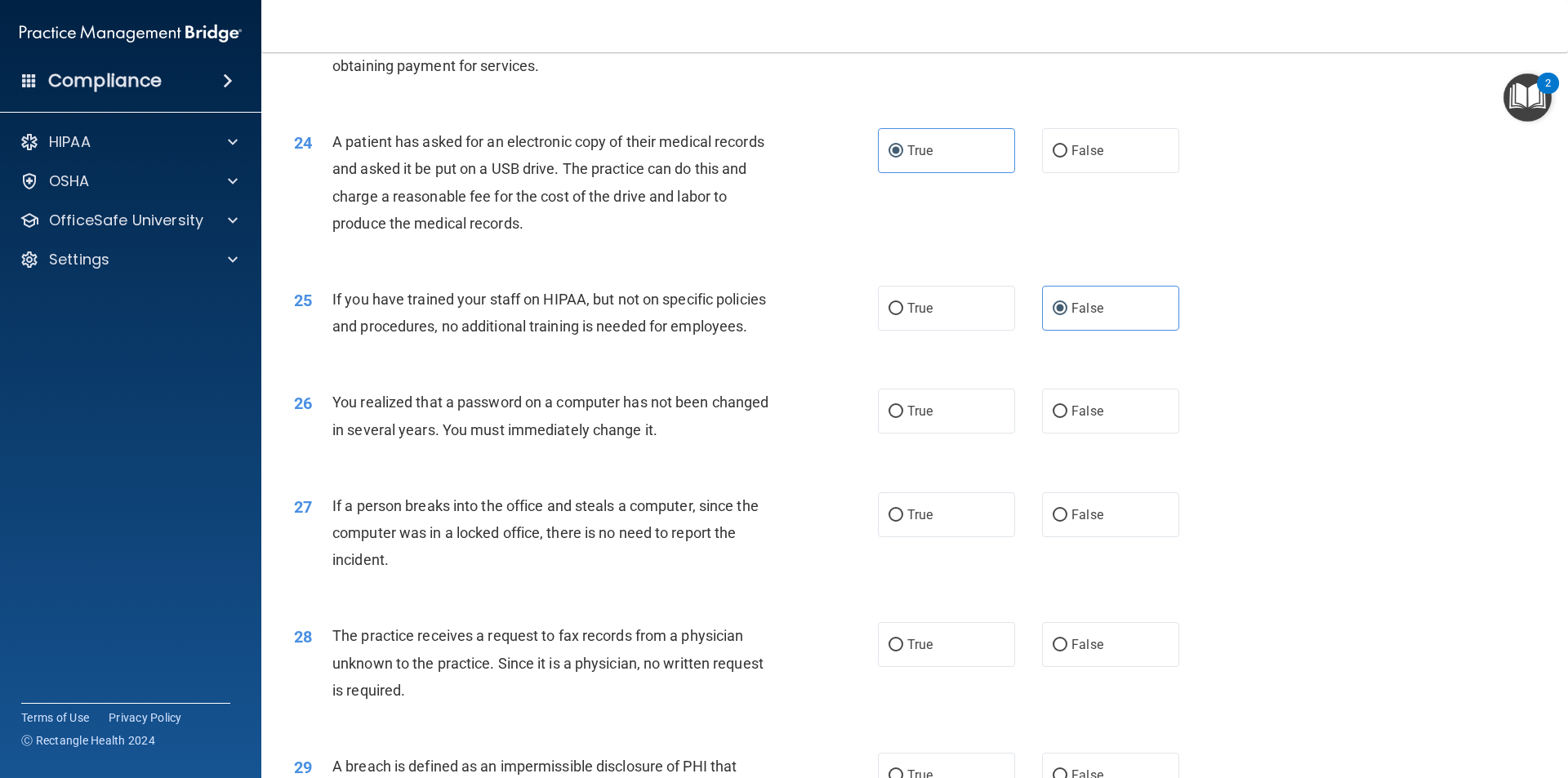
scroll to position [2777, 0]
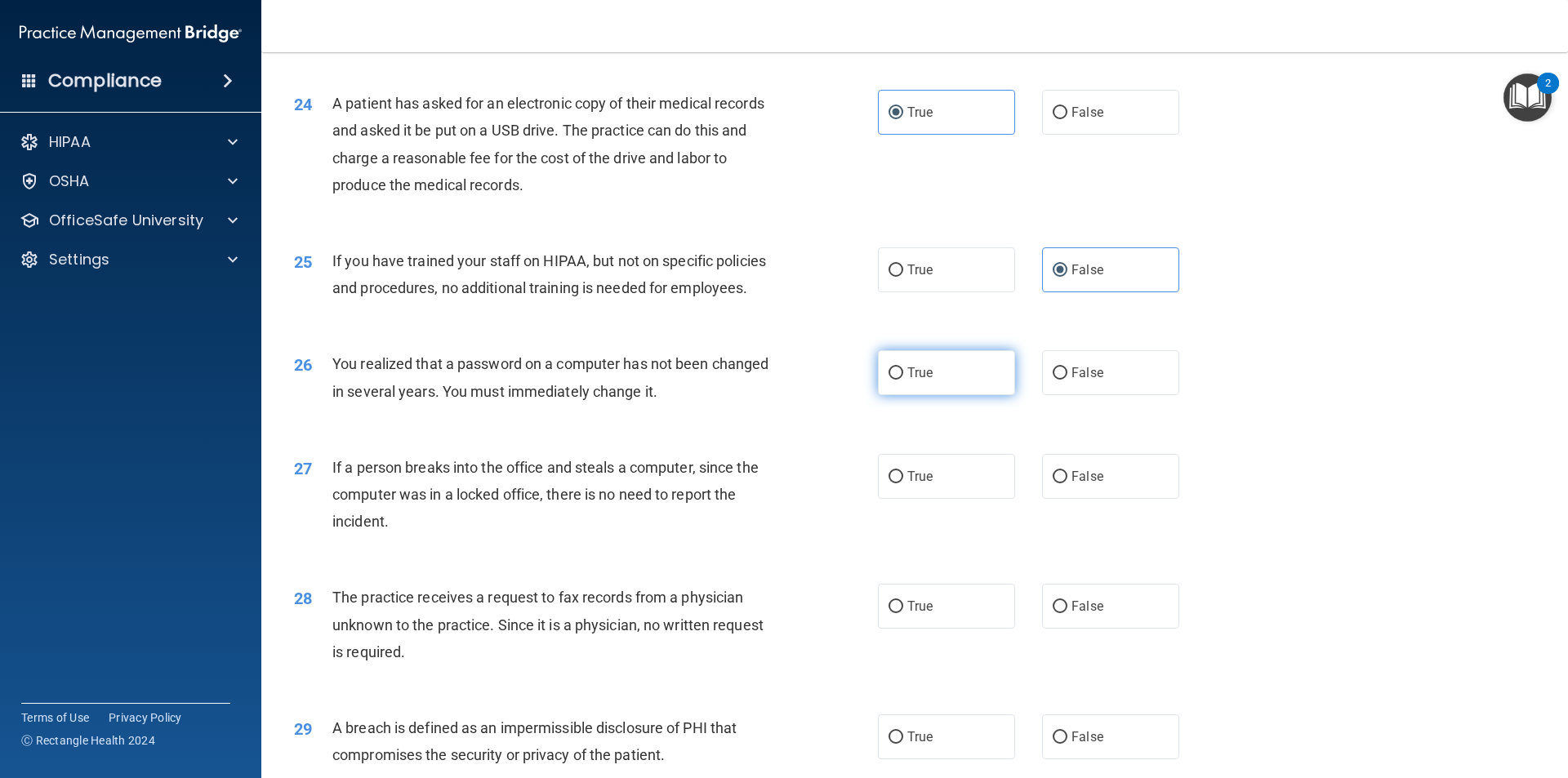
click at [909, 395] on label "True" at bounding box center [945, 373] width 137 height 45
click at [903, 379] on input "True" at bounding box center [896, 374] width 15 height 12
radio input "true"
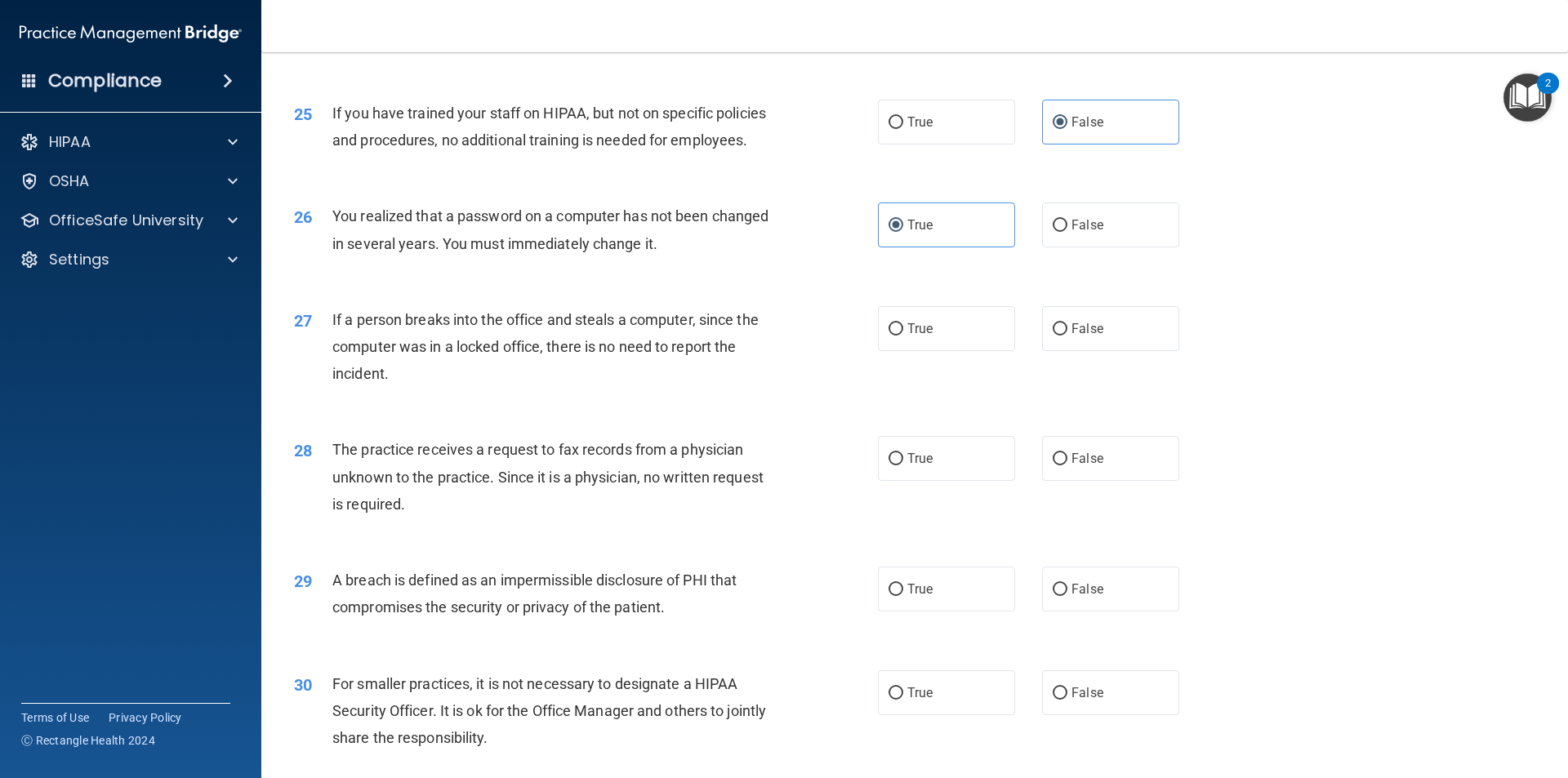
scroll to position [2940, 0]
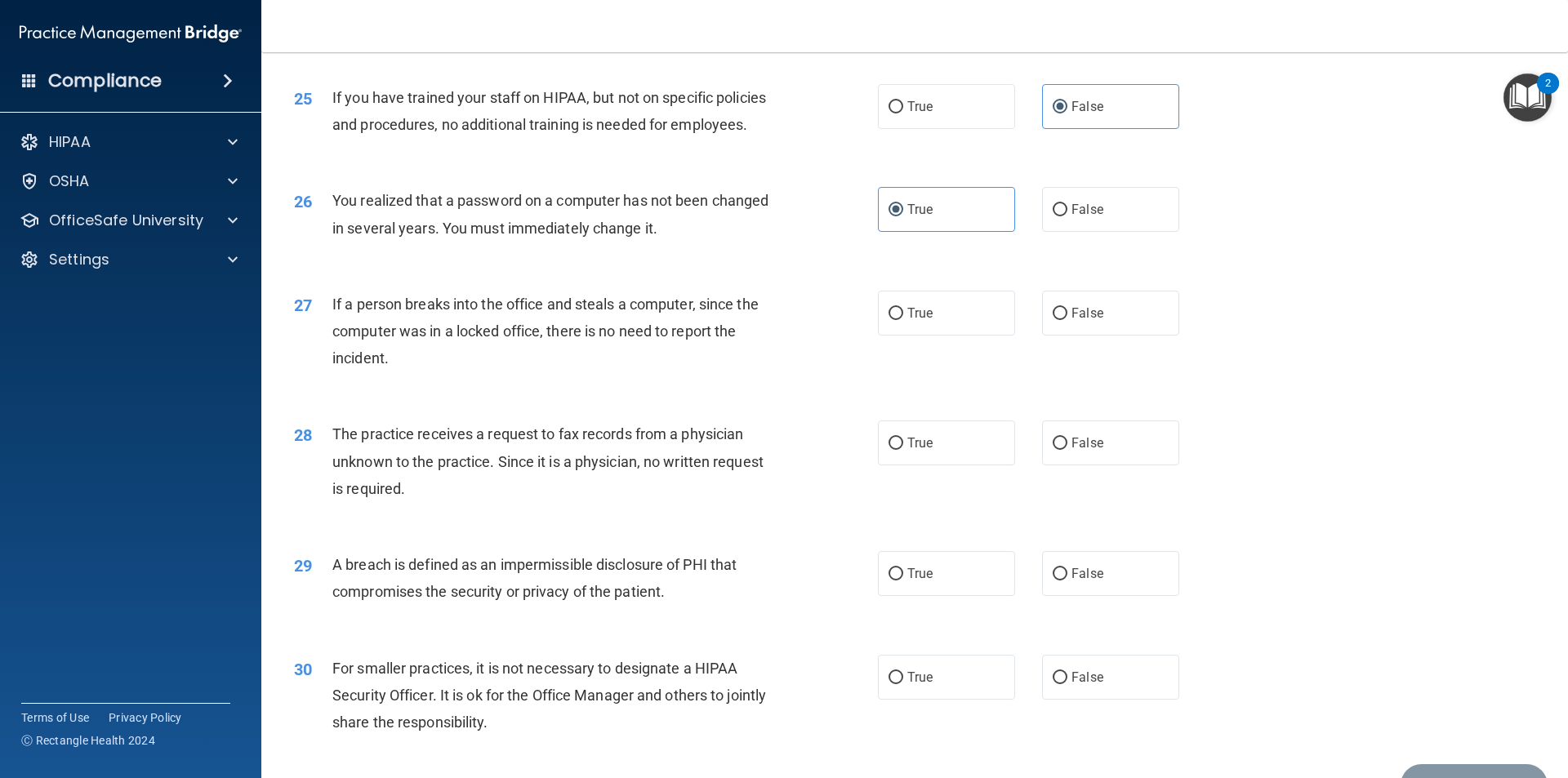
drag, startPoint x: 1062, startPoint y: 383, endPoint x: 1018, endPoint y: 399, distance: 46.8
click at [1062, 335] on label "False" at bounding box center [1110, 313] width 137 height 45
click at [1062, 320] on input "False" at bounding box center [1060, 314] width 15 height 12
radio input "true"
click at [1071, 451] on span "False" at bounding box center [1087, 443] width 32 height 16
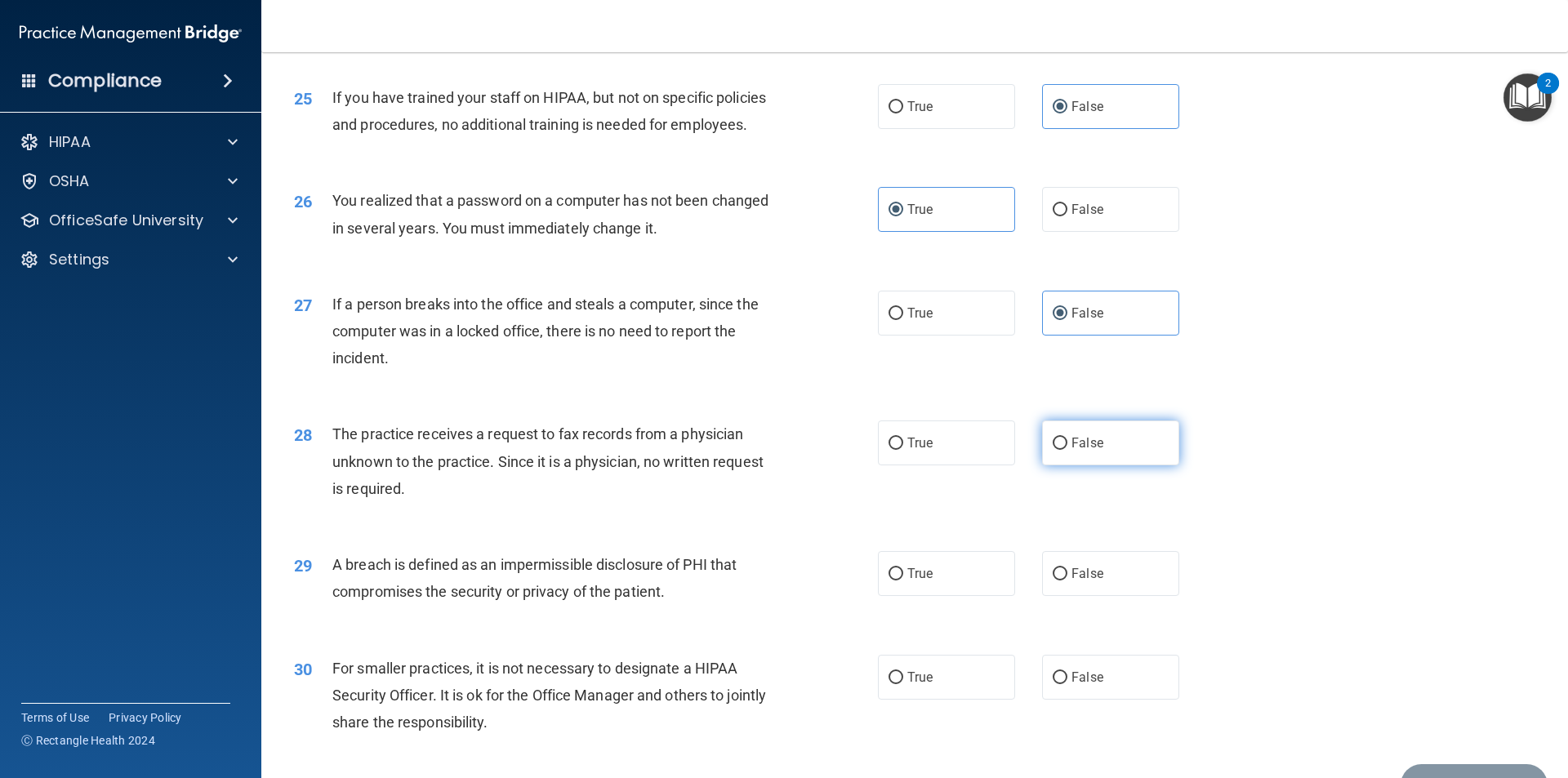
click at [1067, 450] on input "False" at bounding box center [1060, 443] width 15 height 12
radio input "true"
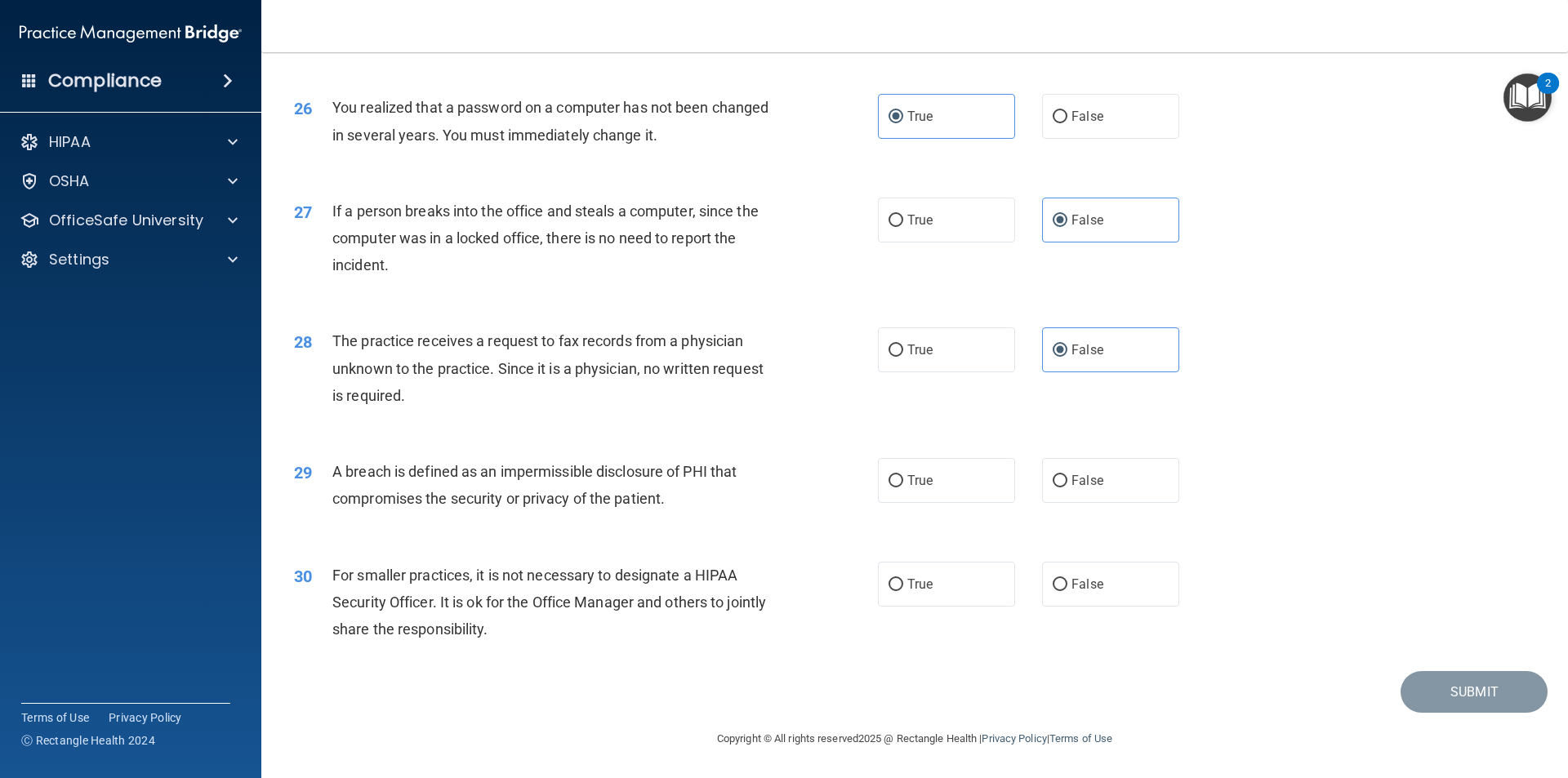
scroll to position [3087, 0]
click at [942, 485] on label "True" at bounding box center [945, 481] width 137 height 45
click at [903, 485] on input "True" at bounding box center [896, 481] width 15 height 12
radio input "true"
click at [1092, 597] on label "False" at bounding box center [1110, 585] width 137 height 45
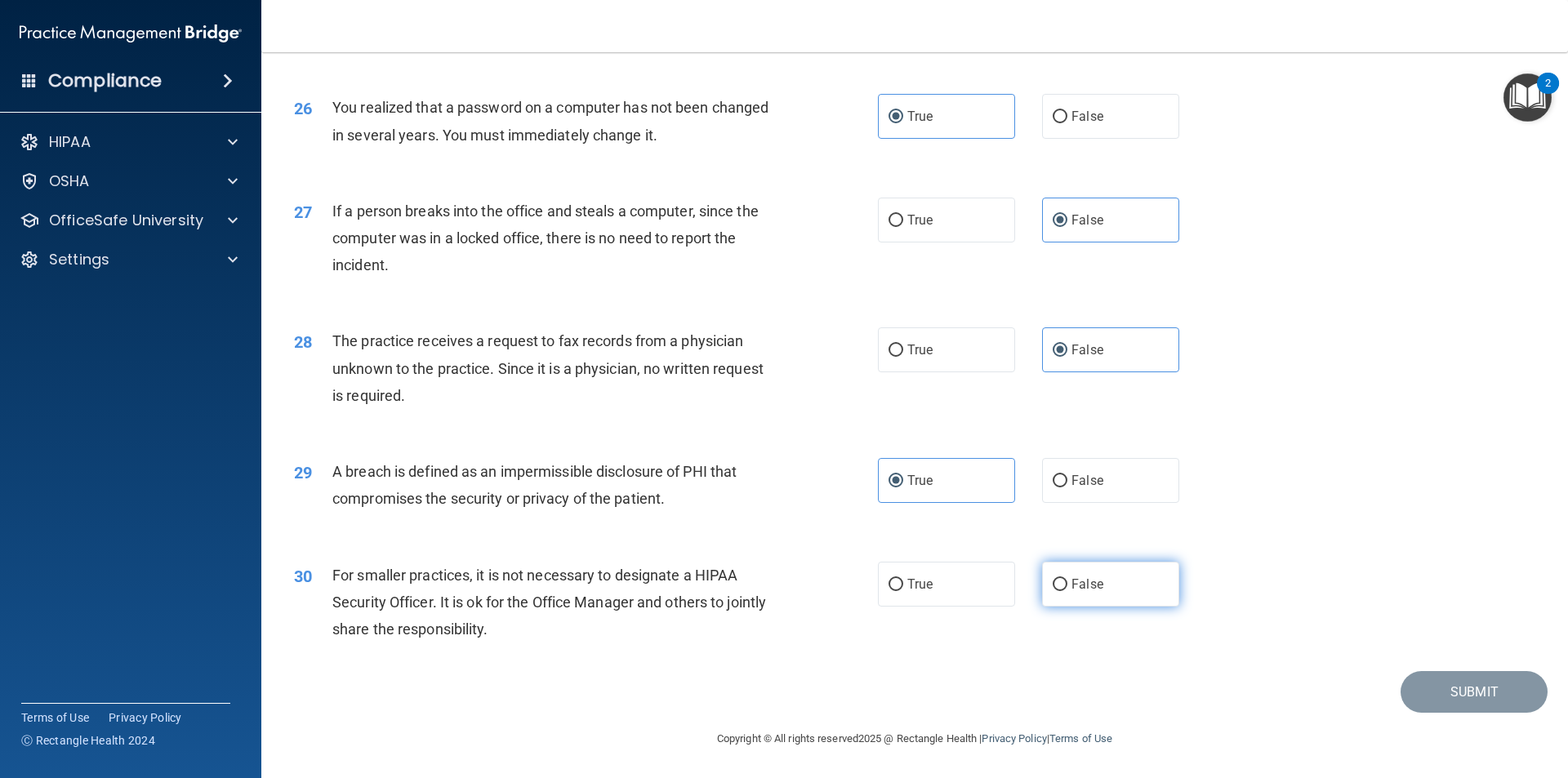
click at [1067, 591] on input "False" at bounding box center [1060, 585] width 15 height 12
radio input "true"
click at [1426, 686] on button "Submit" at bounding box center [1473, 692] width 147 height 42
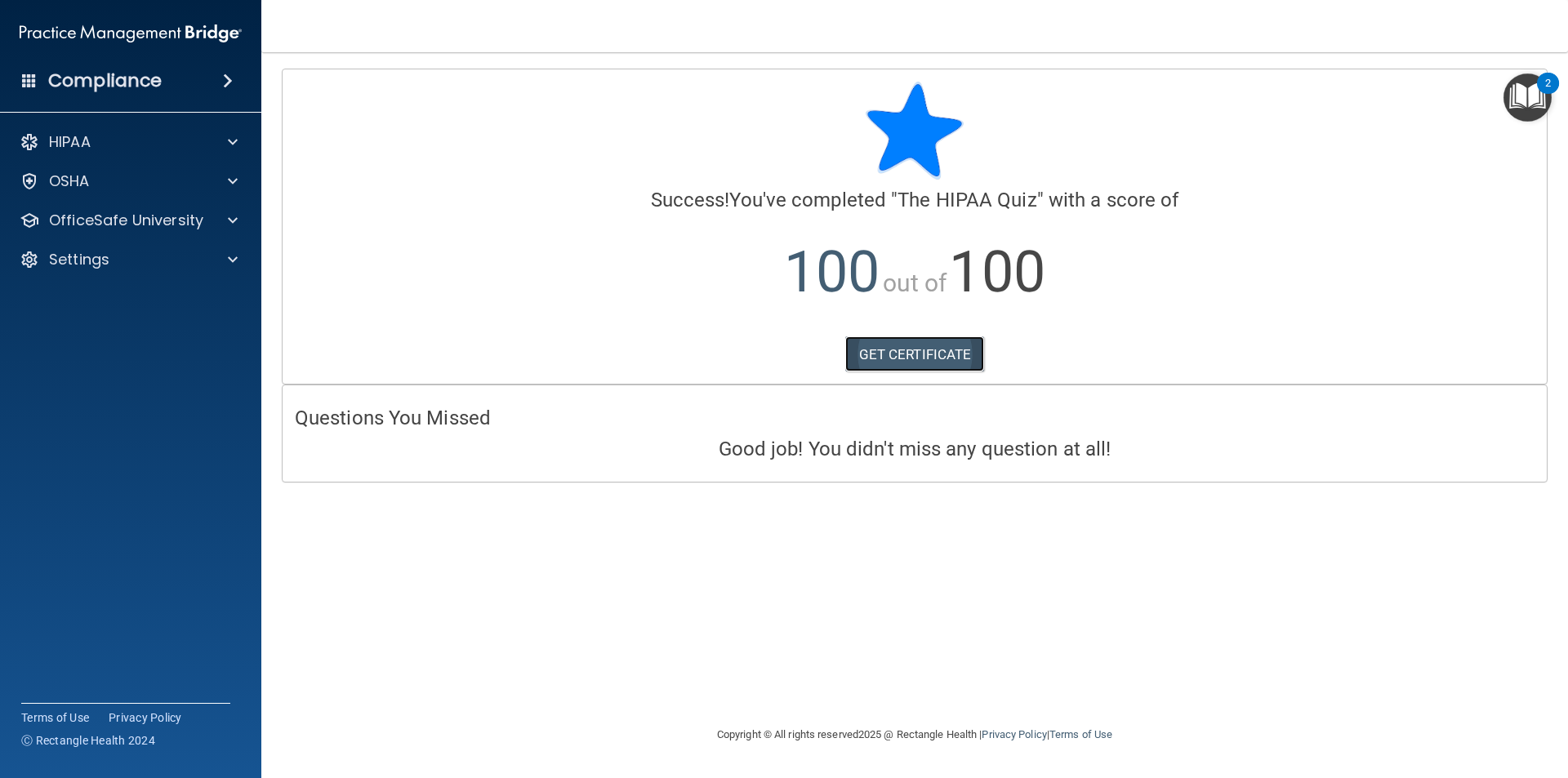
click at [940, 346] on link "GET CERTIFICATE" at bounding box center [915, 354] width 139 height 36
click at [81, 213] on p "OfficeSafe University" at bounding box center [126, 221] width 154 height 20
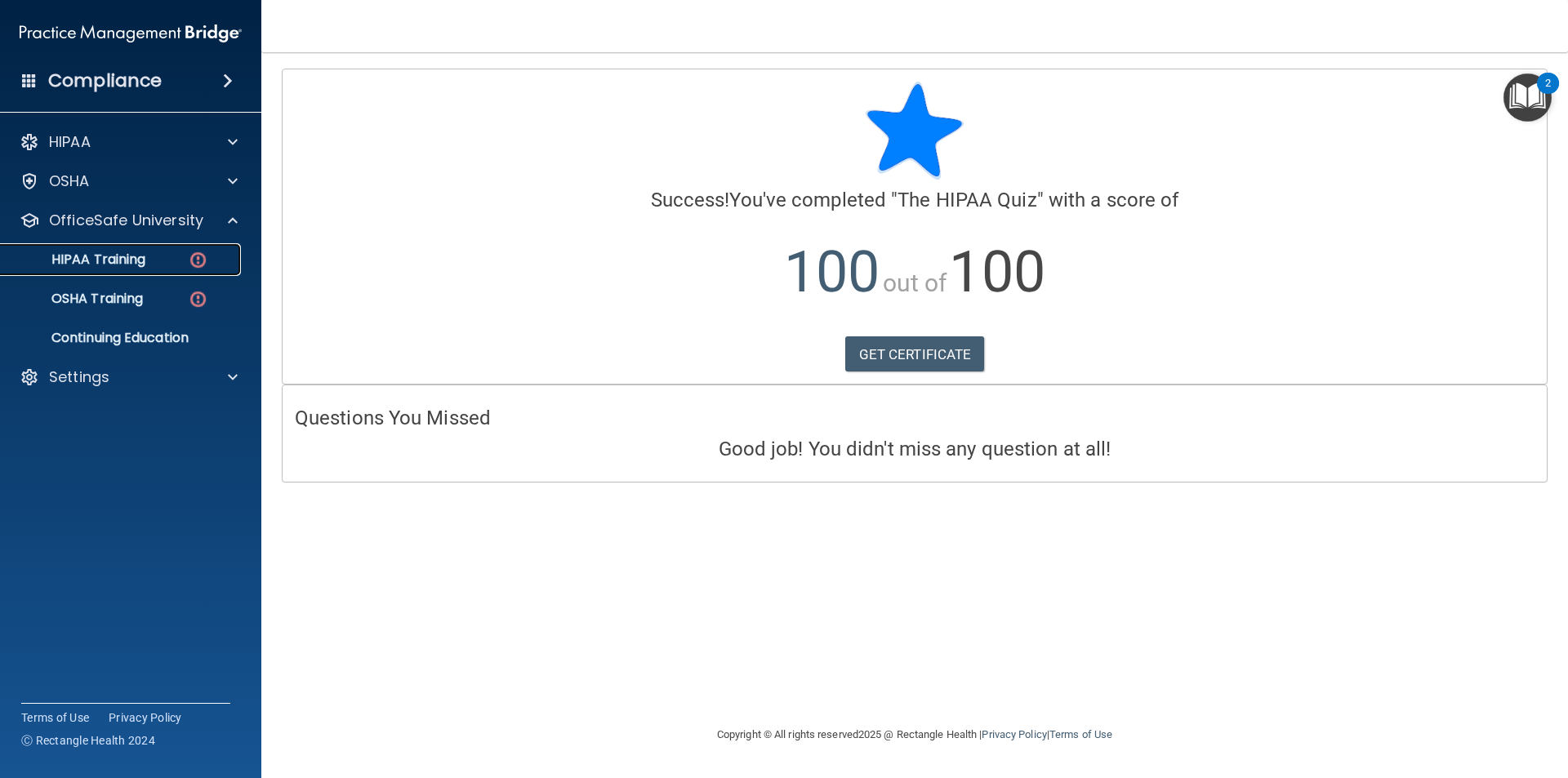
click at [79, 252] on p "HIPAA Training" at bounding box center [78, 260] width 134 height 17
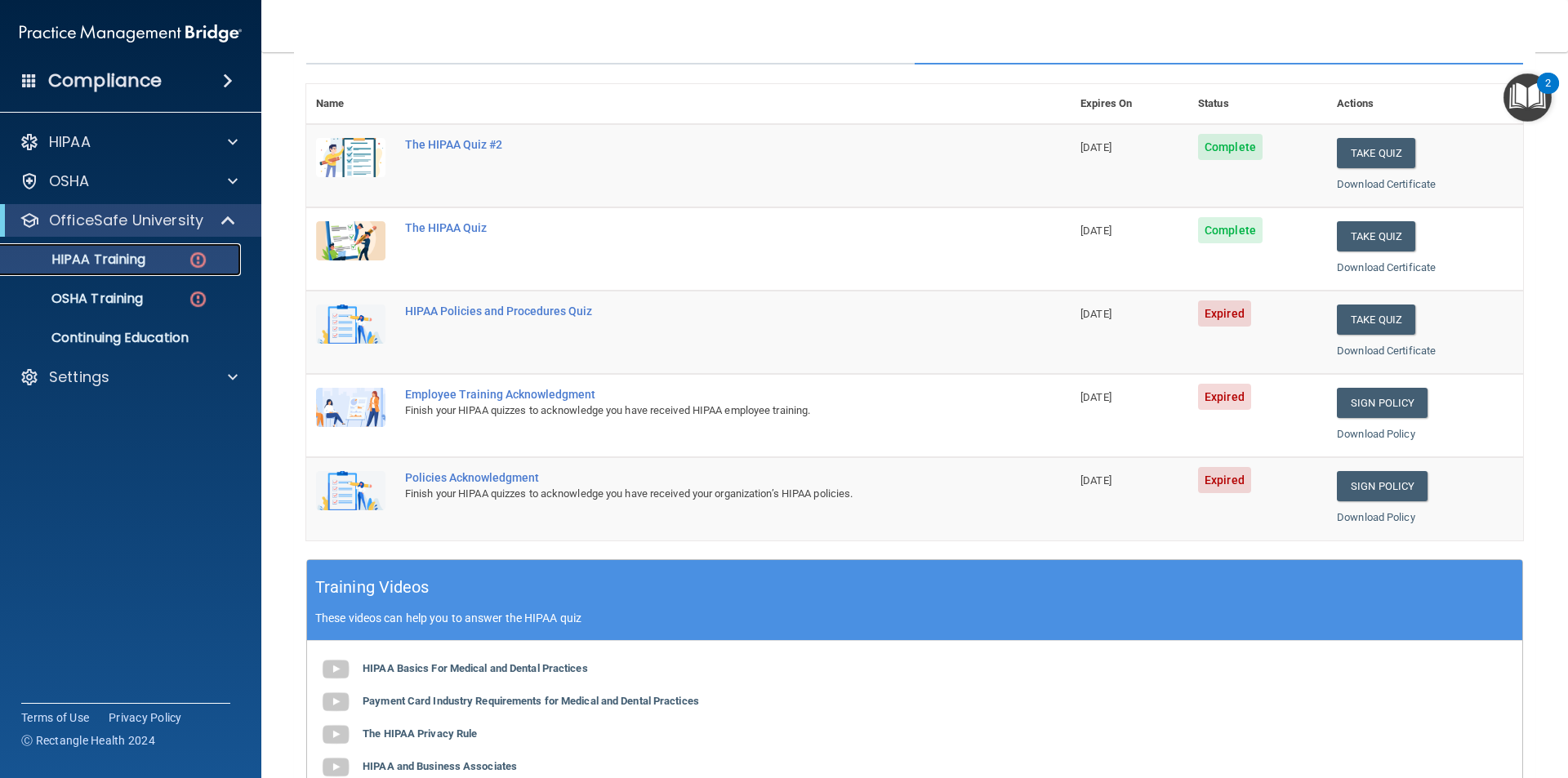
scroll to position [245, 0]
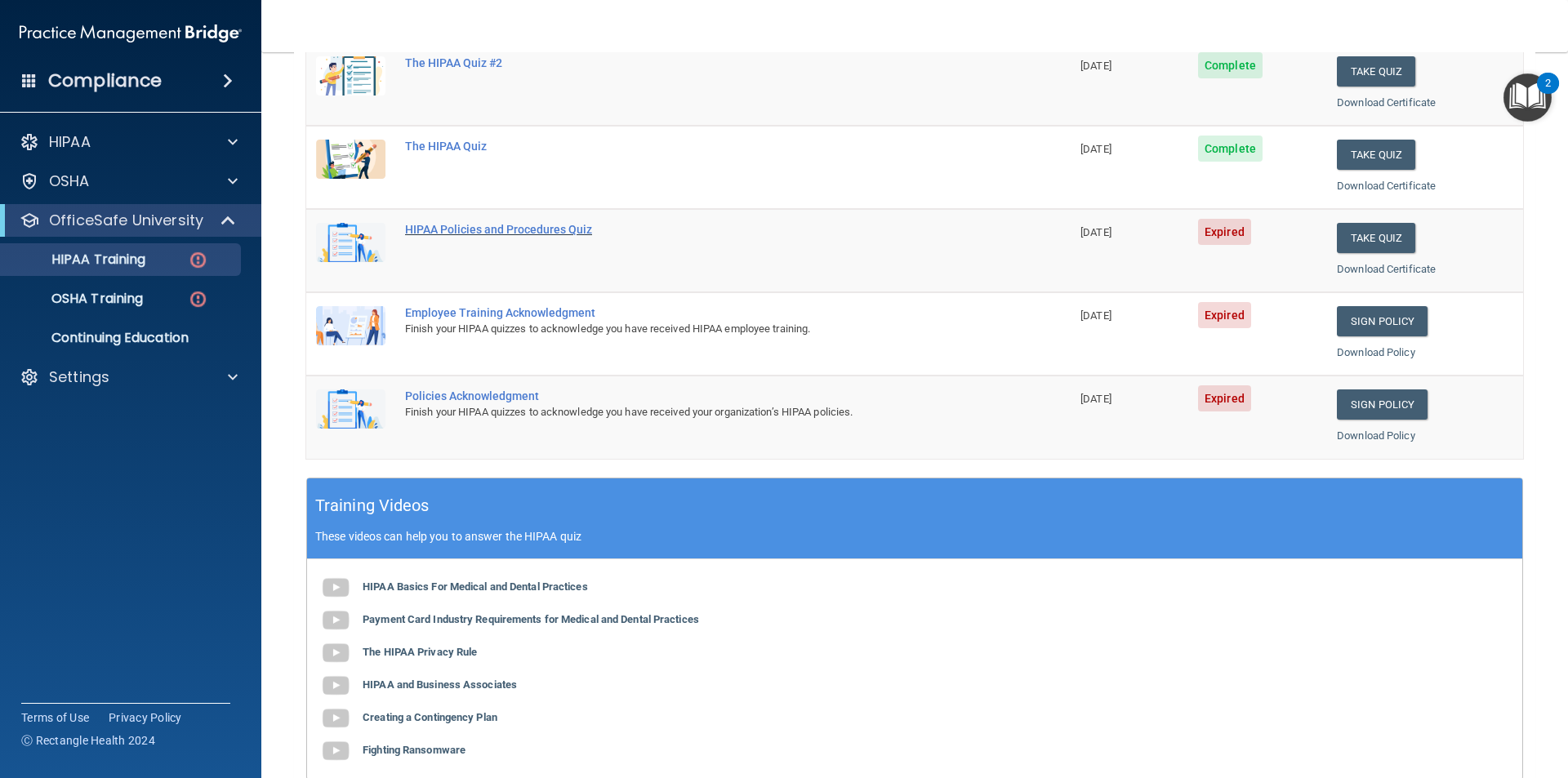
click at [498, 227] on div "HIPAA Policies and Procedures Quiz" at bounding box center [696, 230] width 584 height 13
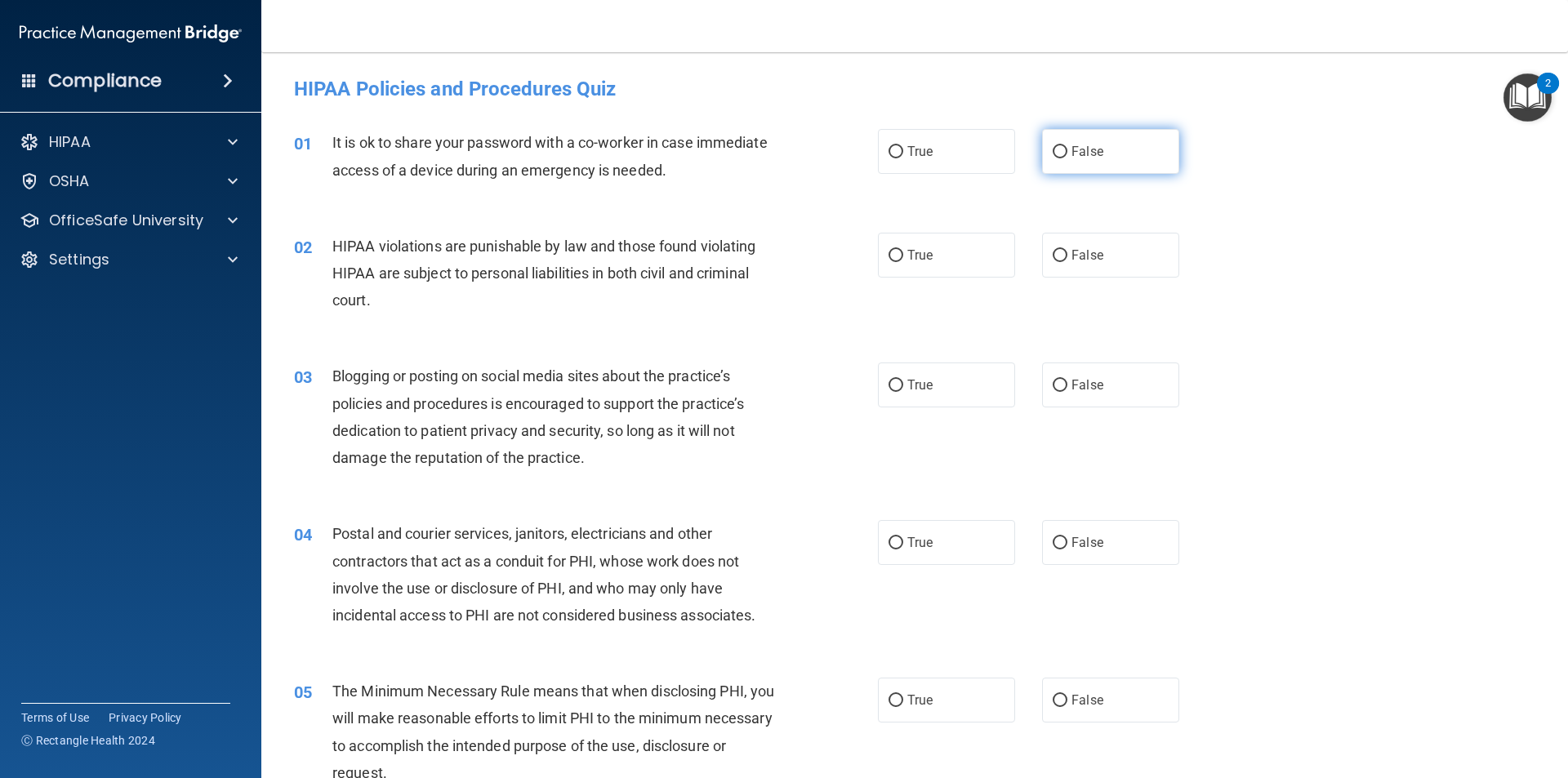
click at [1071, 146] on span "False" at bounding box center [1087, 151] width 32 height 16
click at [1066, 146] on input "False" at bounding box center [1060, 152] width 15 height 12
radio input "true"
click at [935, 257] on label "True" at bounding box center [945, 255] width 137 height 45
click at [903, 257] on input "True" at bounding box center [896, 256] width 15 height 12
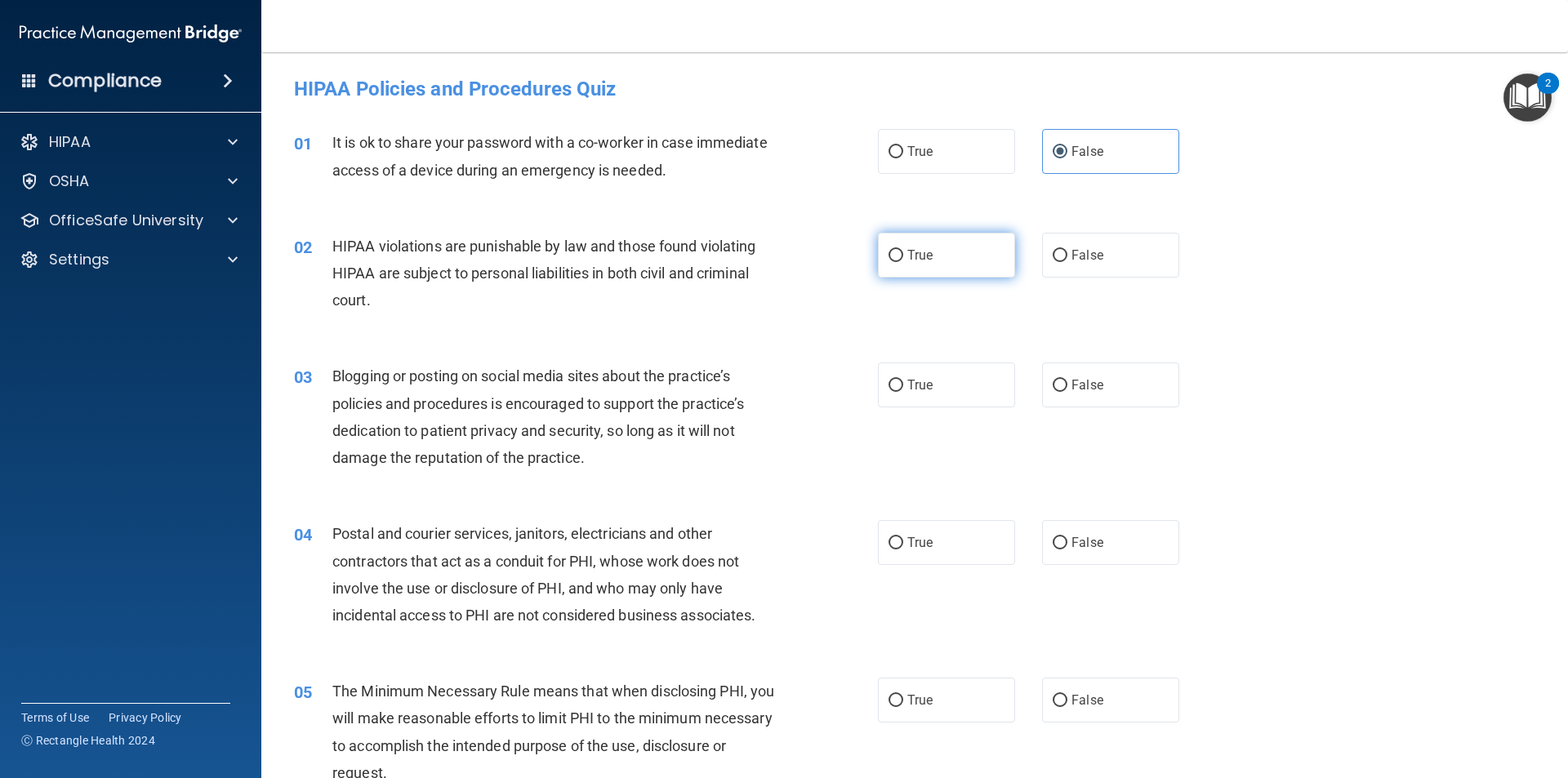
radio input "true"
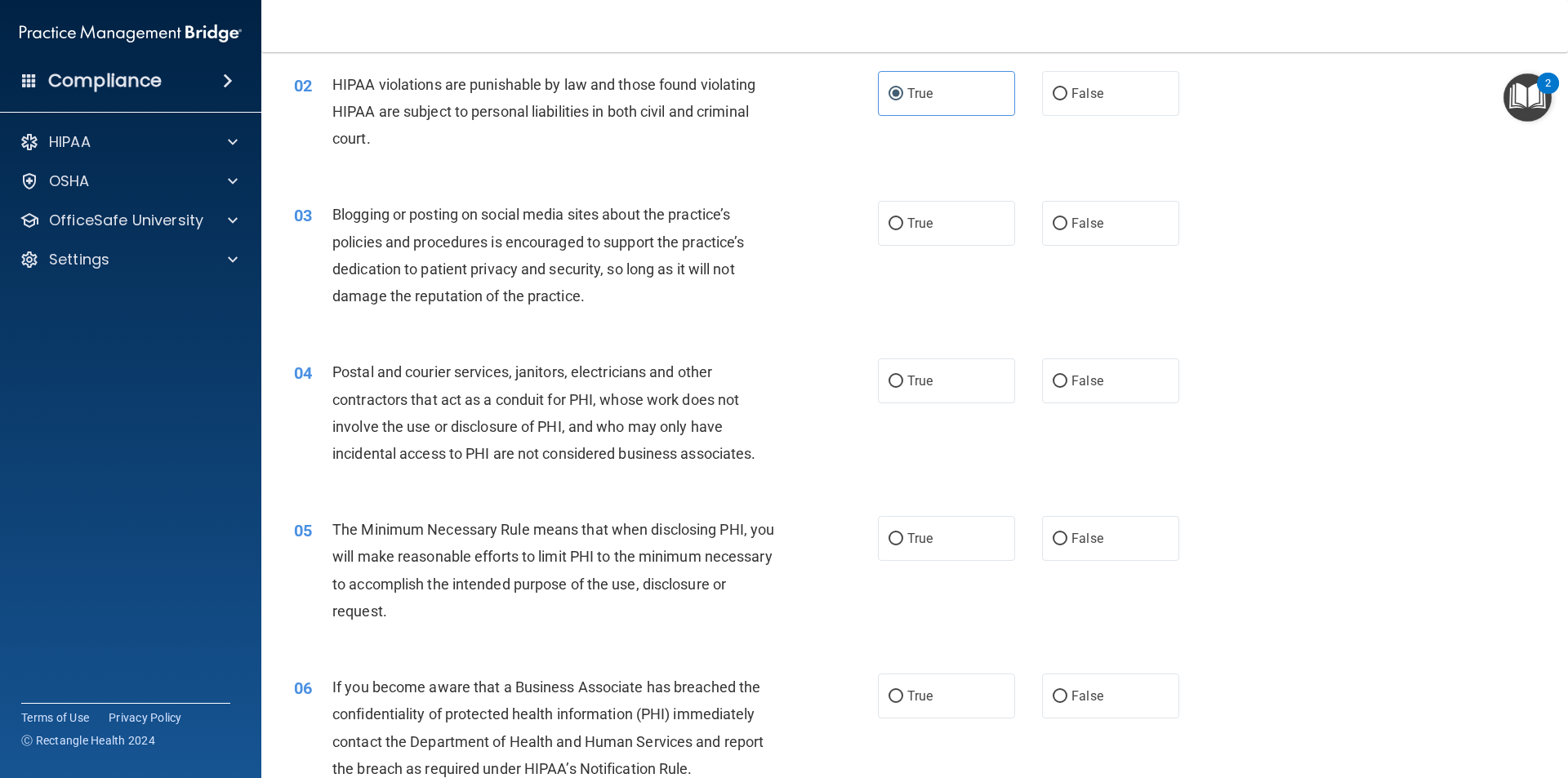
scroll to position [164, 0]
click at [914, 221] on span "True" at bounding box center [920, 222] width 25 height 16
click at [903, 221] on input "True" at bounding box center [896, 223] width 15 height 12
radio input "true"
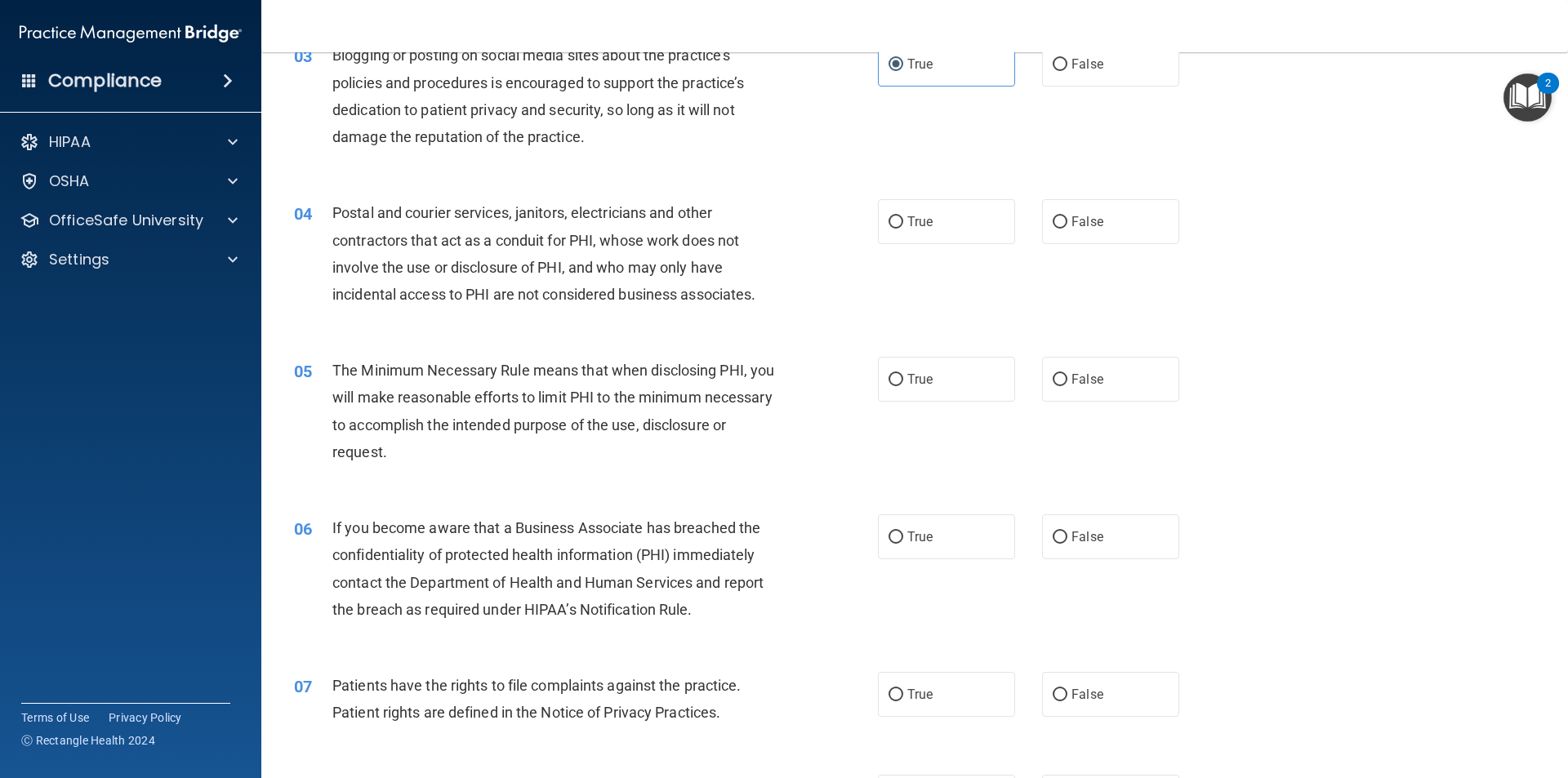
scroll to position [326, 0]
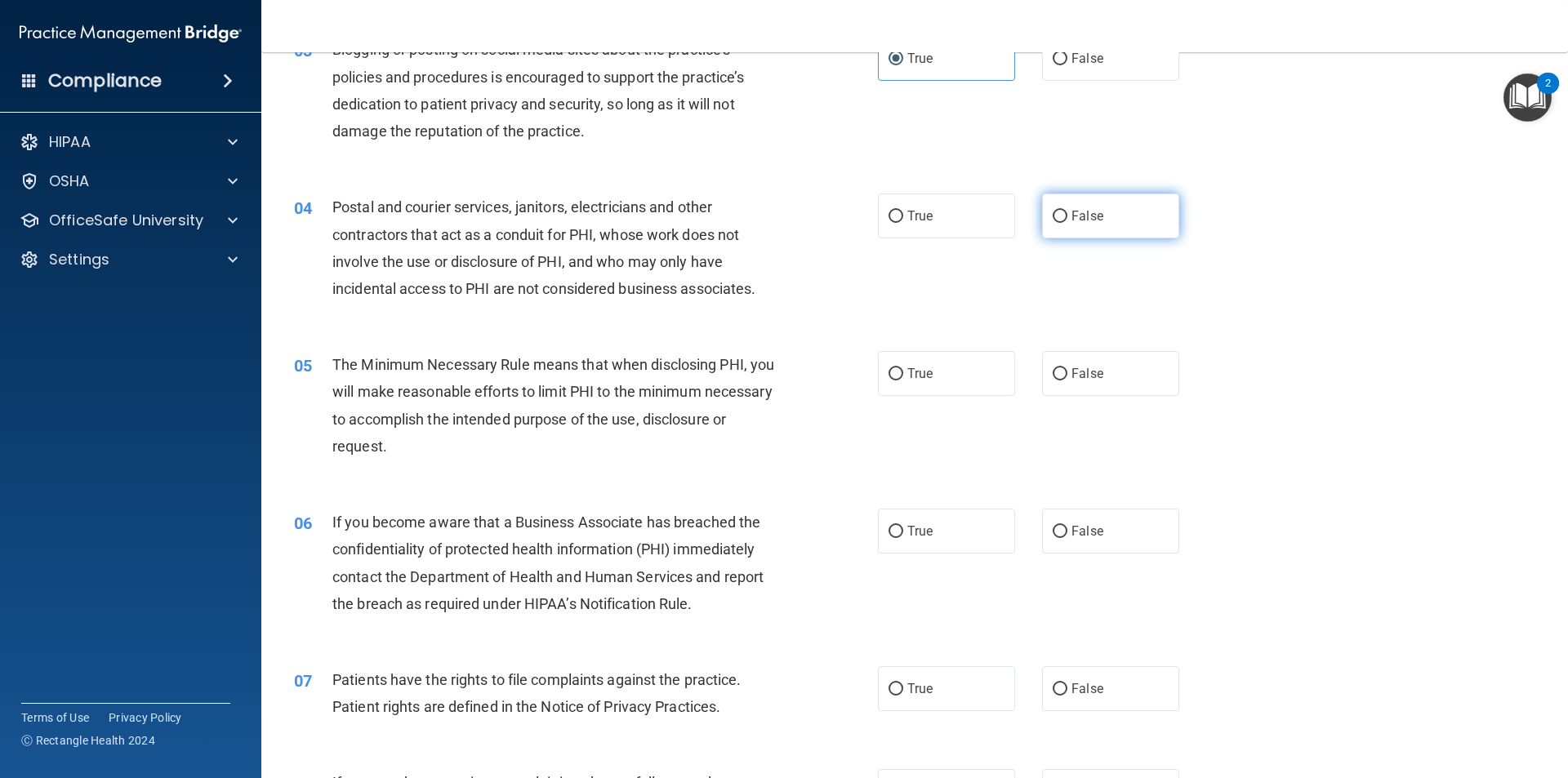
click at [1082, 227] on label "False" at bounding box center [1110, 216] width 137 height 45
click at [1067, 223] on input "False" at bounding box center [1060, 217] width 15 height 12
radio input "true"
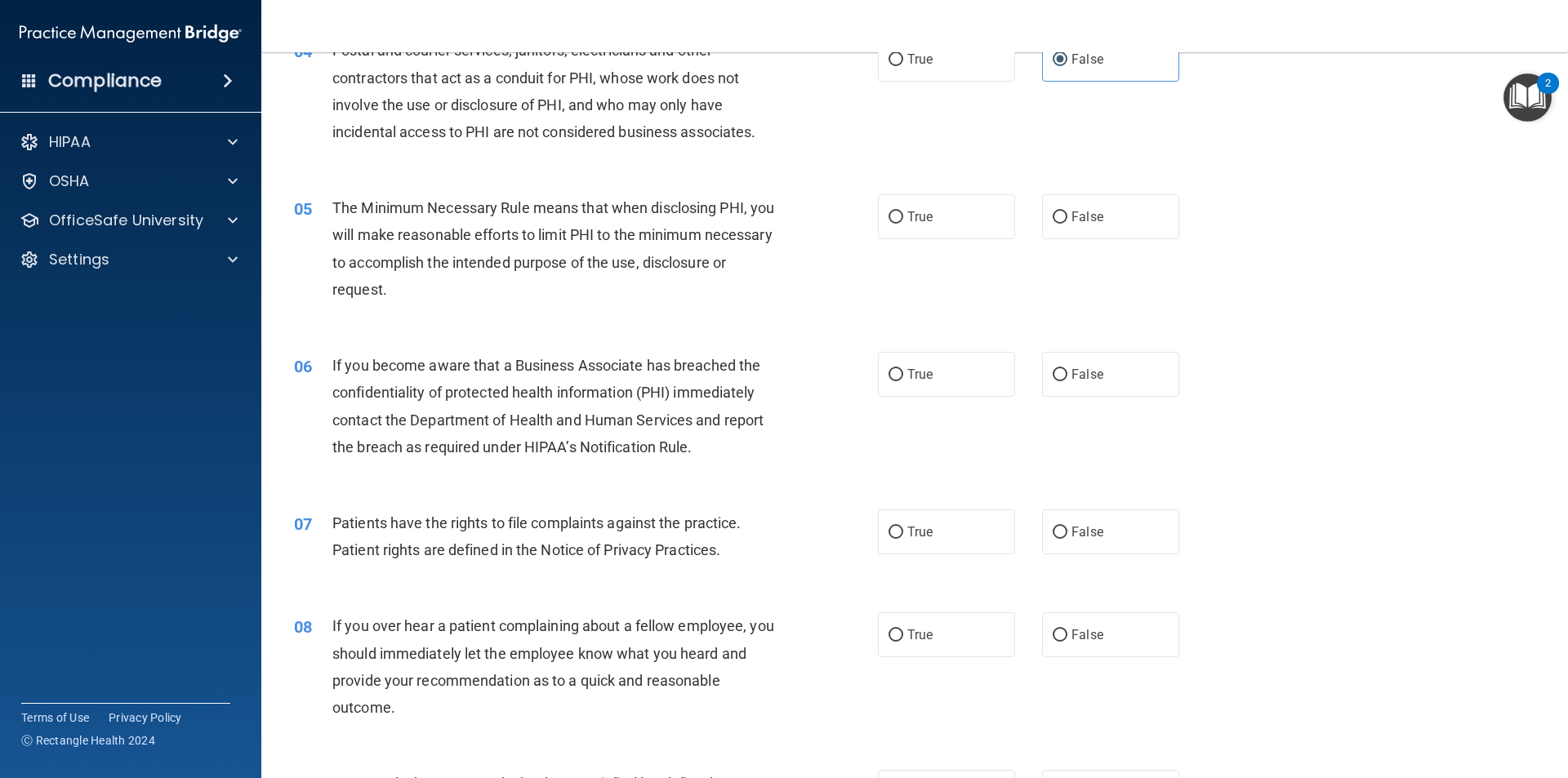
scroll to position [490, 0]
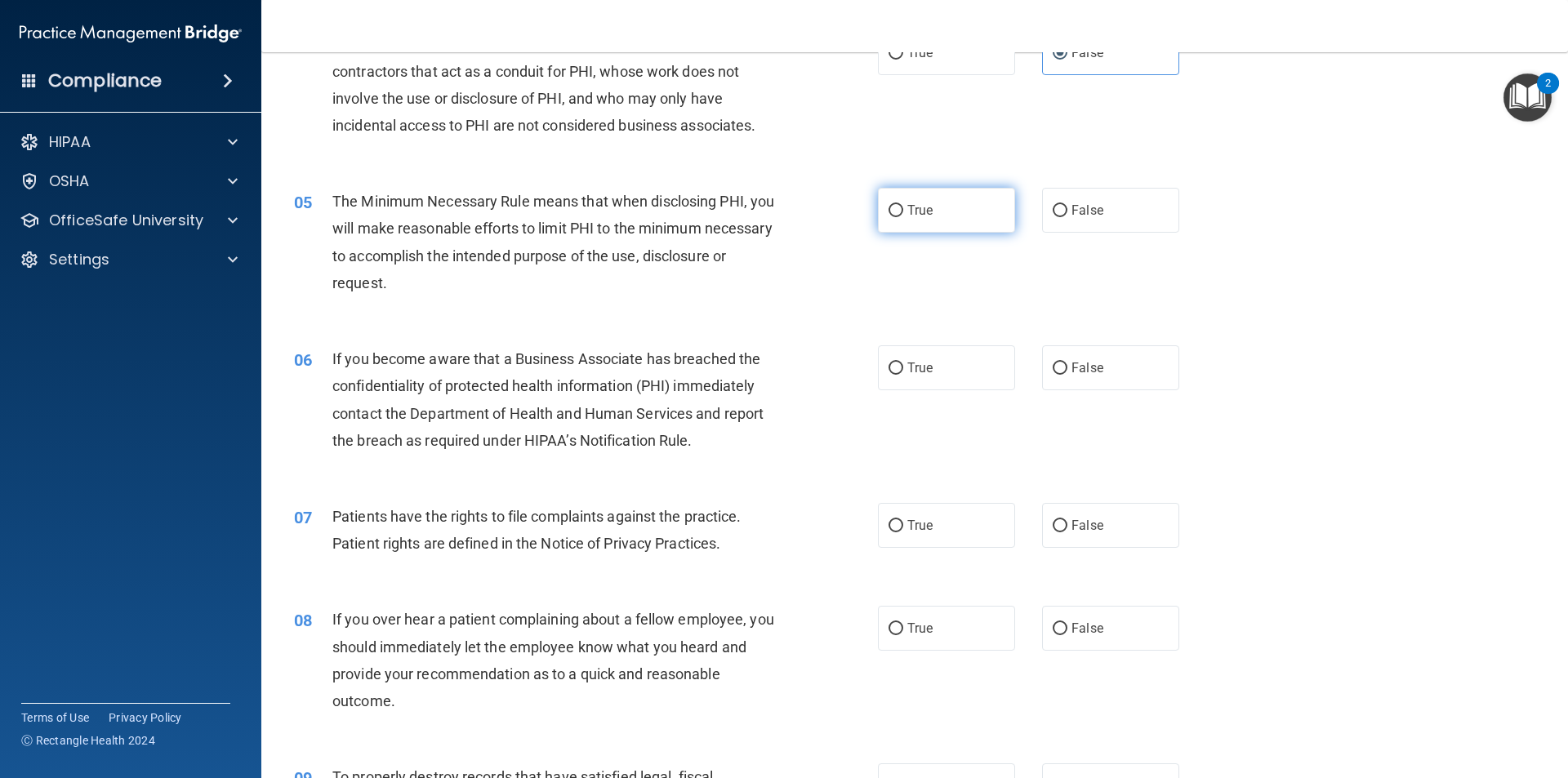
click at [896, 214] on input "True" at bounding box center [896, 211] width 15 height 12
radio input "true"
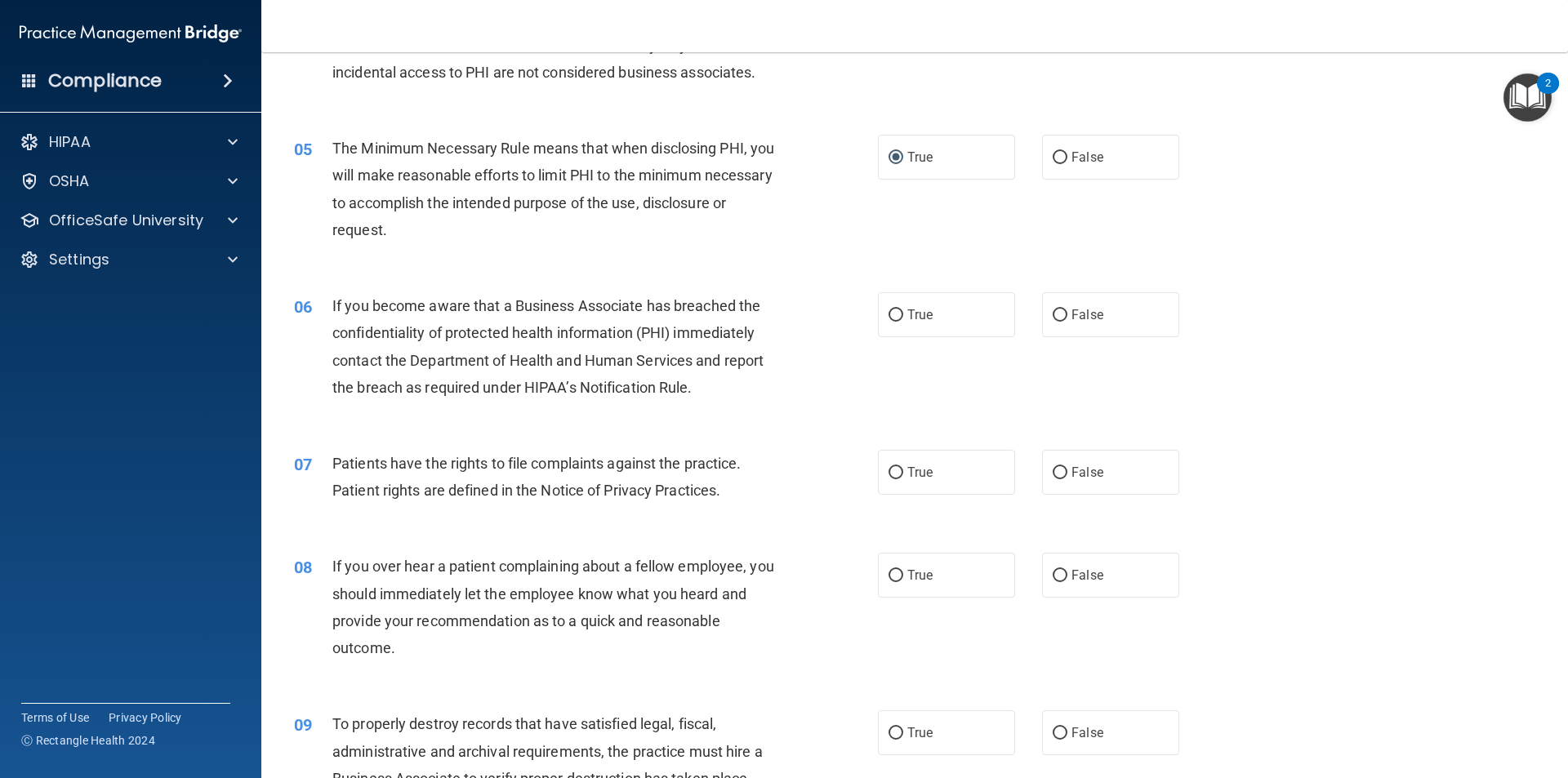
scroll to position [572, 0]
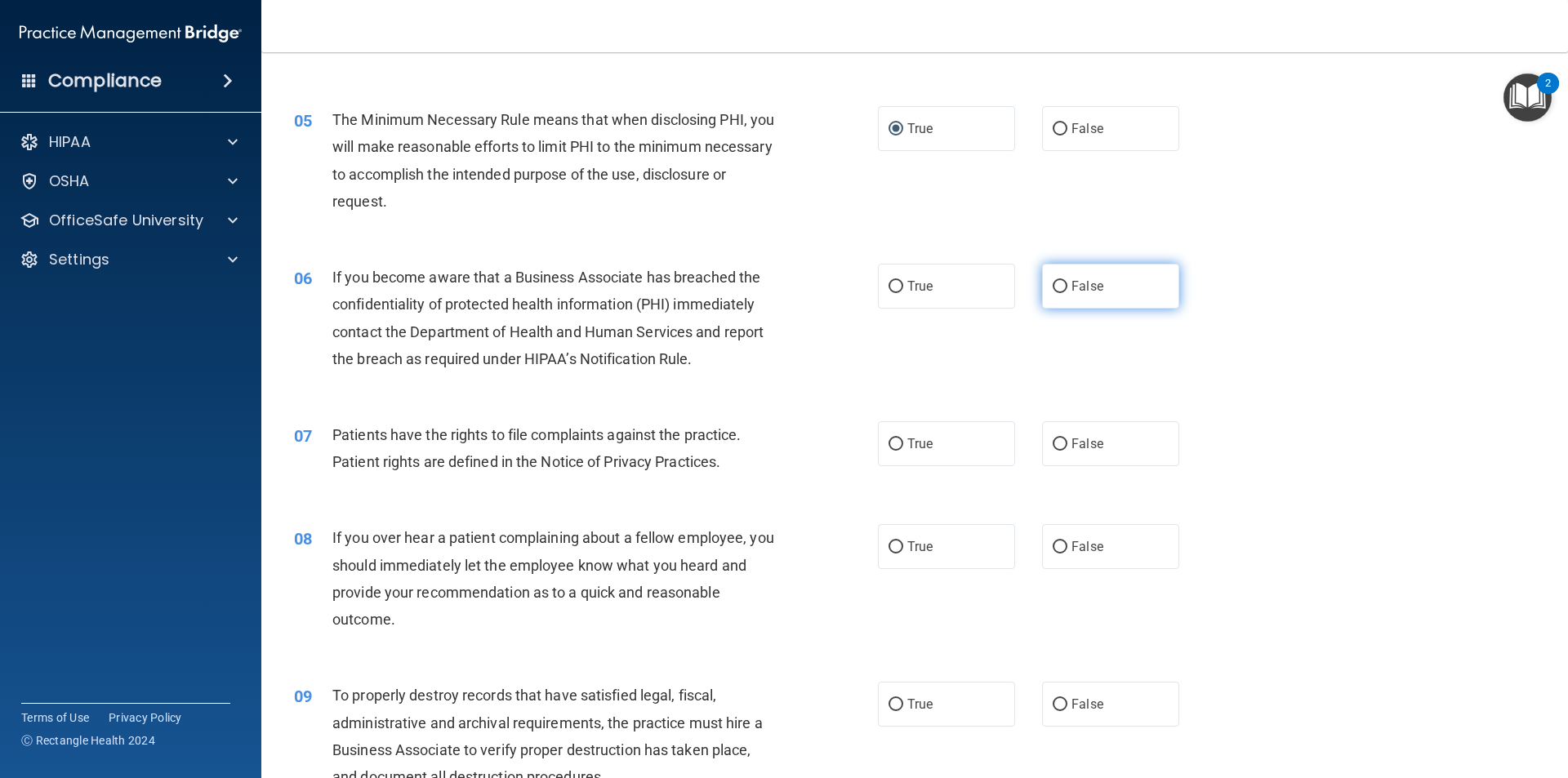
click at [1082, 287] on span "False" at bounding box center [1087, 286] width 32 height 16
click at [1067, 287] on input "False" at bounding box center [1060, 286] width 15 height 12
radio input "true"
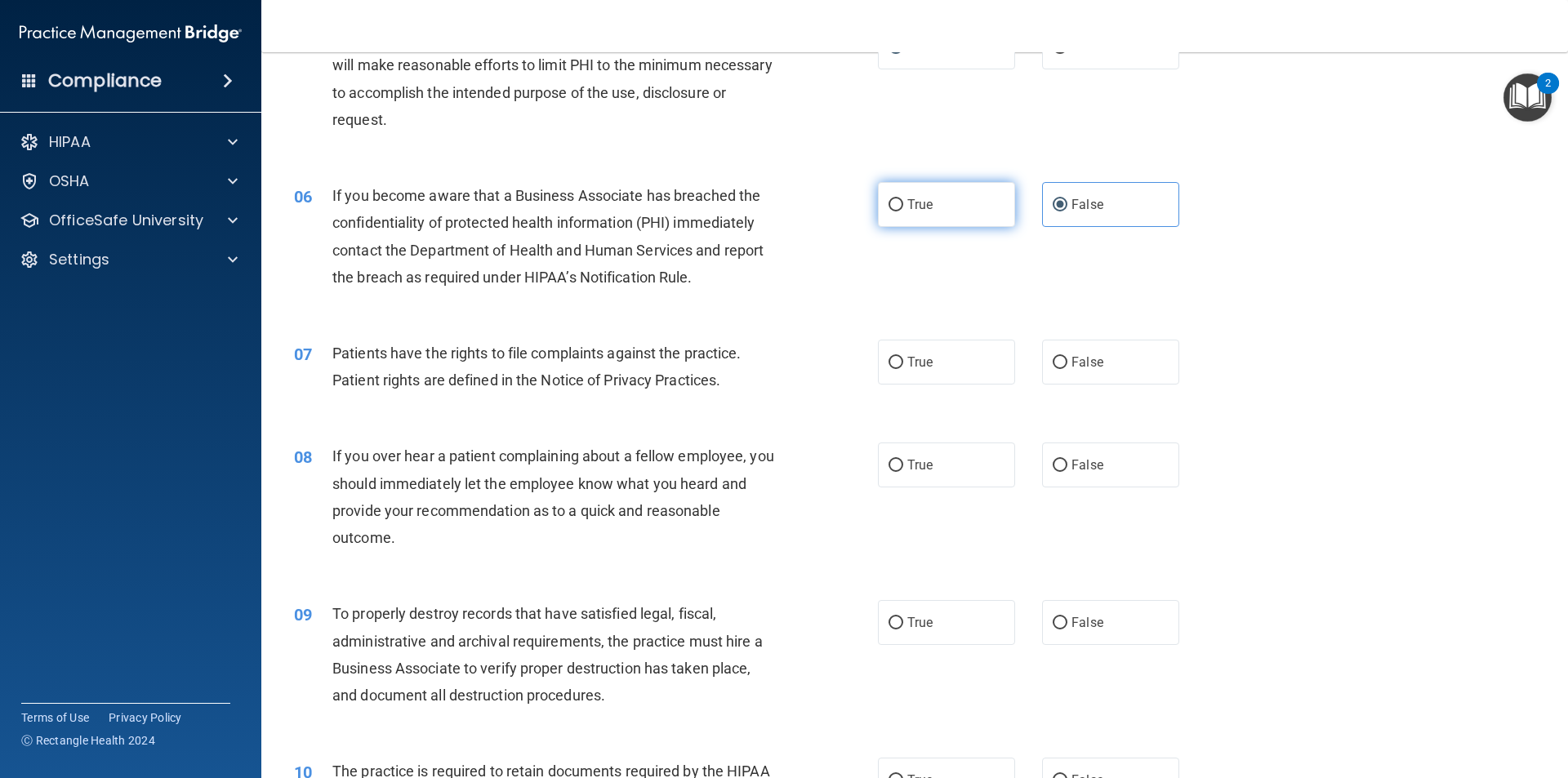
click at [896, 213] on label "True" at bounding box center [945, 204] width 137 height 45
click at [896, 212] on input "True" at bounding box center [896, 205] width 15 height 12
radio input "true"
radio input "false"
click at [900, 365] on label "True" at bounding box center [945, 362] width 137 height 45
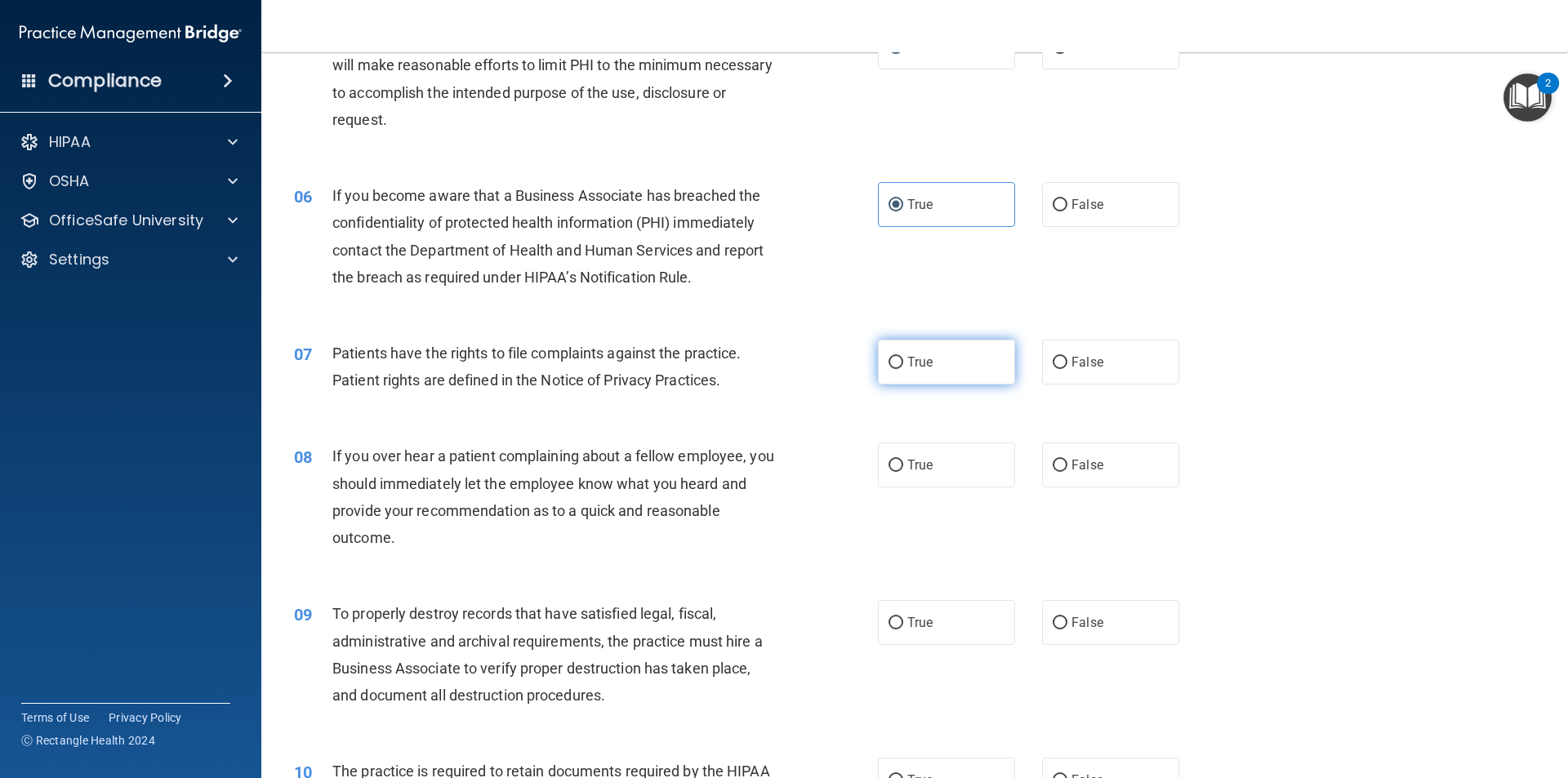
click at [900, 365] on input "True" at bounding box center [896, 363] width 15 height 12
radio input "true"
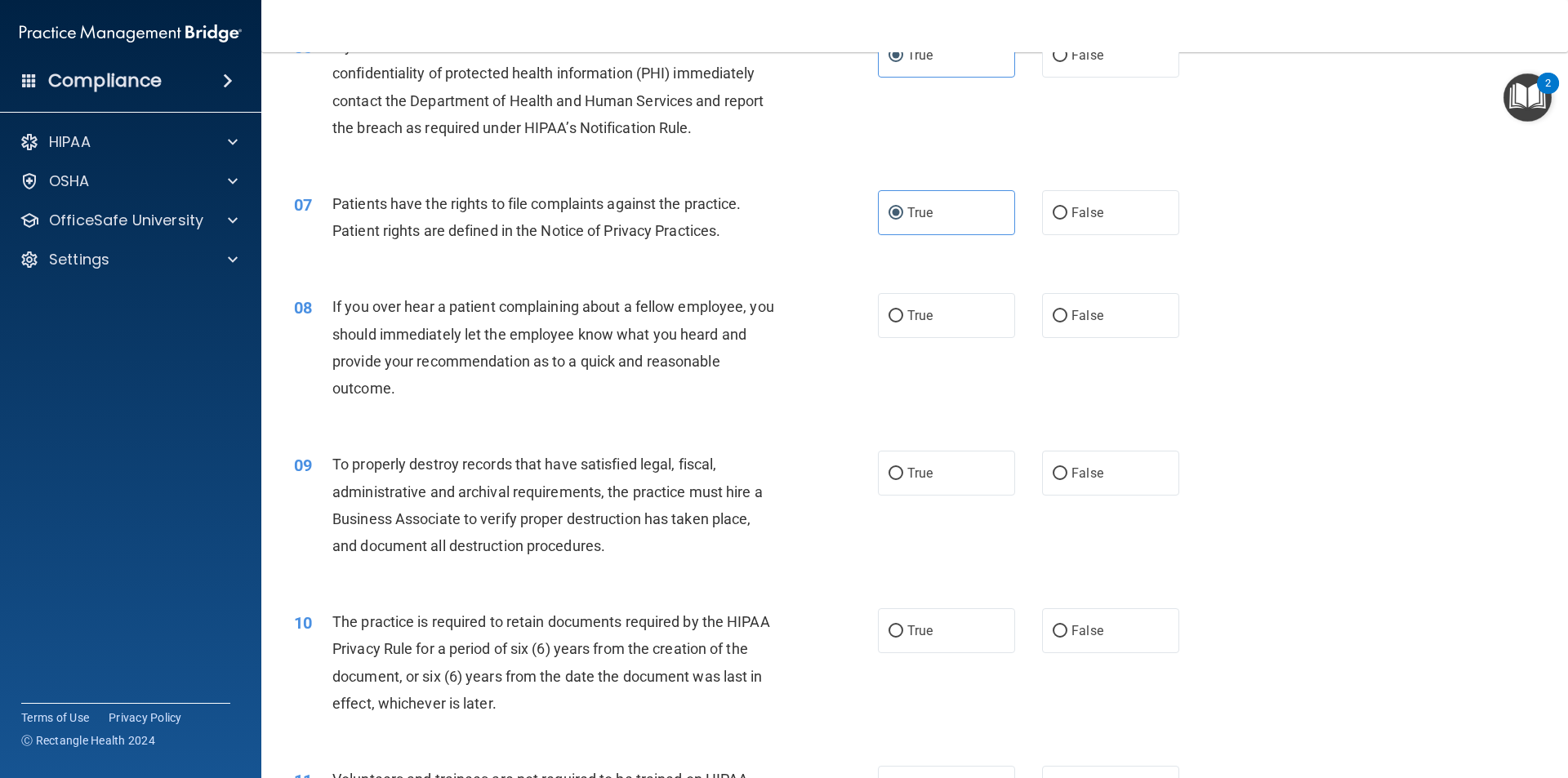
scroll to position [817, 0]
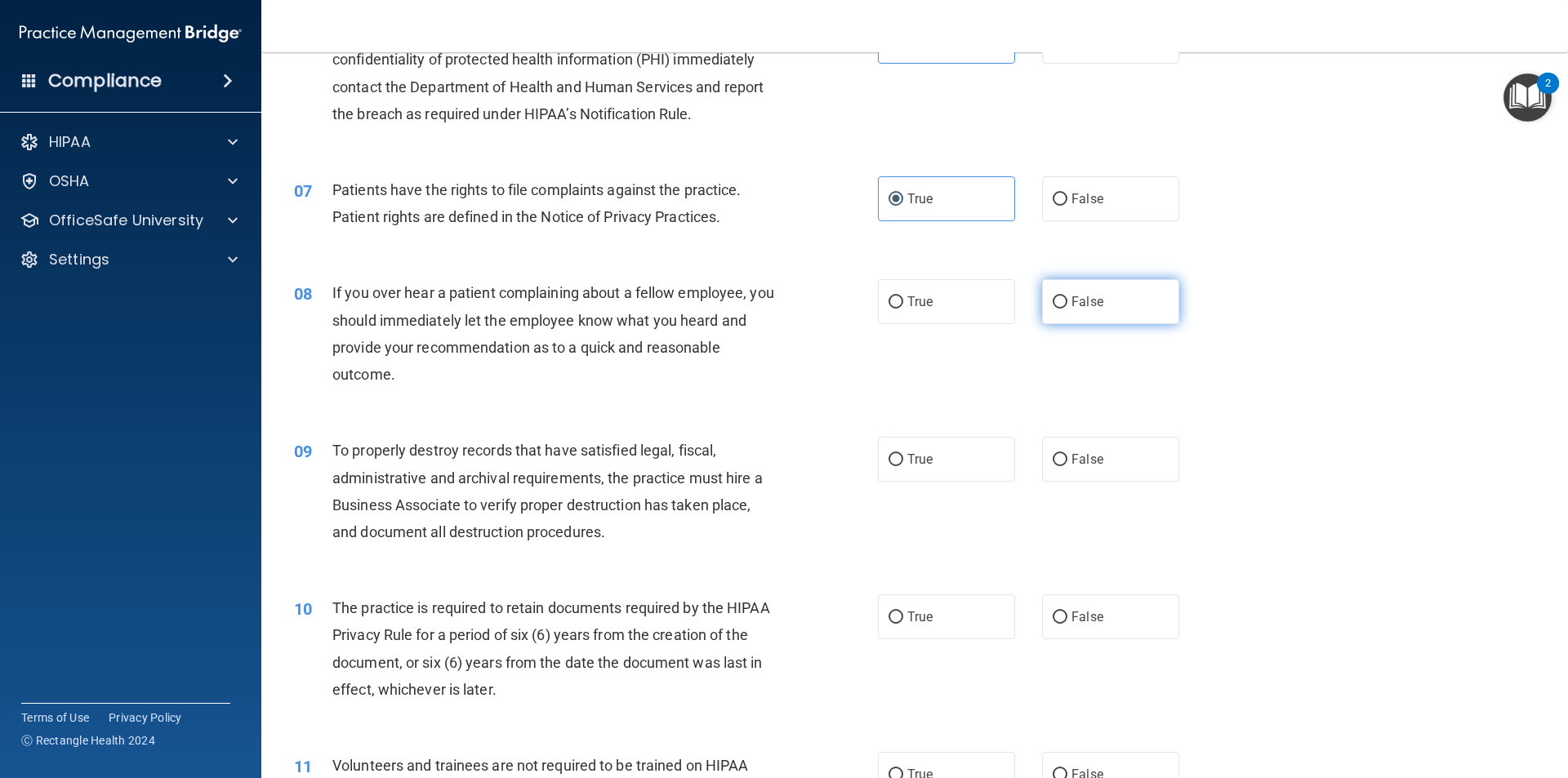
click at [1071, 305] on span "False" at bounding box center [1087, 301] width 32 height 16
click at [1067, 305] on input "False" at bounding box center [1060, 302] width 15 height 12
radio input "true"
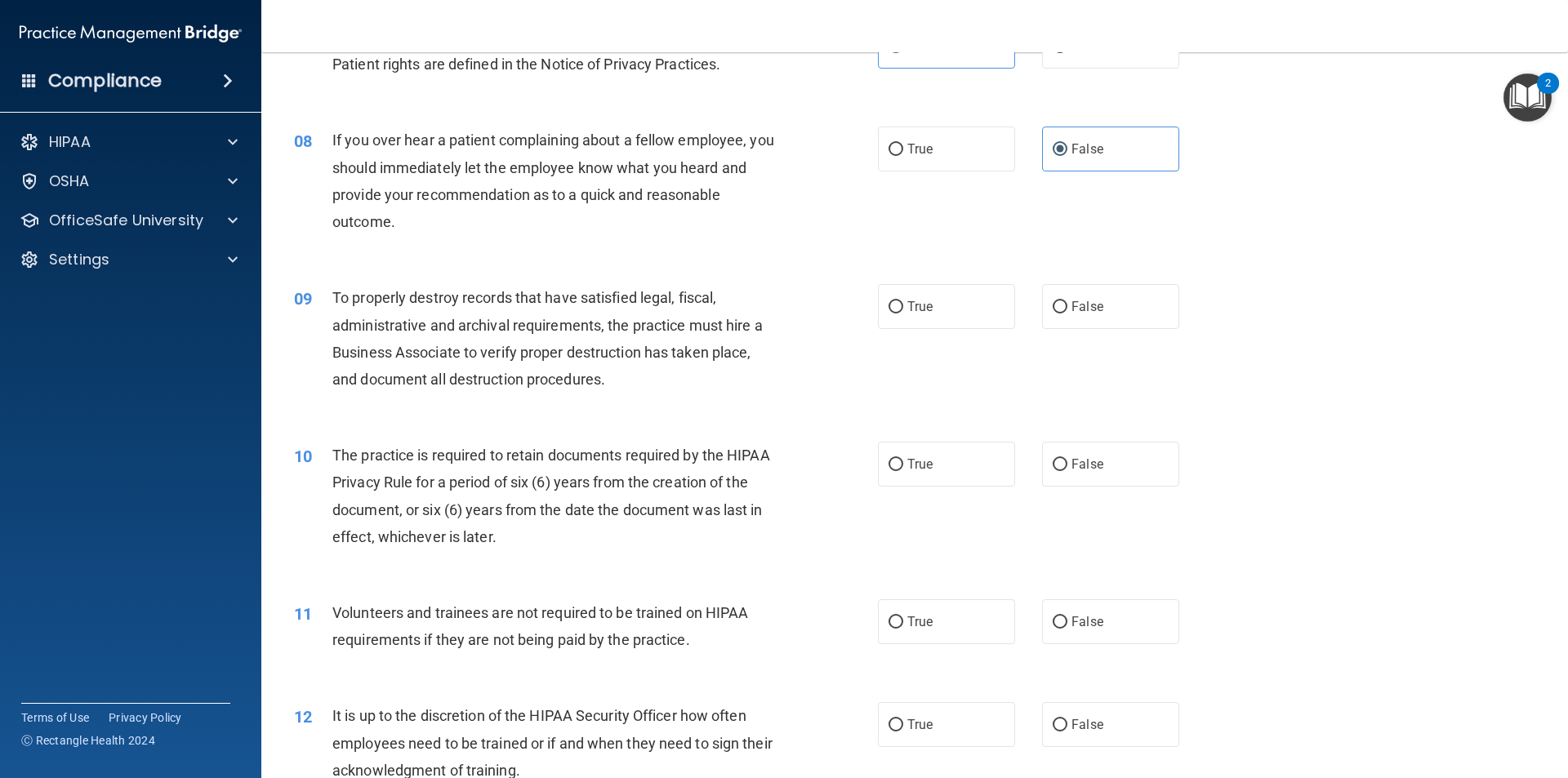
scroll to position [980, 0]
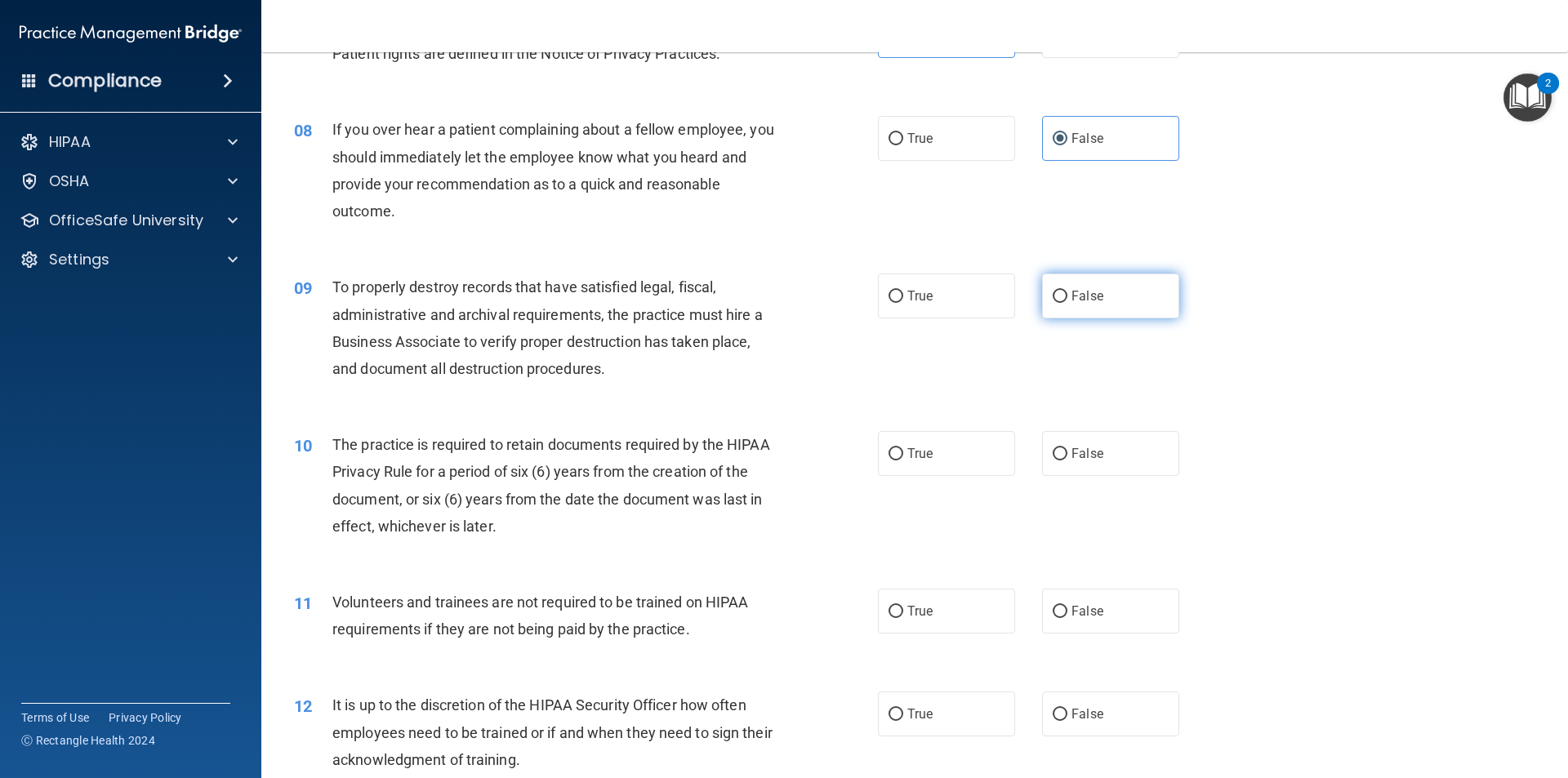
click at [1062, 306] on label "False" at bounding box center [1110, 296] width 137 height 45
click at [1062, 303] on input "False" at bounding box center [1060, 296] width 15 height 12
radio input "true"
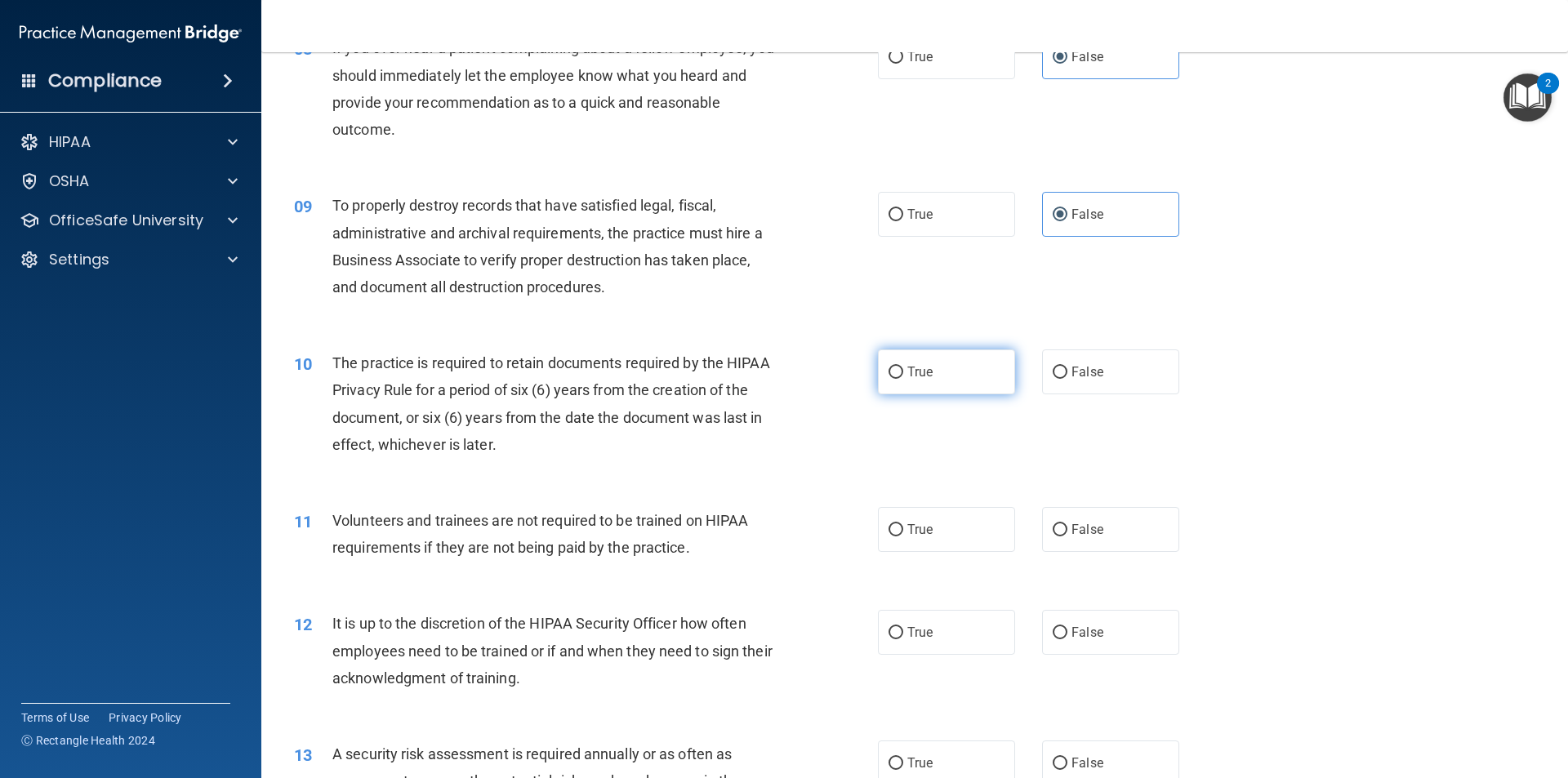
click at [921, 387] on label "True" at bounding box center [945, 372] width 137 height 45
click at [903, 379] on input "True" at bounding box center [896, 373] width 15 height 12
radio input "true"
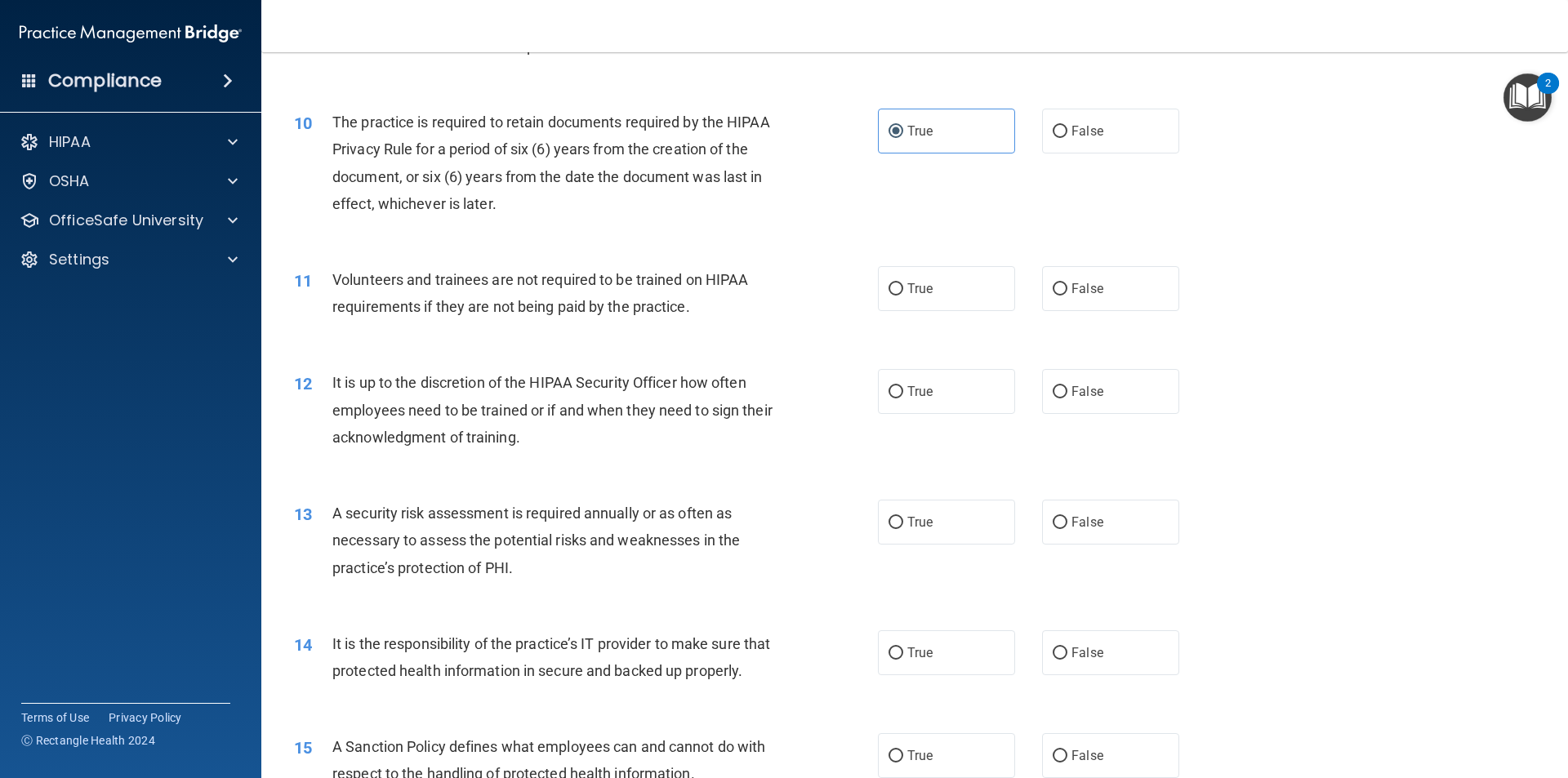
scroll to position [1307, 0]
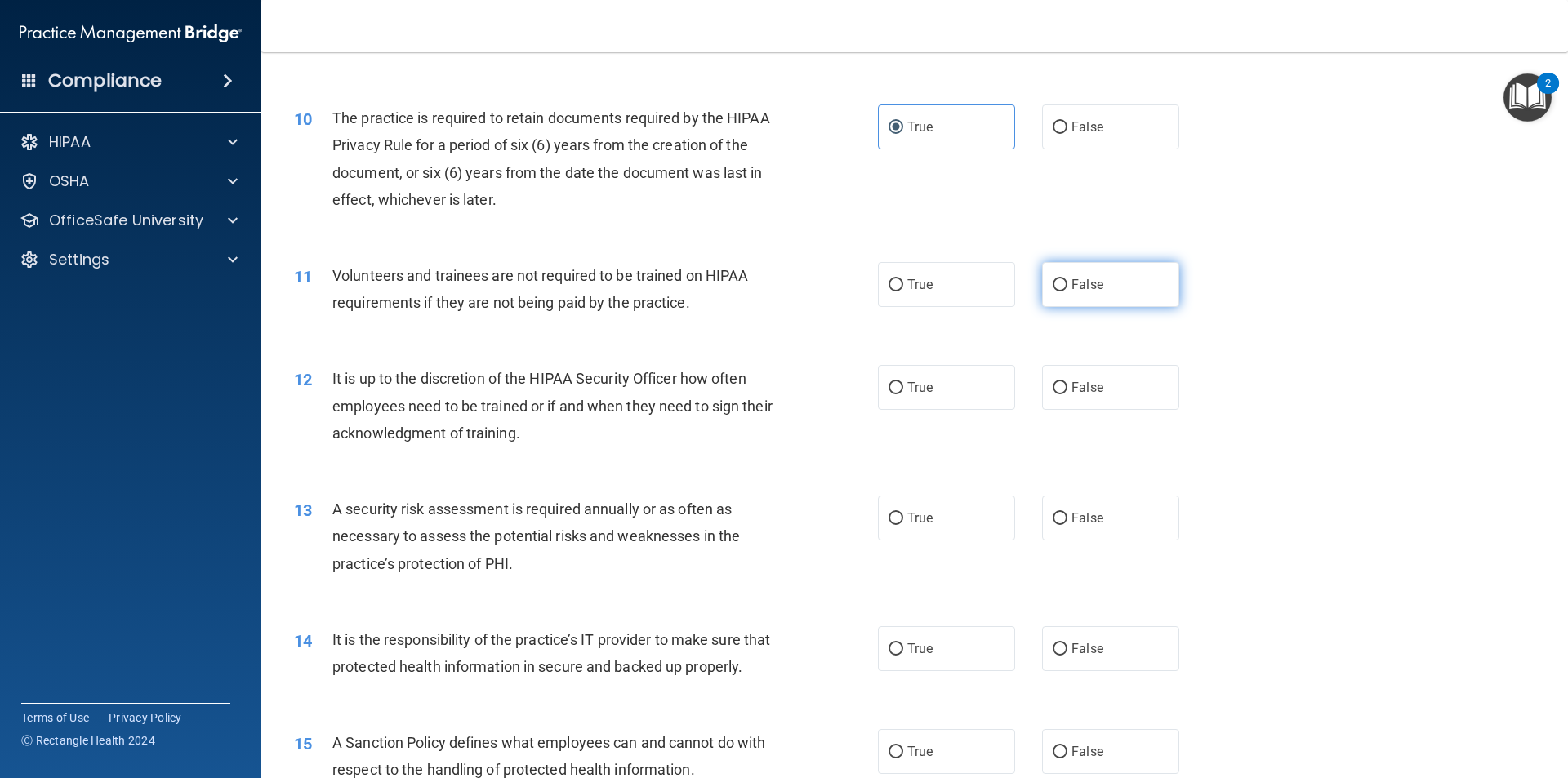
click at [1053, 279] on input "False" at bounding box center [1060, 285] width 15 height 12
radio input "true"
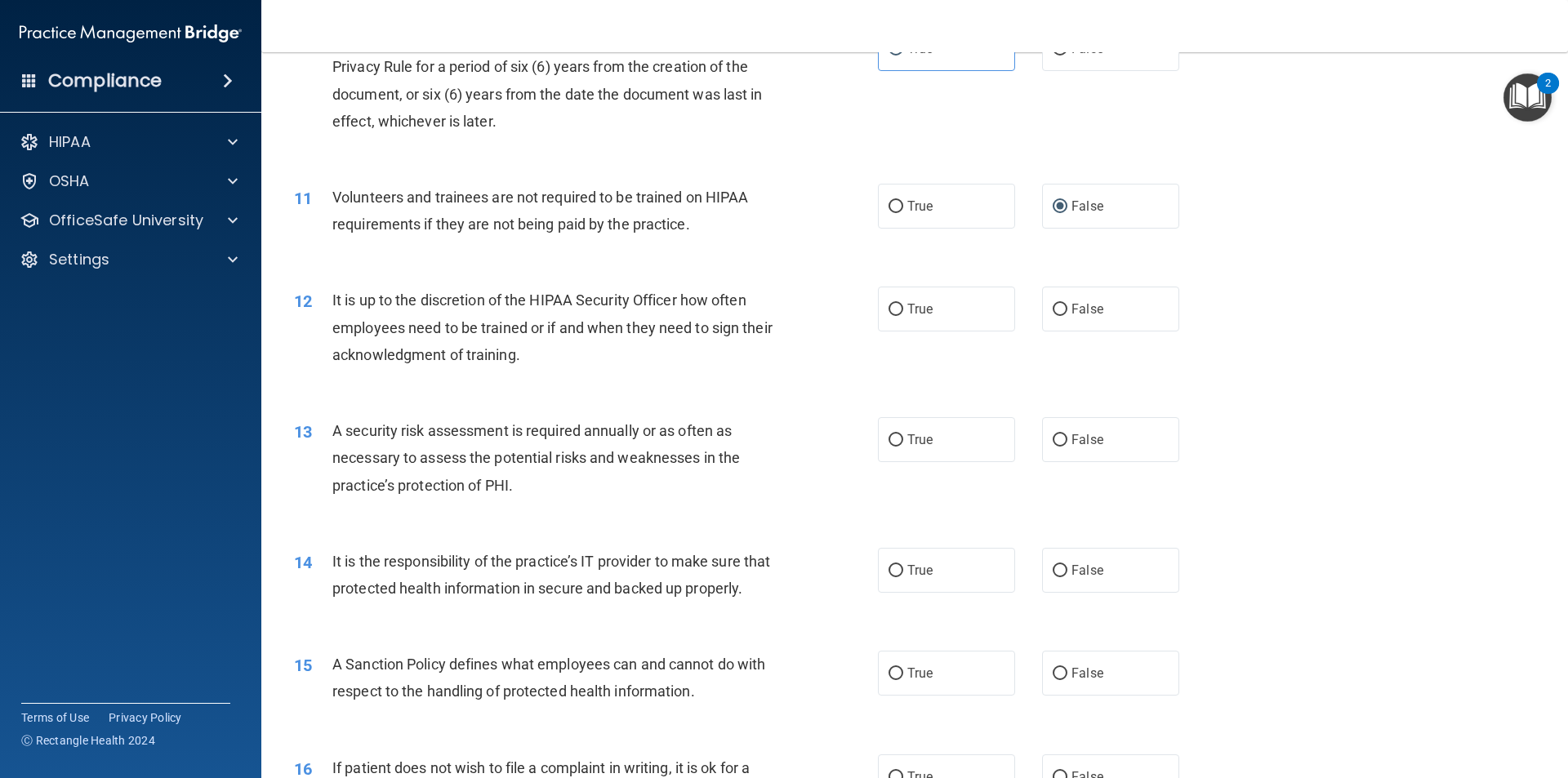
scroll to position [1388, 0]
click at [1062, 297] on label "False" at bounding box center [1110, 306] width 137 height 45
click at [1062, 301] on input "False" at bounding box center [1060, 306] width 15 height 12
radio input "true"
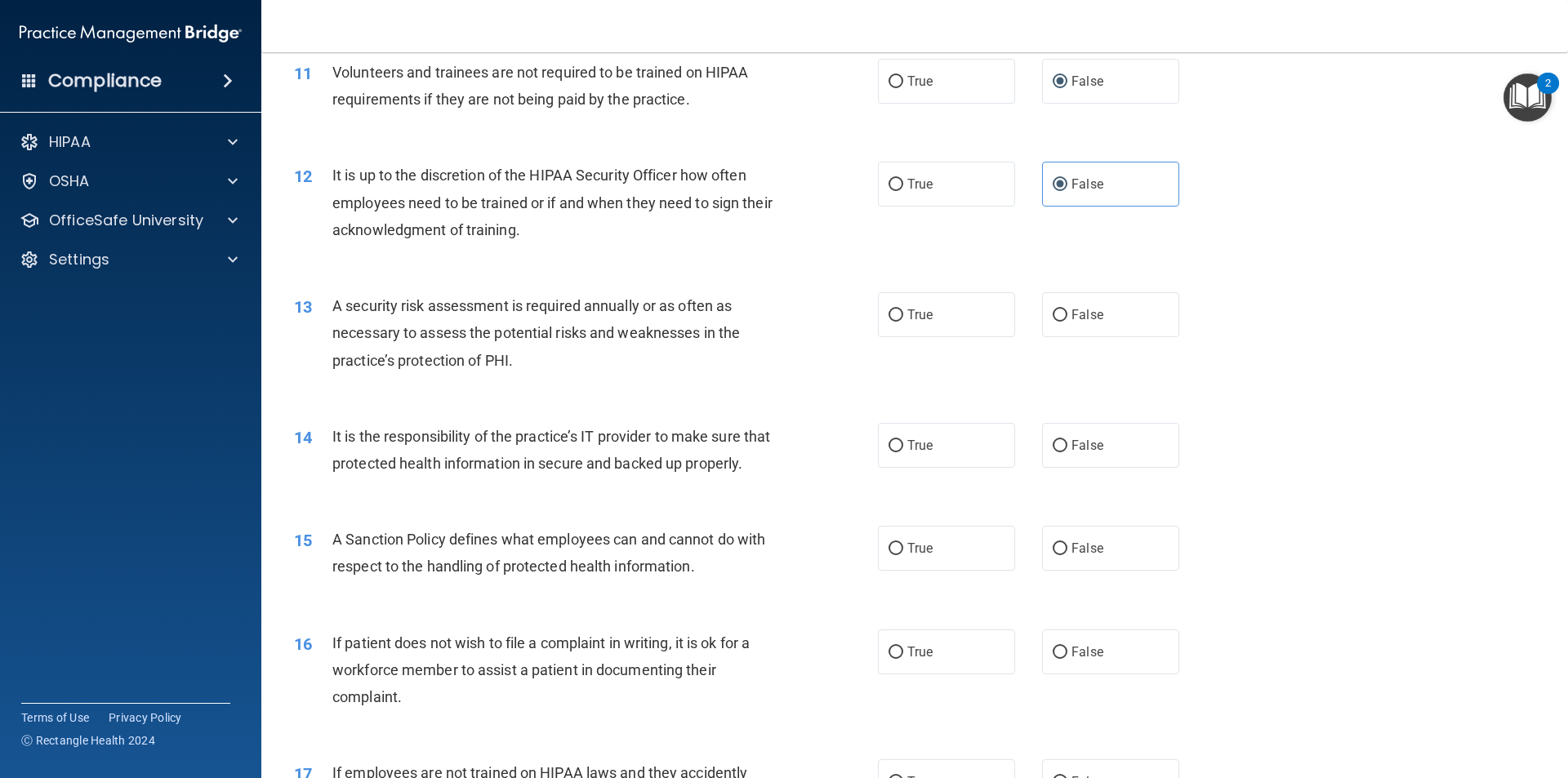
scroll to position [1552, 0]
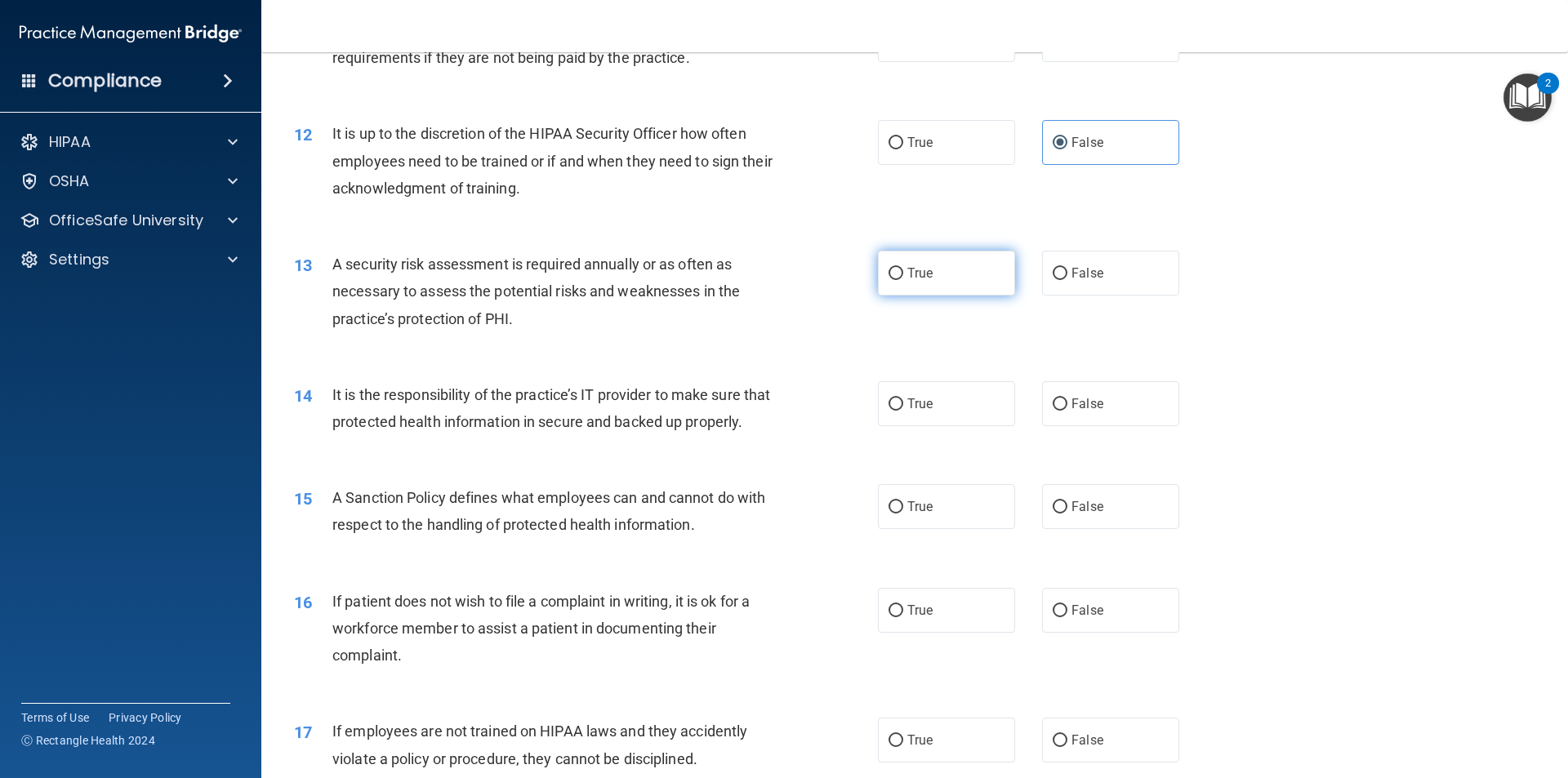
click at [907, 273] on span "True" at bounding box center [920, 273] width 25 height 16
click at [903, 273] on input "True" at bounding box center [896, 274] width 15 height 12
radio input "true"
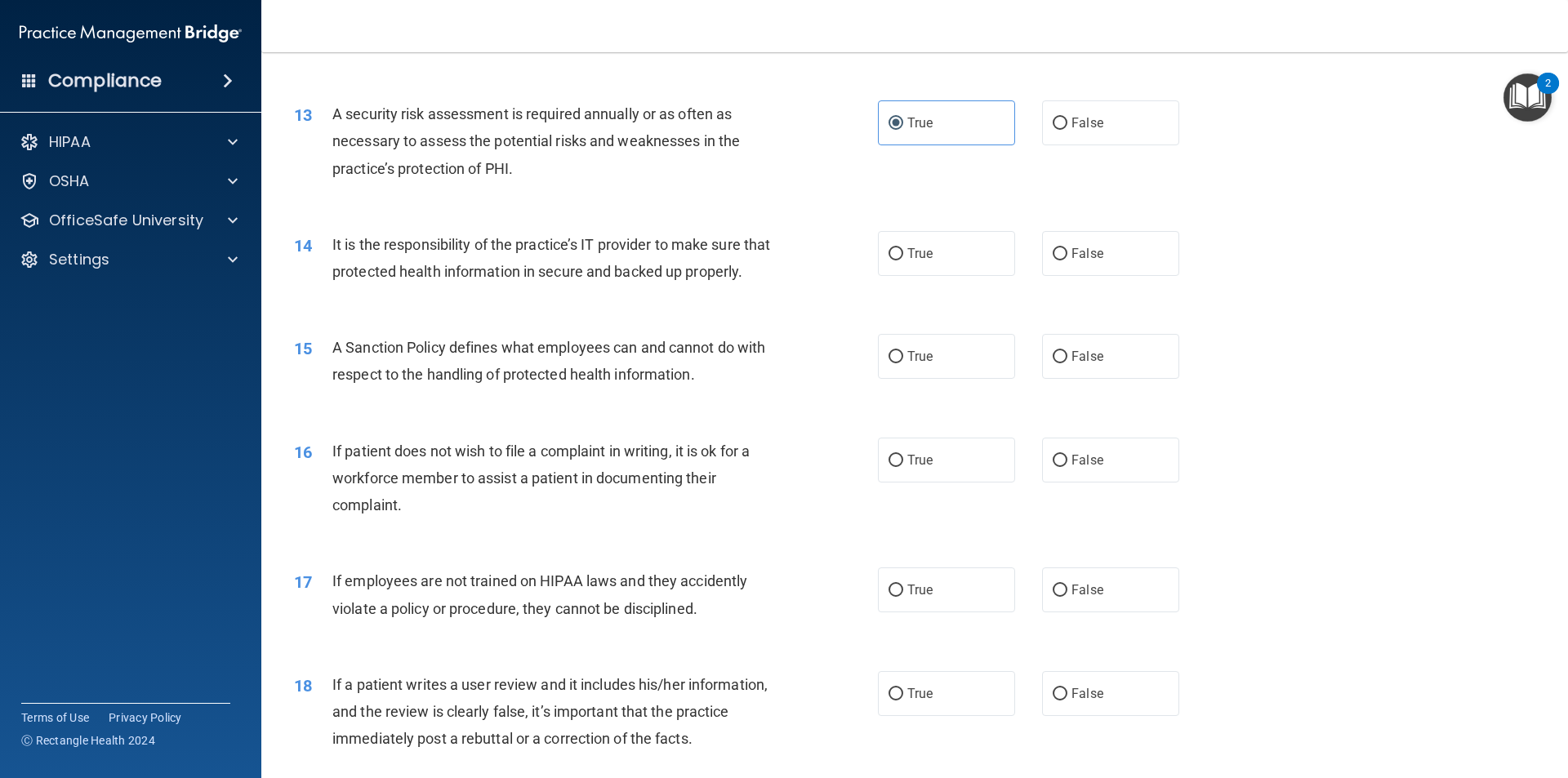
scroll to position [1715, 0]
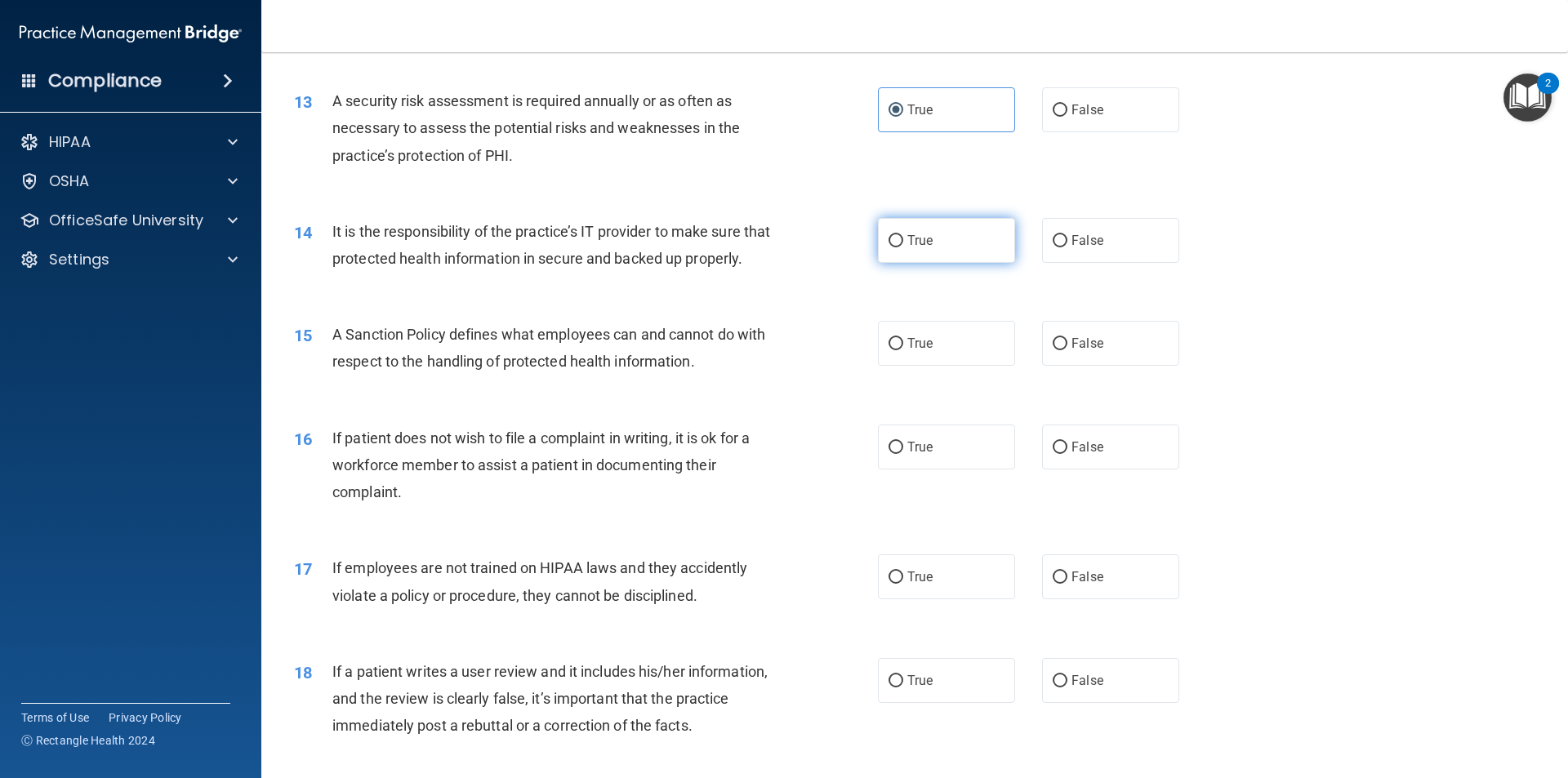
click at [934, 251] on label "True" at bounding box center [945, 241] width 137 height 45
click at [903, 247] on input "True" at bounding box center [896, 241] width 15 height 12
radio input "true"
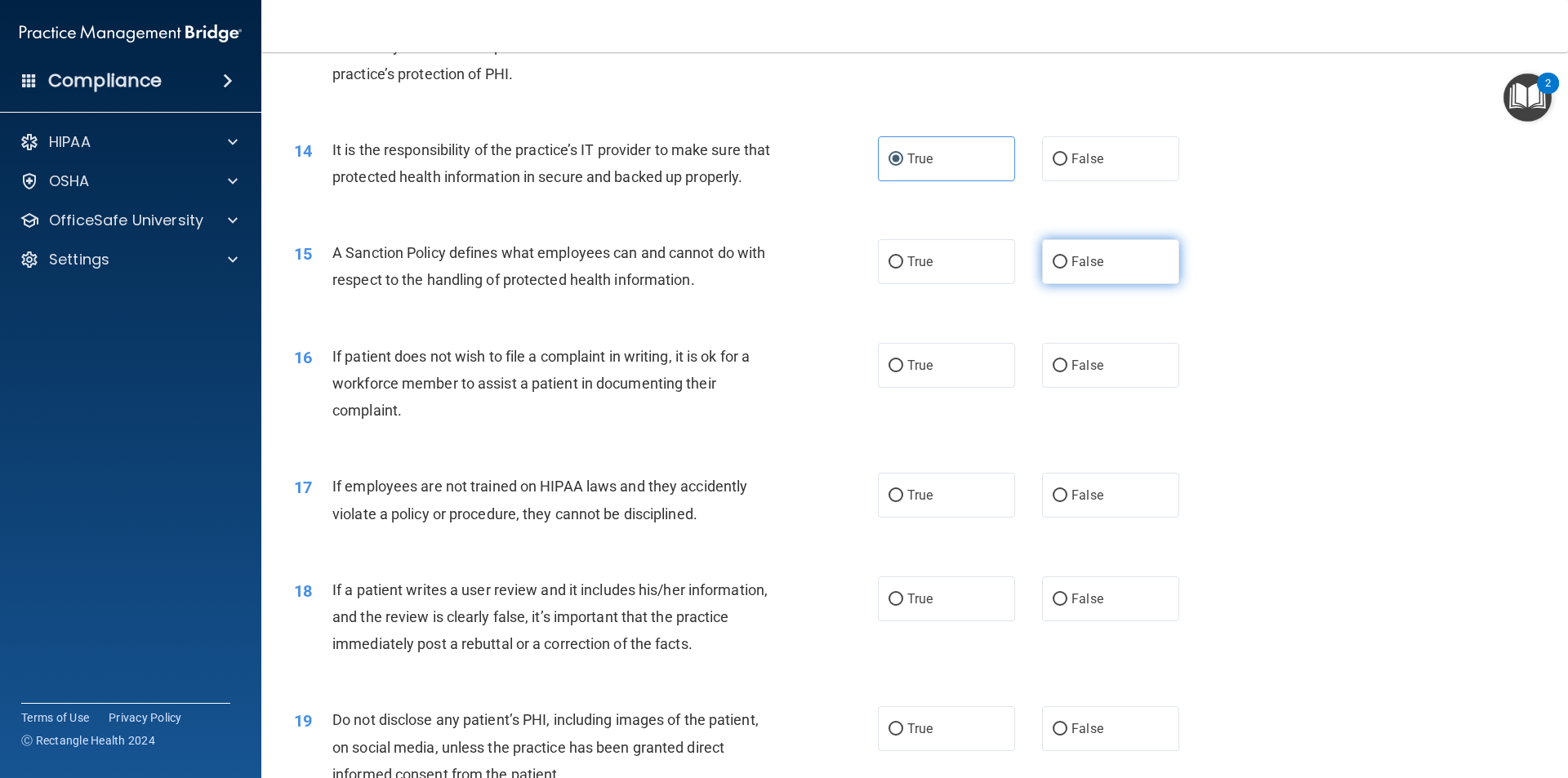
click at [1095, 284] on label "False" at bounding box center [1110, 262] width 137 height 45
click at [1067, 269] on input "False" at bounding box center [1060, 262] width 15 height 12
radio input "true"
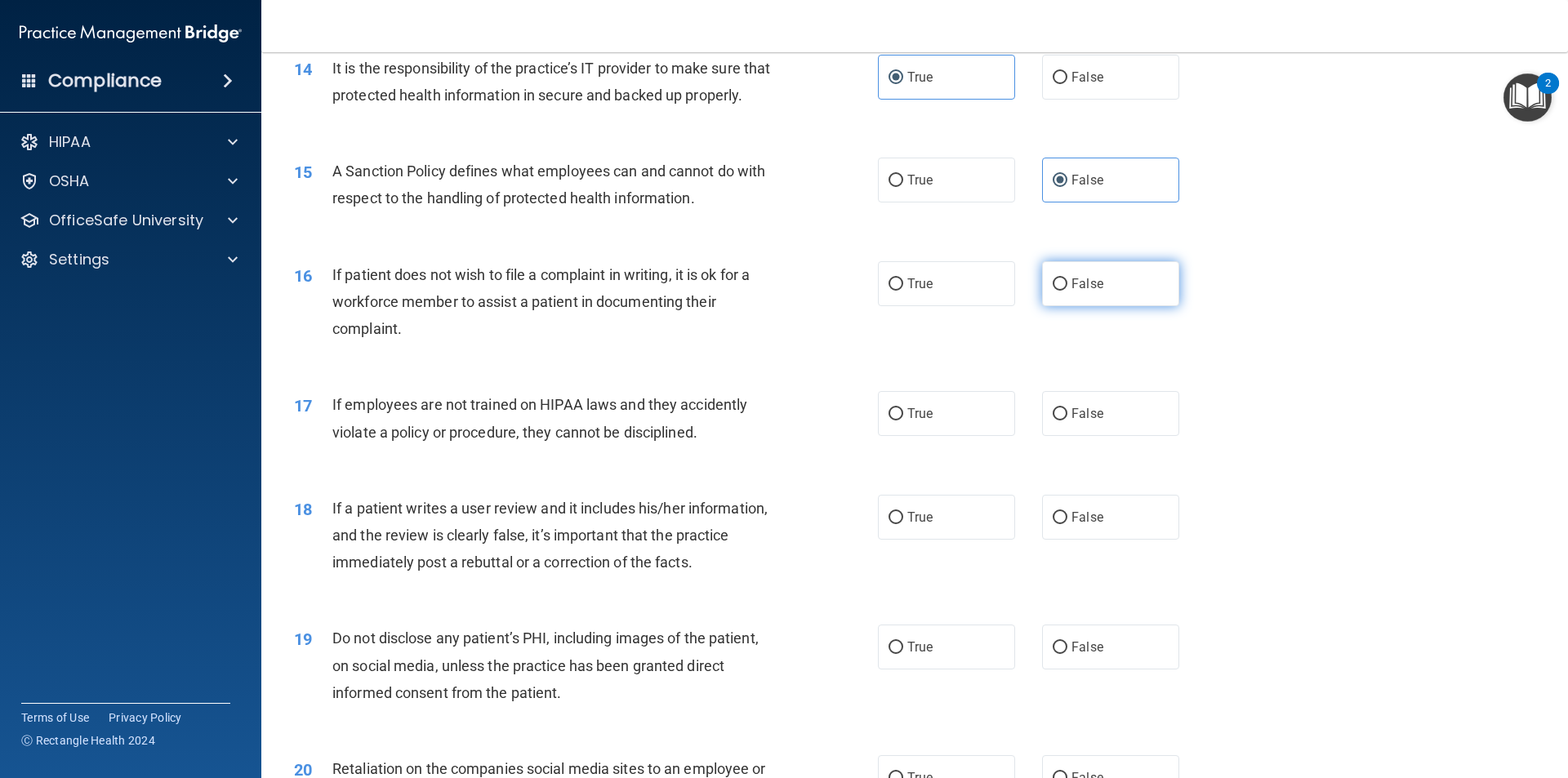
click at [1071, 291] on span "False" at bounding box center [1087, 283] width 32 height 16
click at [1067, 291] on input "False" at bounding box center [1060, 284] width 15 height 12
radio input "true"
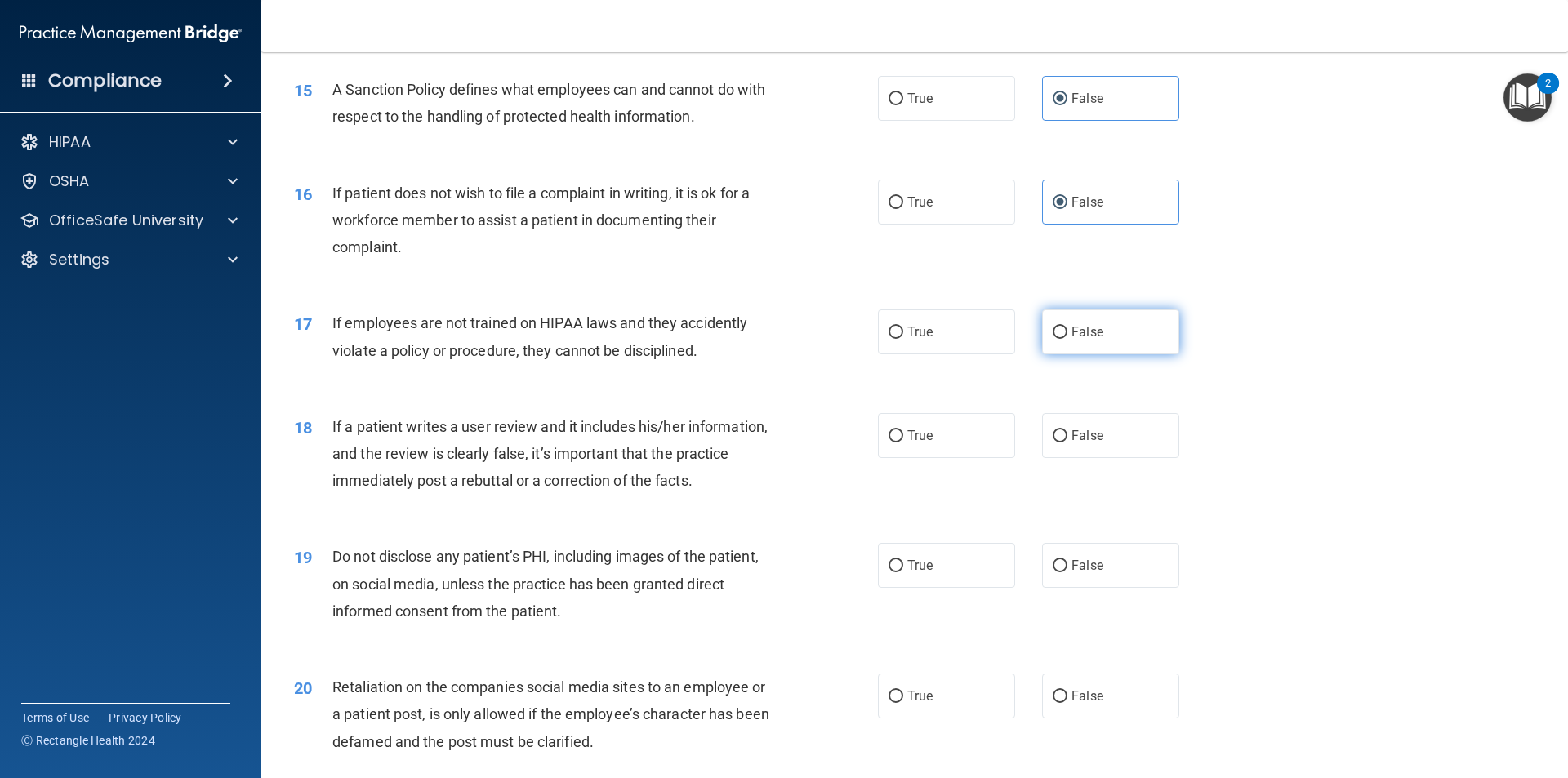
click at [1071, 340] on span "False" at bounding box center [1087, 331] width 32 height 16
click at [1067, 339] on input "False" at bounding box center [1060, 332] width 15 height 12
radio input "true"
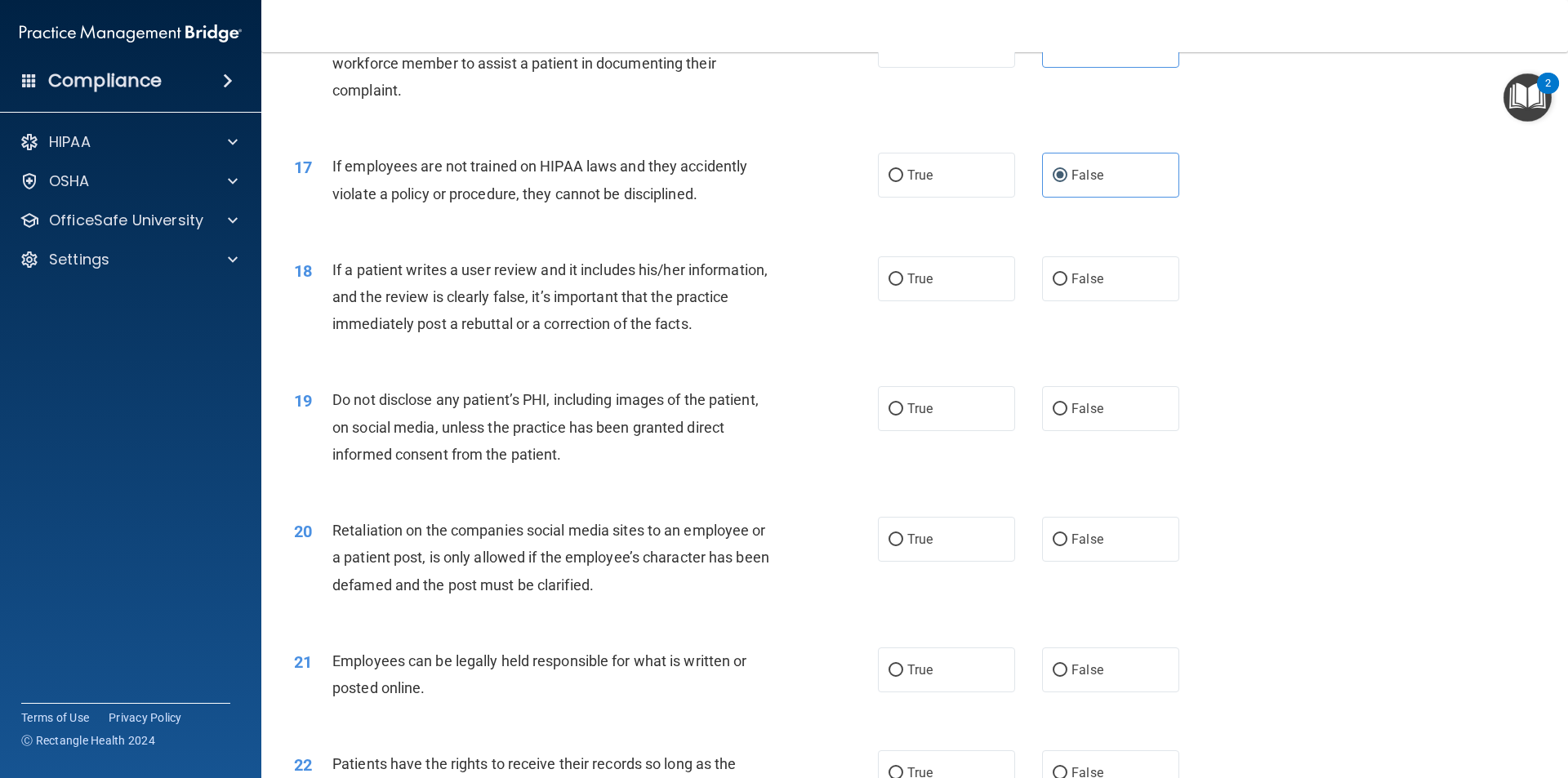
scroll to position [2123, 0]
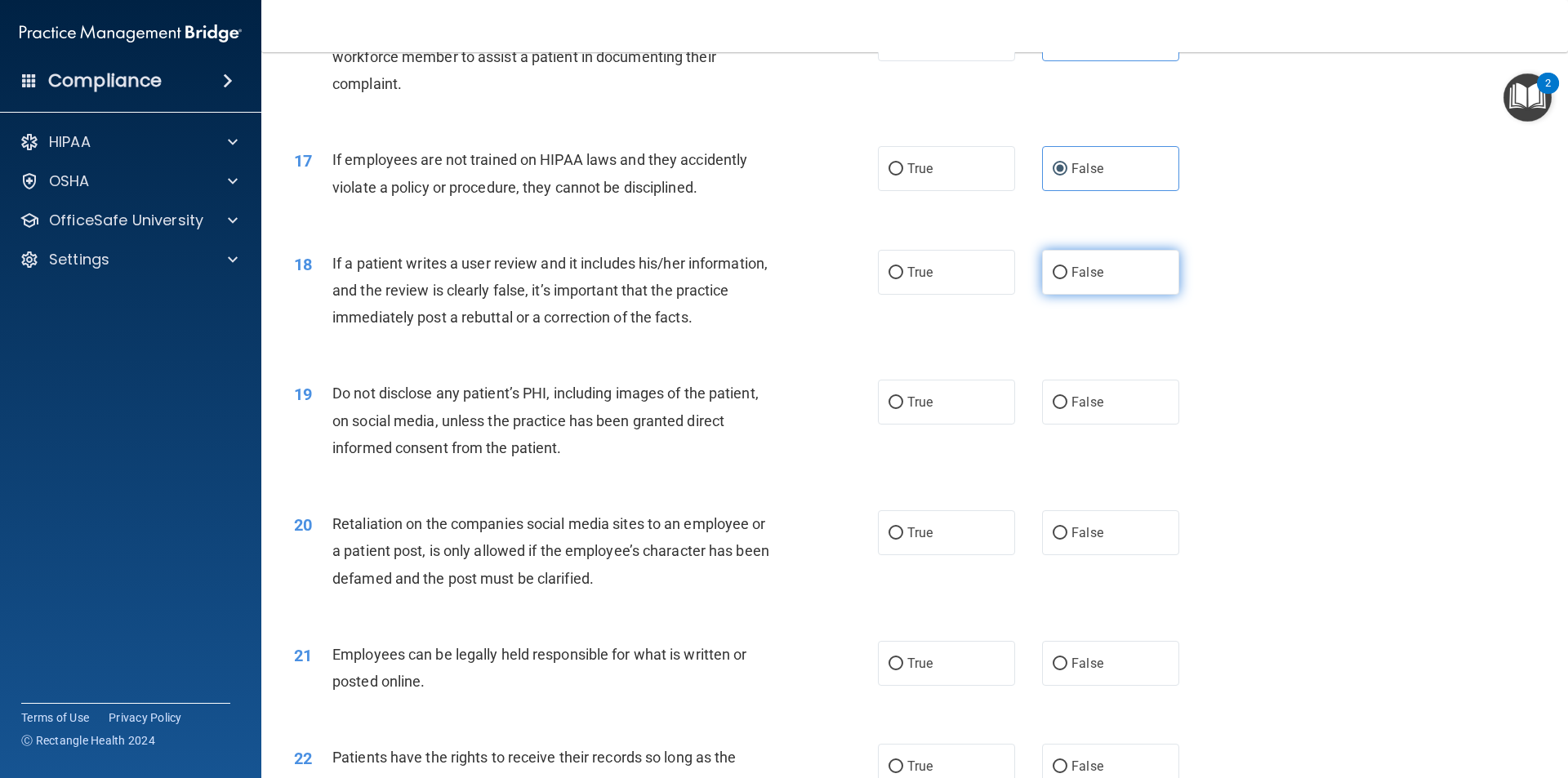
click at [1083, 280] on span "False" at bounding box center [1087, 272] width 32 height 16
click at [1067, 279] on input "False" at bounding box center [1060, 273] width 15 height 12
radio input "true"
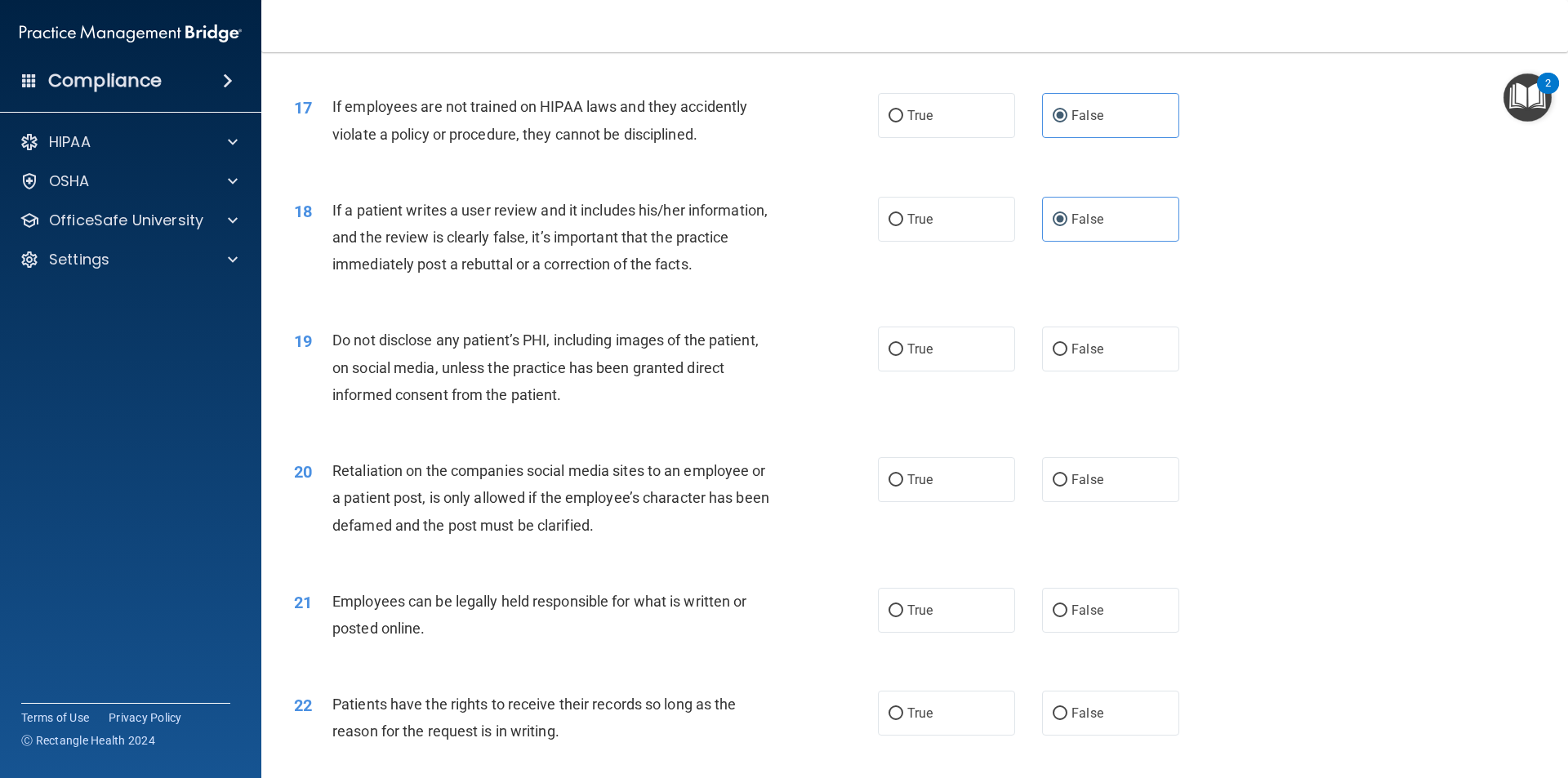
scroll to position [2205, 0]
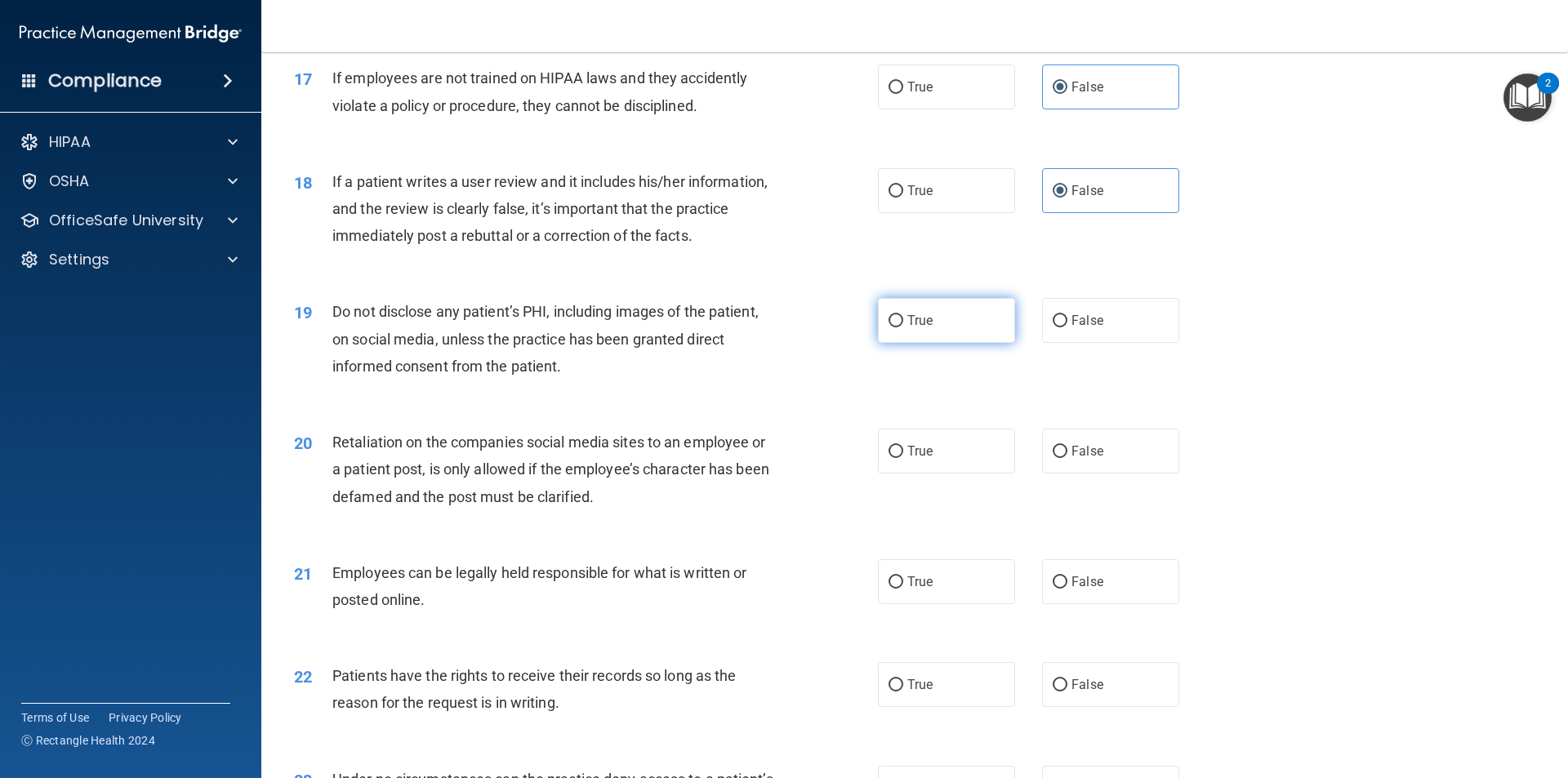
click at [909, 343] on label "True" at bounding box center [945, 320] width 137 height 45
click at [903, 327] on input "True" at bounding box center [896, 321] width 15 height 12
radio input "true"
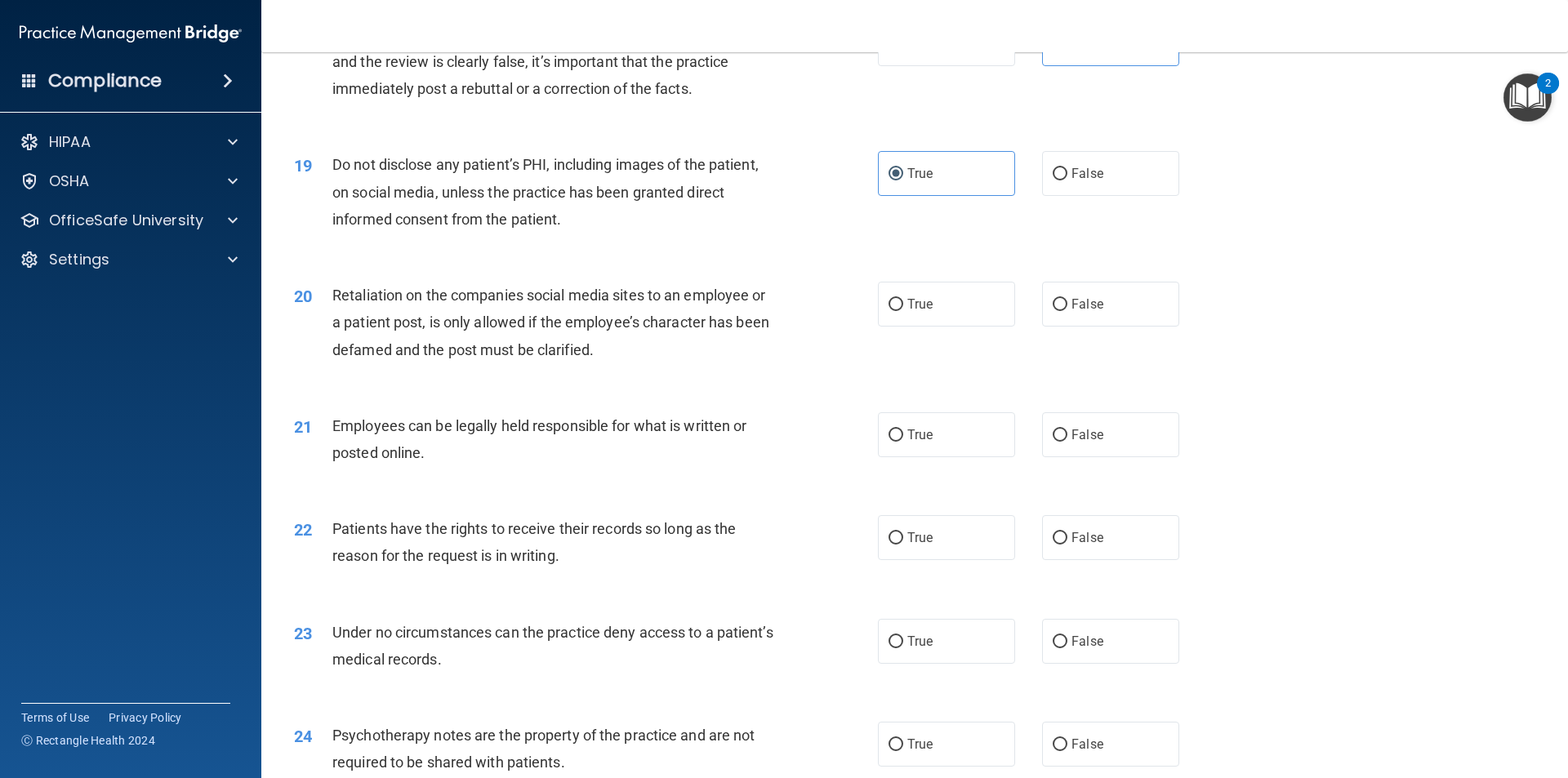
scroll to position [2368, 0]
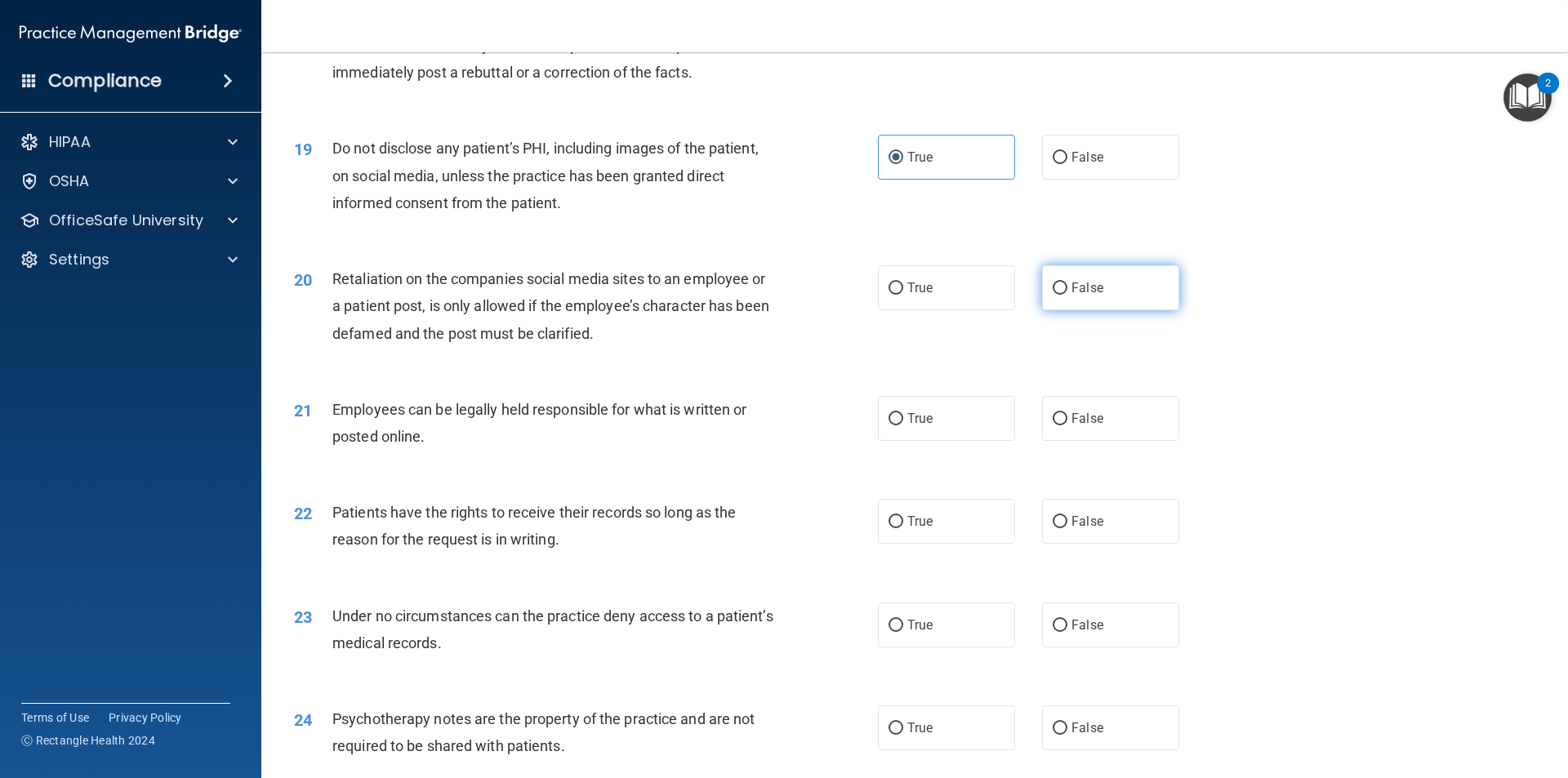
click at [1061, 311] on label "False" at bounding box center [1110, 288] width 137 height 45
click at [1061, 295] on input "False" at bounding box center [1060, 288] width 15 height 12
radio input "true"
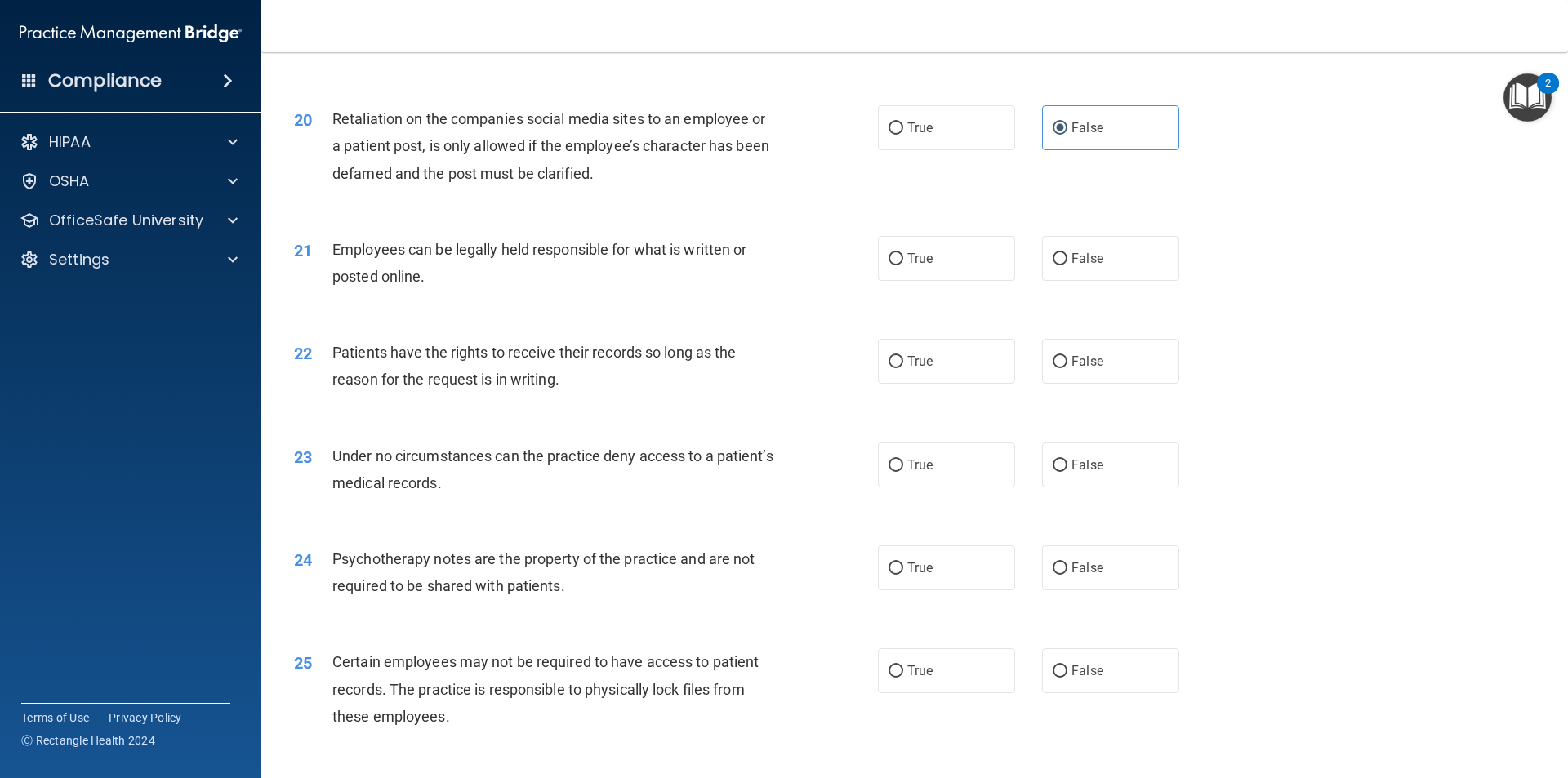
scroll to position [2532, 0]
click at [928, 277] on label "True" at bounding box center [945, 255] width 137 height 45
click at [903, 262] on input "True" at bounding box center [896, 256] width 15 height 12
radio input "true"
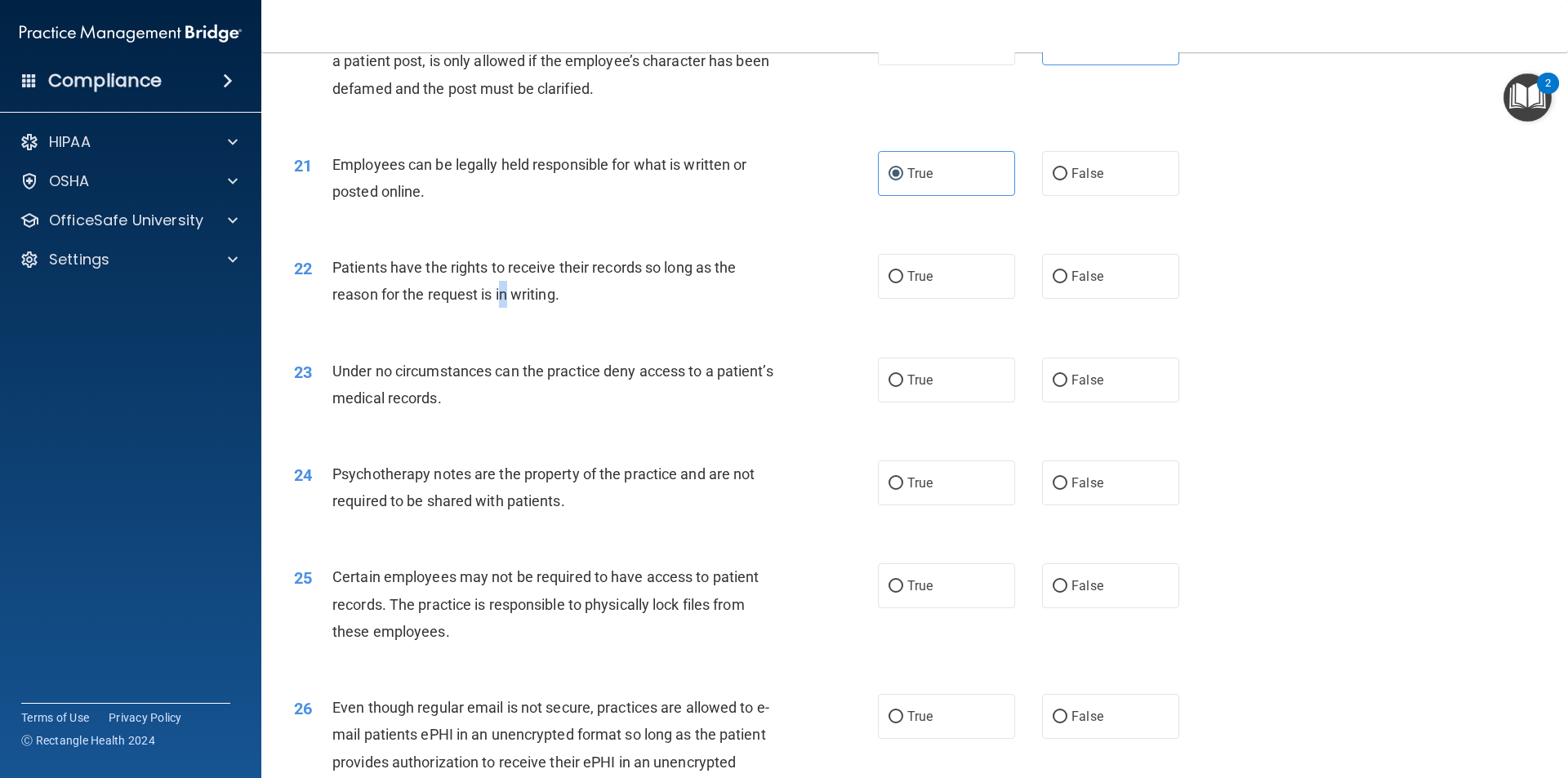
click at [508, 303] on span "Patients have the rights to receive their records so long as the reason for the…" at bounding box center [534, 281] width 403 height 44
click at [901, 299] on label "True" at bounding box center [945, 276] width 137 height 45
click at [901, 283] on input "True" at bounding box center [896, 277] width 15 height 12
radio input "true"
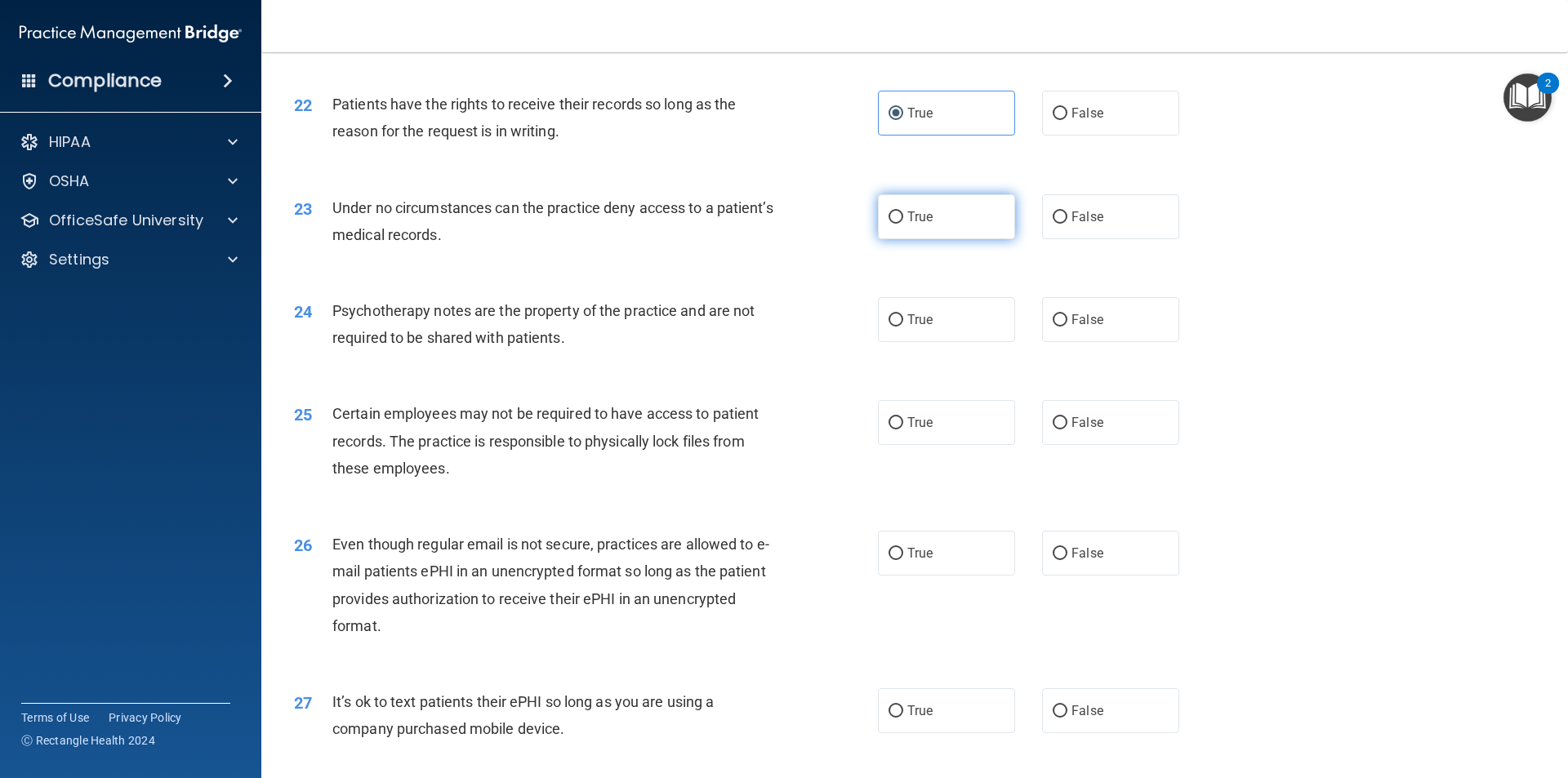
click at [937, 239] on label "True" at bounding box center [945, 217] width 137 height 45
click at [903, 224] on input "True" at bounding box center [896, 218] width 15 height 12
radio input "true"
click at [931, 342] on label "True" at bounding box center [945, 320] width 137 height 45
click at [903, 326] on input "True" at bounding box center [896, 320] width 15 height 12
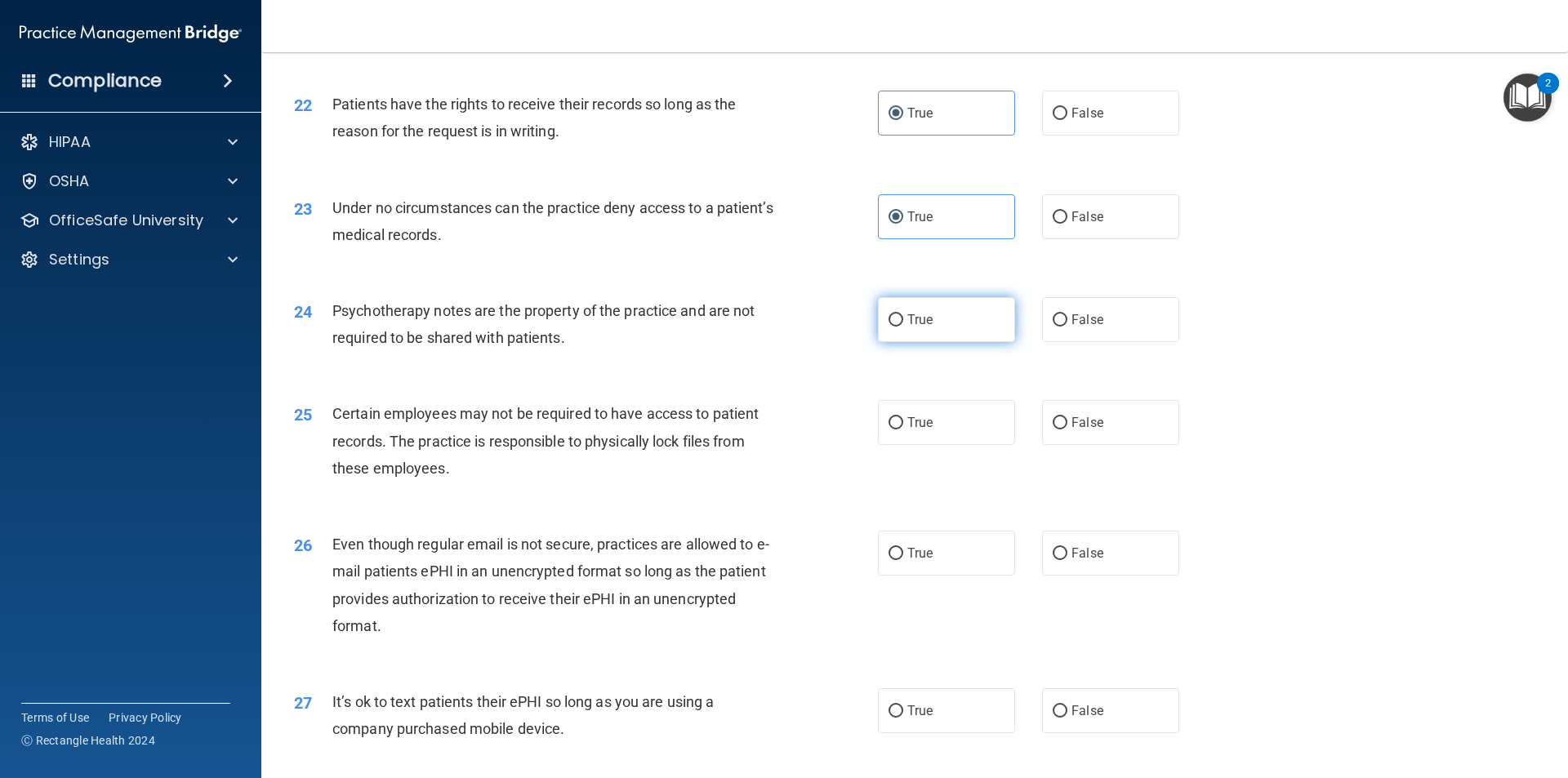
radio input "true"
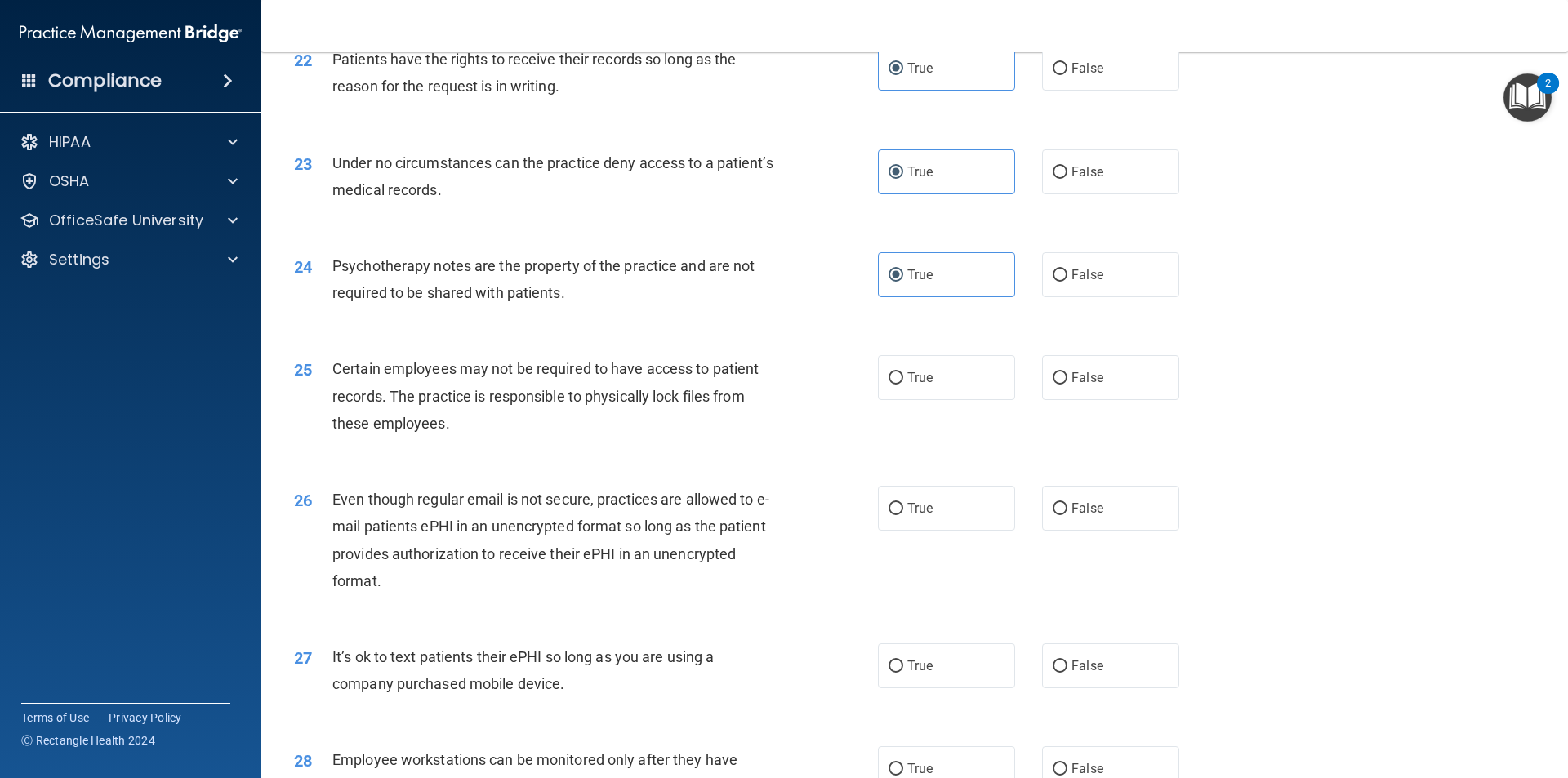
scroll to position [2859, 0]
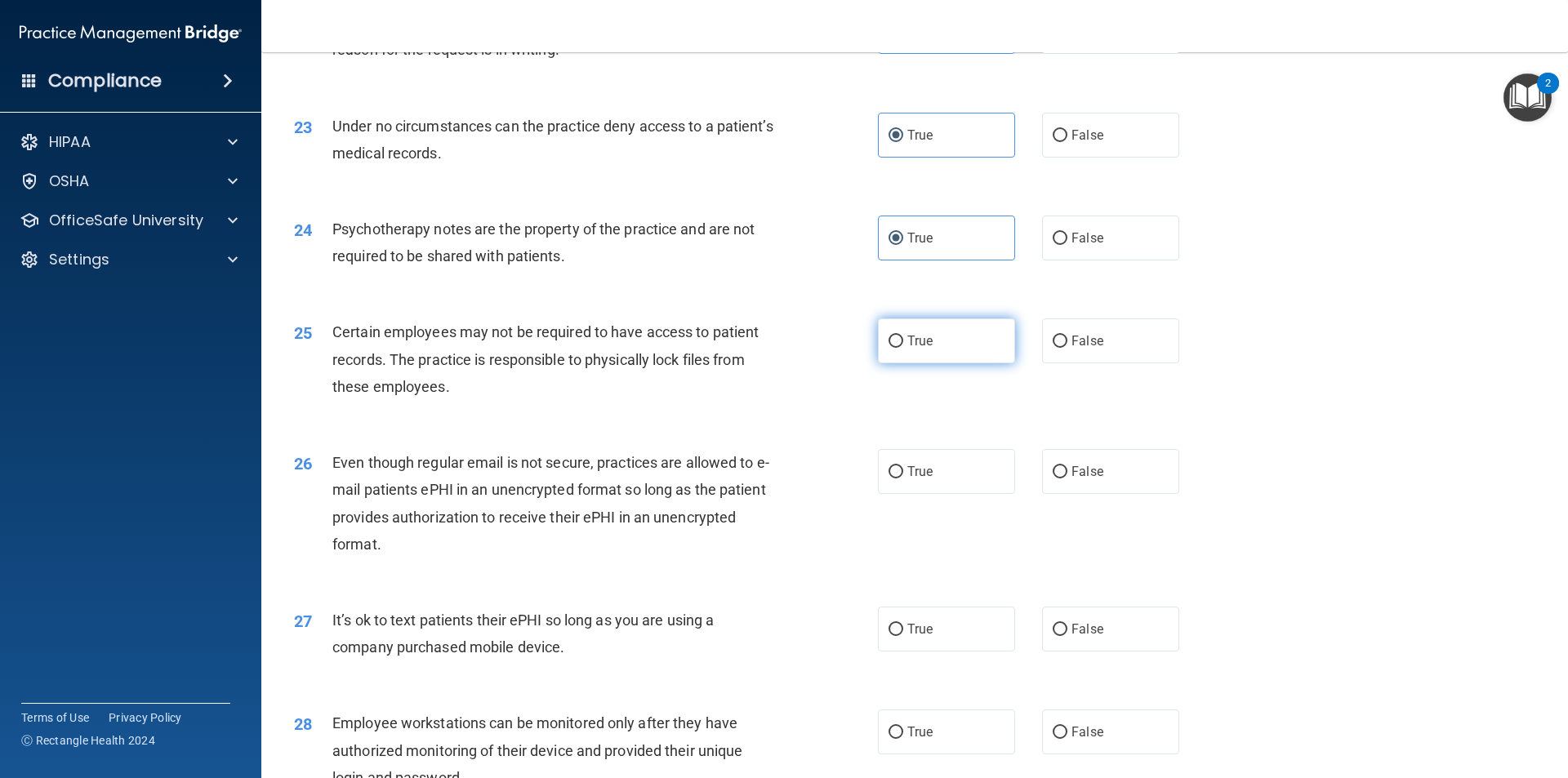
click at [940, 364] on label "True" at bounding box center [945, 341] width 137 height 45
click at [903, 348] on input "True" at bounding box center [896, 341] width 15 height 12
radio input "true"
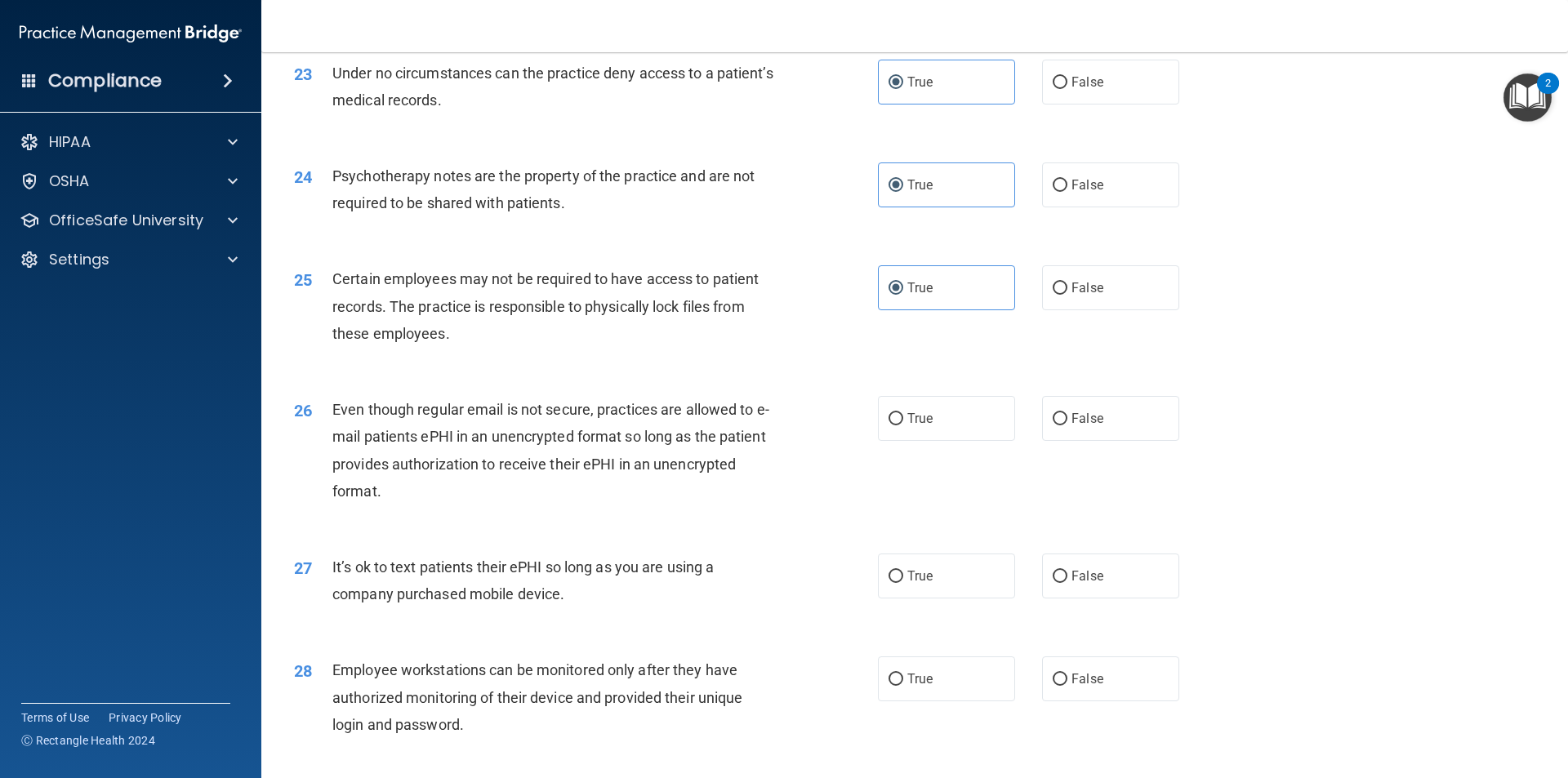
scroll to position [2940, 0]
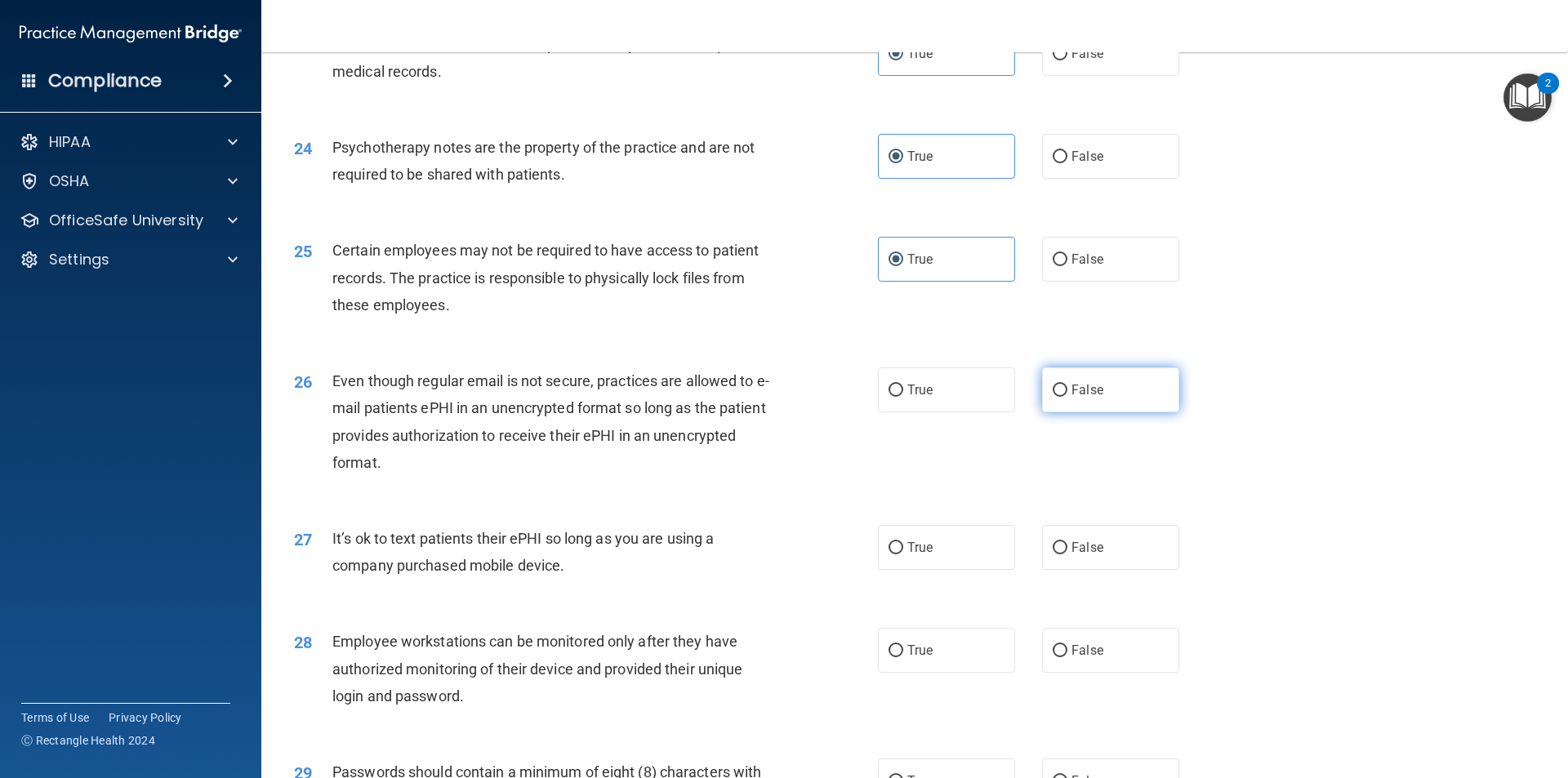
click at [1107, 413] on label "False" at bounding box center [1110, 390] width 137 height 45
click at [1067, 397] on input "False" at bounding box center [1060, 390] width 15 height 12
radio input "true"
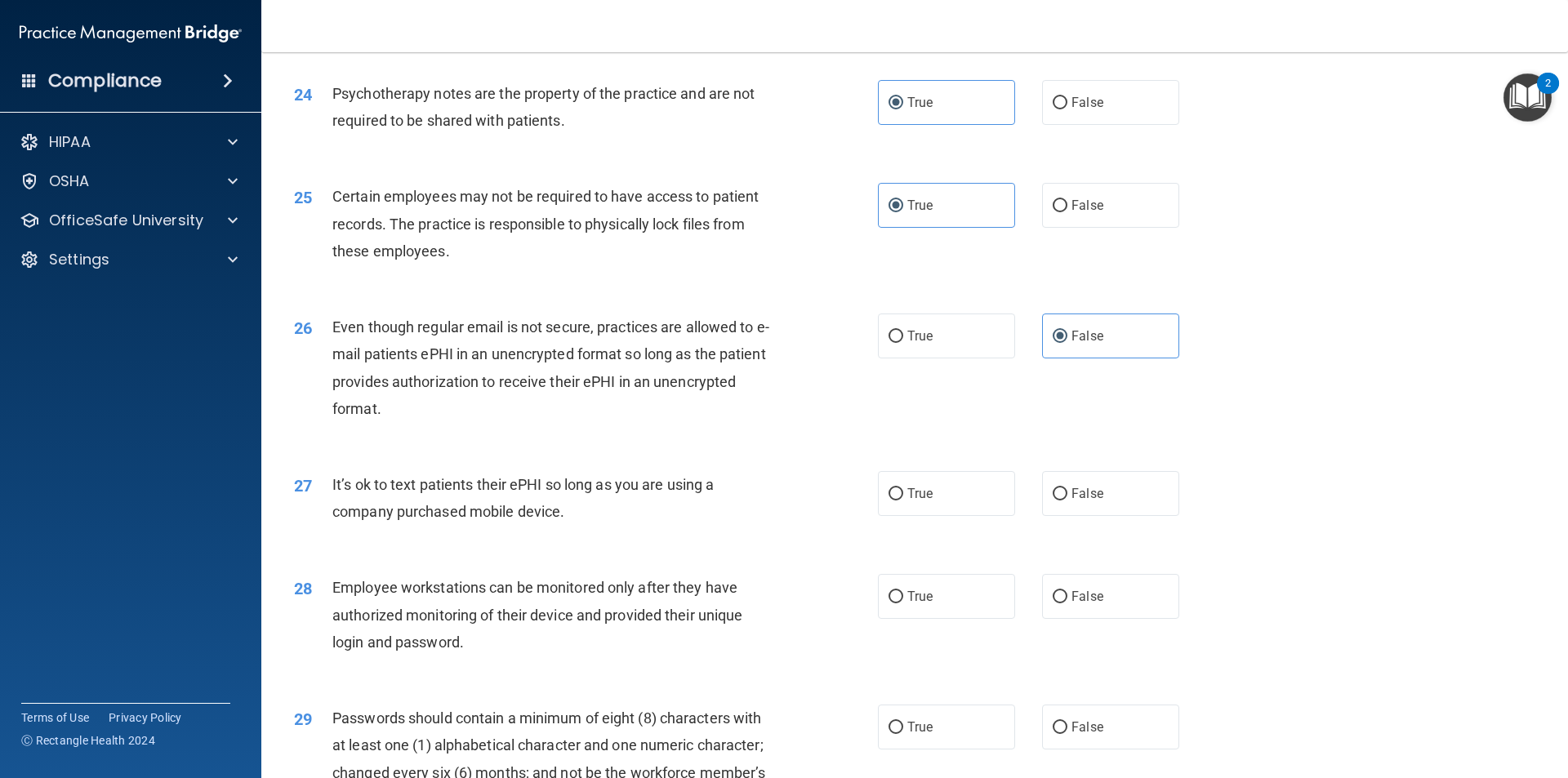
scroll to position [3185, 0]
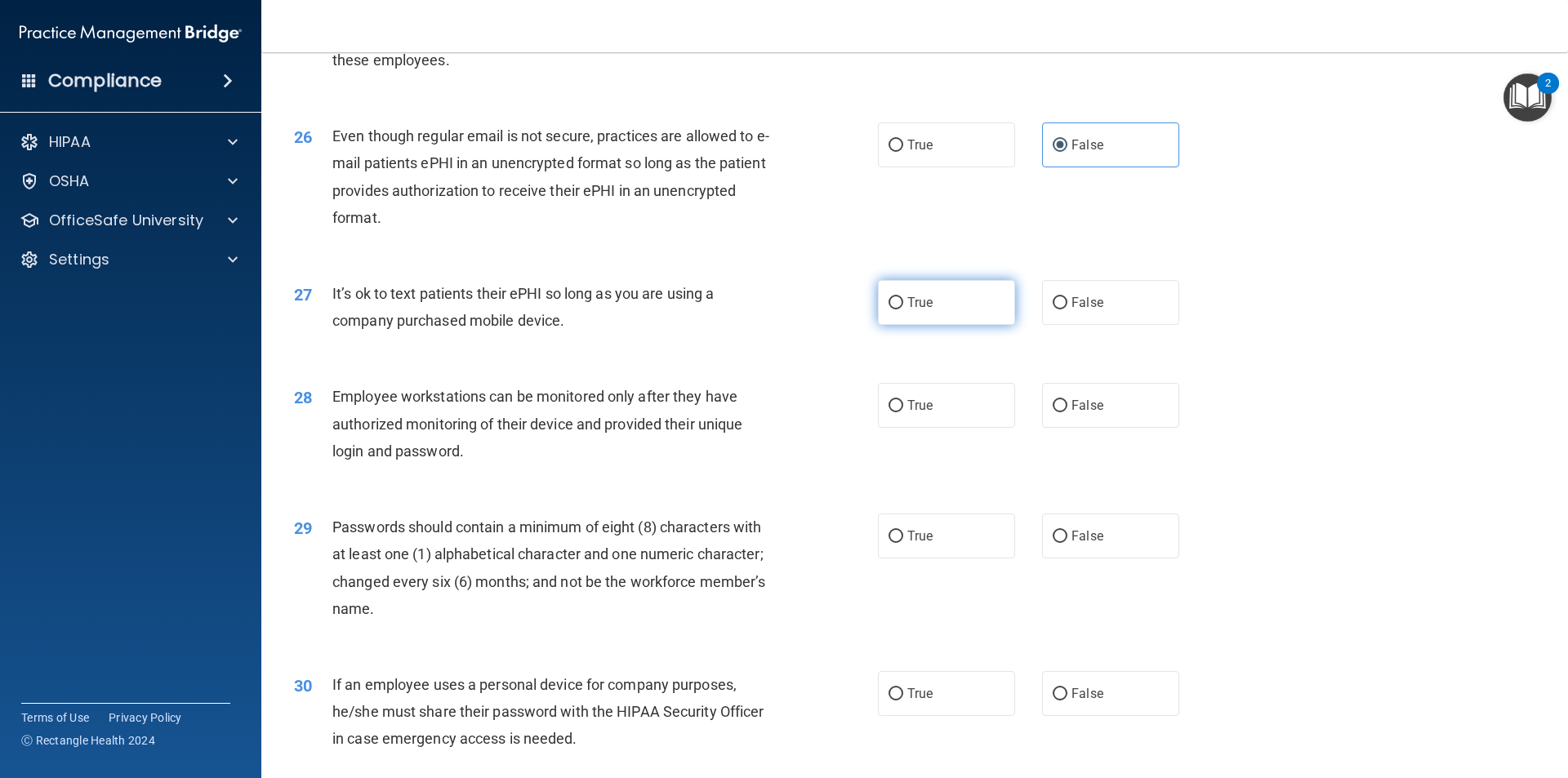
click at [926, 325] on label "True" at bounding box center [945, 302] width 137 height 45
click at [903, 310] on input "True" at bounding box center [896, 303] width 15 height 12
radio input "true"
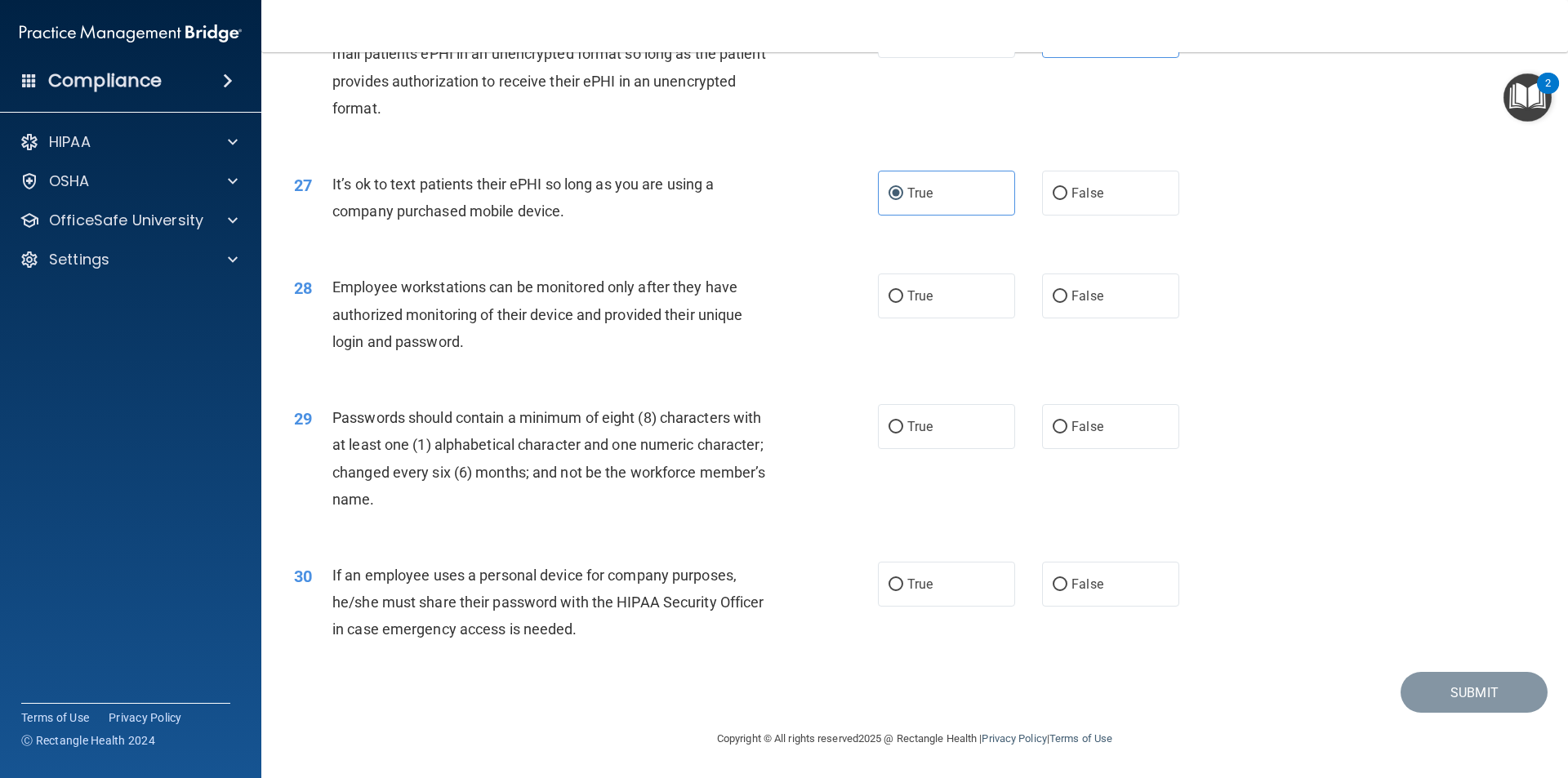
scroll to position [3321, 0]
click at [928, 308] on label "True" at bounding box center [945, 296] width 137 height 45
click at [903, 303] on input "True" at bounding box center [896, 296] width 15 height 12
radio input "true"
click at [954, 433] on label "True" at bounding box center [945, 427] width 137 height 45
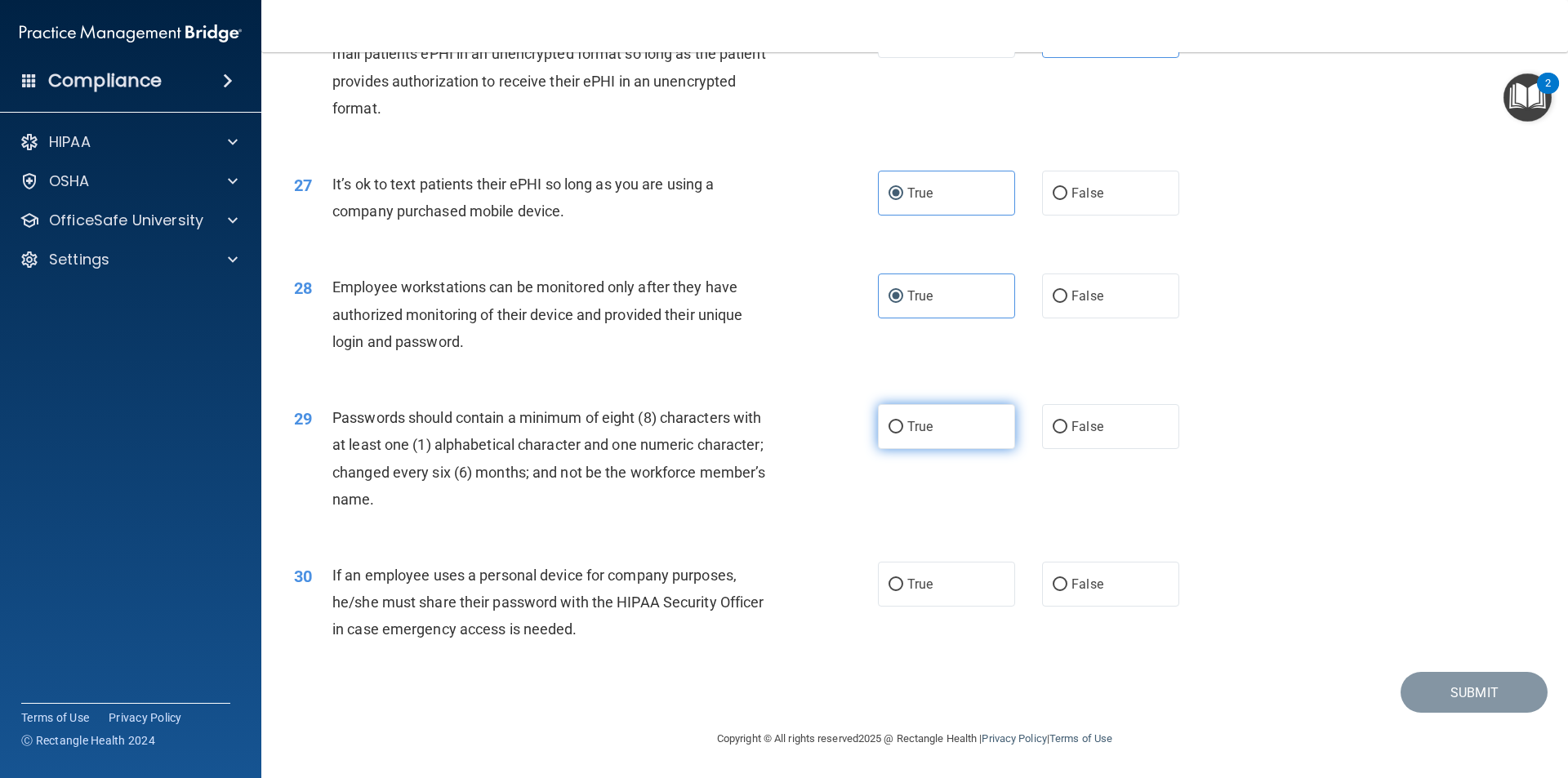
click at [903, 433] on input "True" at bounding box center [896, 428] width 15 height 12
radio input "true"
click at [1079, 596] on label "False" at bounding box center [1110, 585] width 137 height 45
click at [1067, 591] on input "False" at bounding box center [1060, 585] width 15 height 12
radio input "true"
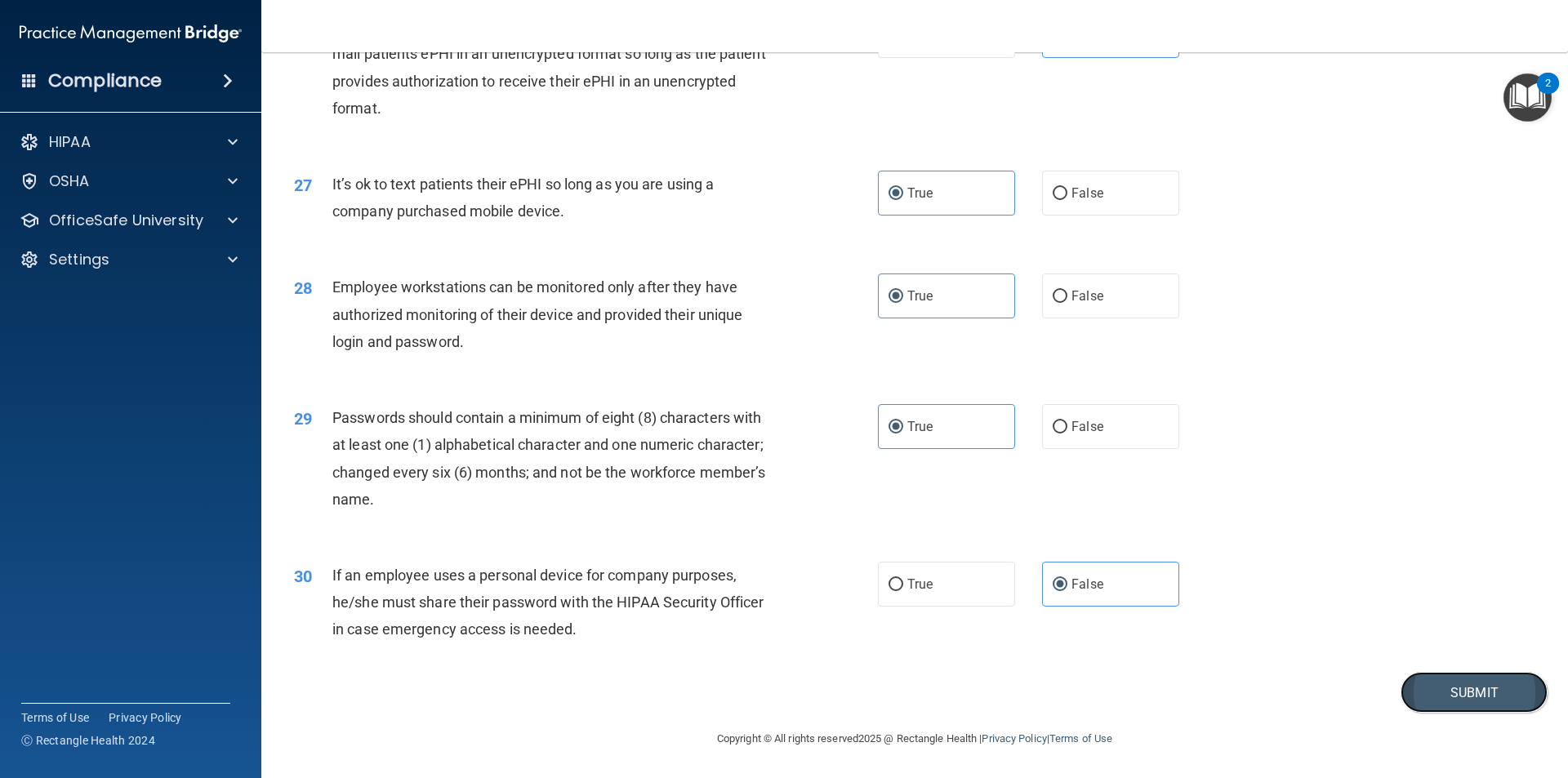
click at [1409, 700] on button "Submit" at bounding box center [1473, 693] width 147 height 42
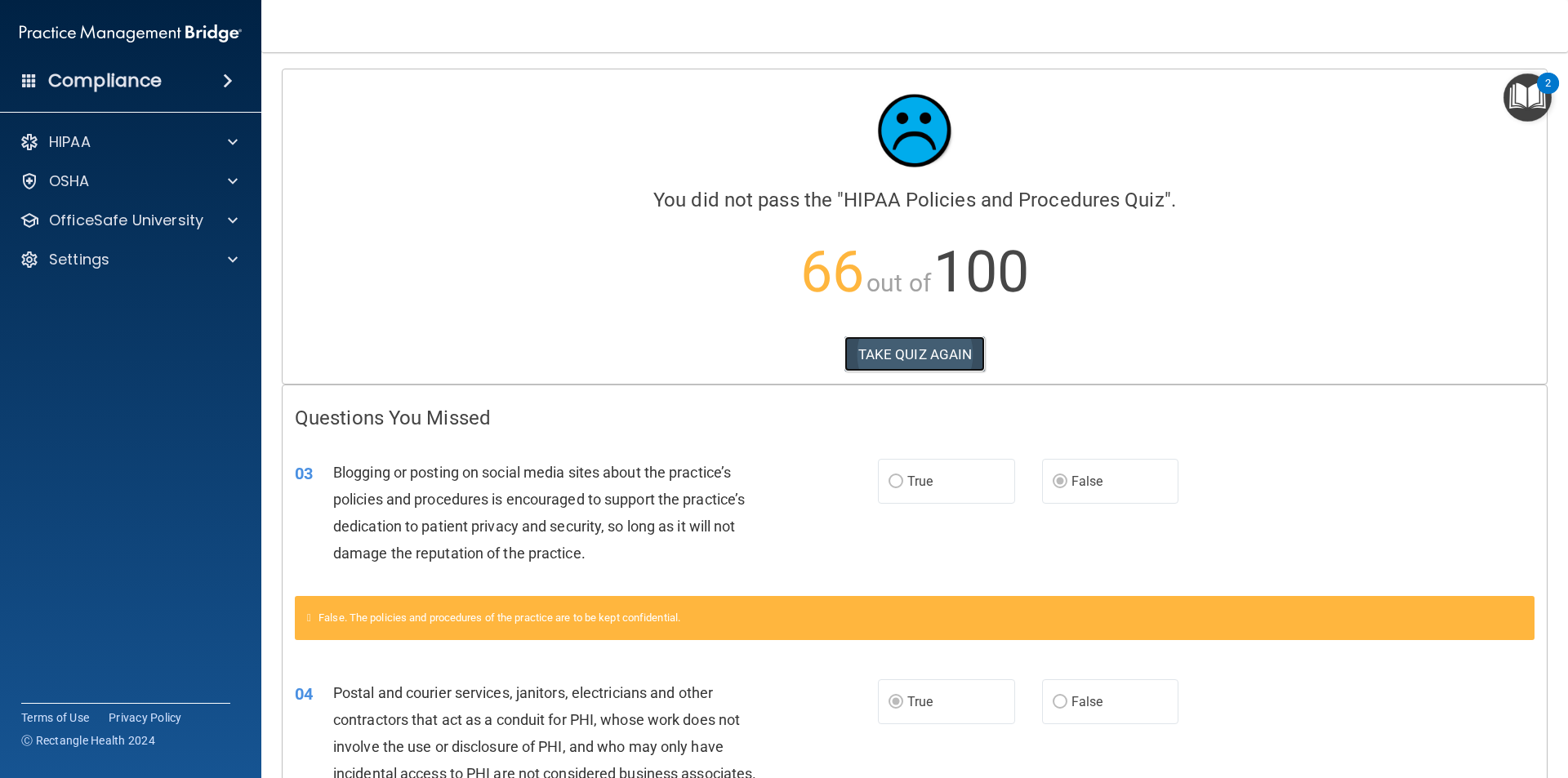
click at [940, 356] on button "TAKE QUIZ AGAIN" at bounding box center [915, 354] width 141 height 36
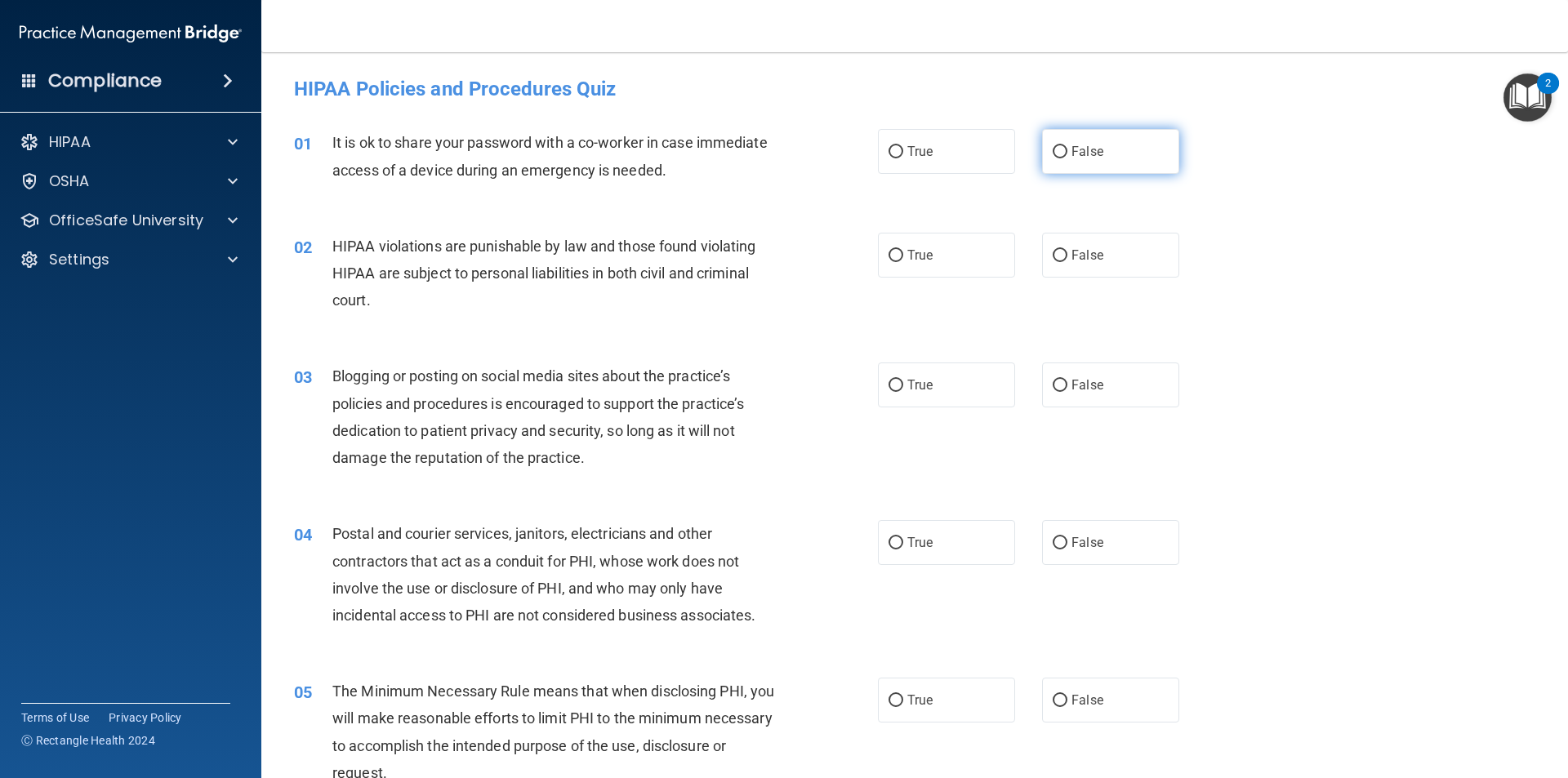
click at [1076, 152] on span "False" at bounding box center [1087, 151] width 32 height 16
click at [1067, 152] on input "False" at bounding box center [1060, 152] width 15 height 12
radio input "true"
click at [940, 264] on label "True" at bounding box center [945, 255] width 137 height 45
click at [903, 262] on input "True" at bounding box center [896, 256] width 15 height 12
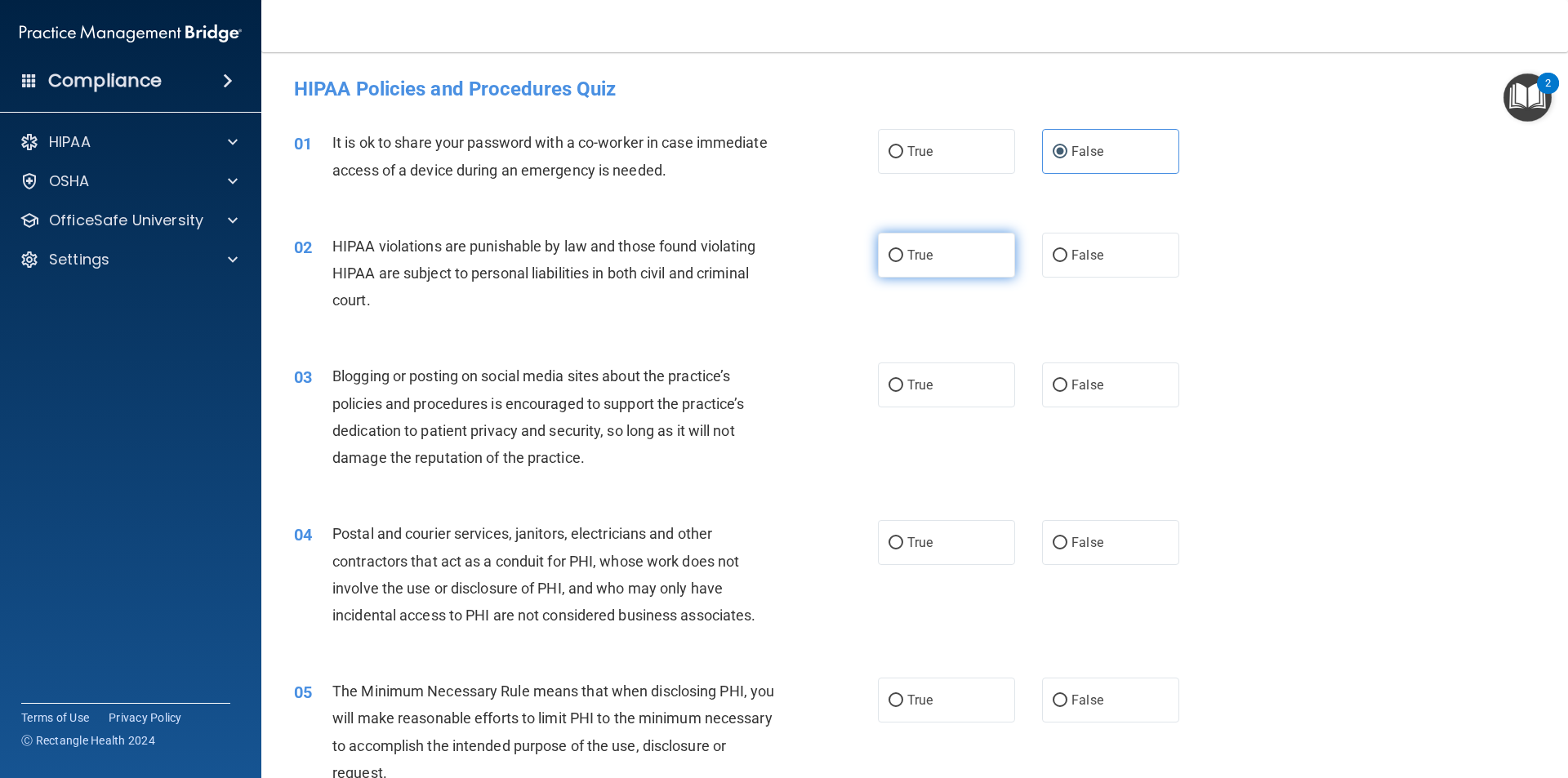
radio input "true"
click at [1054, 383] on input "False" at bounding box center [1060, 385] width 15 height 12
radio input "true"
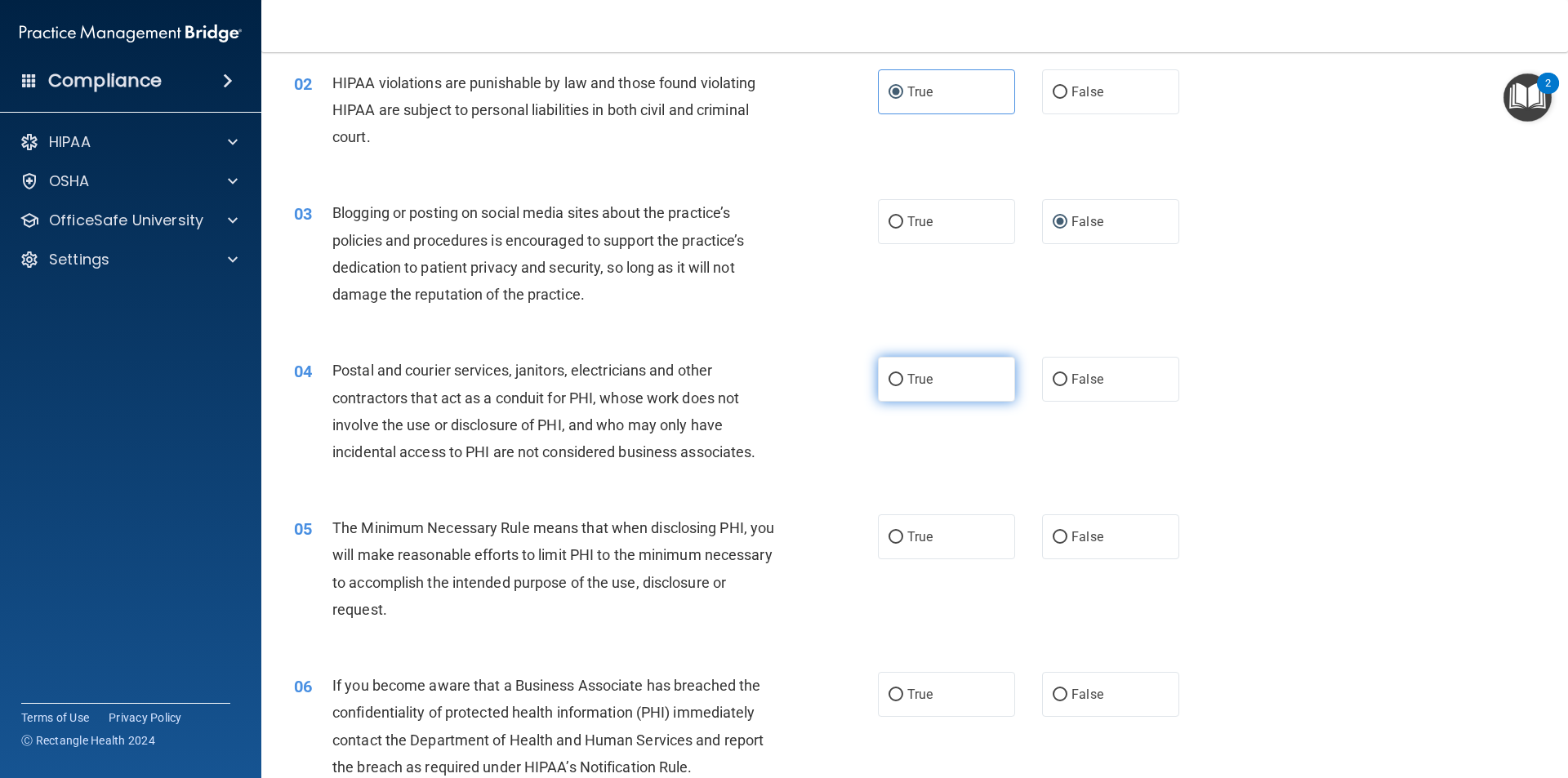
click at [888, 381] on input "True" at bounding box center [896, 379] width 15 height 12
radio input "true"
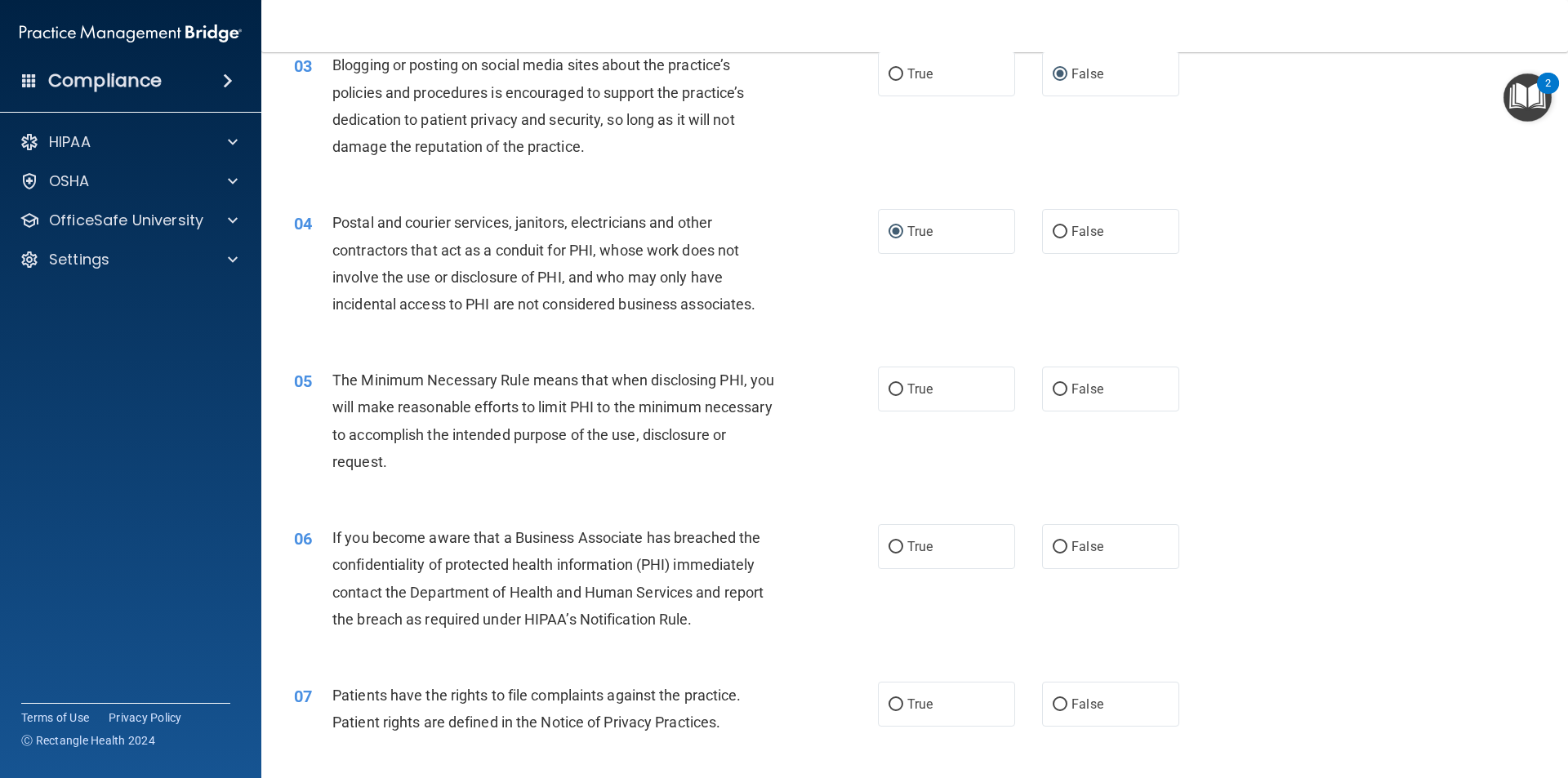
scroll to position [326, 0]
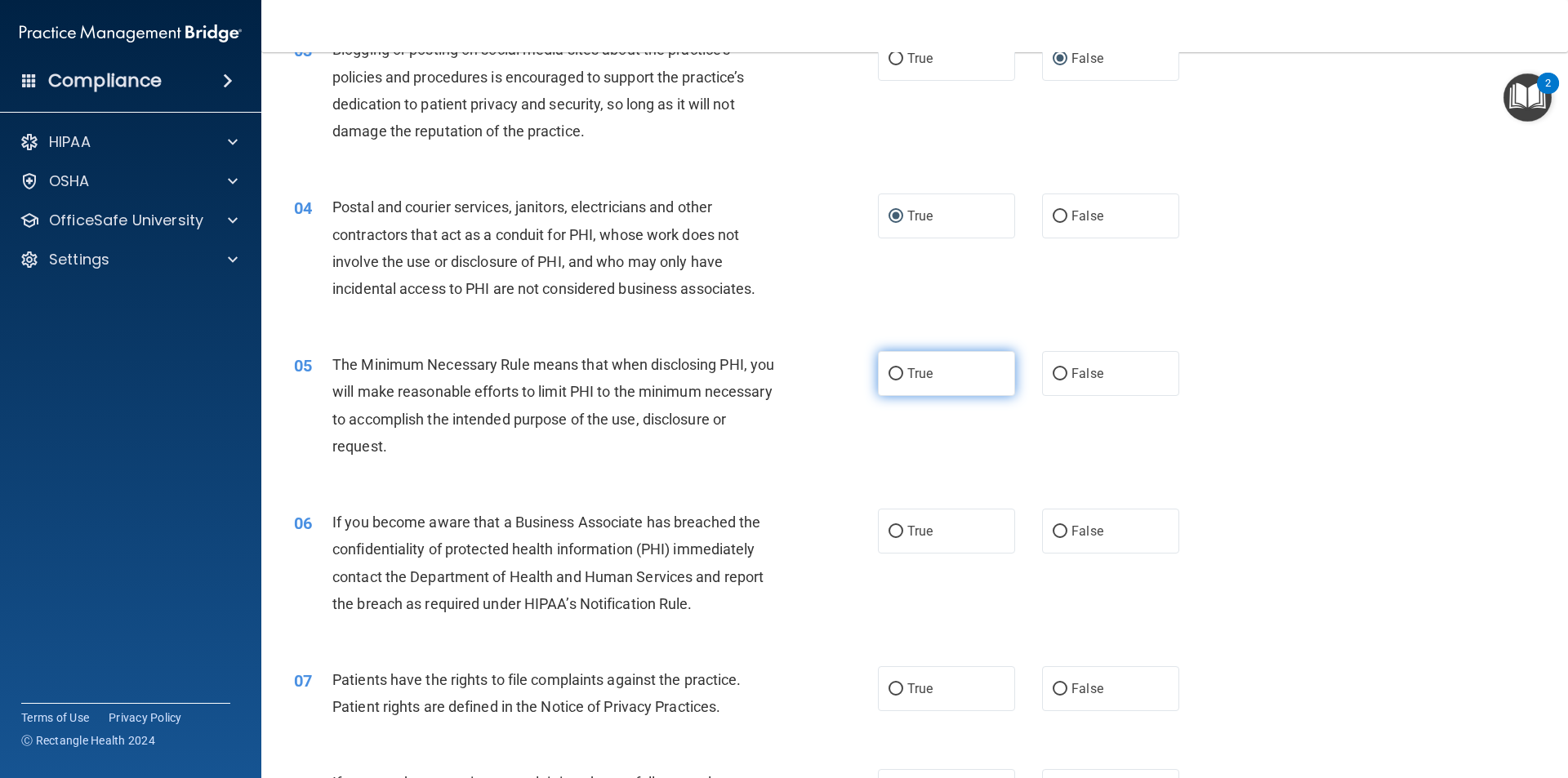
click at [926, 368] on span "True" at bounding box center [920, 374] width 25 height 16
click at [903, 369] on input "True" at bounding box center [896, 374] width 15 height 12
radio input "true"
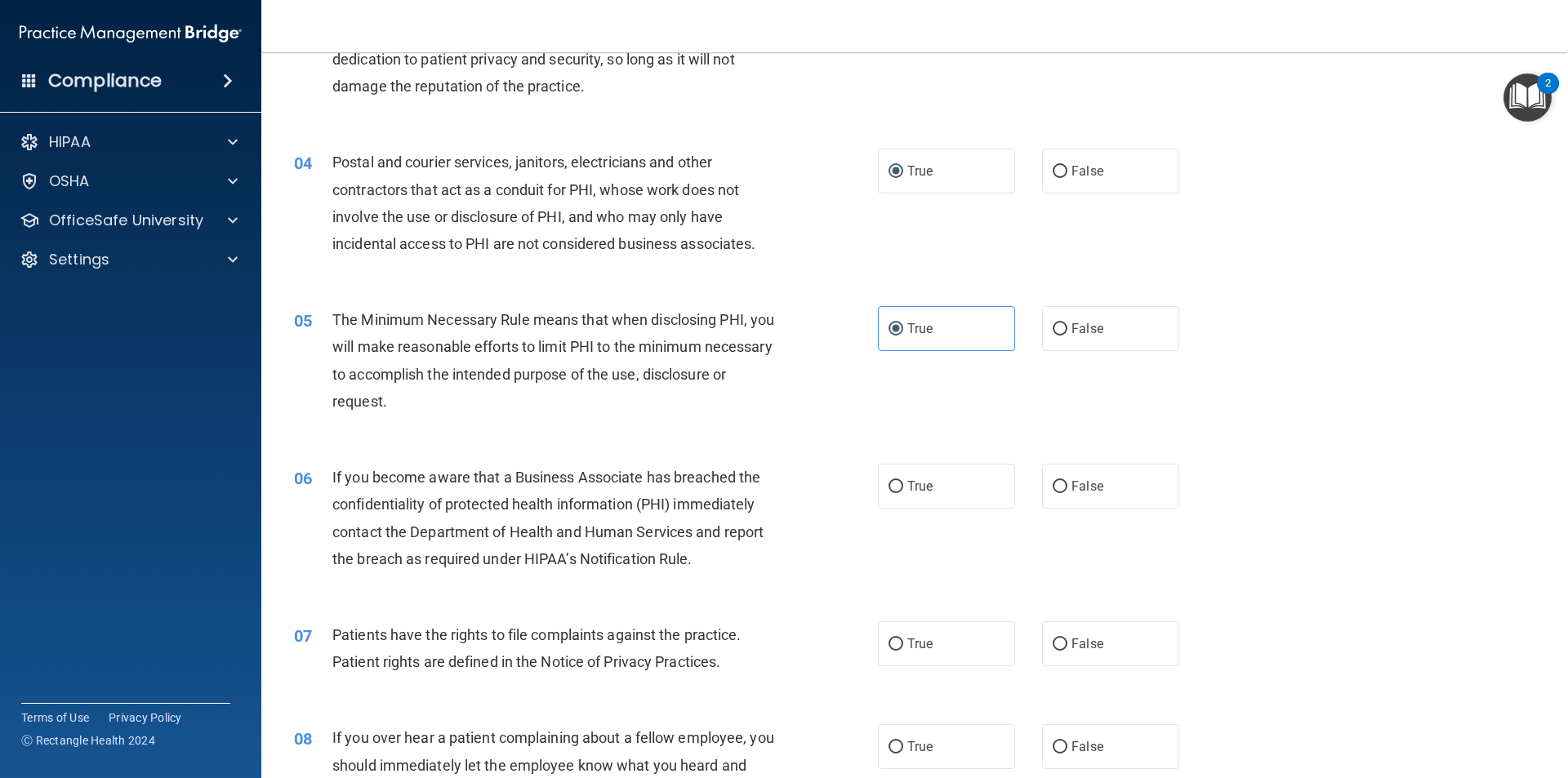
scroll to position [409, 0]
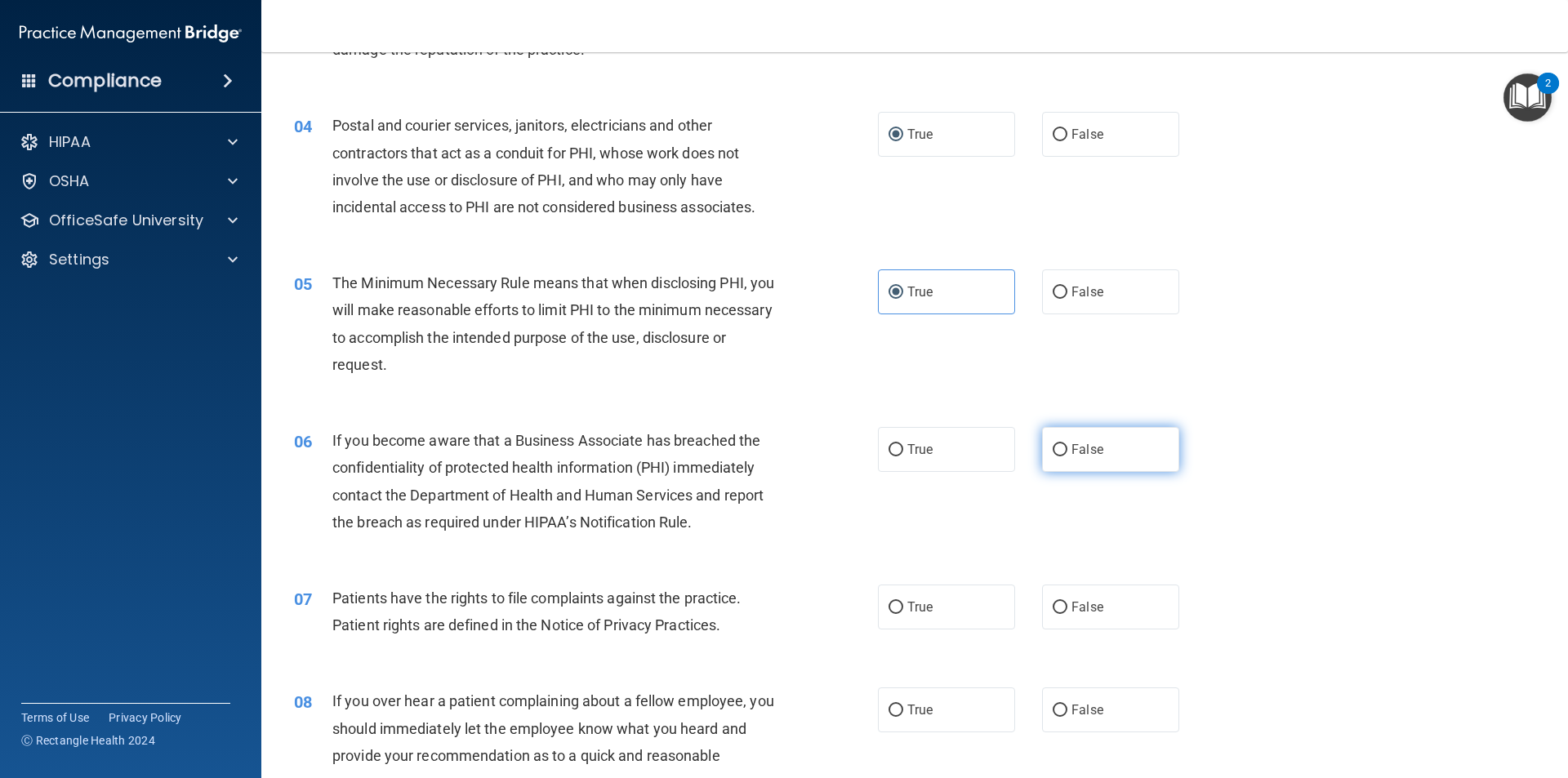
click at [1076, 456] on span "False" at bounding box center [1087, 449] width 32 height 16
click at [1067, 456] on input "False" at bounding box center [1060, 450] width 15 height 12
radio input "true"
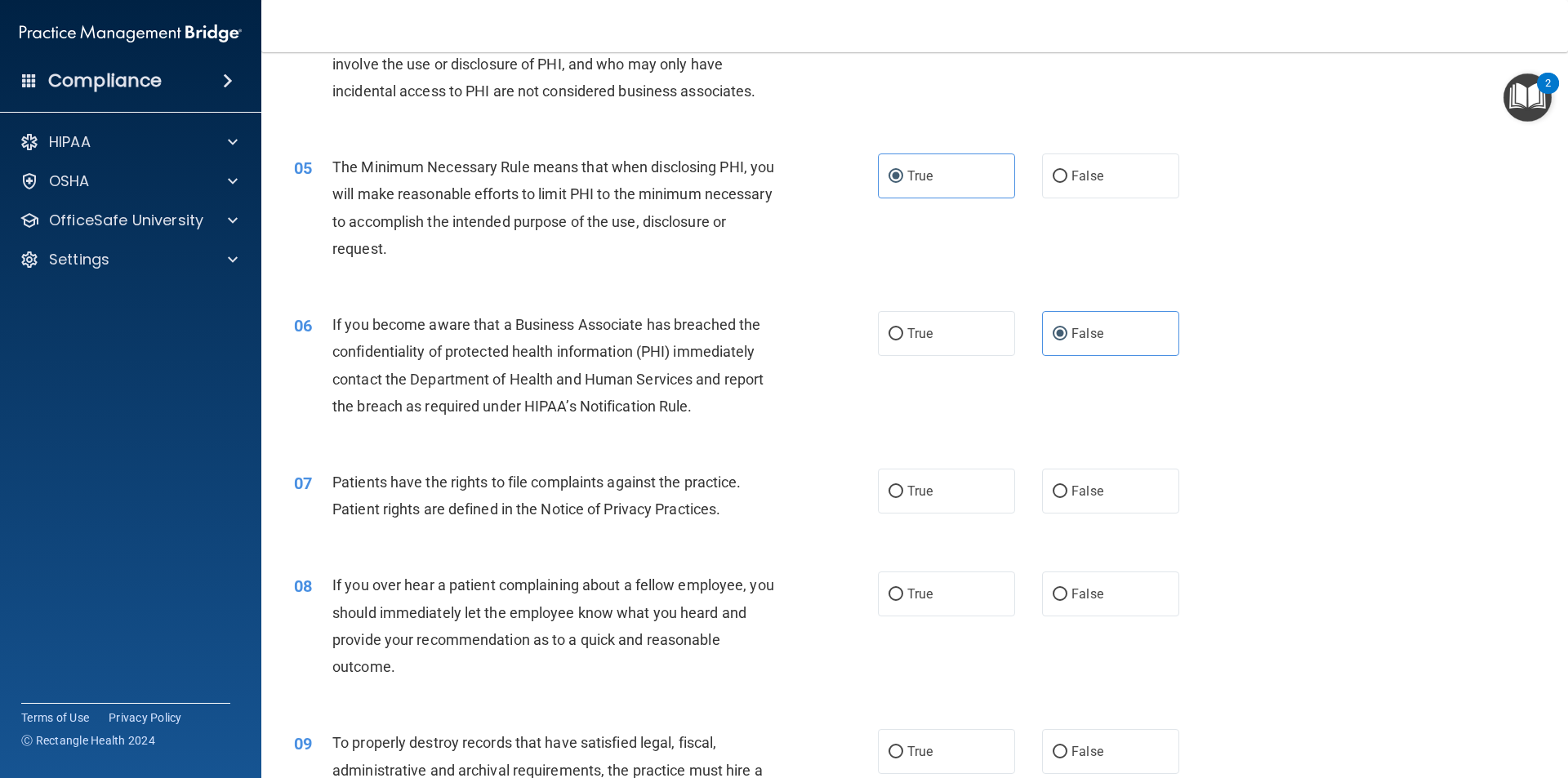
scroll to position [572, 0]
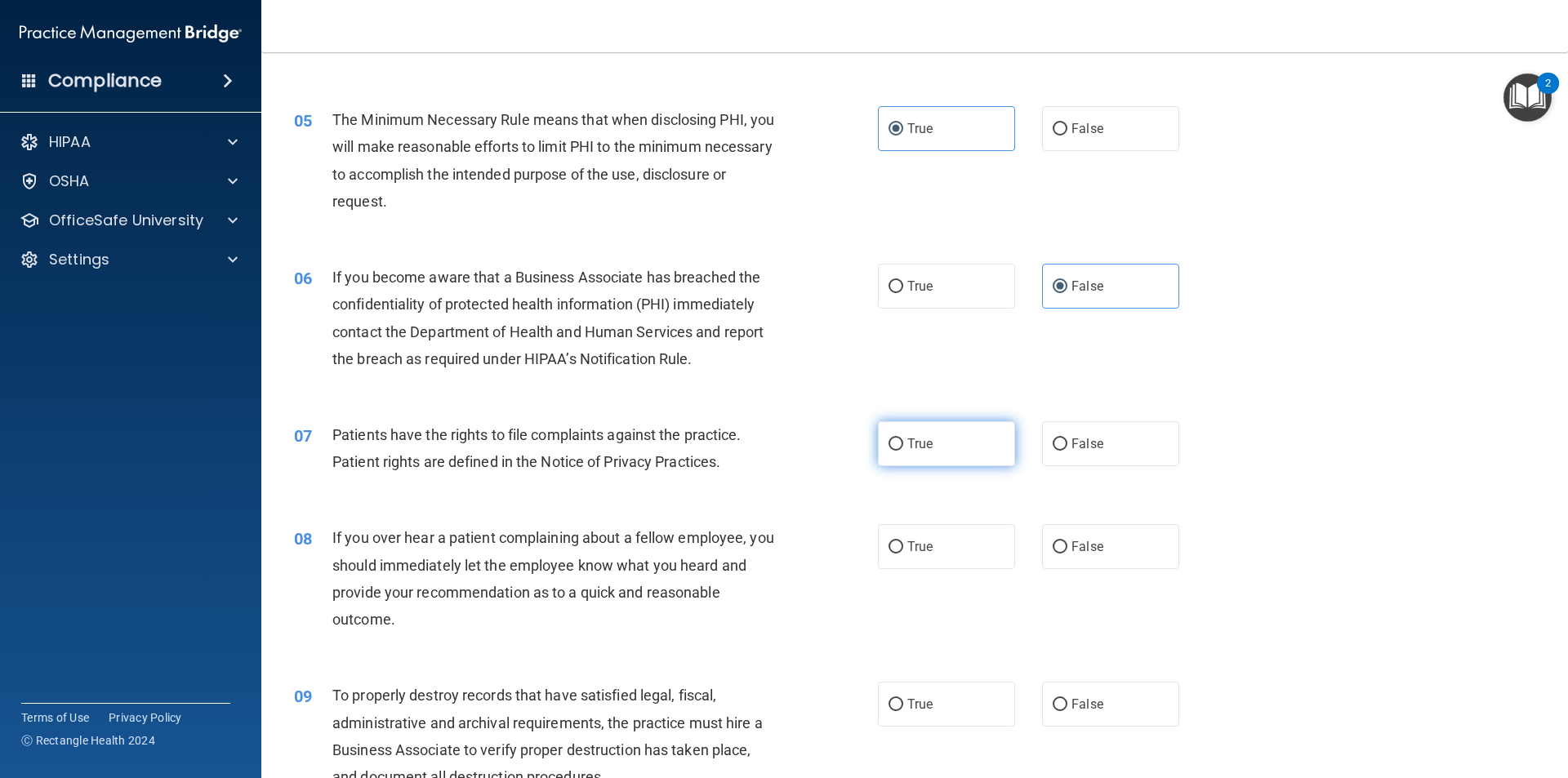
click at [913, 446] on span "True" at bounding box center [920, 443] width 25 height 16
click at [903, 446] on input "True" at bounding box center [896, 444] width 15 height 12
radio input "true"
click at [1061, 550] on label "False" at bounding box center [1110, 546] width 137 height 45
click at [1061, 550] on input "False" at bounding box center [1060, 547] width 15 height 12
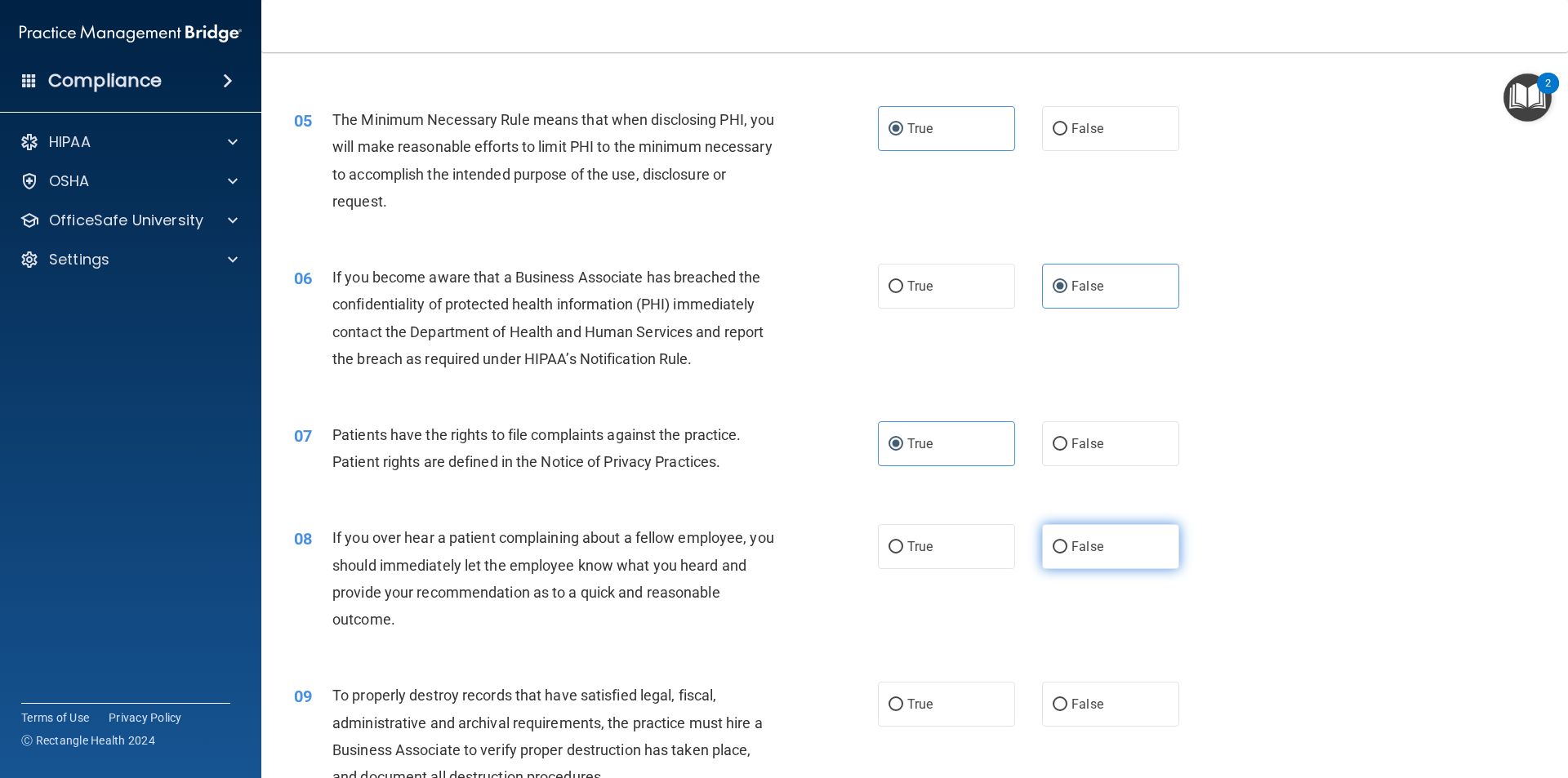
radio input "true"
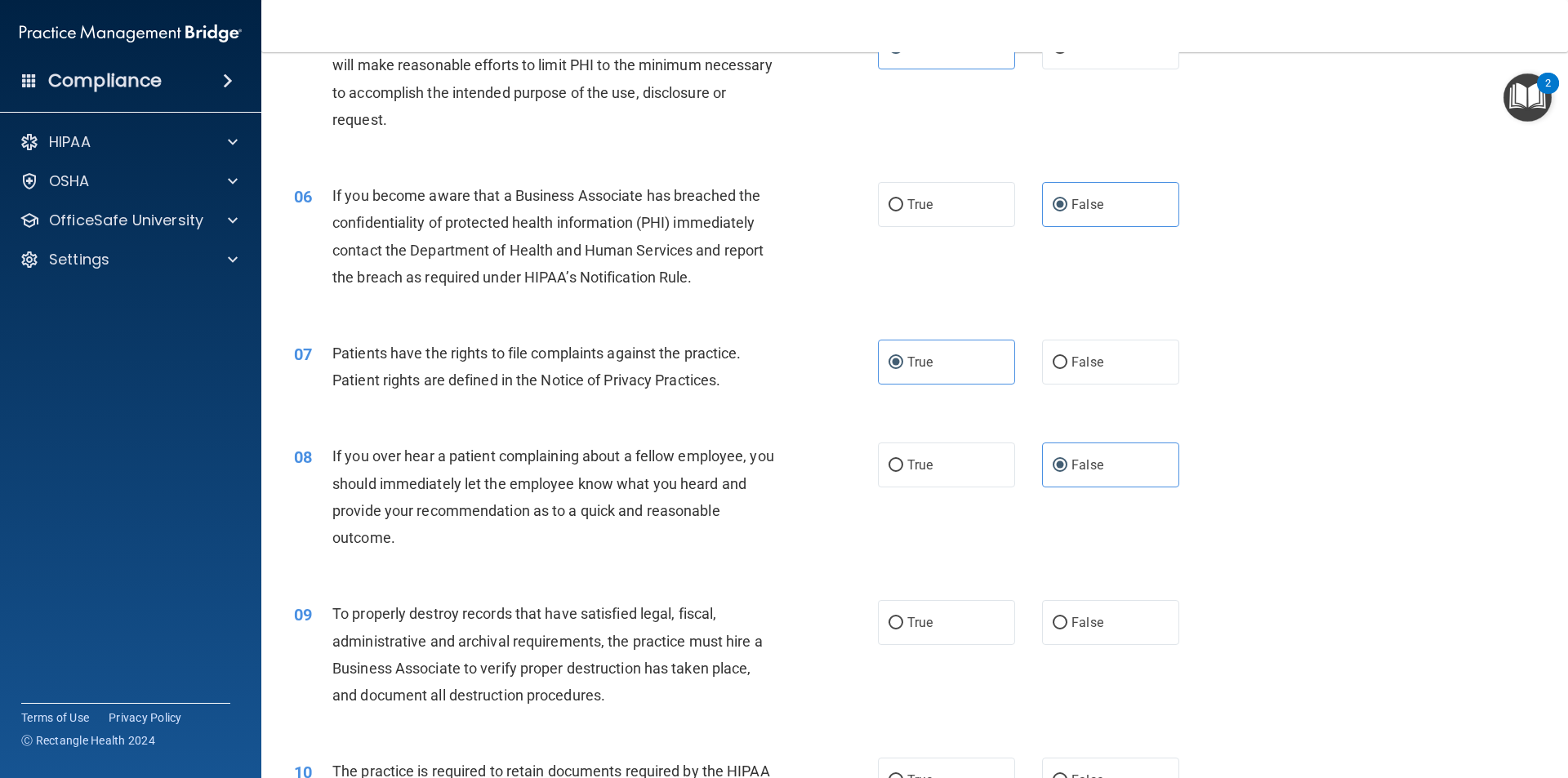
scroll to position [735, 0]
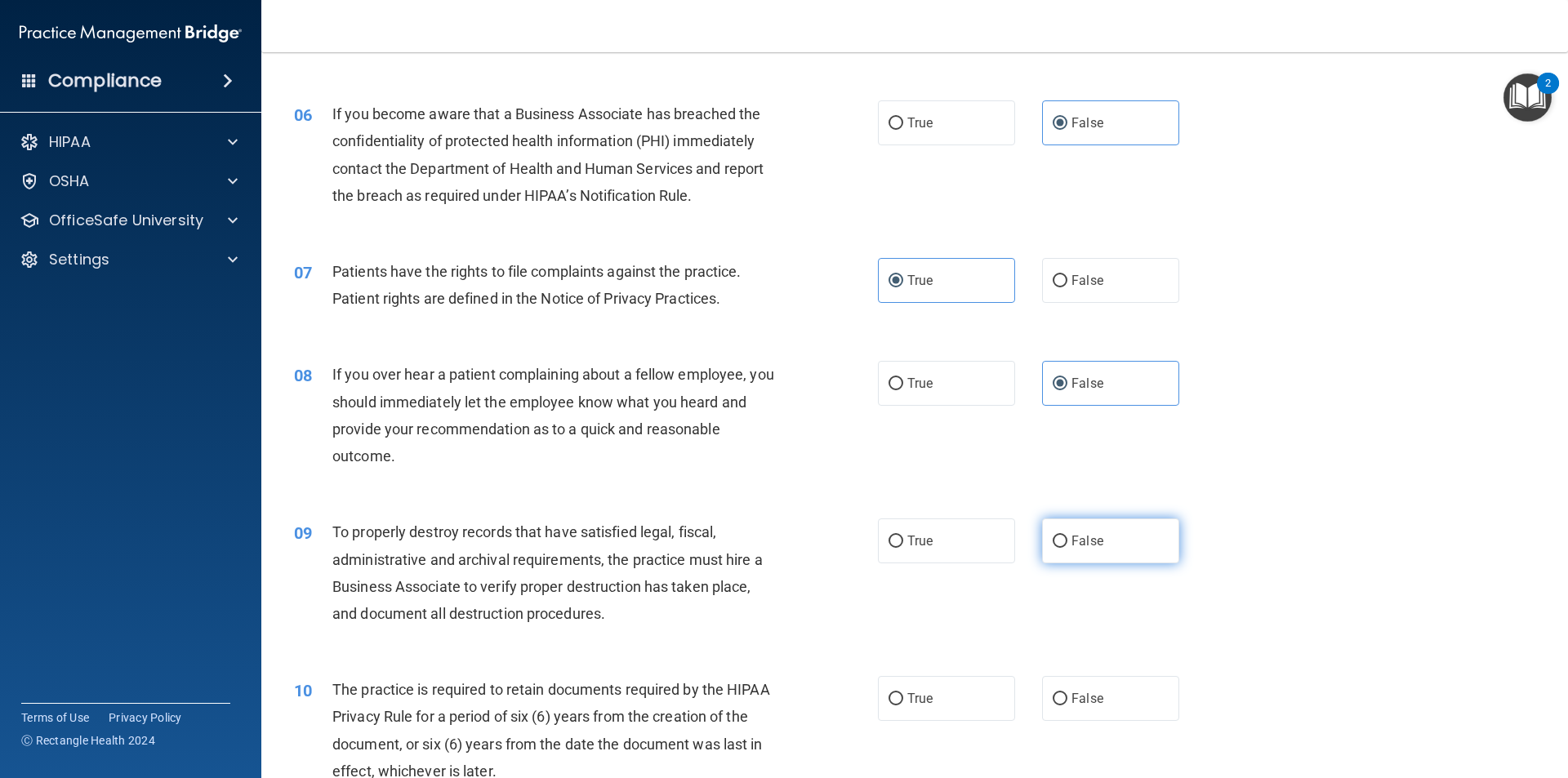
click at [1086, 546] on span "False" at bounding box center [1087, 541] width 32 height 16
click at [1067, 546] on input "False" at bounding box center [1060, 541] width 15 height 12
radio input "true"
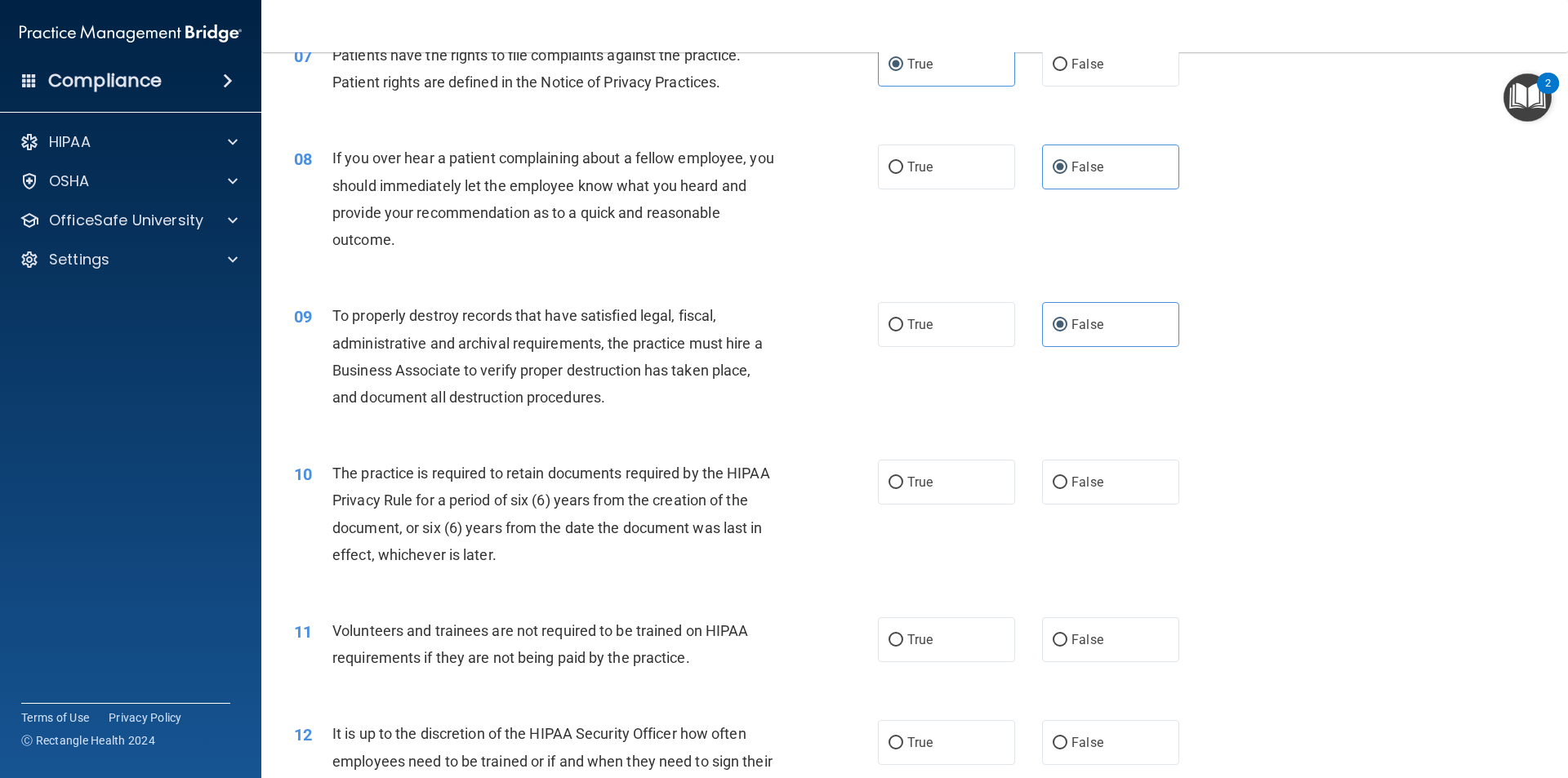
scroll to position [980, 0]
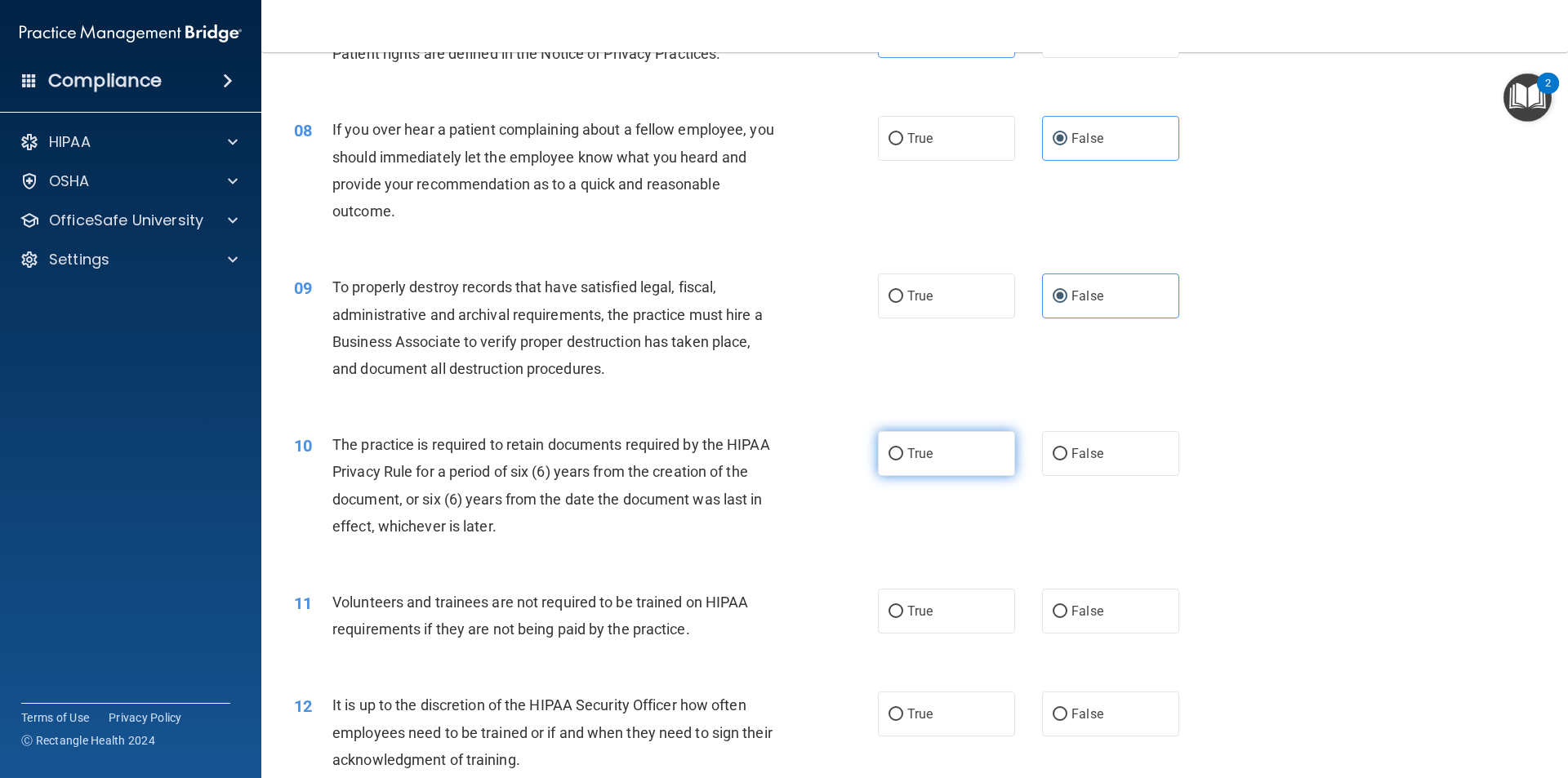
click at [910, 459] on span "True" at bounding box center [920, 453] width 25 height 16
click at [903, 459] on input "True" at bounding box center [896, 454] width 15 height 12
radio input "true"
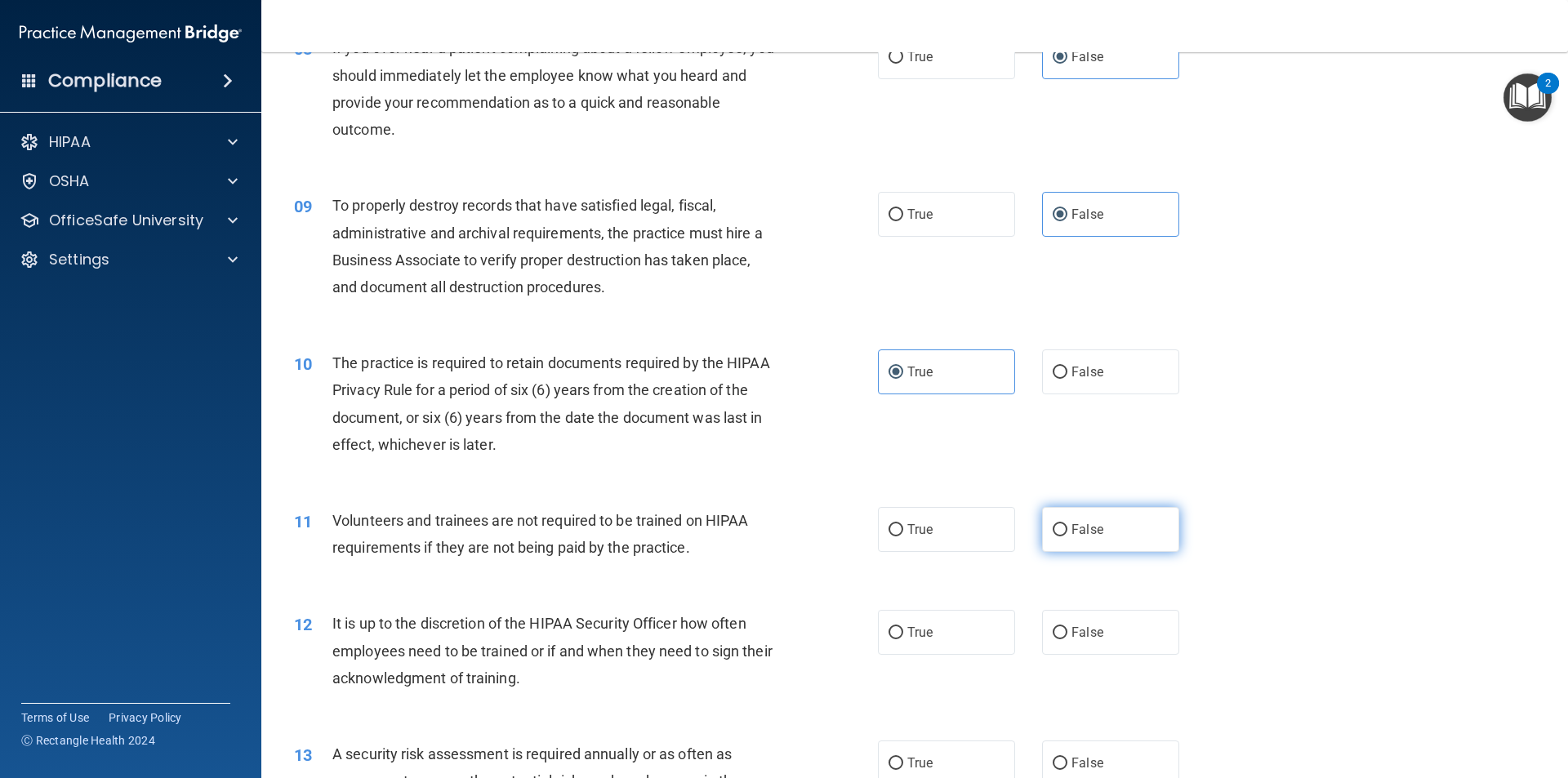
click at [1123, 539] on label "False" at bounding box center [1110, 530] width 137 height 45
click at [1067, 536] on input "False" at bounding box center [1060, 530] width 15 height 12
radio input "true"
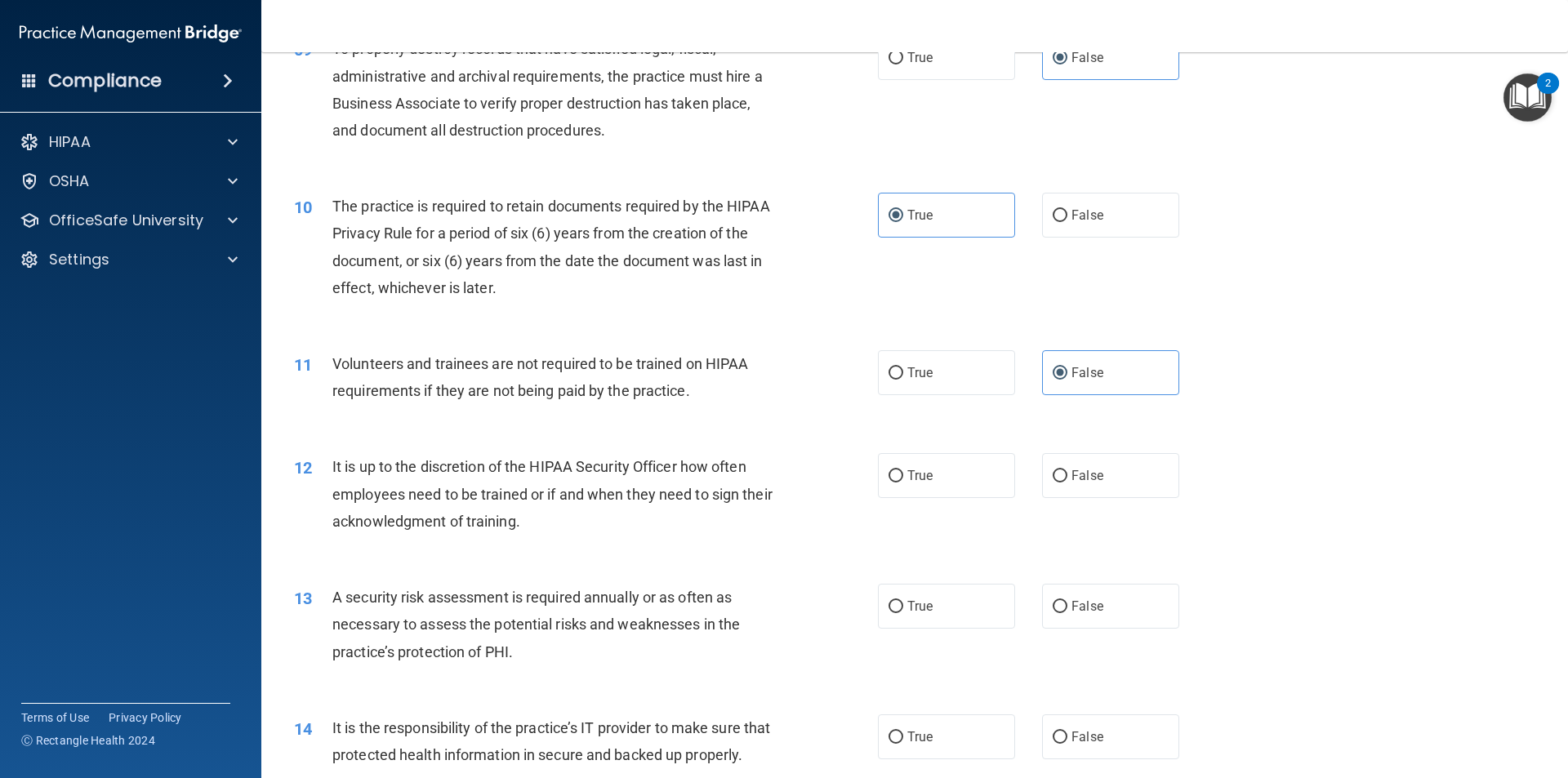
scroll to position [1225, 0]
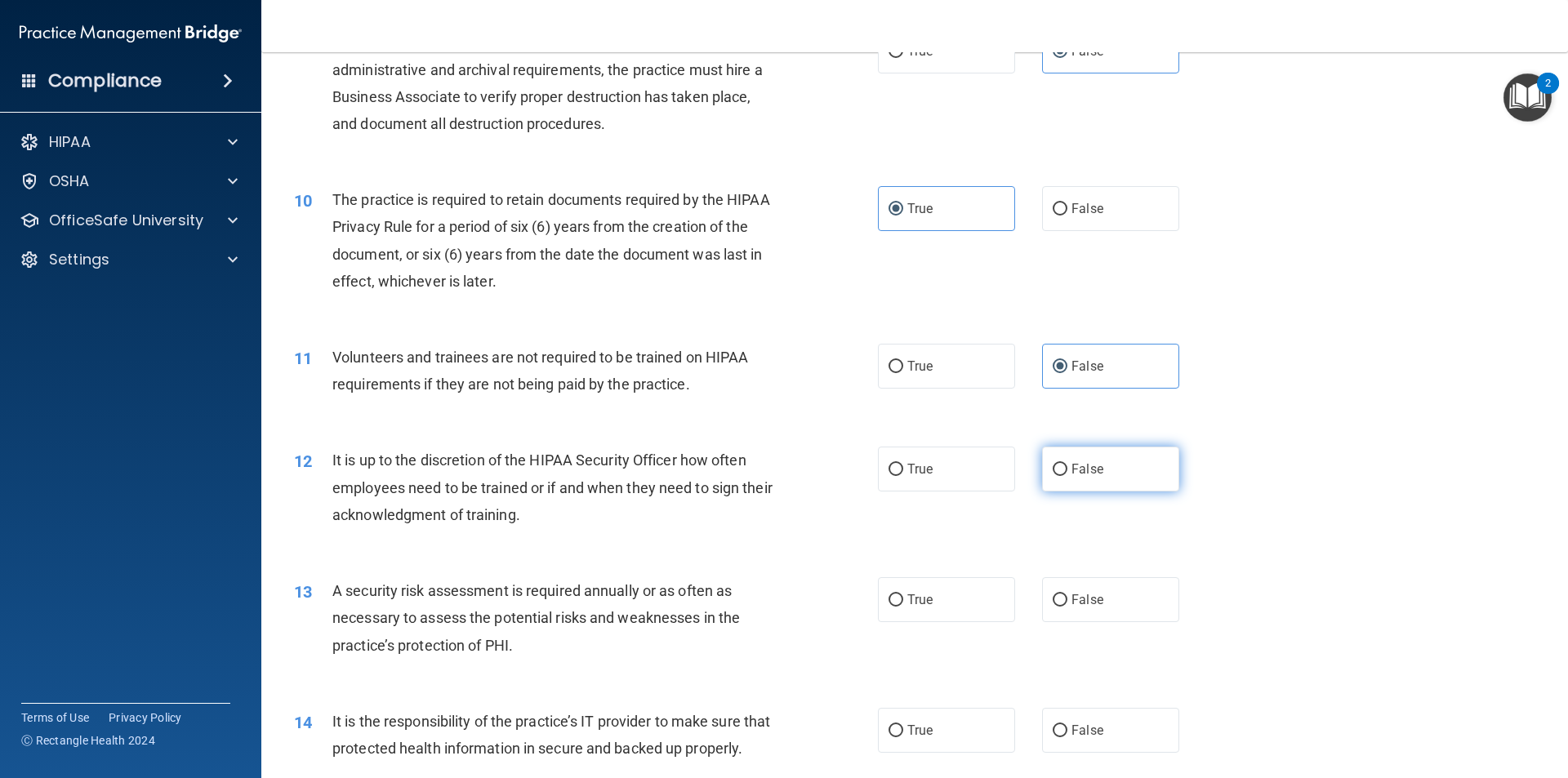
click at [1095, 478] on label "False" at bounding box center [1110, 469] width 137 height 45
click at [1067, 476] on input "False" at bounding box center [1060, 470] width 15 height 12
radio input "true"
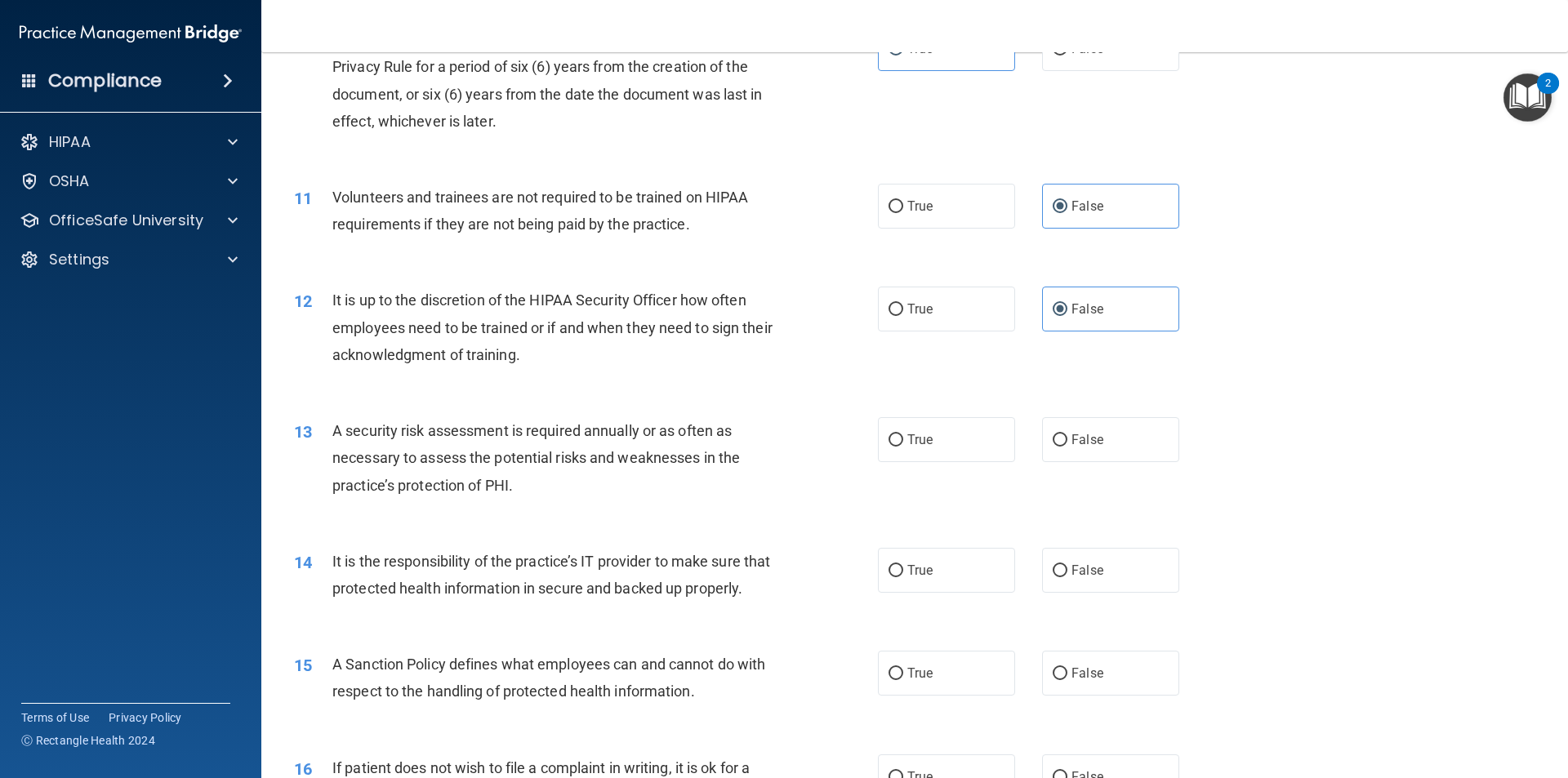
scroll to position [1388, 0]
click at [921, 441] on span "True" at bounding box center [920, 436] width 25 height 16
click at [903, 441] on input "True" at bounding box center [896, 437] width 15 height 12
radio input "true"
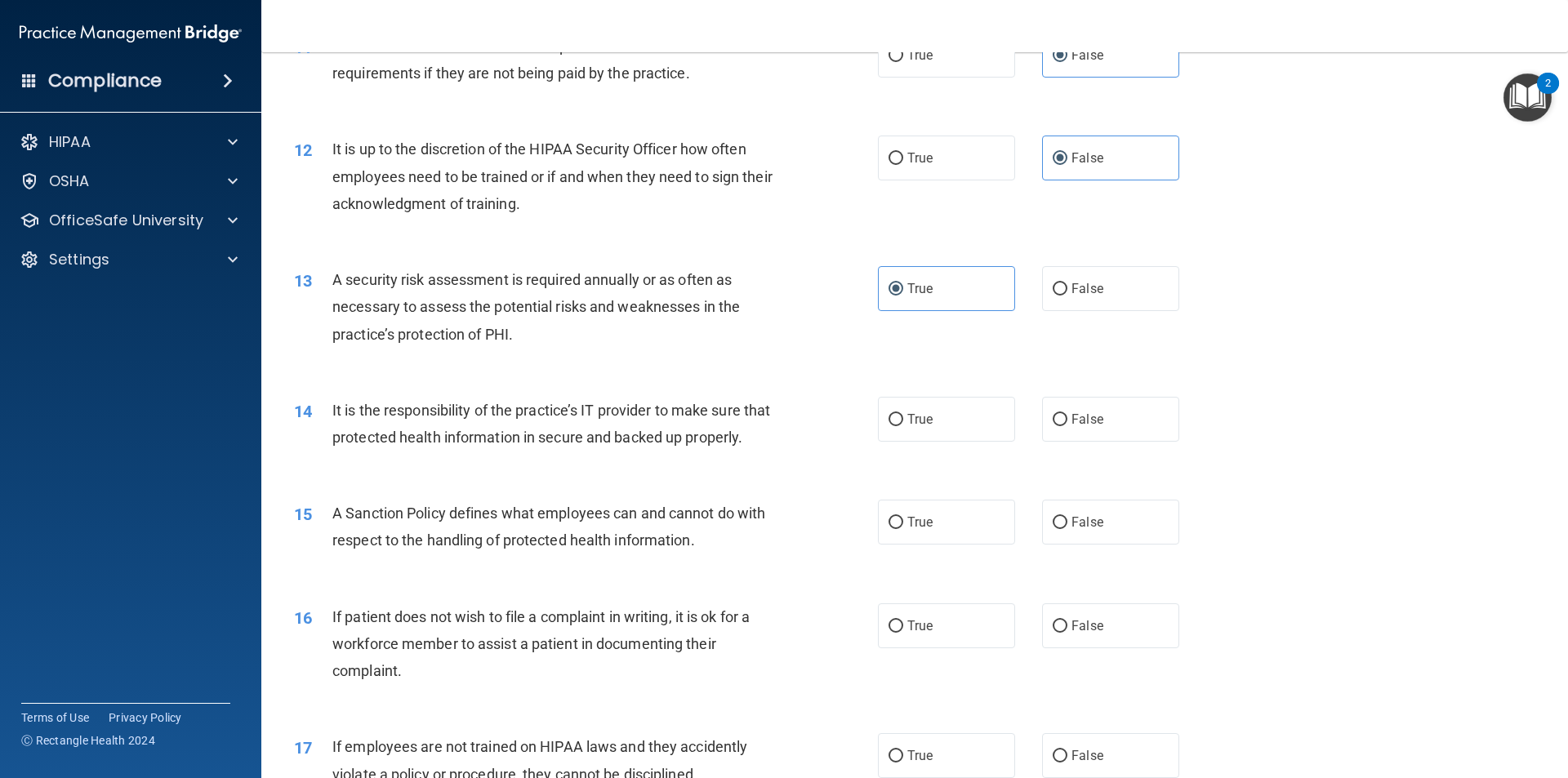
scroll to position [1552, 0]
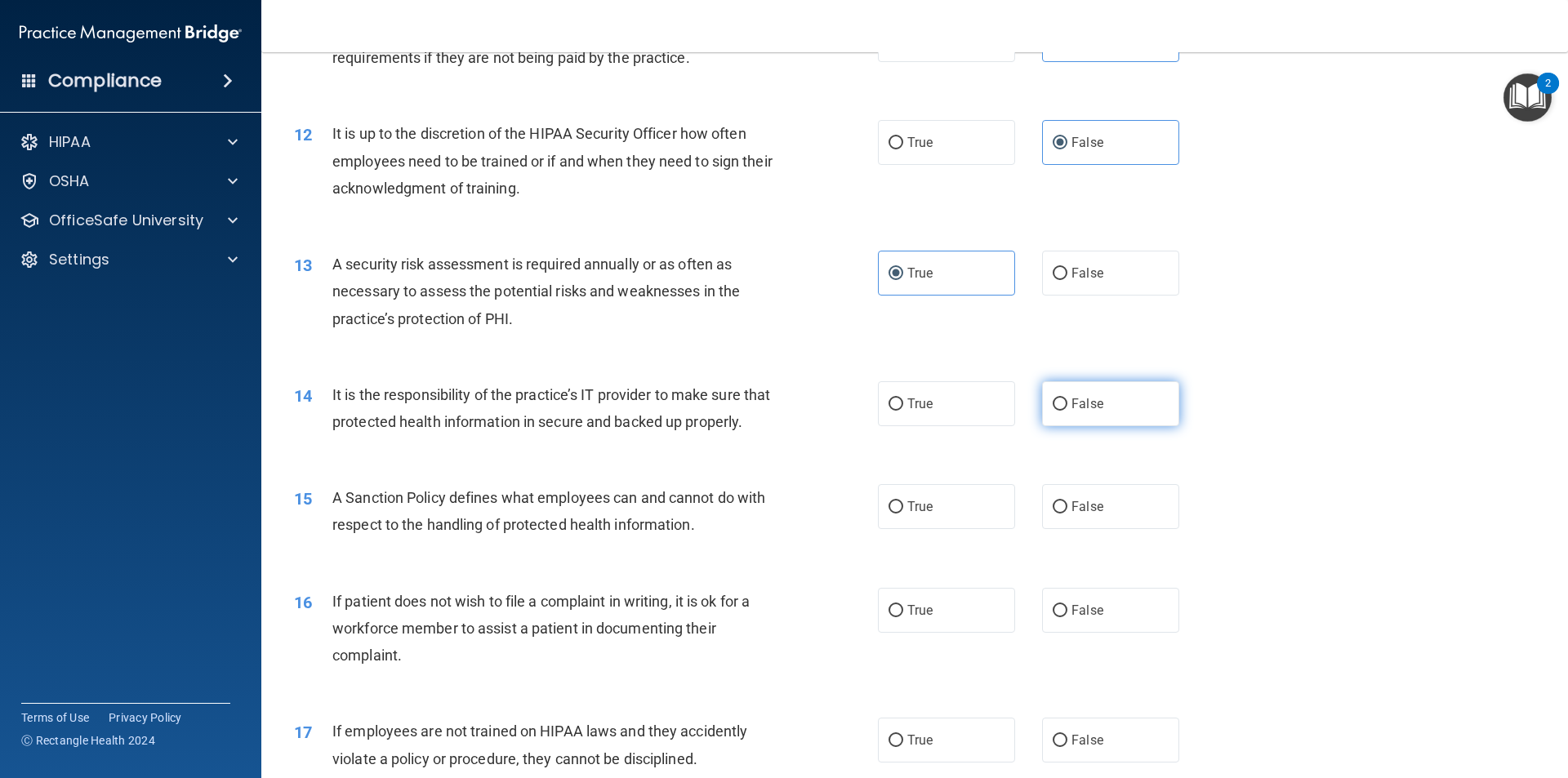
click at [1078, 408] on span "False" at bounding box center [1087, 404] width 32 height 16
click at [1067, 408] on input "False" at bounding box center [1060, 404] width 15 height 12
radio input "true"
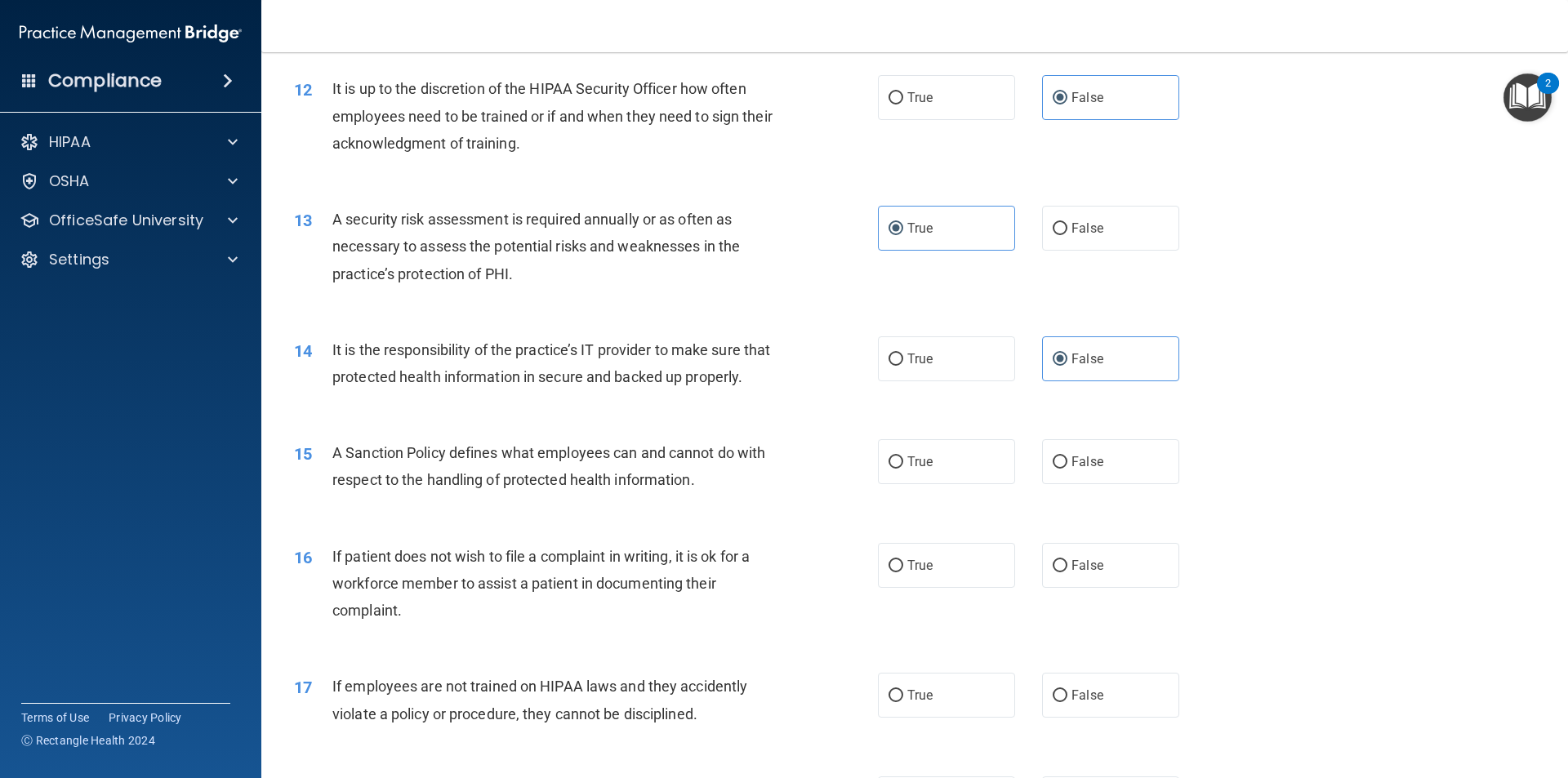
scroll to position [1633, 0]
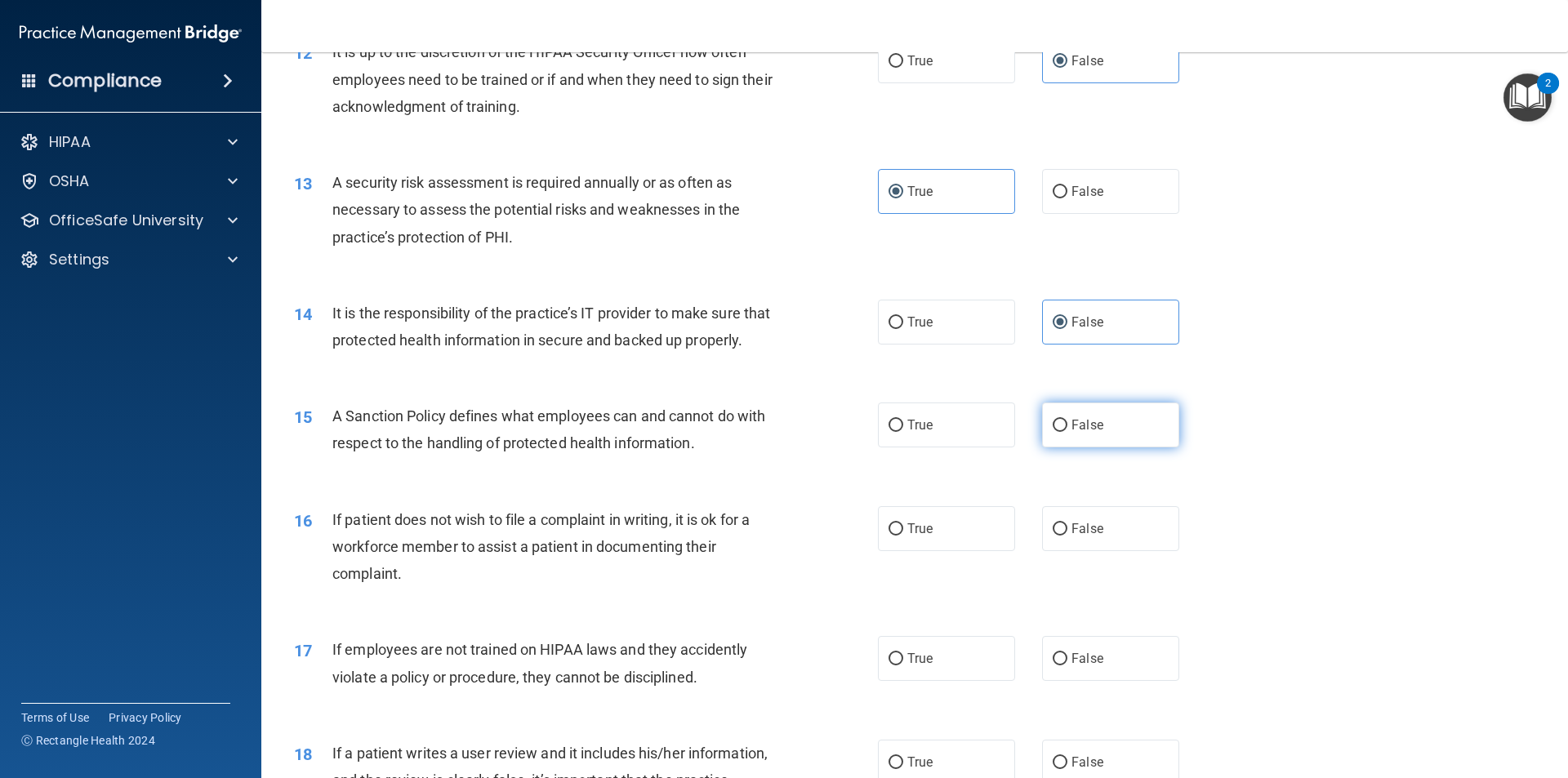
click at [1072, 448] on label "False" at bounding box center [1110, 425] width 137 height 45
click at [1067, 432] on input "False" at bounding box center [1060, 426] width 15 height 12
radio input "true"
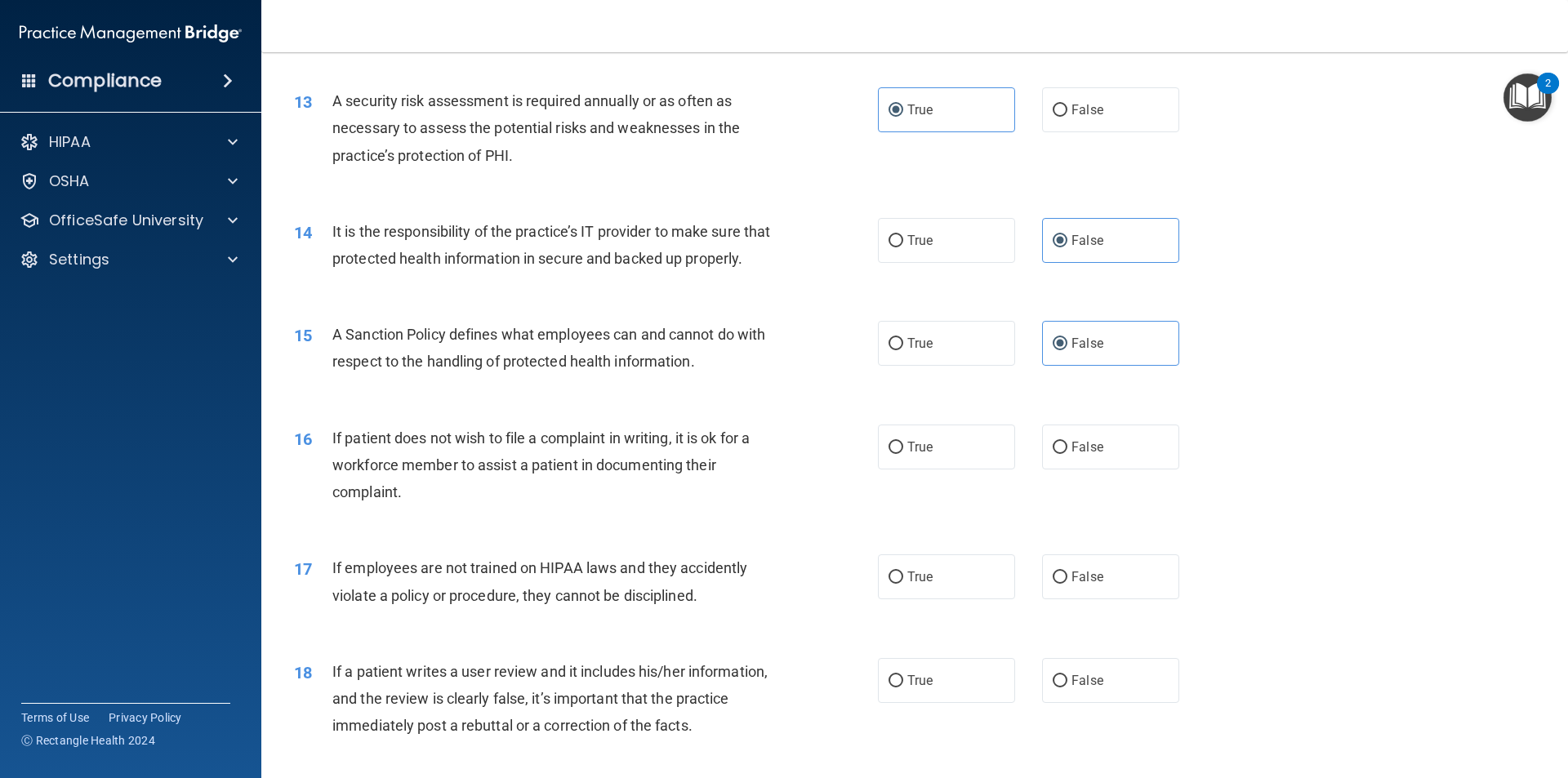
scroll to position [1797, 0]
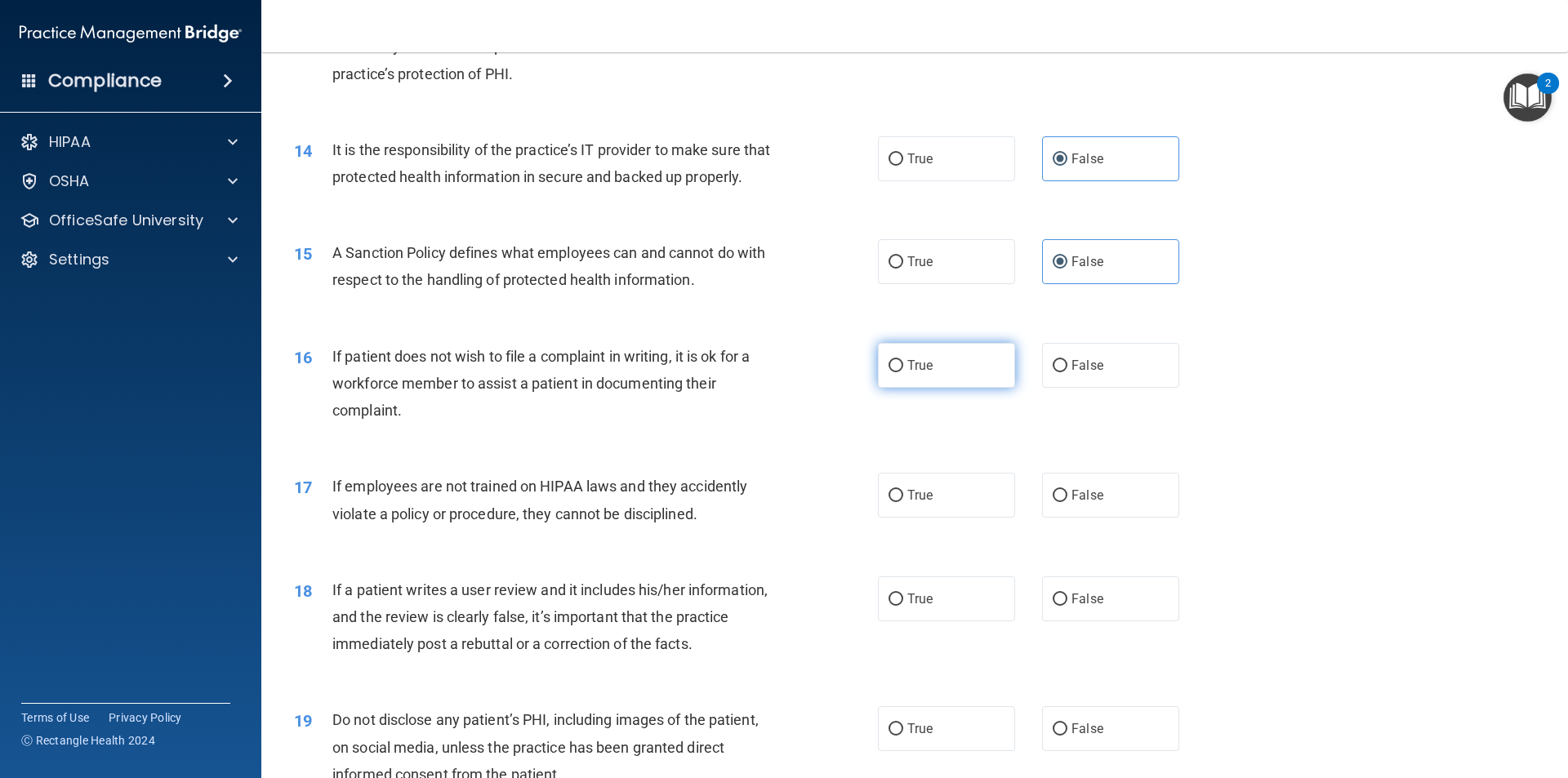
click at [894, 373] on input "True" at bounding box center [896, 366] width 15 height 12
radio input "true"
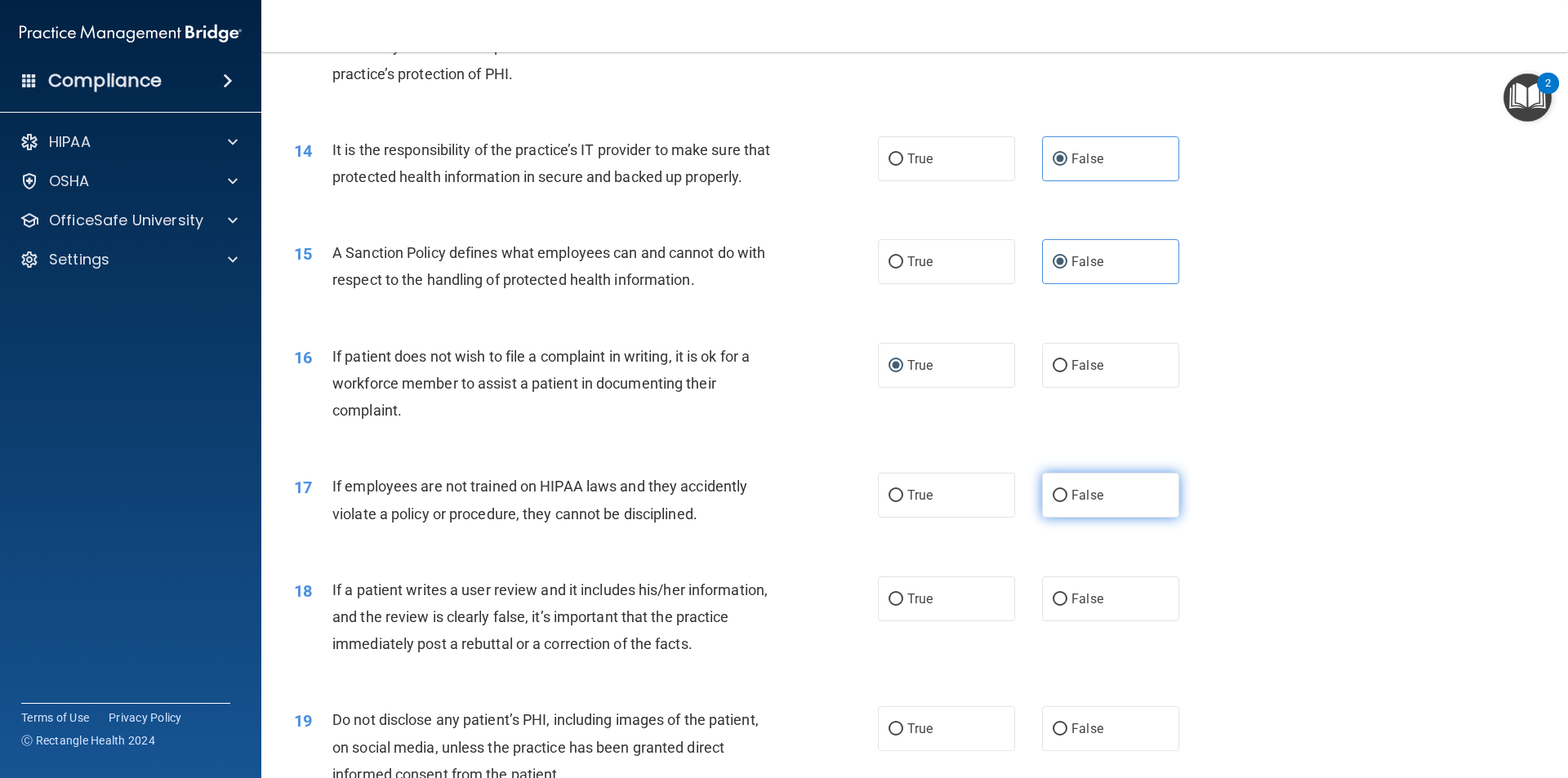
click at [1129, 518] on label "False" at bounding box center [1110, 496] width 137 height 45
click at [1067, 502] on input "False" at bounding box center [1060, 496] width 15 height 12
radio input "true"
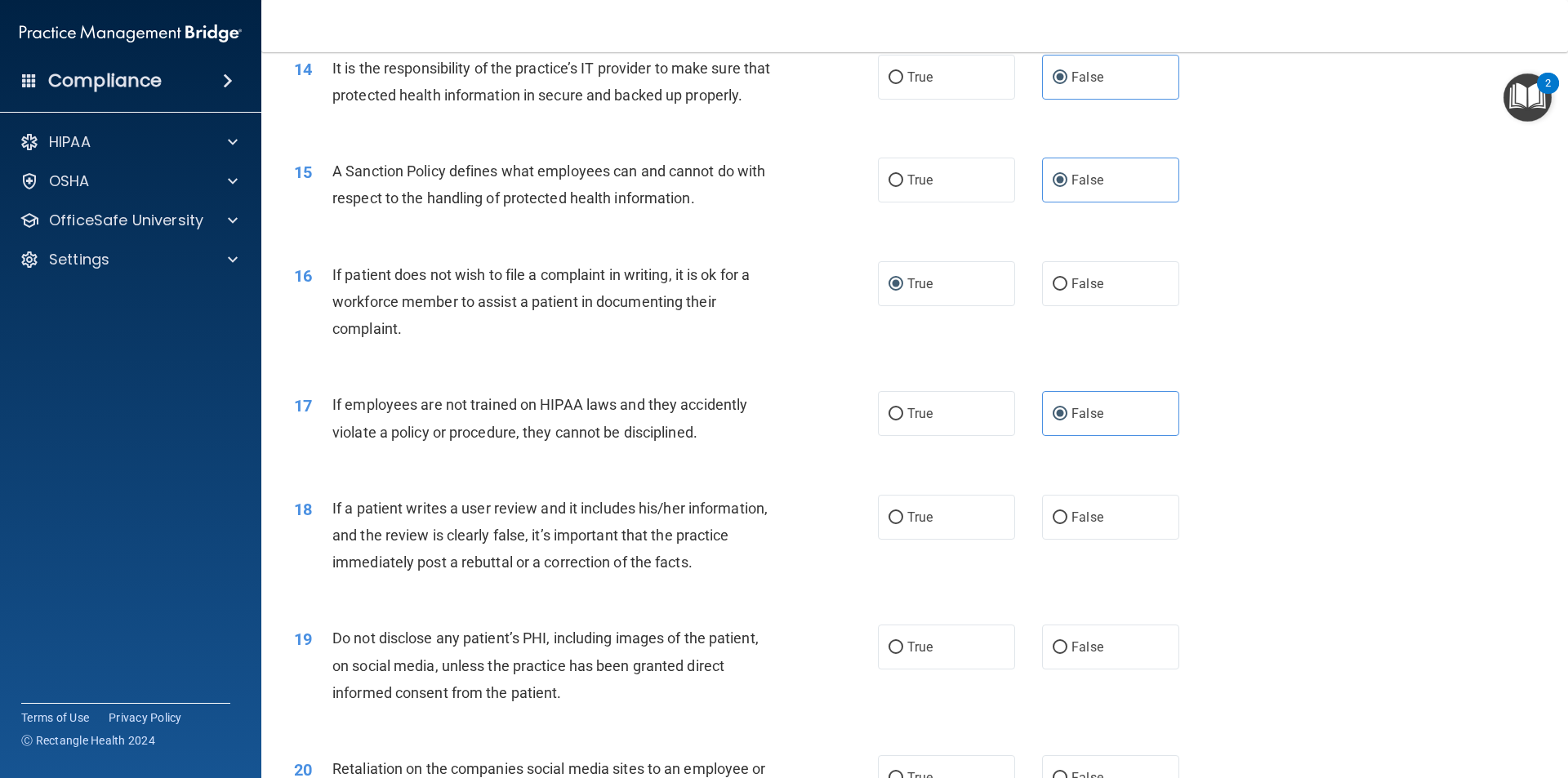
scroll to position [1960, 0]
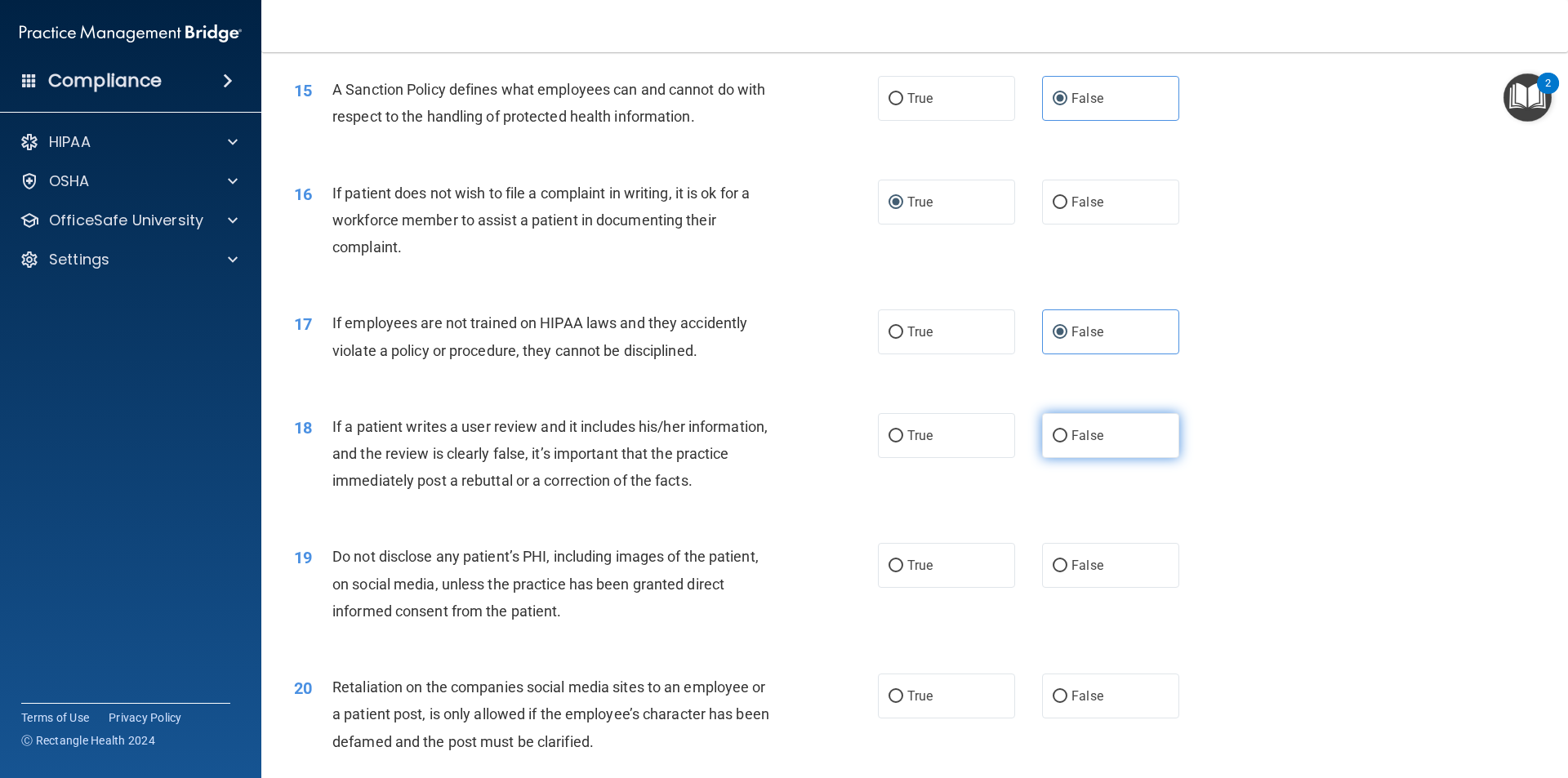
click at [1058, 443] on input "False" at bounding box center [1060, 436] width 15 height 12
radio input "true"
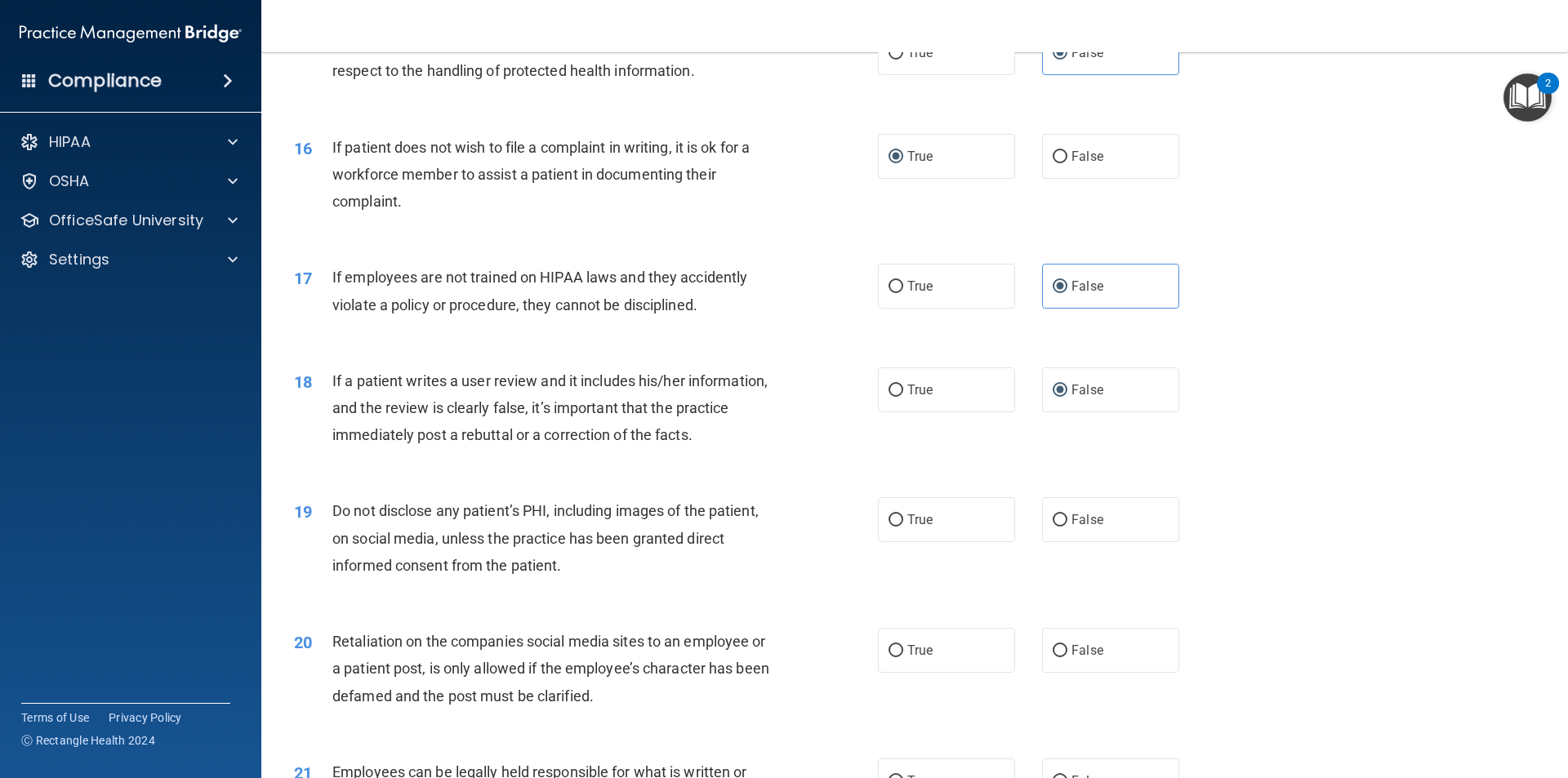
scroll to position [2042, 0]
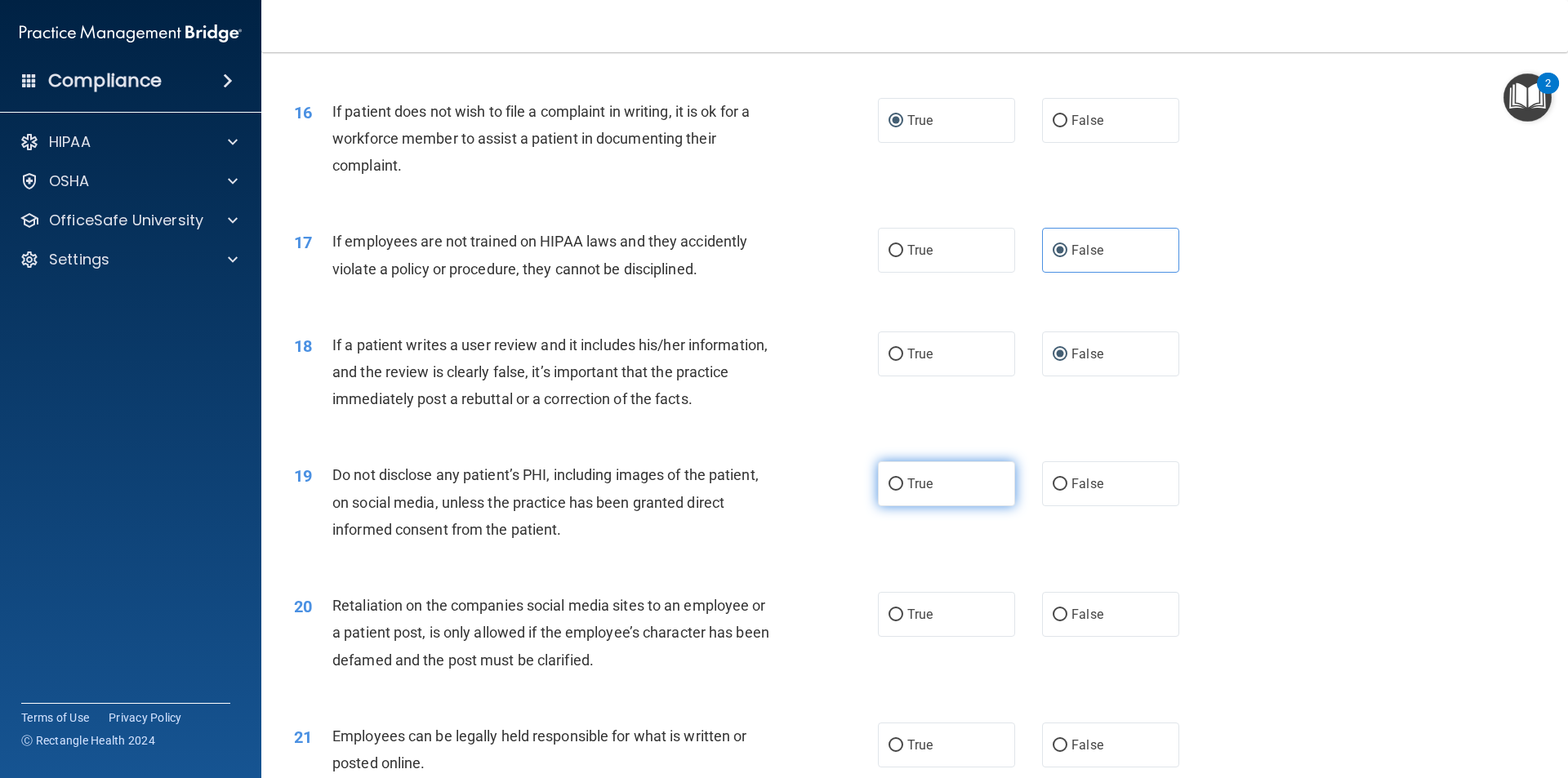
click at [912, 492] on span "True" at bounding box center [920, 483] width 25 height 16
click at [903, 491] on input "True" at bounding box center [896, 484] width 15 height 12
radio input "true"
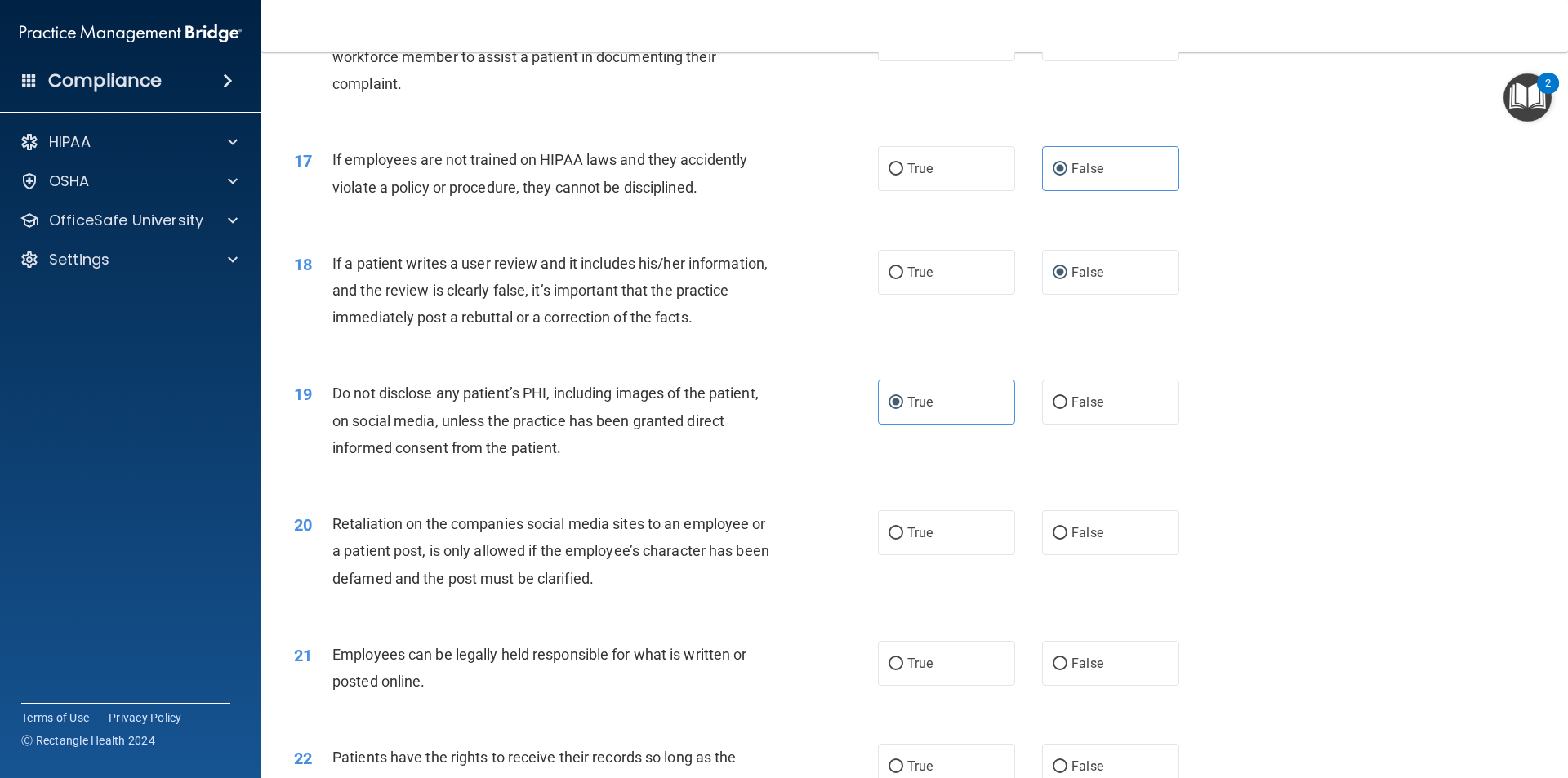
scroll to position [2205, 0]
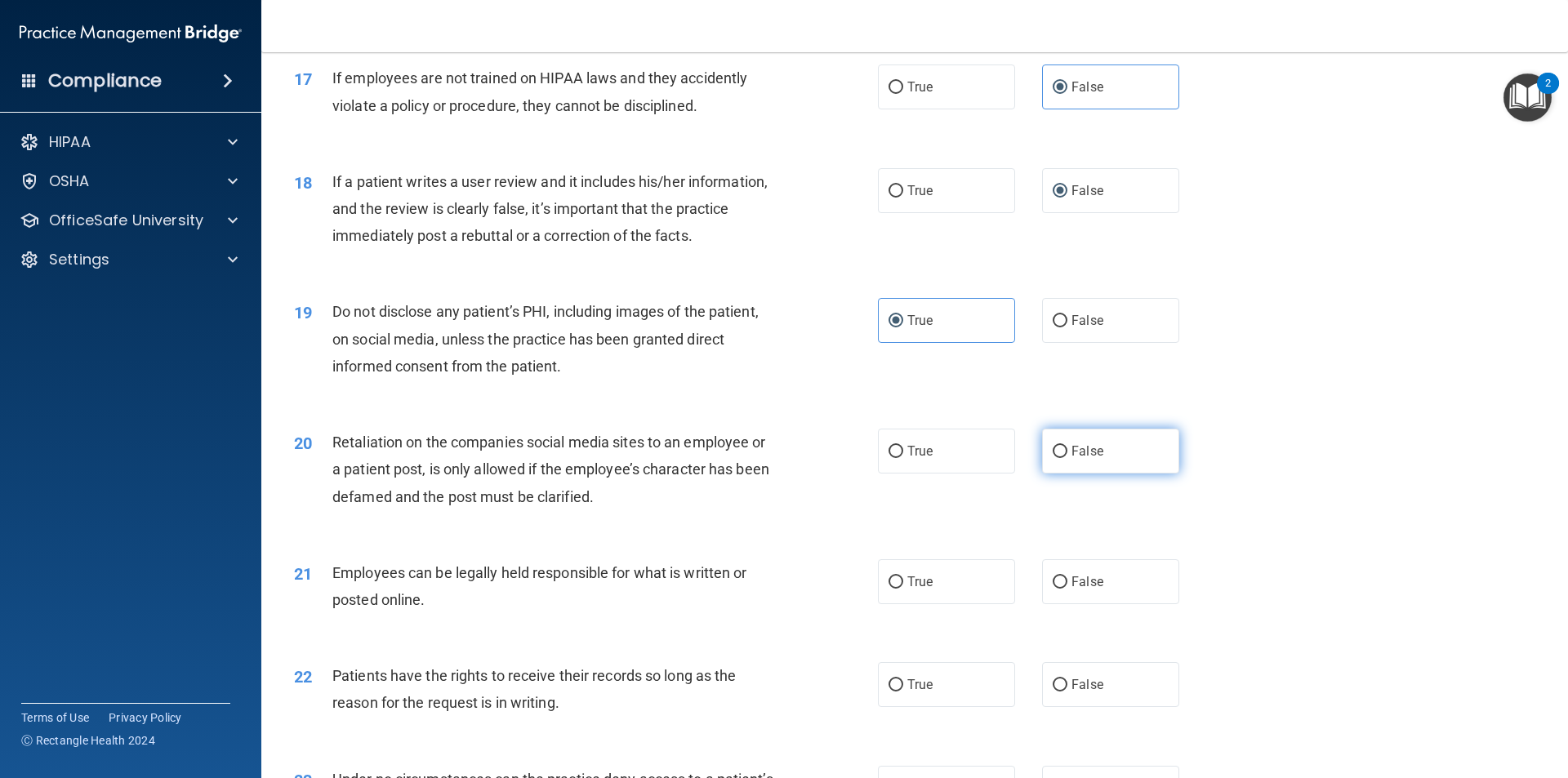
click at [1104, 473] on label "False" at bounding box center [1110, 451] width 137 height 45
click at [1067, 458] on input "False" at bounding box center [1060, 452] width 15 height 12
radio input "true"
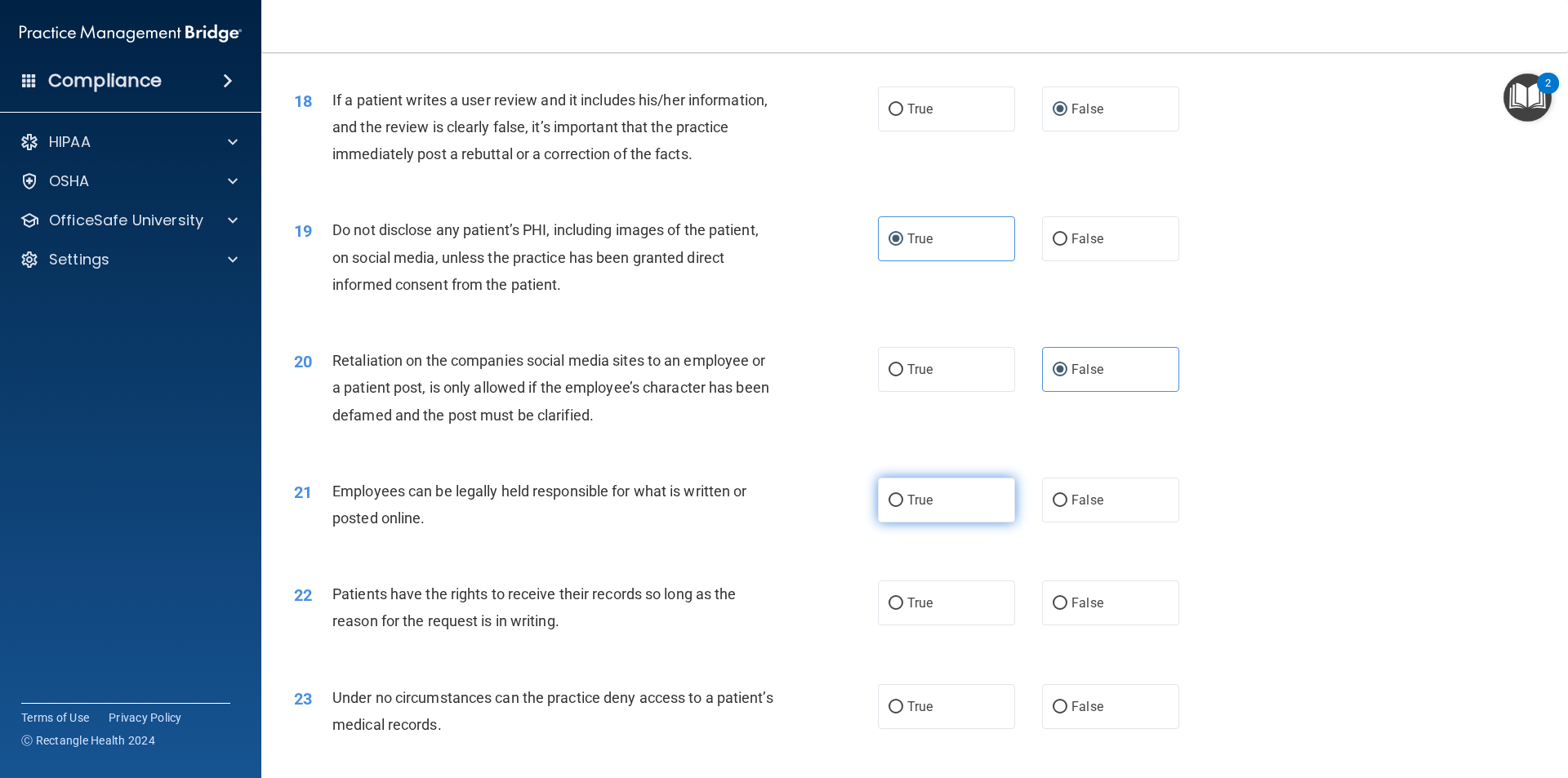
click at [924, 508] on span "True" at bounding box center [920, 500] width 25 height 16
click at [903, 507] on input "True" at bounding box center [896, 501] width 15 height 12
radio input "true"
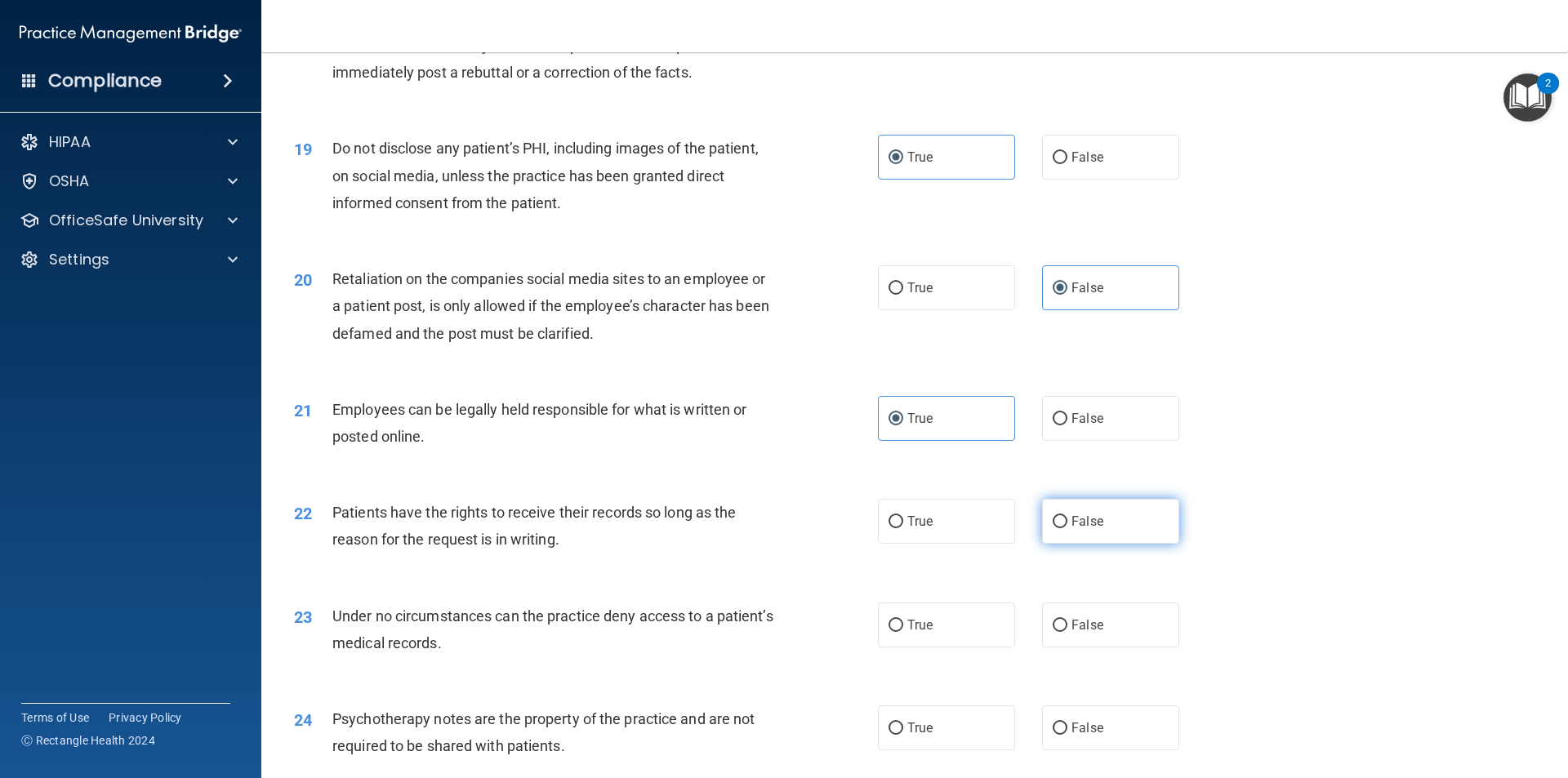
click at [1078, 544] on label "False" at bounding box center [1110, 521] width 137 height 45
click at [1067, 528] on input "False" at bounding box center [1060, 522] width 15 height 12
radio input "true"
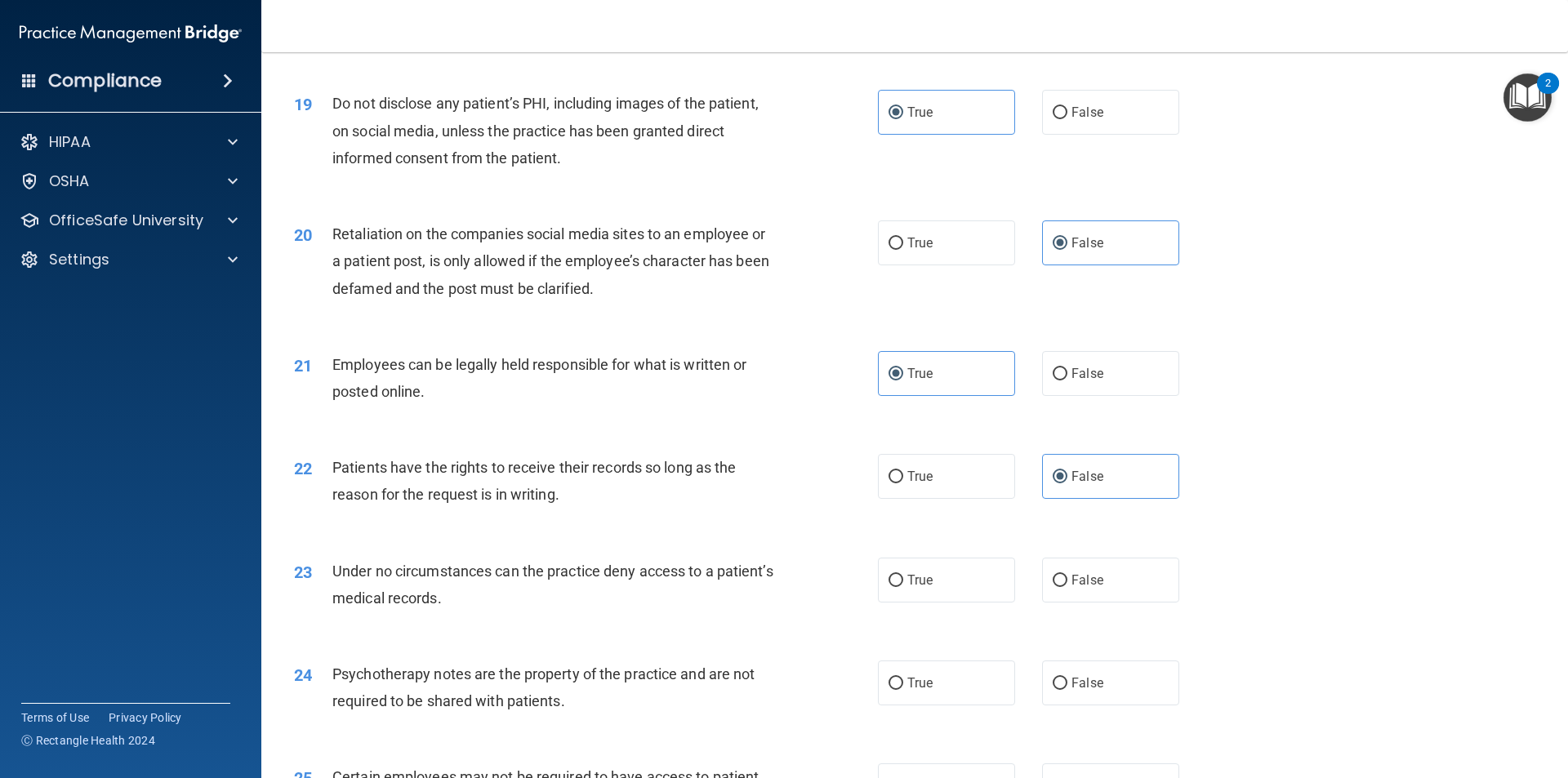
scroll to position [2450, 0]
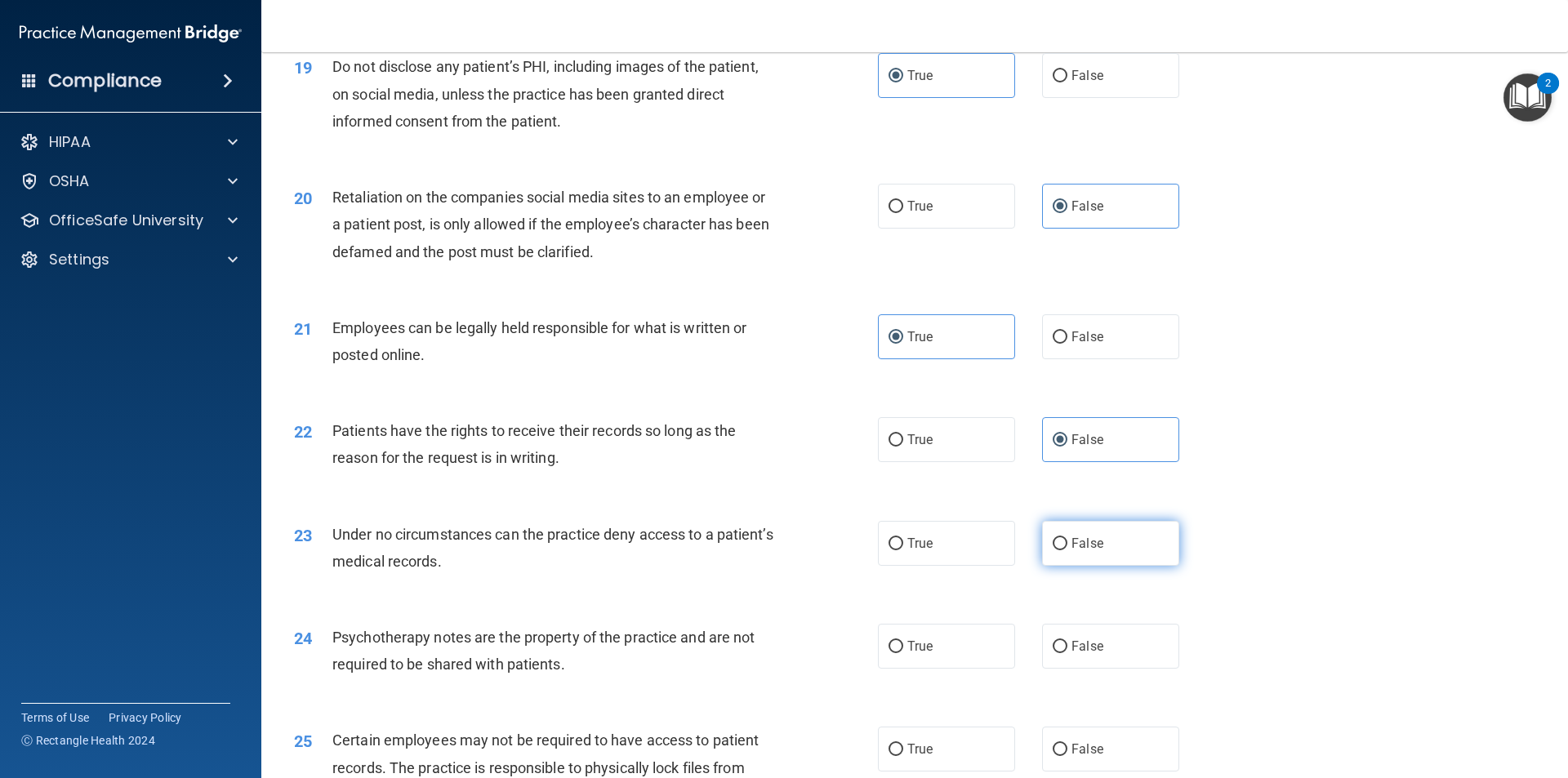
click at [1071, 551] on span "False" at bounding box center [1087, 543] width 32 height 16
click at [1067, 550] on input "False" at bounding box center [1060, 544] width 15 height 12
radio input "true"
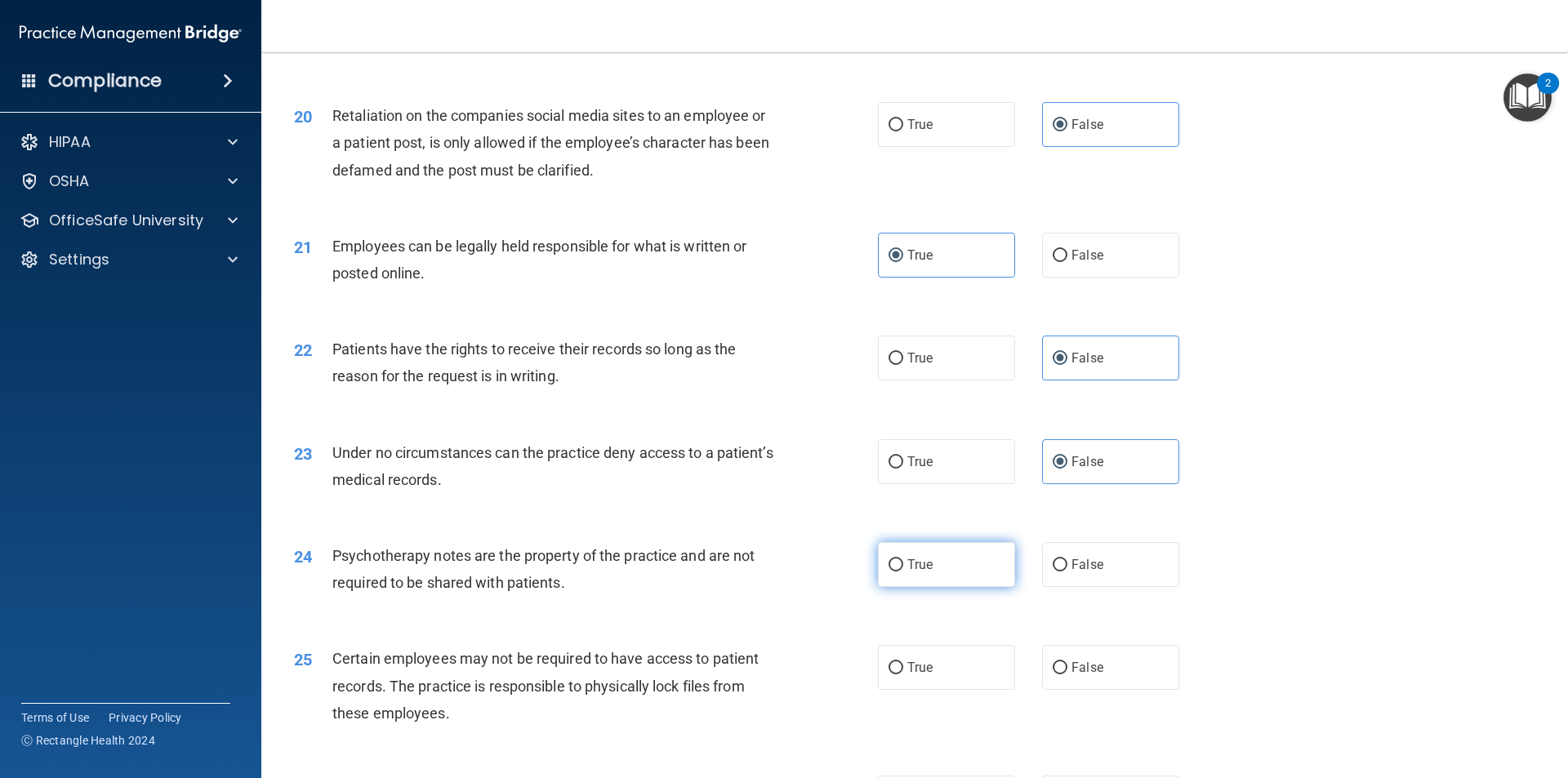
click at [911, 573] on span "True" at bounding box center [920, 565] width 25 height 16
click at [903, 572] on input "True" at bounding box center [896, 565] width 15 height 12
radio input "true"
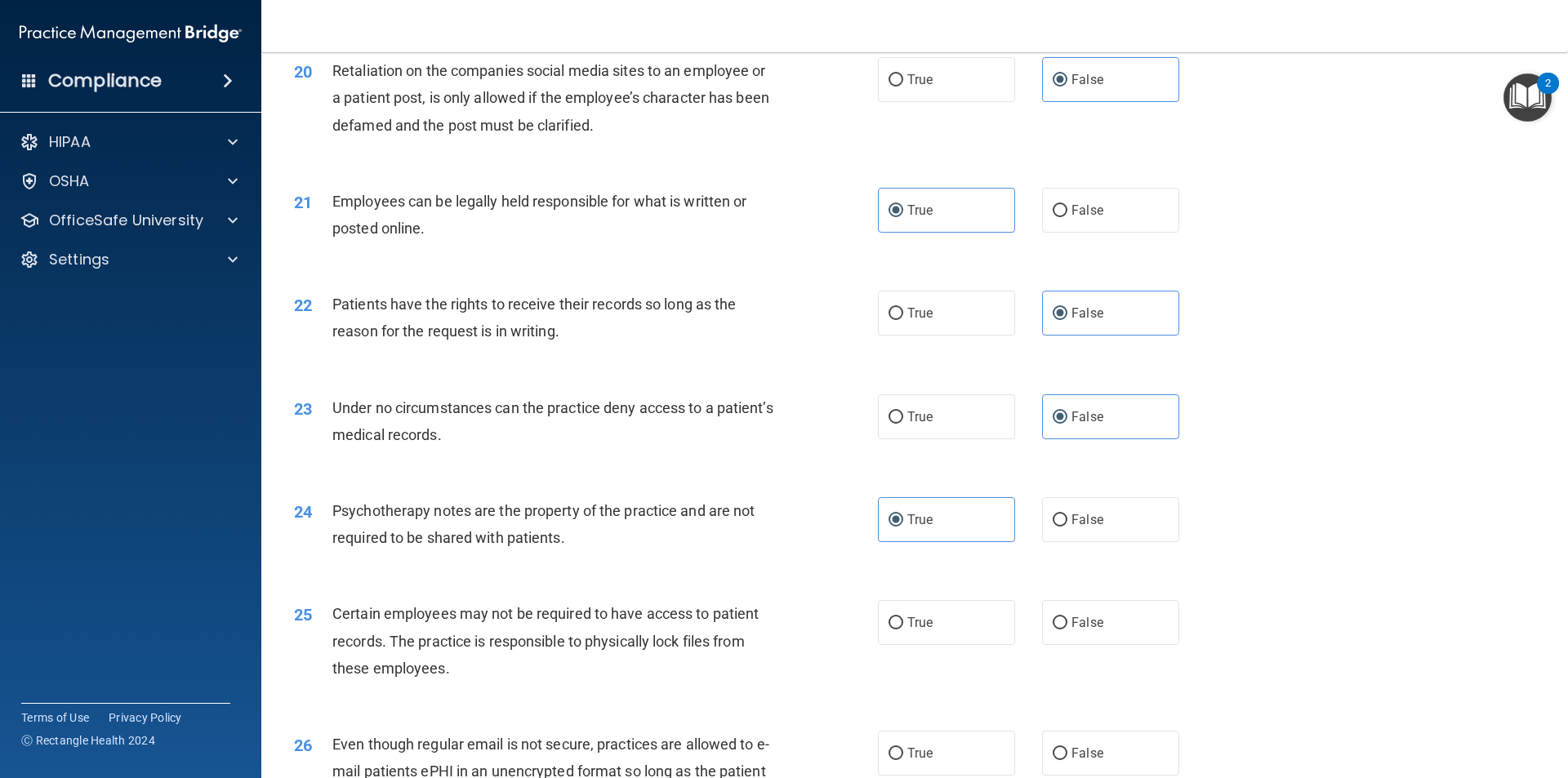
scroll to position [2614, 0]
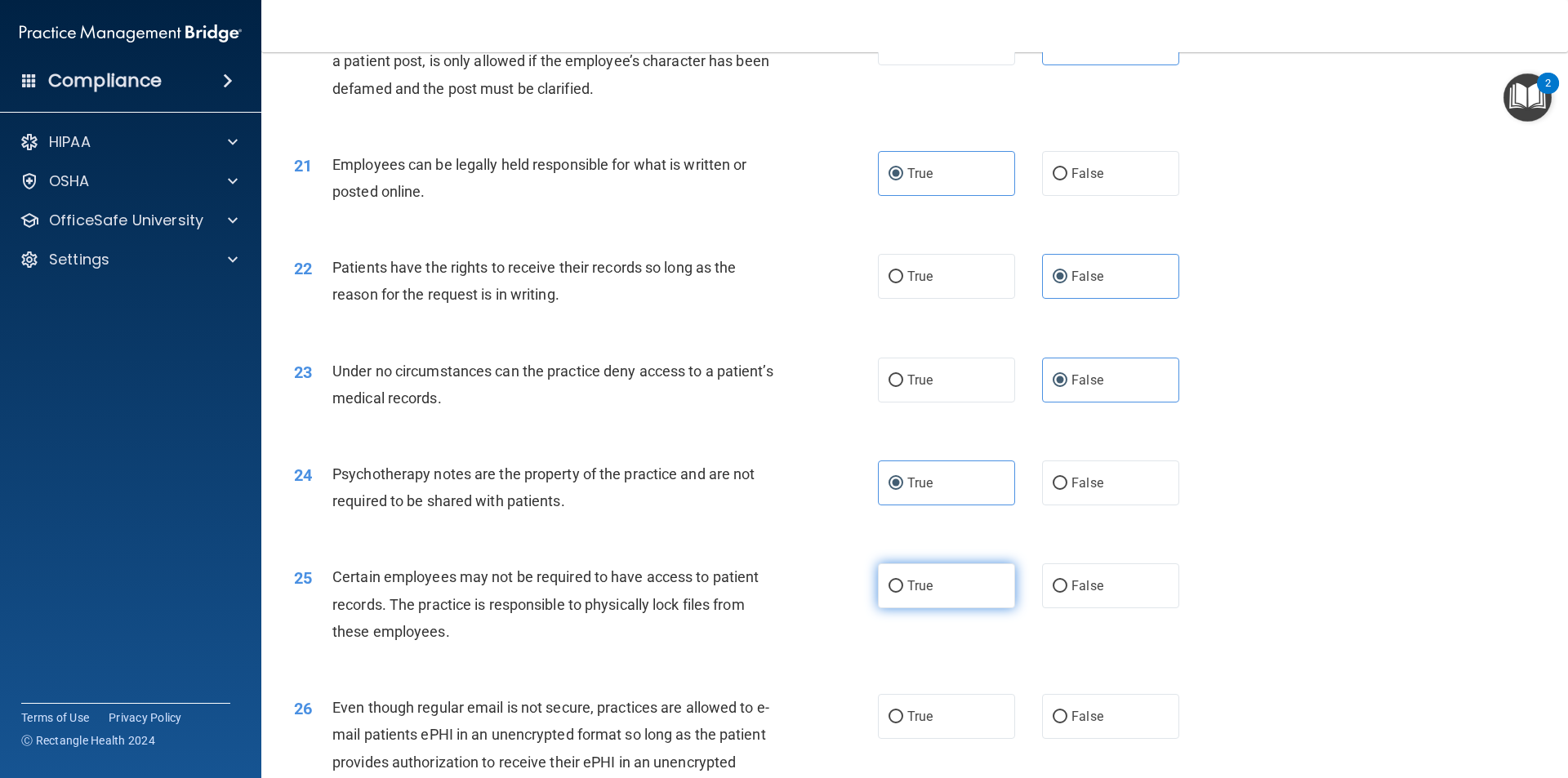
click at [957, 609] on label "True" at bounding box center [945, 586] width 137 height 45
click at [903, 593] on input "True" at bounding box center [896, 586] width 15 height 12
radio input "true"
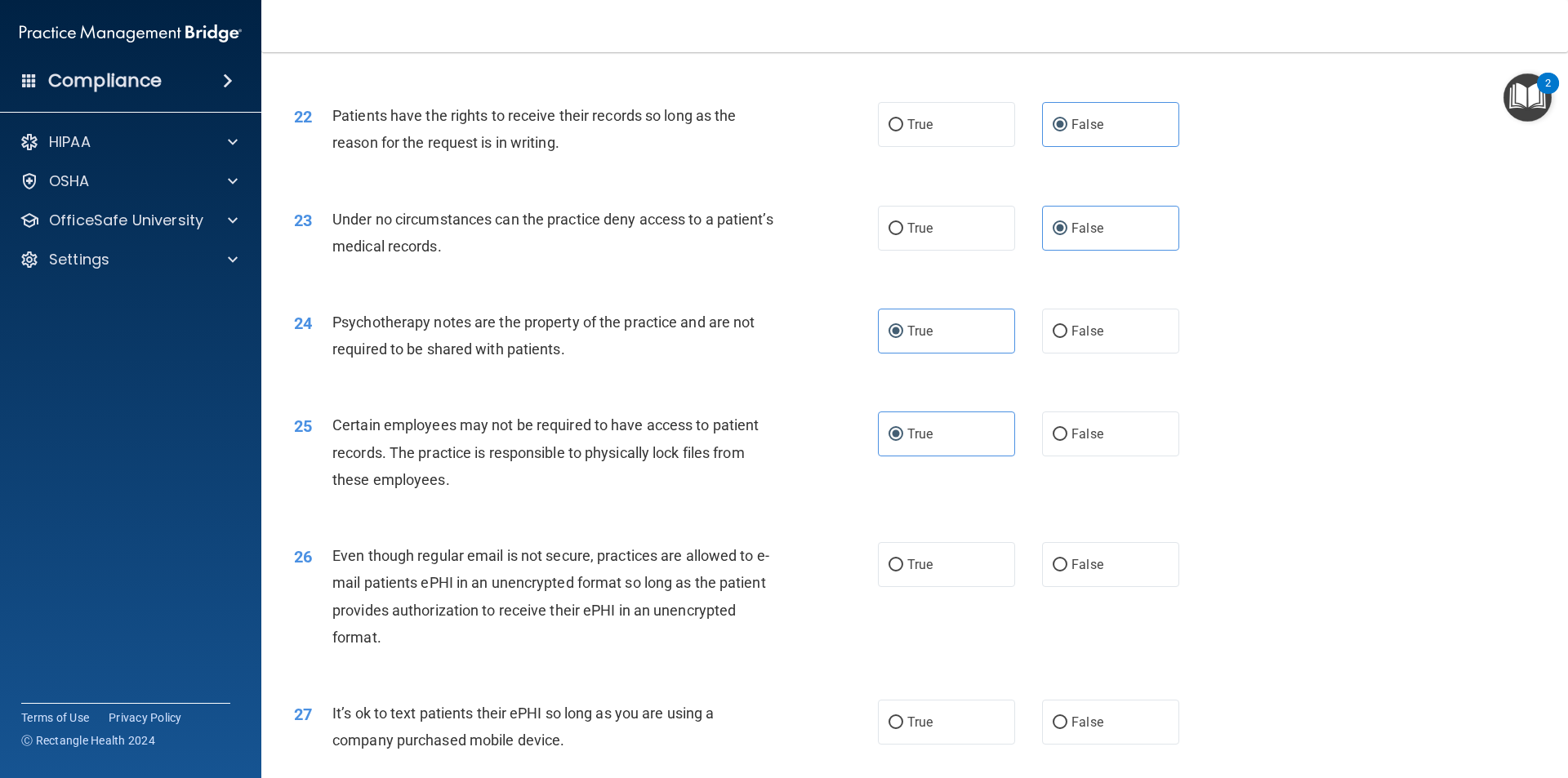
scroll to position [2777, 0]
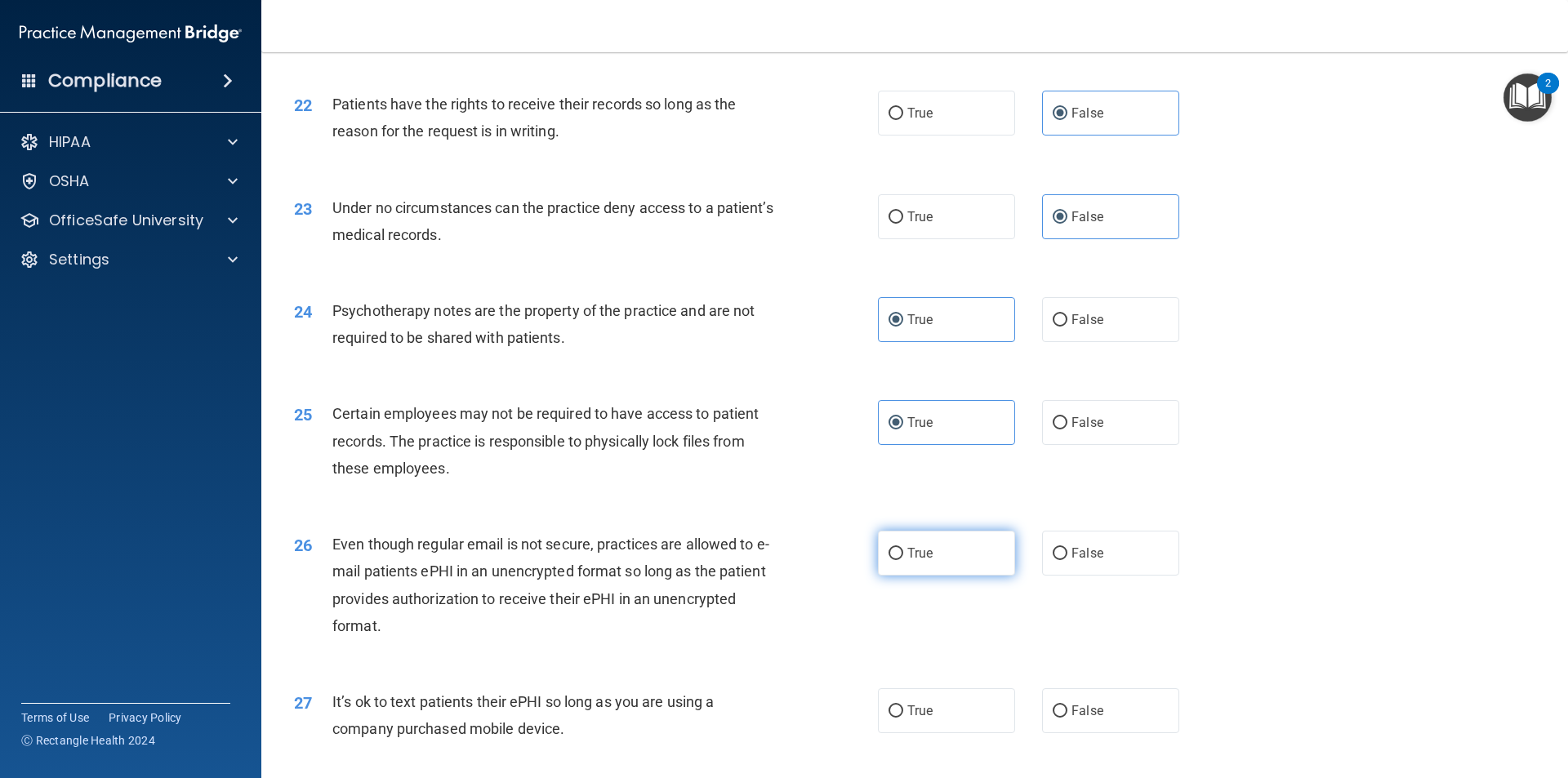
click at [935, 575] on label "True" at bounding box center [945, 553] width 137 height 45
click at [903, 560] on input "True" at bounding box center [896, 554] width 15 height 12
radio input "true"
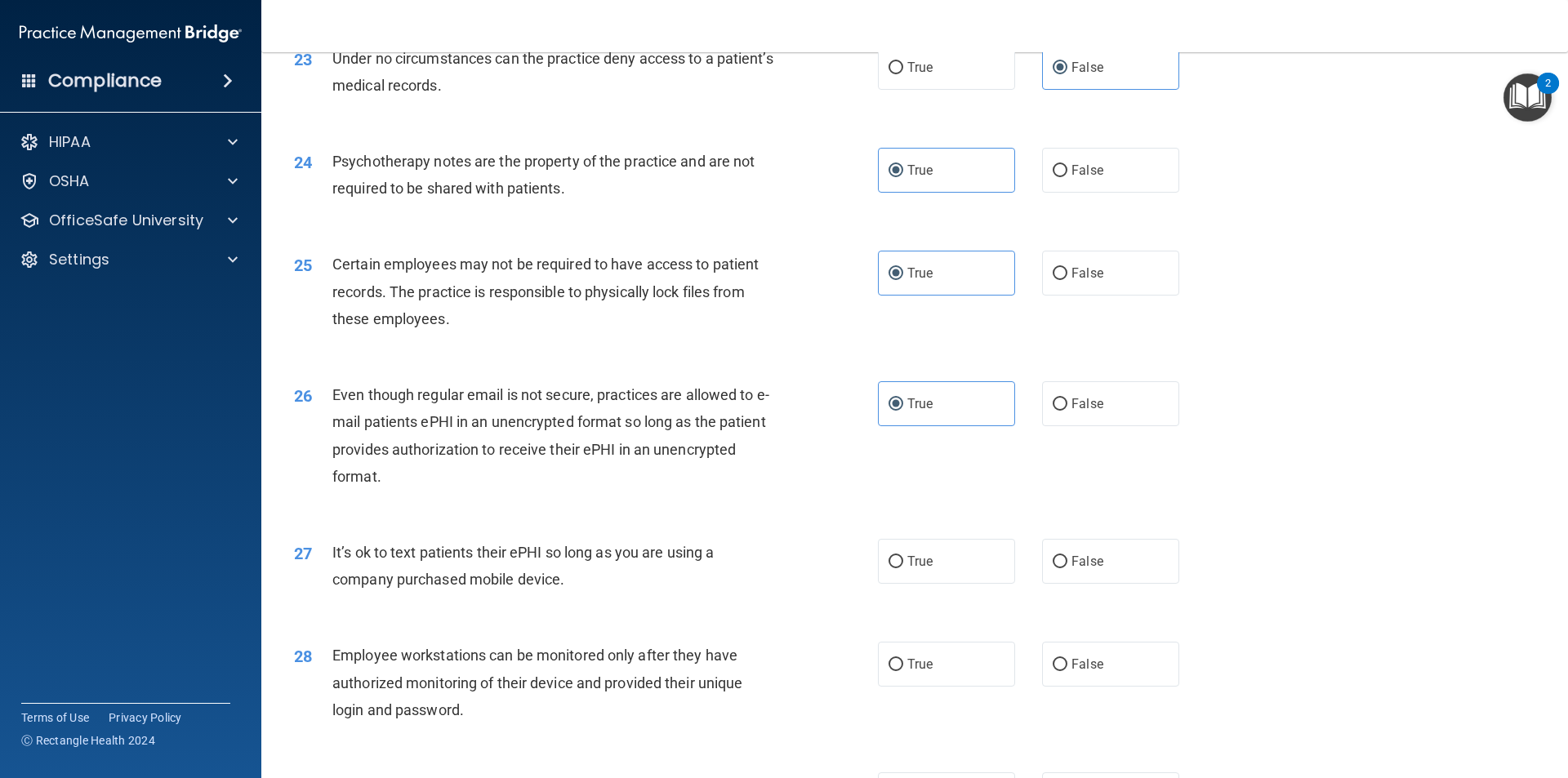
scroll to position [2940, 0]
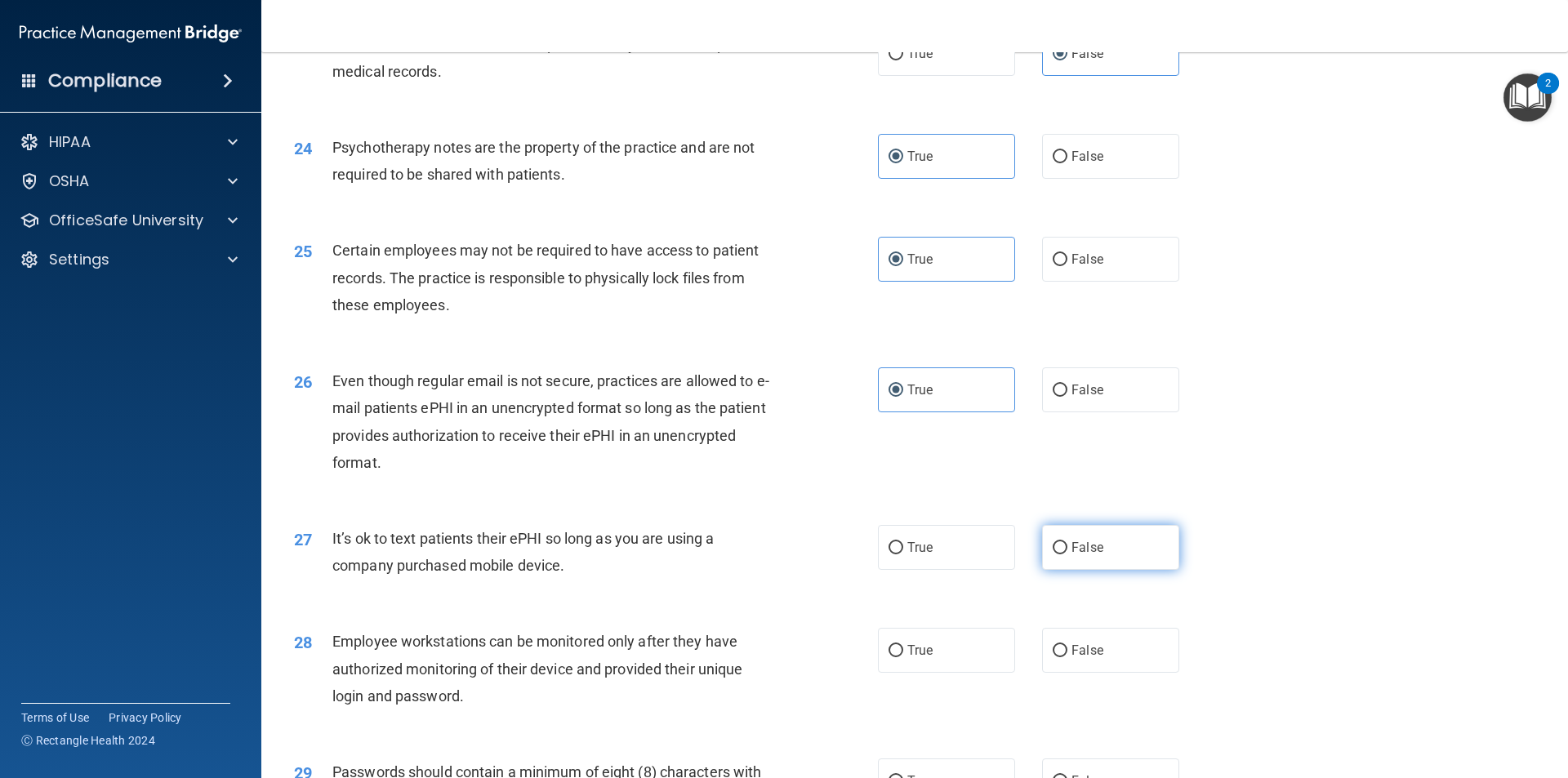
click at [1075, 555] on span "False" at bounding box center [1087, 547] width 32 height 16
click at [1067, 555] on input "False" at bounding box center [1060, 548] width 15 height 12
radio input "true"
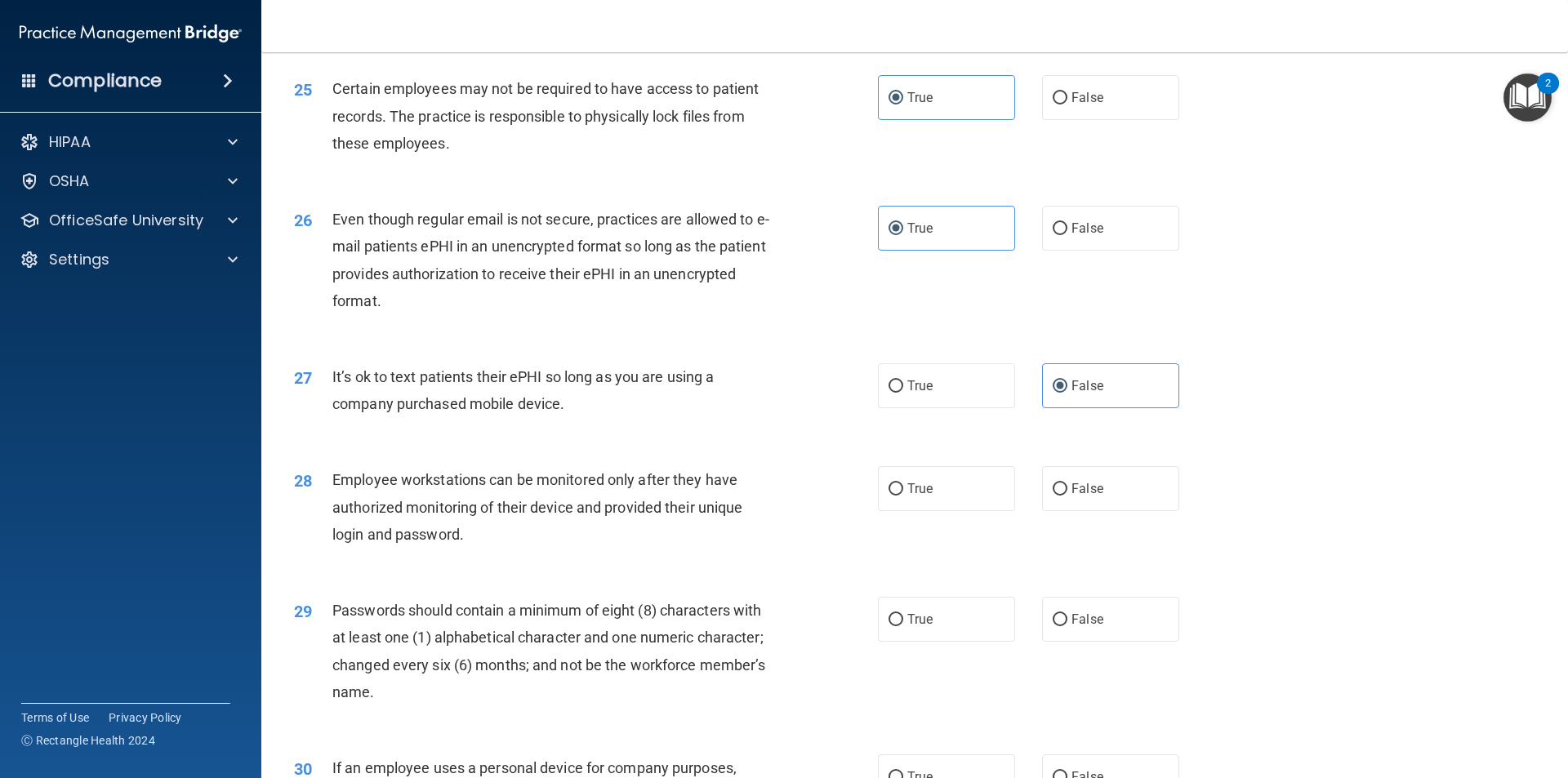
scroll to position [3104, 0]
click at [1062, 503] on label "False" at bounding box center [1110, 487] width 137 height 45
click at [1062, 494] on input "False" at bounding box center [1060, 487] width 15 height 12
radio input "true"
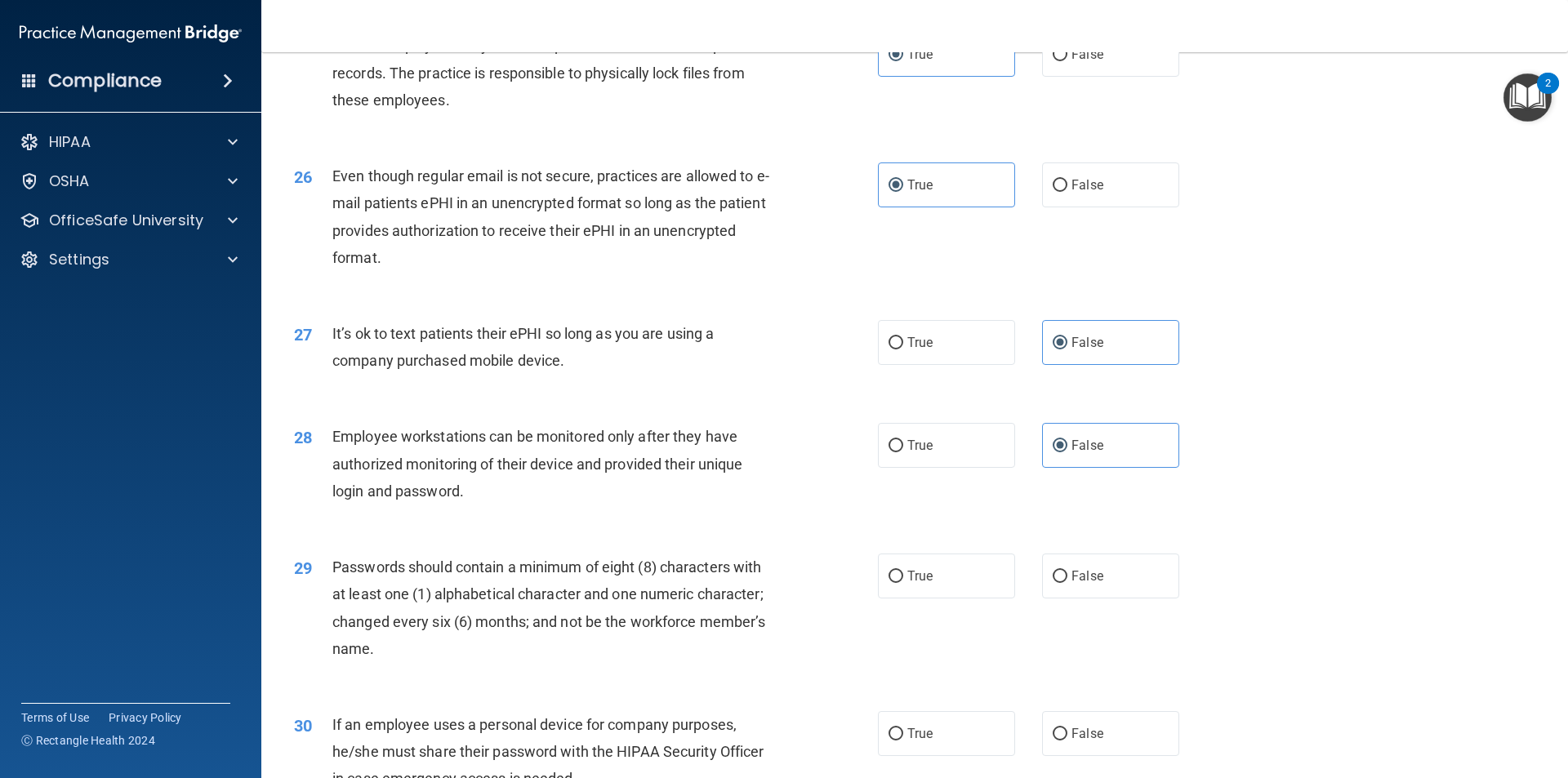
scroll to position [3185, 0]
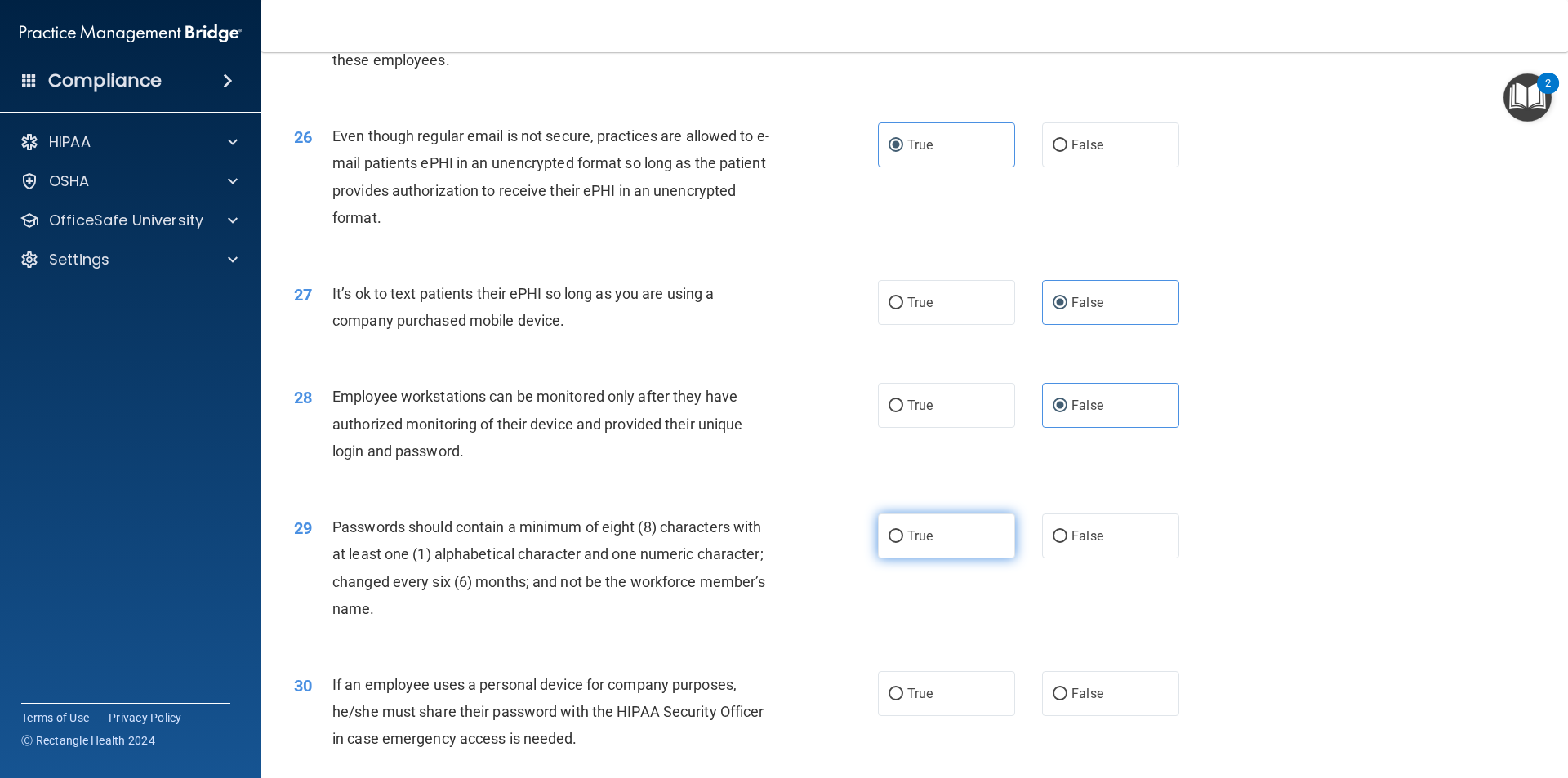
click at [918, 544] on span "True" at bounding box center [920, 536] width 25 height 16
click at [903, 543] on input "True" at bounding box center [896, 536] width 15 height 12
radio input "true"
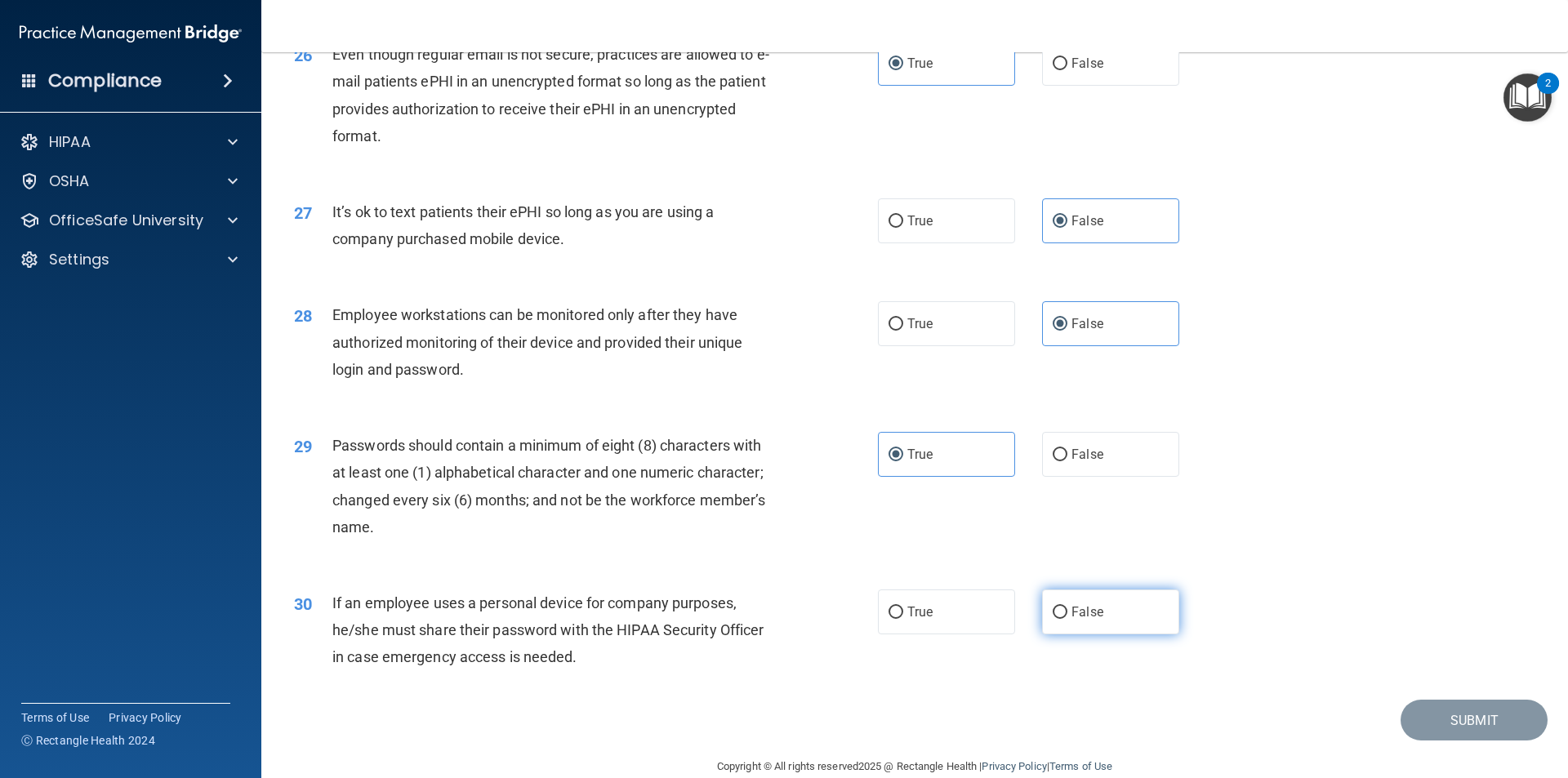
click at [1162, 634] on label "False" at bounding box center [1110, 612] width 137 height 45
click at [1067, 619] on input "False" at bounding box center [1060, 613] width 15 height 12
radio input "true"
click at [1410, 741] on button "Submit" at bounding box center [1473, 721] width 147 height 42
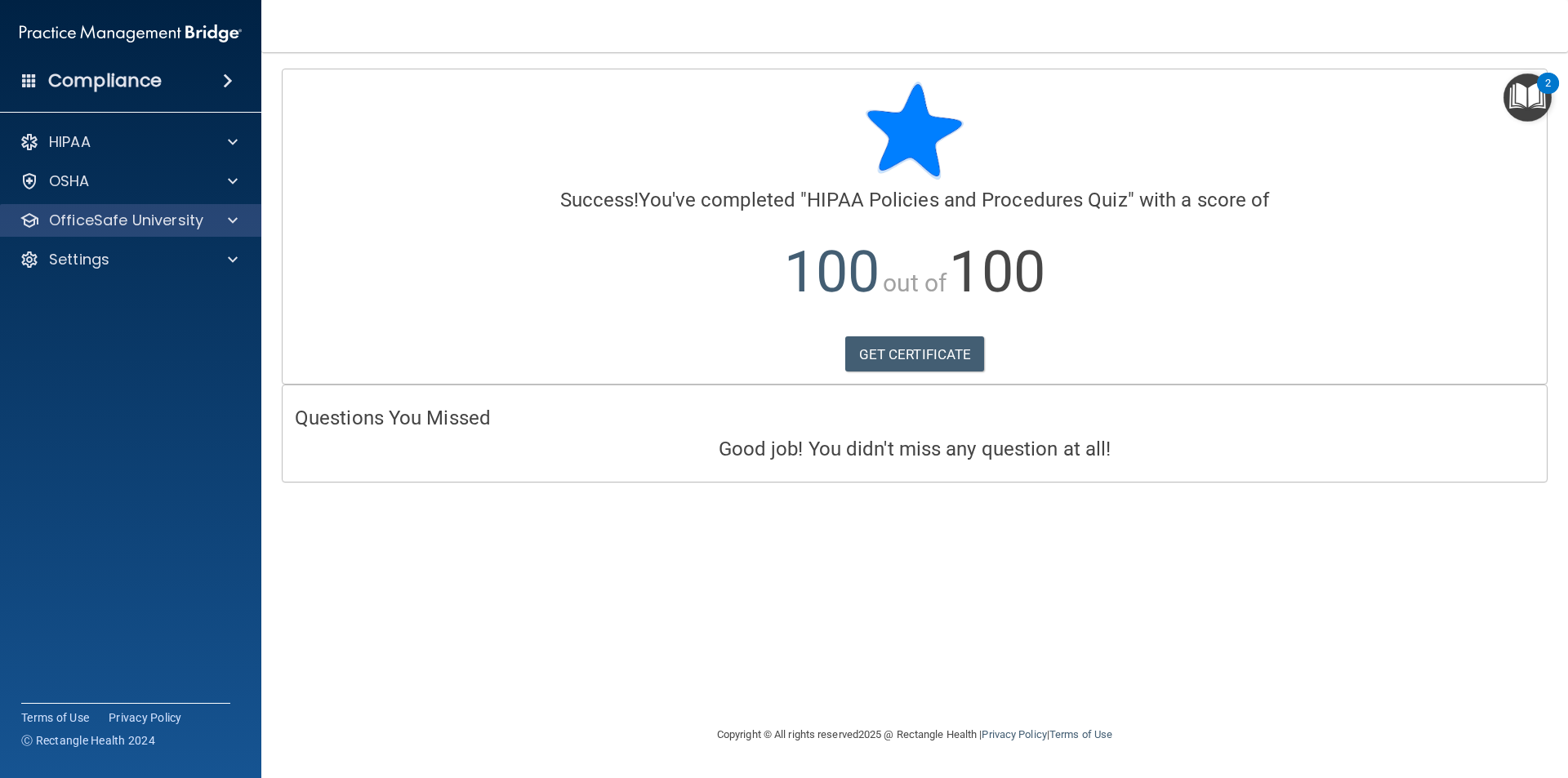
click at [114, 233] on div "OfficeSafe University" at bounding box center [131, 220] width 262 height 32
click at [114, 228] on p "OfficeSafe University" at bounding box center [126, 221] width 154 height 20
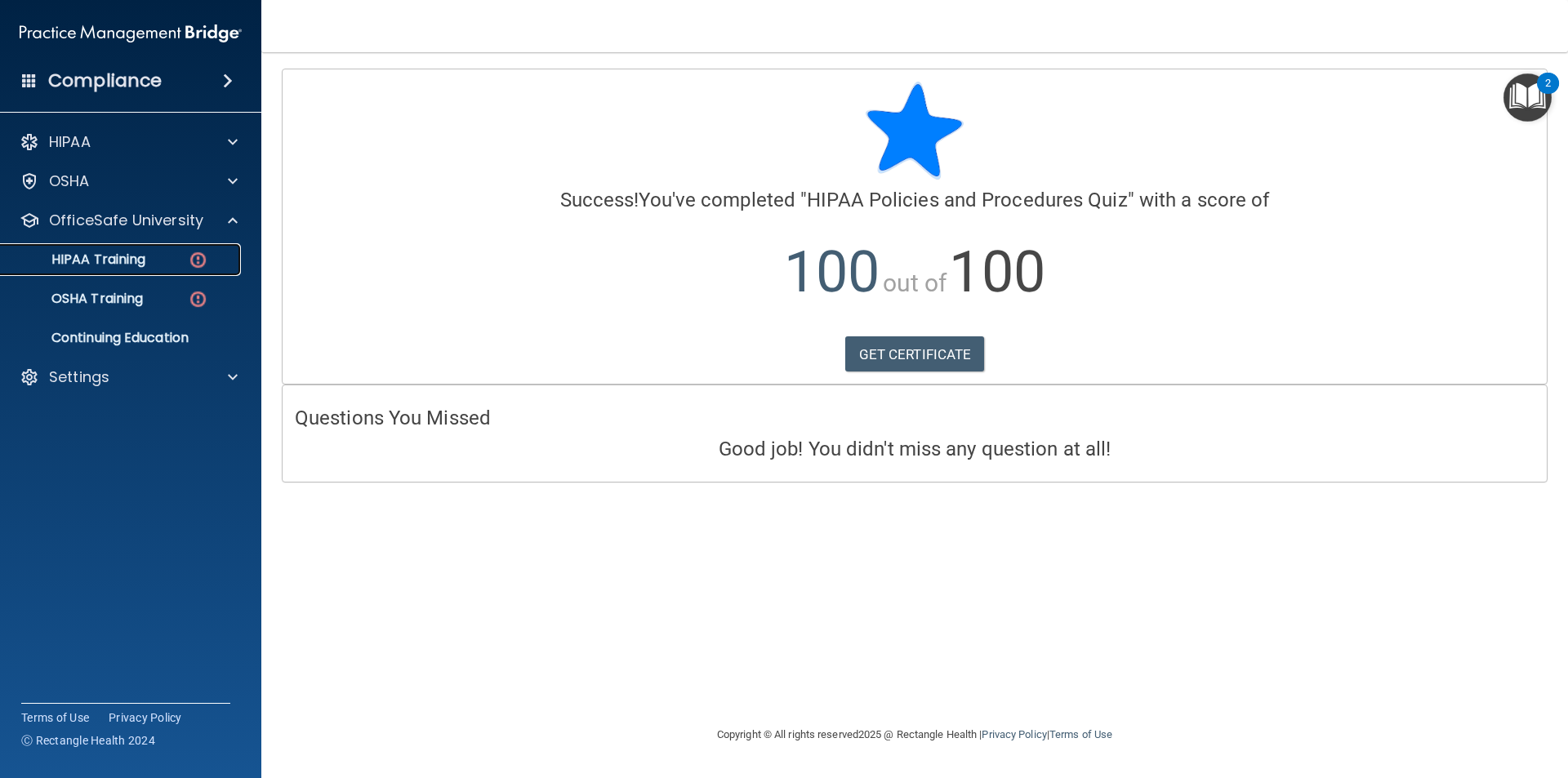
click at [114, 267] on p "HIPAA Training" at bounding box center [78, 260] width 134 height 17
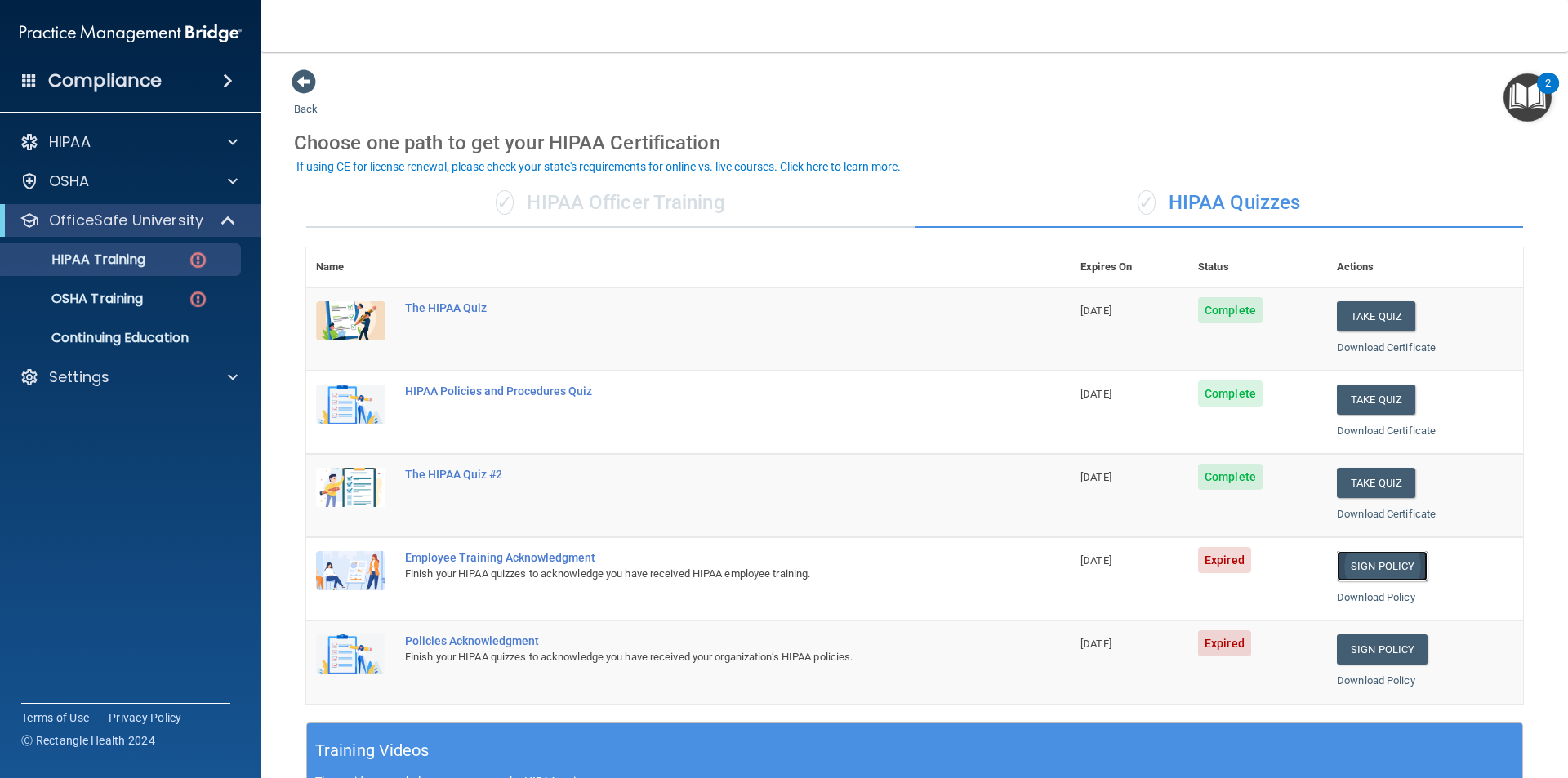
click at [1355, 565] on link "Sign Policy" at bounding box center [1381, 566] width 90 height 30
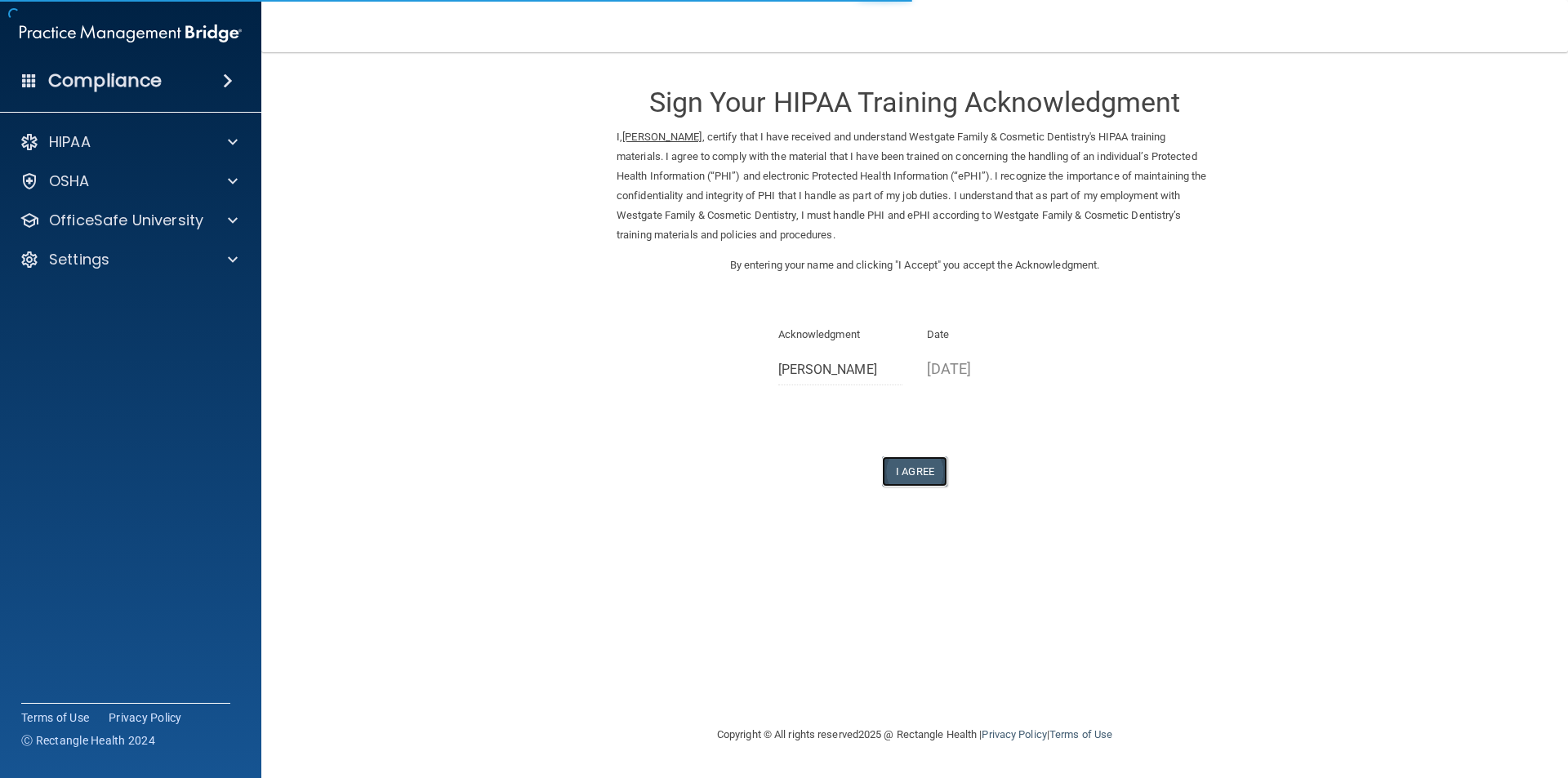
click at [921, 470] on button "I Agree" at bounding box center [914, 472] width 66 height 30
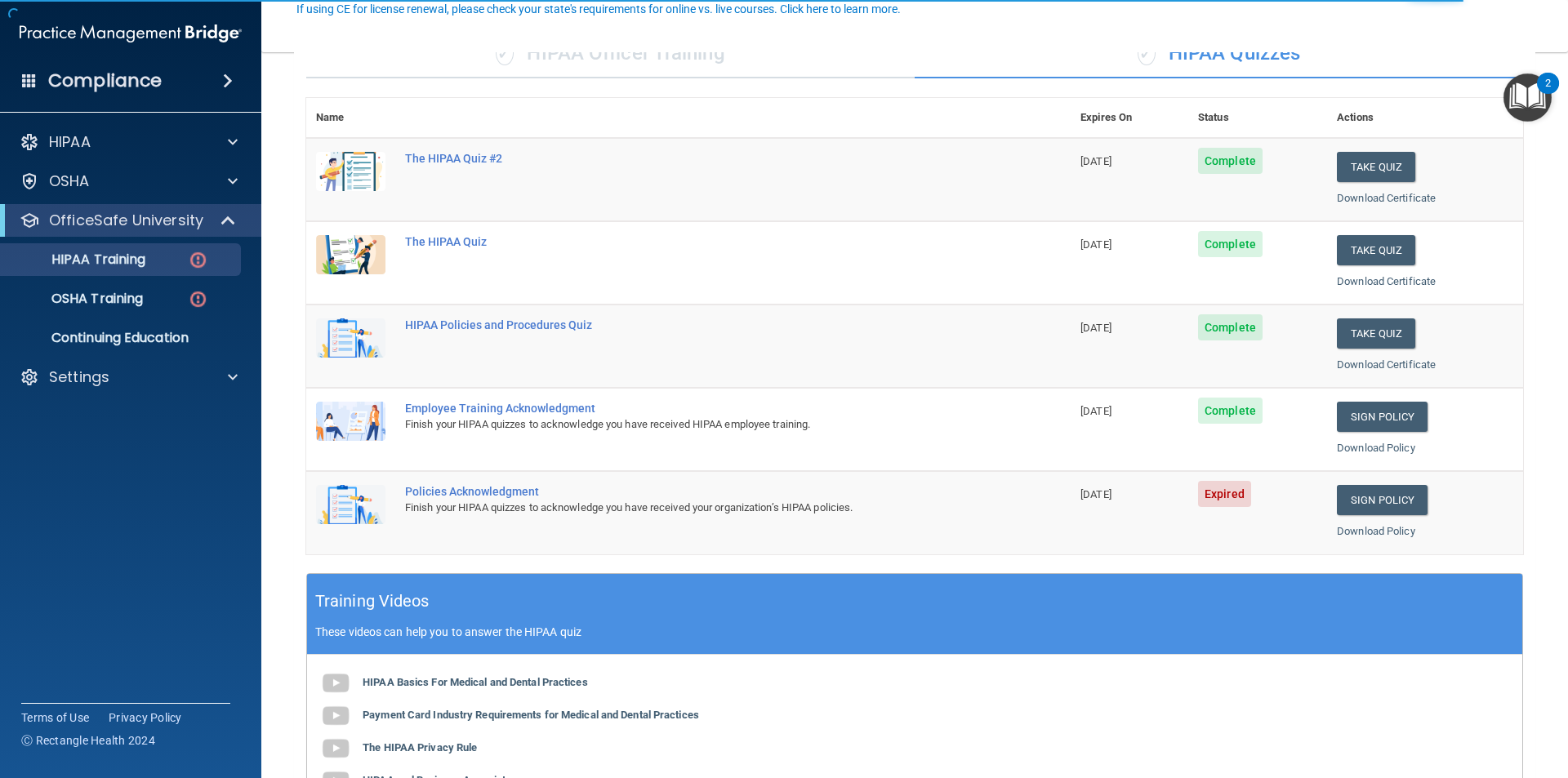
scroll to position [164, 0]
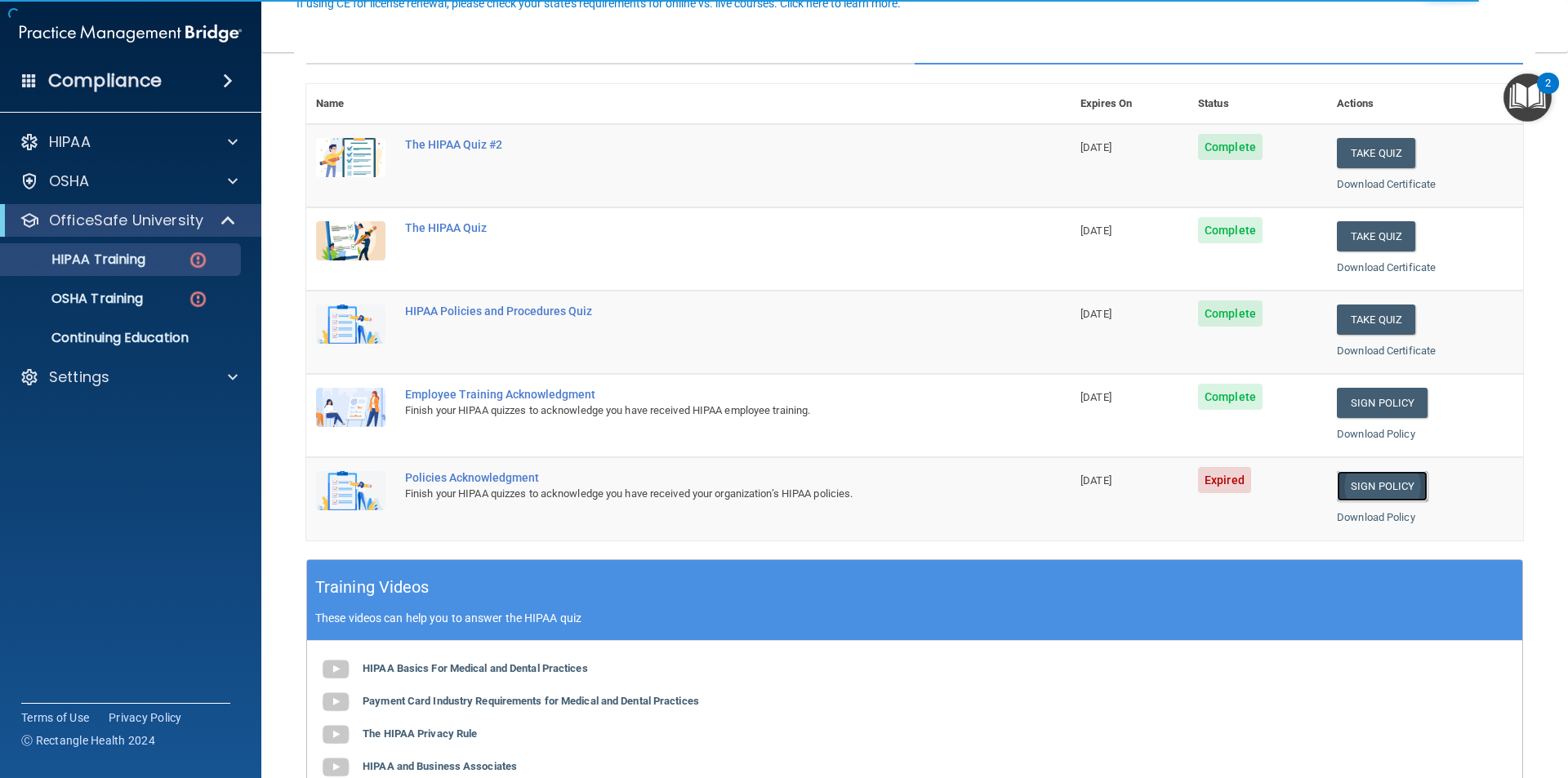
click at [1385, 482] on link "Sign Policy" at bounding box center [1381, 487] width 90 height 30
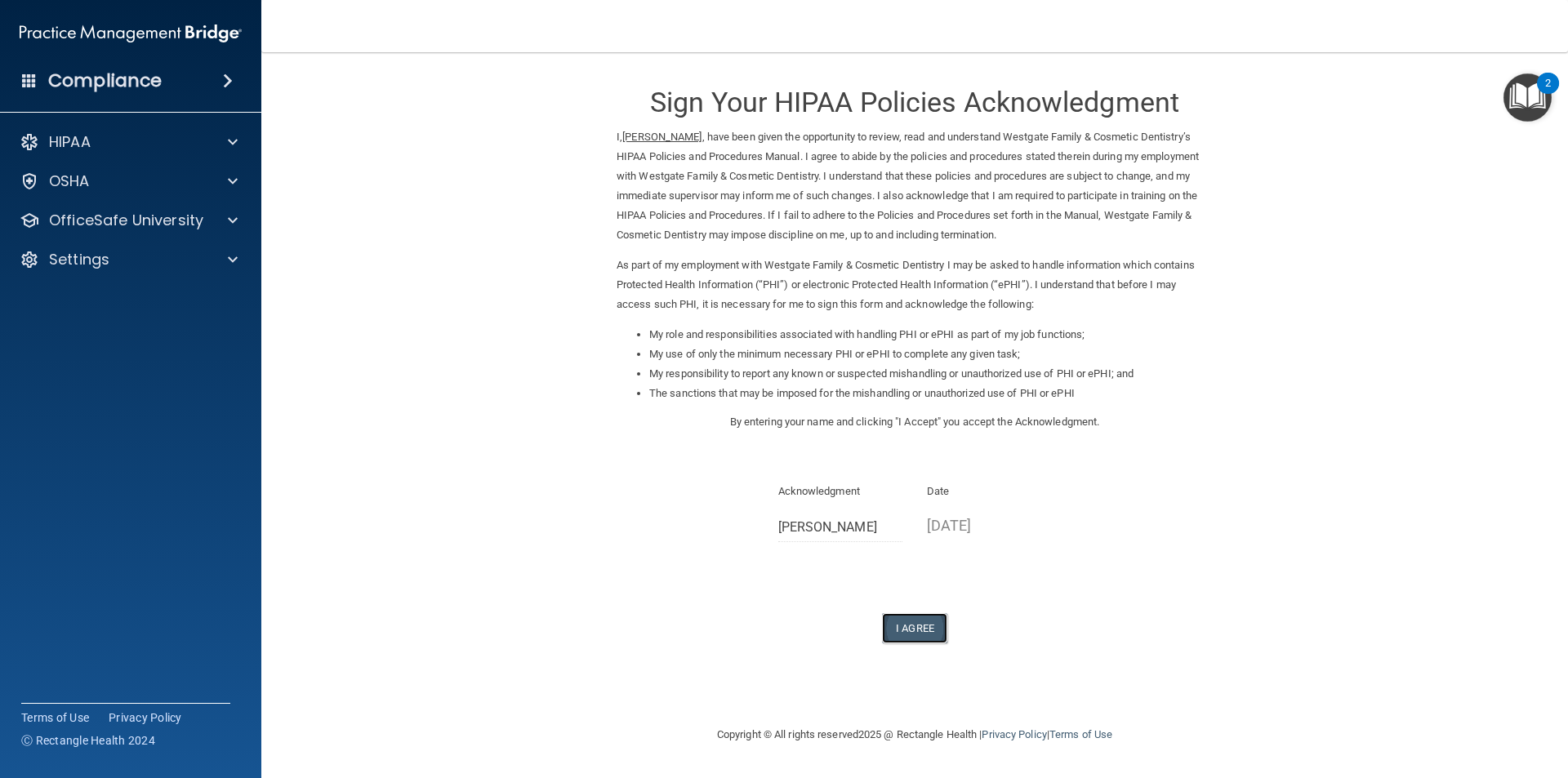
click at [916, 633] on button "I Agree" at bounding box center [914, 629] width 66 height 30
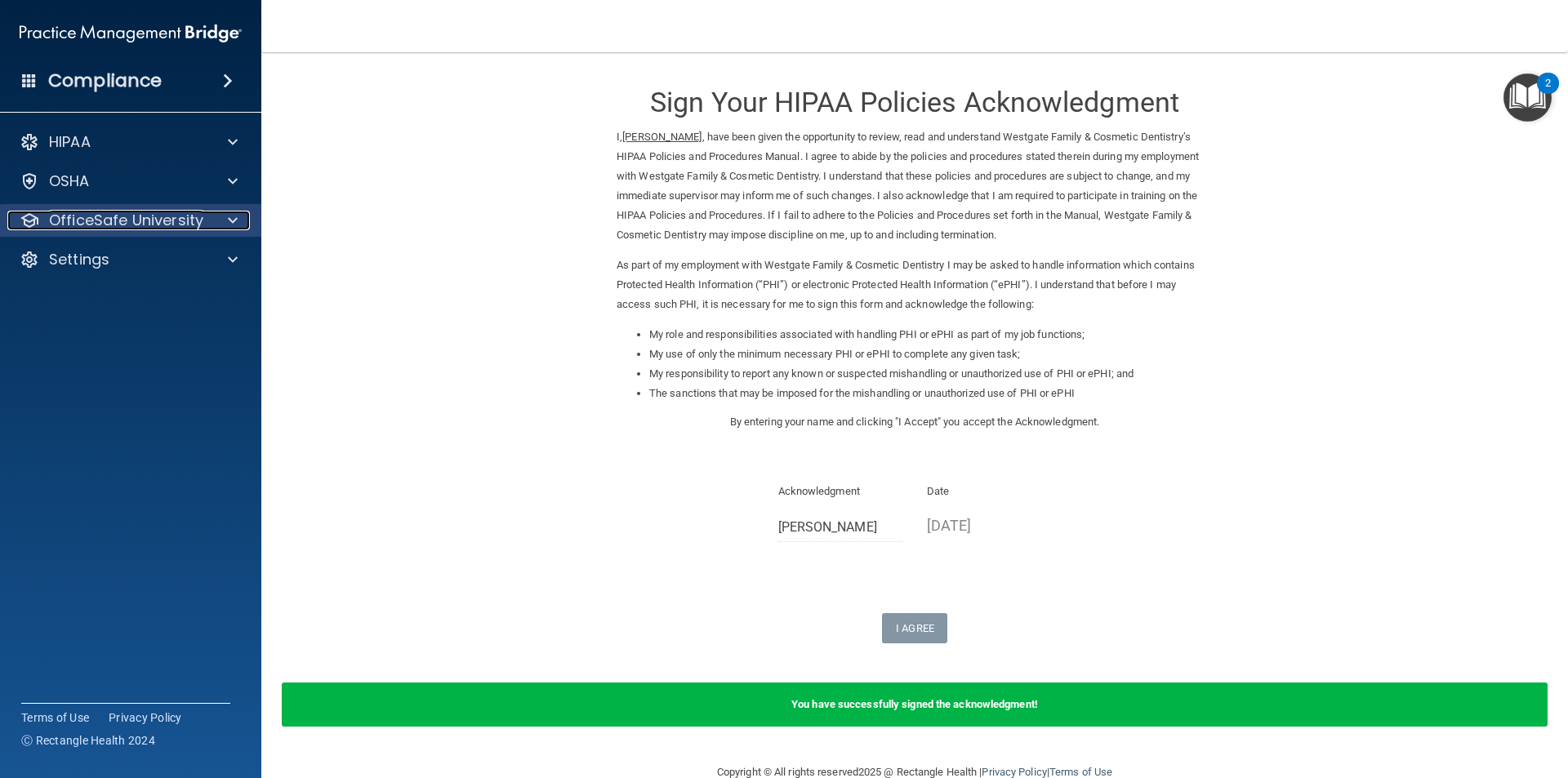
click at [105, 225] on p "OfficeSafe University" at bounding box center [126, 221] width 154 height 20
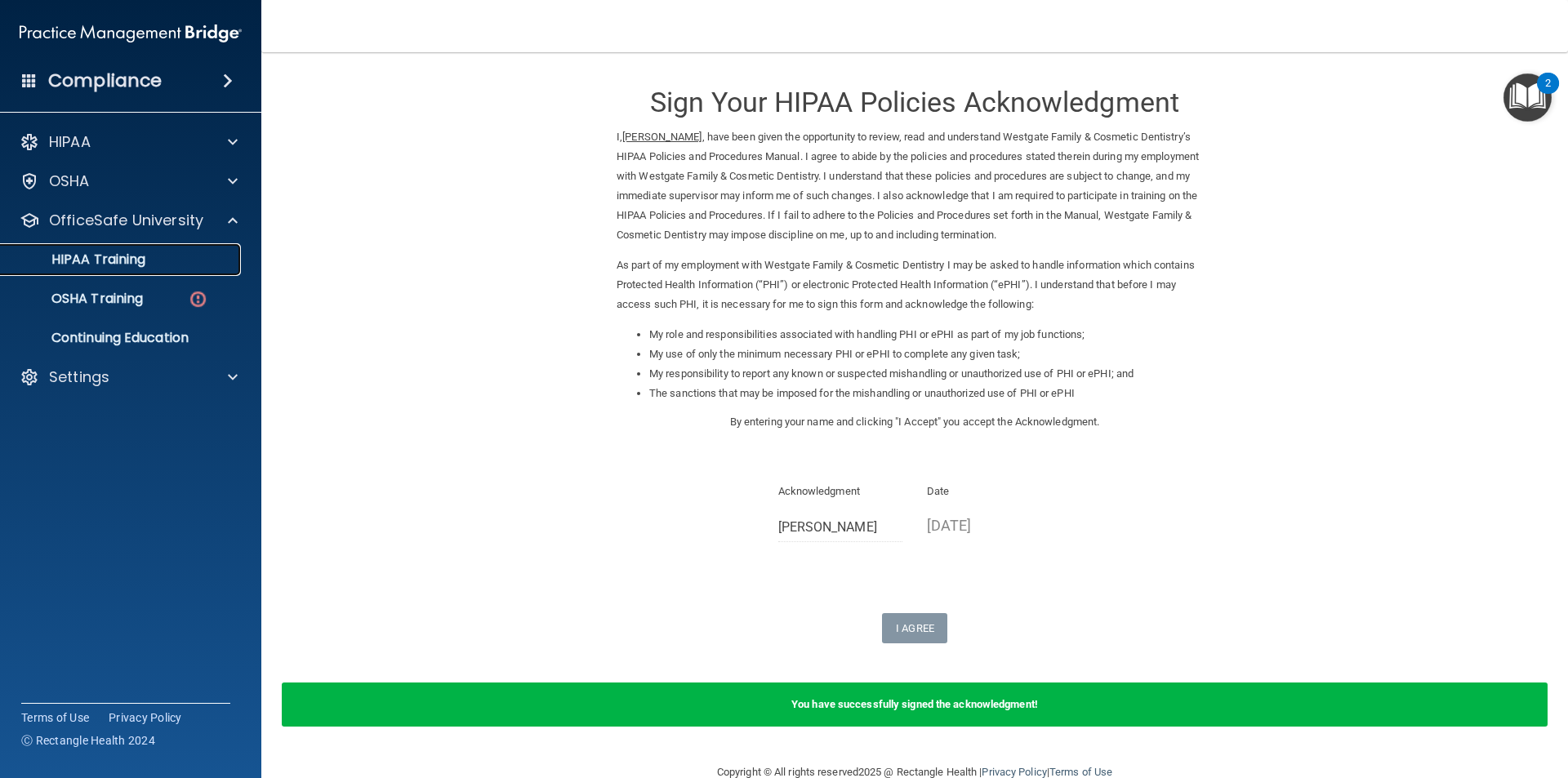
click at [100, 258] on p "HIPAA Training" at bounding box center [78, 260] width 134 height 17
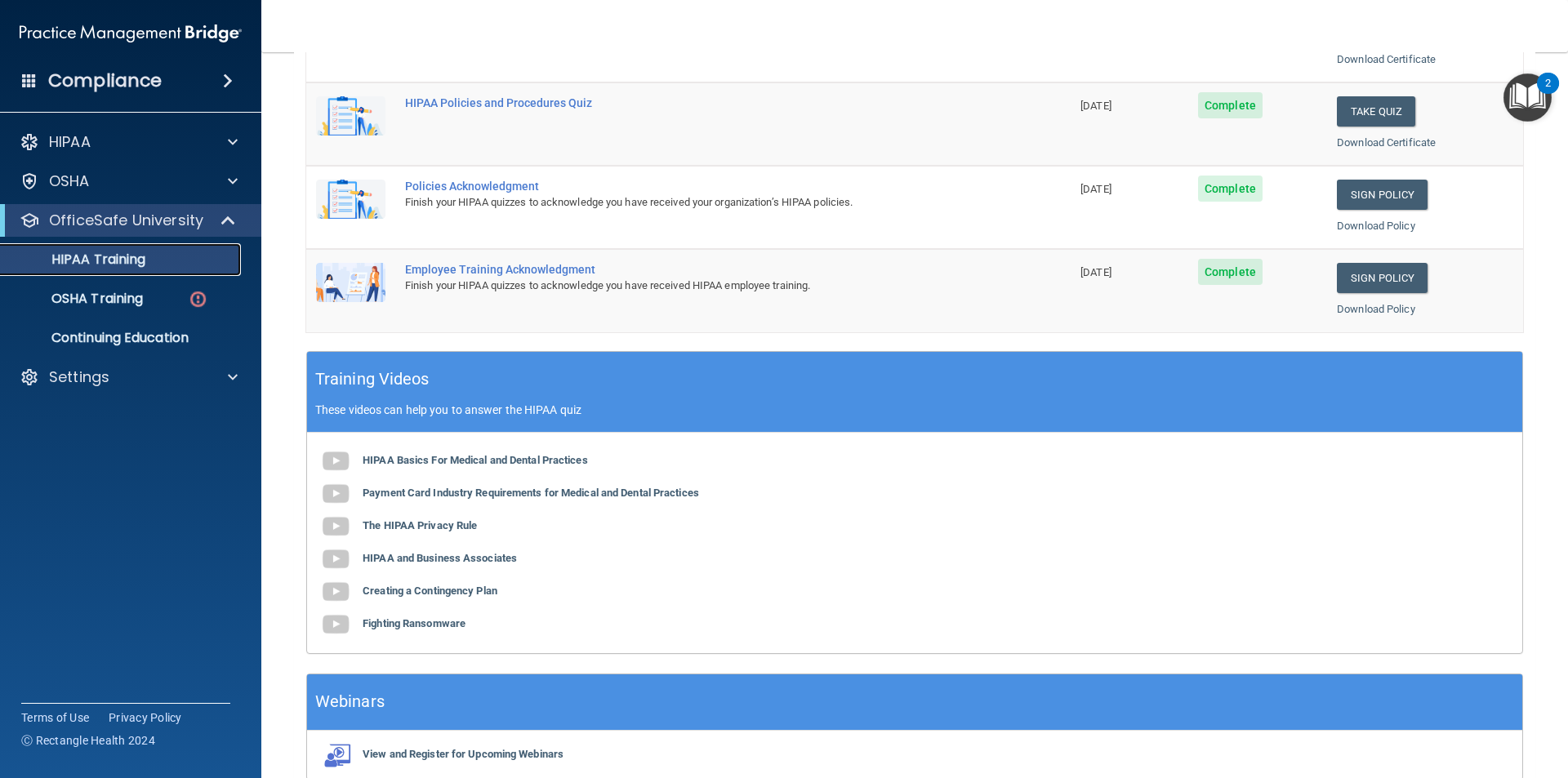
scroll to position [409, 0]
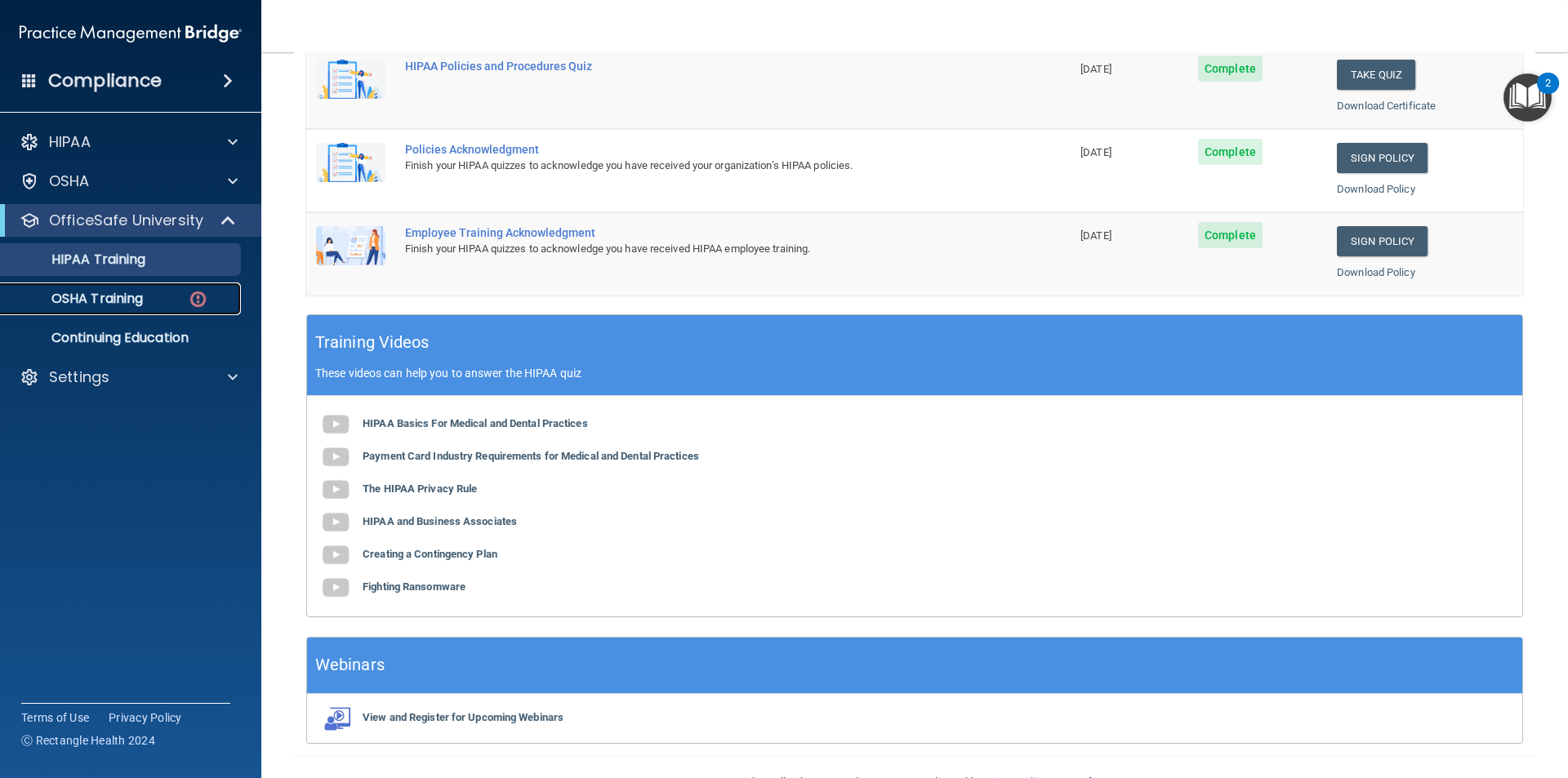
click at [124, 304] on p "OSHA Training" at bounding box center [76, 299] width 132 height 17
